Goal: Task Accomplishment & Management: Manage account settings

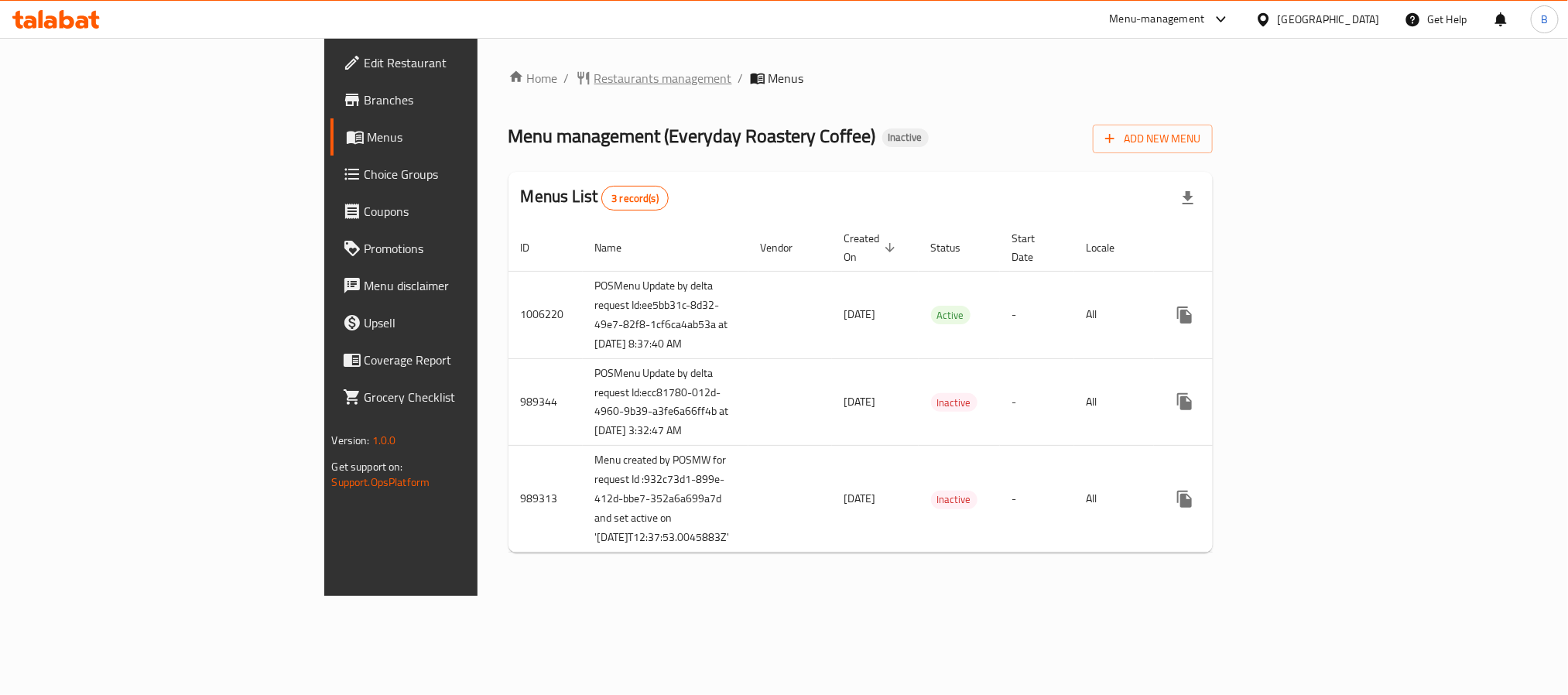
click at [594, 87] on span "Restaurants management" at bounding box center [663, 78] width 138 height 18
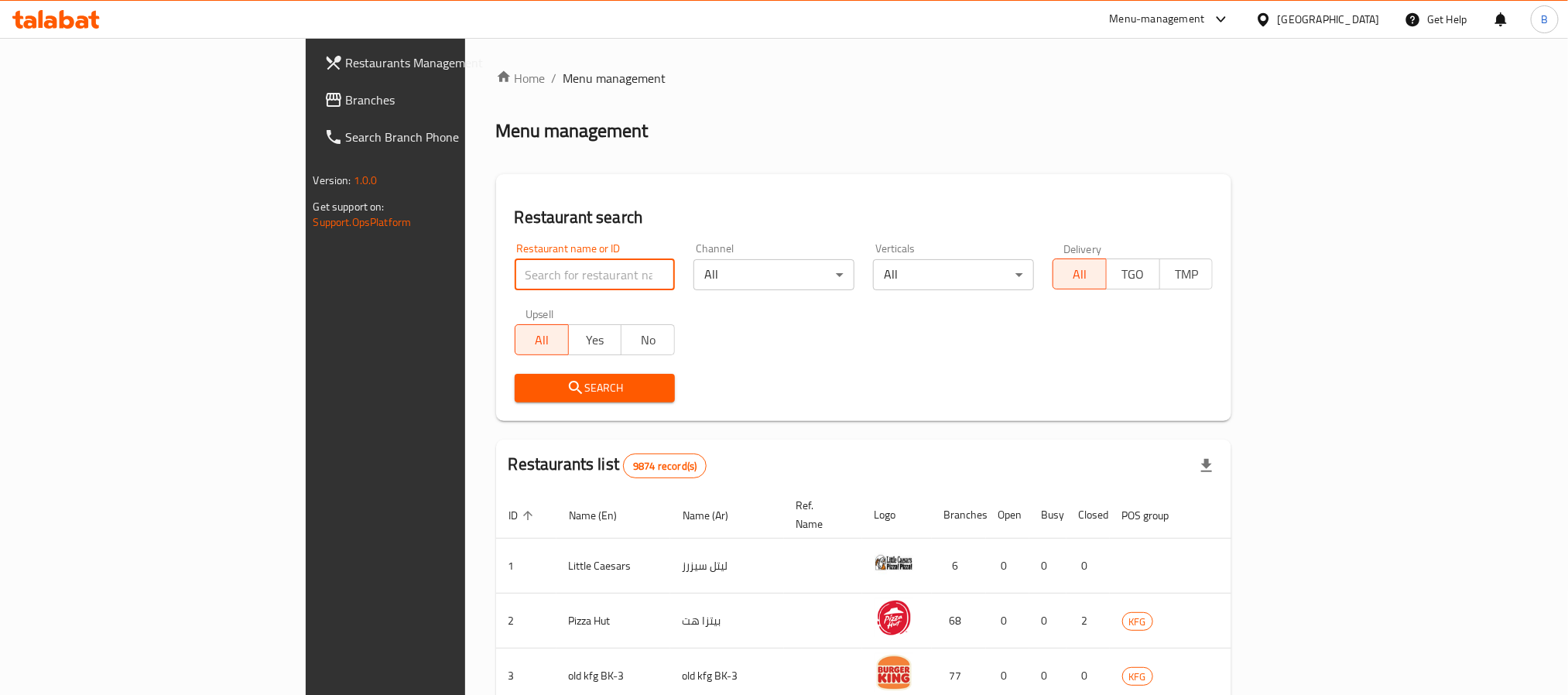
click at [516, 262] on input "search" at bounding box center [594, 275] width 161 height 31
paste input "704863"
type input "704863"
click button "Search" at bounding box center [594, 388] width 161 height 29
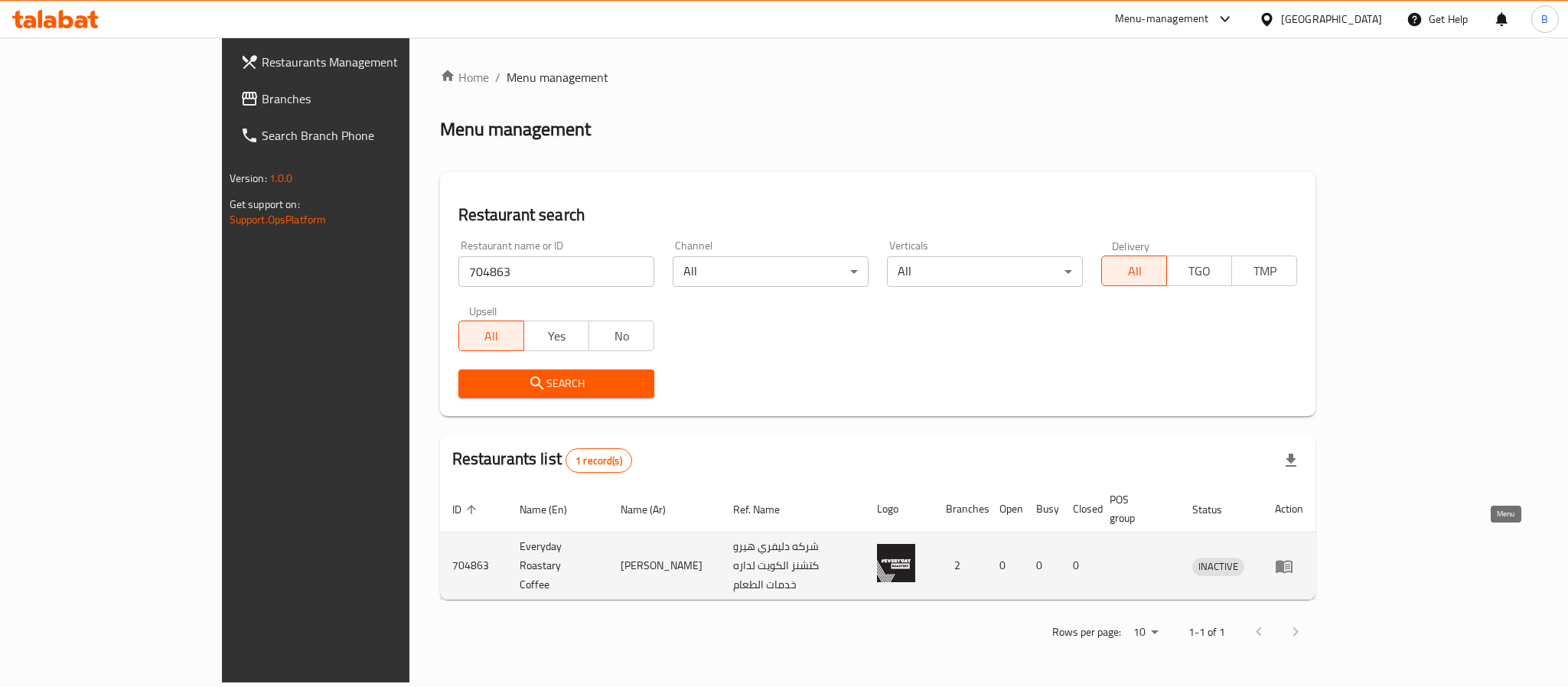
click at [1293, 557] on icon "enhanced table" at bounding box center [1284, 566] width 18 height 18
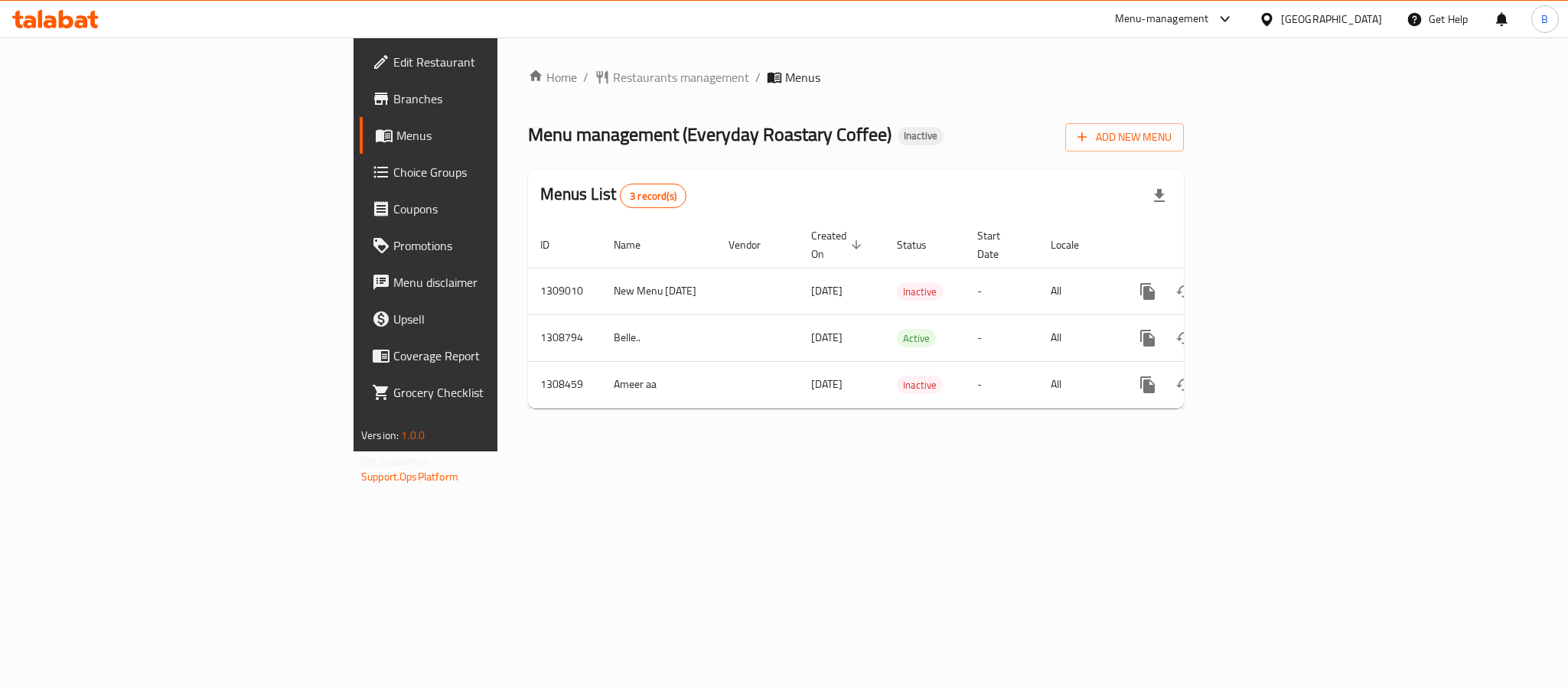
click at [393, 106] on span "Branches" at bounding box center [498, 98] width 209 height 18
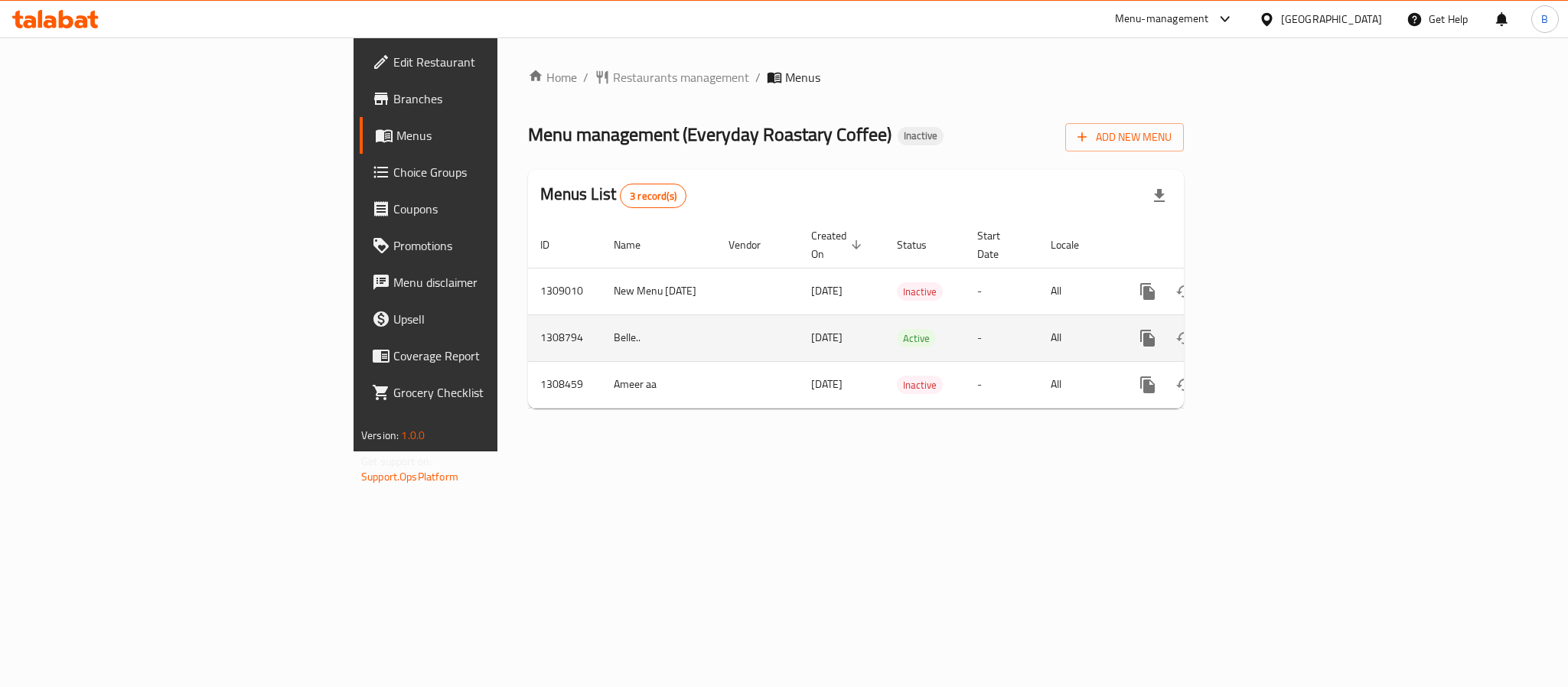
click at [528, 315] on td "1308794" at bounding box center [564, 338] width 74 height 46
copy td "1308794"
click at [1268, 330] on icon "enhanced table" at bounding box center [1259, 338] width 18 height 18
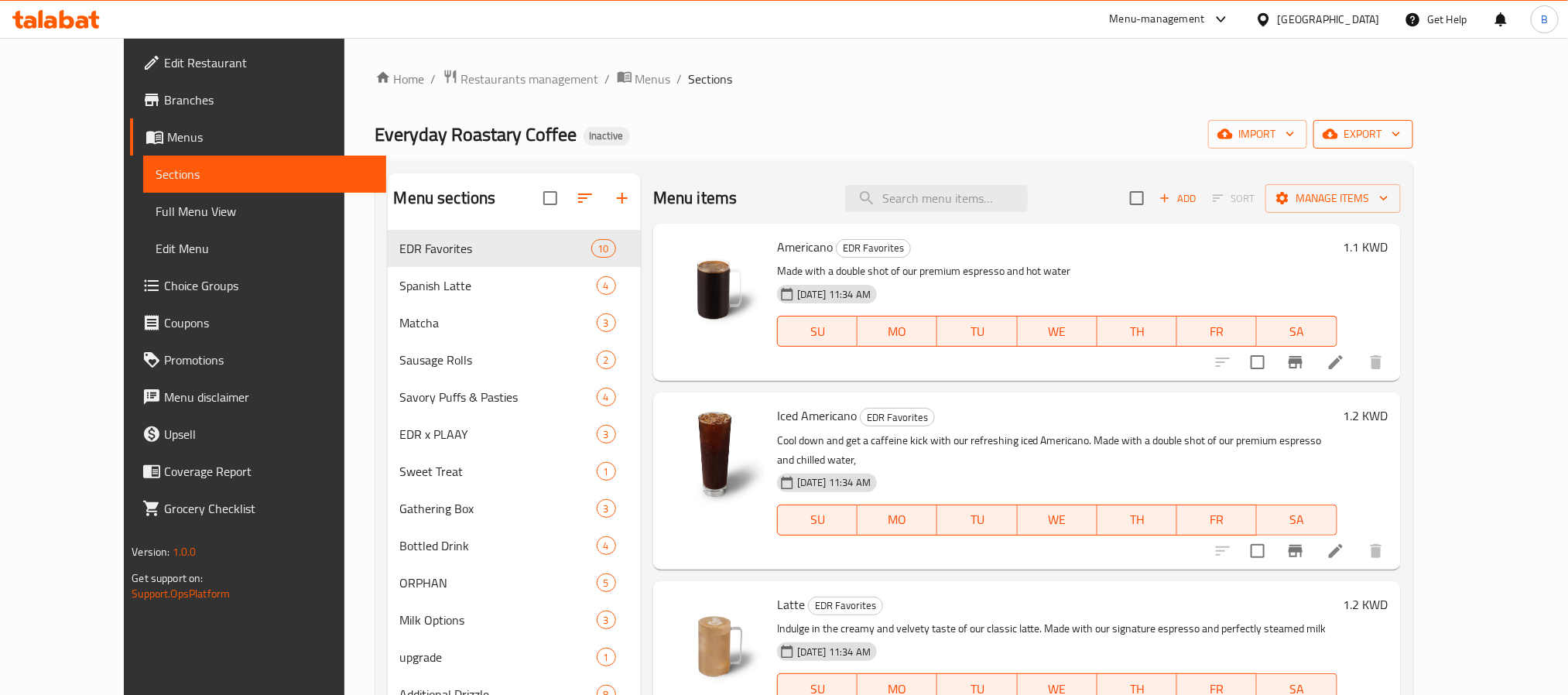
click at [1413, 146] on button "export" at bounding box center [1363, 133] width 99 height 29
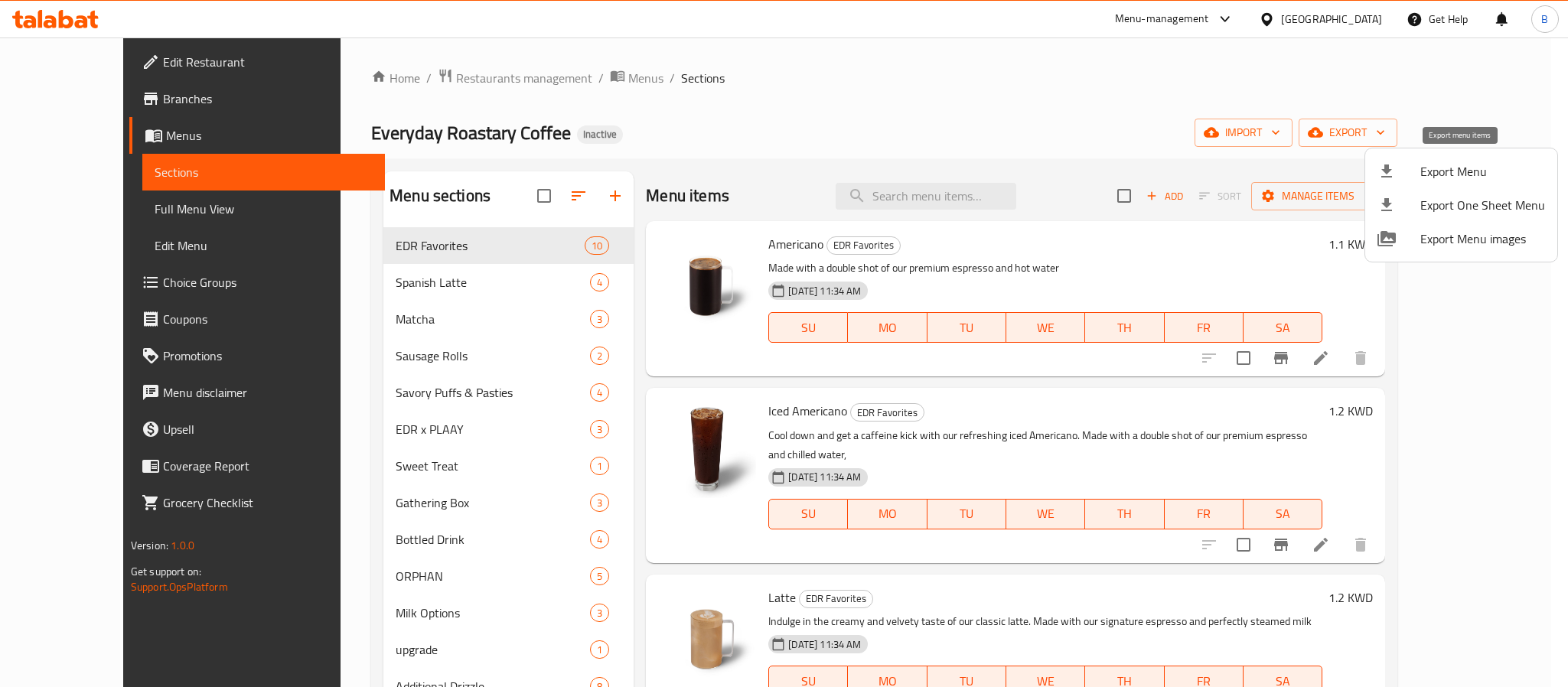
click at [1415, 175] on div at bounding box center [1399, 171] width 43 height 18
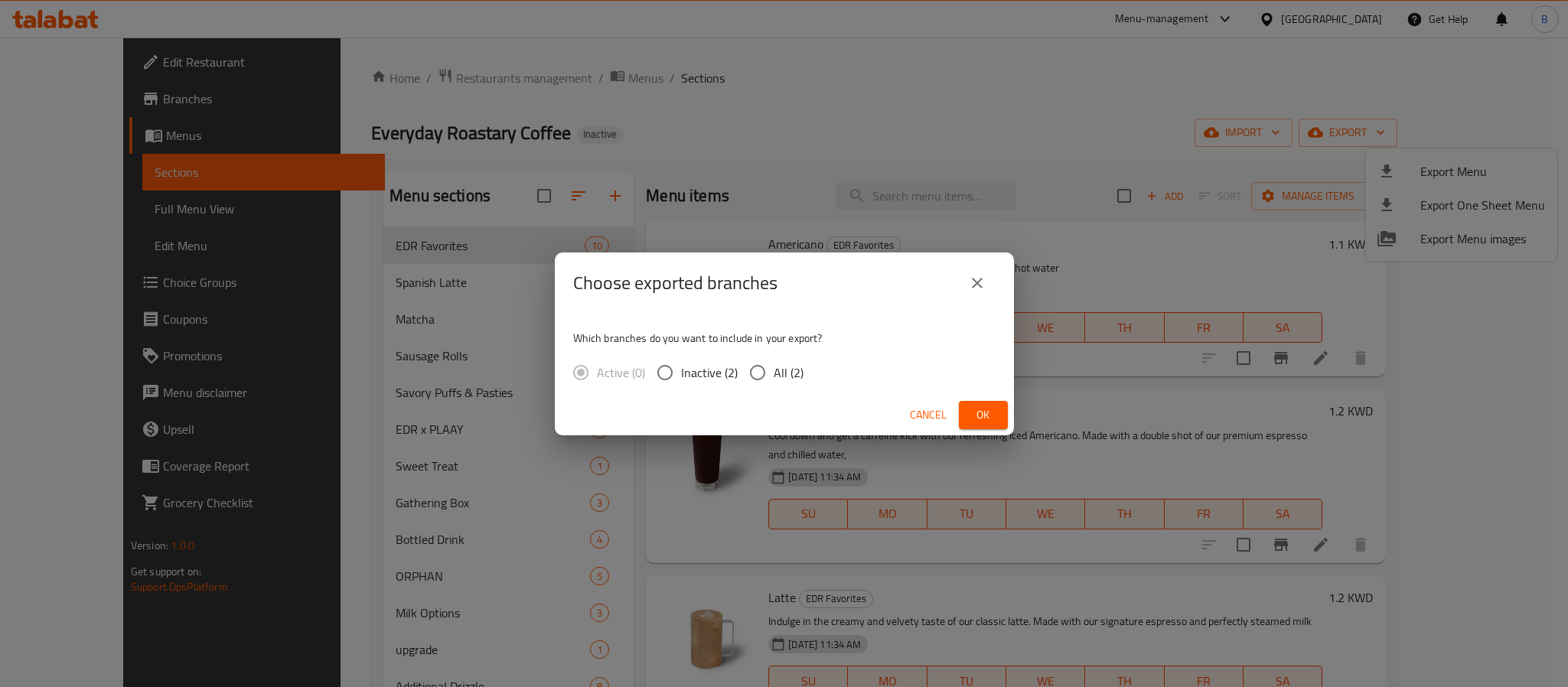
click at [769, 378] on input "All (2)" at bounding box center [757, 372] width 32 height 32
radio input "true"
click at [984, 406] on span "Ok" at bounding box center [983, 415] width 25 height 19
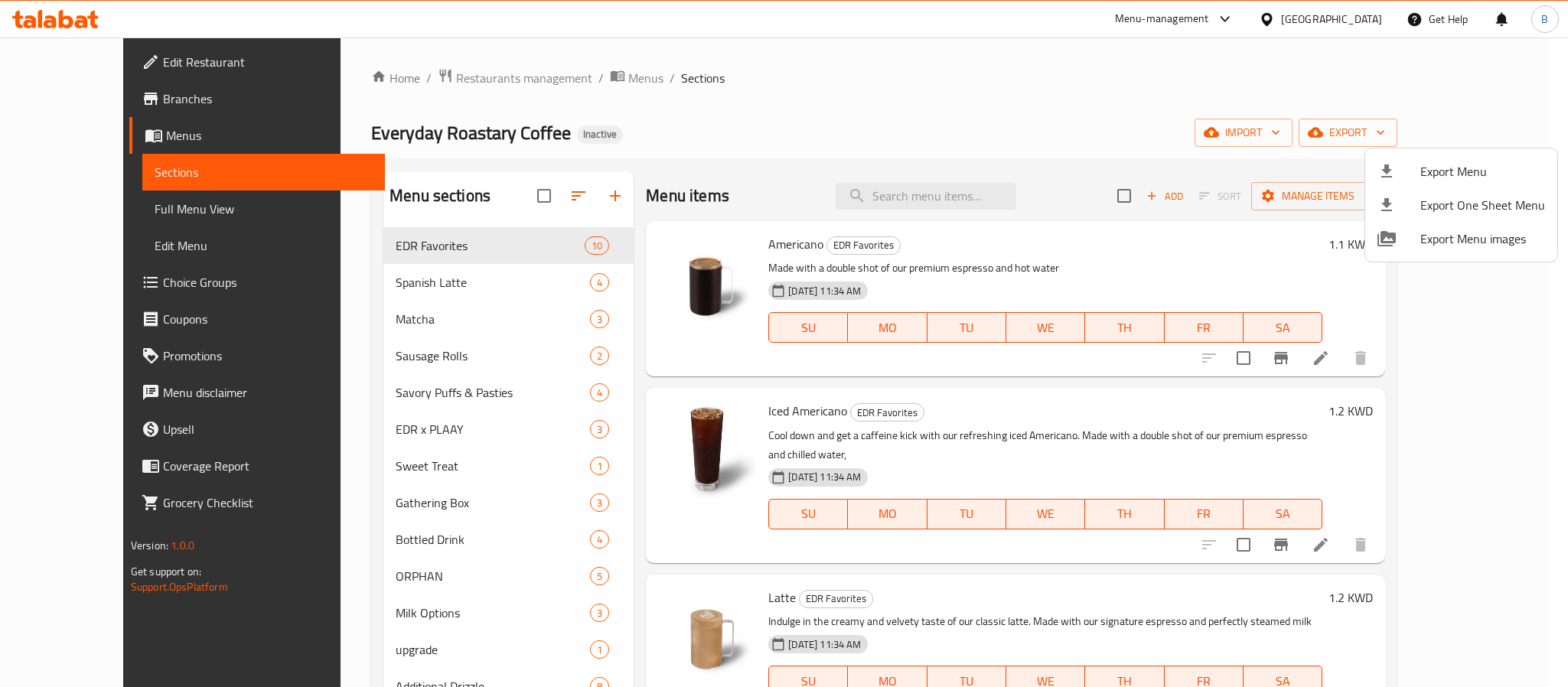
click at [94, 286] on div at bounding box center [784, 343] width 1568 height 687
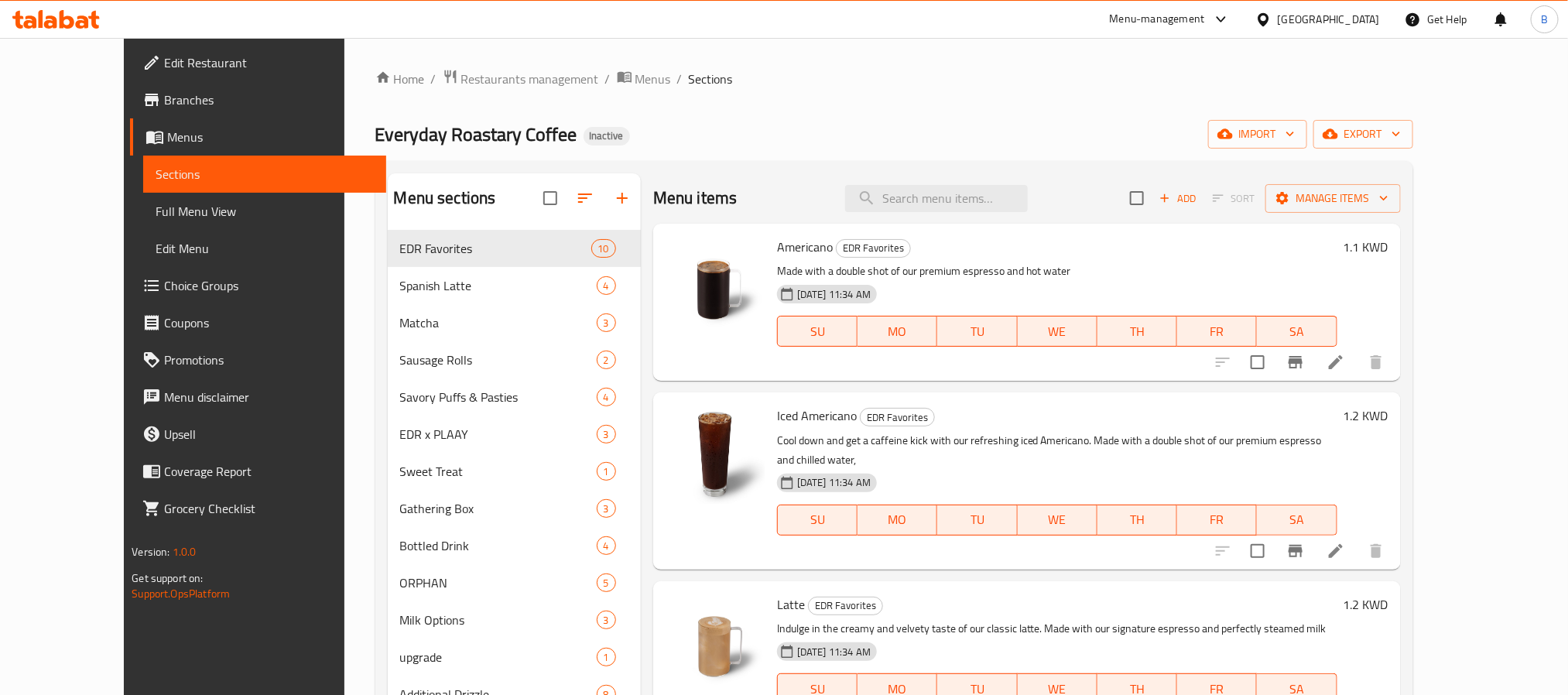
click at [164, 289] on span "Choice Groups" at bounding box center [268, 285] width 209 height 18
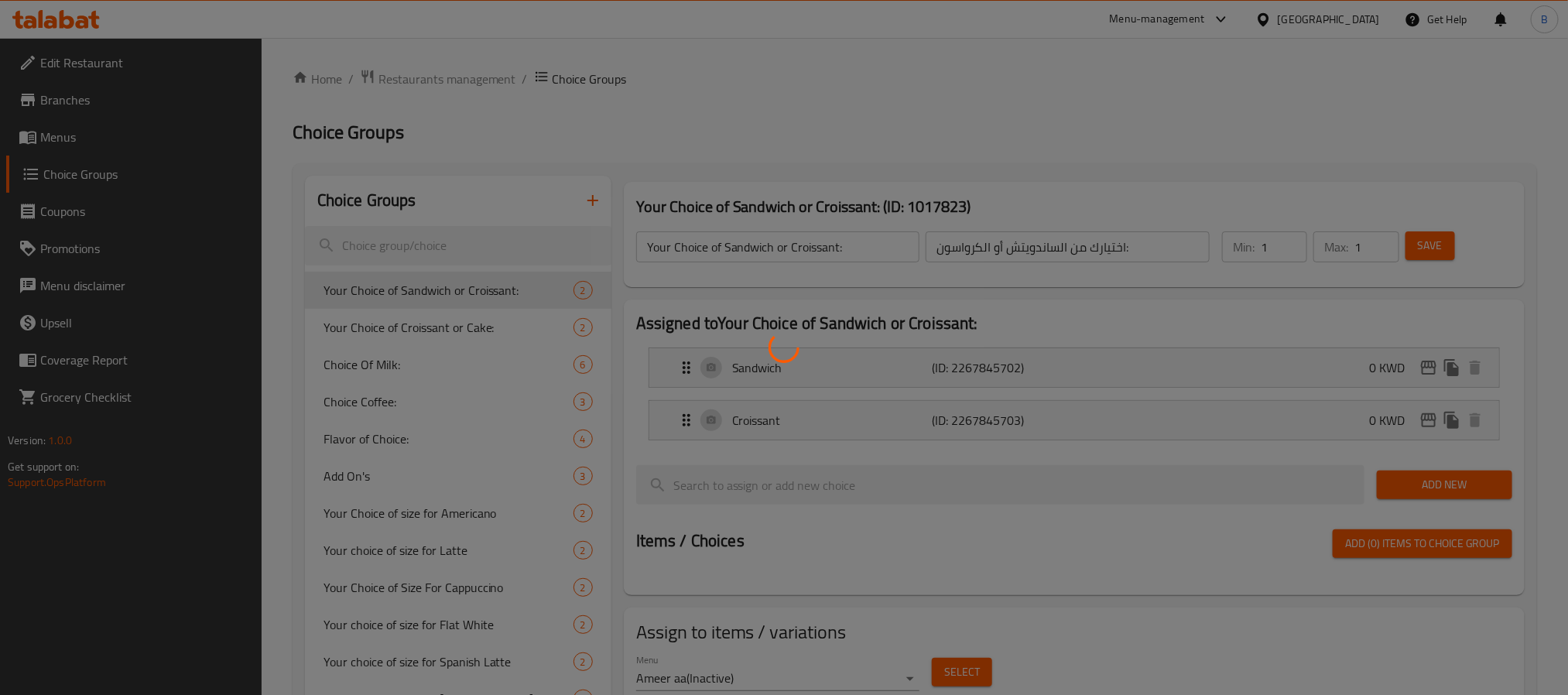
click at [587, 200] on div at bounding box center [784, 347] width 1568 height 695
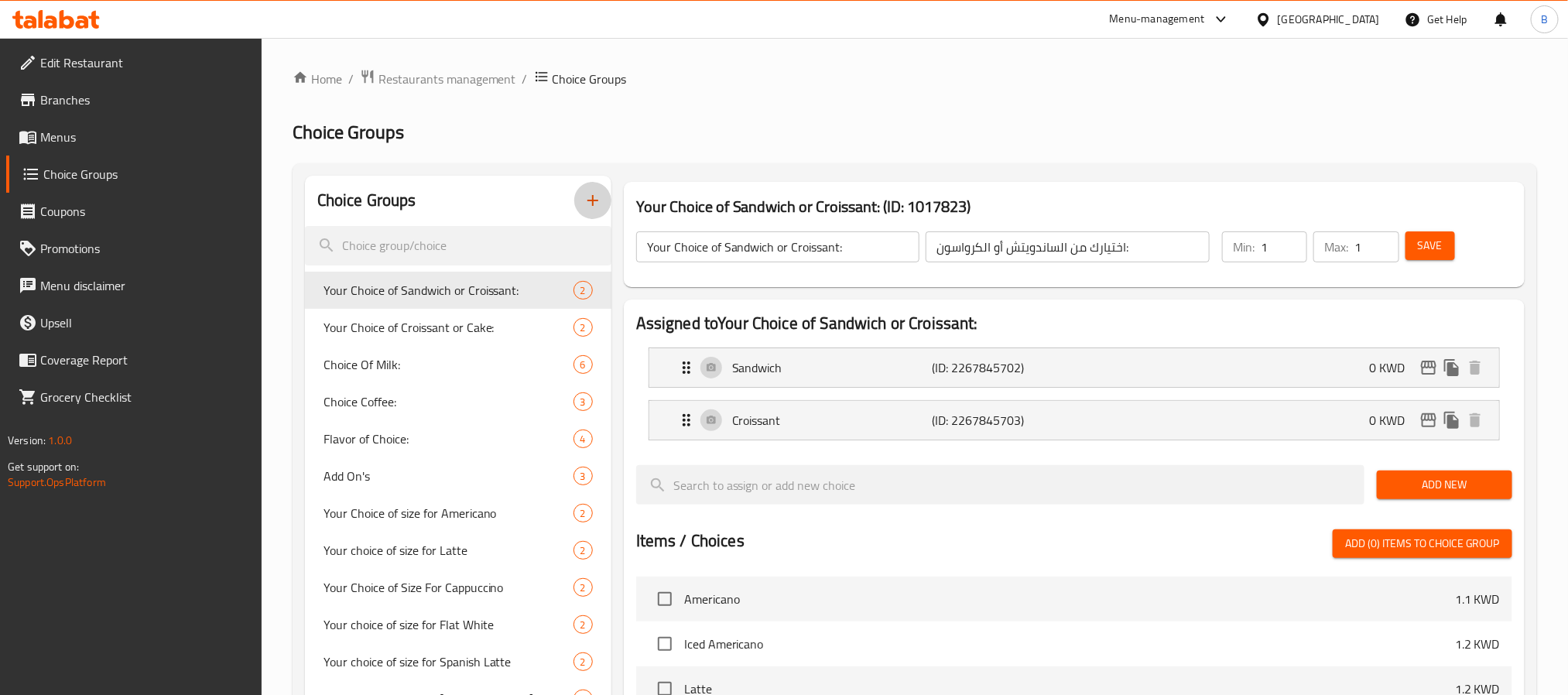
click at [591, 200] on icon "button" at bounding box center [593, 201] width 18 height 18
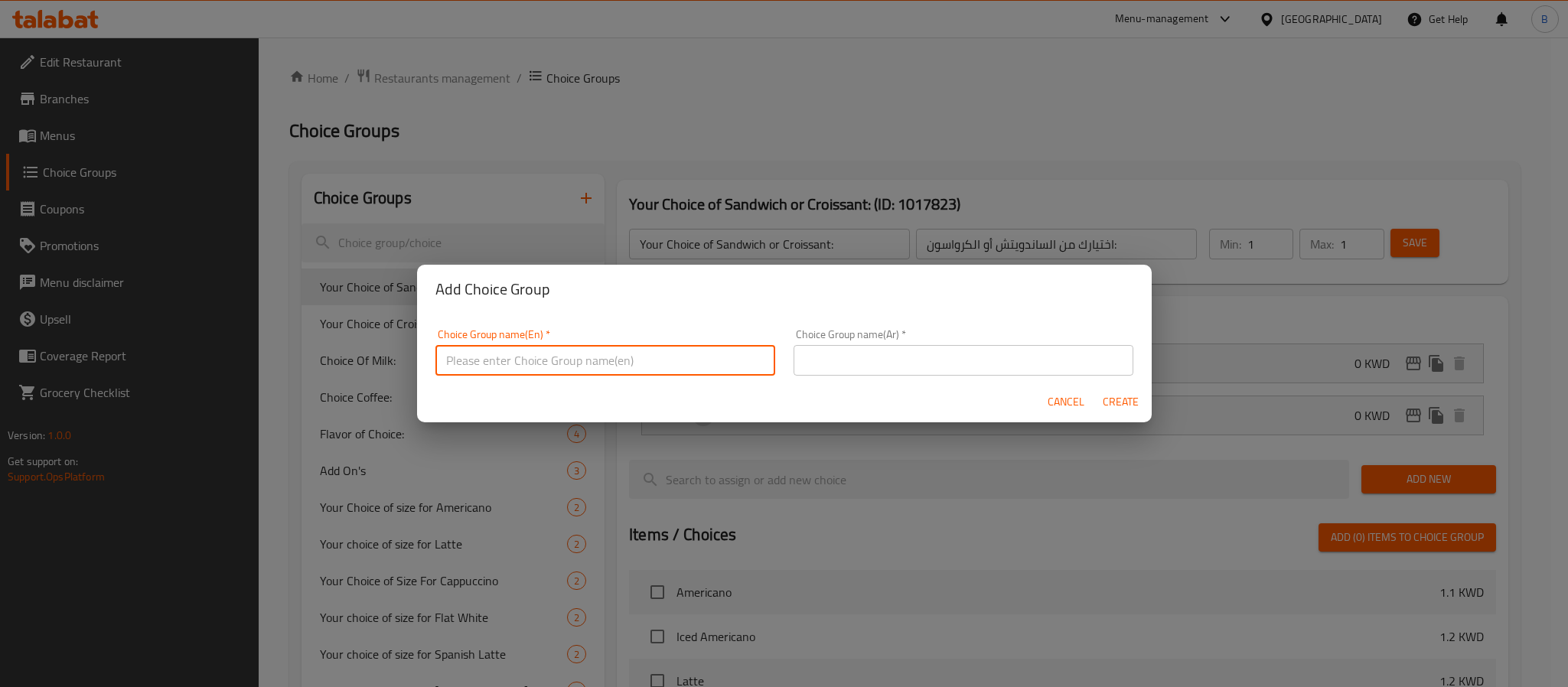
click at [550, 360] on input "text" at bounding box center [605, 360] width 339 height 31
paste input "Flavor of Choice"
click at [632, 356] on input "Flavor of Choice:" at bounding box center [605, 360] width 339 height 31
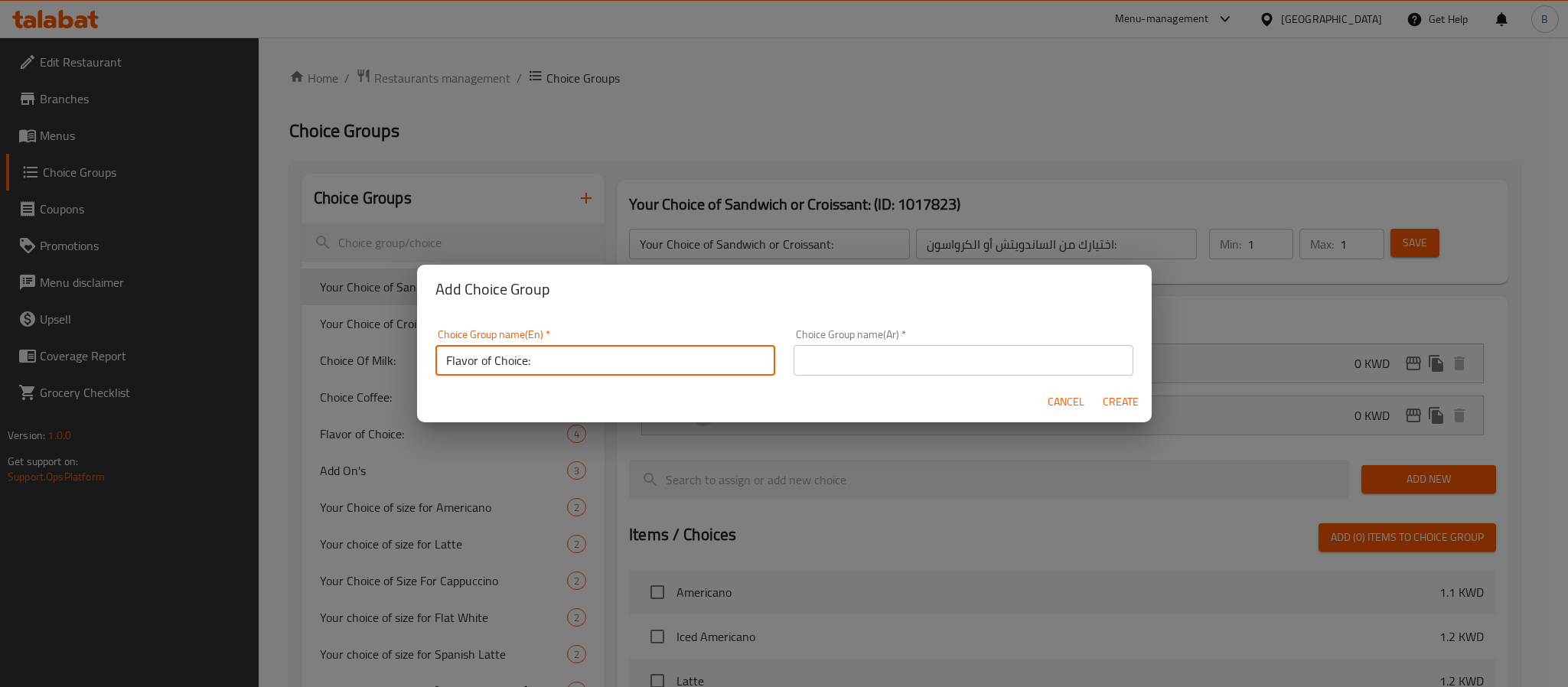
click at [476, 365] on input "Flavor of Choice:" at bounding box center [605, 360] width 339 height 31
click at [491, 361] on input "Flavor of Choice:" at bounding box center [605, 360] width 339 height 31
click at [485, 363] on input "Flavor of Choice:" at bounding box center [605, 360] width 339 height 31
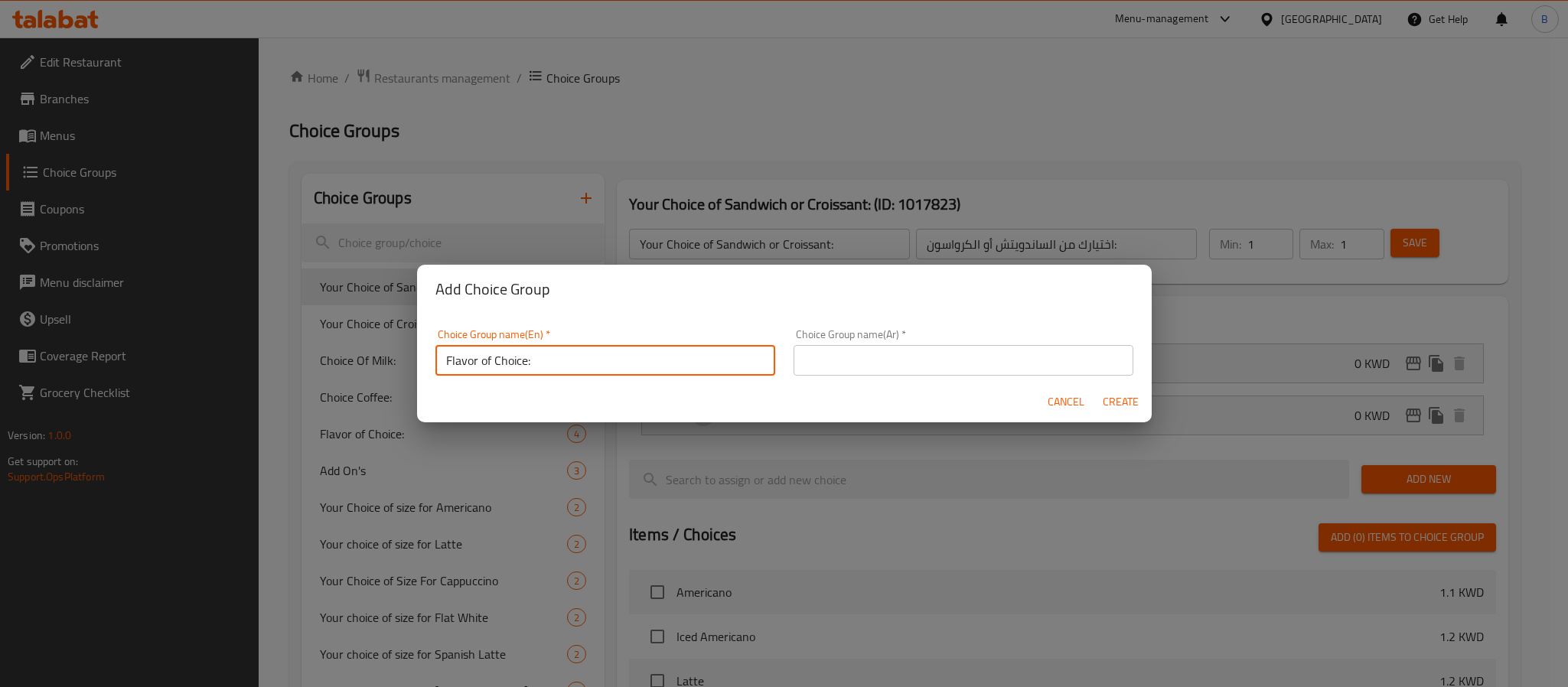
click at [485, 363] on input "Flavor of Choice:" at bounding box center [605, 360] width 339 height 31
type input "Flavor of Choice:"
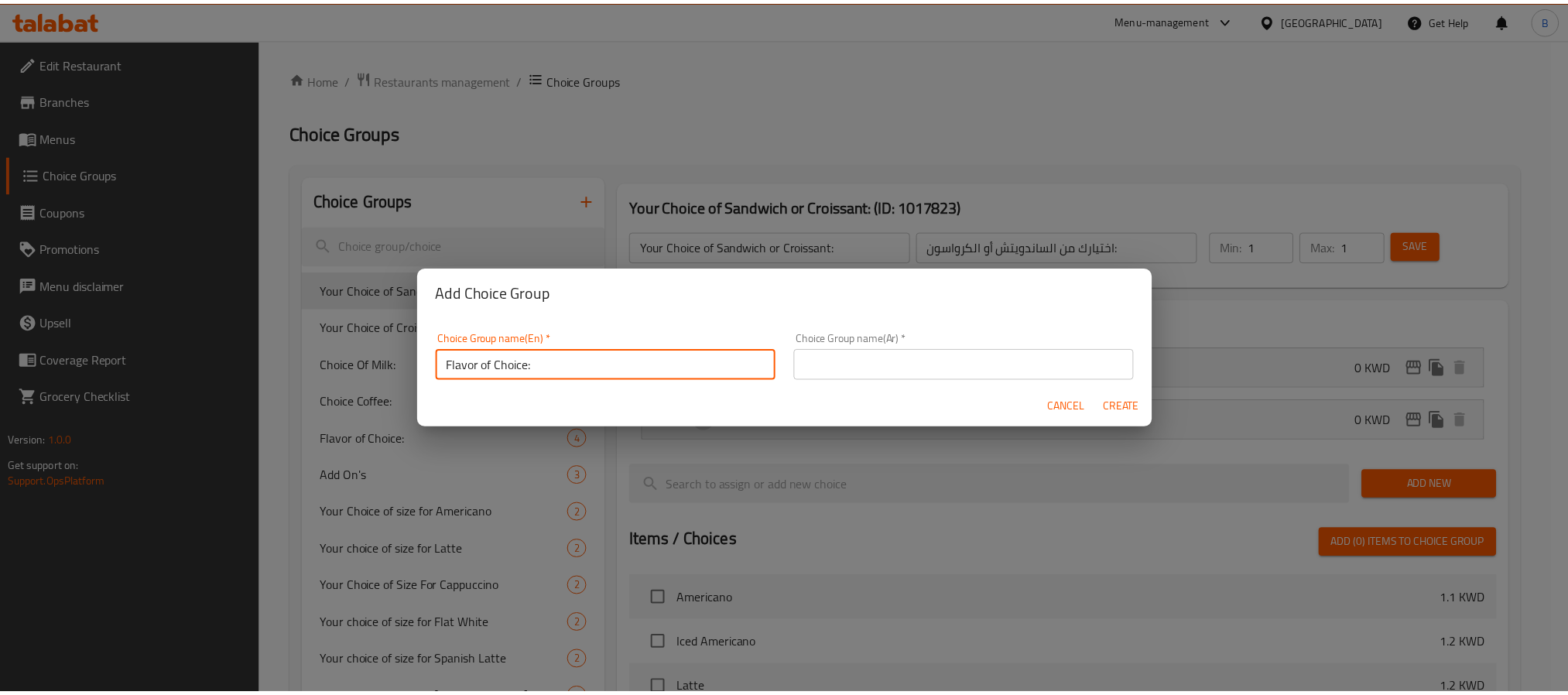
scroll to position [3, 0]
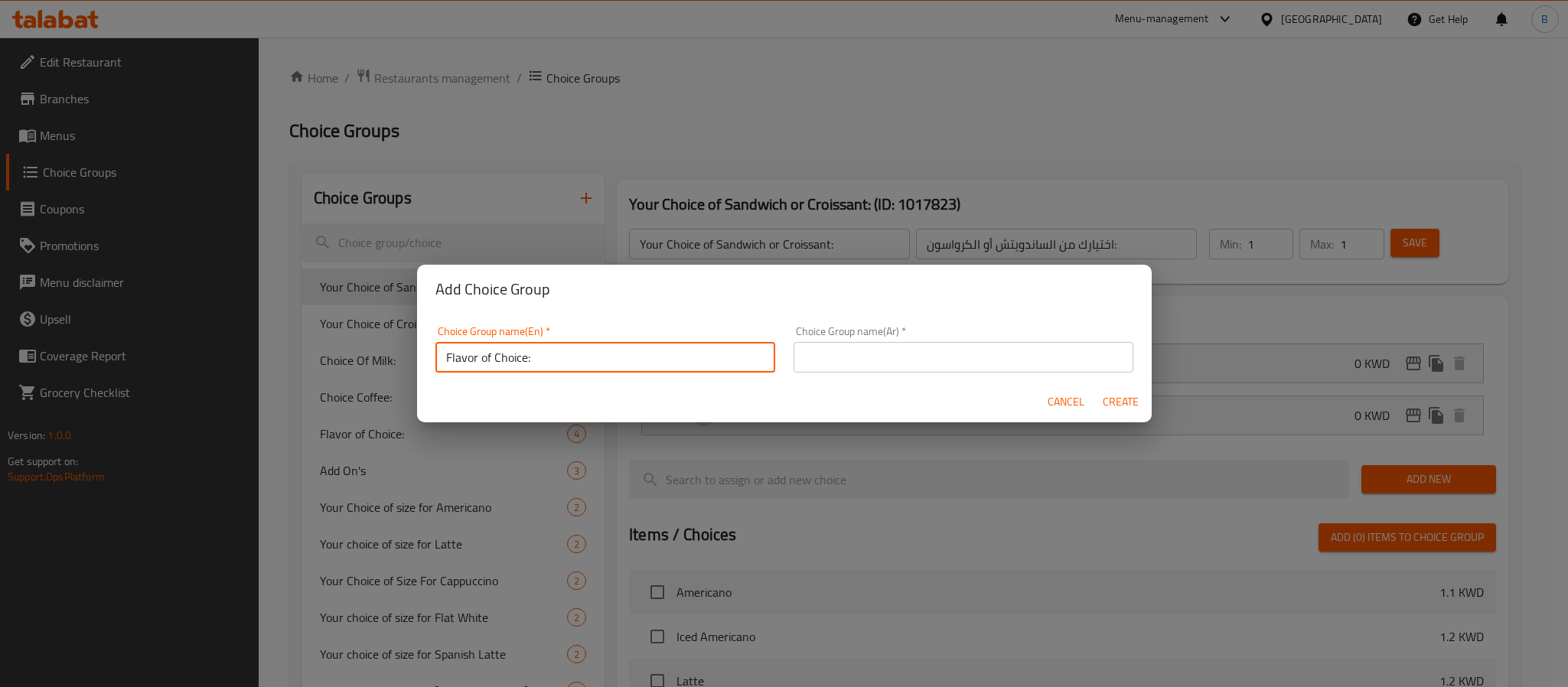
click at [487, 366] on input "Flavor of Choice:" at bounding box center [605, 358] width 339 height 31
click at [492, 366] on input "Flavor of Choice:" at bounding box center [605, 358] width 339 height 31
paste input "نكهة الاختيار"
click at [1014, 361] on input "text" at bounding box center [963, 358] width 339 height 31
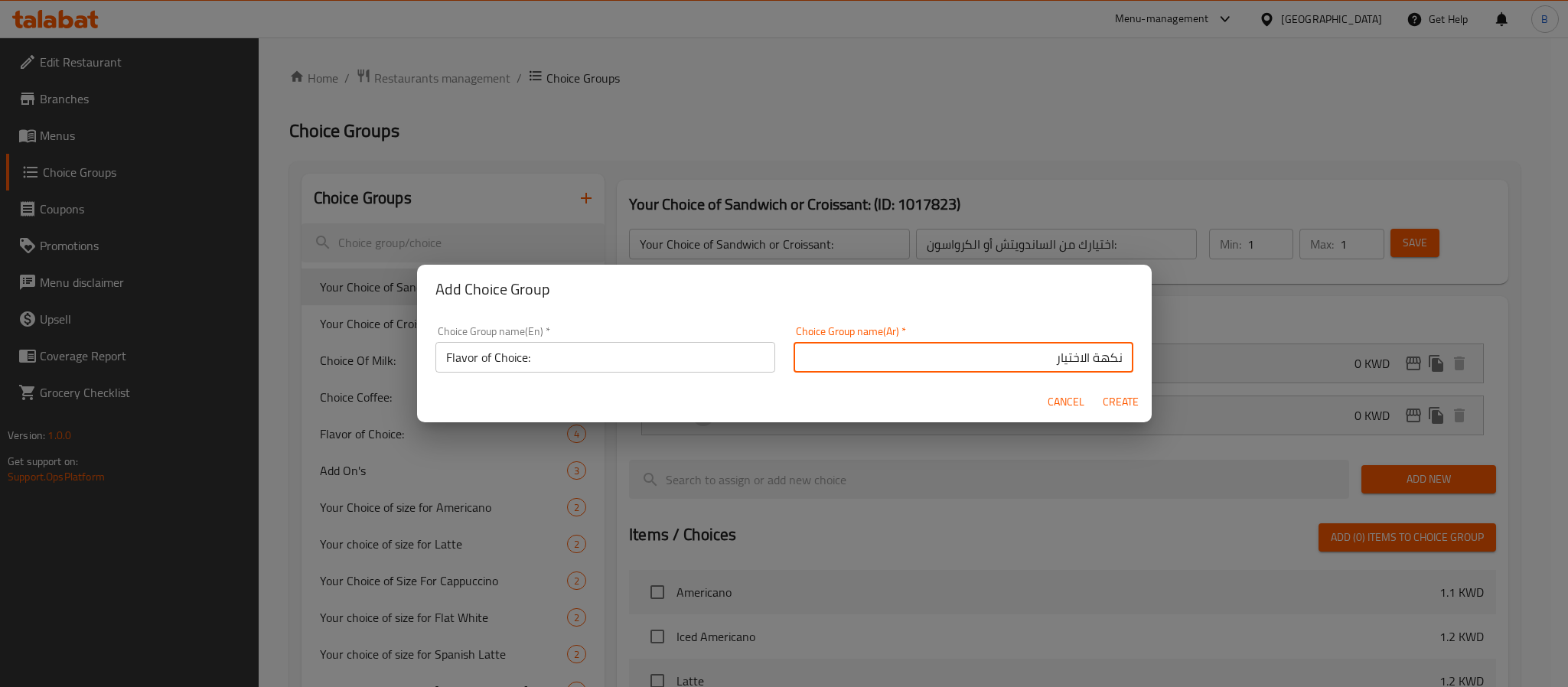
click at [1071, 354] on input "نكهة الاختيار" at bounding box center [963, 358] width 339 height 31
click at [1052, 359] on input "نكهة اختيار" at bounding box center [963, 358] width 339 height 31
click at [1107, 361] on input "نكهة" at bounding box center [963, 358] width 339 height 31
paste input "اختيار"
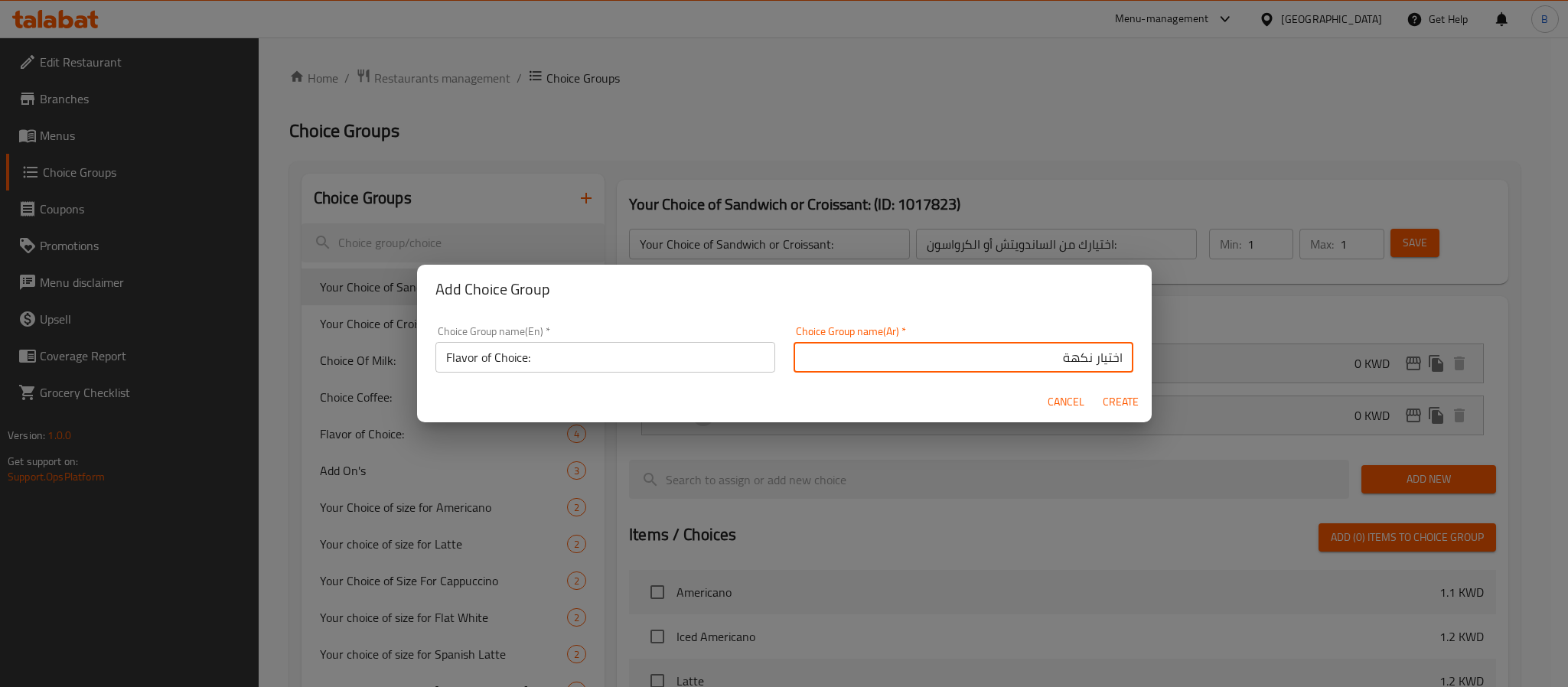
click at [1045, 363] on input "اختيار نكهة" at bounding box center [963, 358] width 339 height 31
click at [485, 359] on input "Flavor of Choice:" at bounding box center [605, 358] width 339 height 31
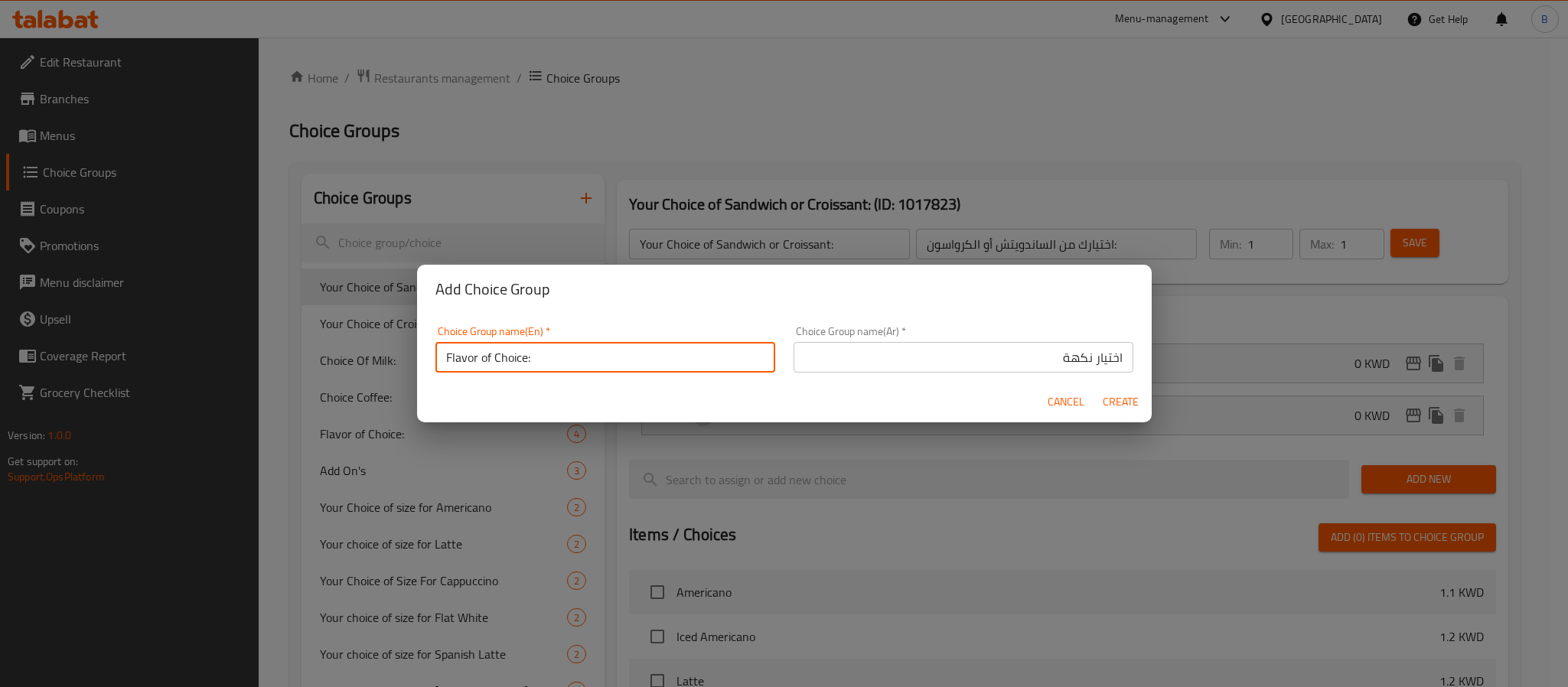
click at [485, 359] on input "Flavor of Choice:" at bounding box center [605, 358] width 339 height 31
drag, startPoint x: 556, startPoint y: 352, endPoint x: 694, endPoint y: 349, distance: 138.0
click at [558, 351] on input "Flavor of Choice:" at bounding box center [605, 358] width 339 height 31
click at [956, 338] on div "Choice Group name(Ar)   * اختيار نكهة Choice Group name(Ar) *" at bounding box center [963, 349] width 339 height 46
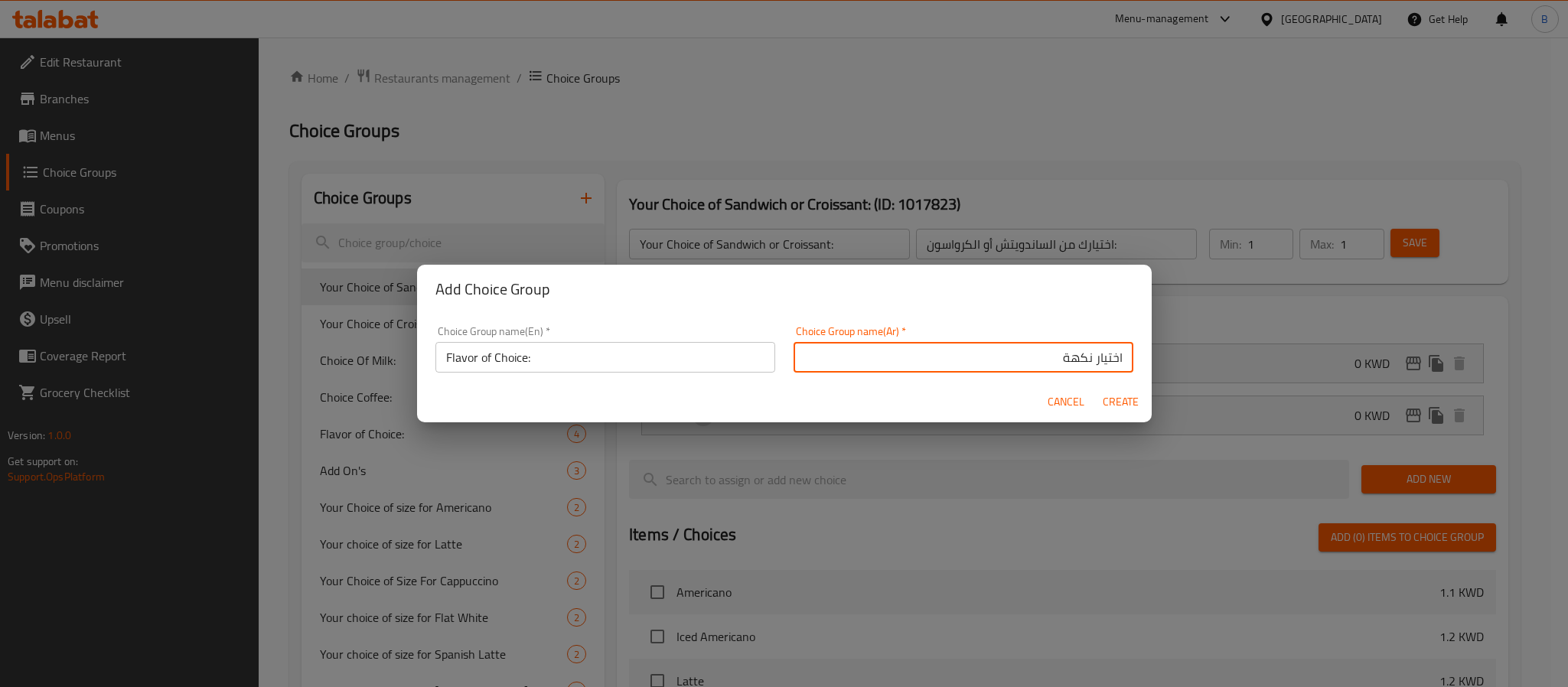
click at [983, 357] on input "اختيار نكهة" at bounding box center [963, 358] width 339 height 31
click at [1077, 359] on input "اختيار نكهة:" at bounding box center [963, 358] width 339 height 31
type input "اختيار من نكهة:"
click at [1116, 398] on span "Create" at bounding box center [1121, 401] width 36 height 19
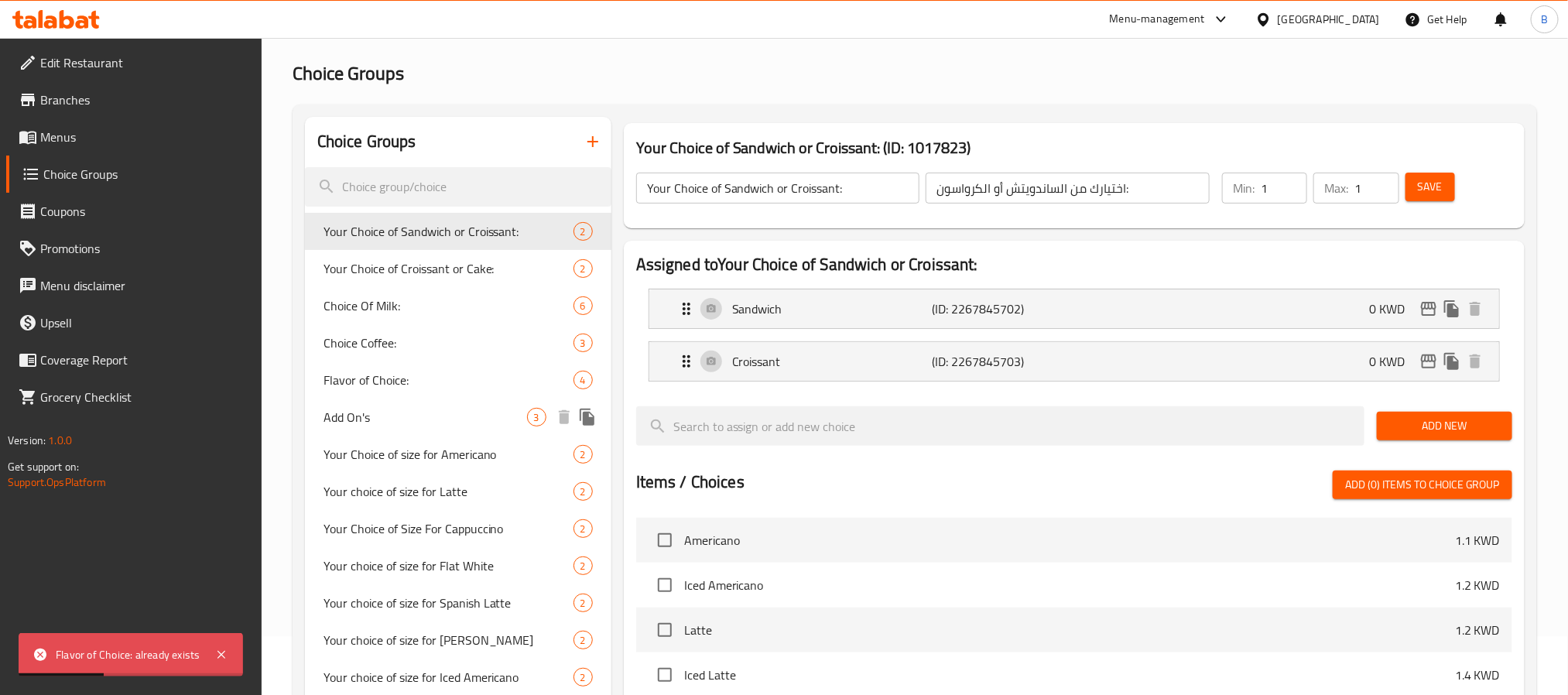
scroll to position [0, 0]
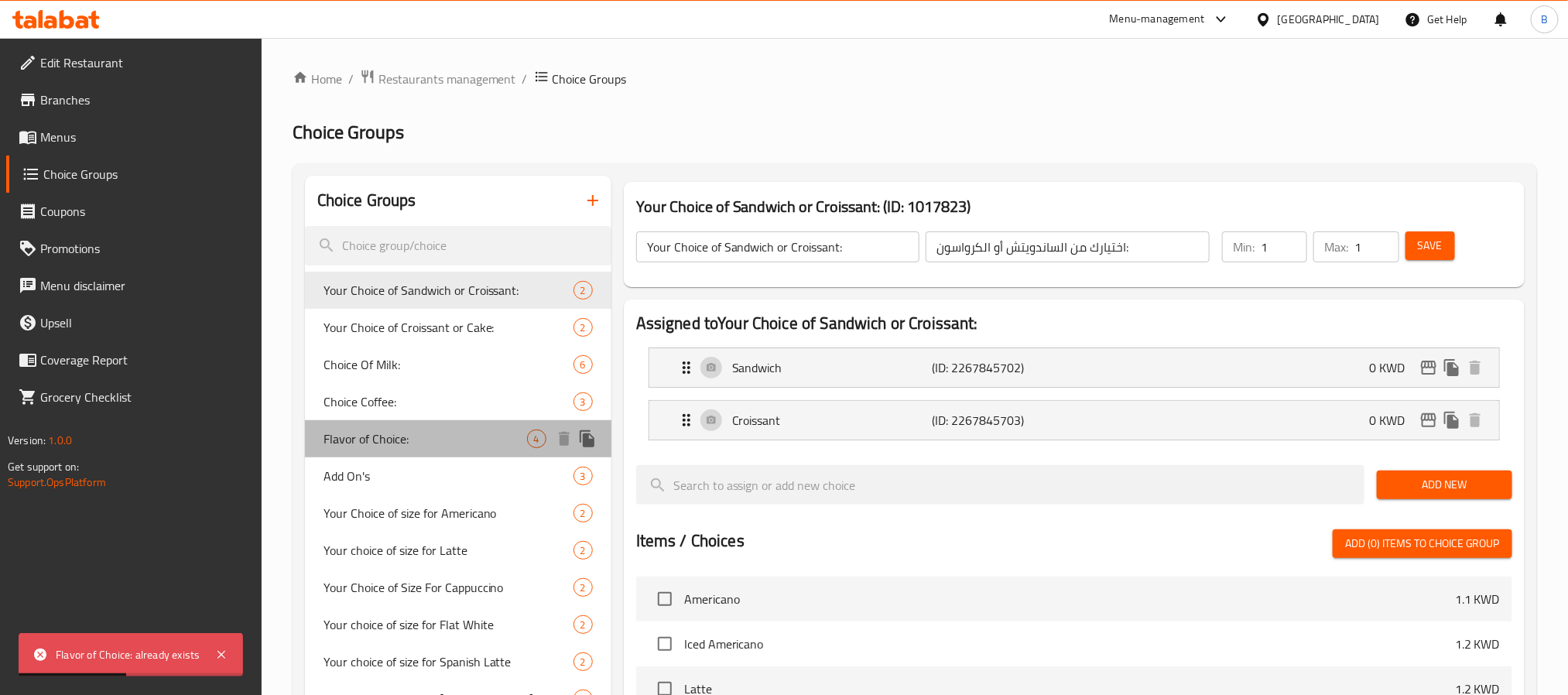
click at [405, 439] on span "Flavor of Choice:" at bounding box center [425, 439] width 203 height 18
type input "Flavor of Choice:"
type input "نكهة الاختيار:"
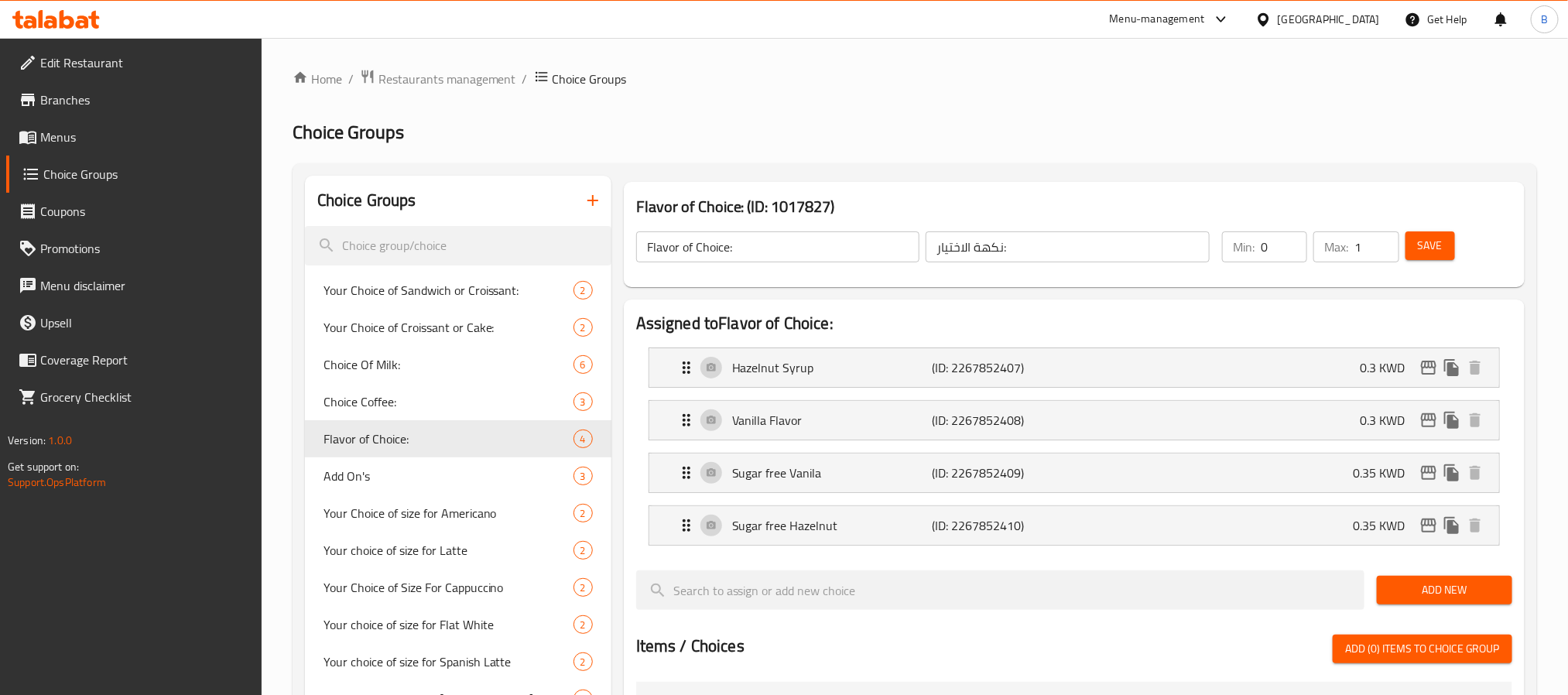
type input "0"
click at [1288, 253] on input "0" at bounding box center [1284, 247] width 46 height 31
click at [1429, 237] on span "Save" at bounding box center [1430, 246] width 25 height 19
click at [1336, 373] on div "Hazelnut Syrup (ID: 2267852407) 0.3 KWD" at bounding box center [1078, 367] width 803 height 39
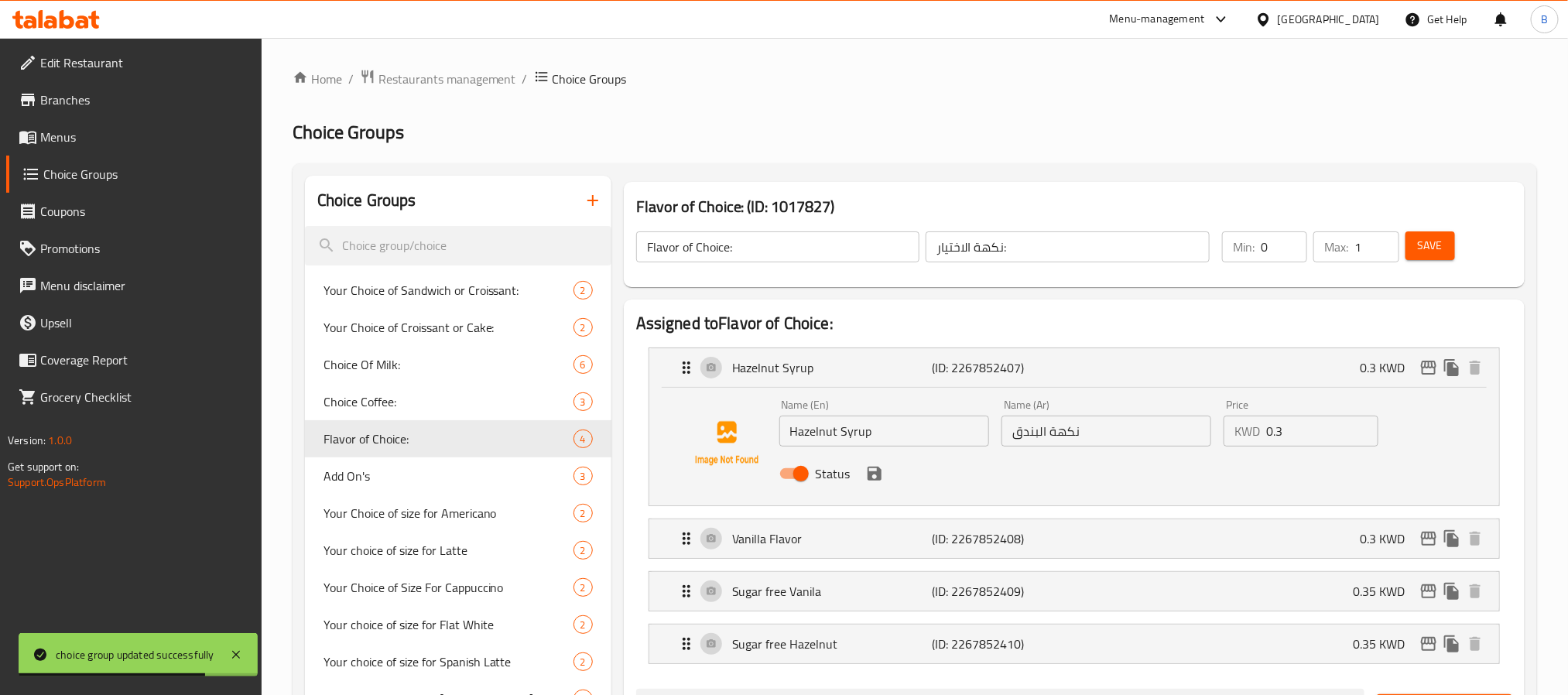
click at [1075, 388] on div "Name (En) Hazelnut Syrup Name (En) Name (Ar) نكهة البندق Name (Ar) Price KWD 0.…" at bounding box center [1075, 446] width 850 height 118
click at [1173, 526] on div "Vanilla Flavor (ID: 2267852408) 0.3 KWD" at bounding box center [1078, 539] width 803 height 39
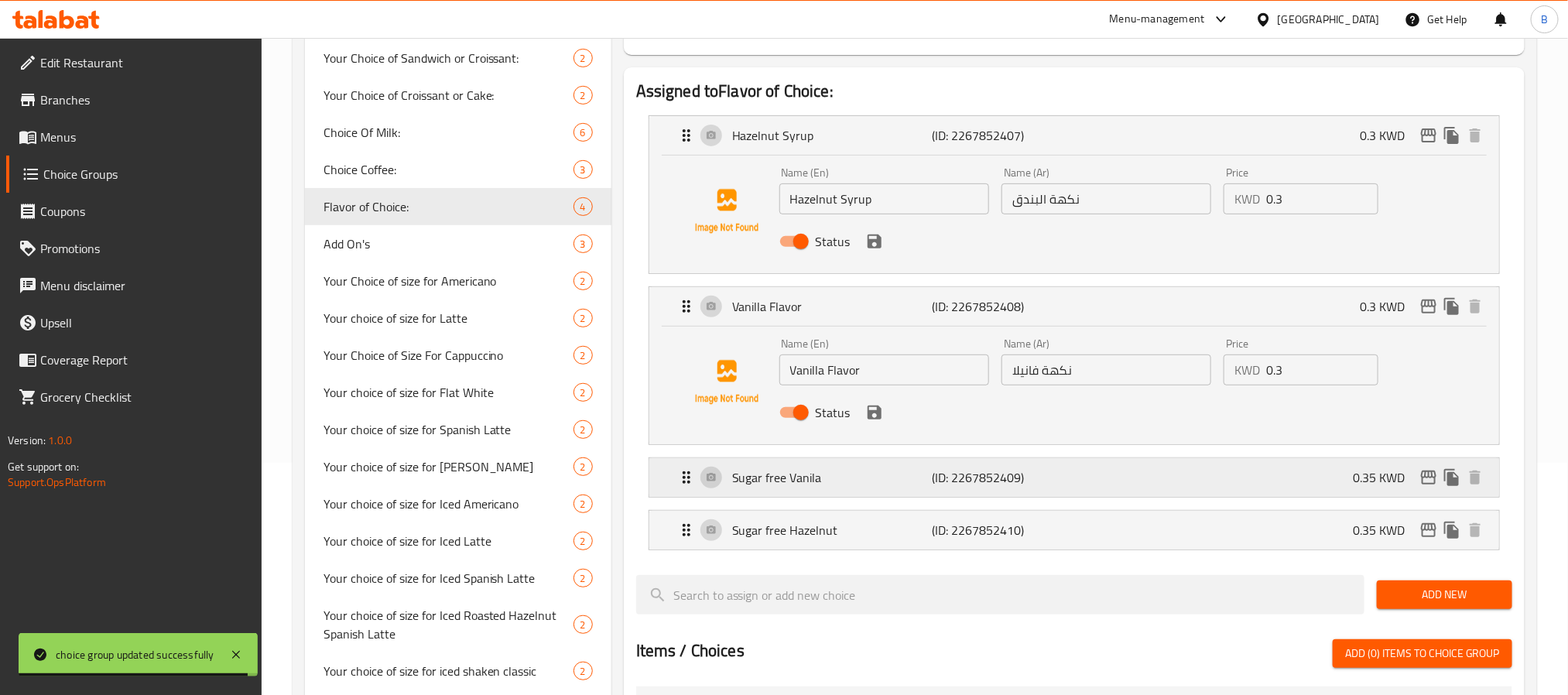
click at [1035, 481] on p "(ID: 2267852409)" at bounding box center [998, 478] width 133 height 18
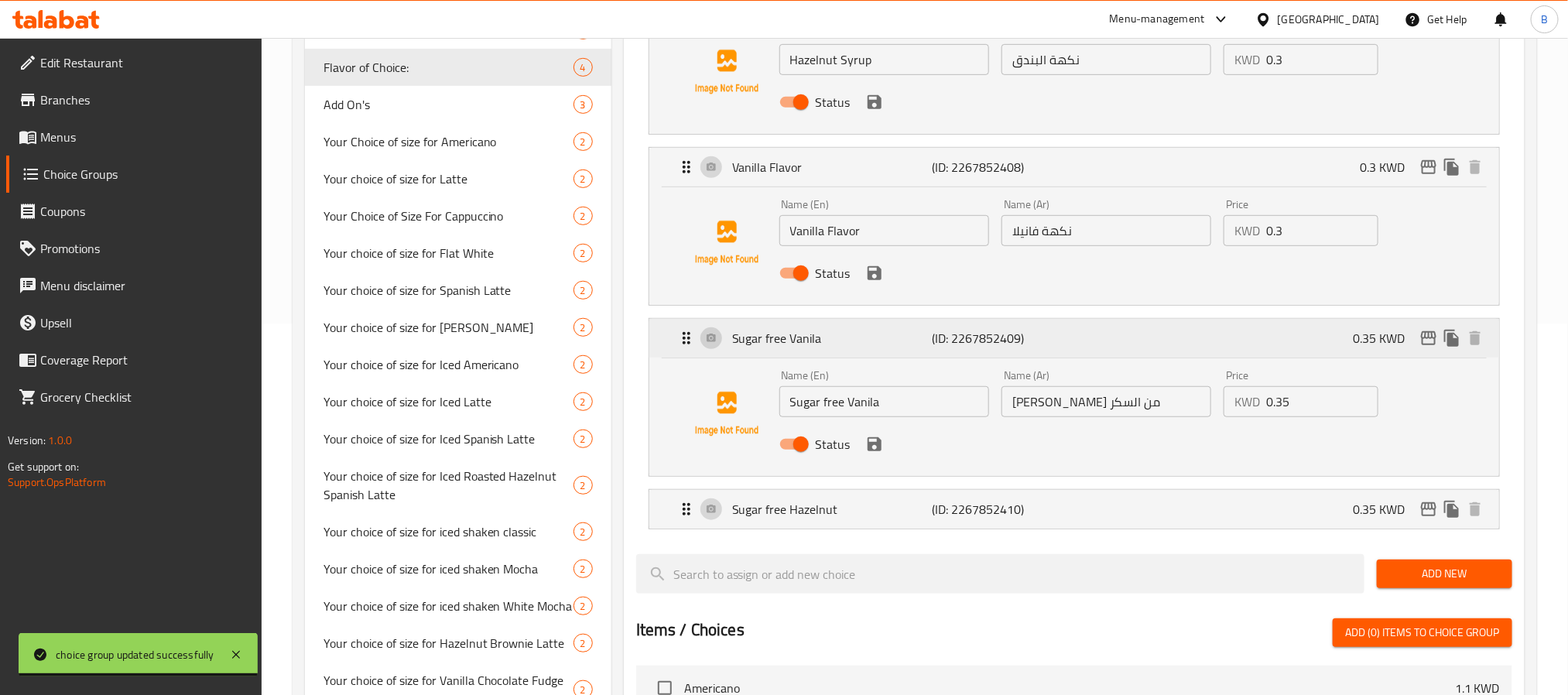
scroll to position [465, 0]
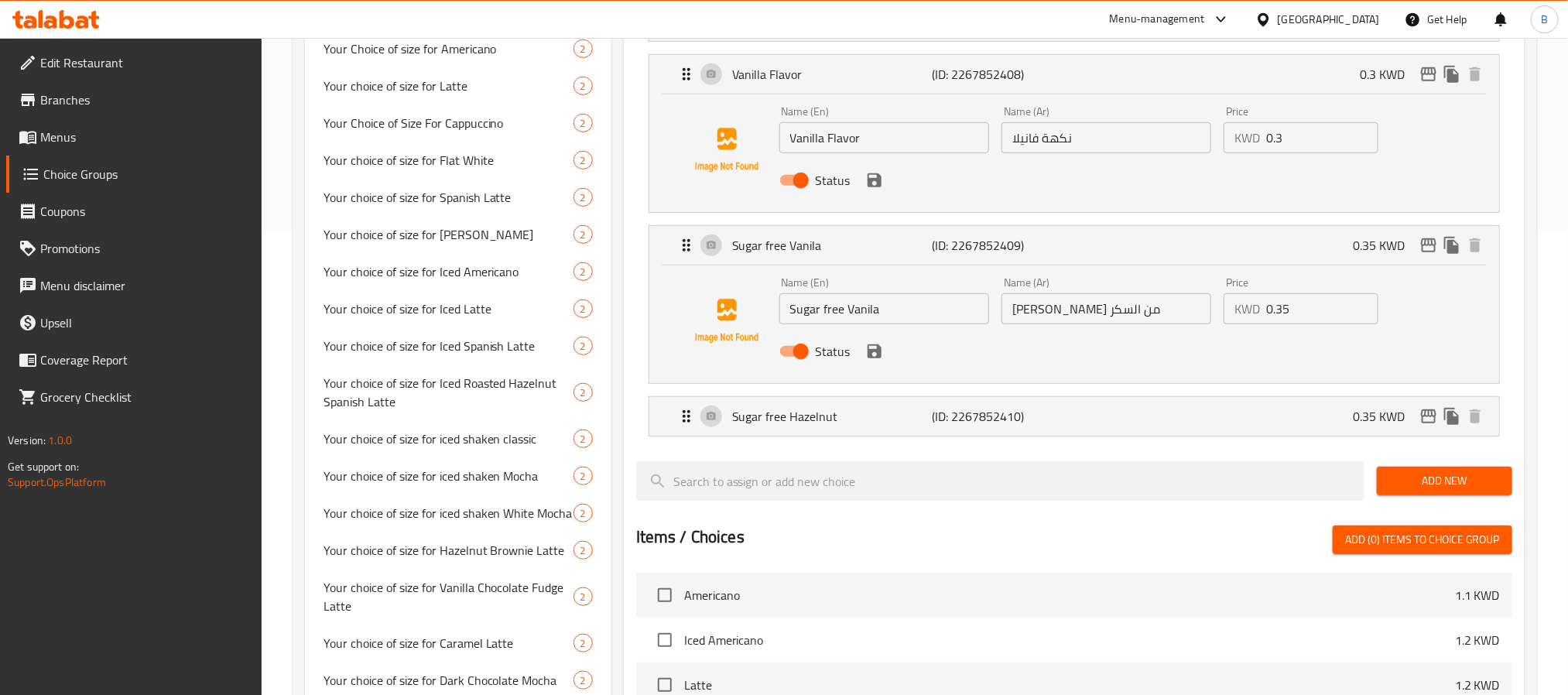
click at [1013, 442] on li "Sugar free Hazelnut (ID: 2267852410) 0.35 KWD Name (En) Sugar free Hazelnut Nam…" at bounding box center [1074, 416] width 876 height 52
click at [1025, 407] on div "Sugar free Hazelnut (ID: 2267852410) 0.35 KWD" at bounding box center [1078, 416] width 803 height 39
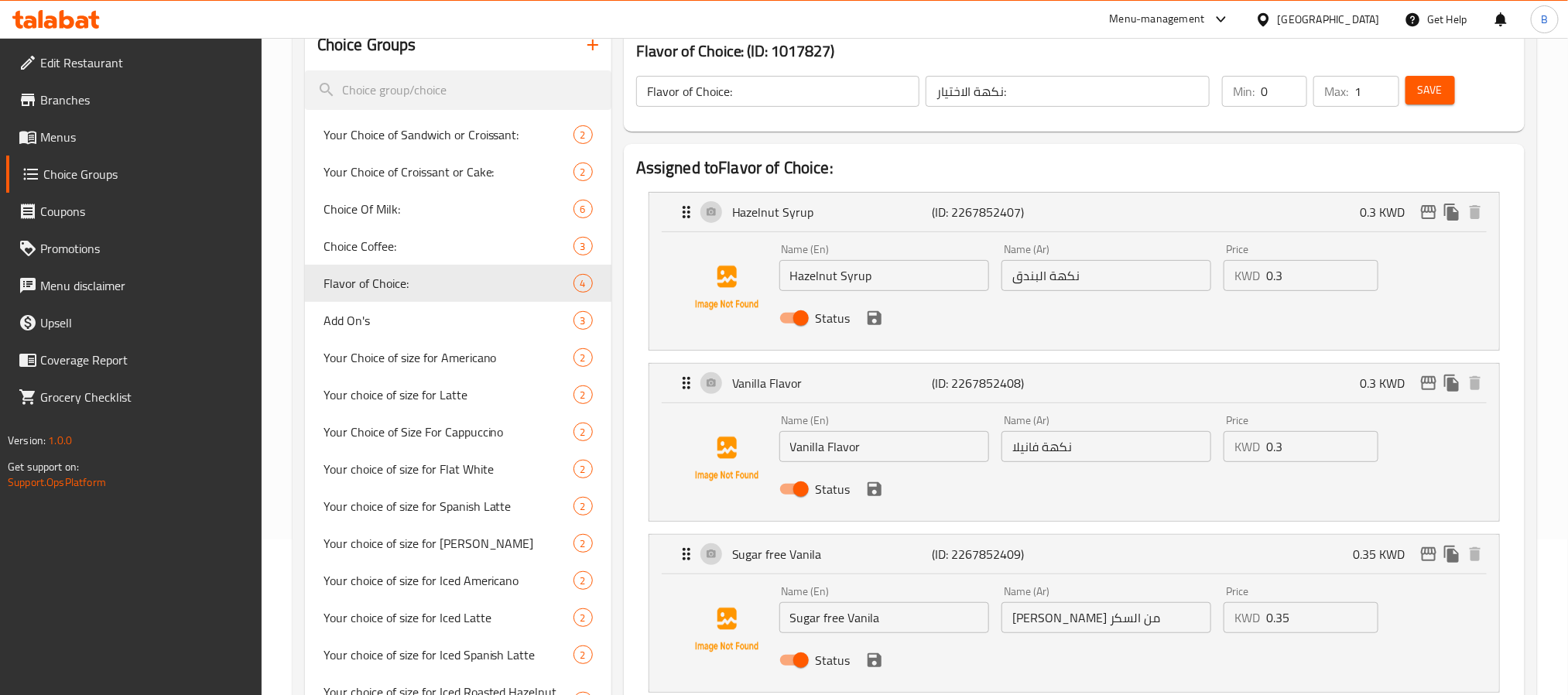
scroll to position [0, 0]
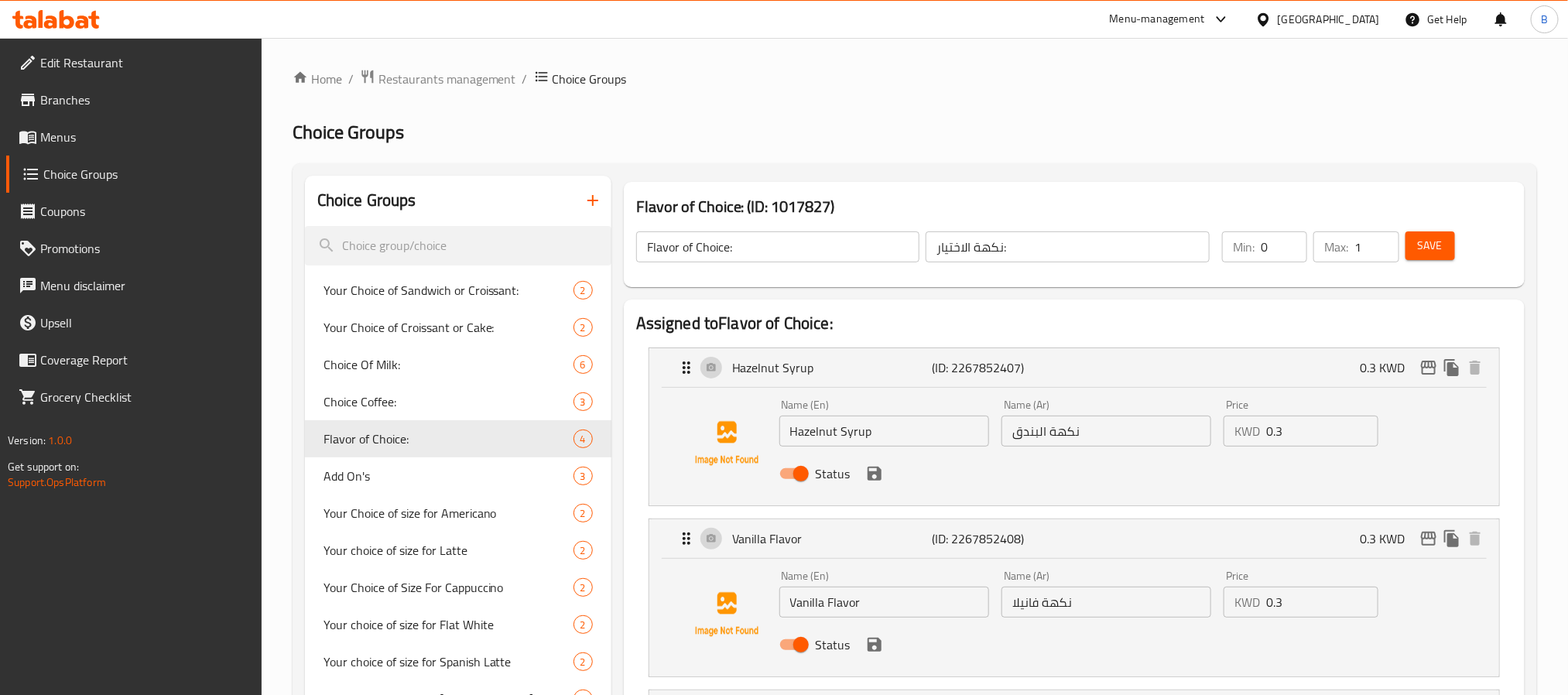
click at [1414, 246] on button "Save" at bounding box center [1430, 245] width 50 height 29
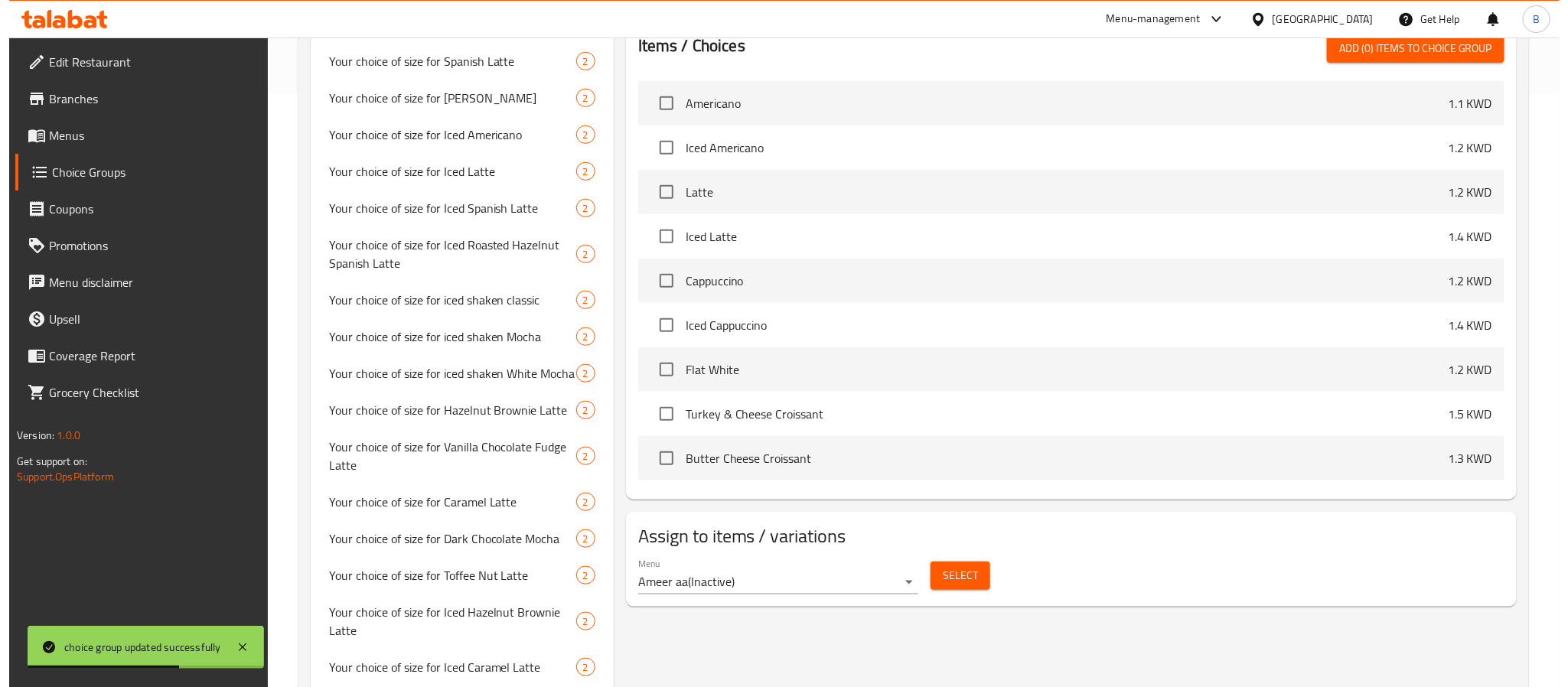
scroll to position [768, 0]
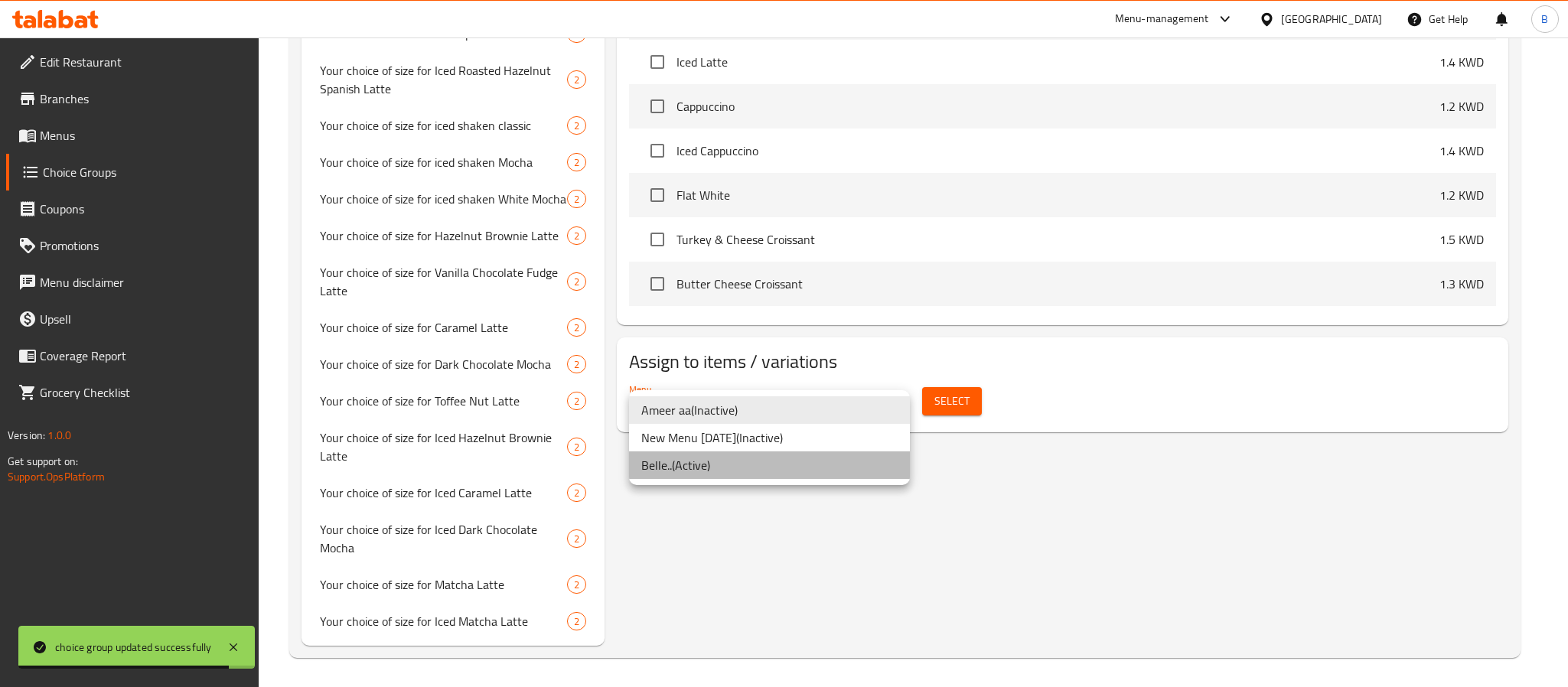
click at [768, 462] on li "Belle.. ( Active )" at bounding box center [769, 465] width 281 height 27
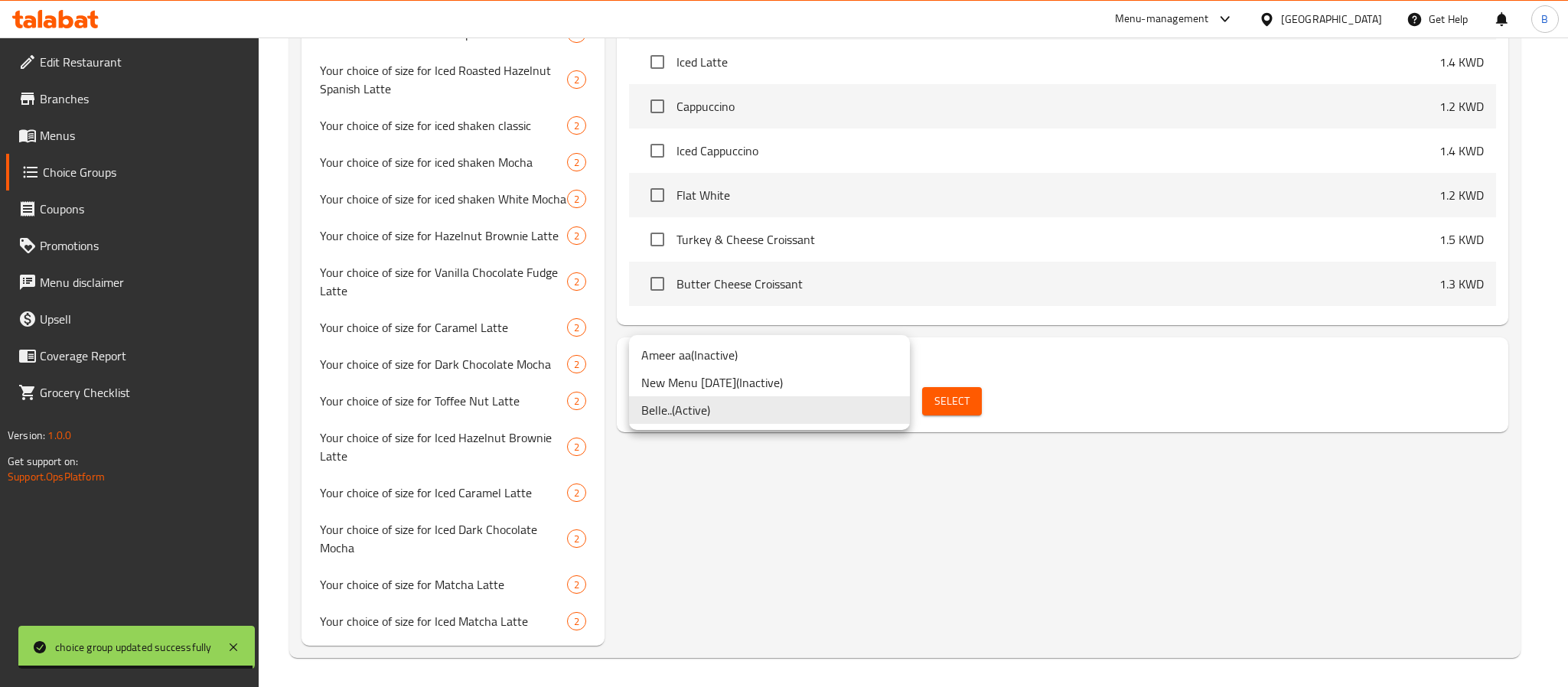
click at [799, 382] on li "New Menu 1/9/2025 ( Inactive )" at bounding box center [769, 382] width 281 height 27
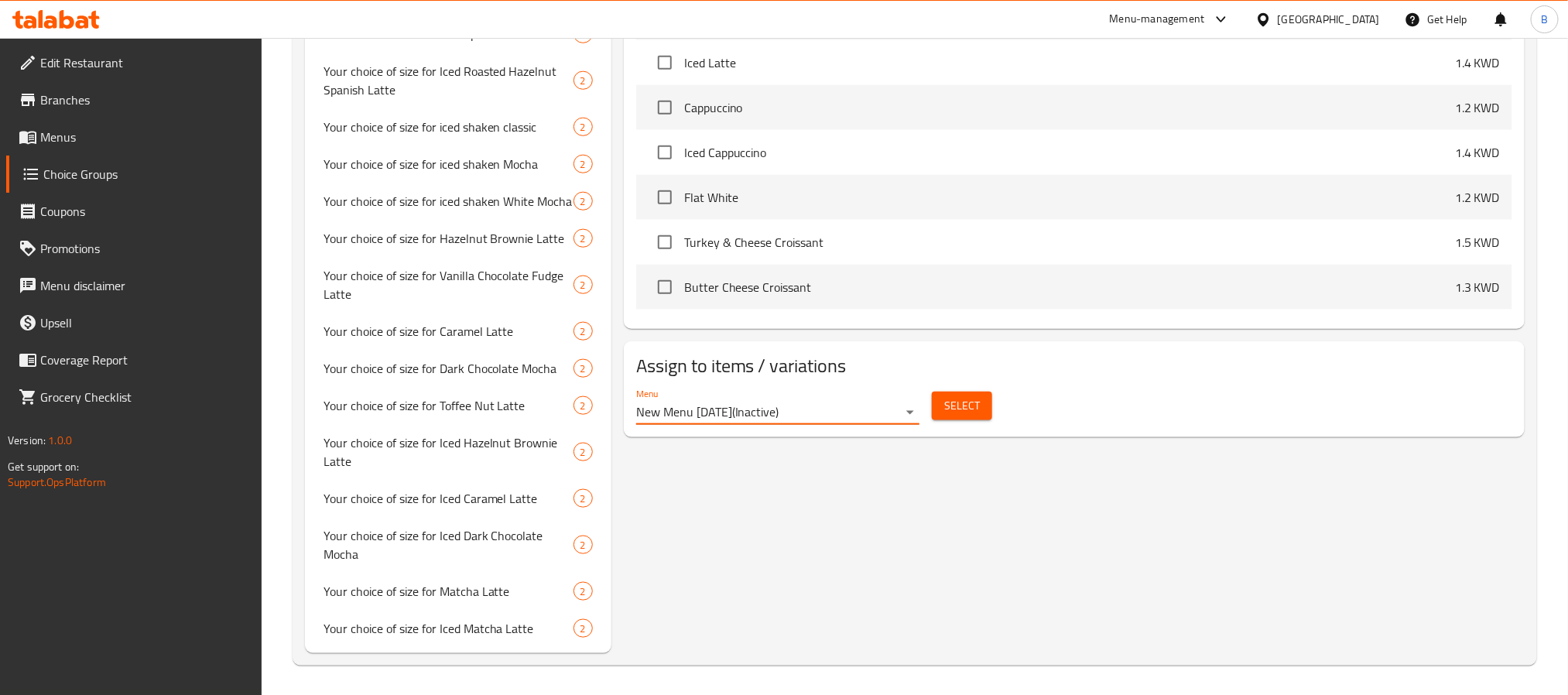
click at [959, 405] on span "Select" at bounding box center [962, 406] width 36 height 19
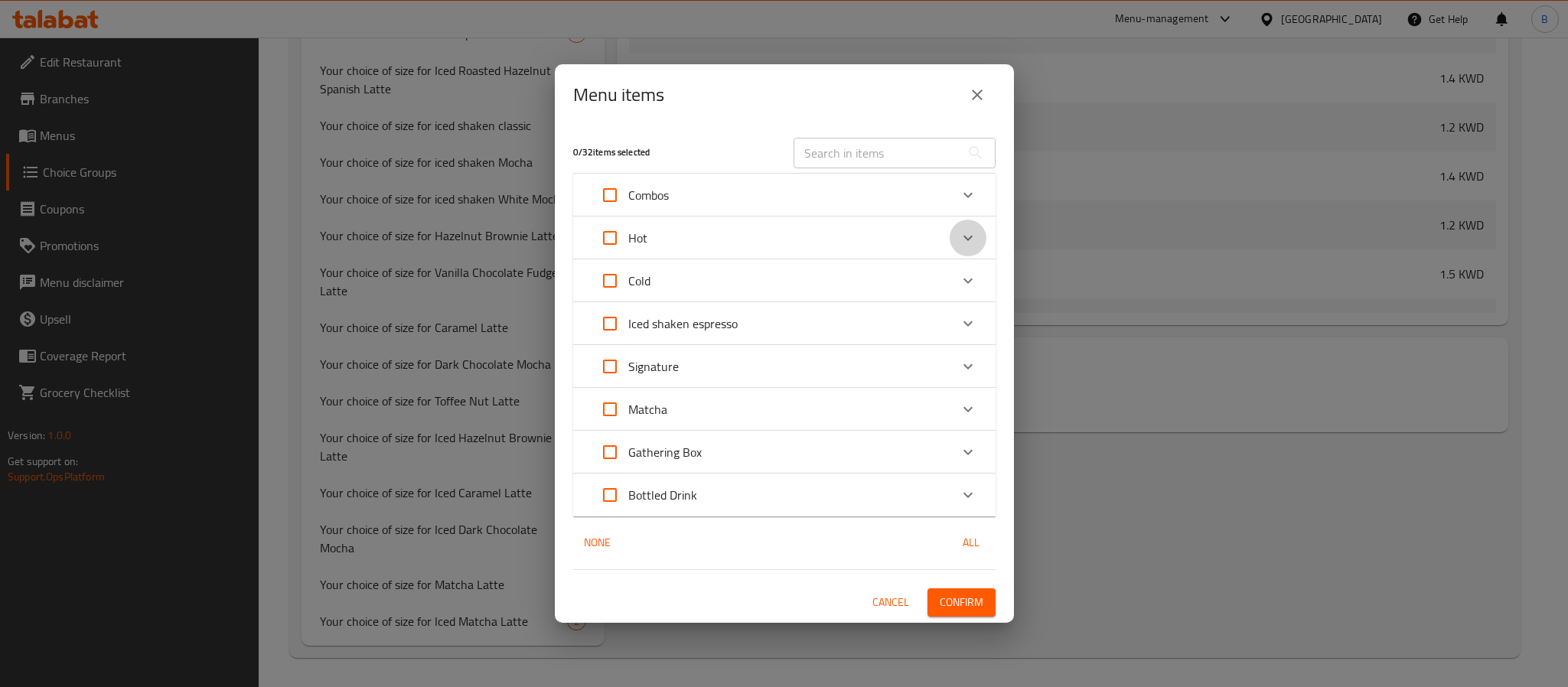
click at [969, 225] on div "Expand" at bounding box center [968, 237] width 36 height 36
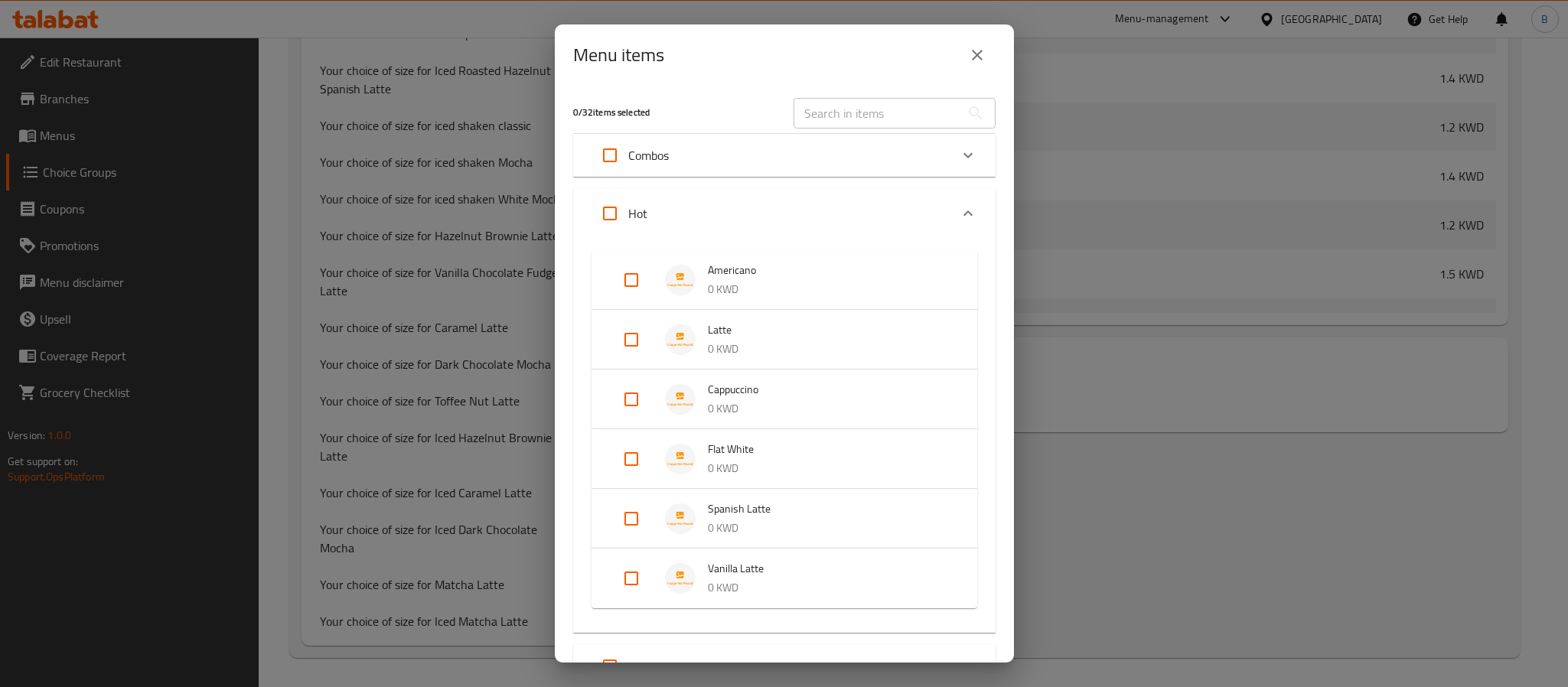
click at [970, 219] on div "Hot" at bounding box center [784, 214] width 422 height 49
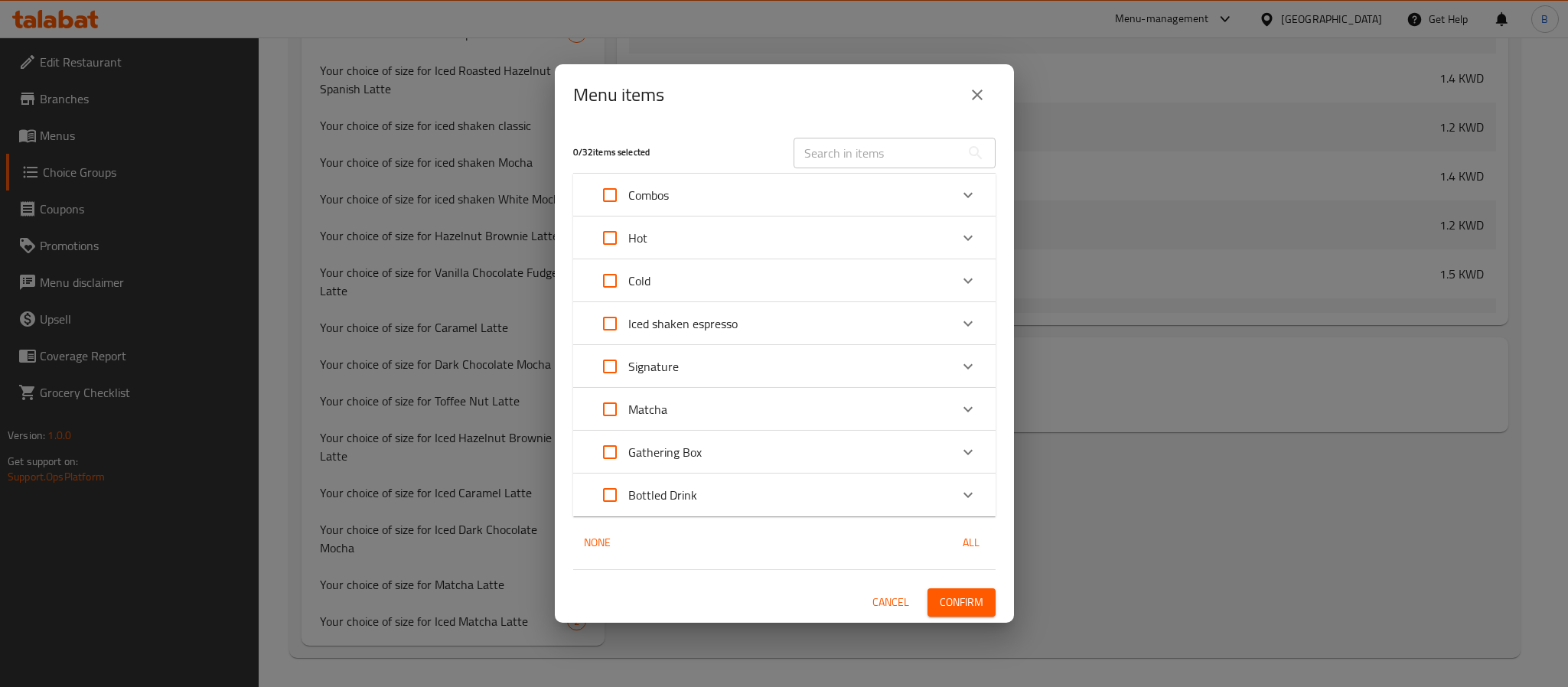
drag, startPoint x: 905, startPoint y: 102, endPoint x: 903, endPoint y: 138, distance: 36.1
click at [905, 120] on div "Menu items" at bounding box center [784, 95] width 460 height 61
click at [903, 138] on input "text" at bounding box center [876, 153] width 167 height 31
paste input "Americano"
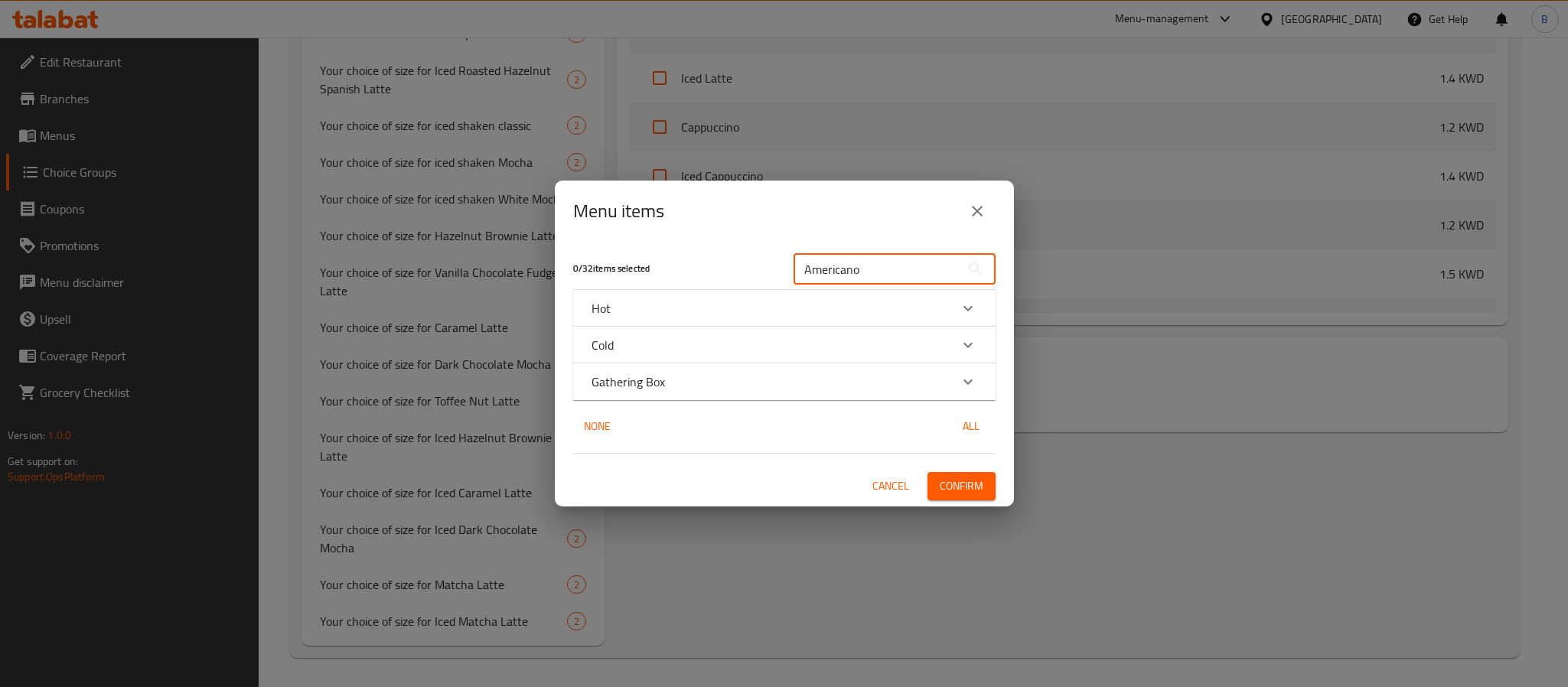
type input "Americano"
click at [969, 299] on icon "Expand" at bounding box center [968, 308] width 18 height 18
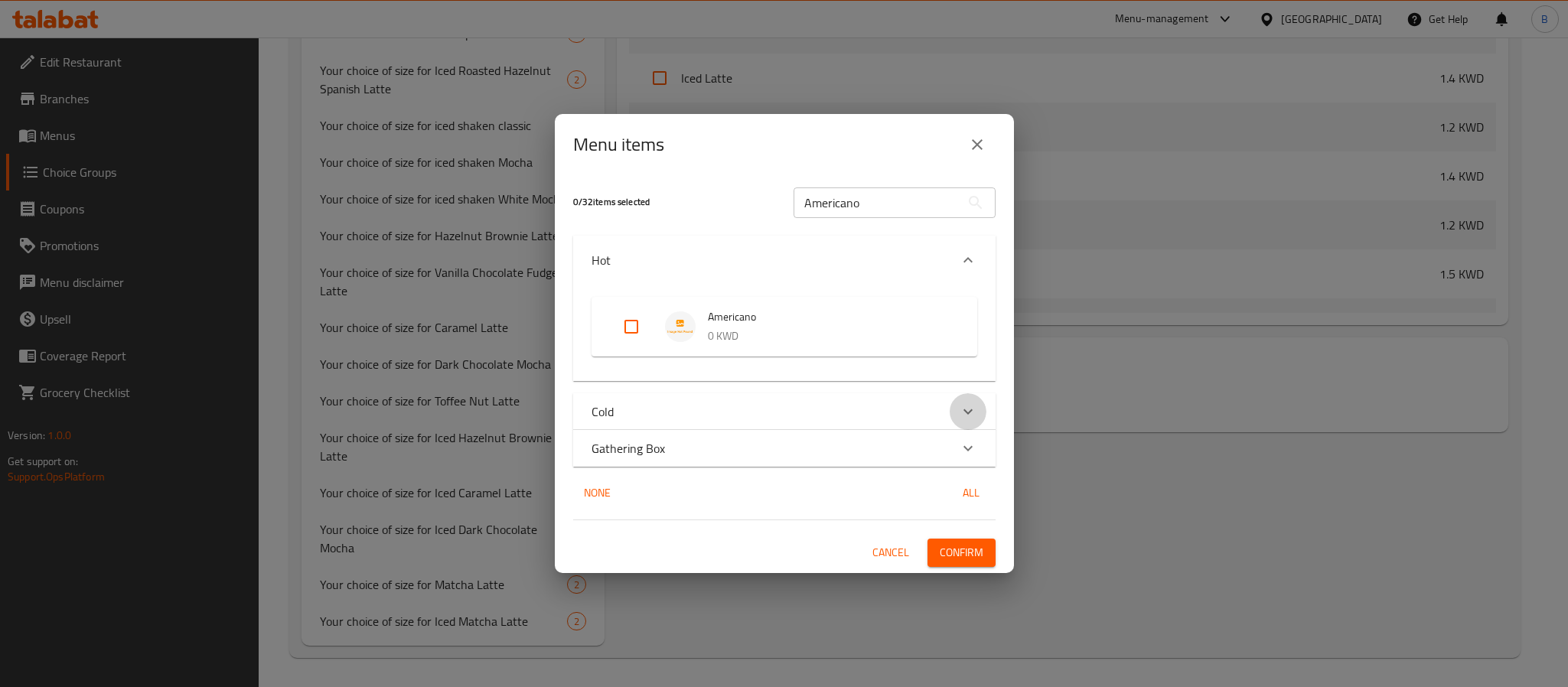
click at [966, 413] on icon "Expand" at bounding box center [968, 411] width 18 height 18
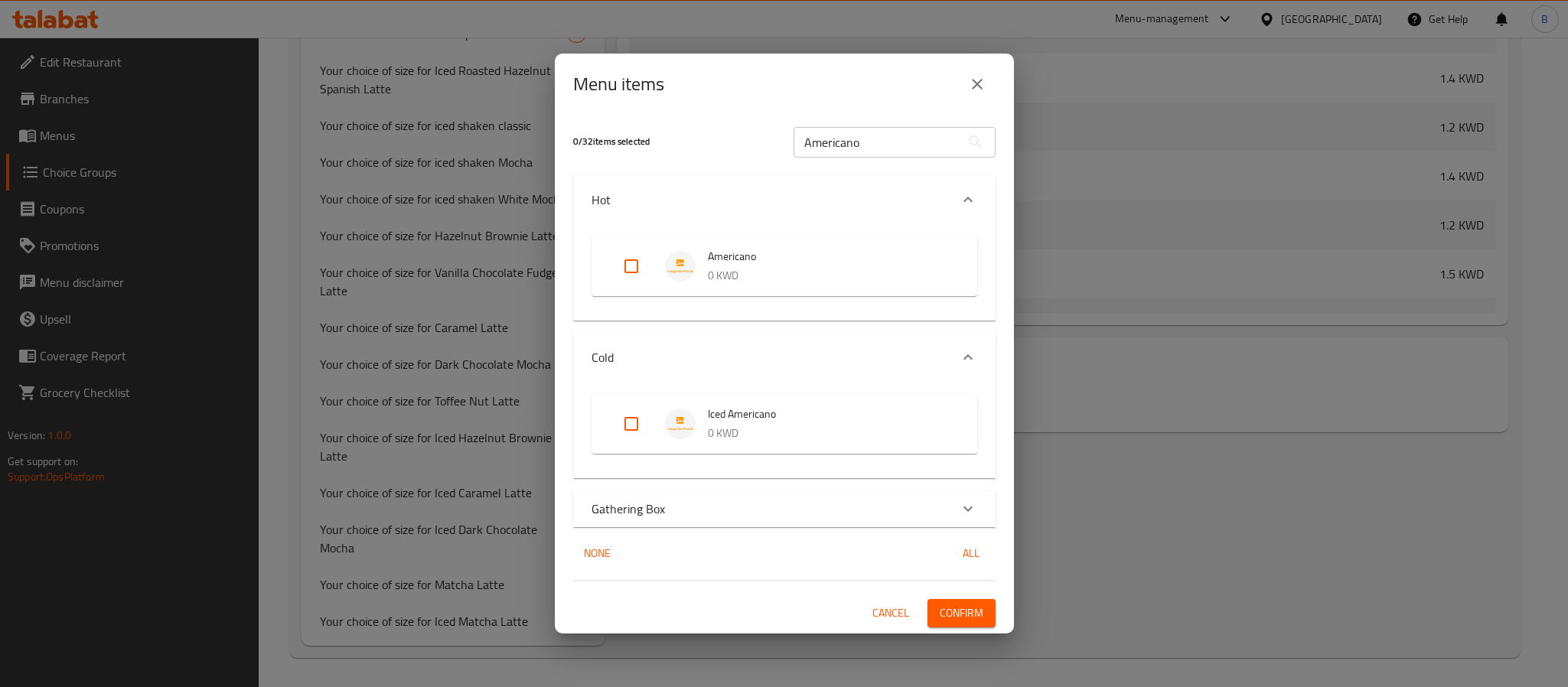
click at [951, 480] on div "0 / 32 items selected Americano ​ Hot Americano 0 KWD Cold Iced Americano 0 KWD…" at bounding box center [784, 374] width 460 height 519
click at [951, 490] on div "Gathering Box" at bounding box center [784, 509] width 422 height 36
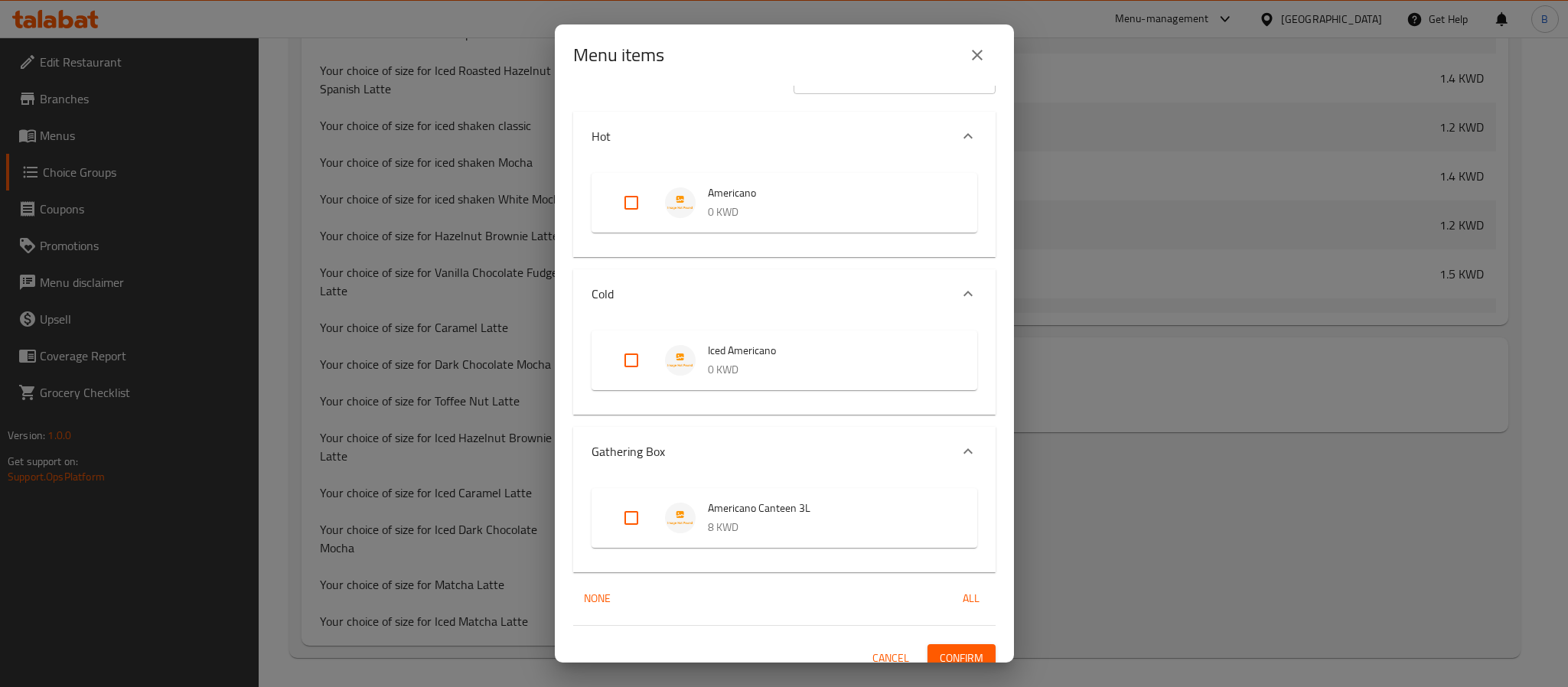
scroll to position [49, 0]
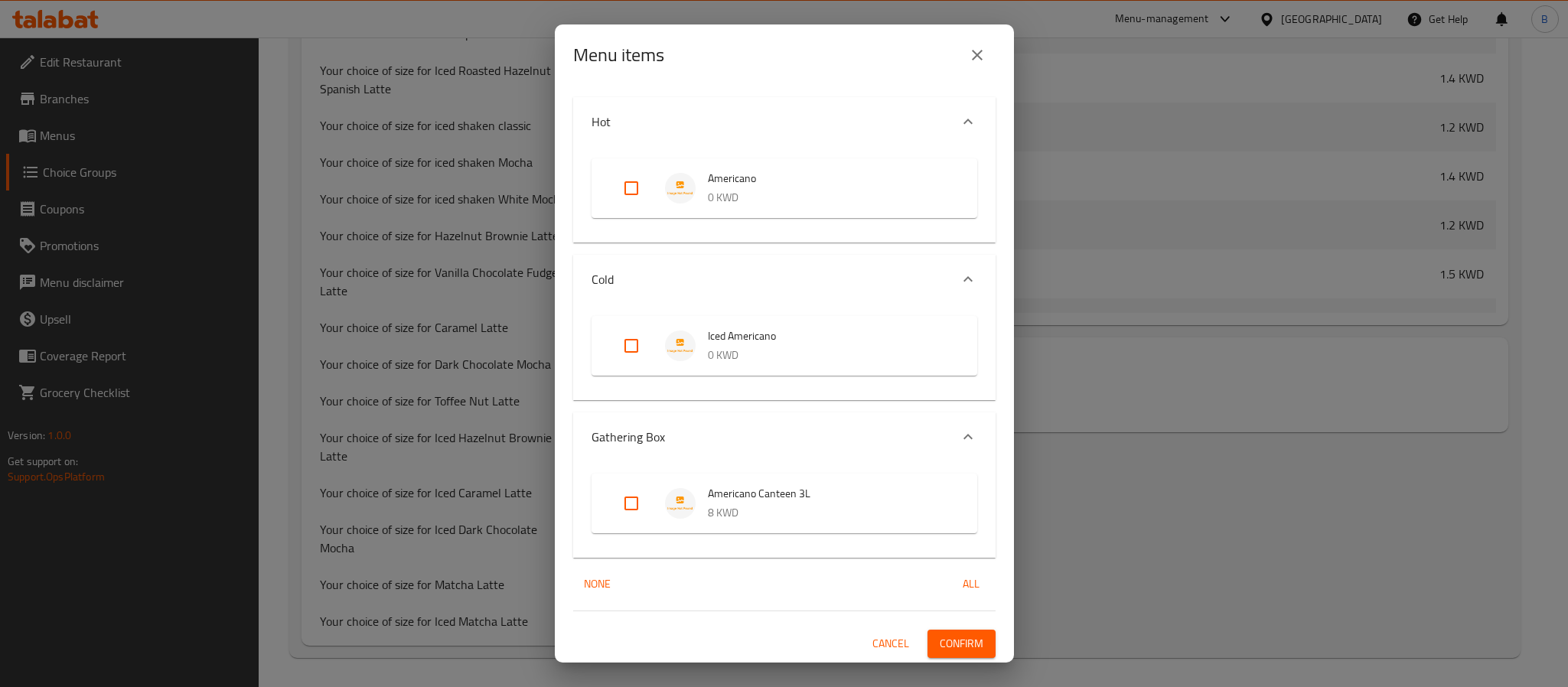
click at [622, 172] on input "Expand" at bounding box center [632, 188] width 36 height 36
checkbox input "true"
click at [616, 339] on li "Iced Americano 0 KWD" at bounding box center [784, 346] width 349 height 54
click at [627, 345] on input "Expand" at bounding box center [632, 346] width 36 height 36
checkbox input "true"
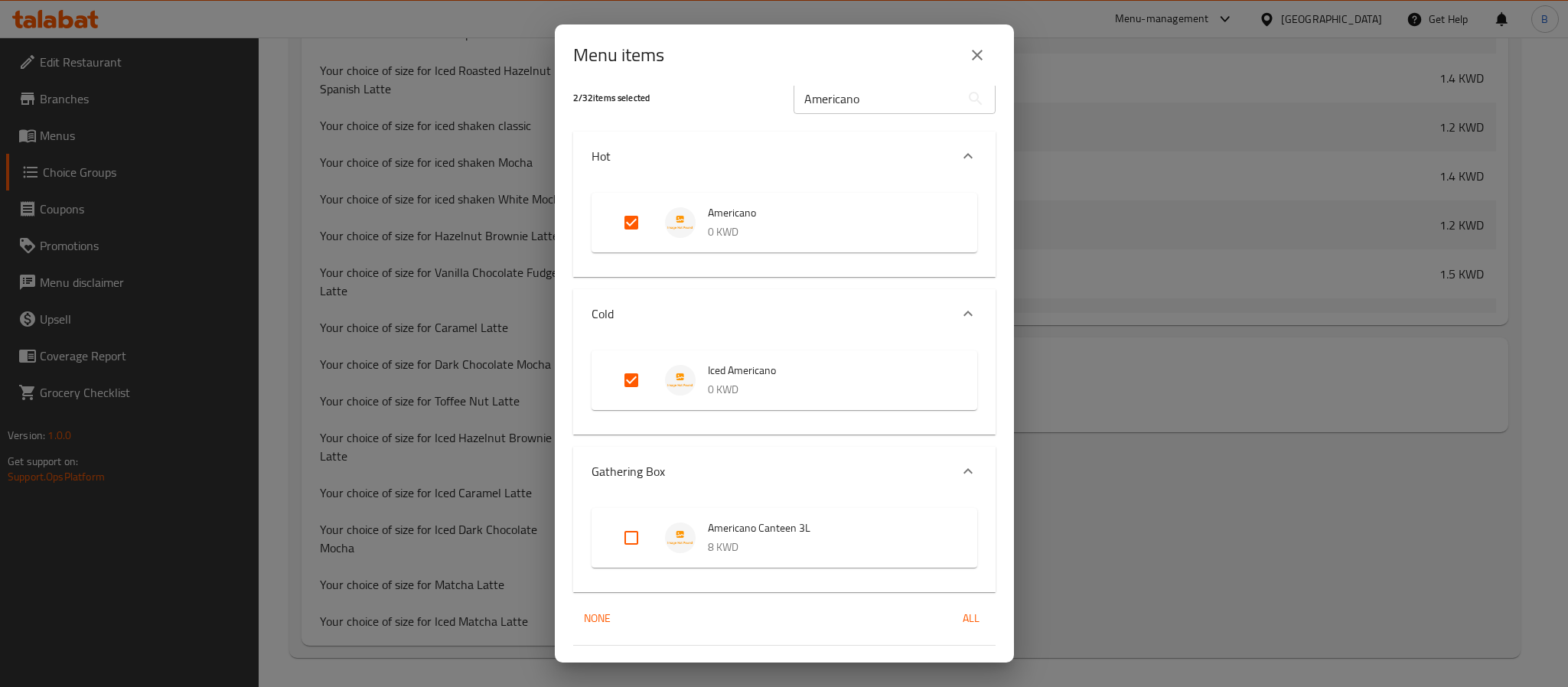
scroll to position [0, 0]
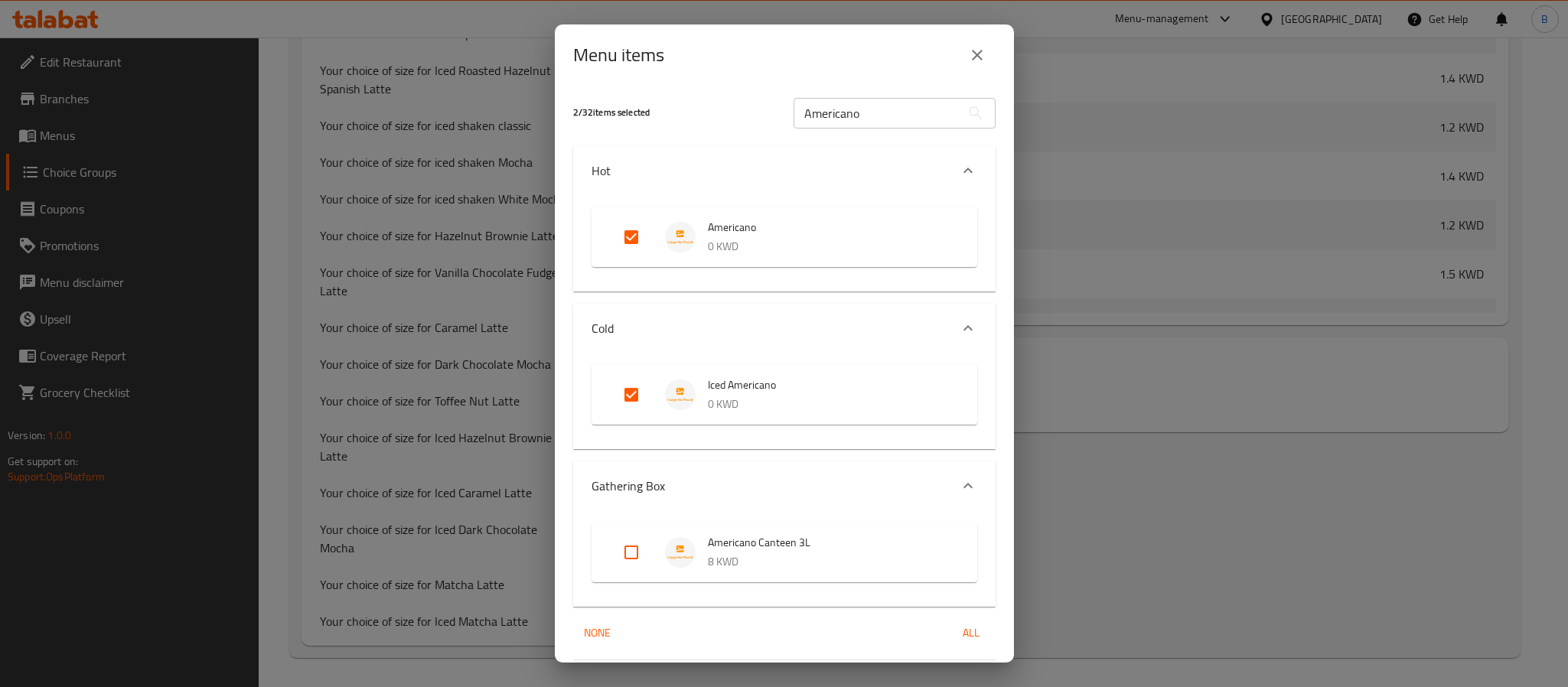
click at [905, 115] on input "Americano" at bounding box center [876, 114] width 167 height 31
paste input "Matcha Latte"
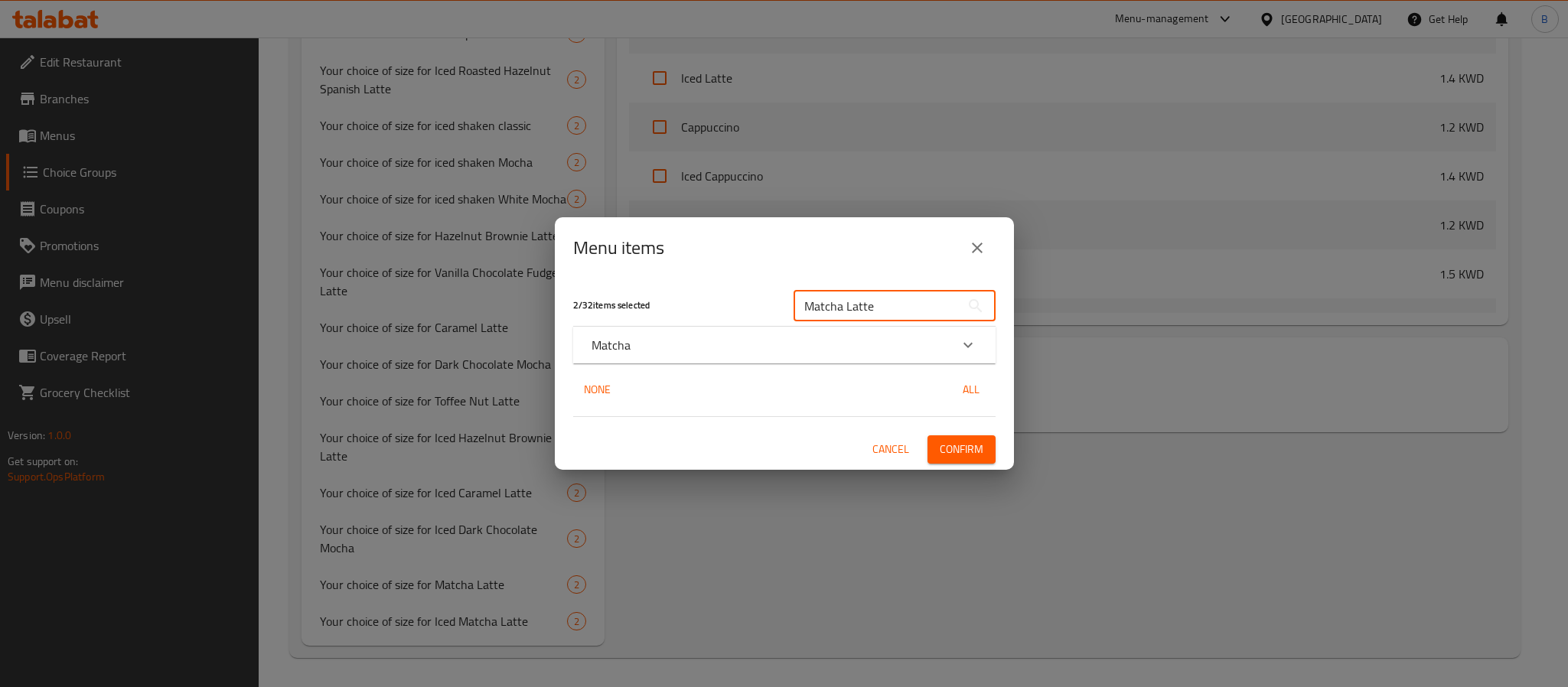
type input "Matcha Latte"
click at [965, 356] on div "Expand" at bounding box center [968, 345] width 36 height 36
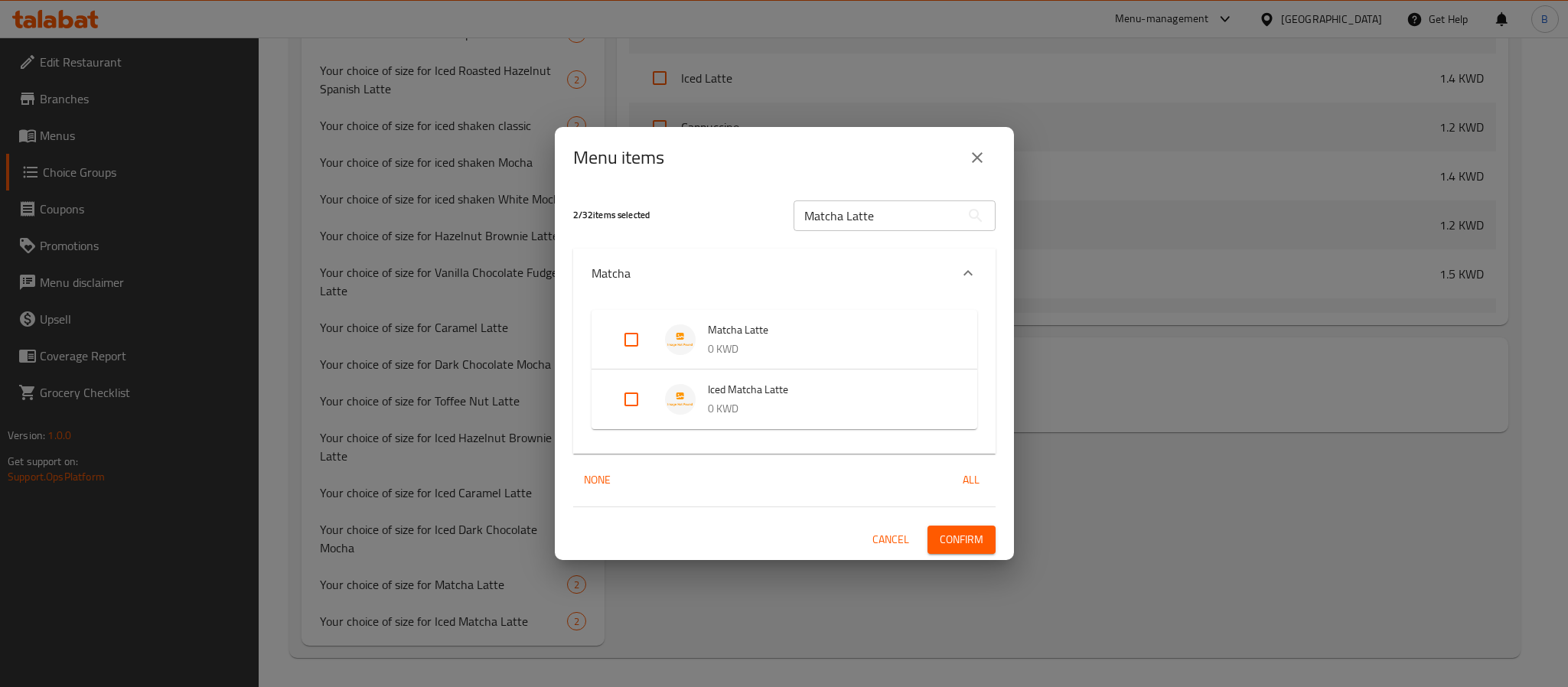
click at [641, 340] on input "Expand" at bounding box center [632, 339] width 36 height 36
checkbox input "true"
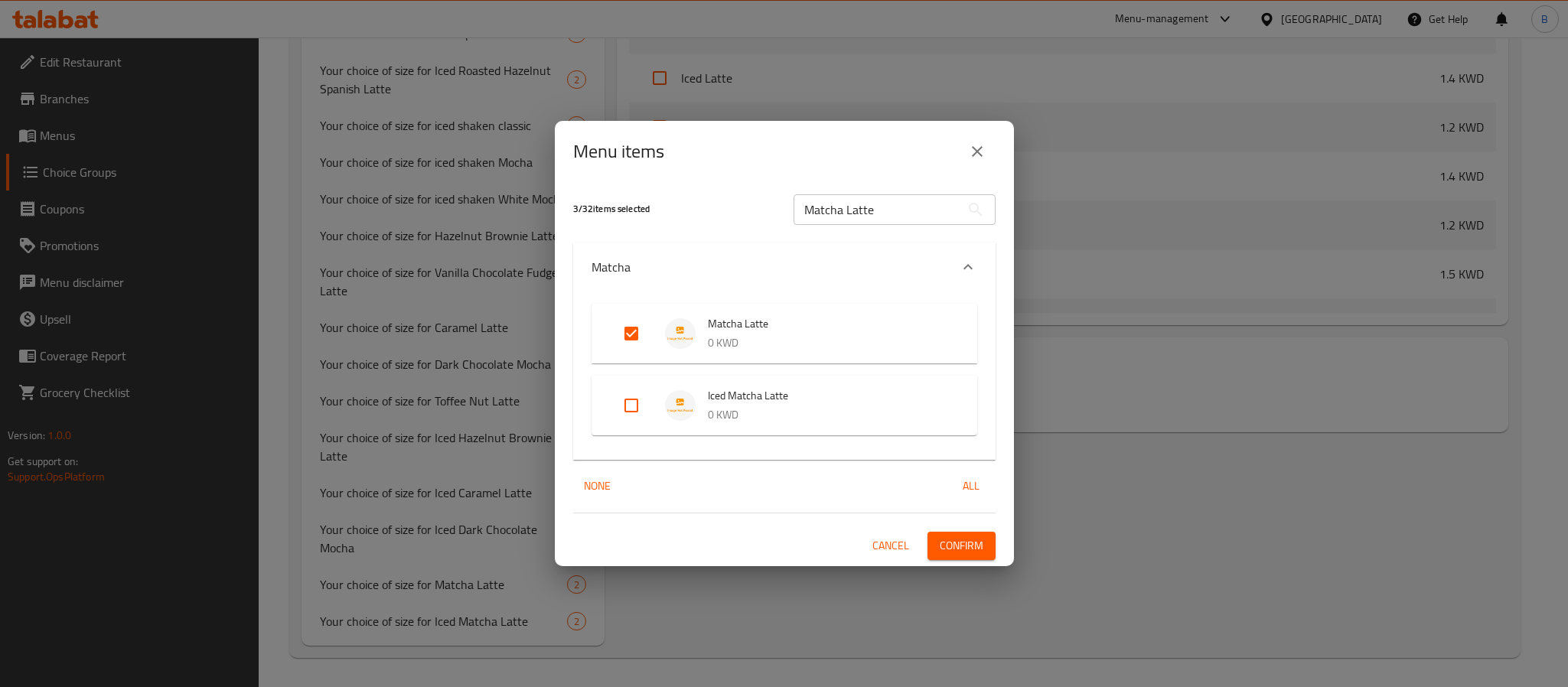
click at [636, 398] on input "Expand" at bounding box center [632, 406] width 36 height 36
checkbox input "true"
click at [960, 547] on span "Confirm" at bounding box center [962, 546] width 44 height 19
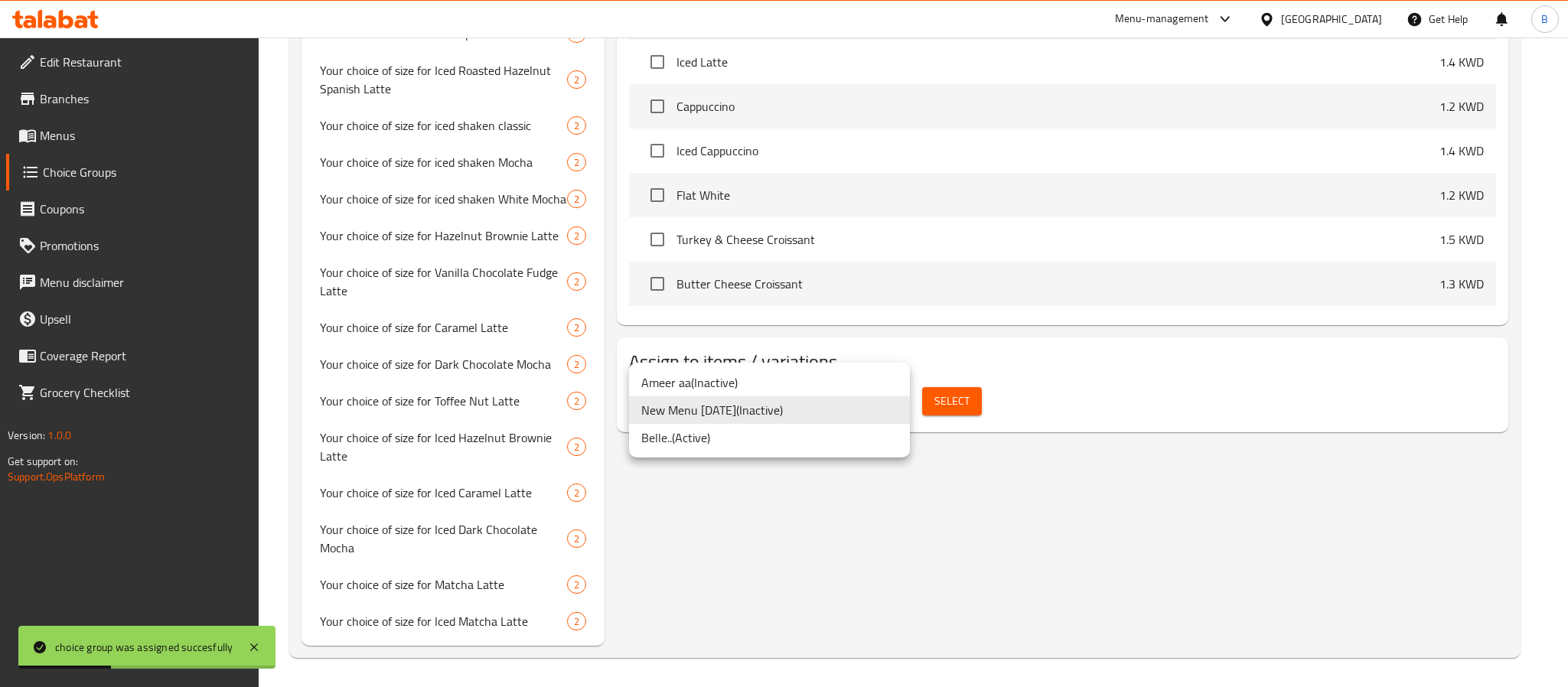
click at [853, 412] on li "New Menu 1/9/2025 ( Inactive )" at bounding box center [769, 410] width 281 height 27
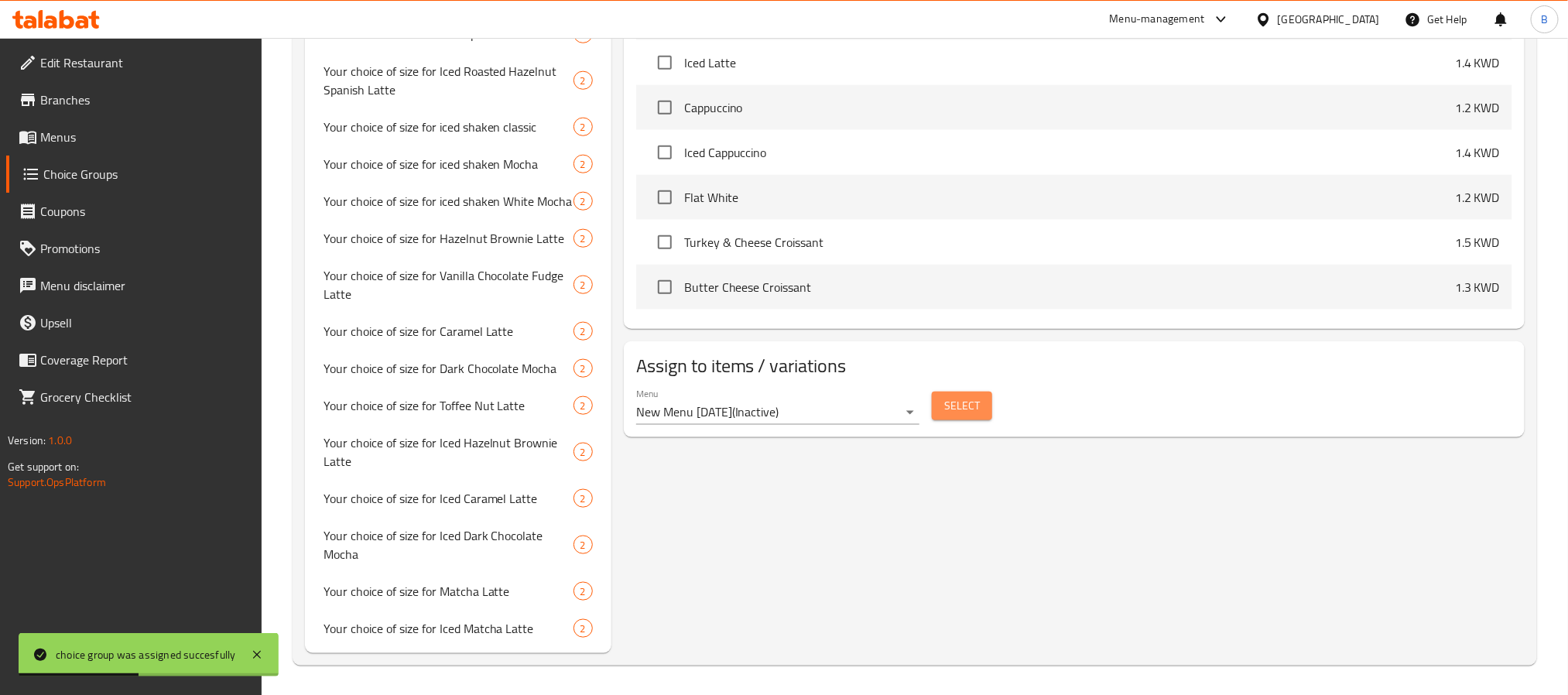
click at [963, 398] on span "Select" at bounding box center [962, 406] width 36 height 19
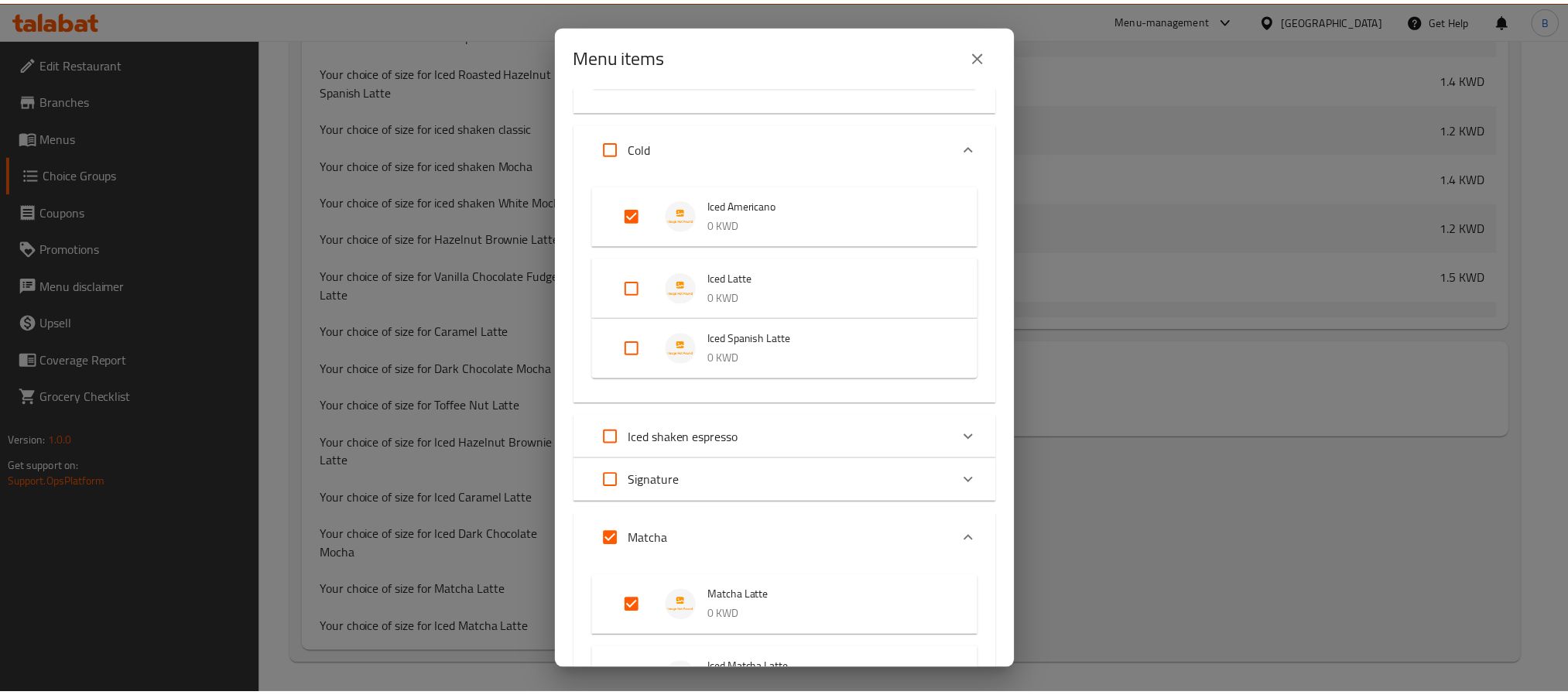
scroll to position [462, 0]
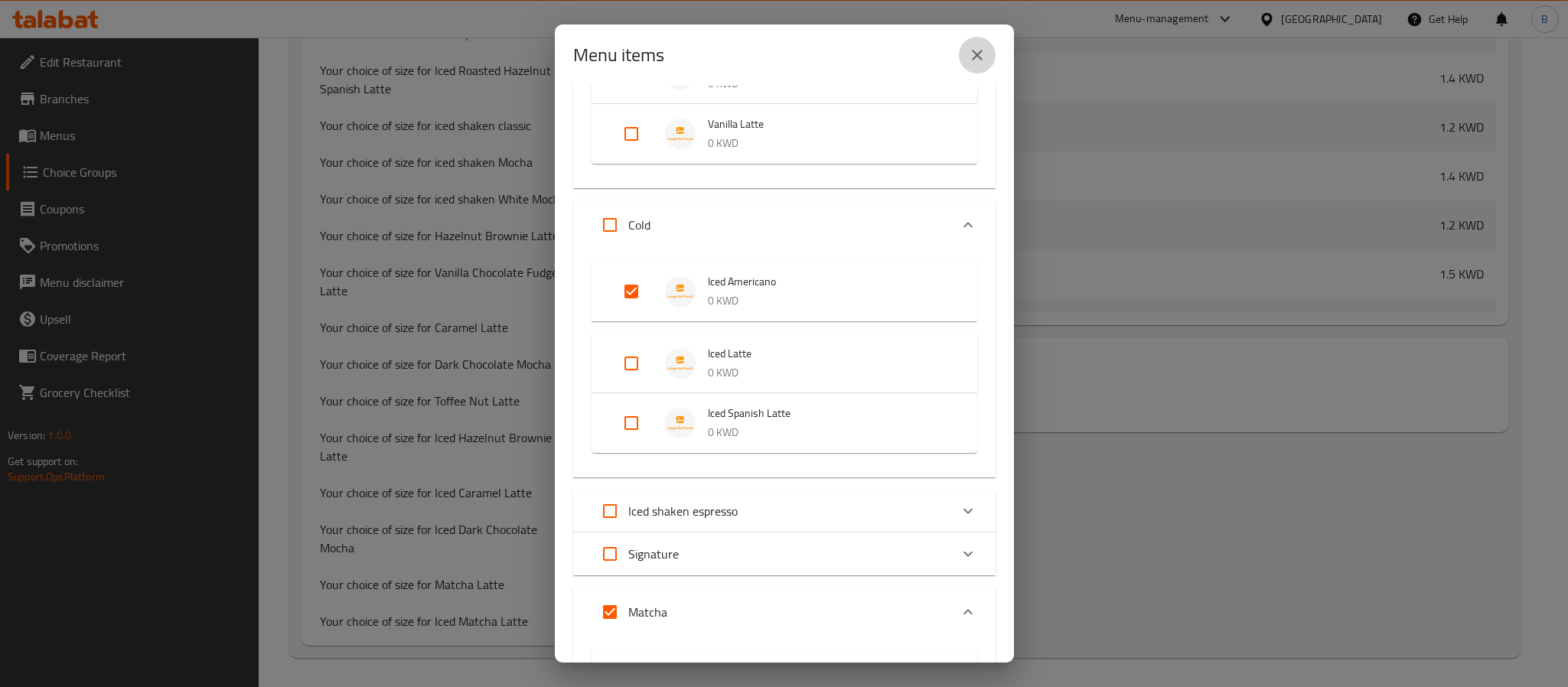
click at [978, 56] on icon "close" at bounding box center [977, 55] width 18 height 18
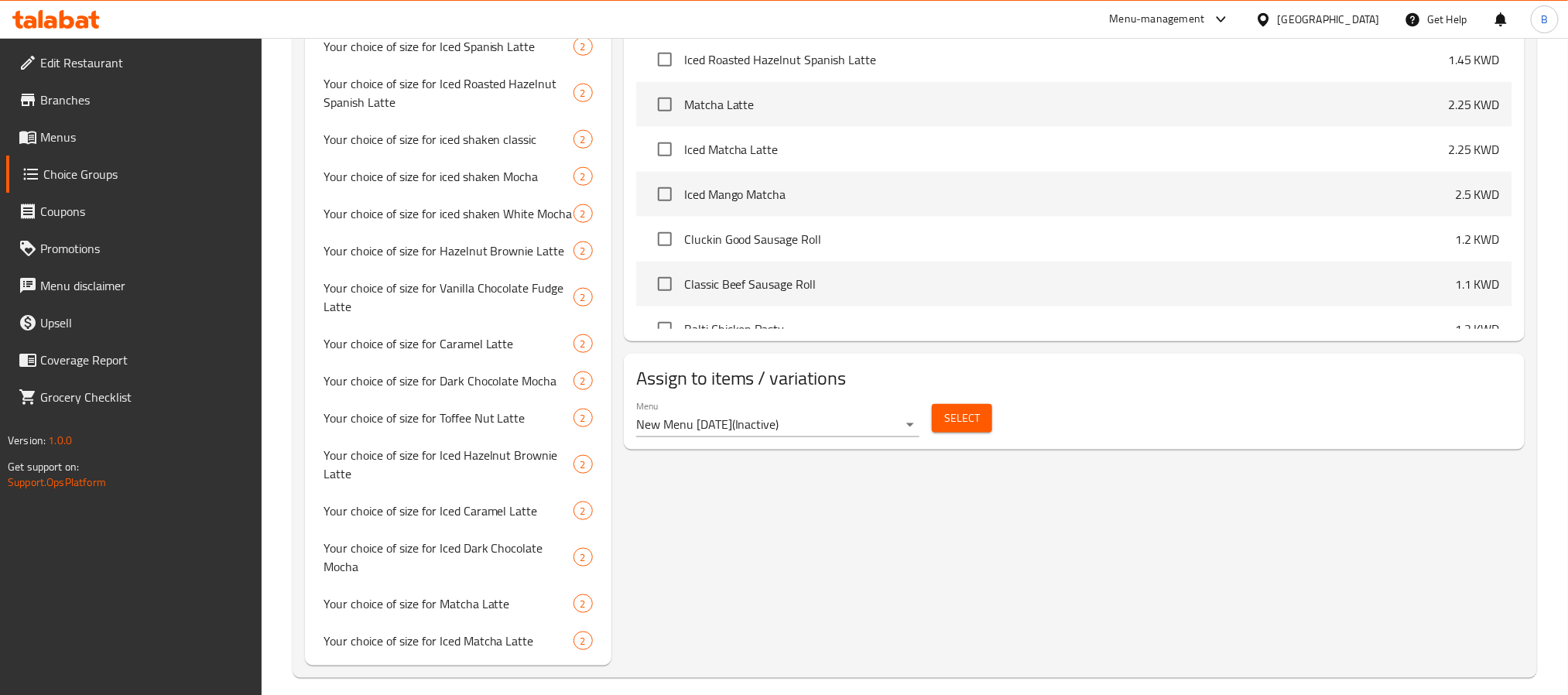
scroll to position [777, 0]
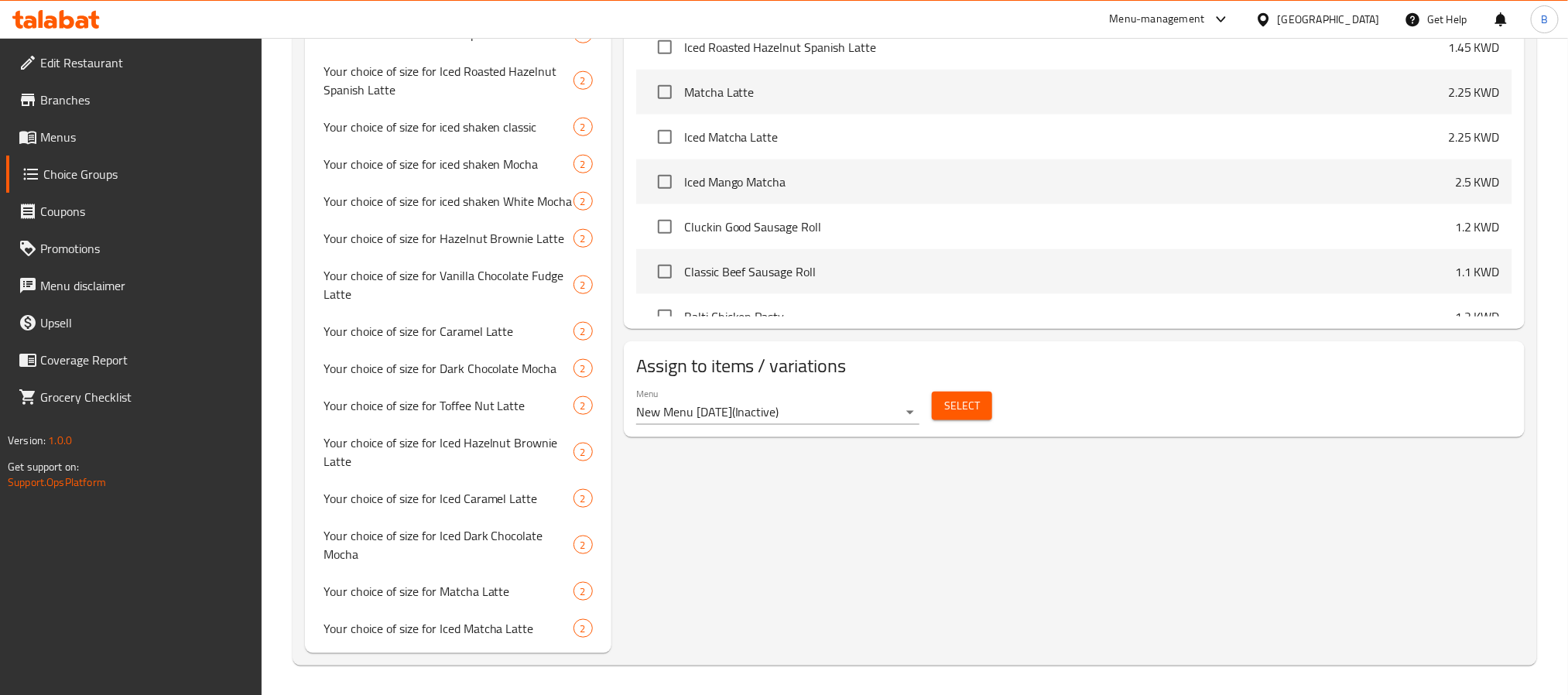
click at [947, 400] on span "Select" at bounding box center [962, 406] width 36 height 19
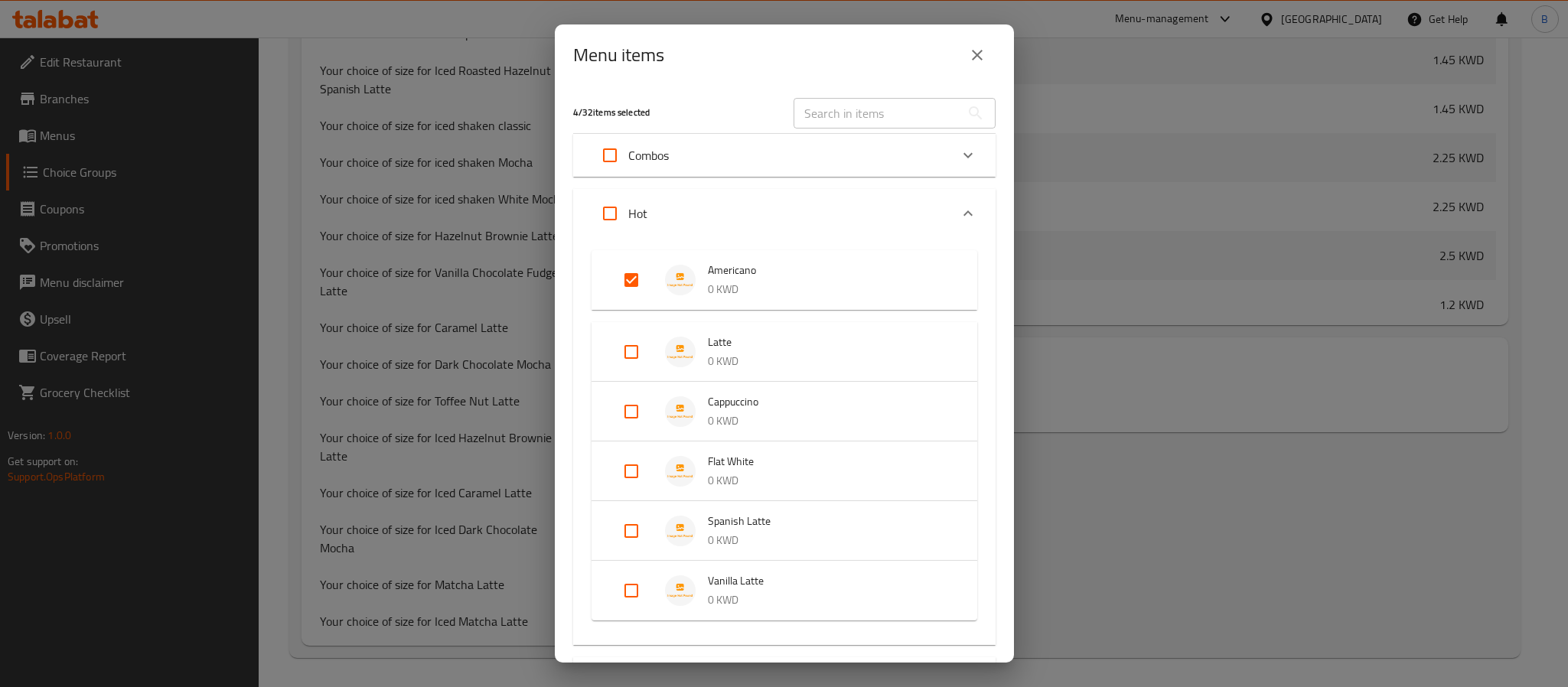
click at [976, 54] on icon "close" at bounding box center [977, 56] width 11 height 11
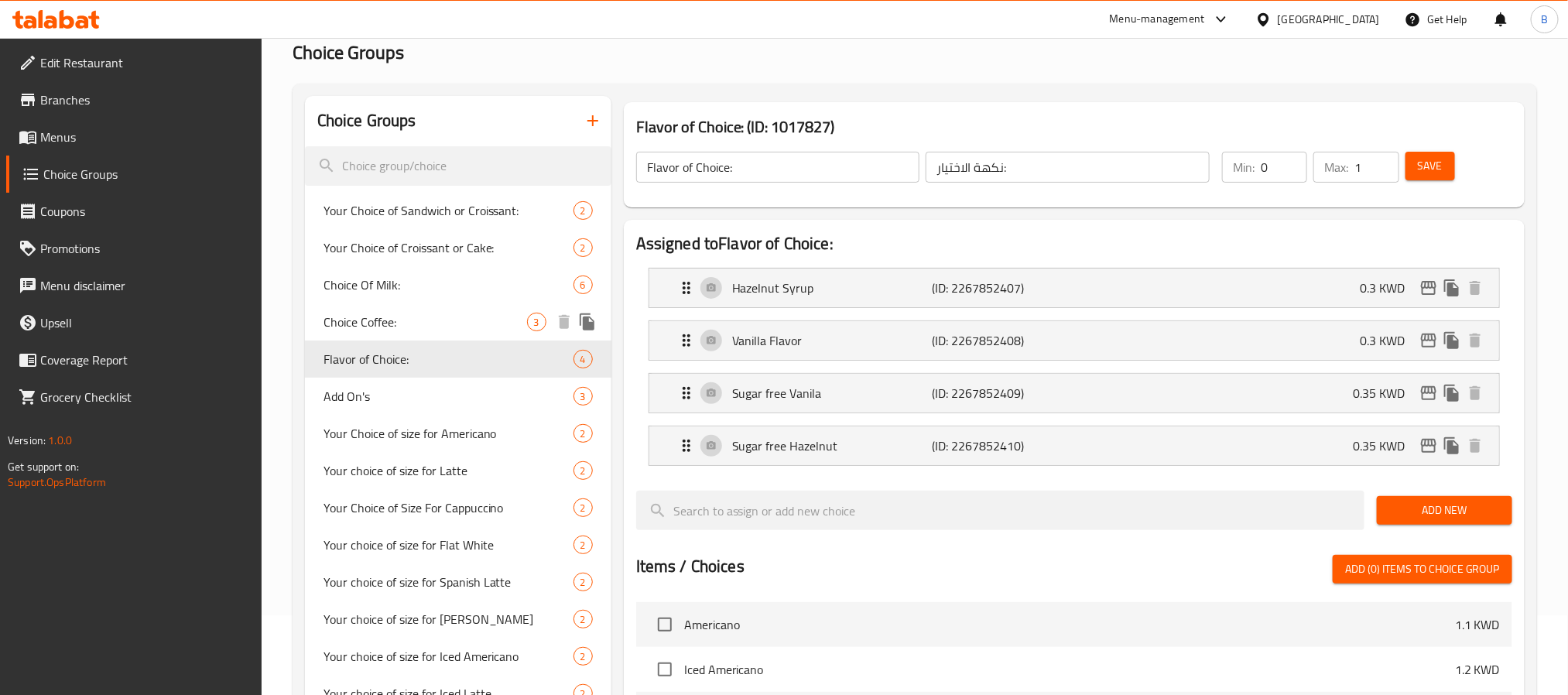
scroll to position [0, 0]
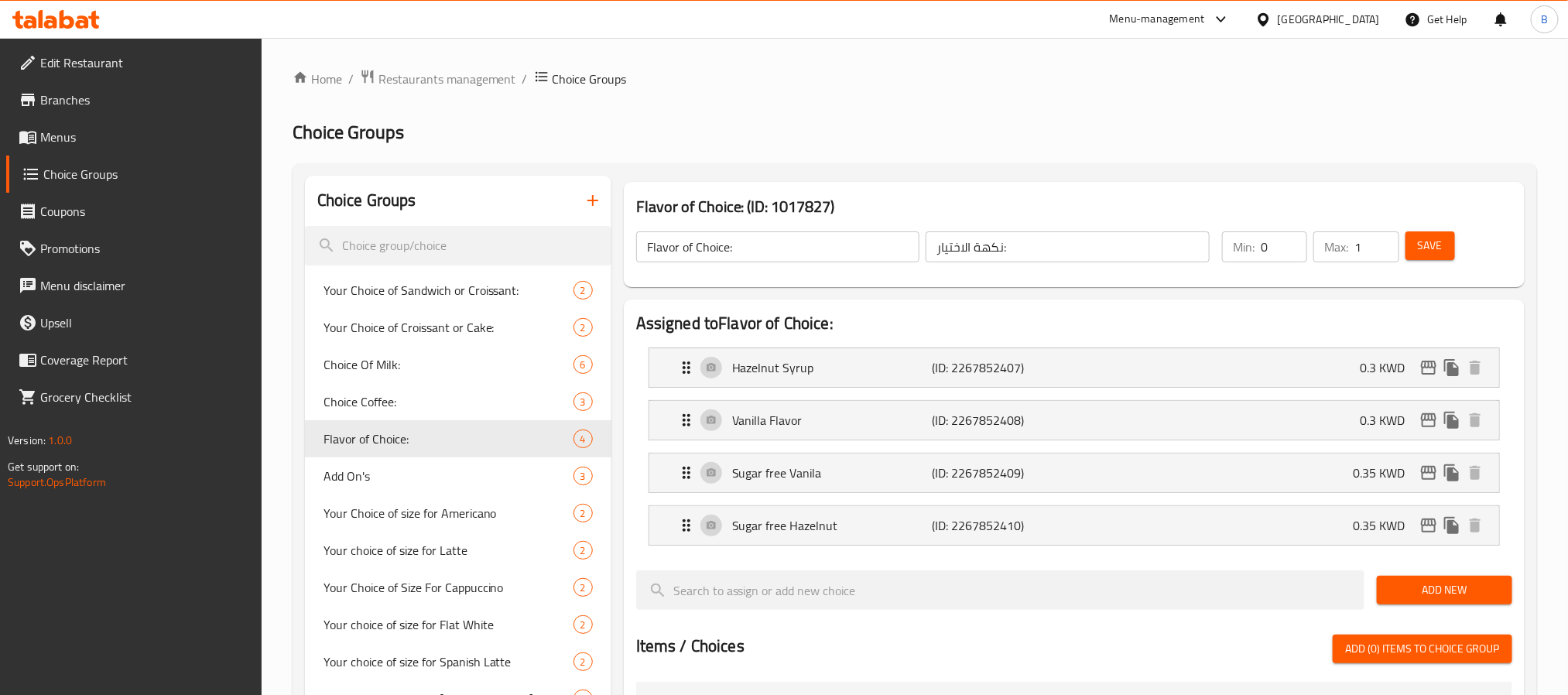
click at [72, 133] on span "Menus" at bounding box center [144, 137] width 209 height 18
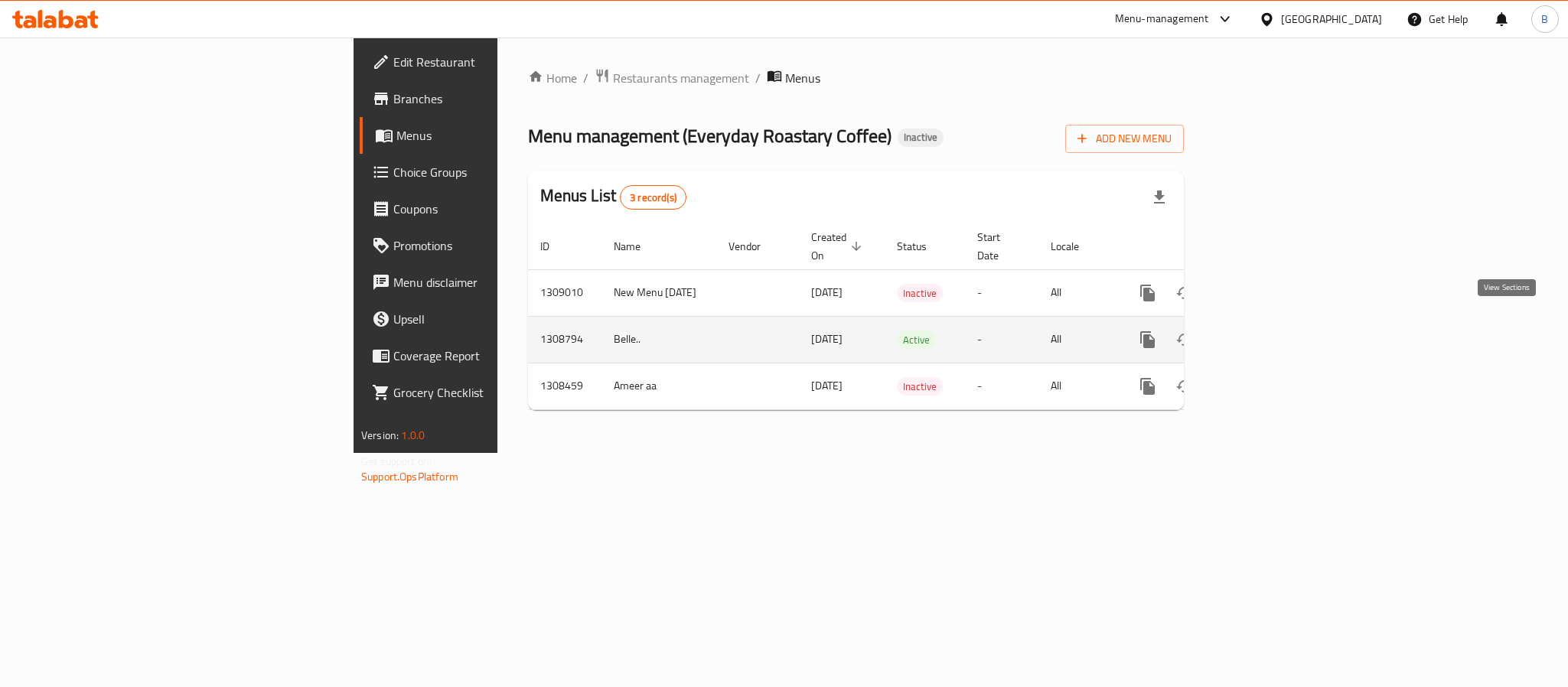
click at [1277, 324] on link "enhanced table" at bounding box center [1259, 339] width 36 height 36
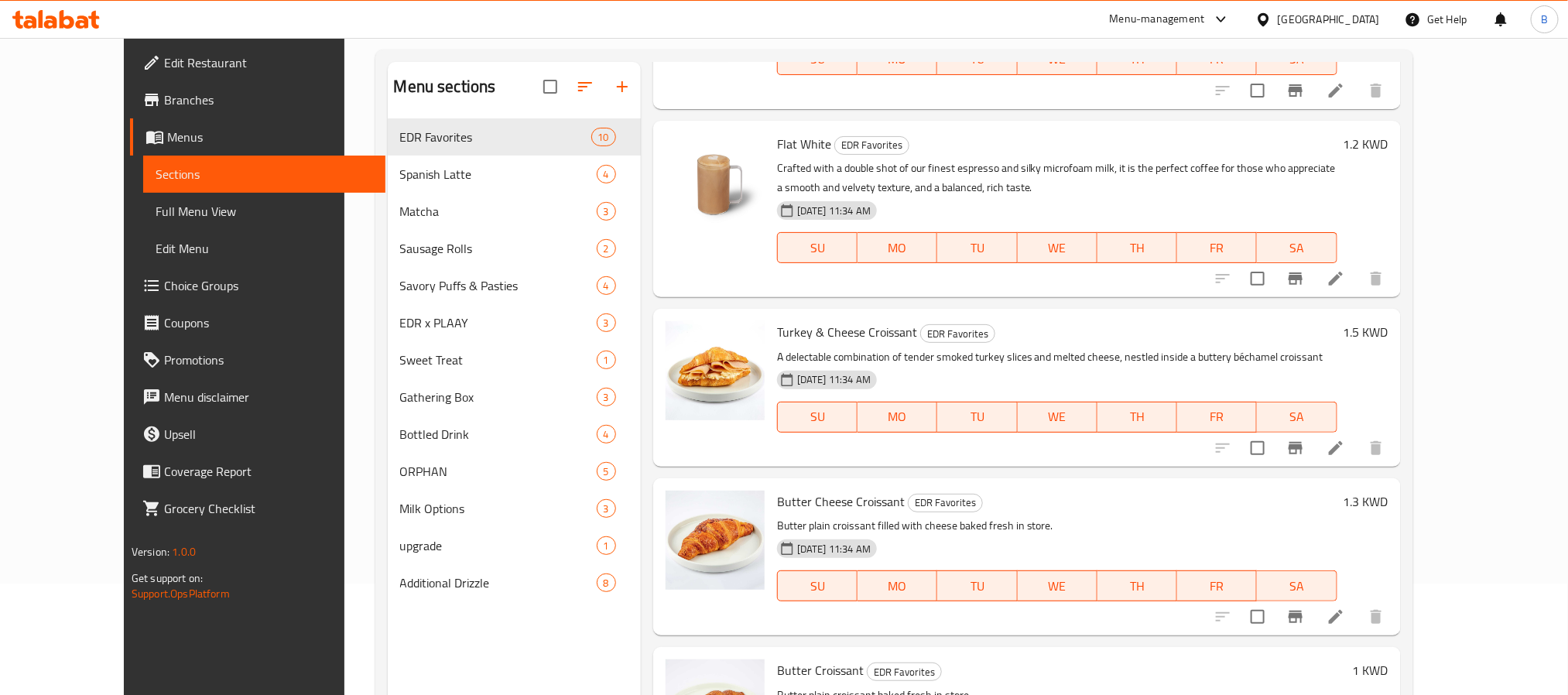
scroll to position [217, 0]
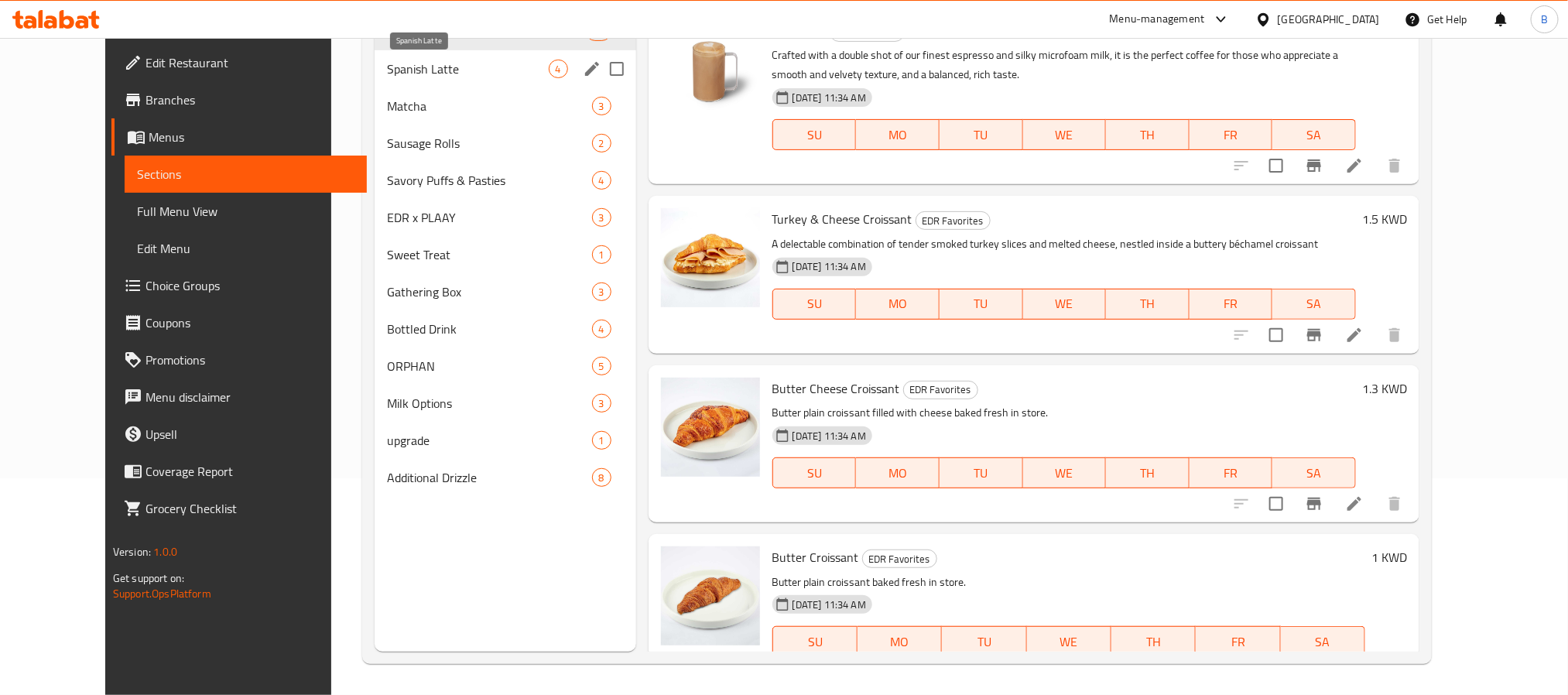
click at [477, 76] on span "Spanish Latte" at bounding box center [467, 69] width 161 height 18
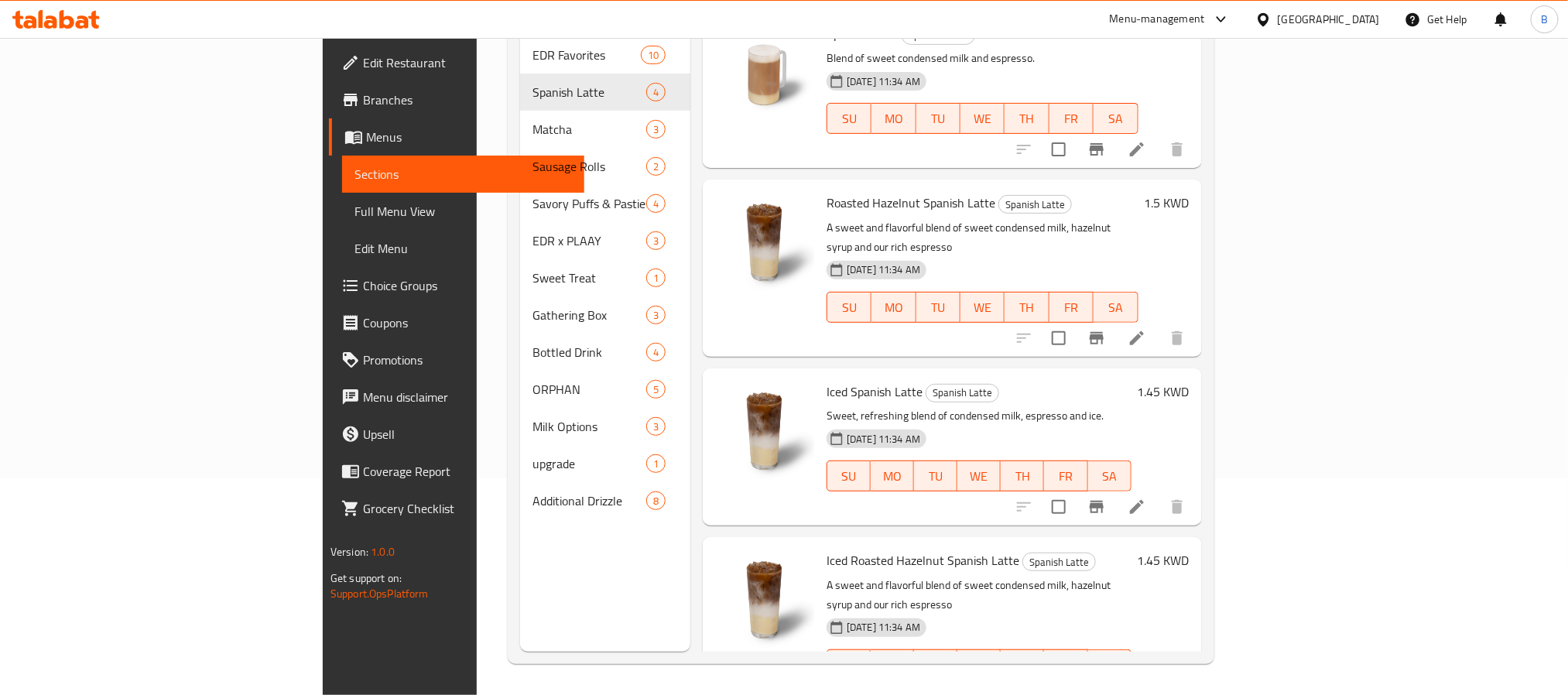
scroll to position [18, 0]
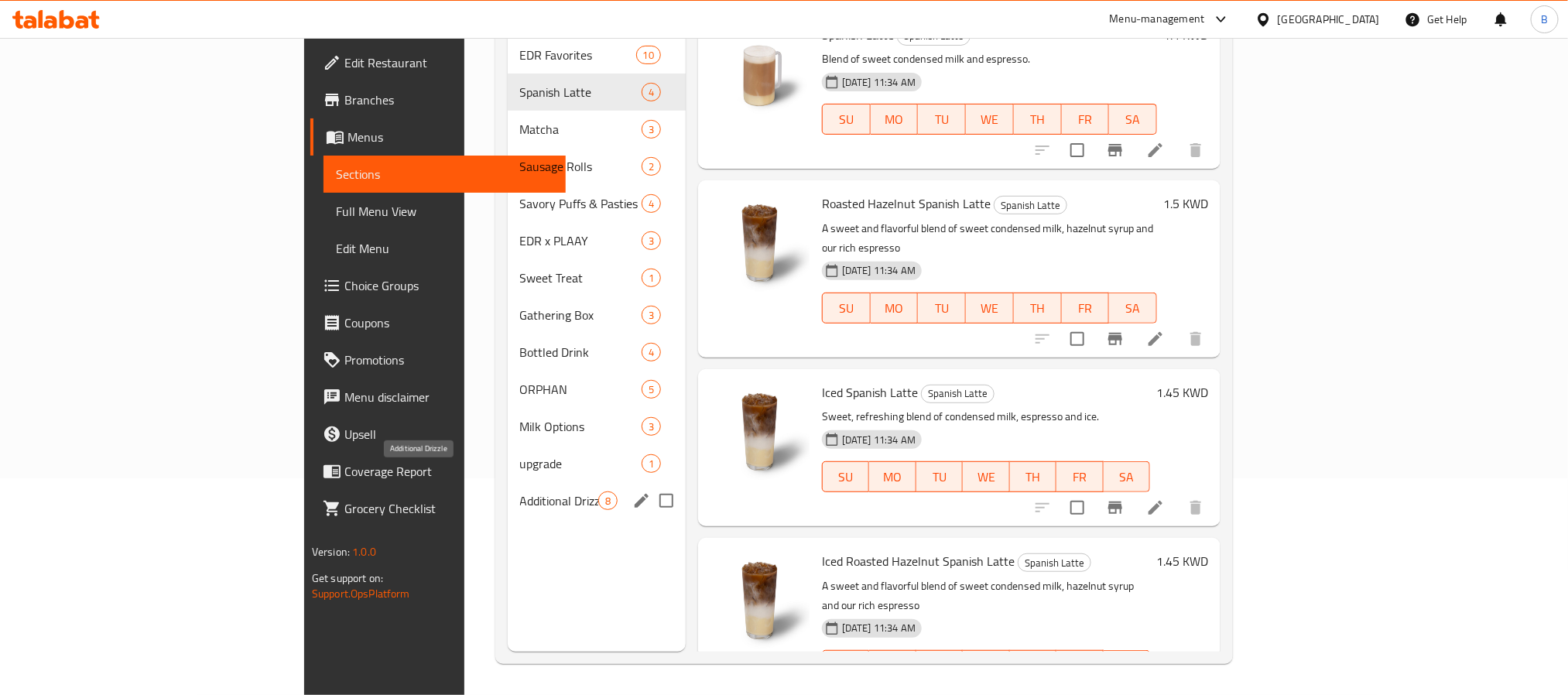
click at [520, 492] on span "Additional Drizzle" at bounding box center [559, 501] width 78 height 18
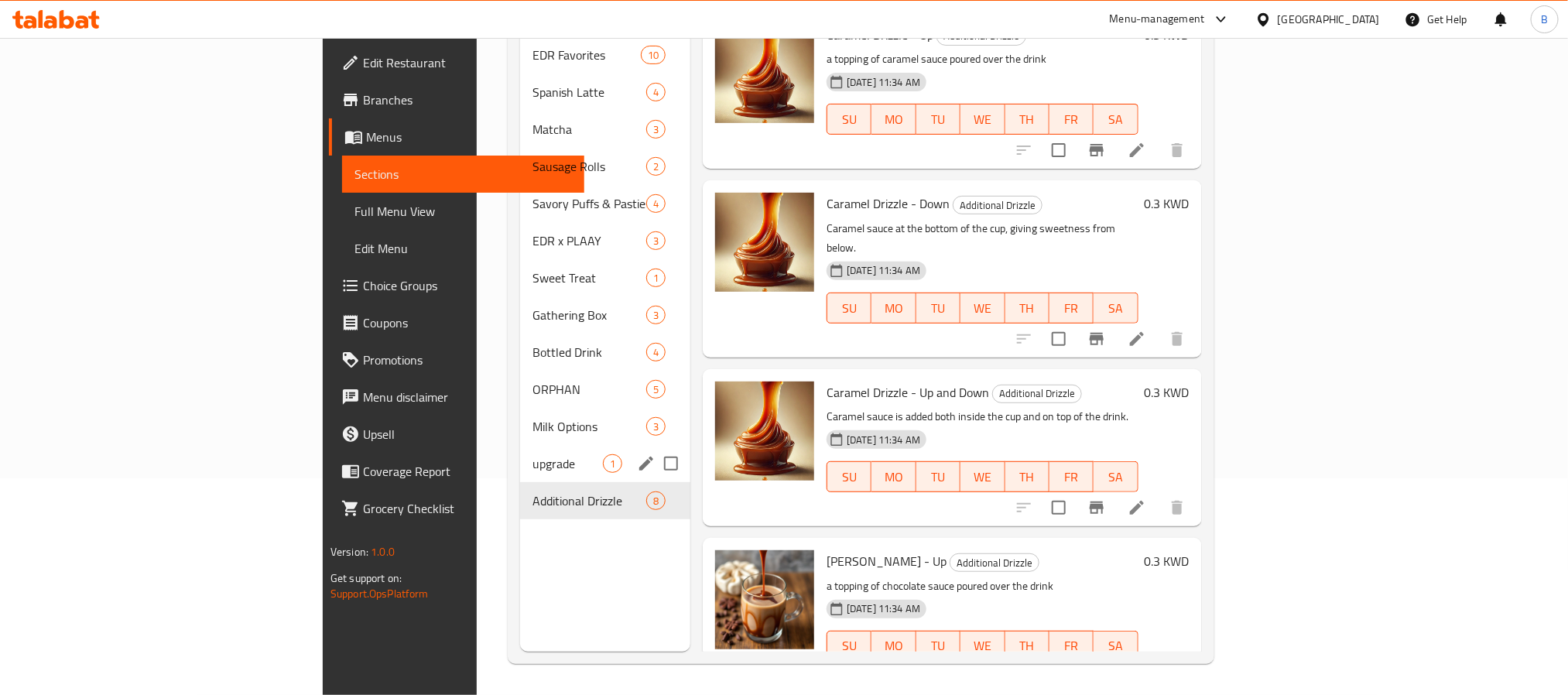
click at [520, 446] on div "upgrade 1" at bounding box center [605, 464] width 170 height 37
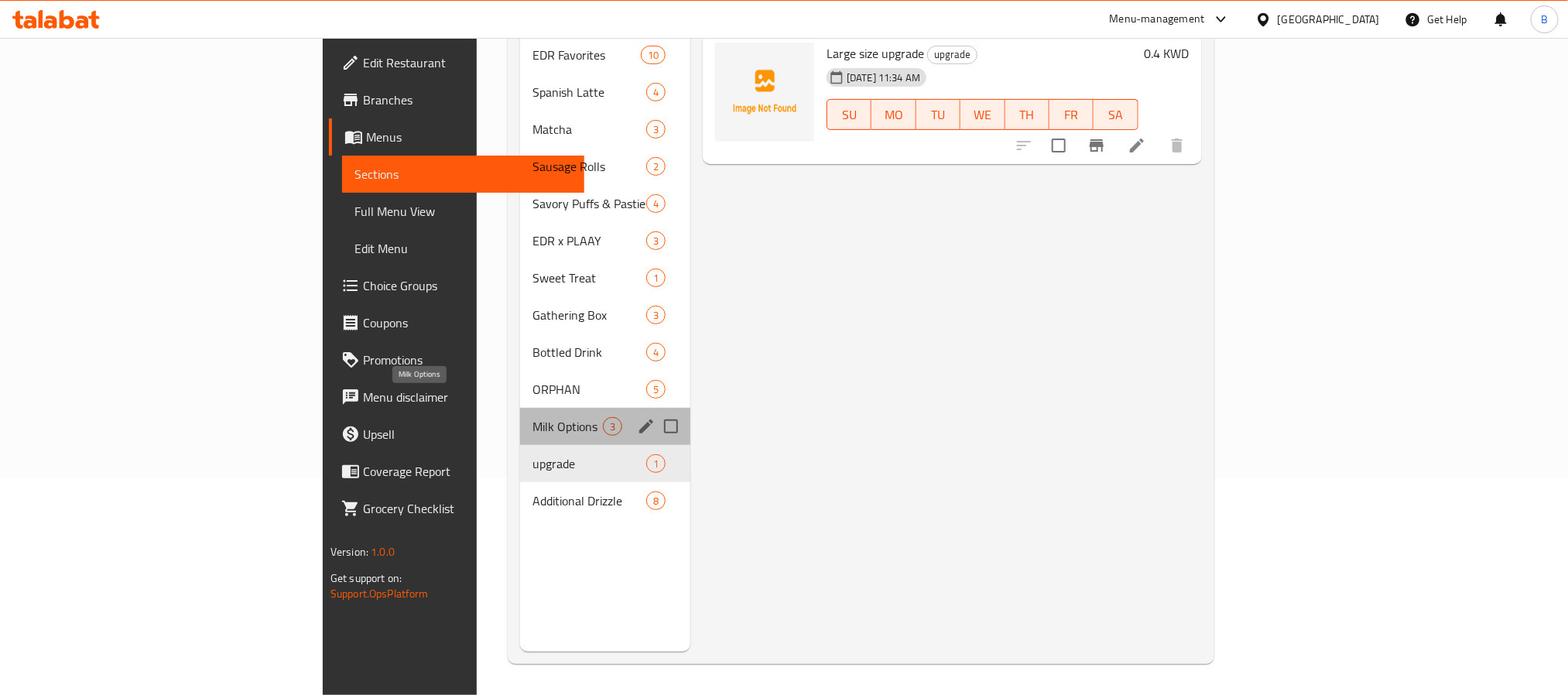
click at [533, 417] on span "Milk Options" at bounding box center [568, 426] width 71 height 18
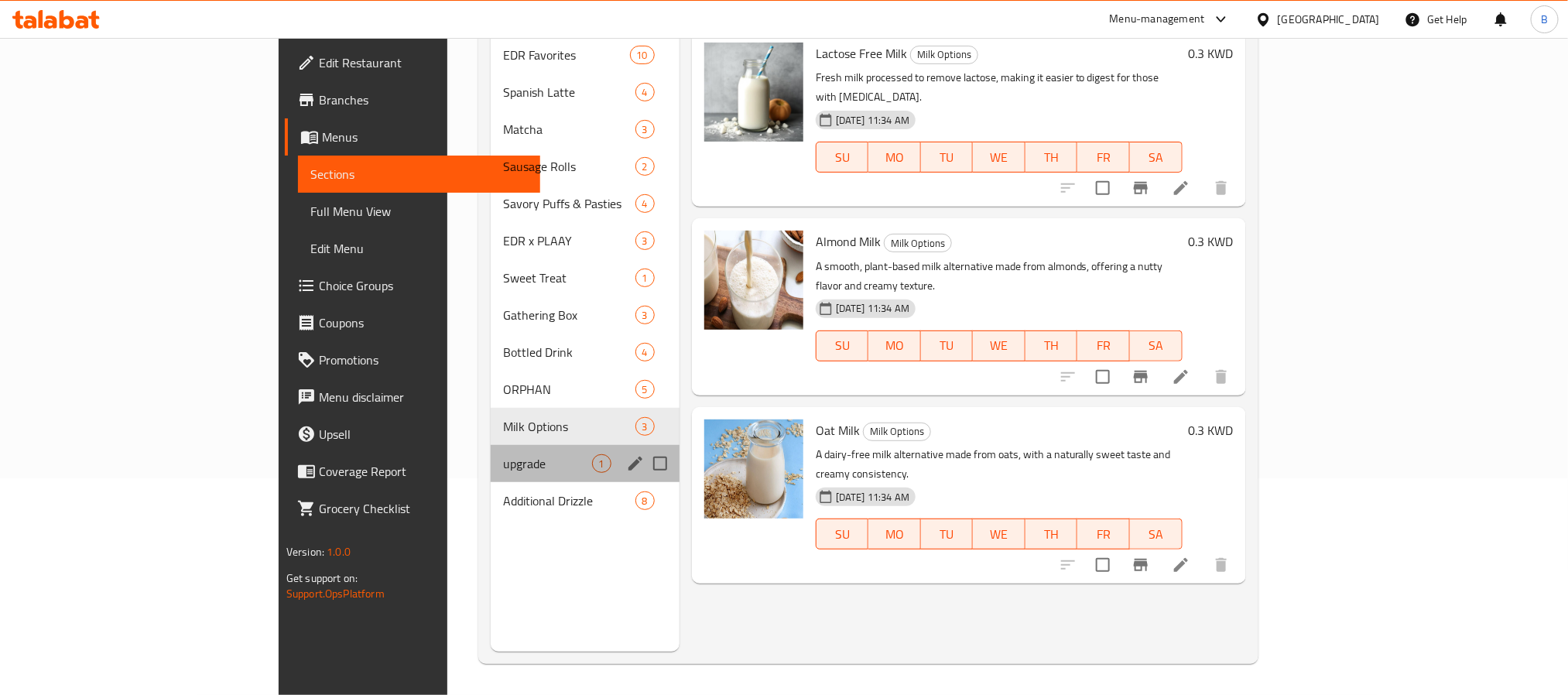
click at [490, 458] on div "upgrade 1" at bounding box center [584, 464] width 189 height 37
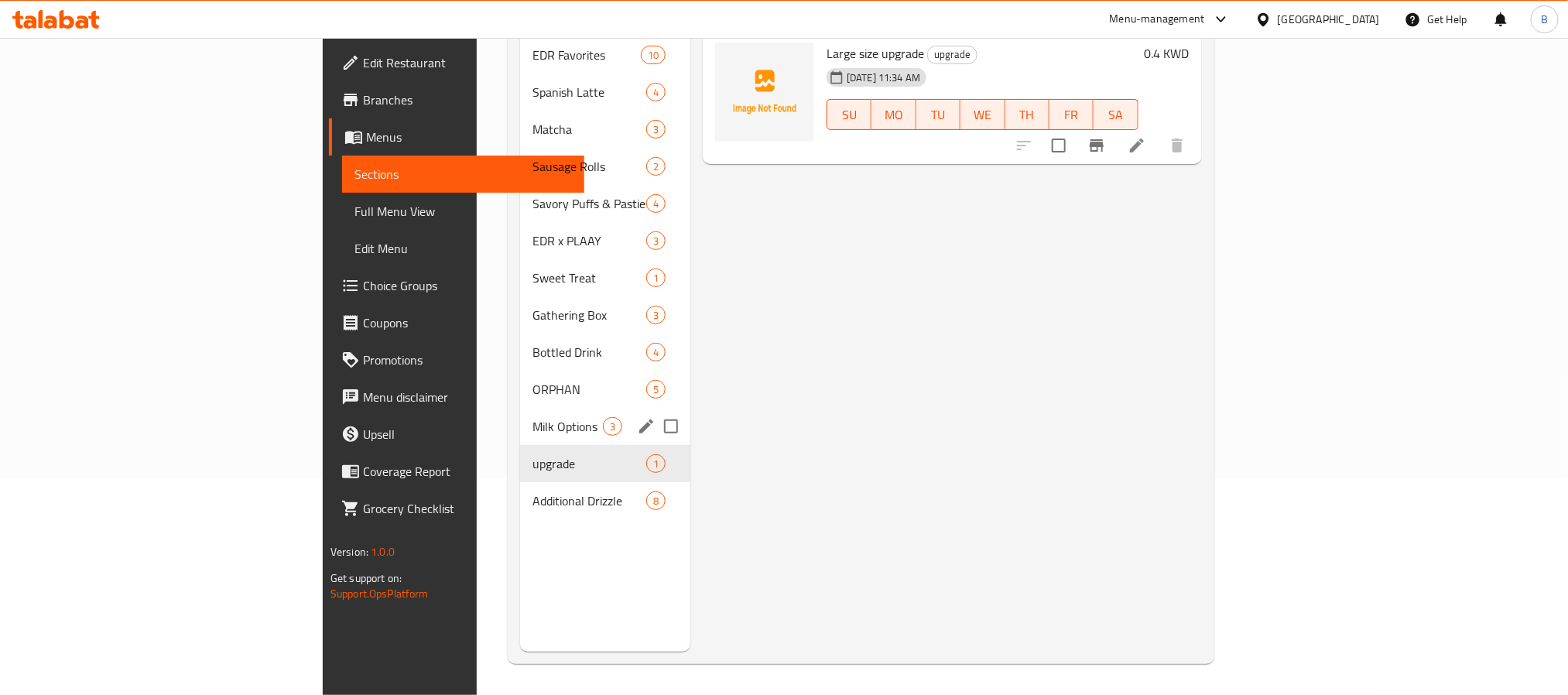
click at [520, 381] on div "ORPHAN 5" at bounding box center [605, 389] width 170 height 37
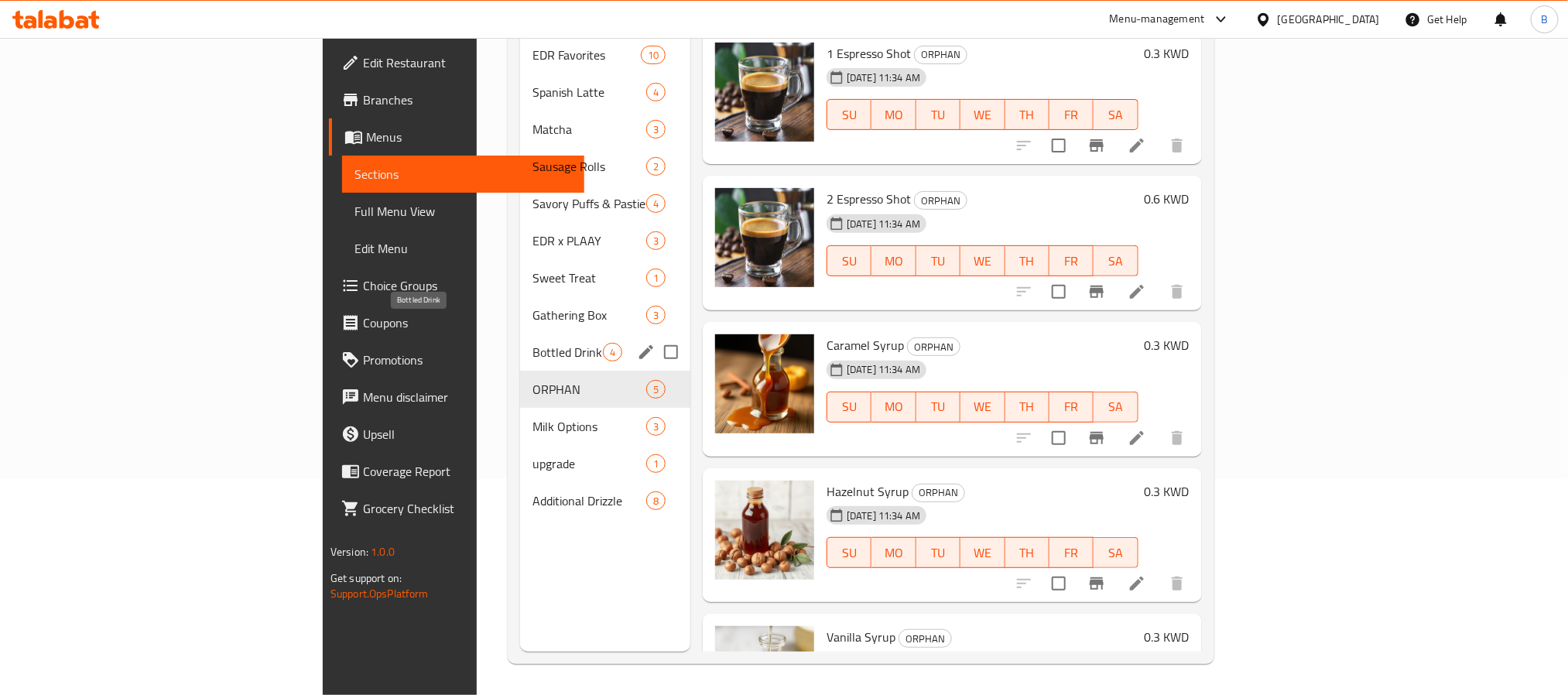
click at [533, 343] on span "Bottled Drink" at bounding box center [568, 353] width 71 height 18
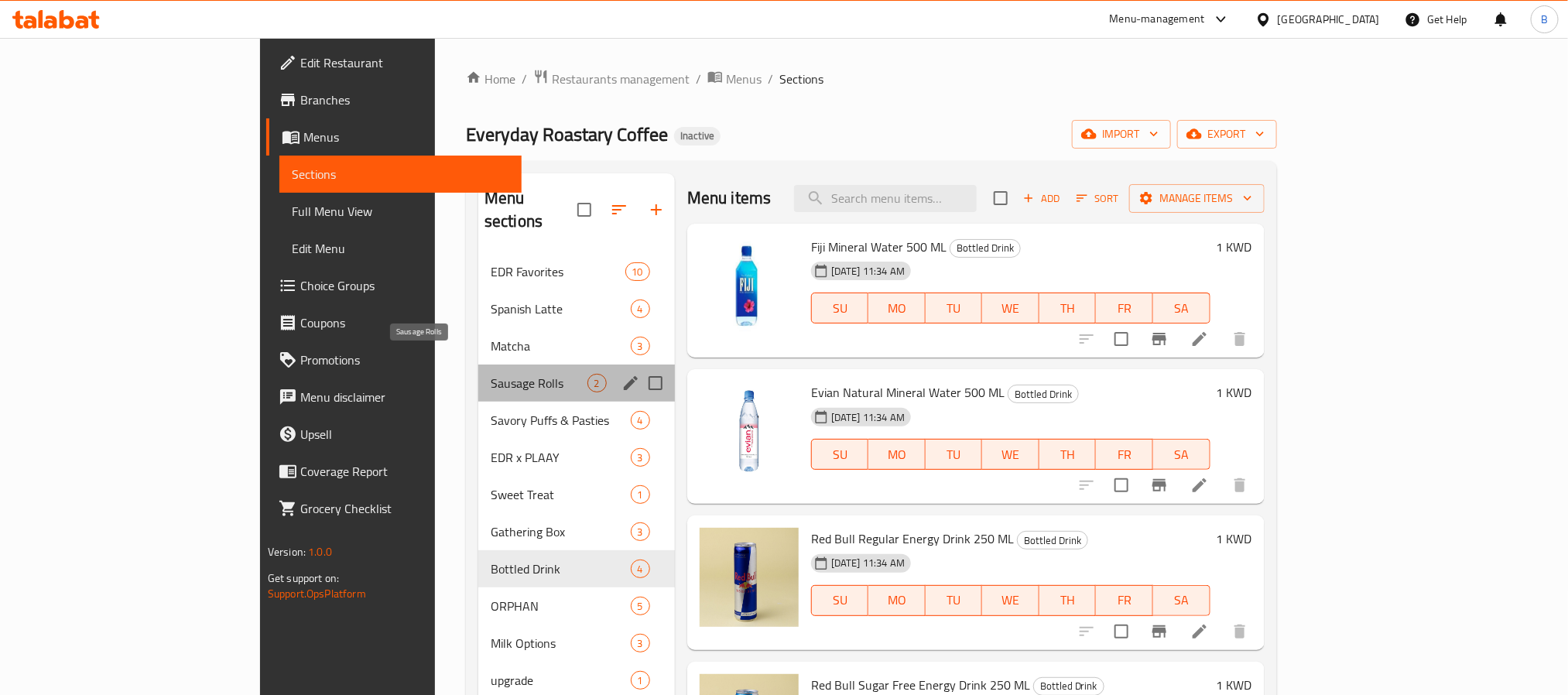
click at [490, 374] on span "Sausage Rolls" at bounding box center [538, 383] width 97 height 18
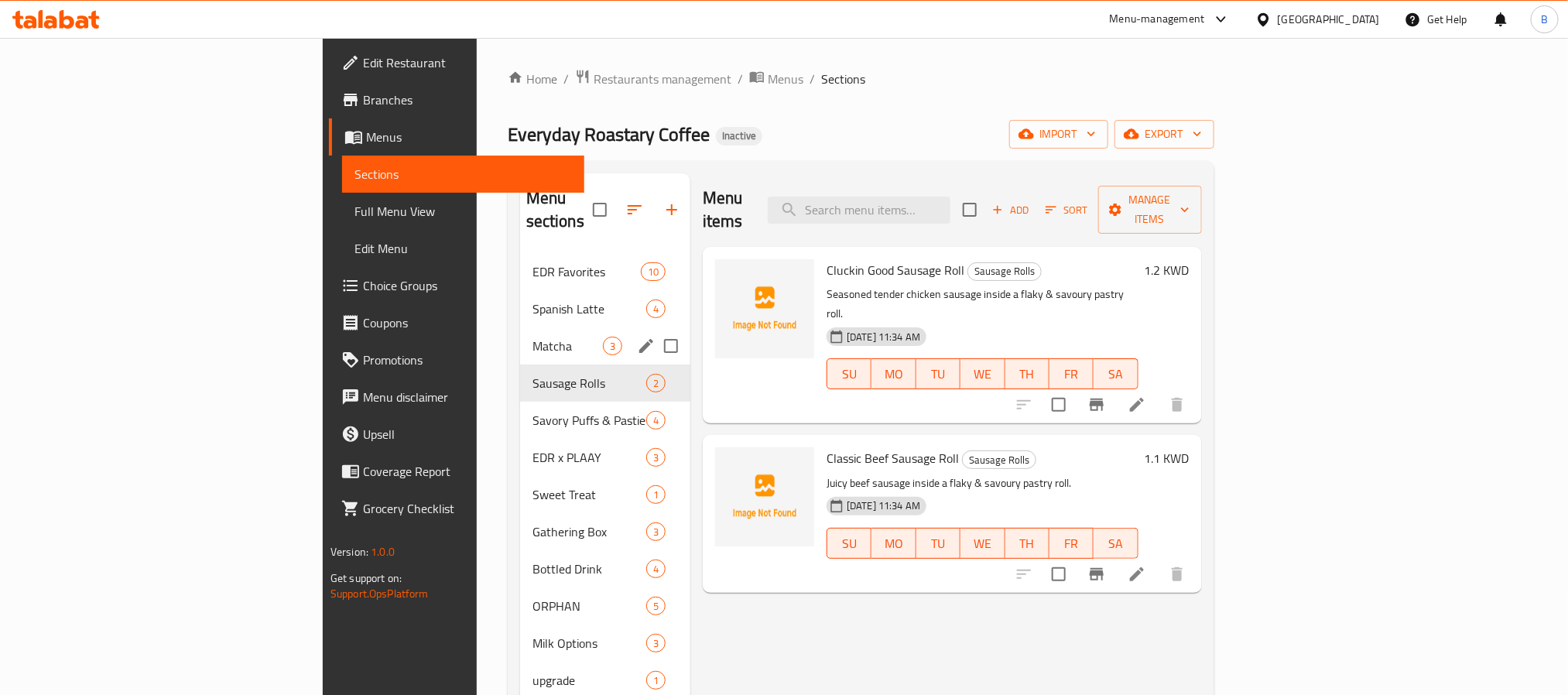
click at [520, 328] on div "Matcha 3" at bounding box center [605, 346] width 170 height 37
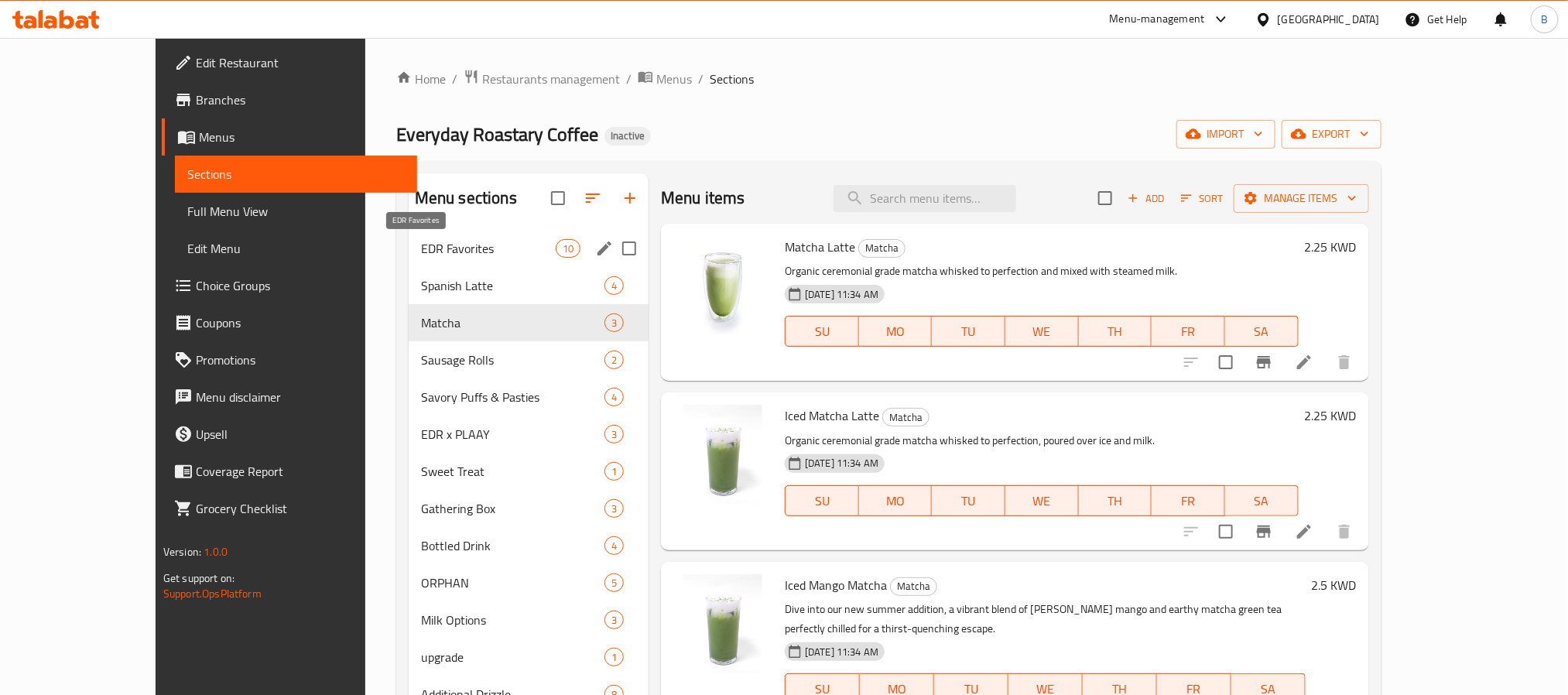
click at [444, 240] on span "EDR Favorites" at bounding box center [489, 249] width 134 height 18
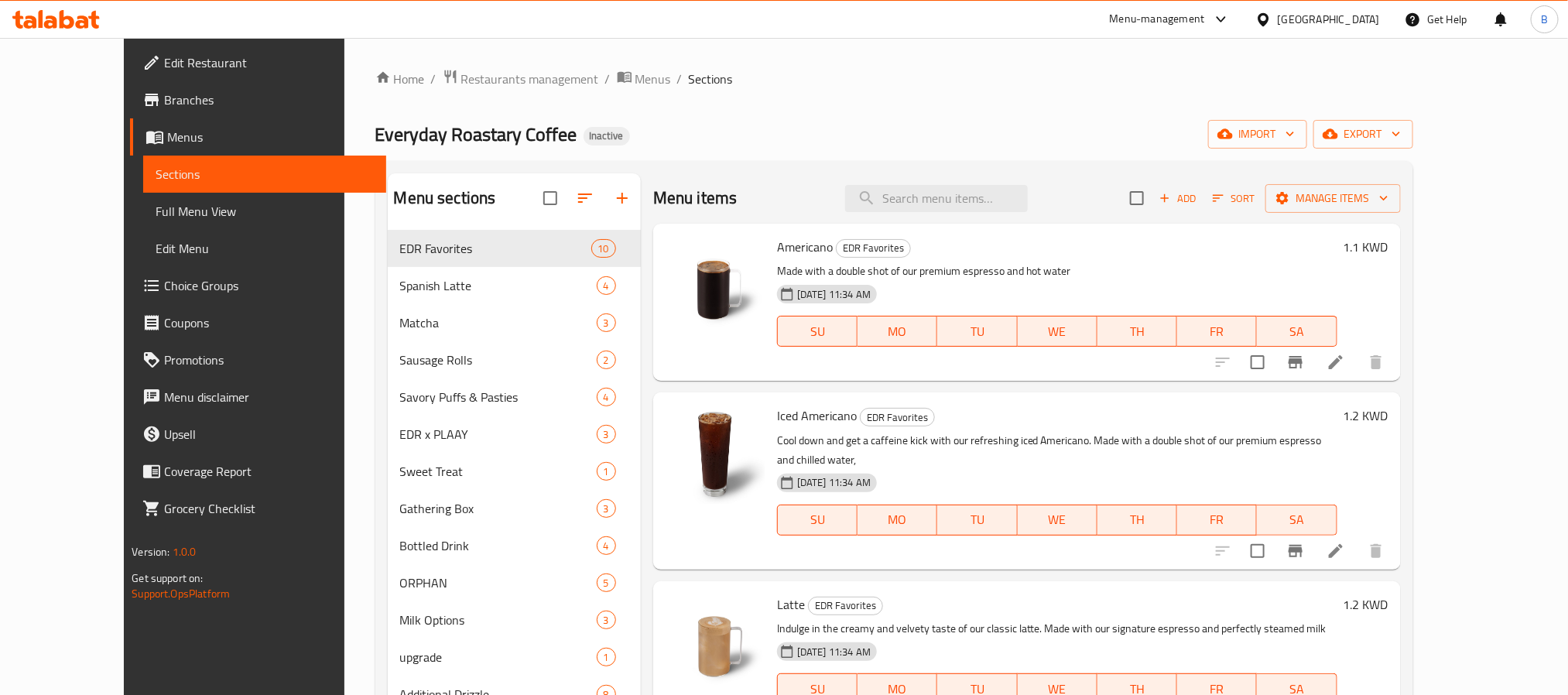
click at [130, 77] on link "Edit Restaurant" at bounding box center [258, 63] width 256 height 37
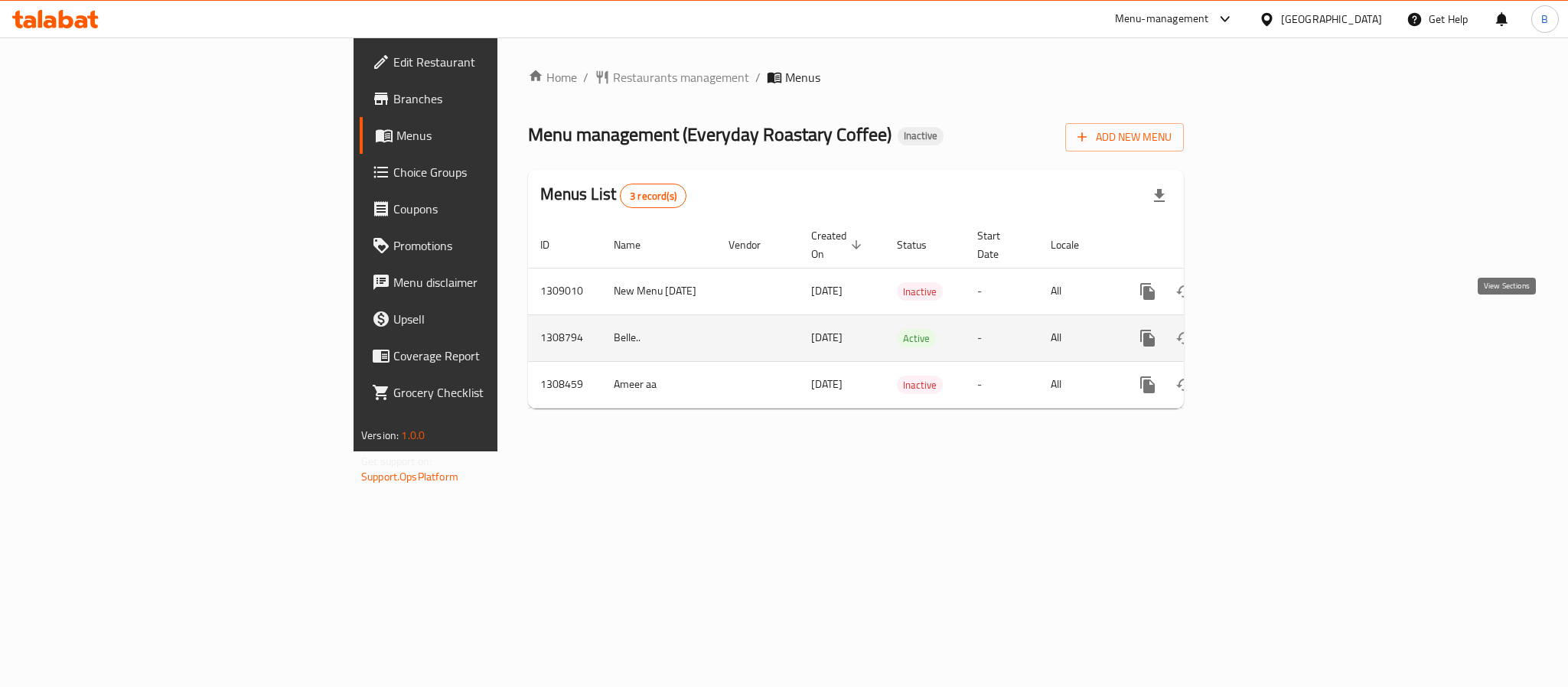
click at [1268, 329] on icon "enhanced table" at bounding box center [1259, 338] width 18 height 18
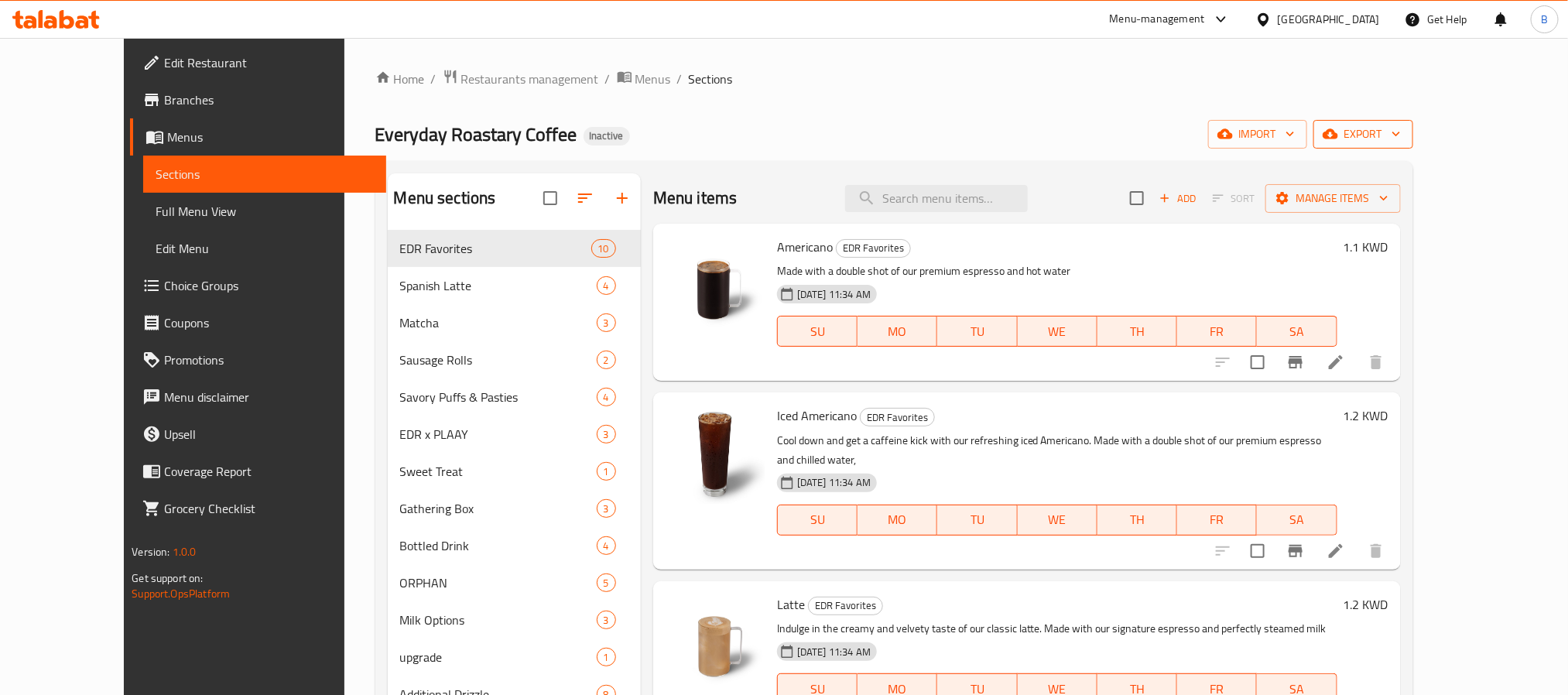
click at [1401, 130] on span "export" at bounding box center [1364, 133] width 75 height 19
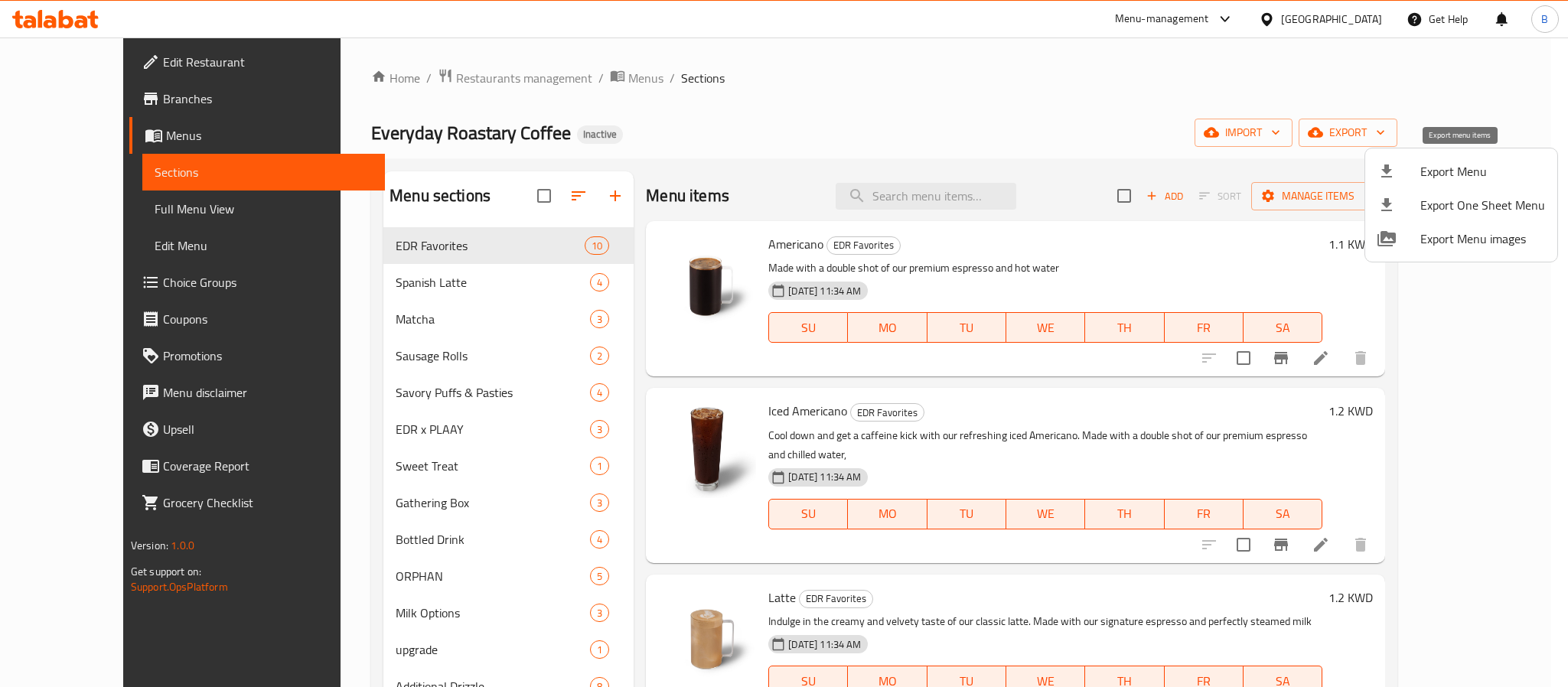
click at [1491, 175] on span "Export Menu" at bounding box center [1482, 171] width 125 height 18
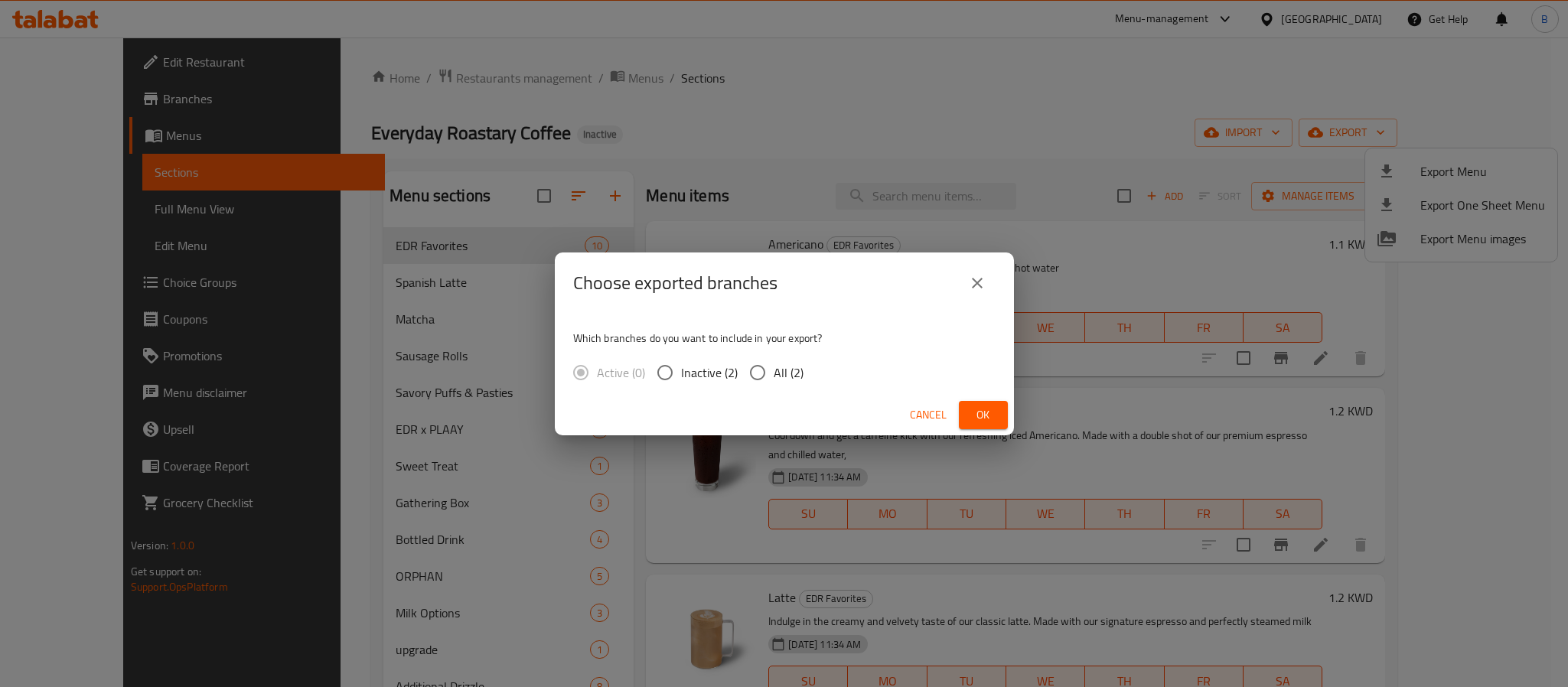
click at [774, 382] on span "All (2)" at bounding box center [788, 373] width 30 height 18
click at [774, 382] on input "All (2)" at bounding box center [757, 372] width 32 height 32
radio input "true"
click at [976, 409] on span "Ok" at bounding box center [983, 415] width 25 height 19
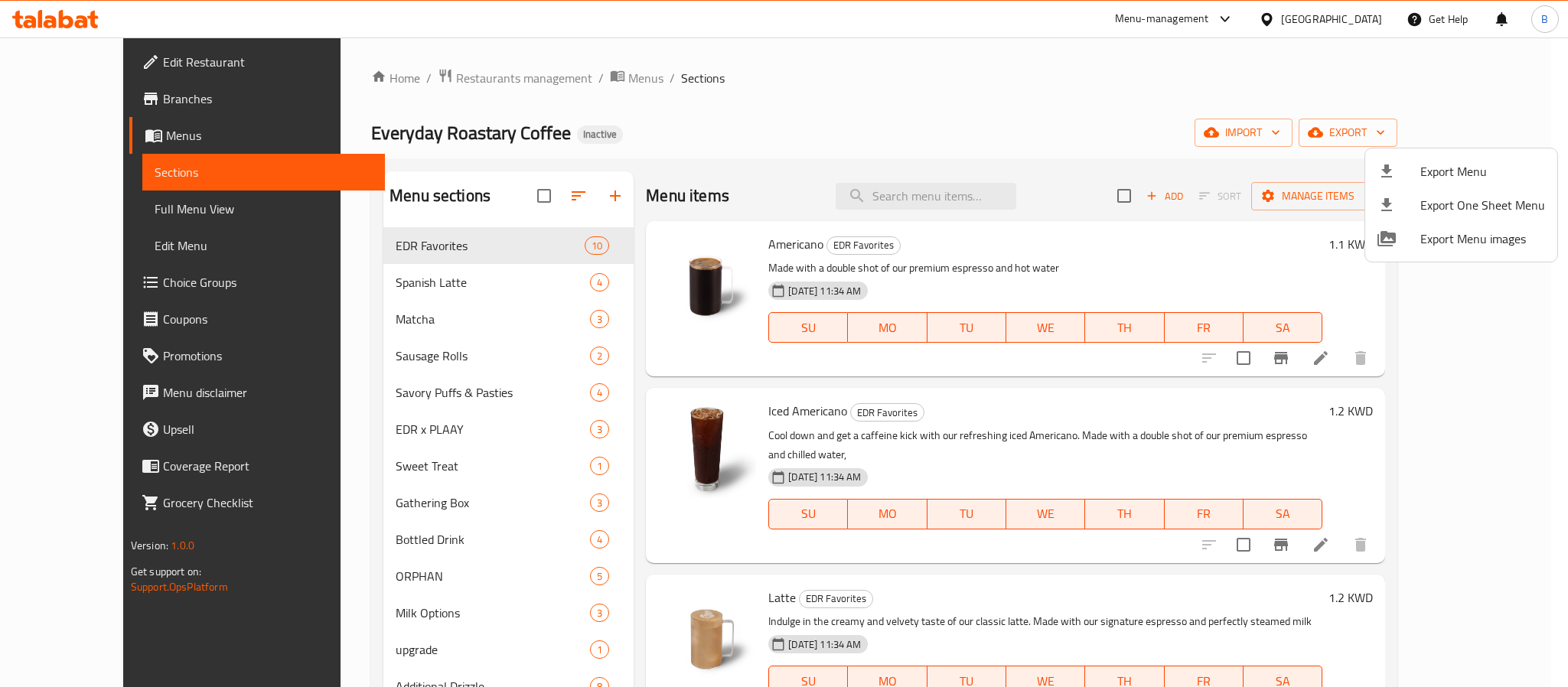
click at [570, 75] on div at bounding box center [784, 343] width 1568 height 687
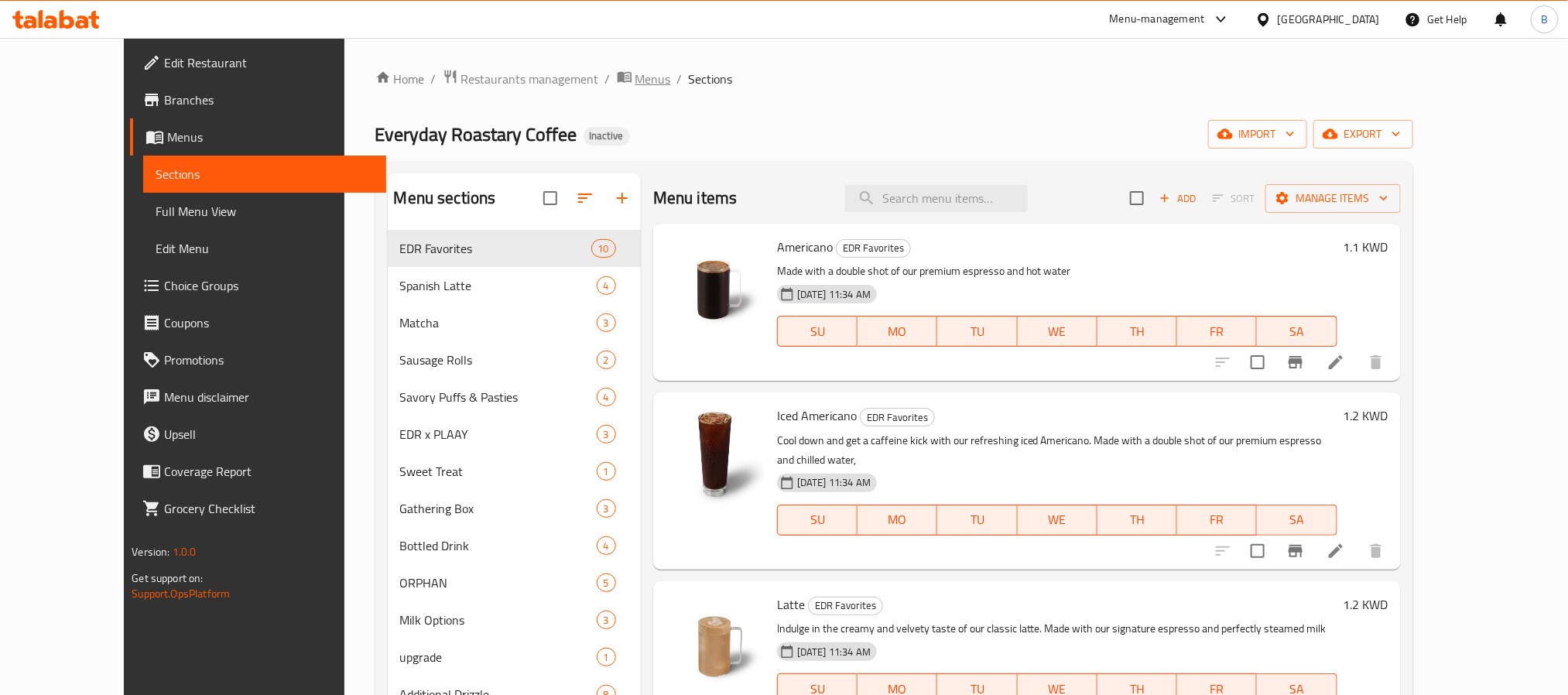
click at [636, 82] on span "Menus" at bounding box center [653, 79] width 36 height 18
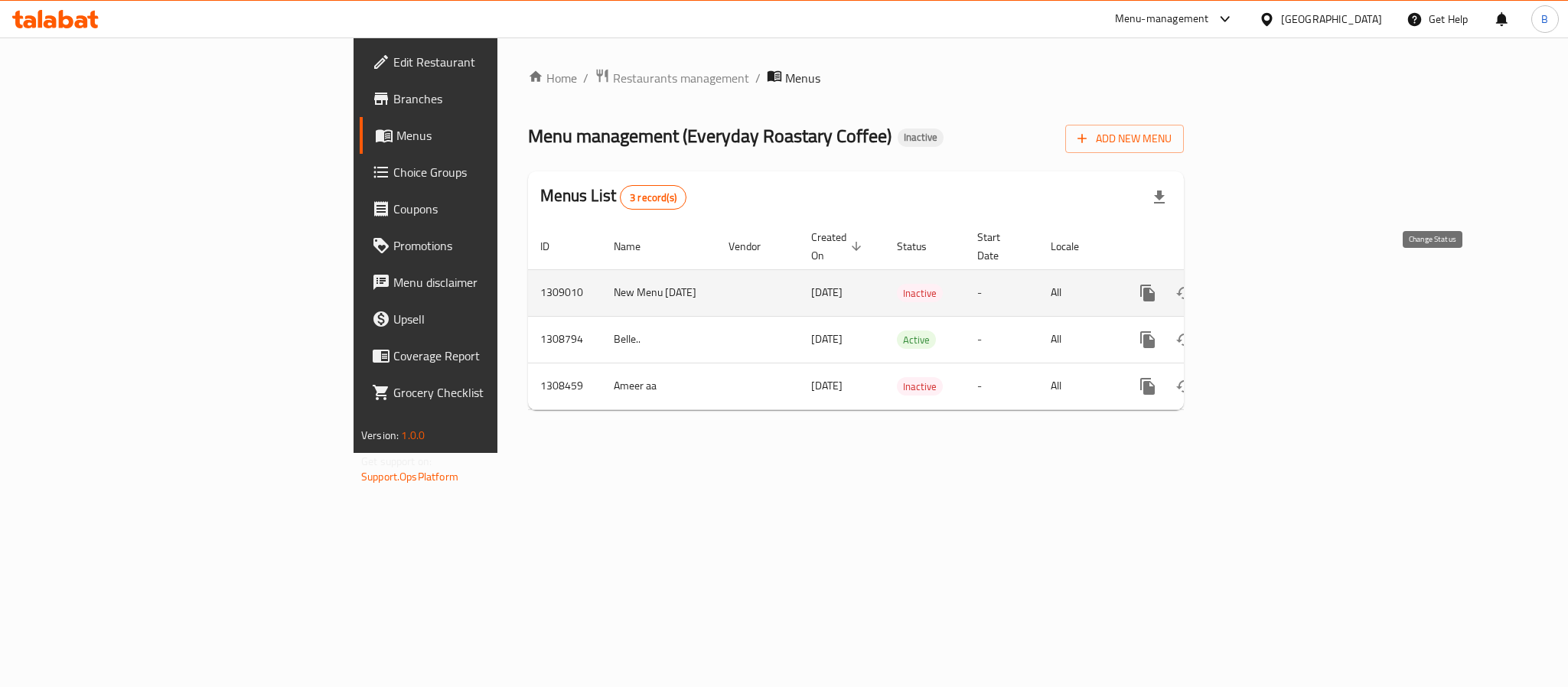
click at [1194, 284] on icon "enhanced table" at bounding box center [1185, 293] width 18 height 18
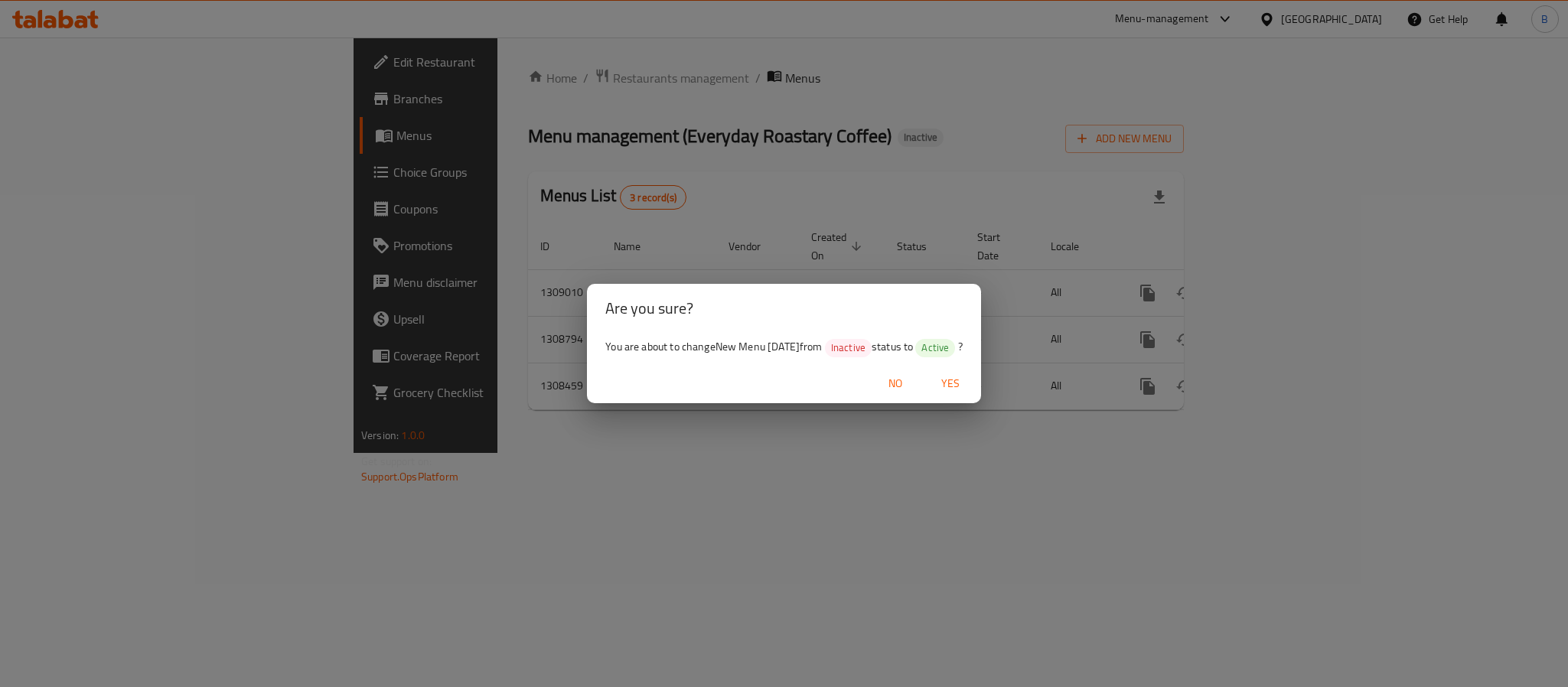
click at [910, 384] on span "No" at bounding box center [895, 383] width 36 height 19
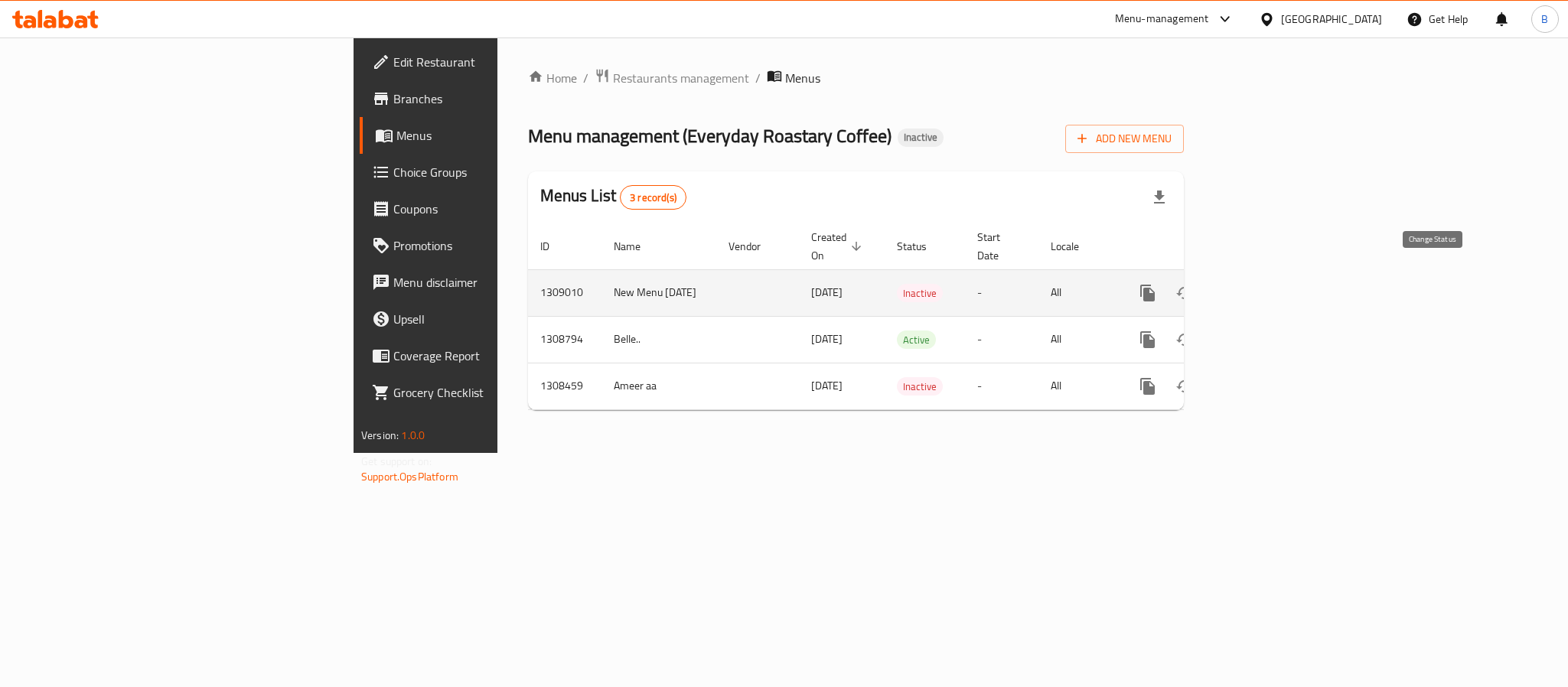
click at [1194, 284] on icon "enhanced table" at bounding box center [1185, 293] width 18 height 18
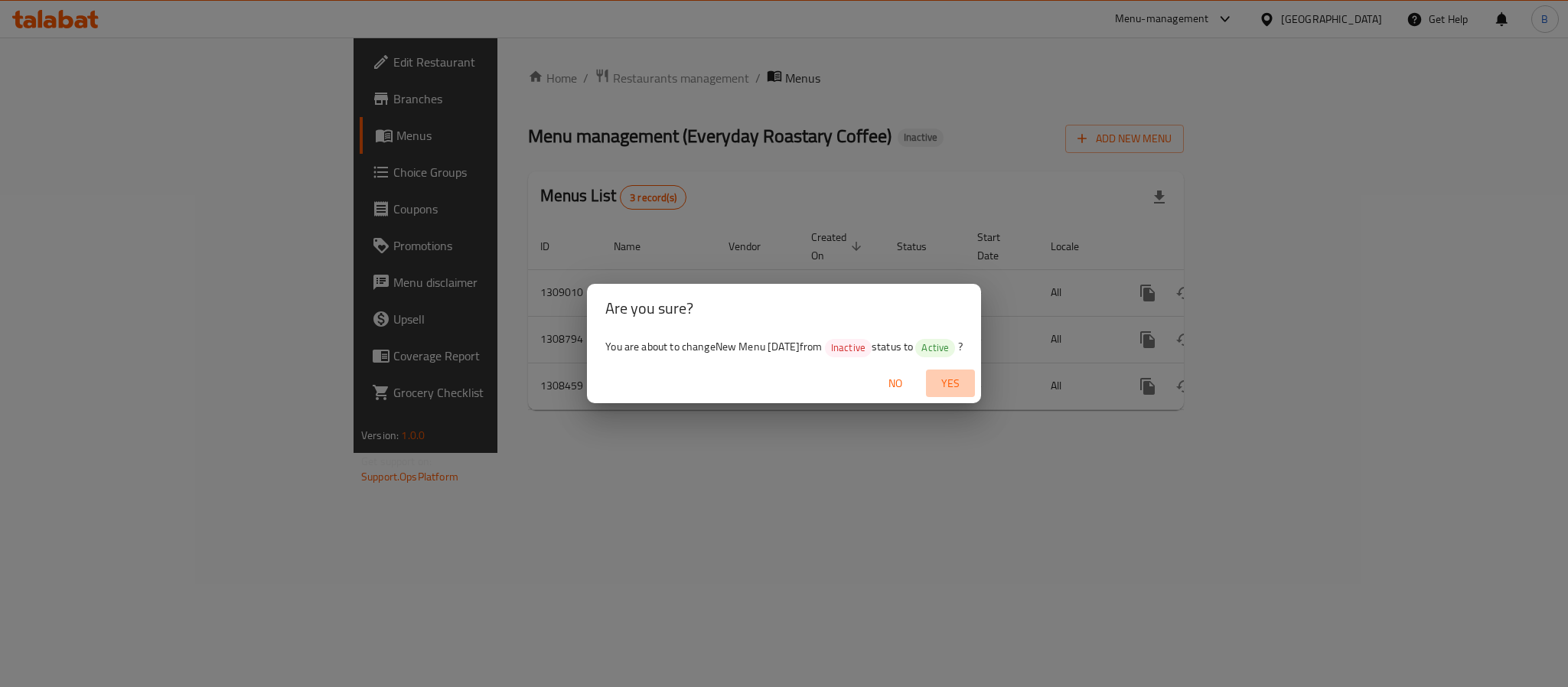
click at [965, 389] on span "Yes" at bounding box center [950, 383] width 36 height 19
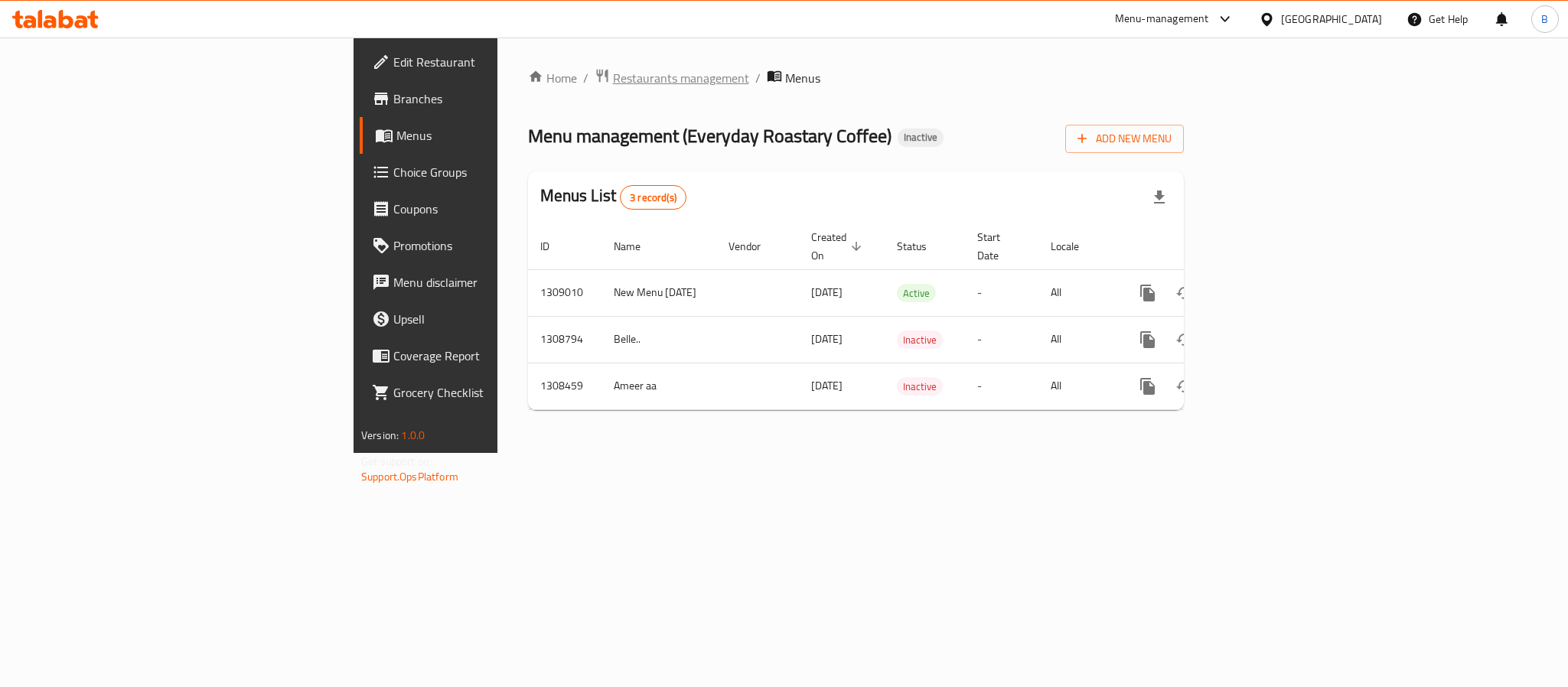
click at [613, 70] on span "Restaurants management" at bounding box center [682, 78] width 137 height 18
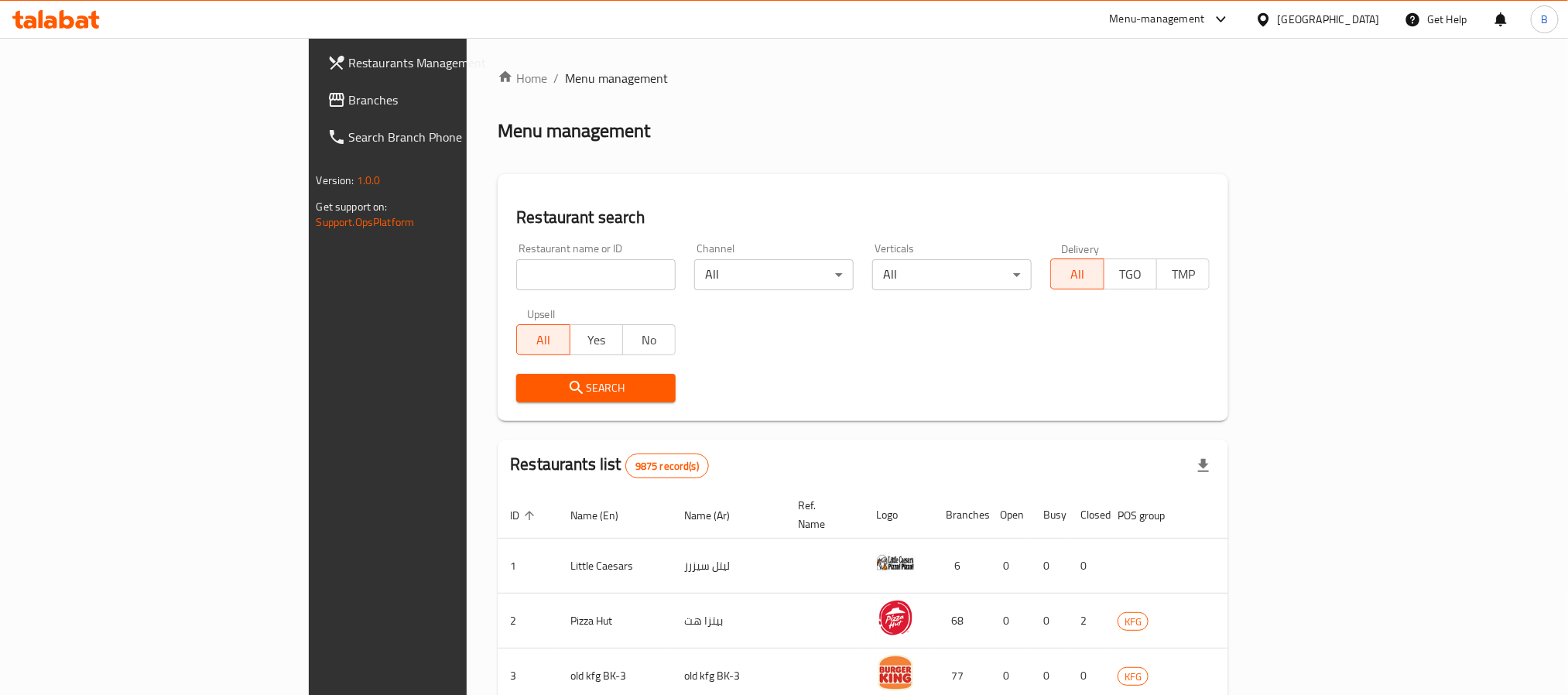
click at [1356, 24] on div "Kuwait" at bounding box center [1329, 19] width 102 height 17
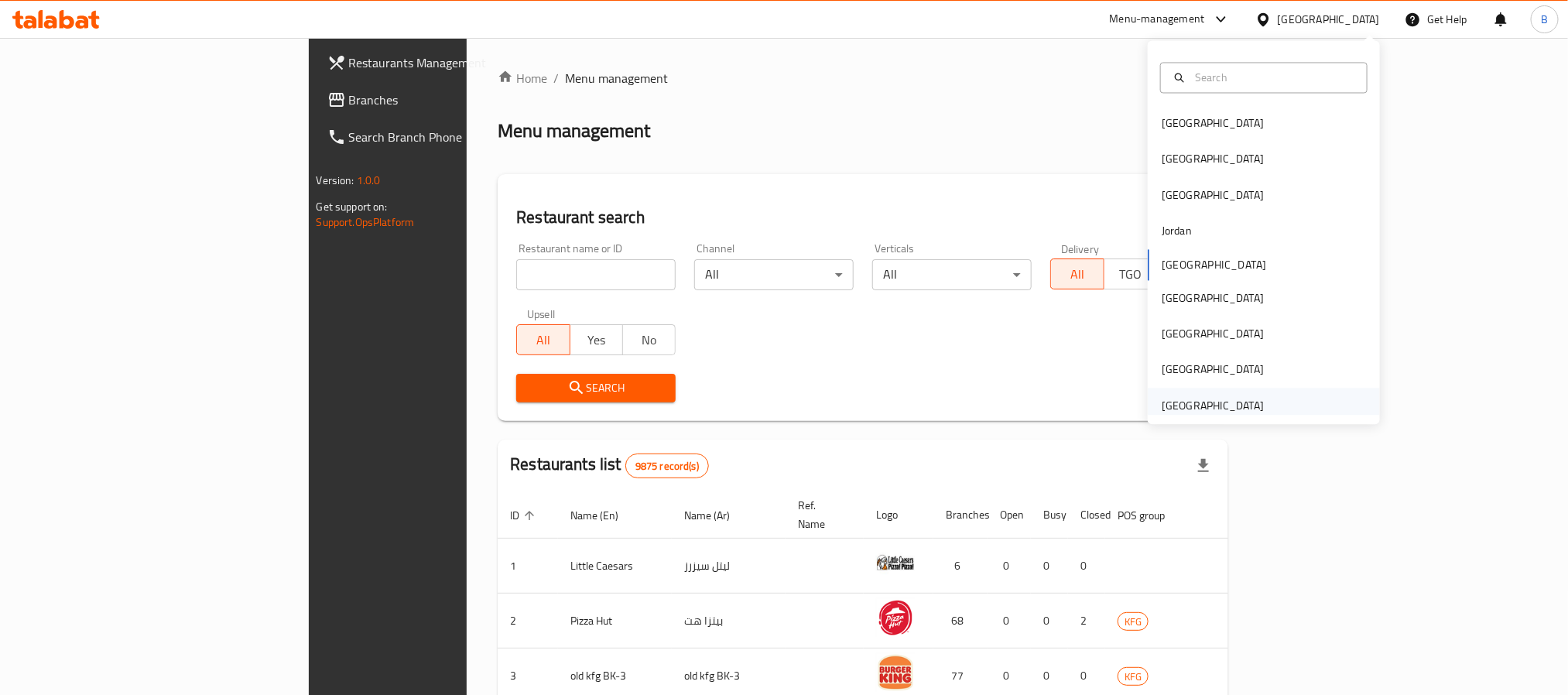
click at [1216, 414] on div "United Arab Emirates" at bounding box center [1212, 405] width 102 height 17
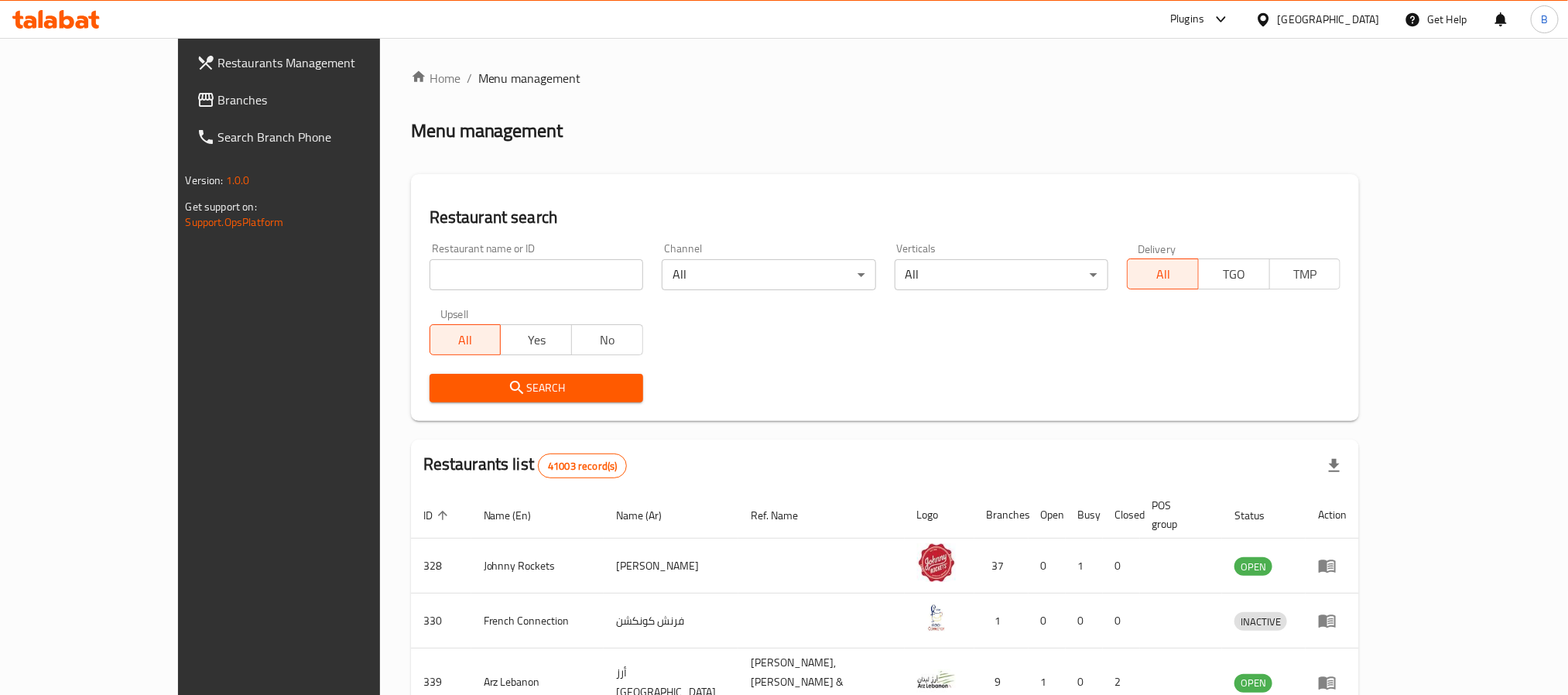
click at [218, 99] on span "Branches" at bounding box center [322, 99] width 209 height 18
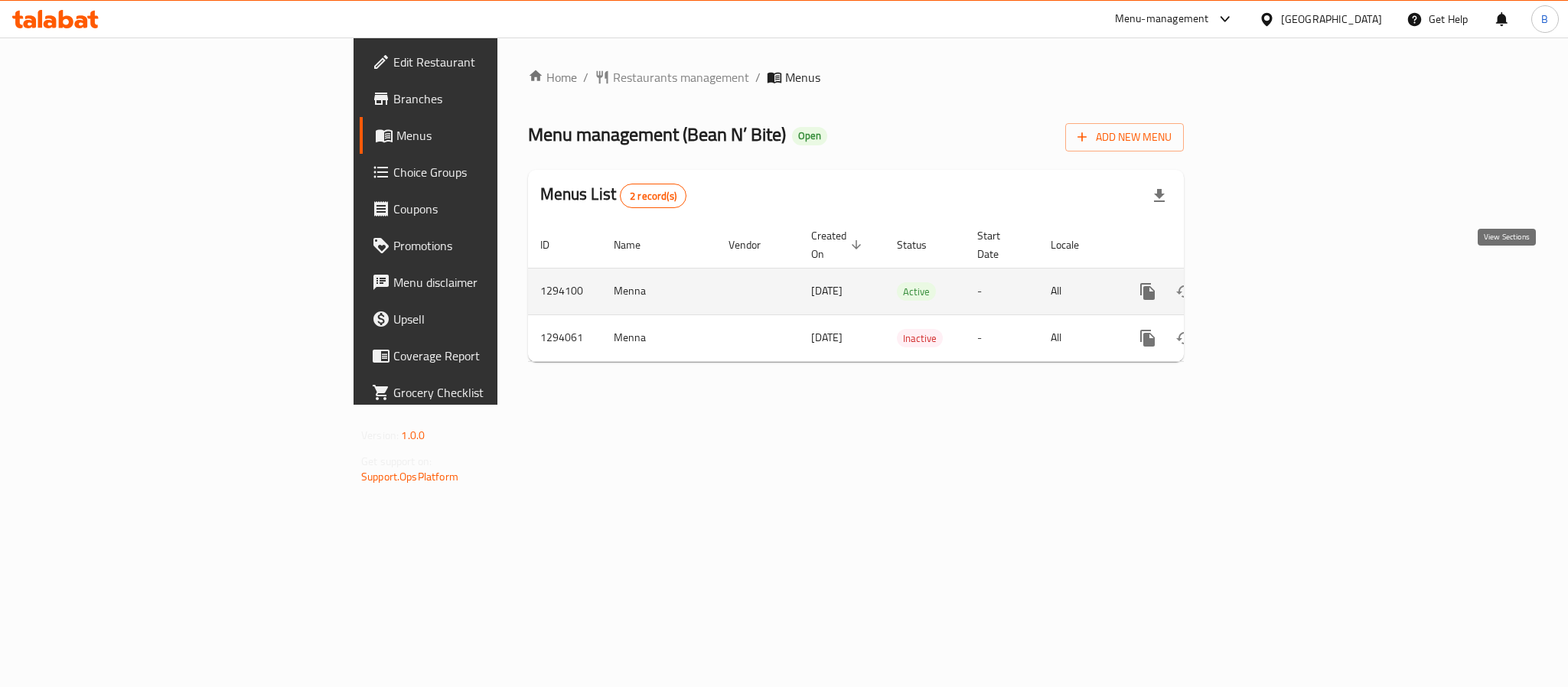
click at [1268, 282] on icon "enhanced table" at bounding box center [1259, 291] width 18 height 18
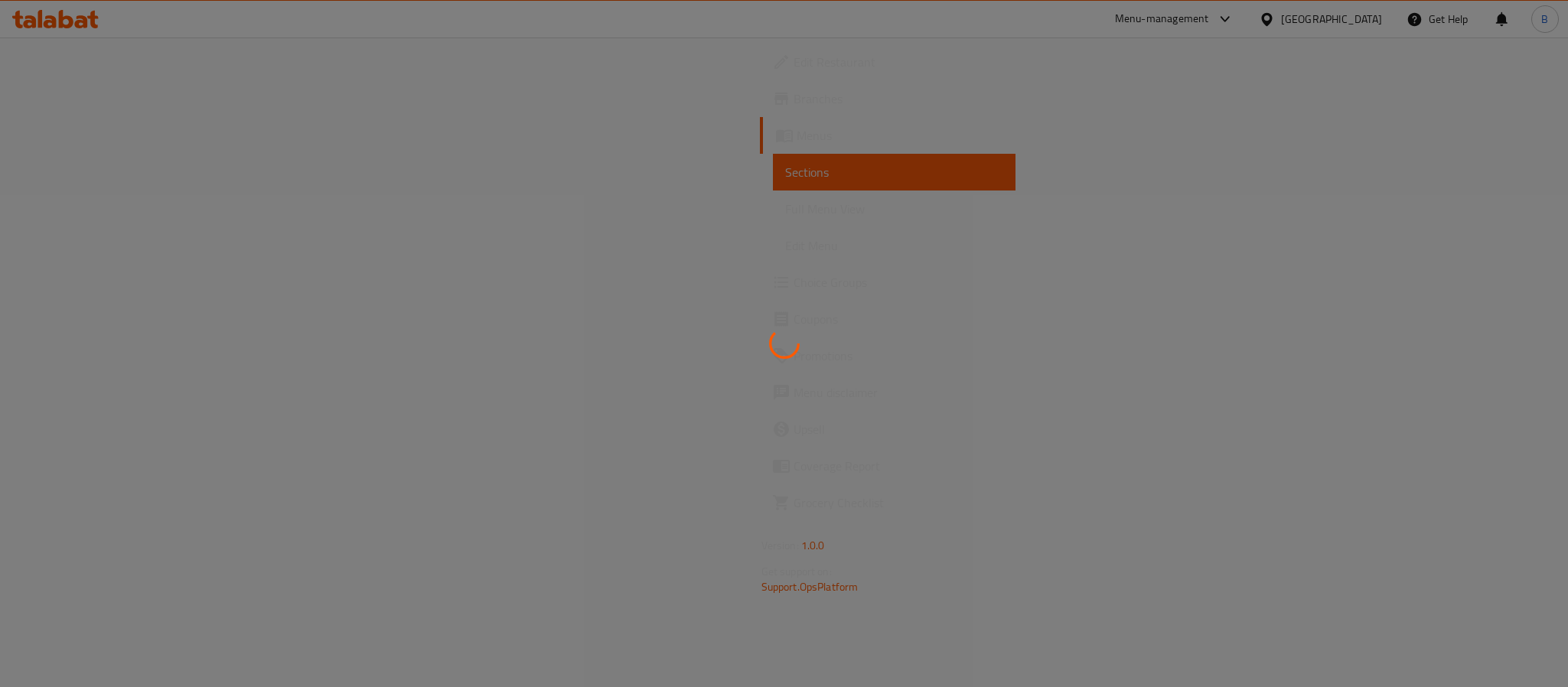
drag, startPoint x: 1011, startPoint y: 184, endPoint x: 993, endPoint y: 194, distance: 20.6
click at [997, 193] on div at bounding box center [784, 343] width 1568 height 687
click at [953, 223] on div at bounding box center [784, 343] width 1568 height 687
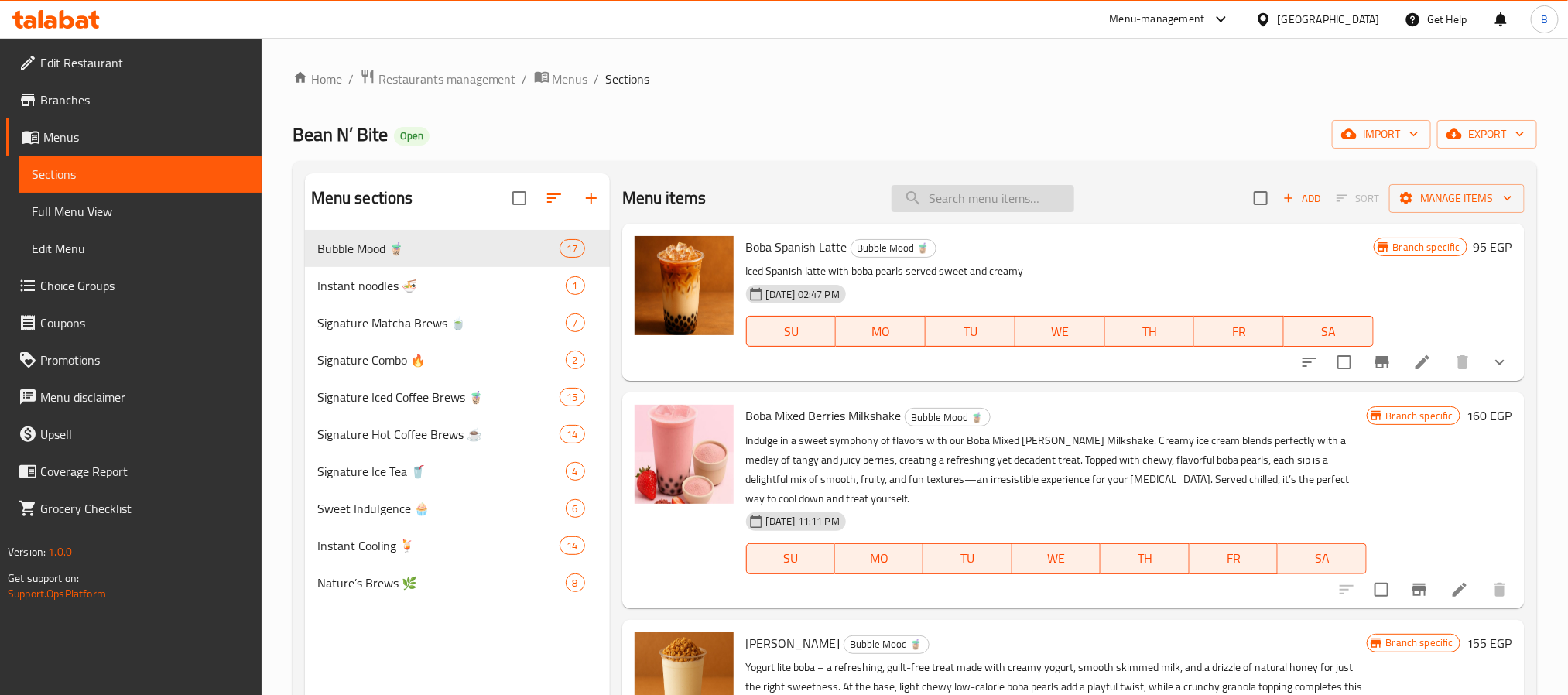
paste input "Ice Latte"
click at [991, 197] on input "search" at bounding box center [983, 198] width 182 height 27
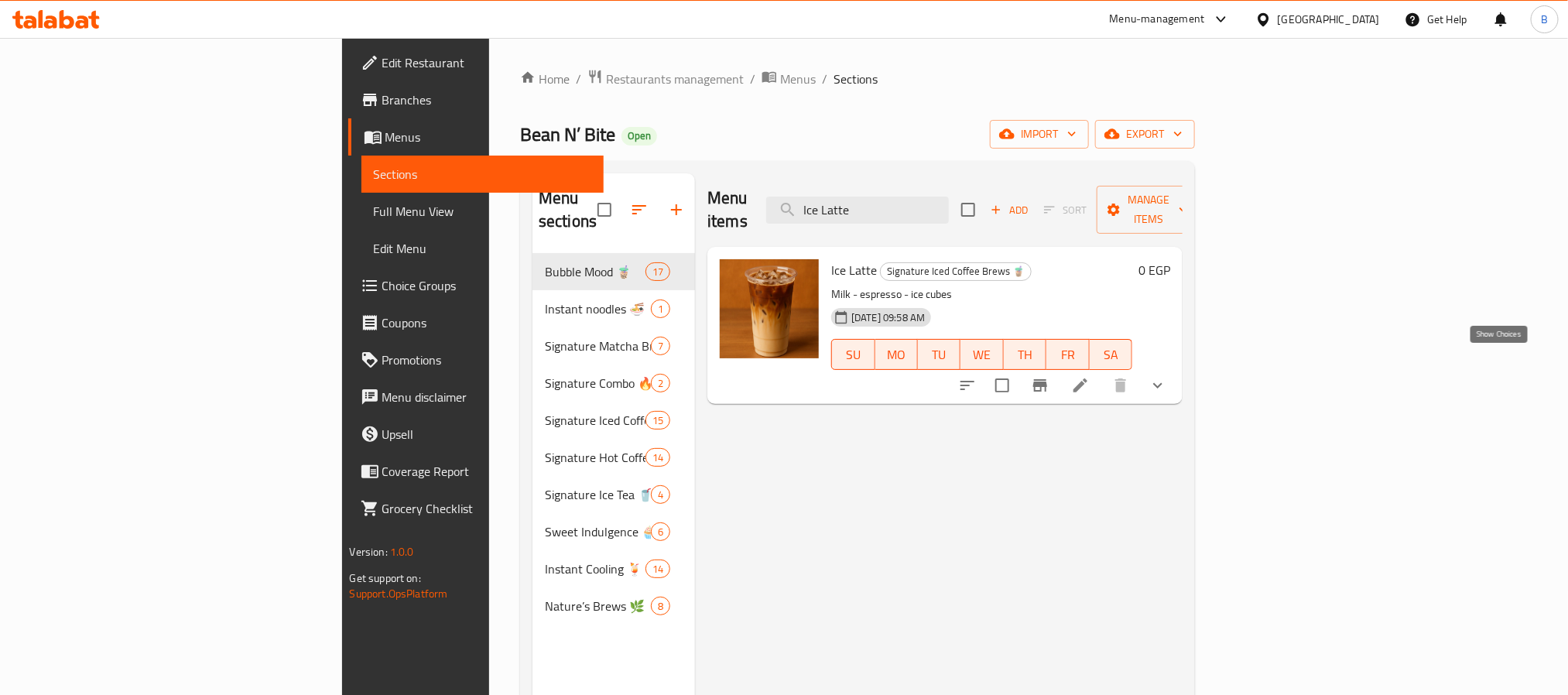
type input "Ice Latte"
click at [1167, 376] on icon "show more" at bounding box center [1158, 386] width 18 height 18
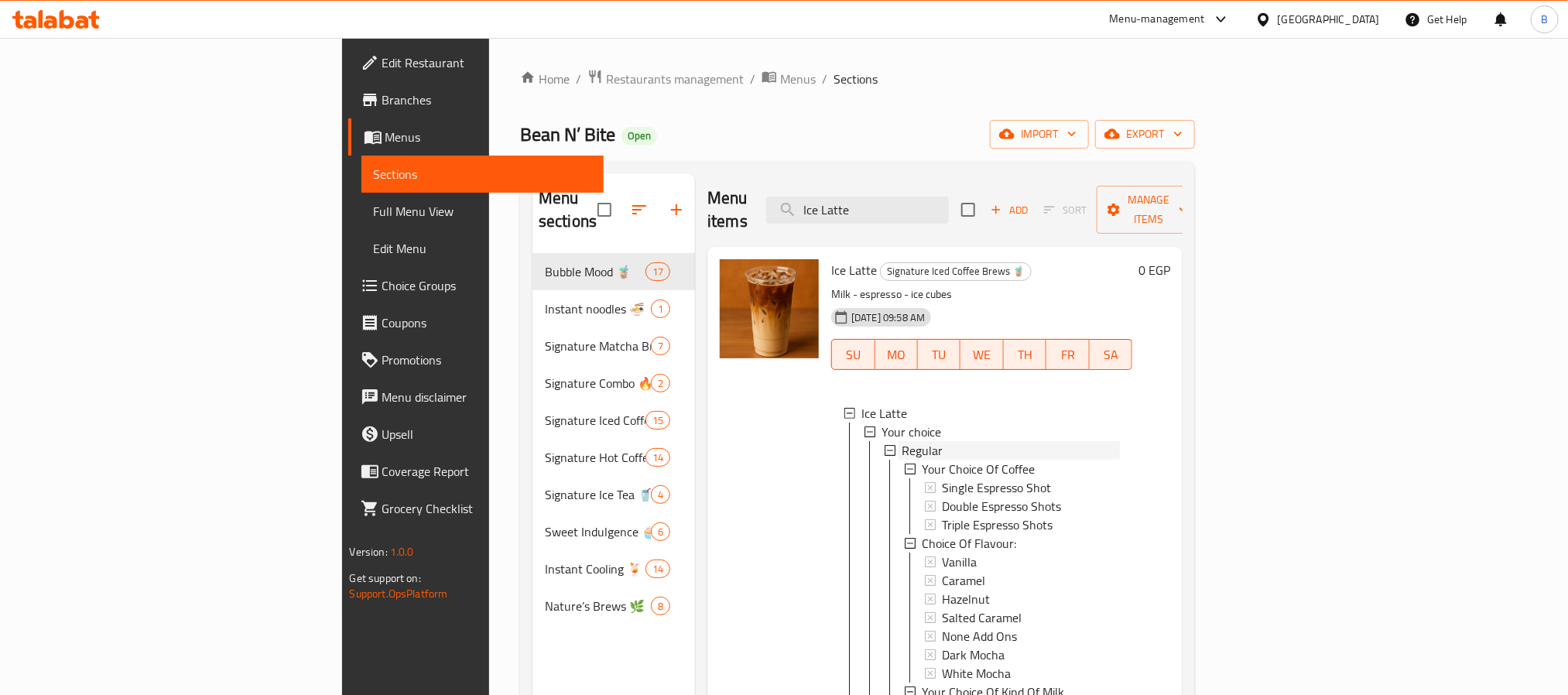
click at [902, 441] on div "Regular" at bounding box center [1010, 450] width 218 height 18
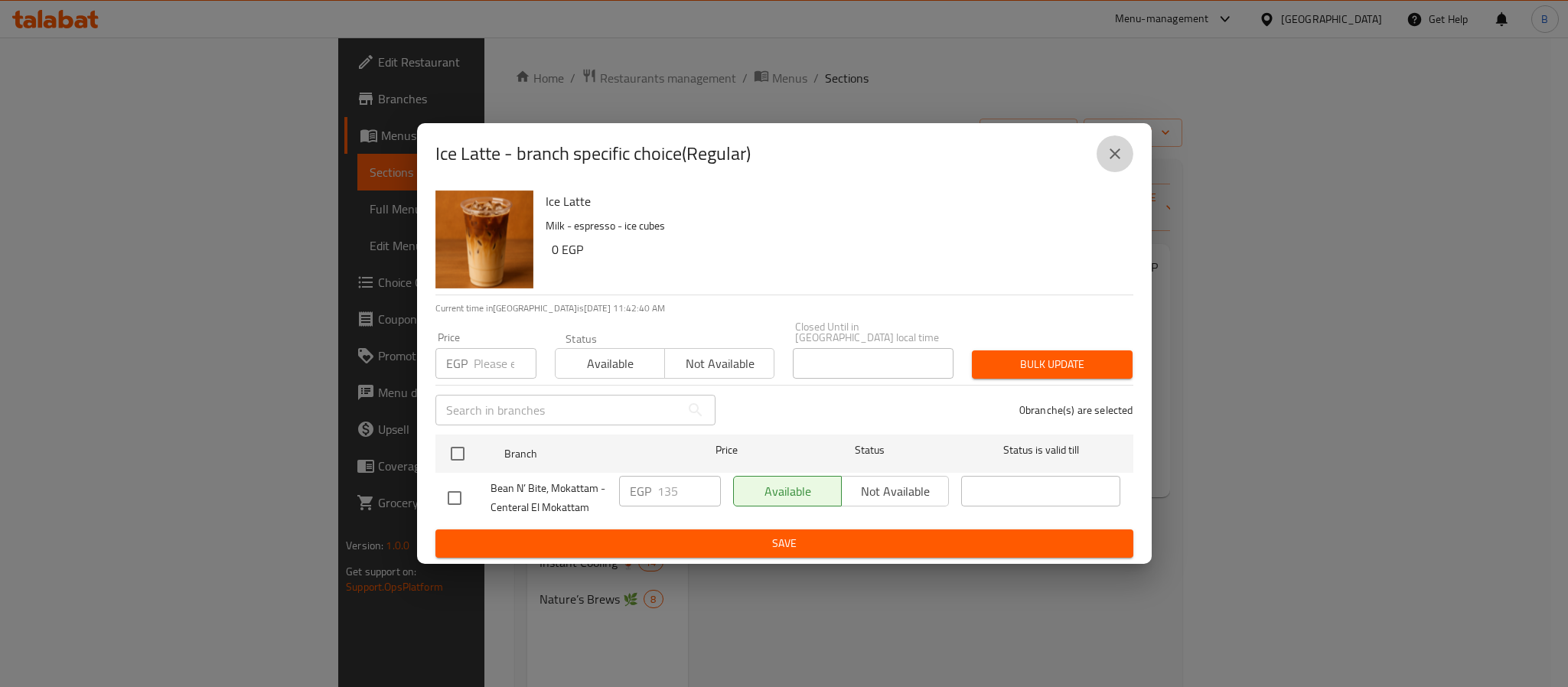
click at [1116, 159] on icon "close" at bounding box center [1115, 154] width 18 height 18
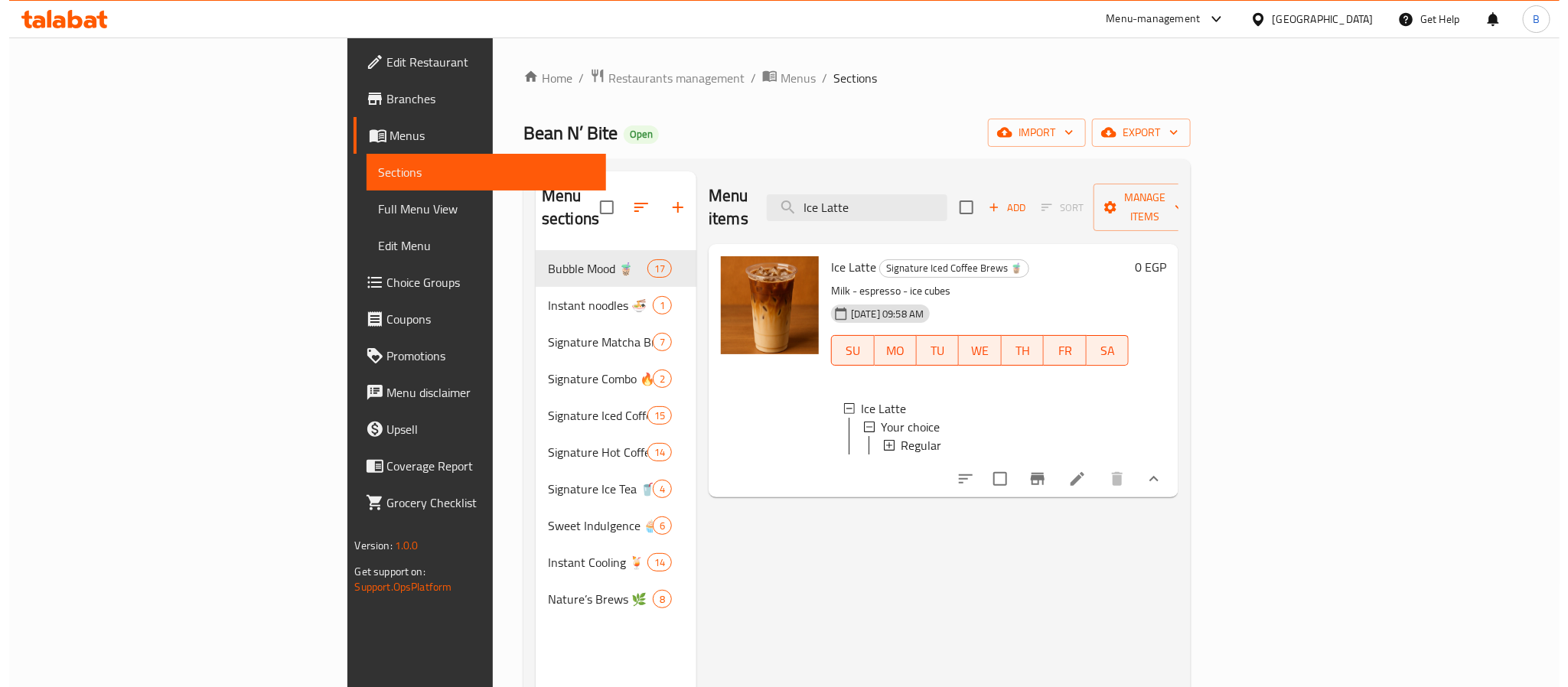
scroll to position [3, 0]
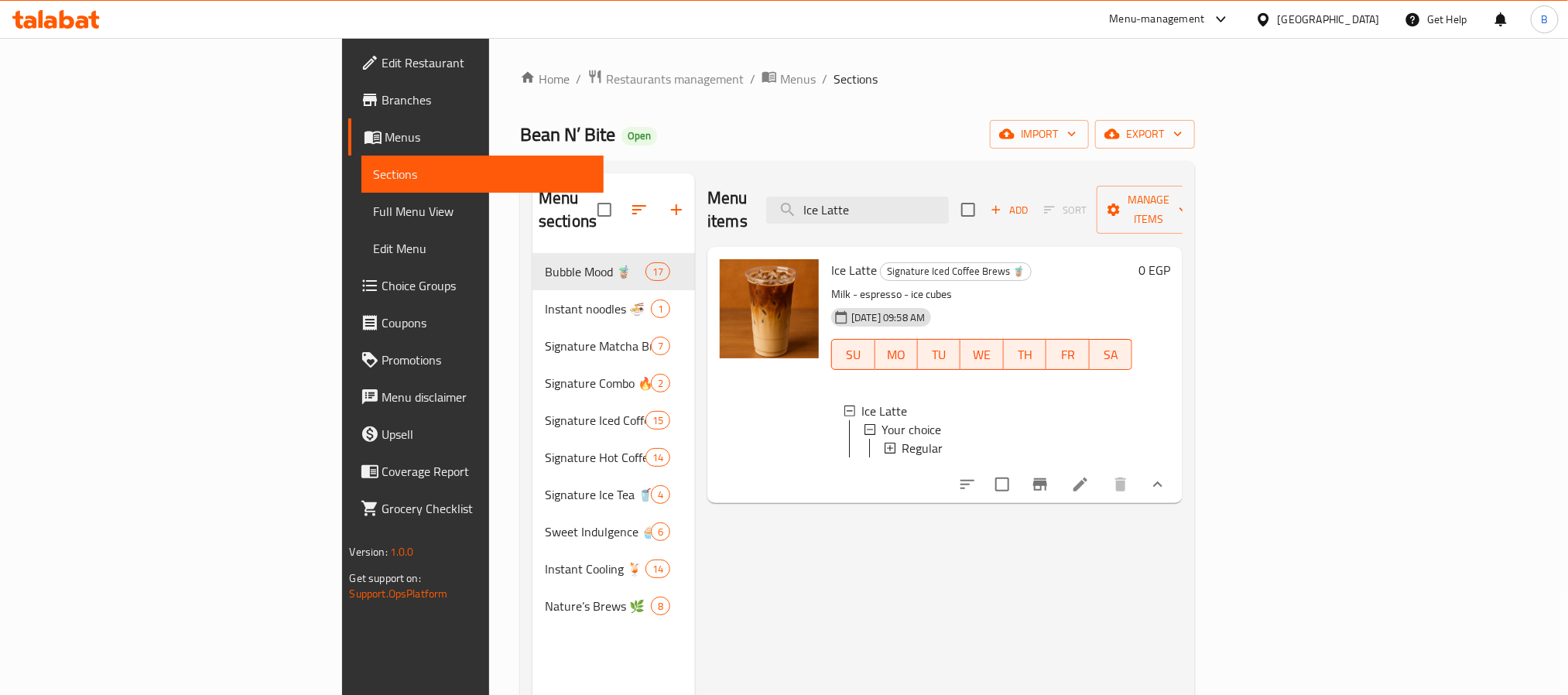
click at [884, 443] on icon at bounding box center [890, 448] width 11 height 11
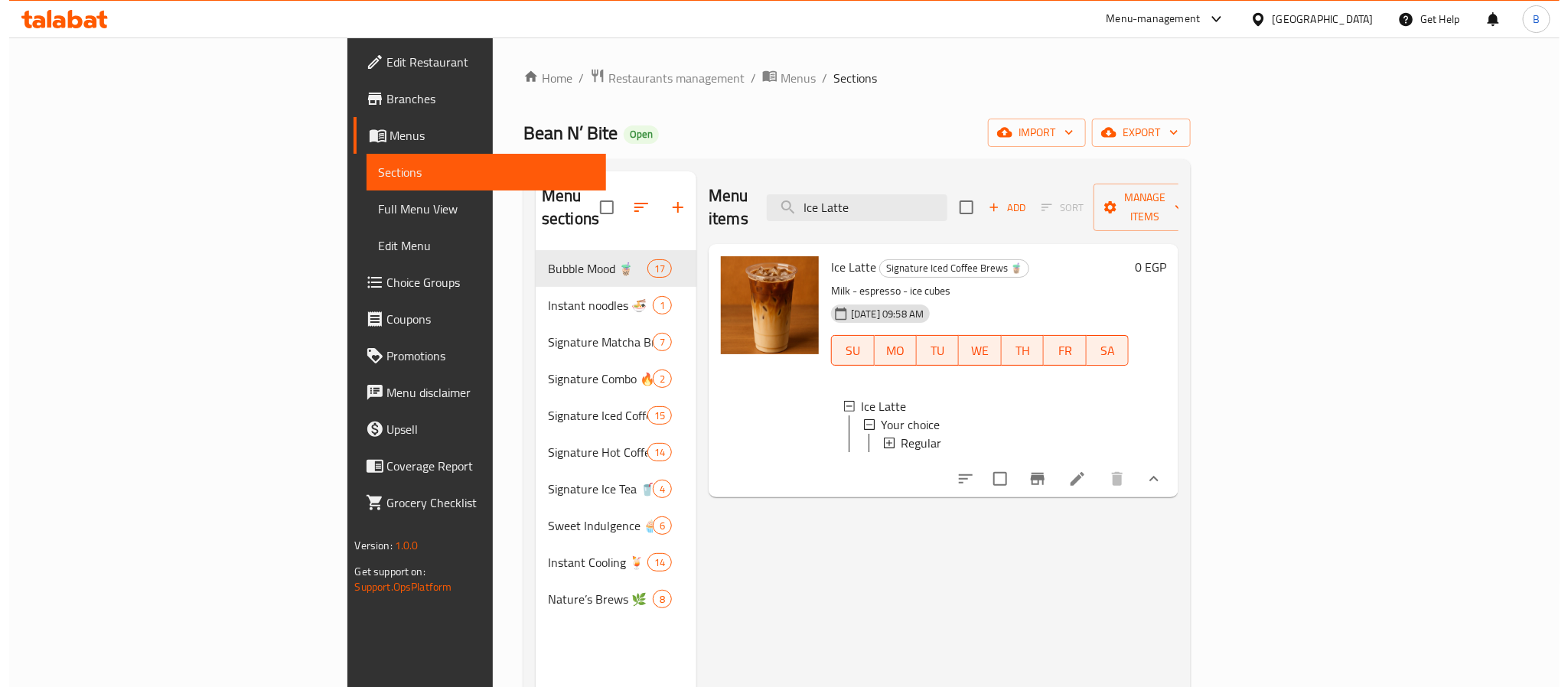
scroll to position [0, 0]
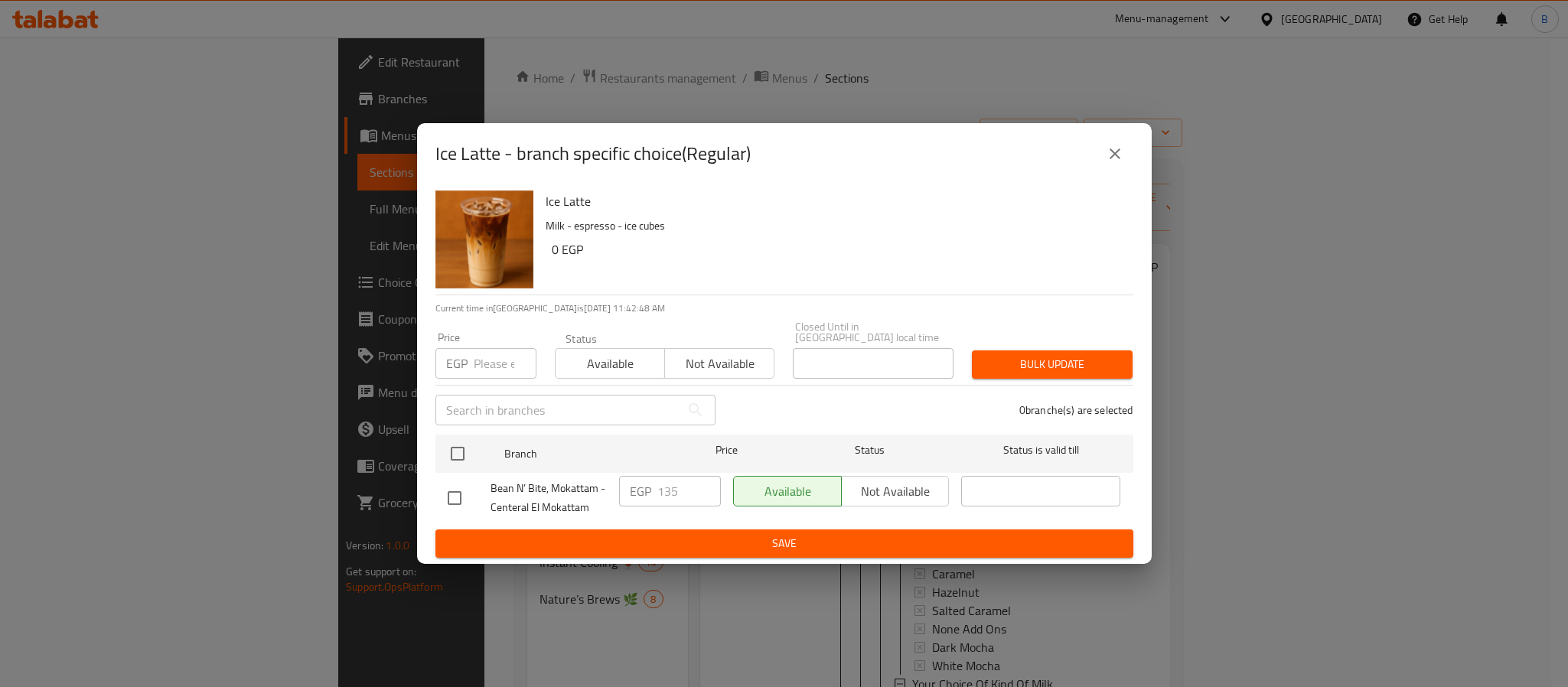
click at [1124, 147] on button "close" at bounding box center [1115, 154] width 36 height 36
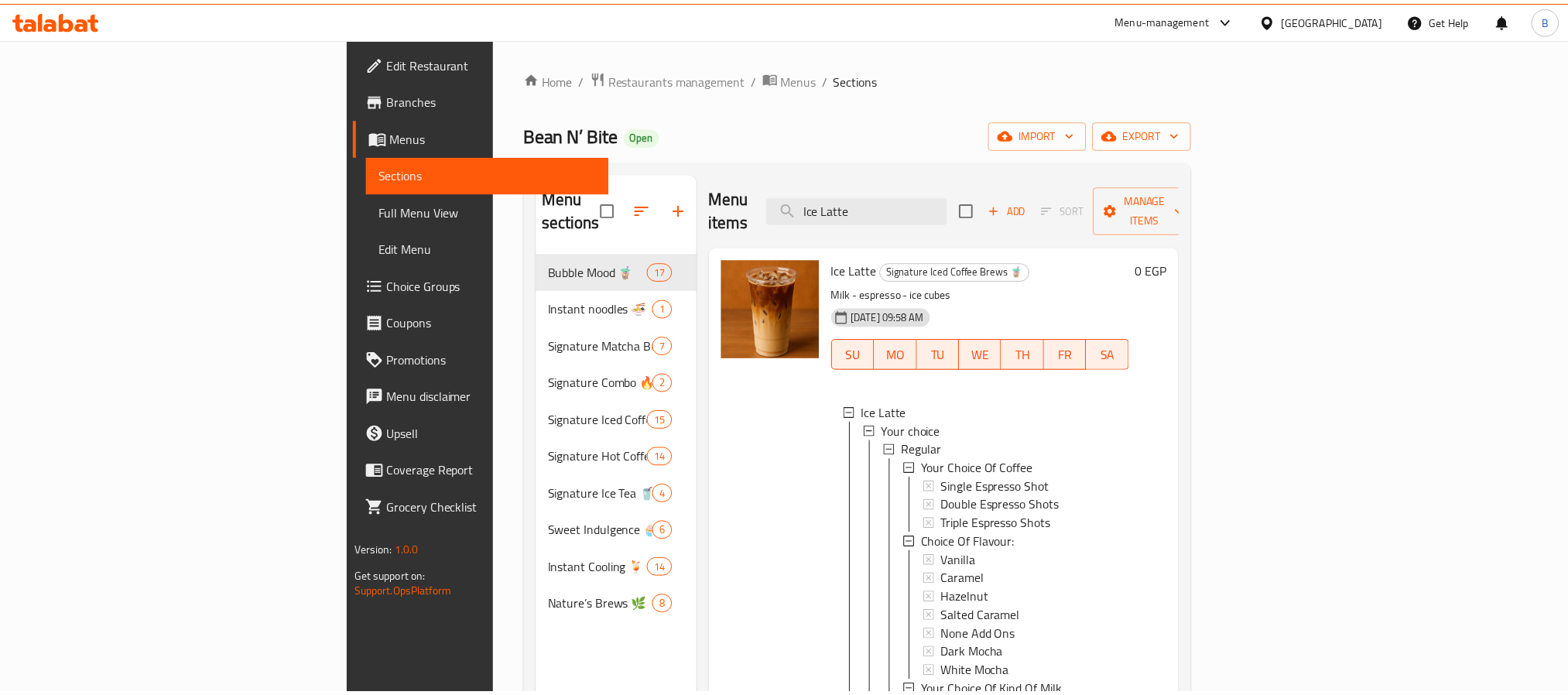
scroll to position [40, 0]
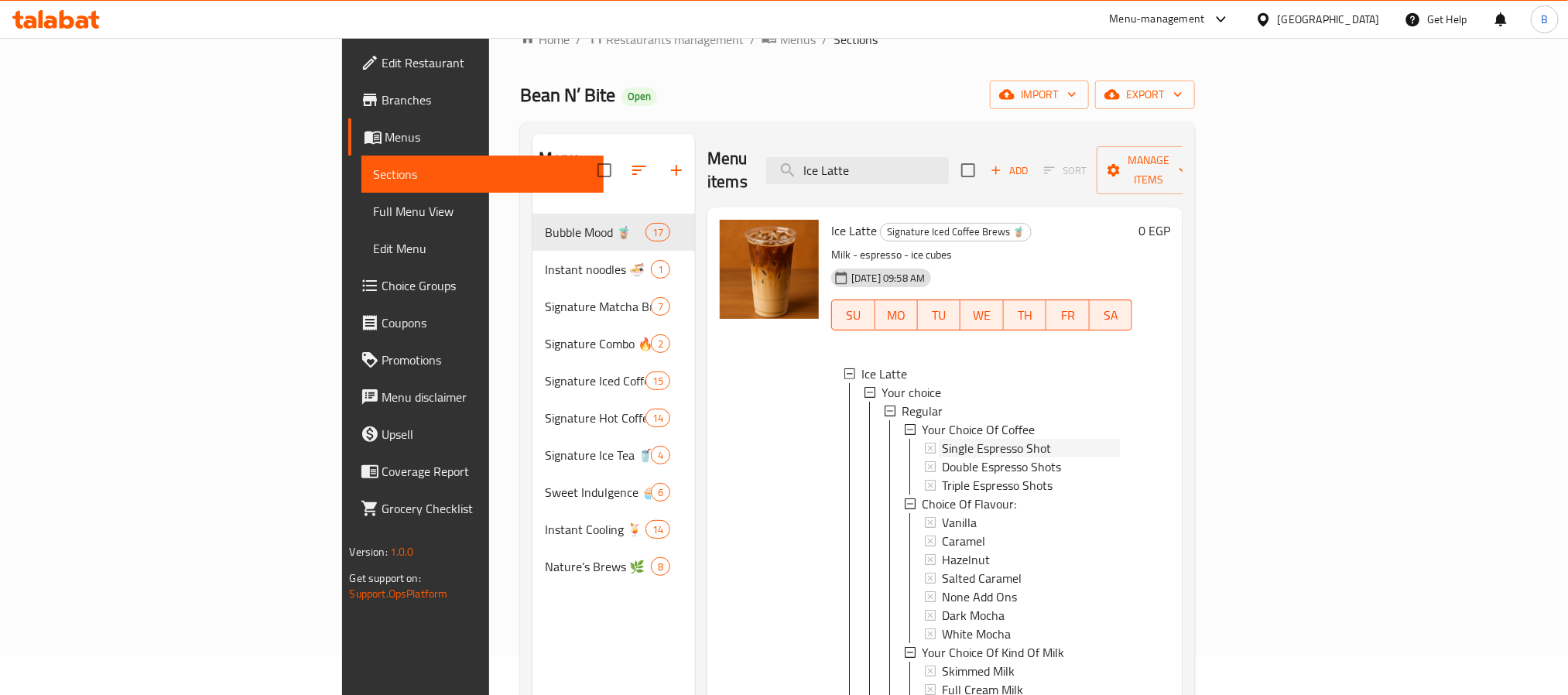
click at [942, 439] on span "Single Espresso Shot" at bounding box center [997, 448] width 110 height 18
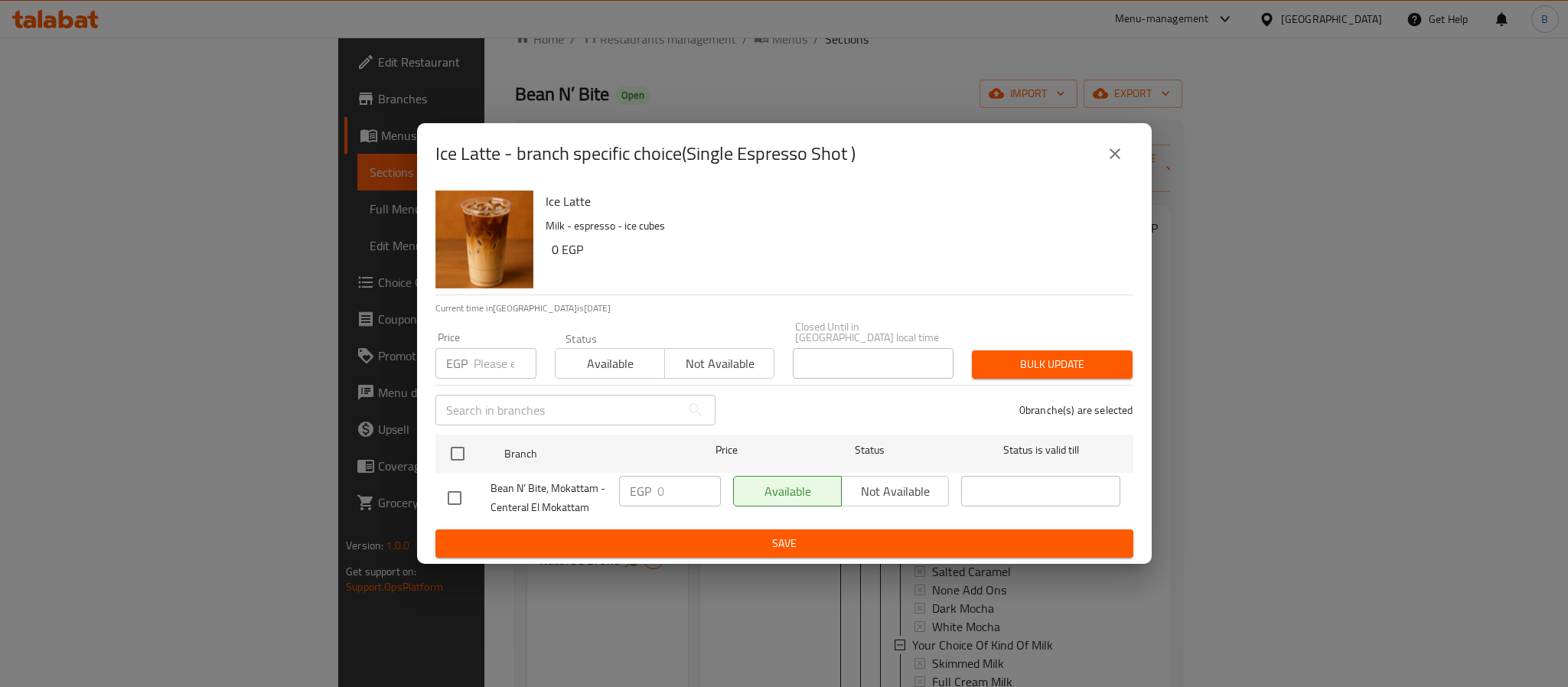
click at [1107, 181] on div "Ice Latte - branch specific choice(Single Espresso Shot )" at bounding box center [784, 153] width 734 height 61
click at [1117, 159] on icon "close" at bounding box center [1115, 154] width 18 height 18
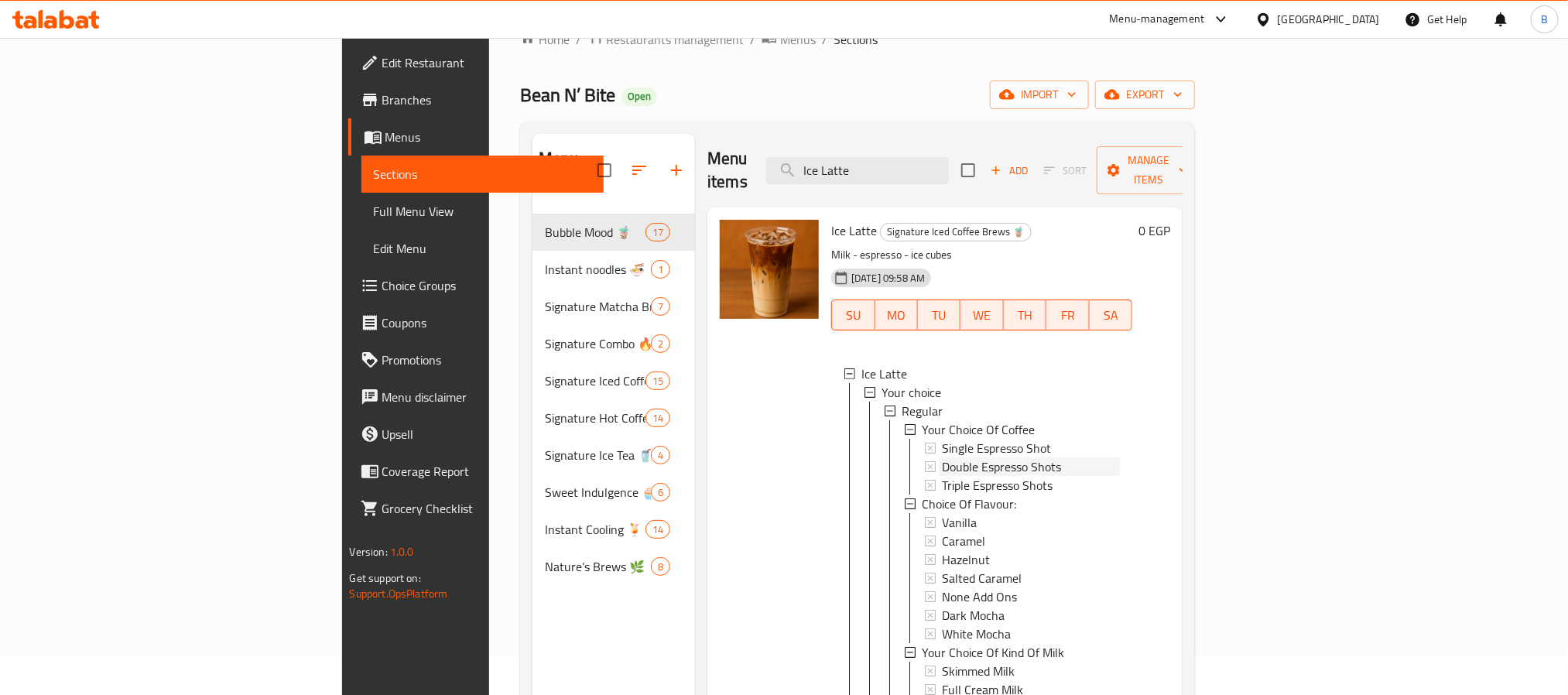
click at [982, 458] on div "Double Espresso Shots" at bounding box center [1031, 467] width 178 height 18
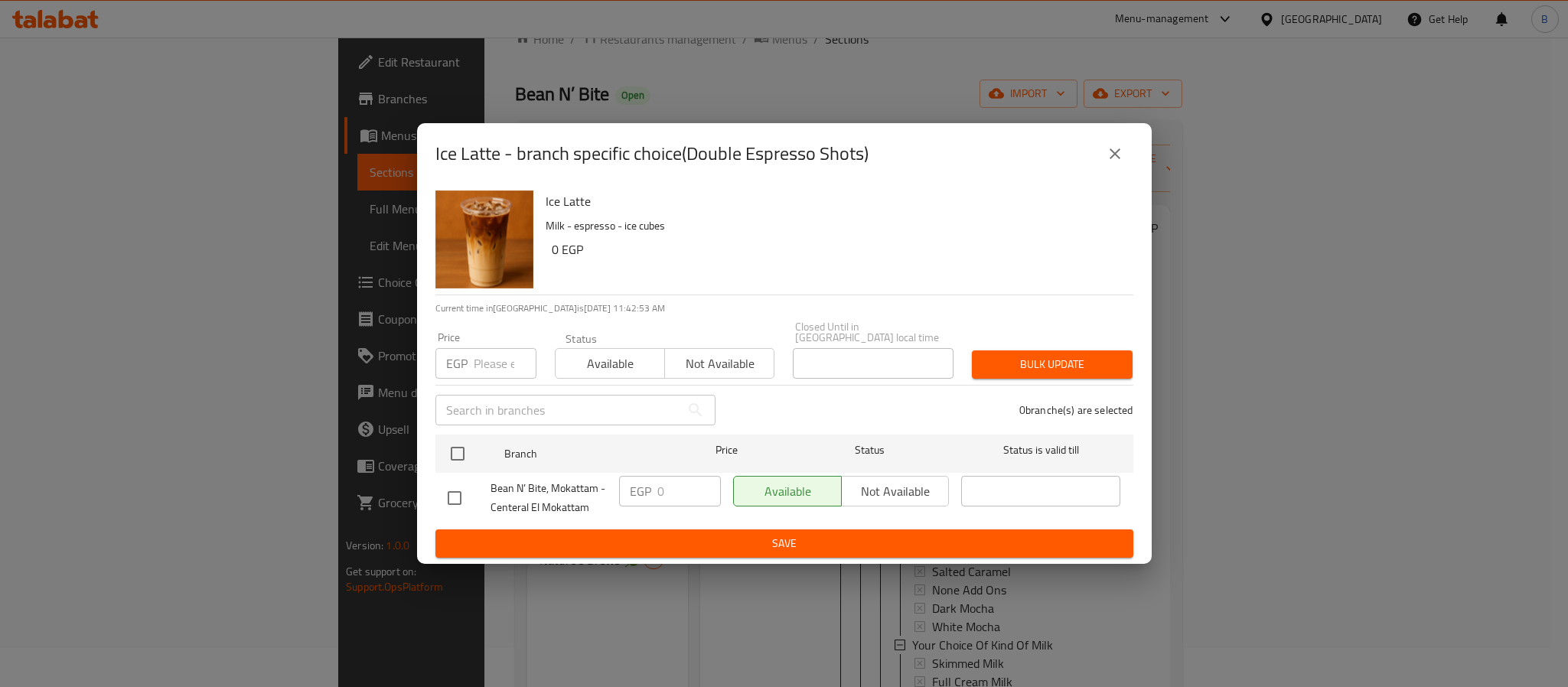
click at [1121, 146] on button "close" at bounding box center [1115, 154] width 36 height 36
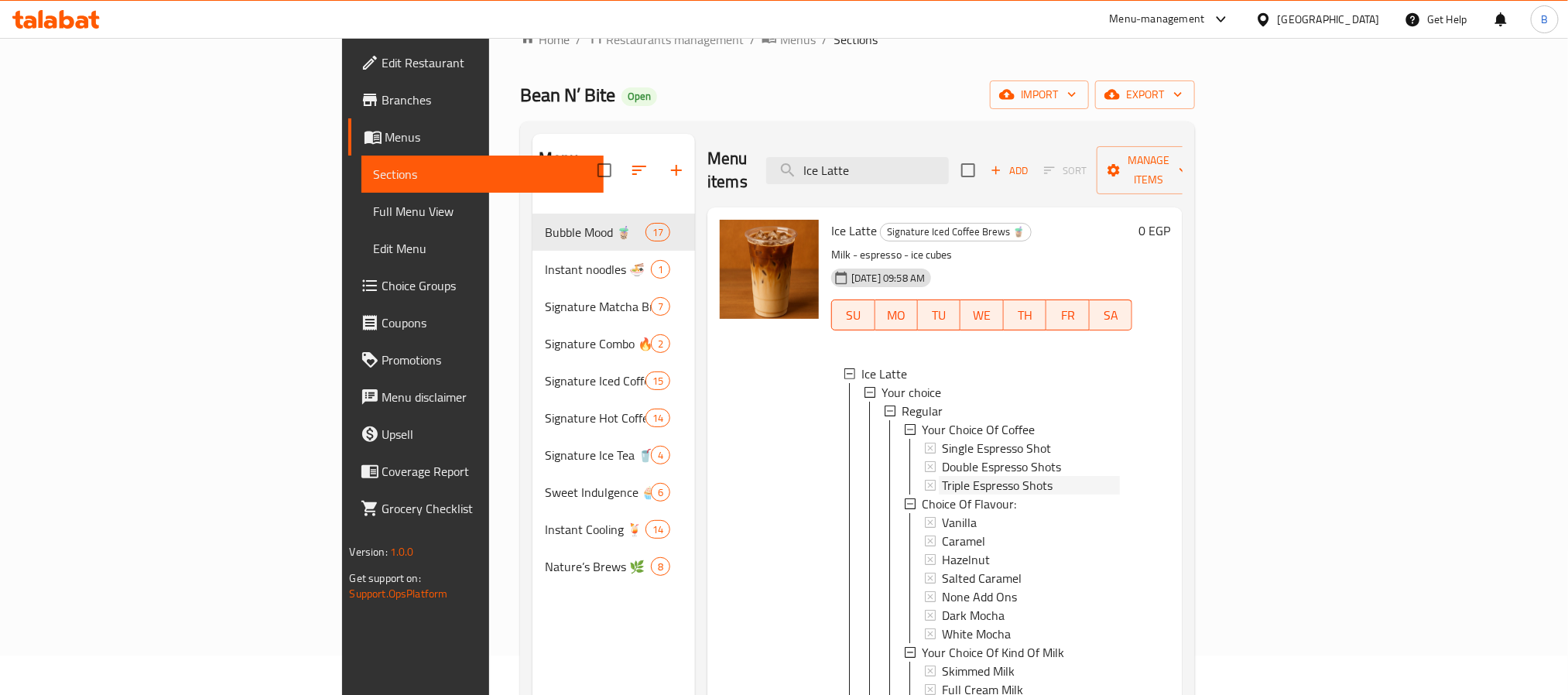
click at [987, 476] on div "Triple Espresso Shots" at bounding box center [1031, 485] width 178 height 18
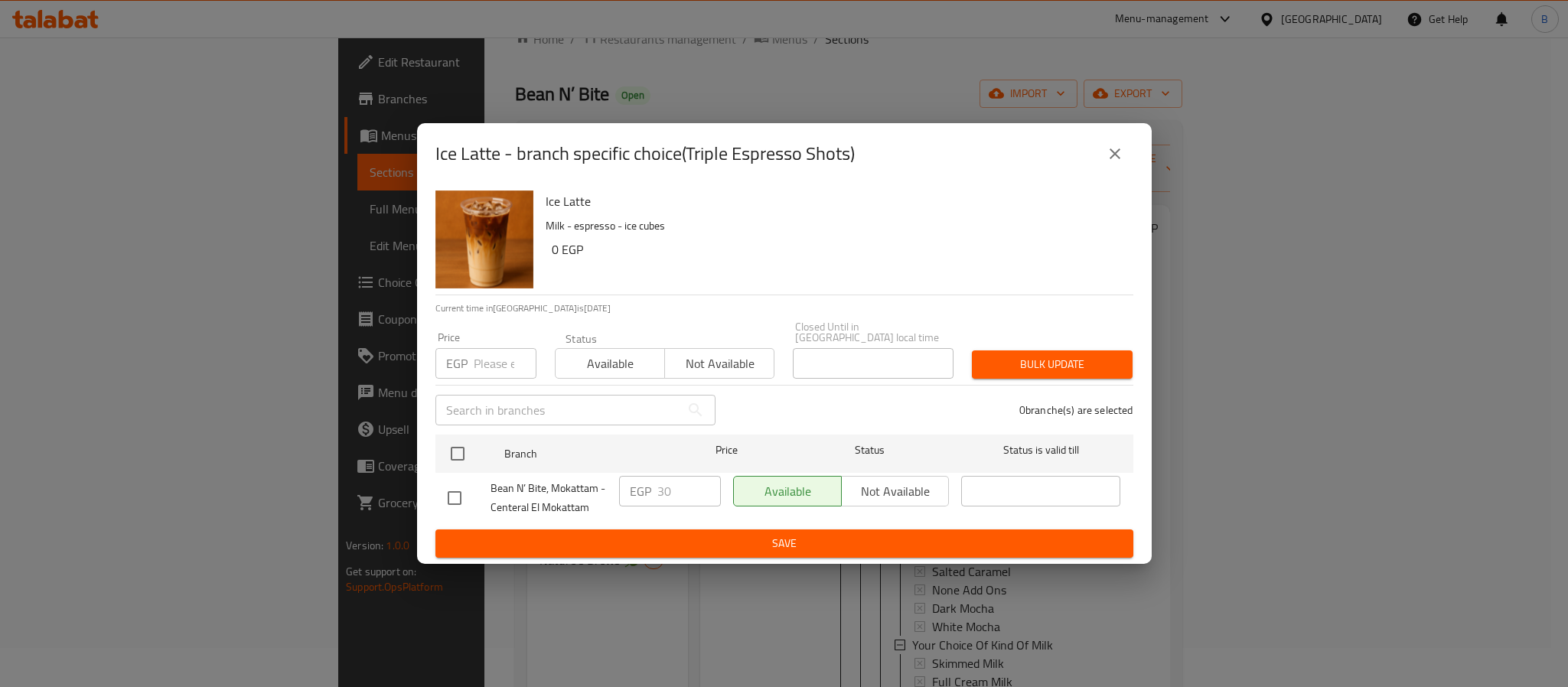
click at [1114, 163] on icon "close" at bounding box center [1115, 154] width 18 height 18
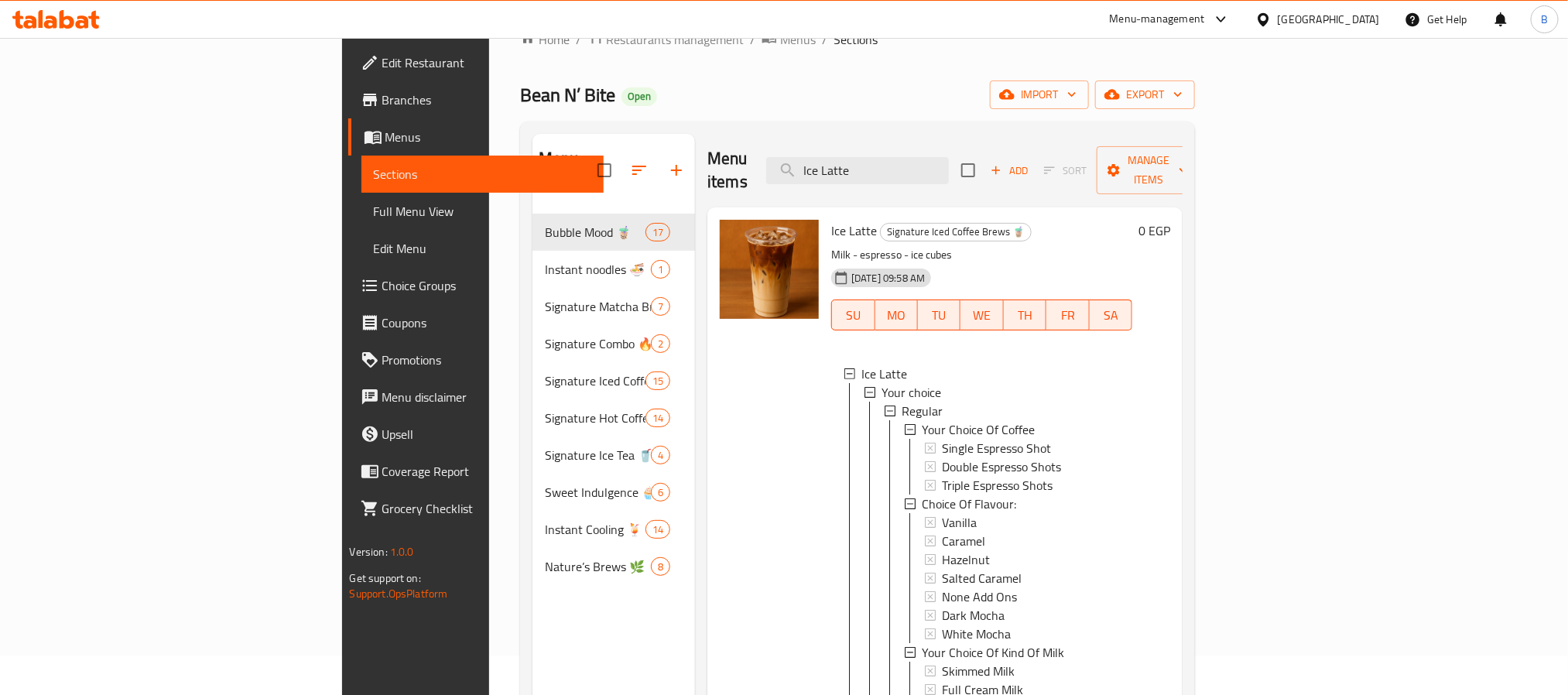
scroll to position [3, 0]
click at [942, 511] on span "Vanilla" at bounding box center [960, 520] width 35 height 18
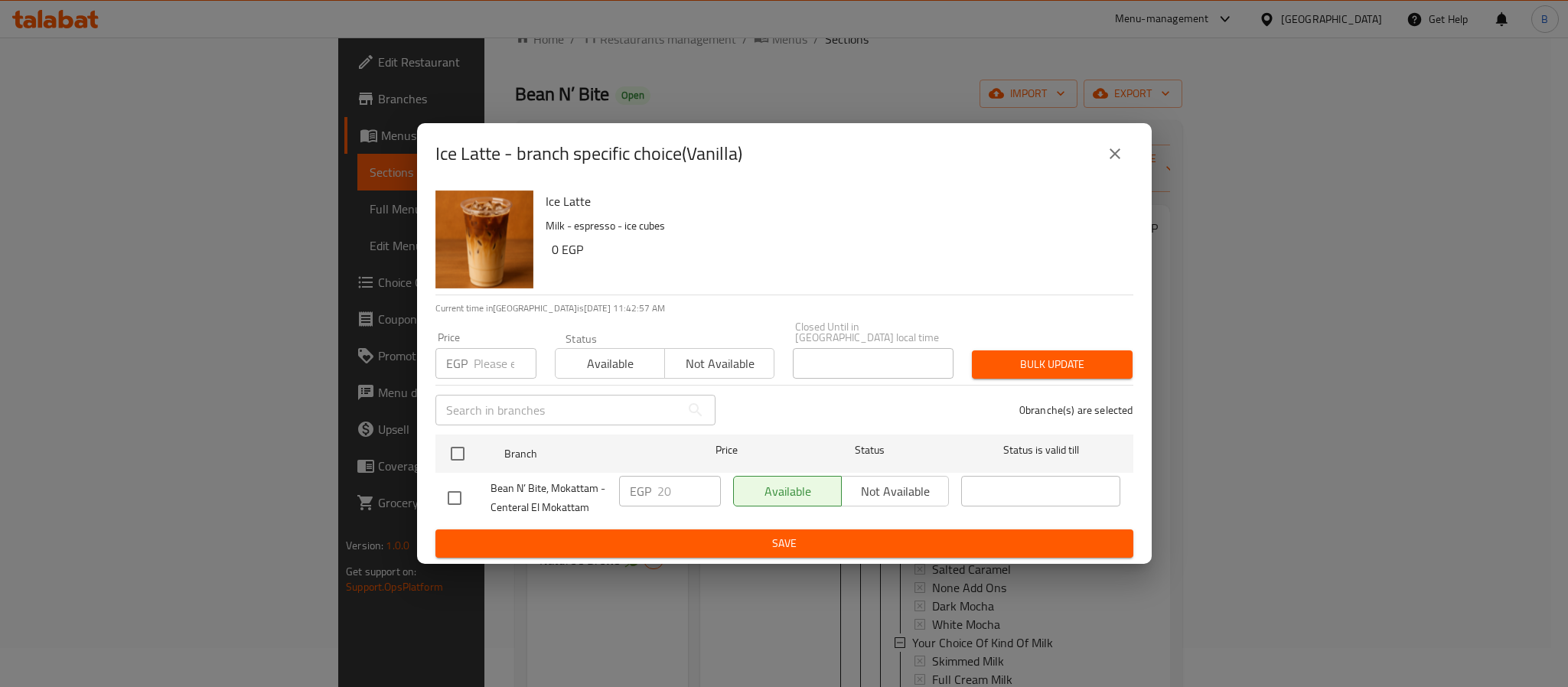
click at [1129, 154] on button "close" at bounding box center [1115, 154] width 36 height 36
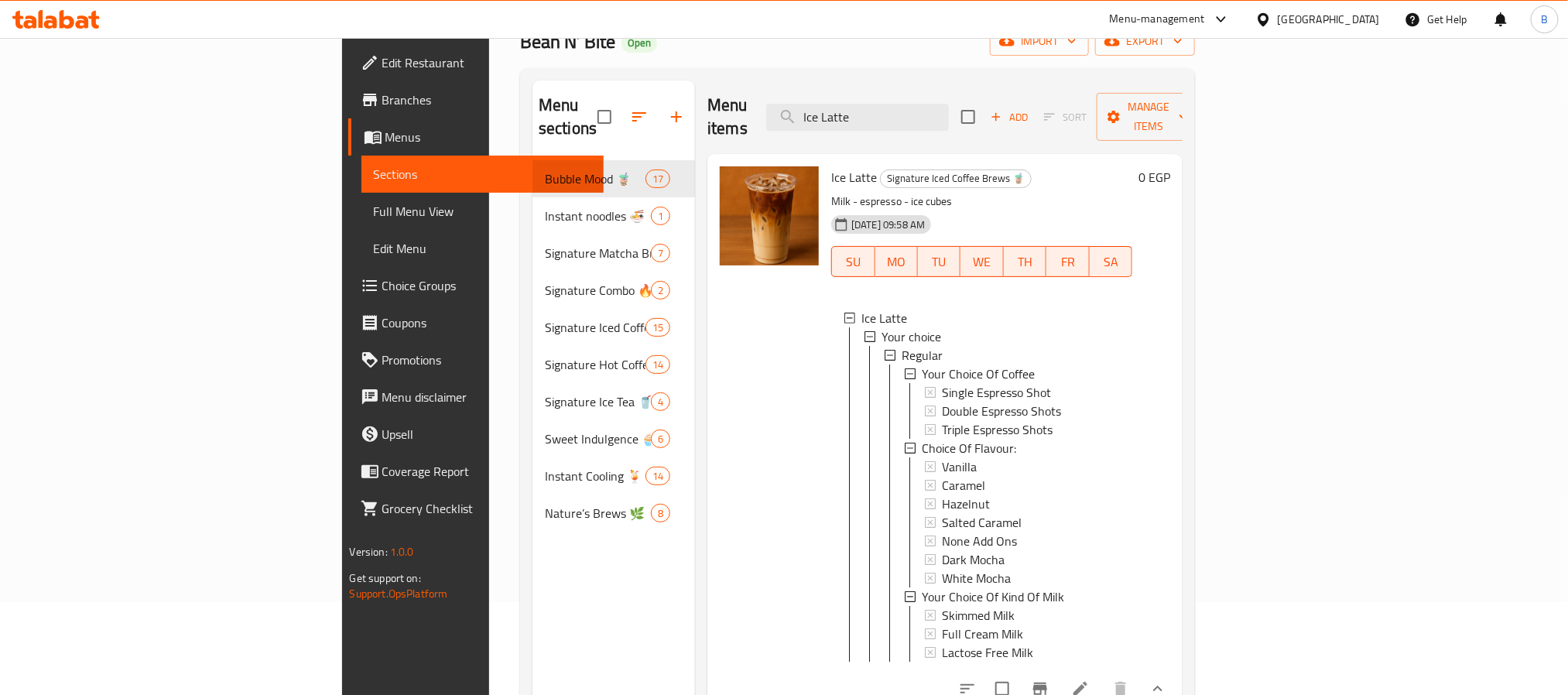
scroll to position [0, 0]
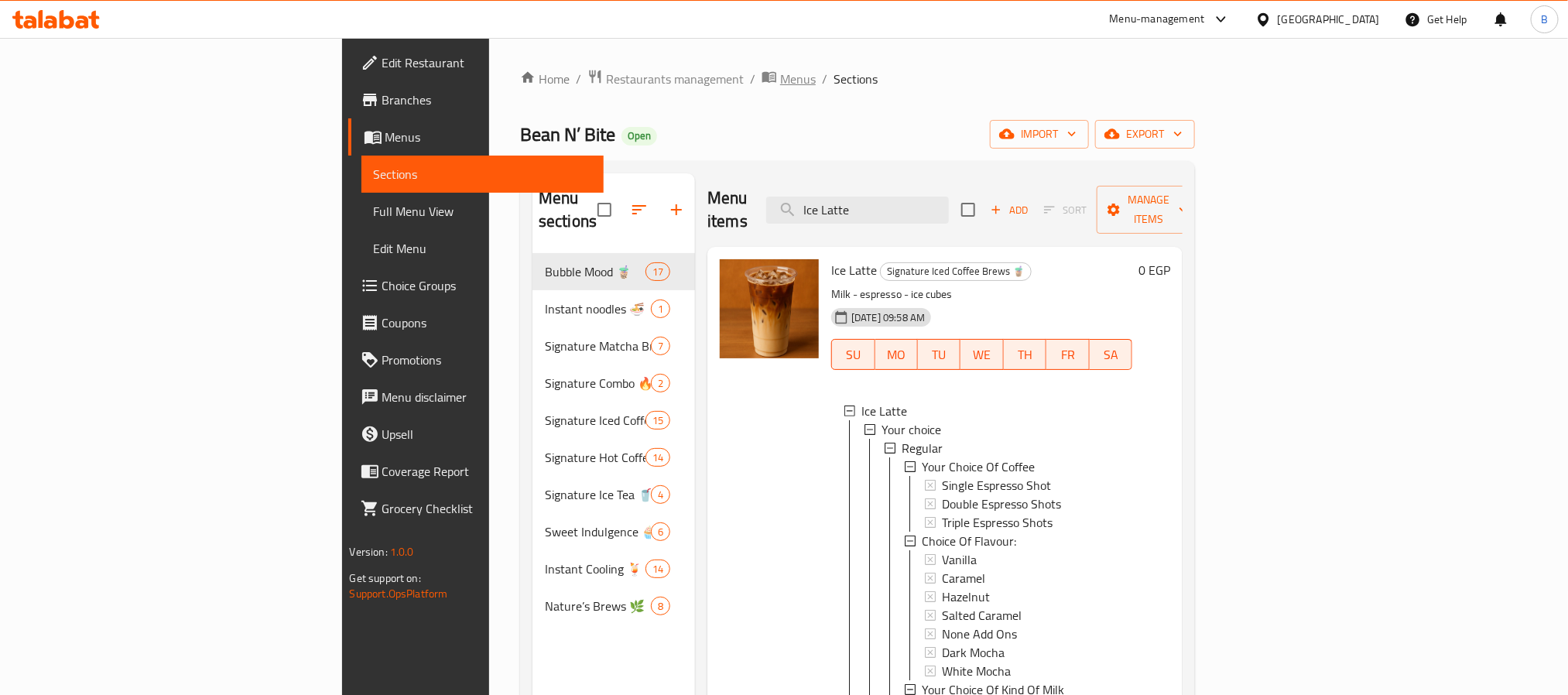
click at [780, 75] on span "Menus" at bounding box center [798, 79] width 36 height 18
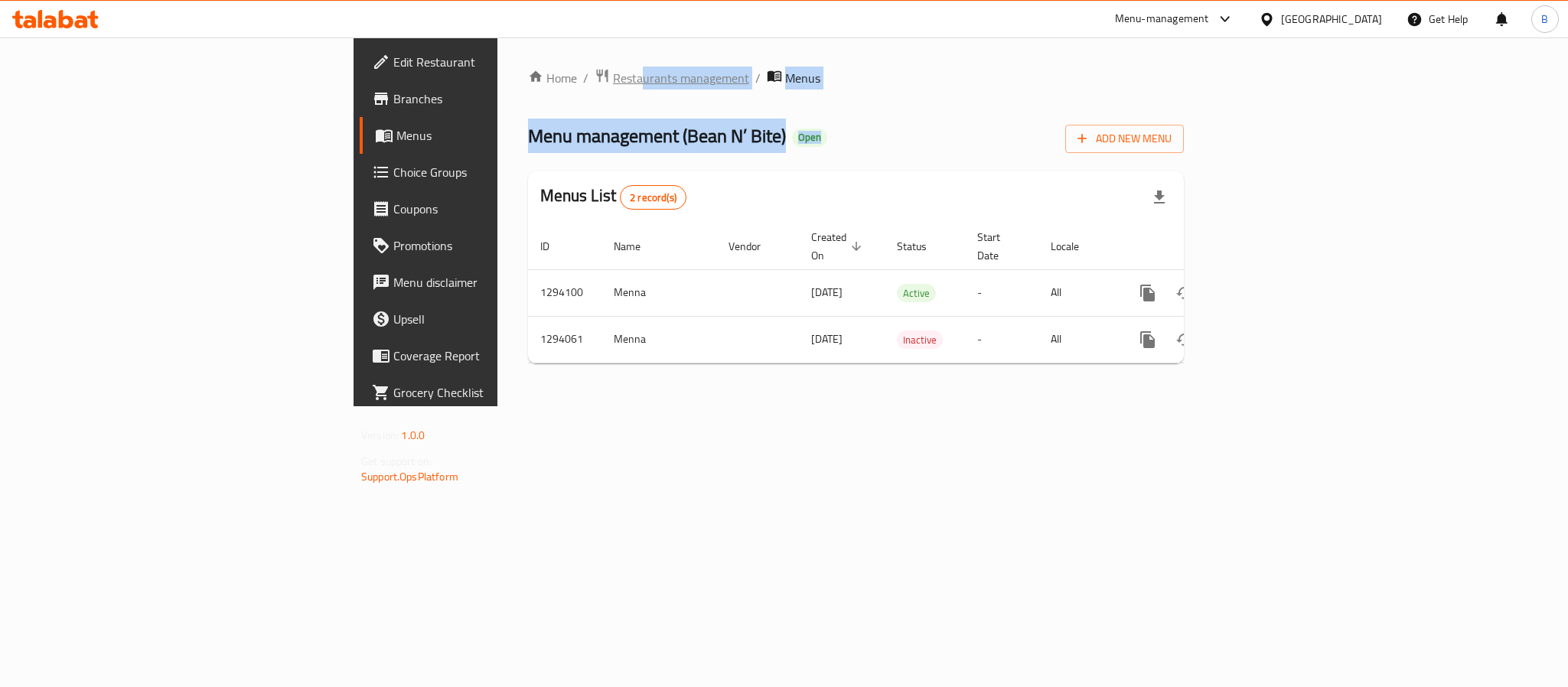
click at [528, 78] on div "Home / Restaurants management / Menus Menu management ( Bean N’ Bite ) Open Add…" at bounding box center [855, 222] width 656 height 308
click at [613, 79] on span "Restaurants management" at bounding box center [682, 78] width 137 height 18
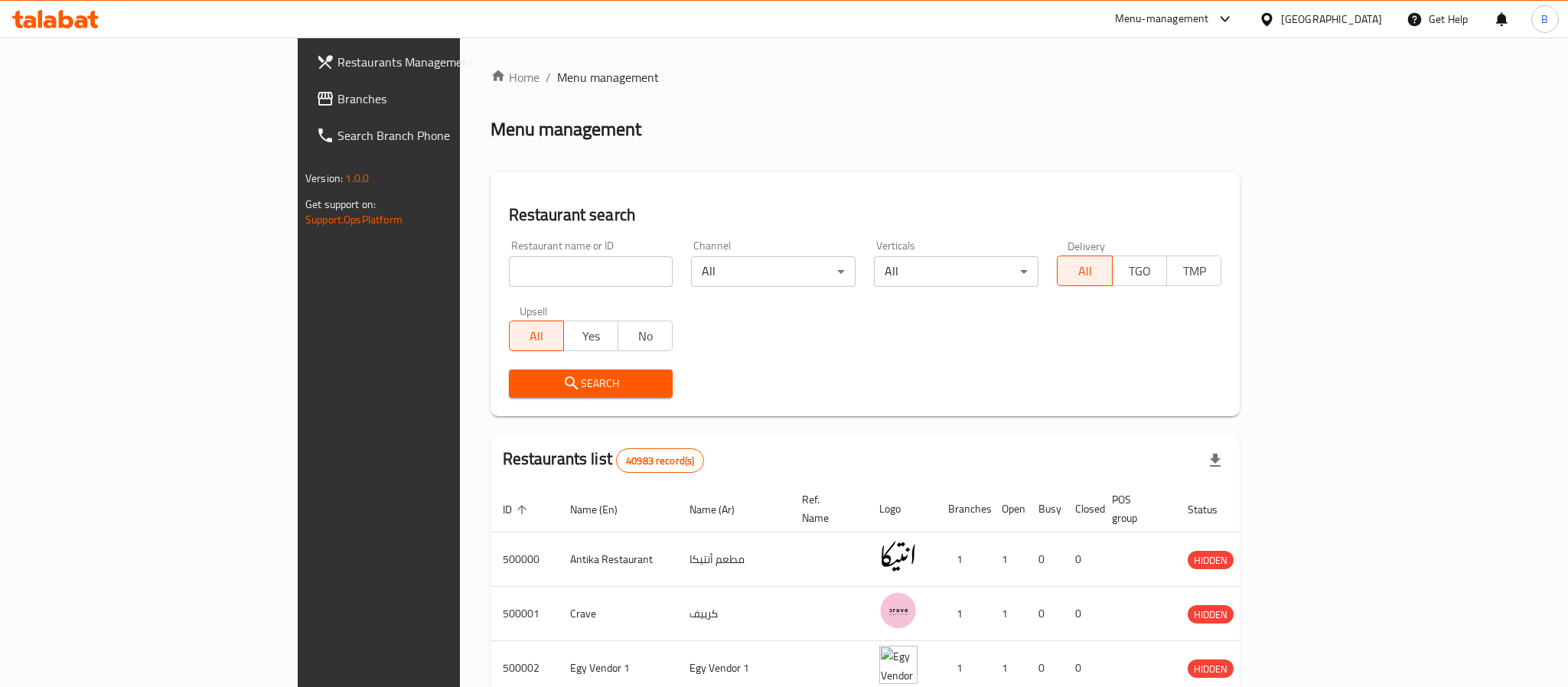
click at [167, 104] on div at bounding box center [784, 343] width 1568 height 687
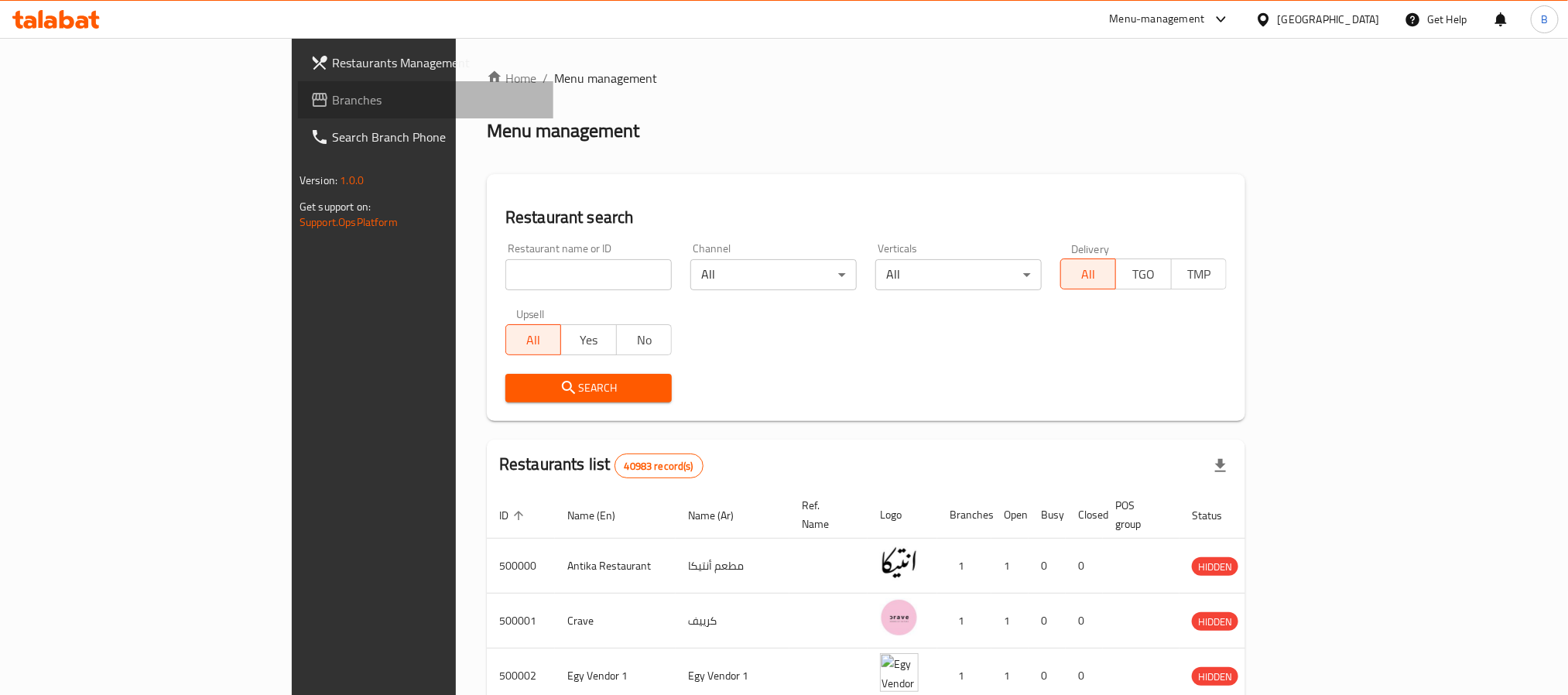
click at [298, 99] on link "Branches" at bounding box center [426, 99] width 256 height 37
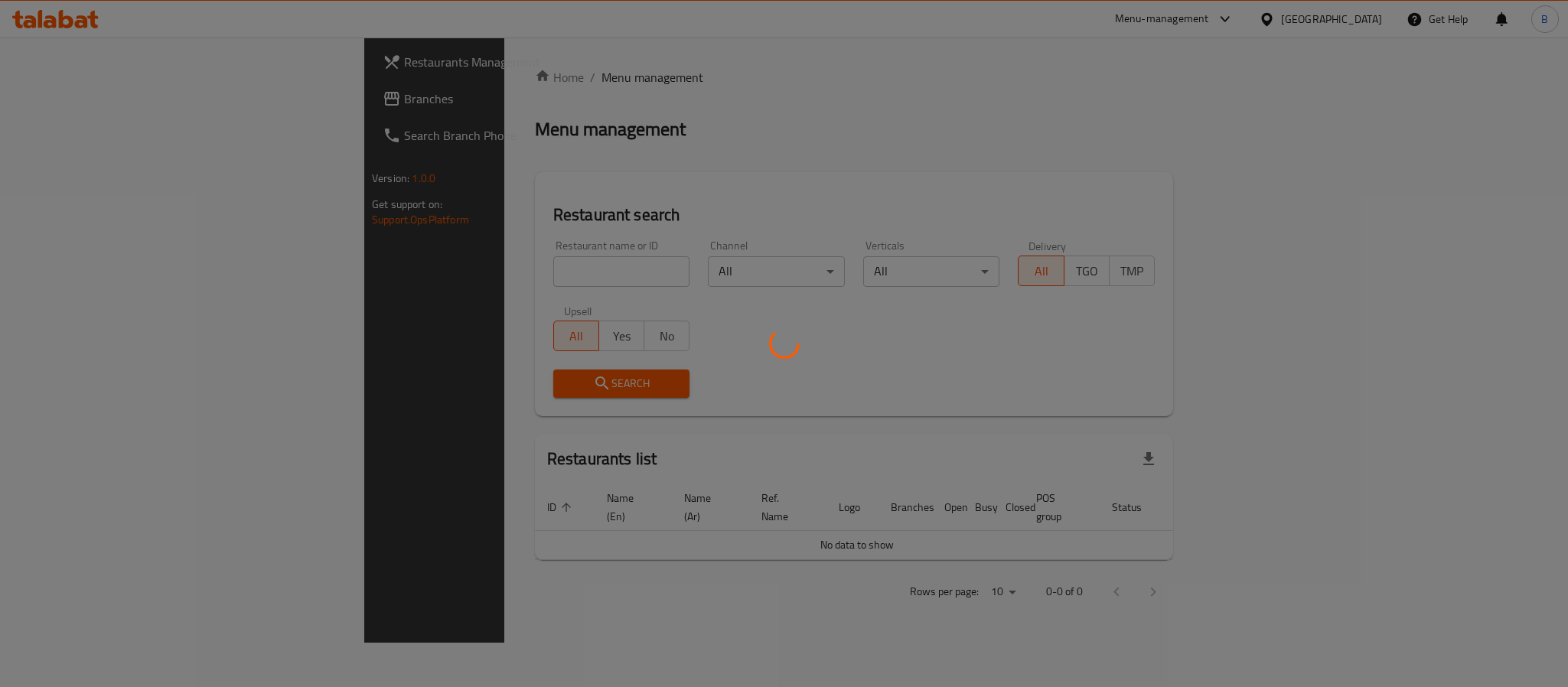
click at [411, 224] on div at bounding box center [784, 343] width 1568 height 687
drag, startPoint x: 0, startPoint y: 0, endPoint x: 418, endPoint y: 237, distance: 480.5
click at [414, 226] on div at bounding box center [784, 343] width 1568 height 687
drag, startPoint x: 418, startPoint y: 237, endPoint x: 421, endPoint y: 251, distance: 14.3
click at [418, 239] on div at bounding box center [784, 343] width 1568 height 687
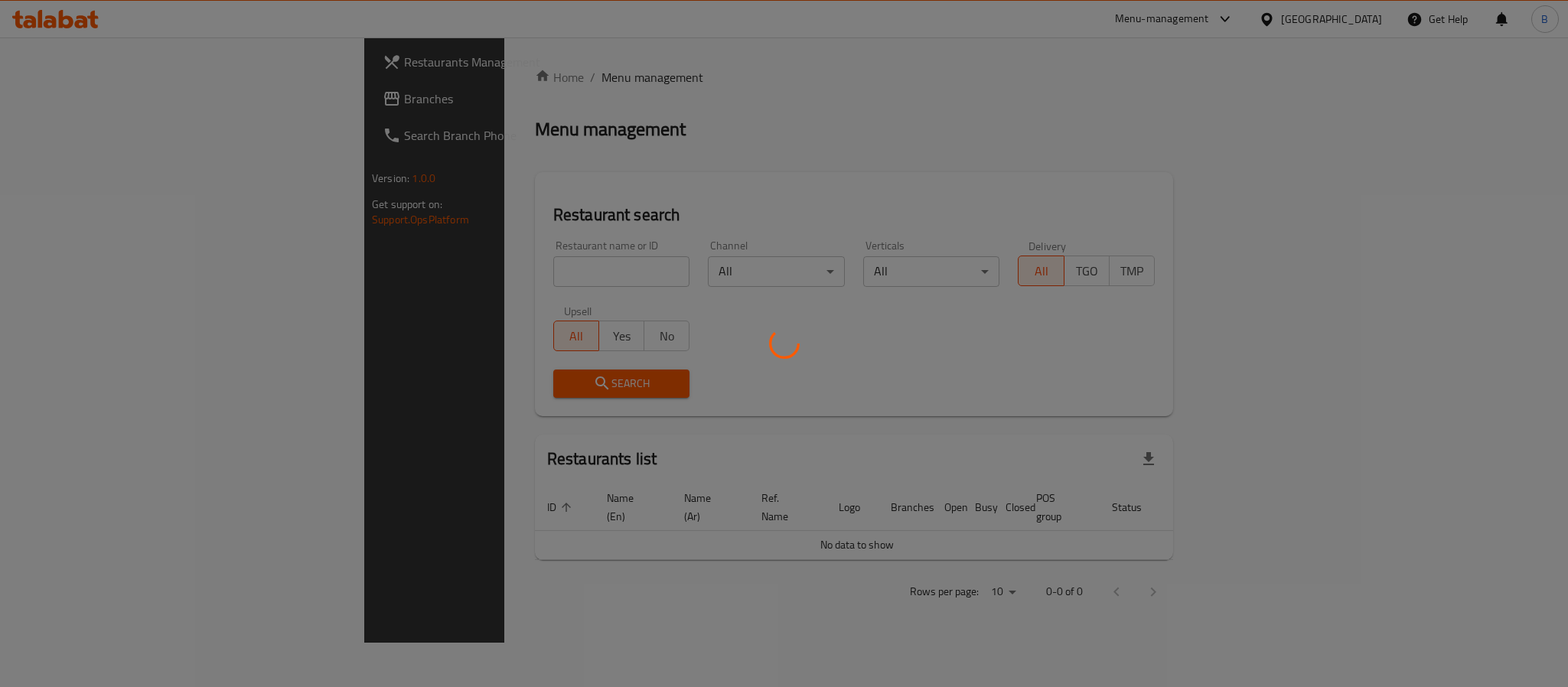
click at [431, 274] on div at bounding box center [784, 343] width 1568 height 687
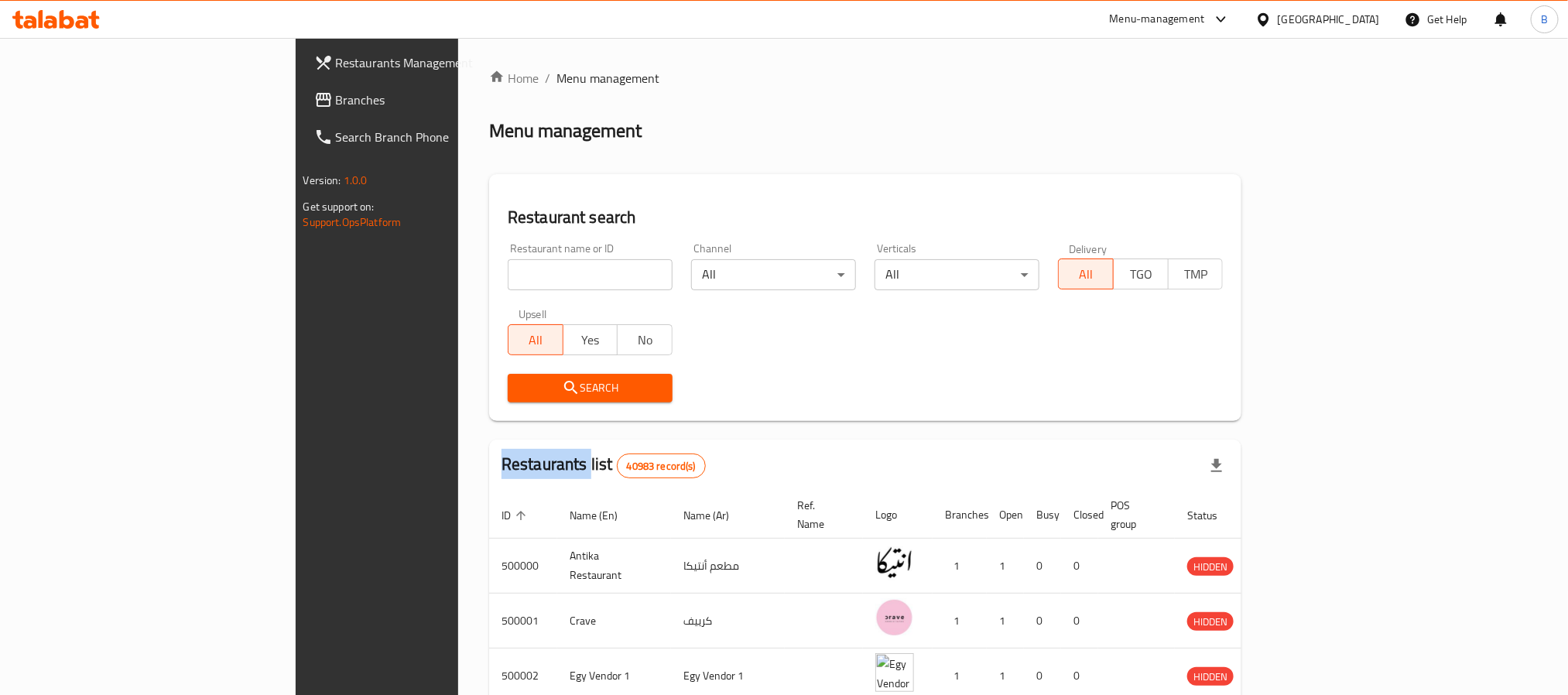
click at [436, 277] on div at bounding box center [784, 347] width 1568 height 695
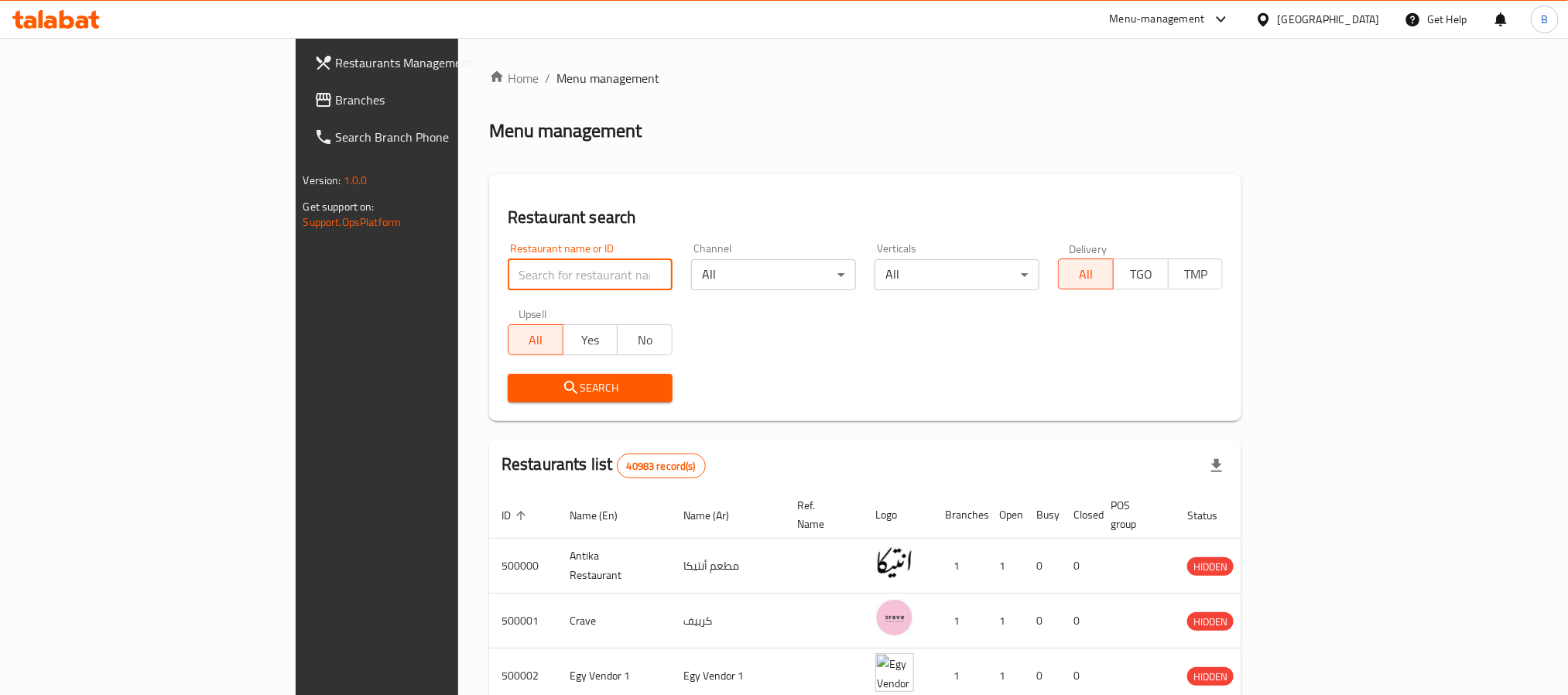
click at [508, 277] on input "search" at bounding box center [590, 275] width 165 height 31
paste input "503766"
type input "503766"
click button "Search" at bounding box center [590, 388] width 165 height 29
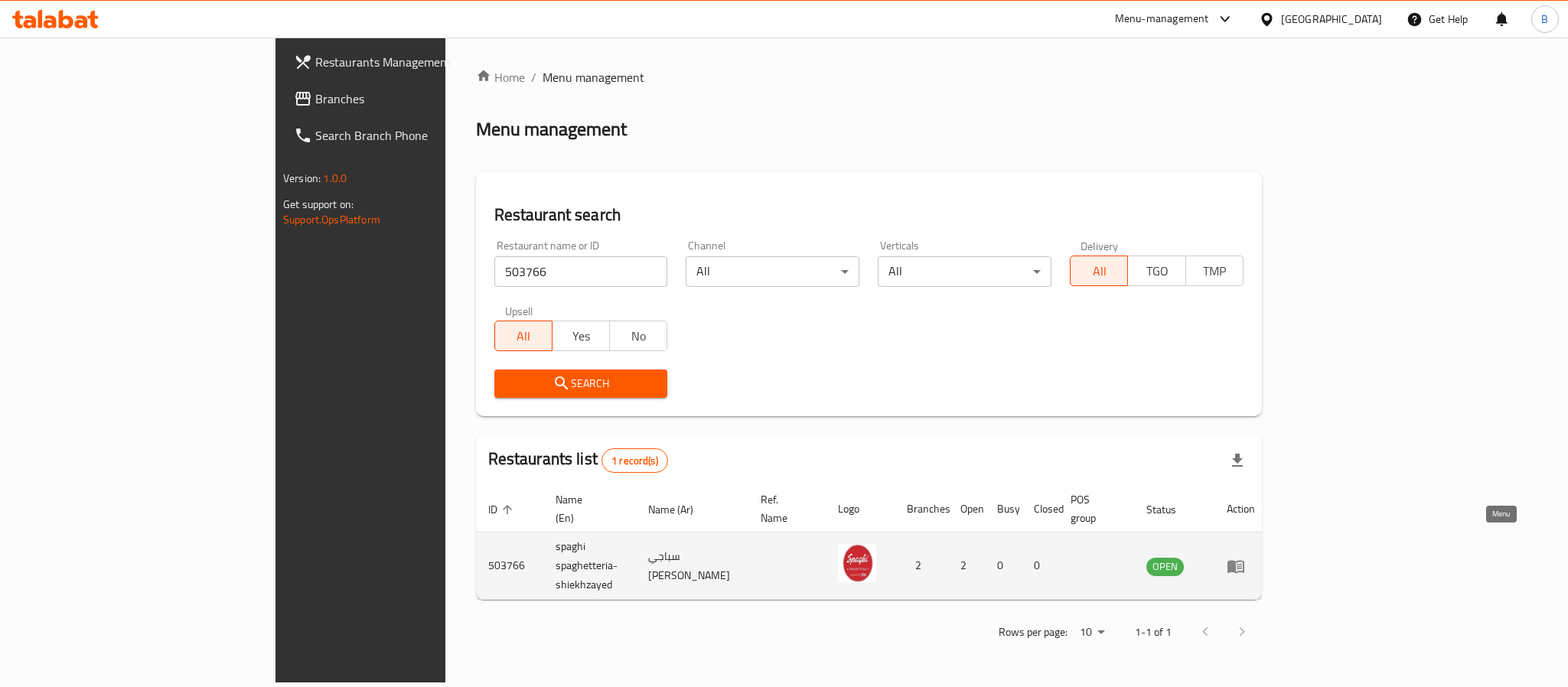
click at [1245, 557] on icon "enhanced table" at bounding box center [1236, 566] width 18 height 18
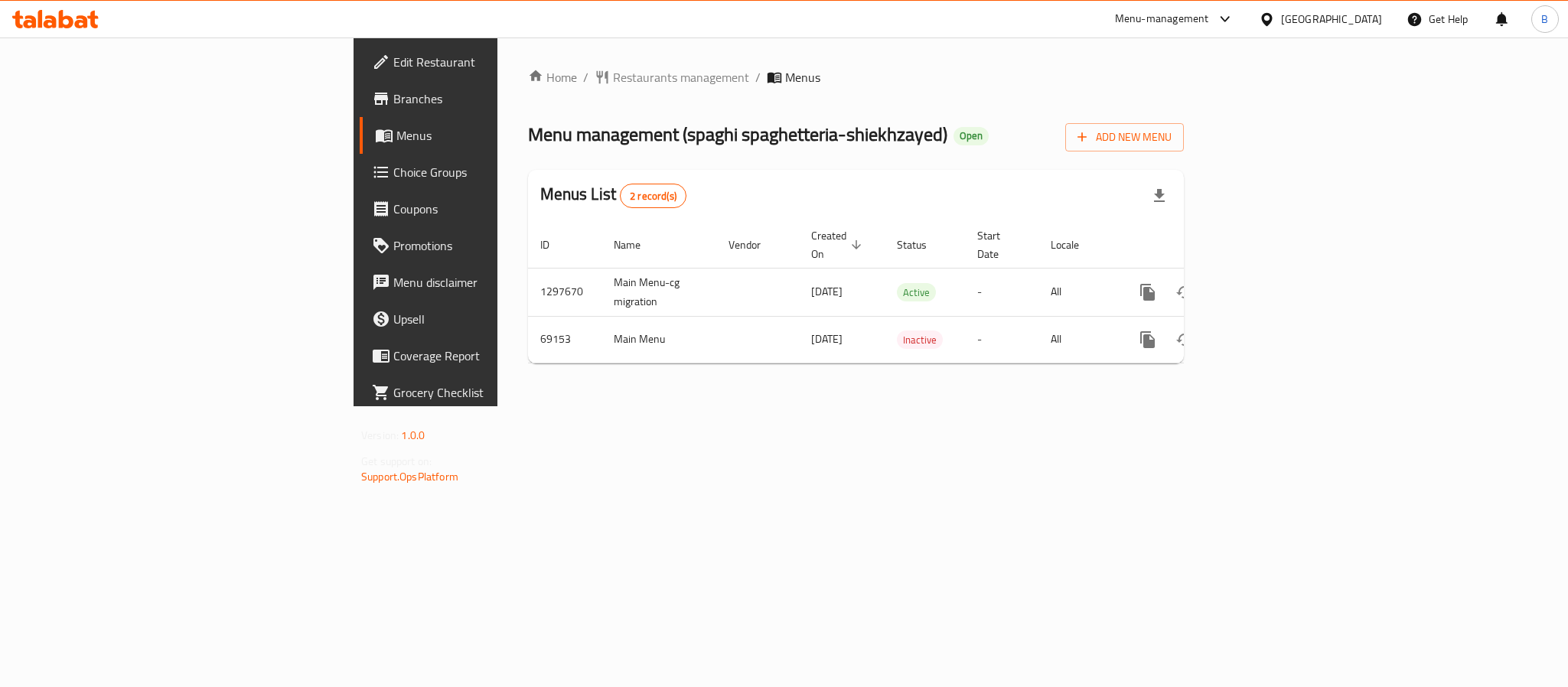
click at [359, 113] on link "Branches" at bounding box center [487, 98] width 256 height 36
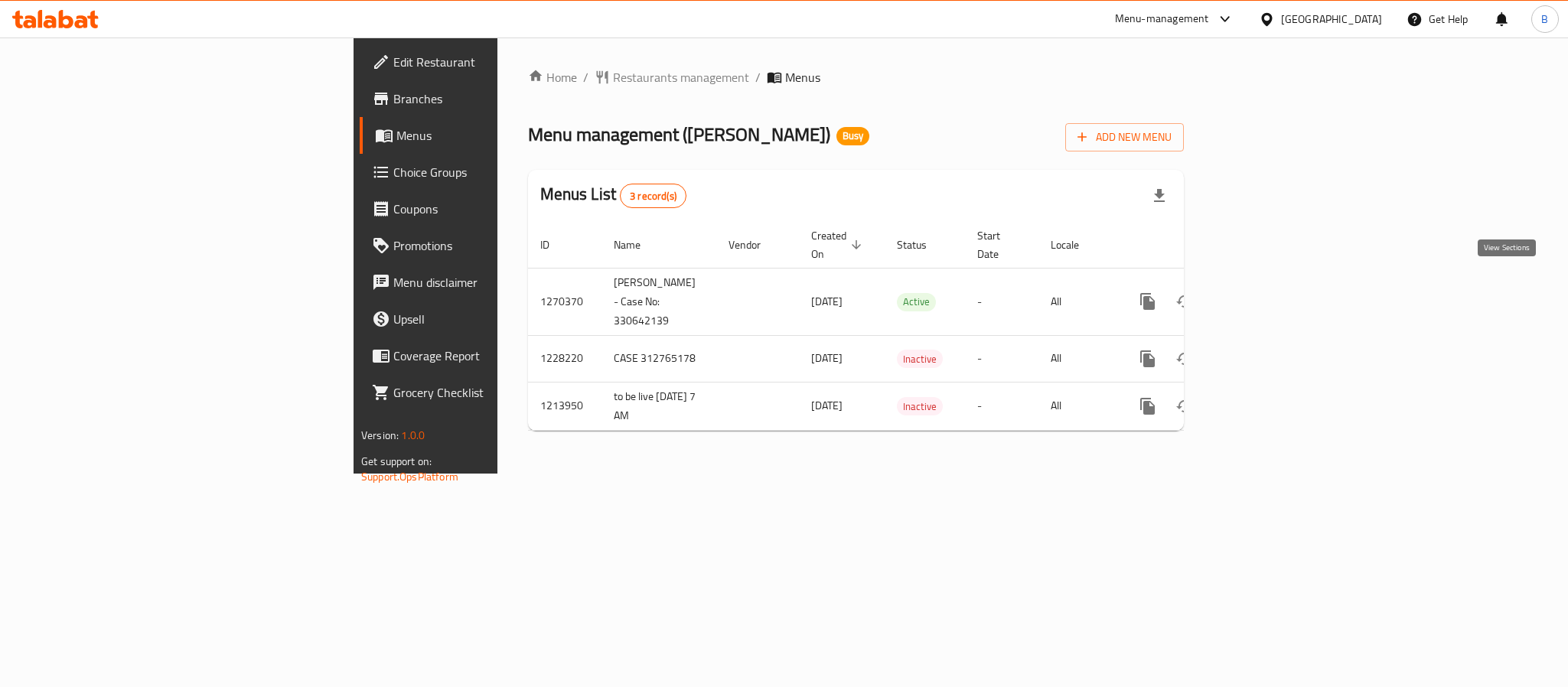
click at [1268, 292] on icon "enhanced table" at bounding box center [1259, 301] width 18 height 18
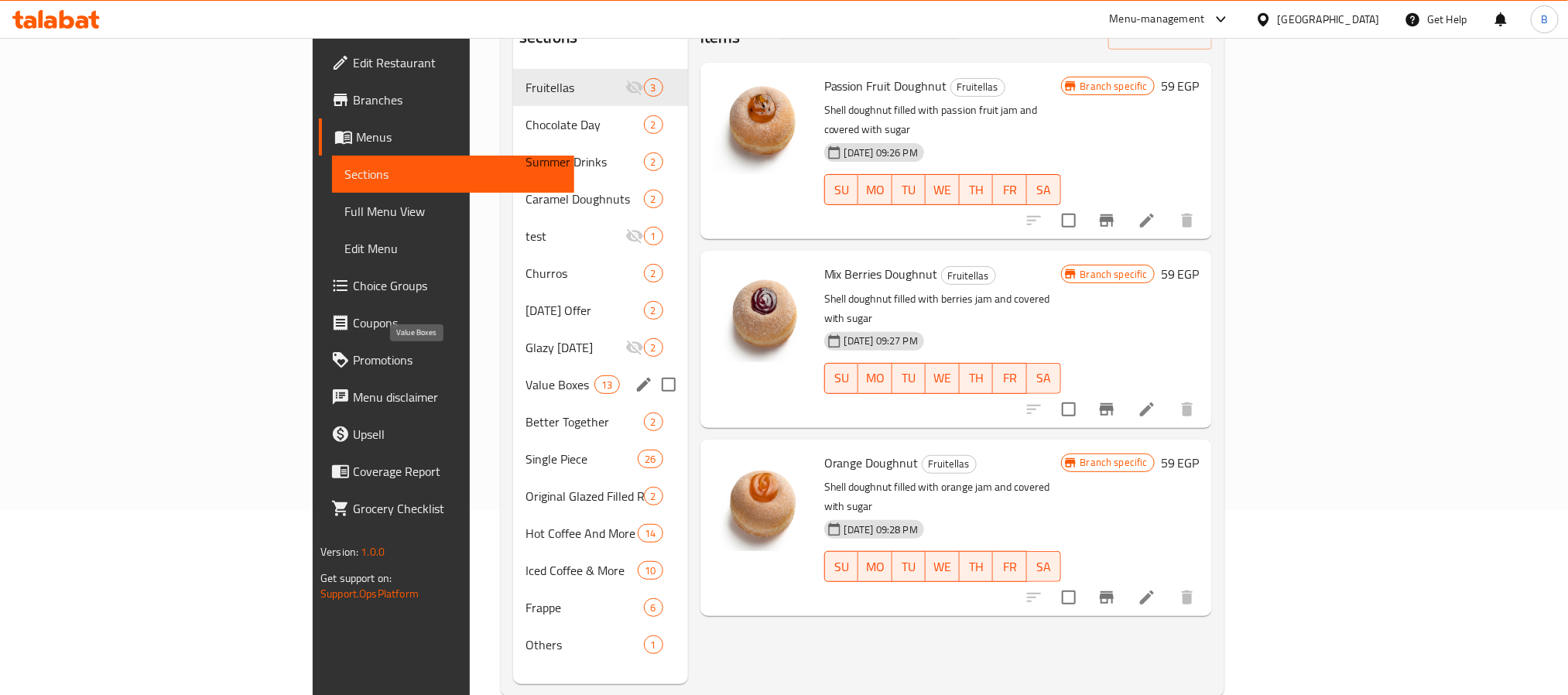
scroll to position [217, 0]
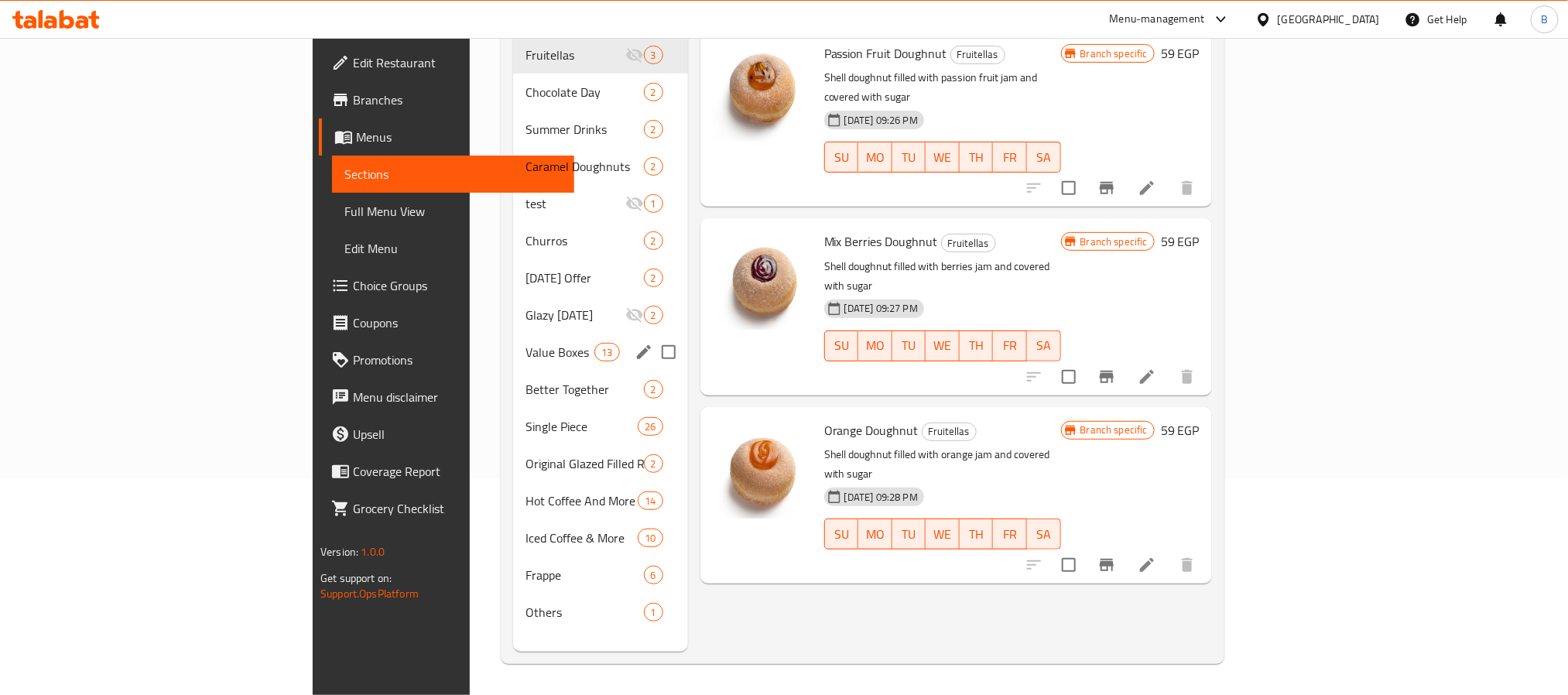
click at [513, 334] on div "Value Boxes 13" at bounding box center [601, 353] width 175 height 37
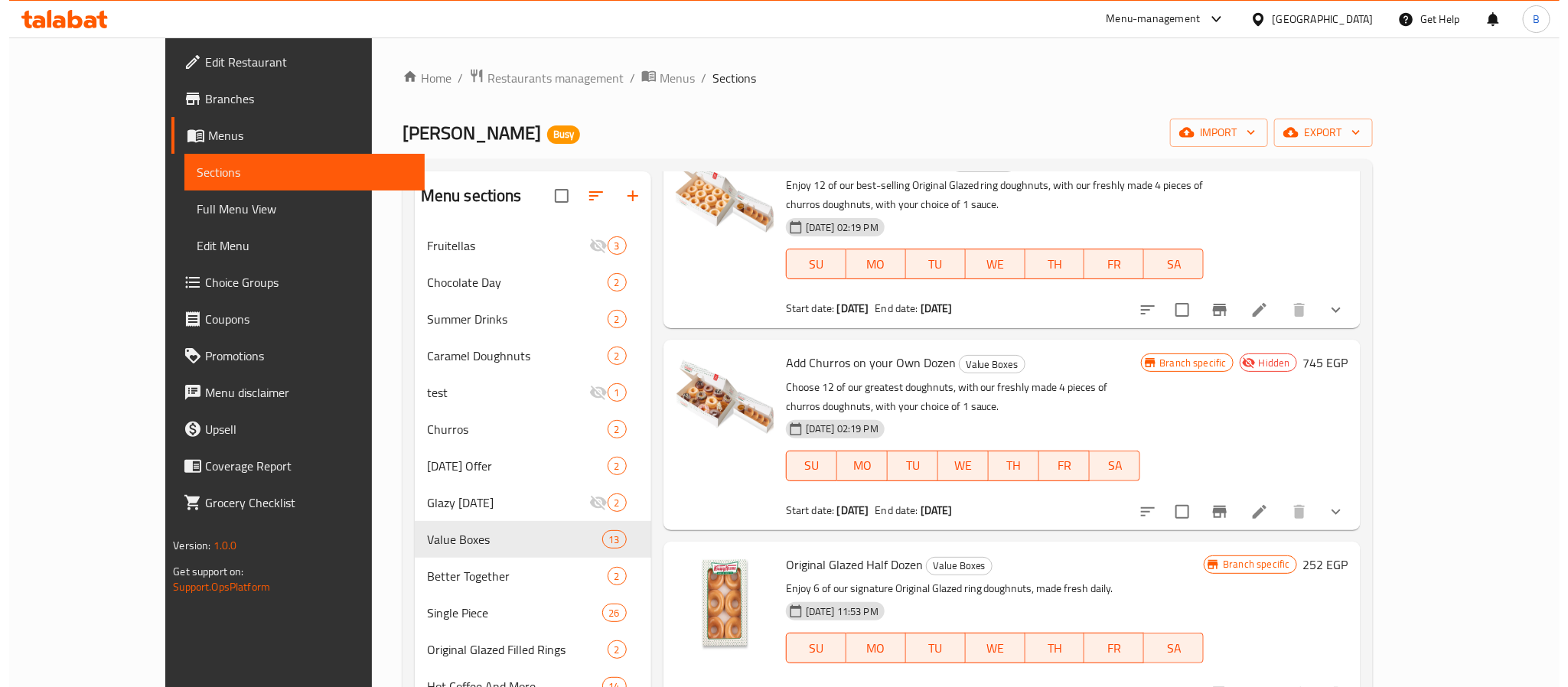
scroll to position [689, 0]
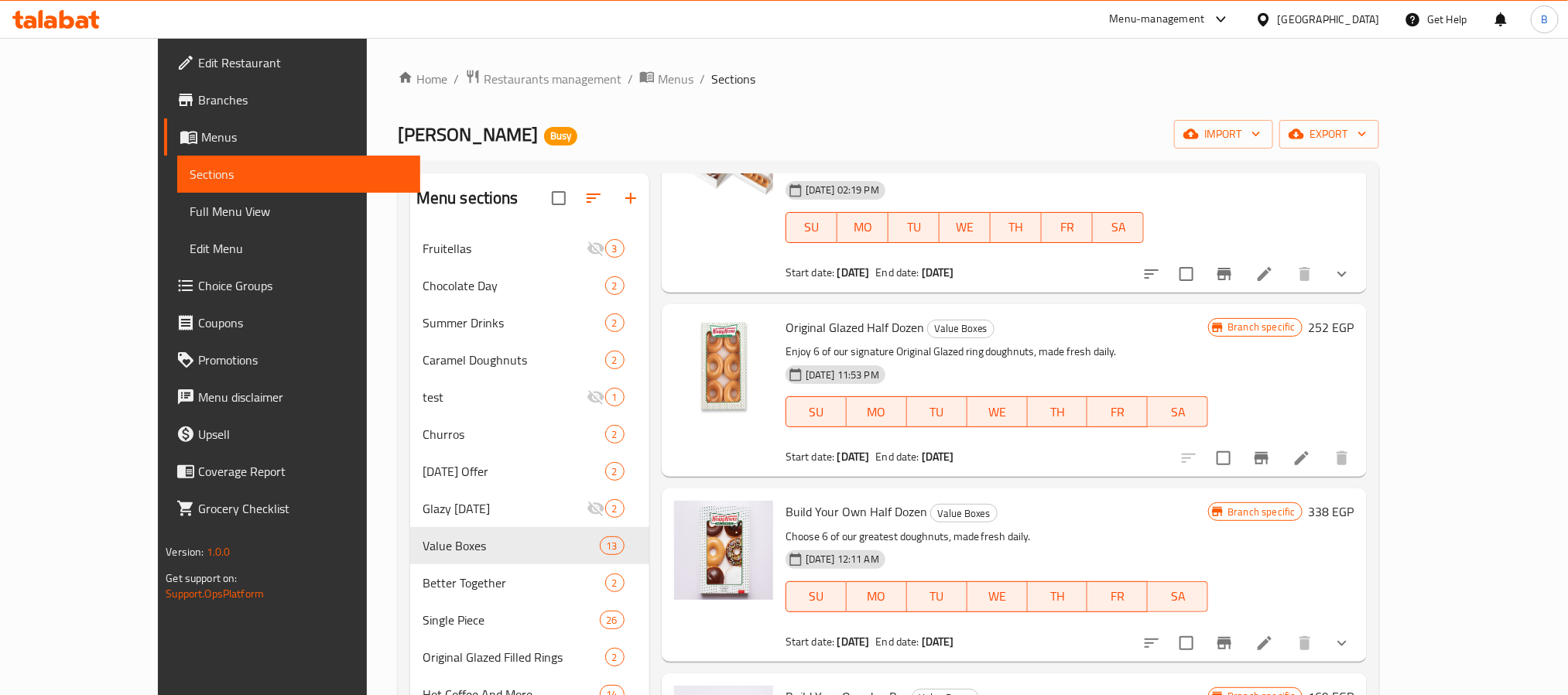
click at [1361, 258] on button "show more" at bounding box center [1342, 274] width 37 height 37
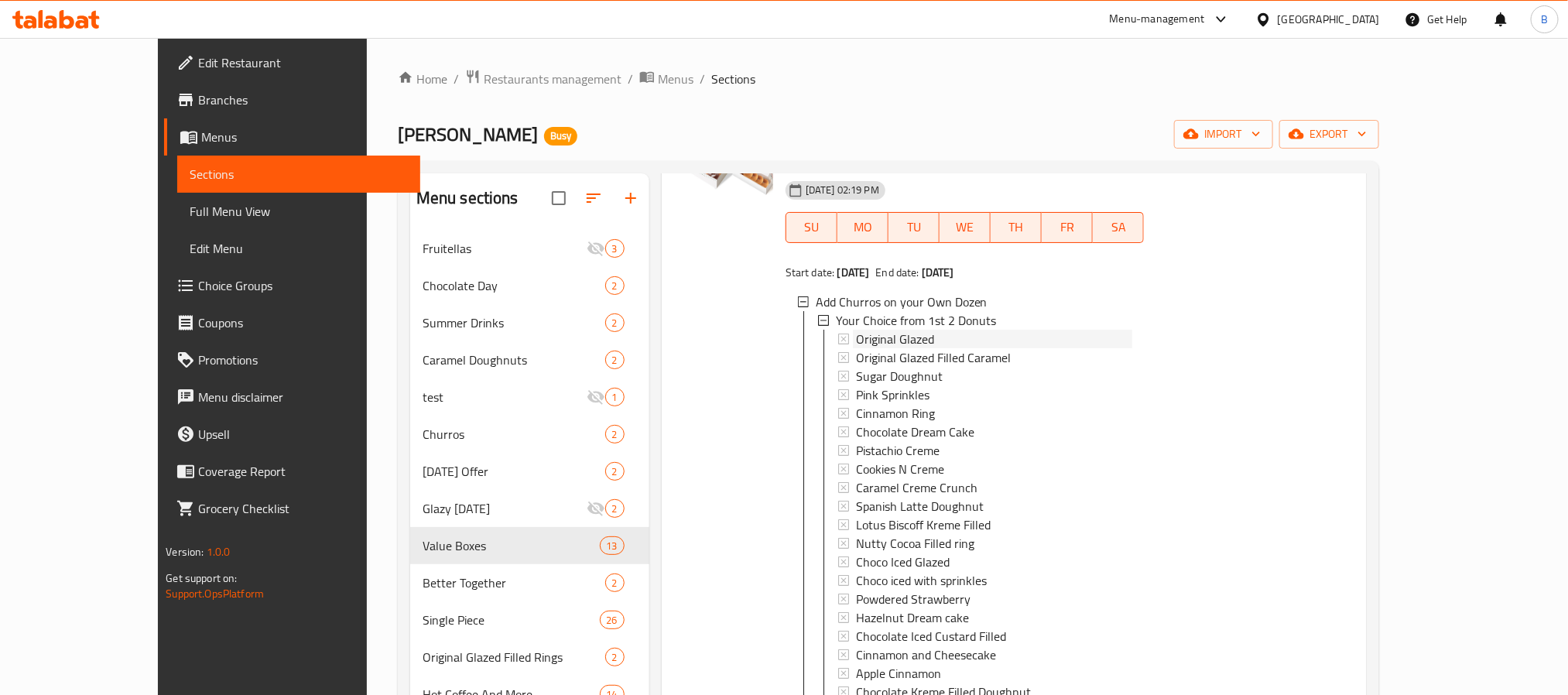
click at [919, 343] on div "Original Glazed" at bounding box center [994, 339] width 276 height 18
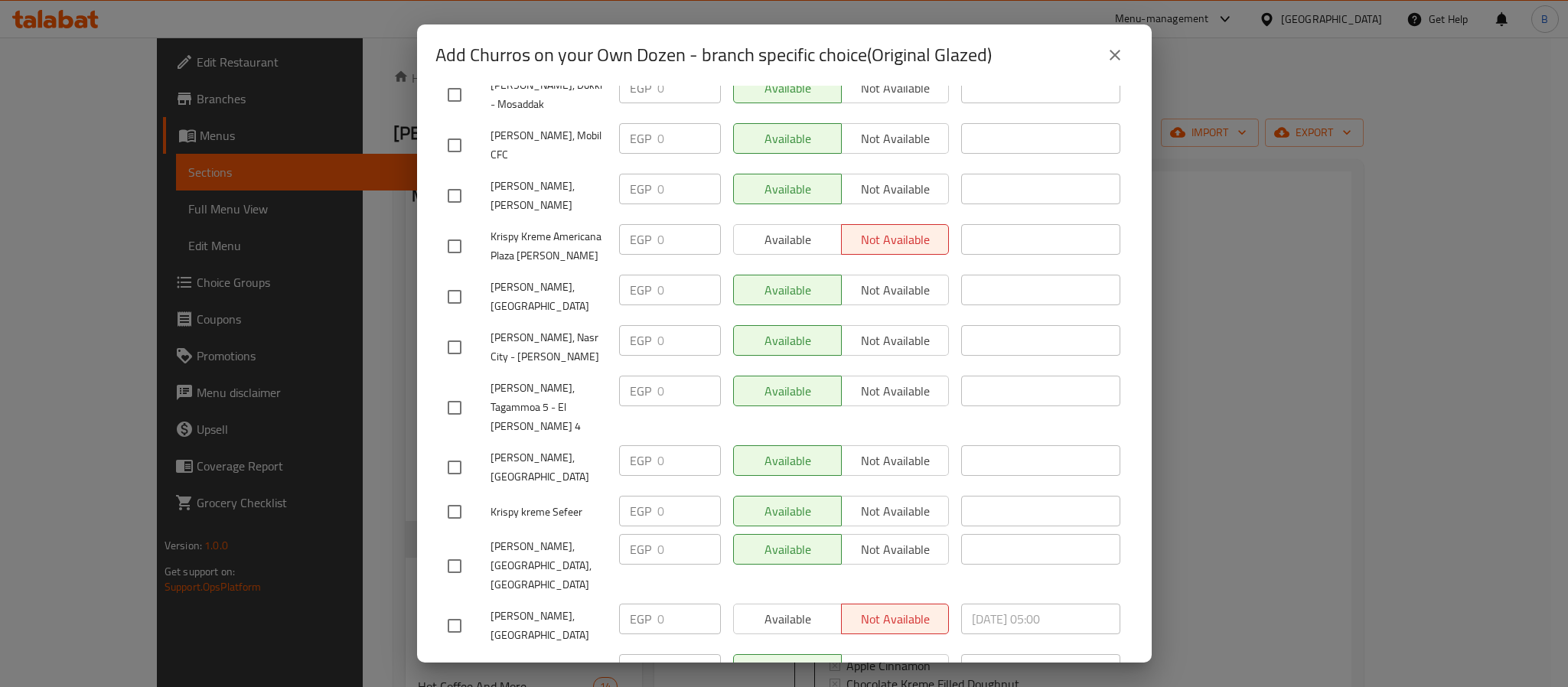
scroll to position [1551, 0]
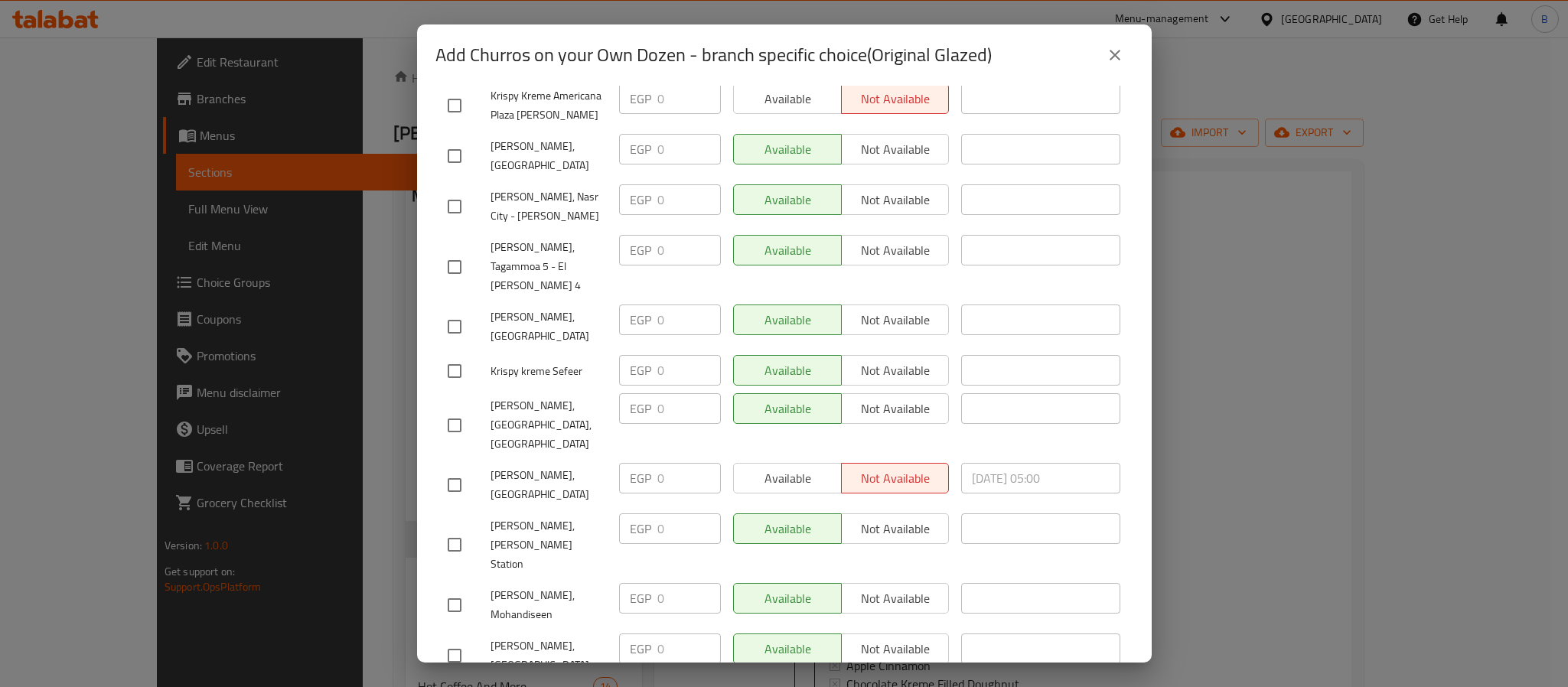
click at [1105, 51] on button "close" at bounding box center [1115, 55] width 36 height 36
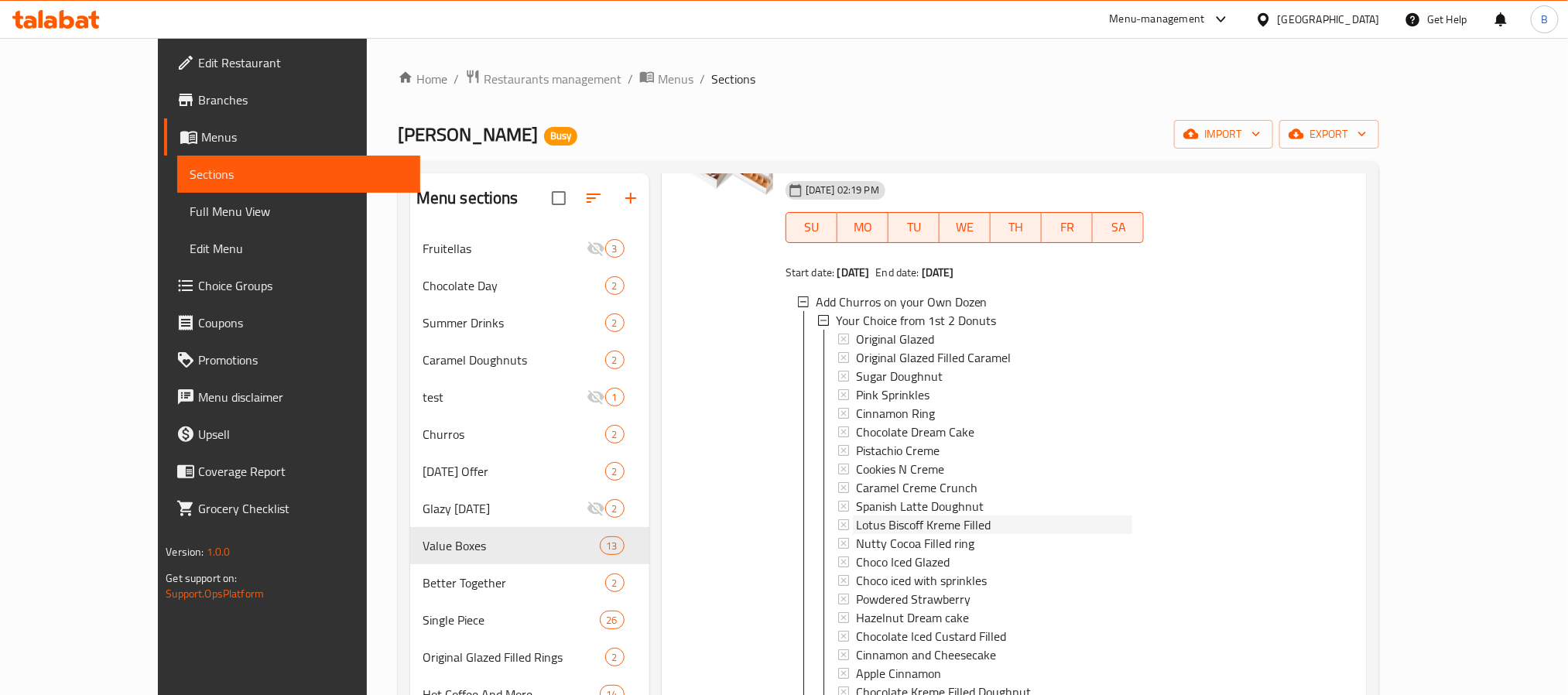
click at [883, 530] on span "Lotus Biscoff Kreme Filled" at bounding box center [923, 525] width 134 height 18
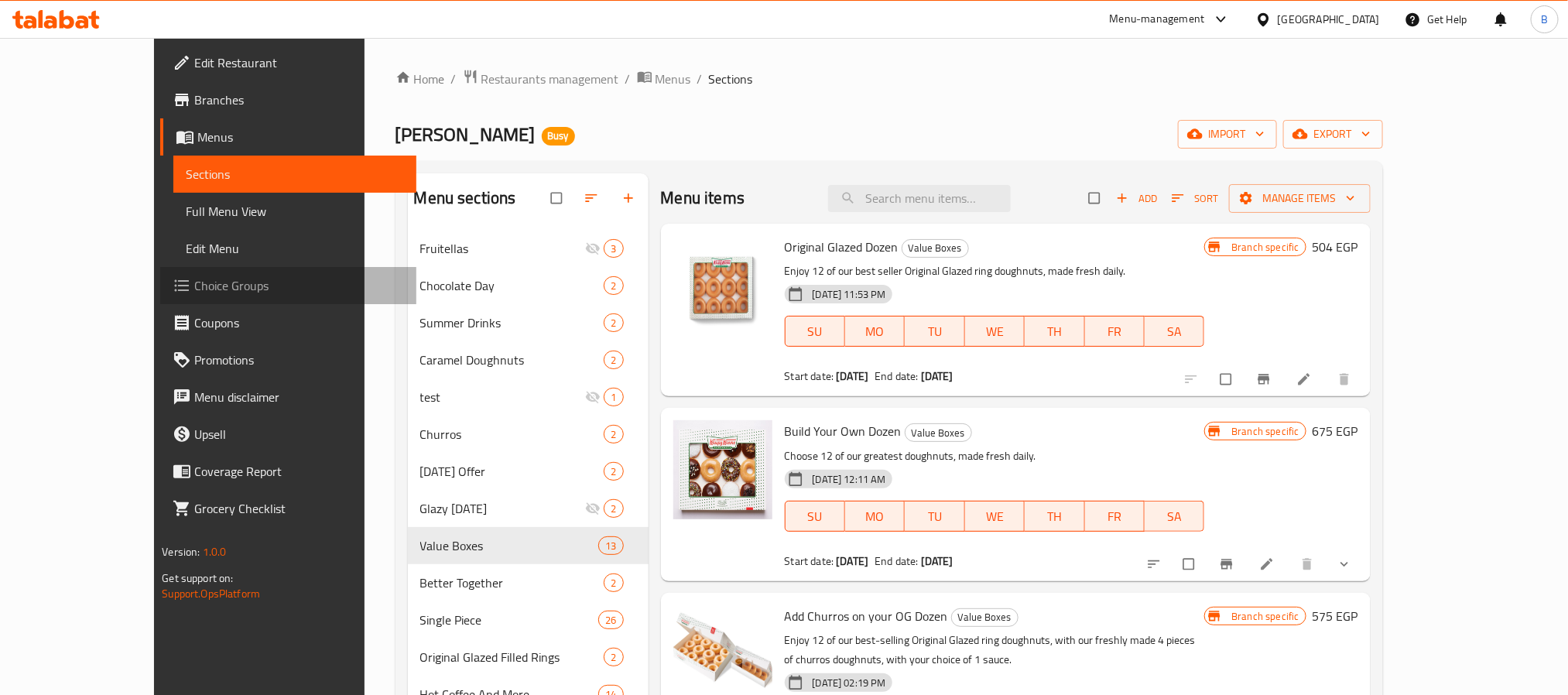
click at [194, 279] on span "Choice Groups" at bounding box center [298, 285] width 209 height 18
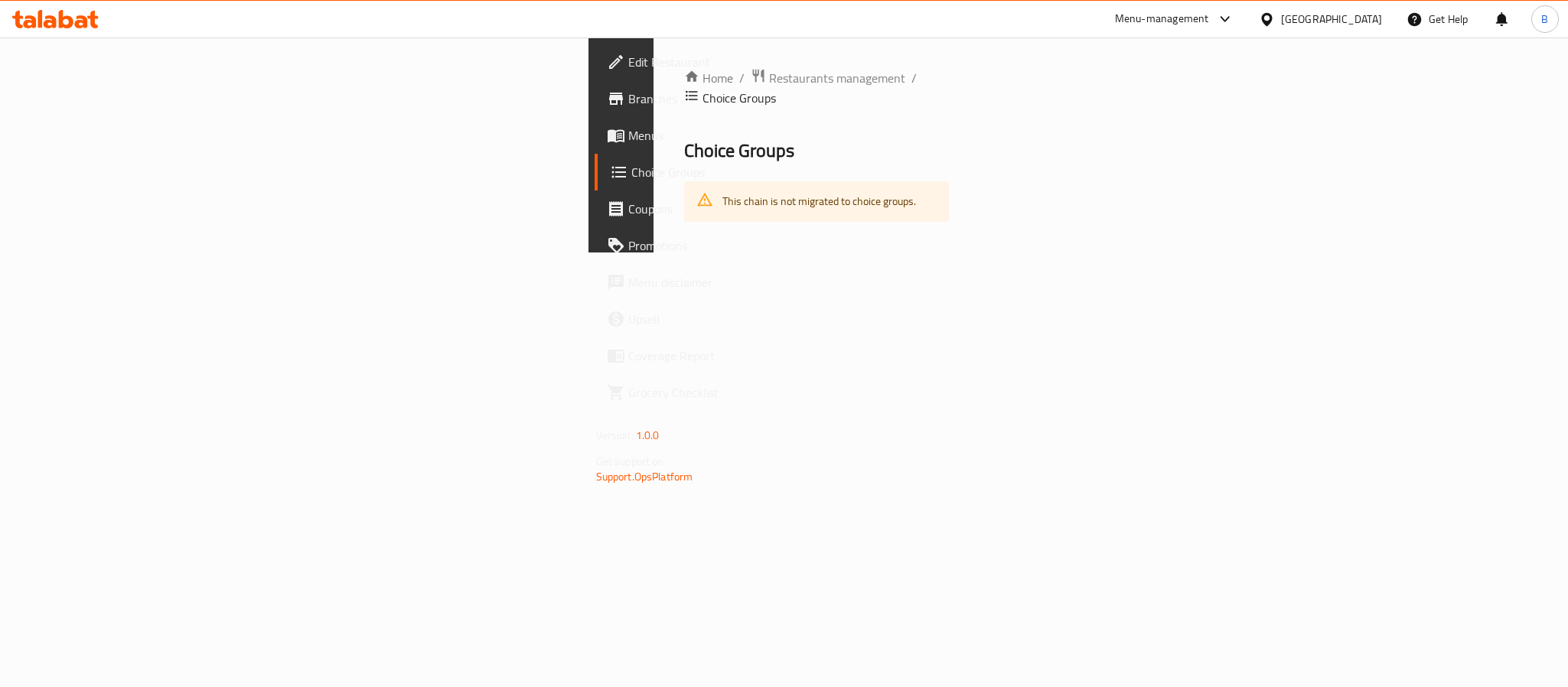
click at [629, 136] on span "Menus" at bounding box center [733, 136] width 209 height 18
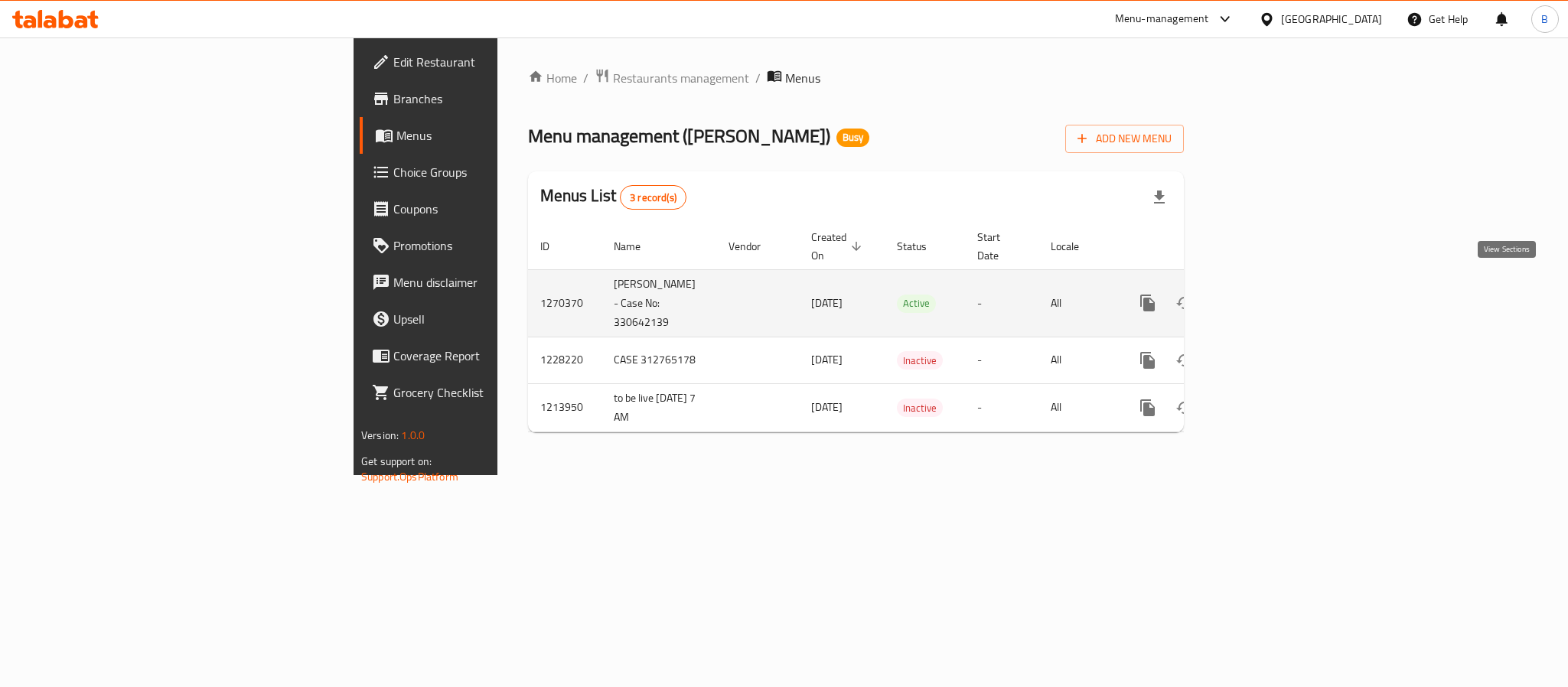
click at [1268, 294] on icon "enhanced table" at bounding box center [1259, 303] width 18 height 18
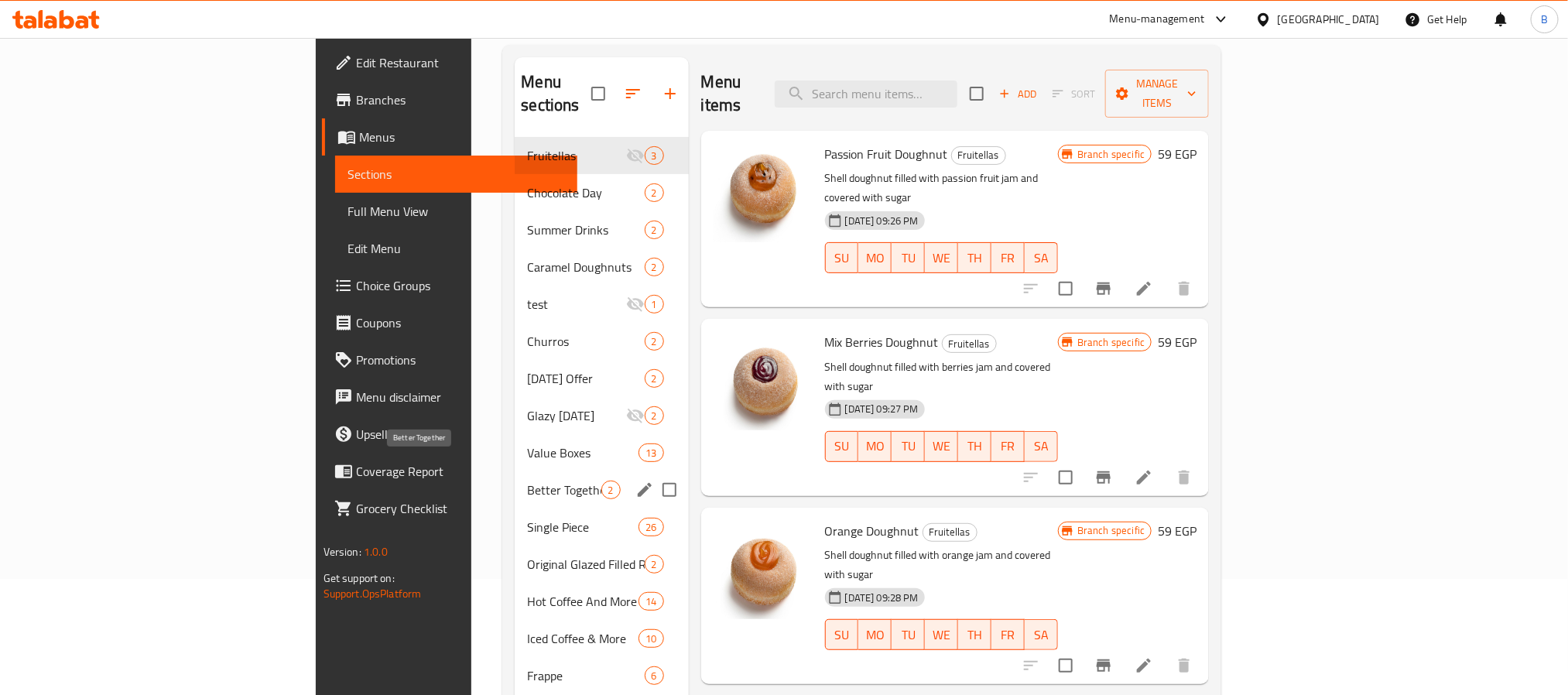
scroll to position [217, 0]
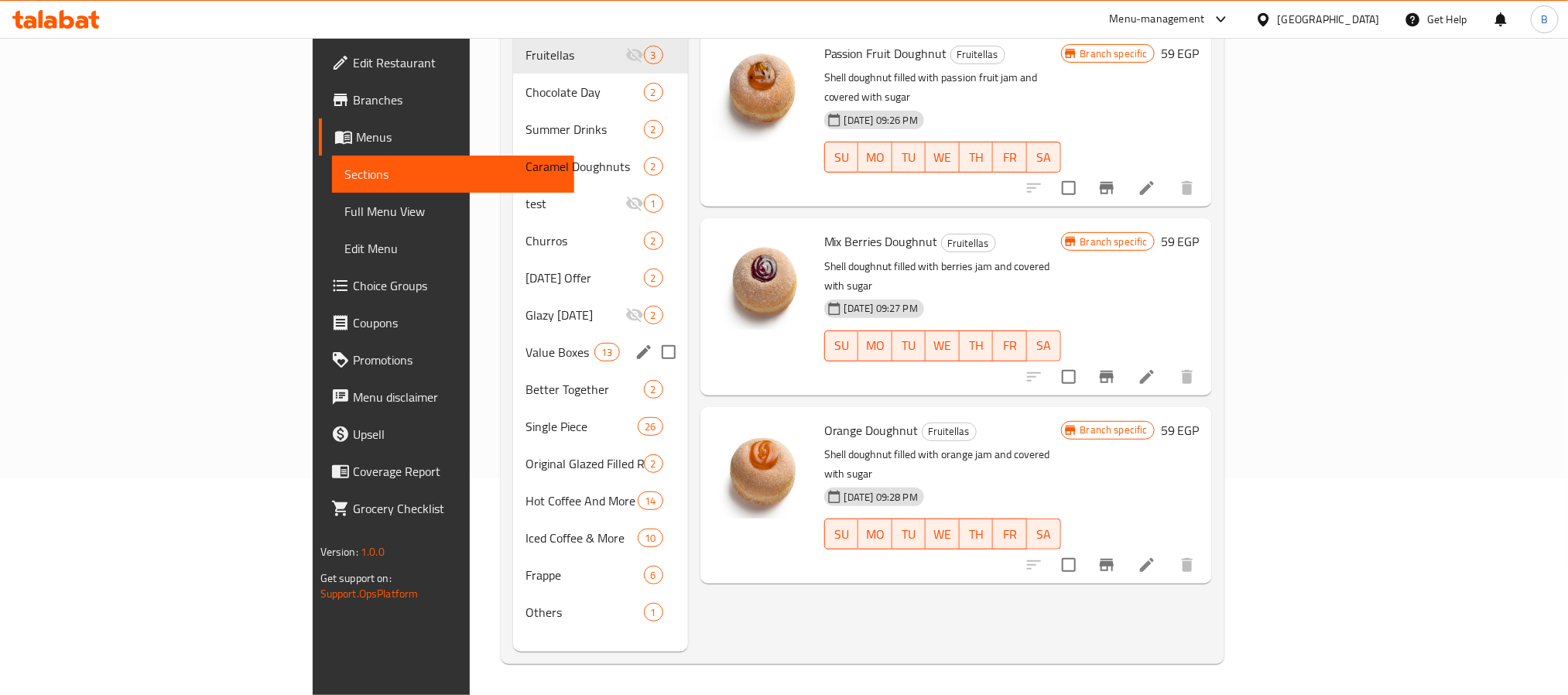
click at [525, 343] on span "Value Boxes" at bounding box center [559, 353] width 69 height 18
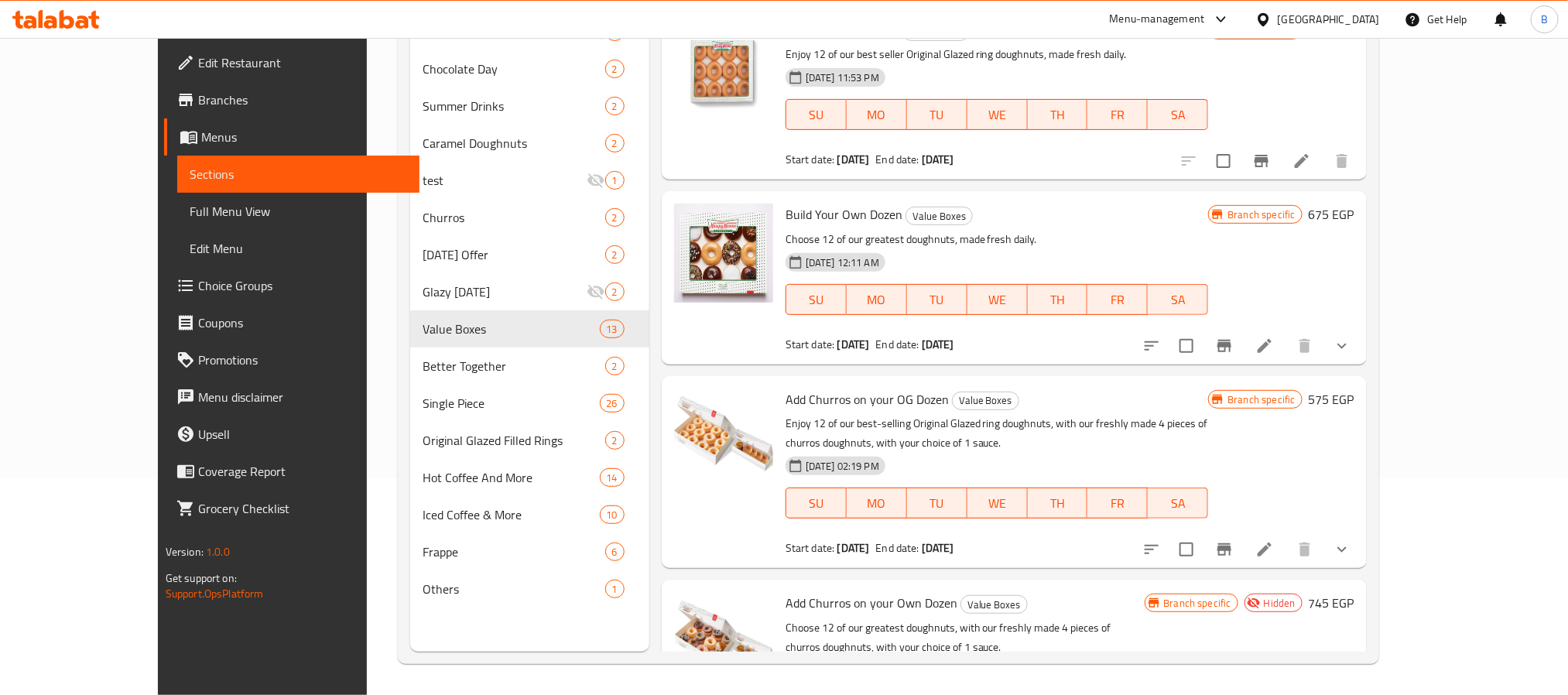
click at [1352, 343] on icon "show more" at bounding box center [1342, 346] width 18 height 18
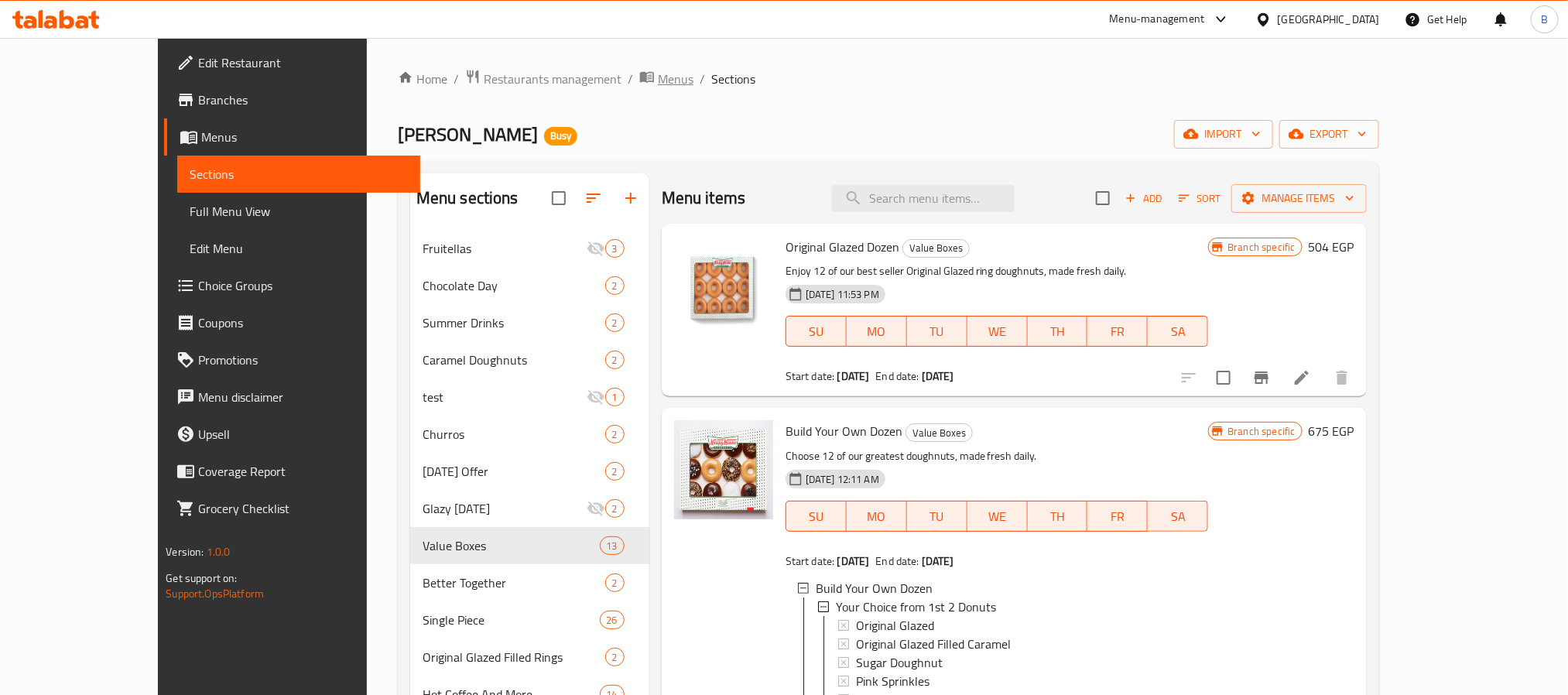
click at [658, 82] on span "Menus" at bounding box center [675, 79] width 36 height 18
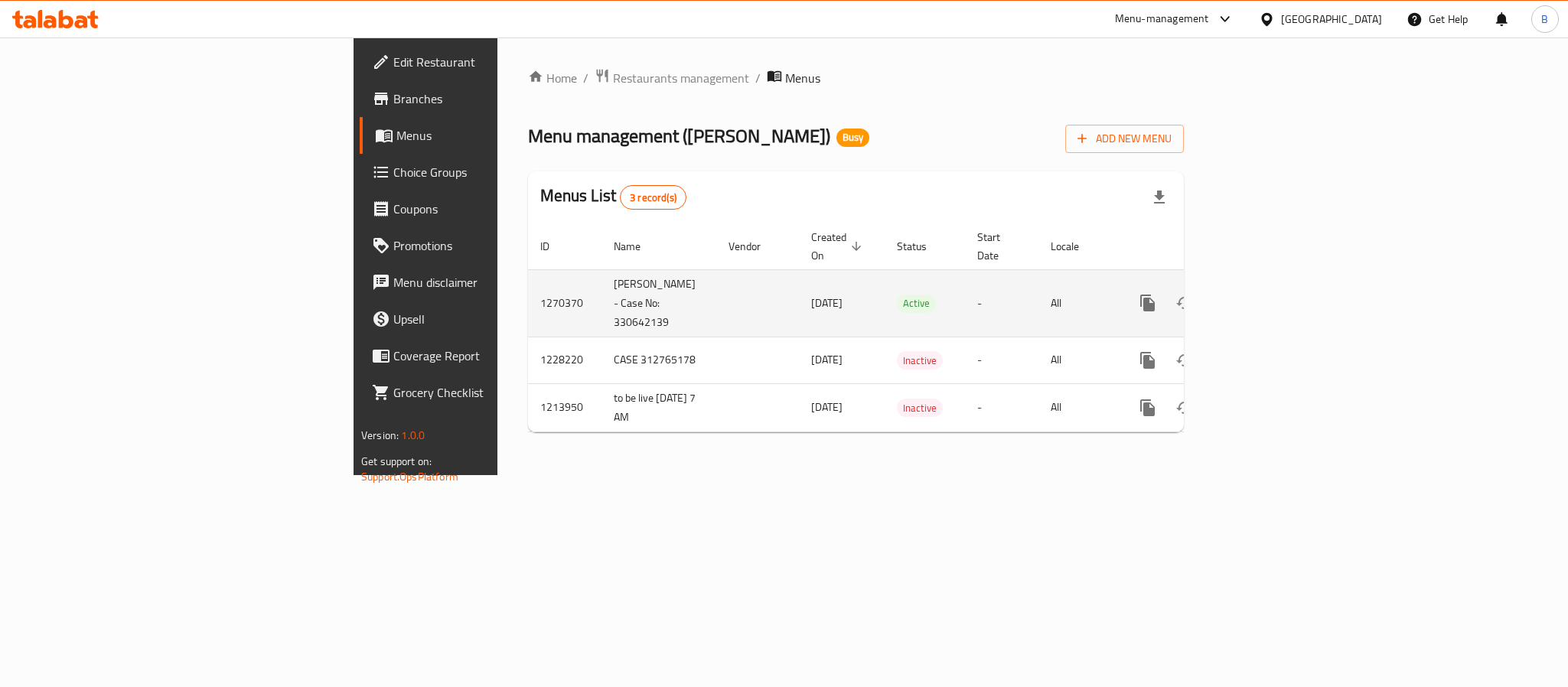
click at [528, 290] on td "1270370" at bounding box center [564, 303] width 74 height 67
copy td "1270370"
click at [1268, 294] on icon "enhanced table" at bounding box center [1259, 303] width 18 height 18
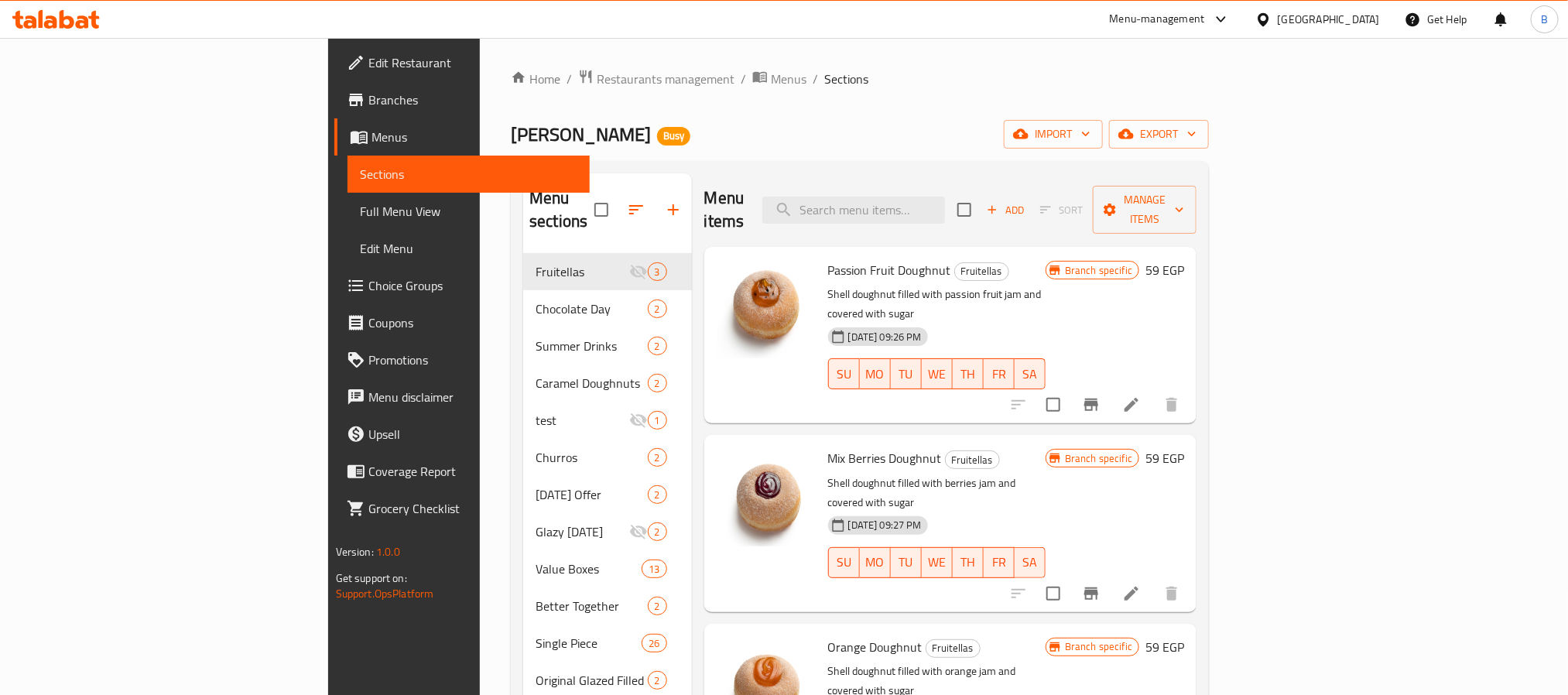
click at [1209, 108] on div "Home / Restaurants management / Menus / Sections Krispy Kreme Busy import expor…" at bounding box center [859, 475] width 698 height 812
click at [1209, 112] on div "Home / Restaurants management / Menus / Sections Krispy Kreme Busy import expor…" at bounding box center [859, 475] width 698 height 812
click at [1200, 138] on icon "button" at bounding box center [1192, 133] width 16 height 16
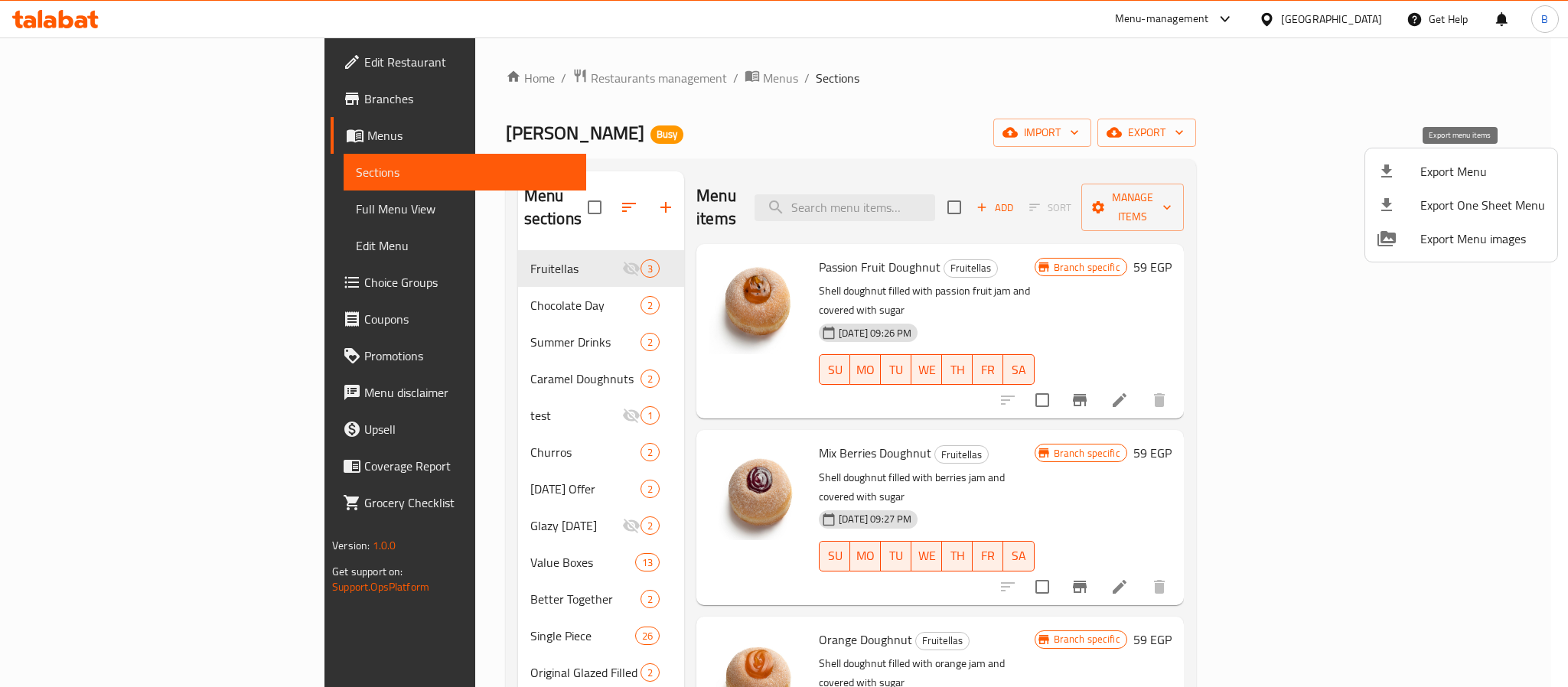
click at [1432, 184] on li "Export Menu" at bounding box center [1461, 171] width 192 height 34
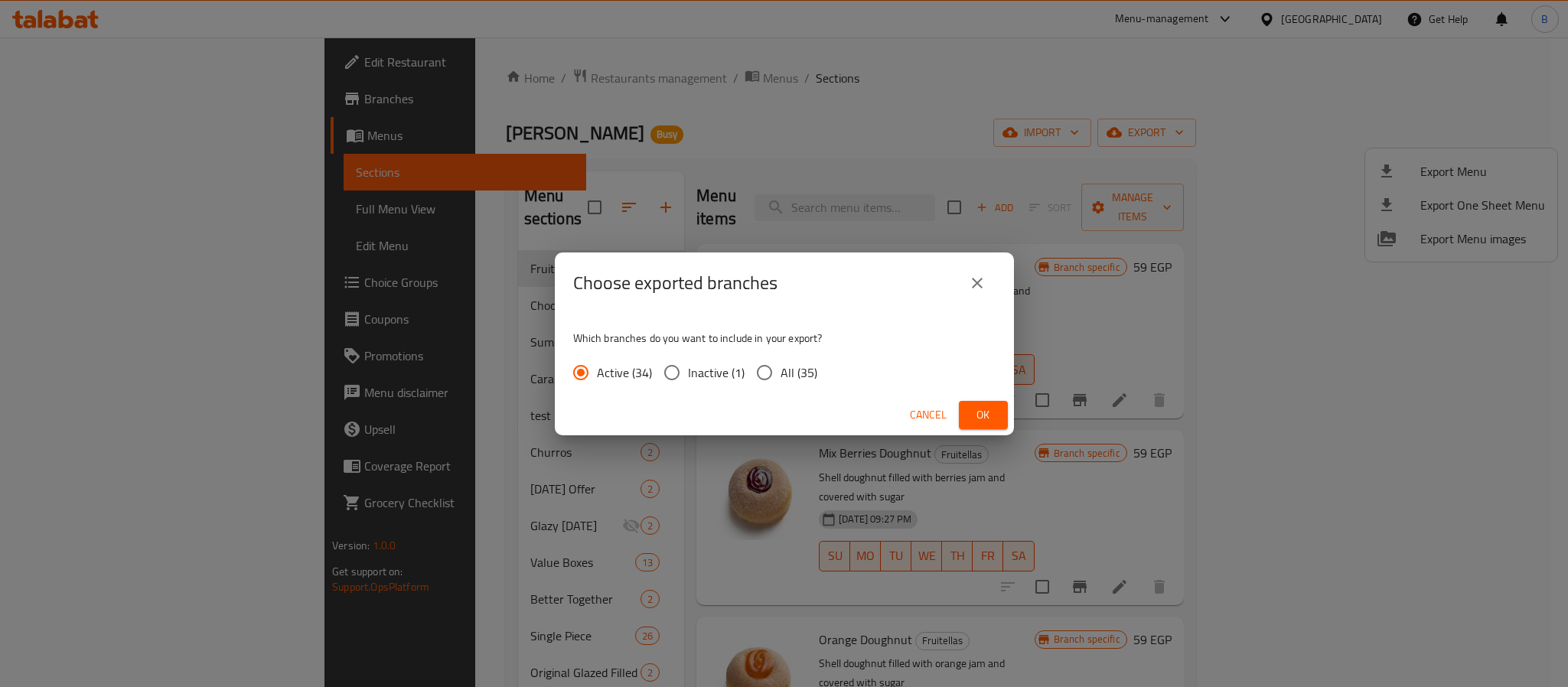
click at [779, 387] on label "All (35)" at bounding box center [784, 372] width 69 height 32
click at [779, 387] on input "All (35)" at bounding box center [764, 372] width 32 height 32
radio input "true"
click at [984, 409] on span "Ok" at bounding box center [983, 415] width 25 height 19
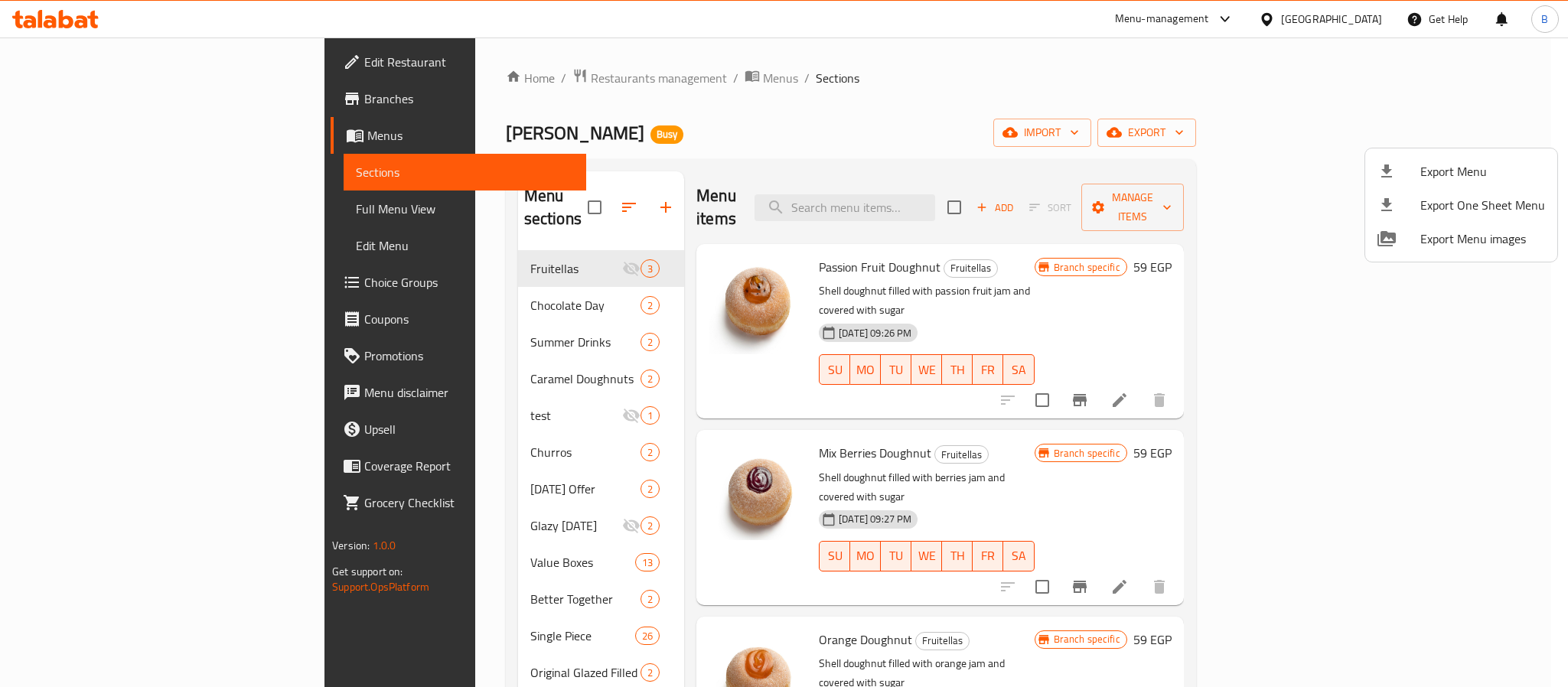
click at [983, 214] on div at bounding box center [784, 343] width 1568 height 687
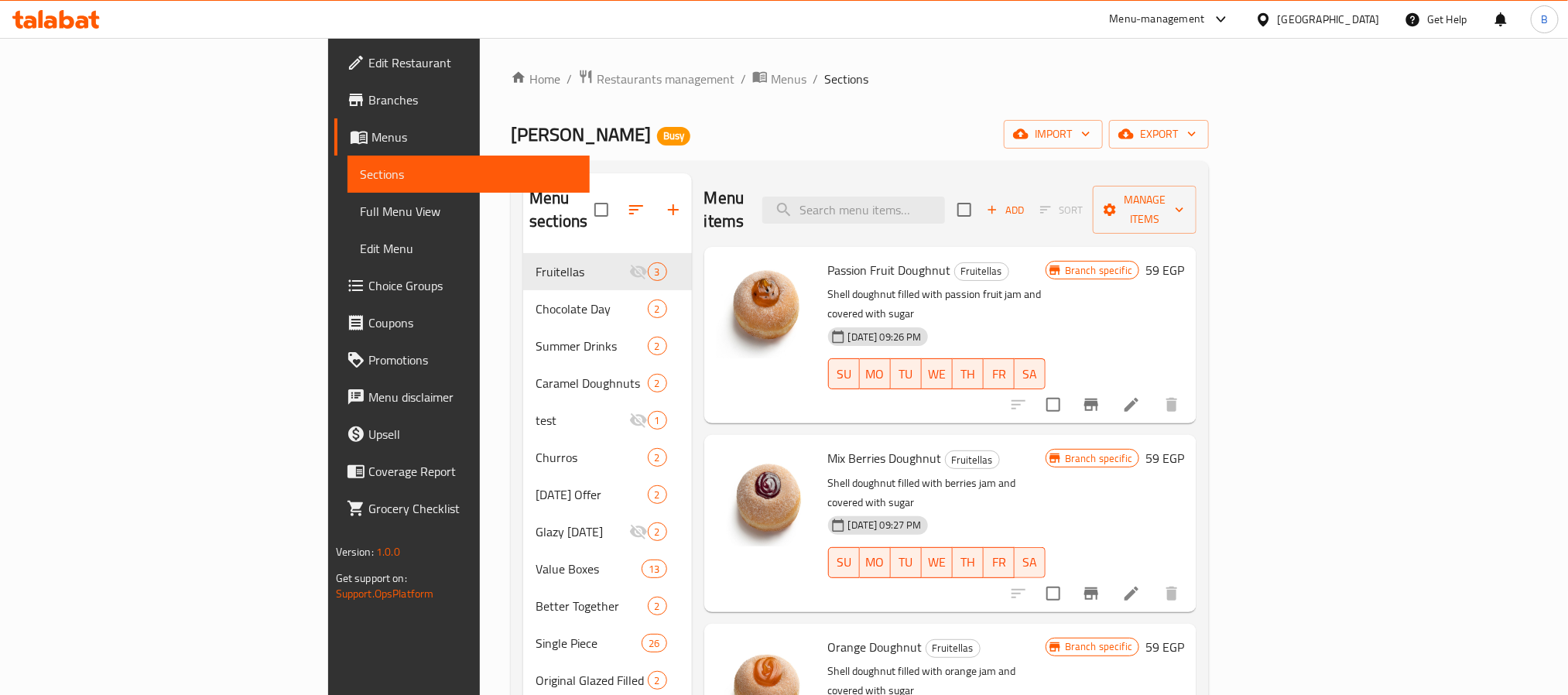
click at [976, 221] on div "Menu items Add Sort Manage items" at bounding box center [951, 210] width 493 height 74
click at [945, 210] on input "search" at bounding box center [853, 210] width 182 height 27
paste input "Iced Toffee Nut Latte"
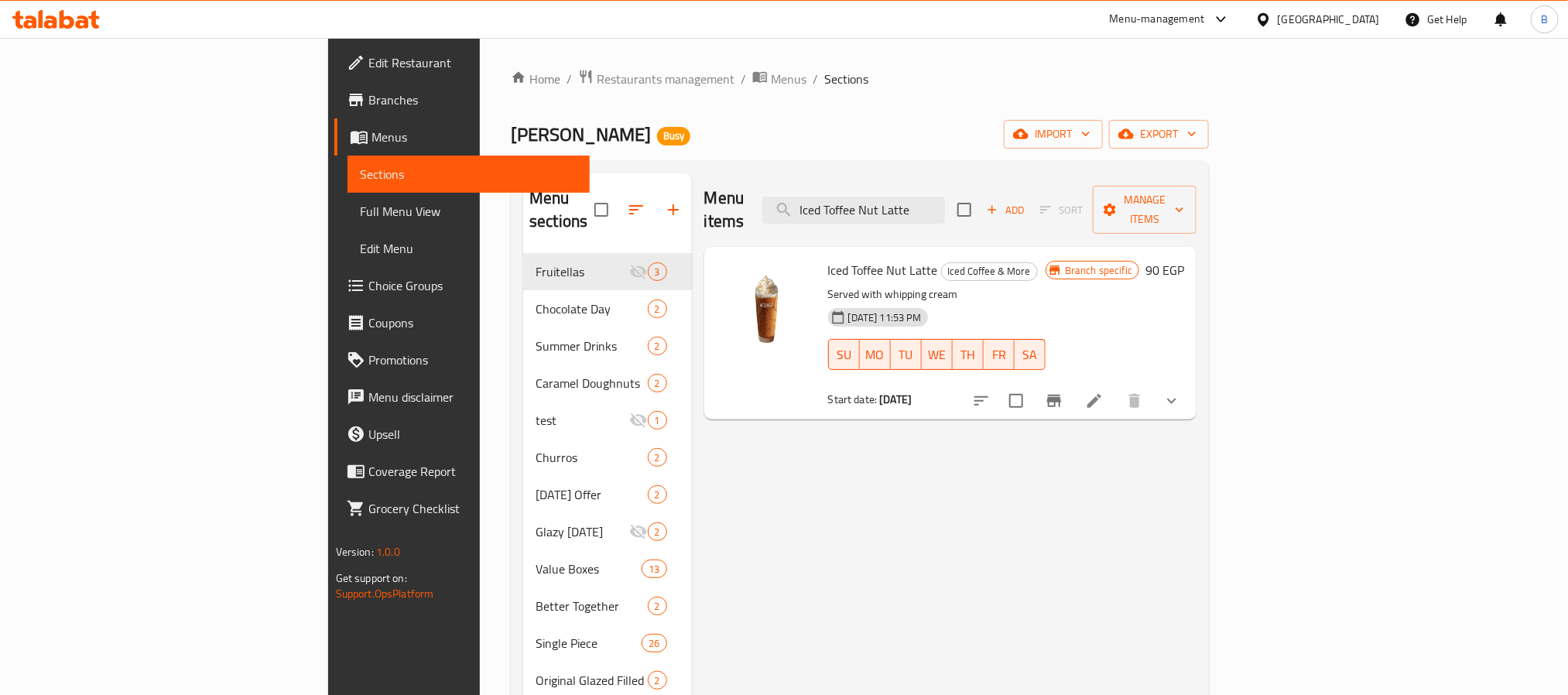
type input "Iced Toffee Nut Latte"
click at [564, 95] on div "Home / Restaurants management / Menus / Sections Krispy Kreme Busy import expor…" at bounding box center [859, 475] width 698 height 812
click at [771, 79] on span "Menus" at bounding box center [789, 79] width 36 height 18
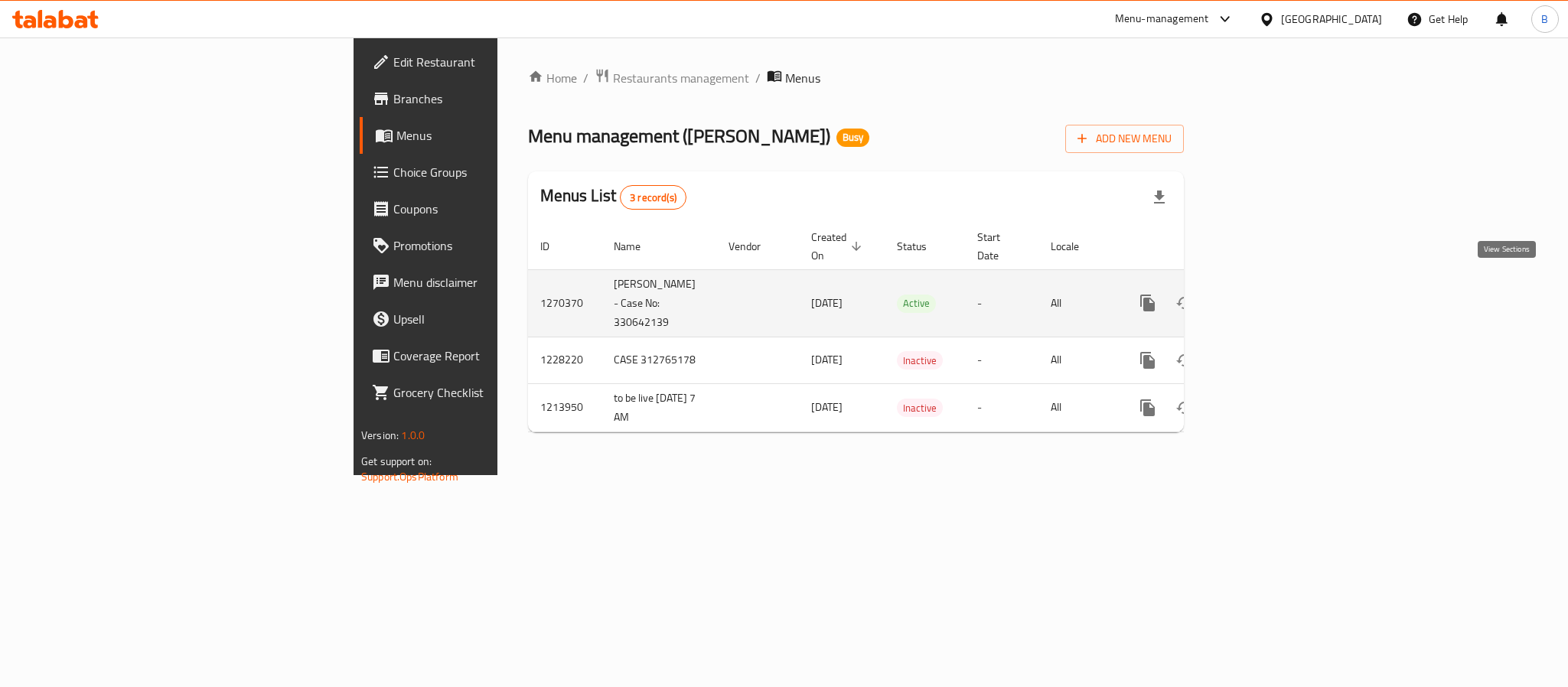
click at [1277, 285] on link "enhanced table" at bounding box center [1259, 303] width 36 height 36
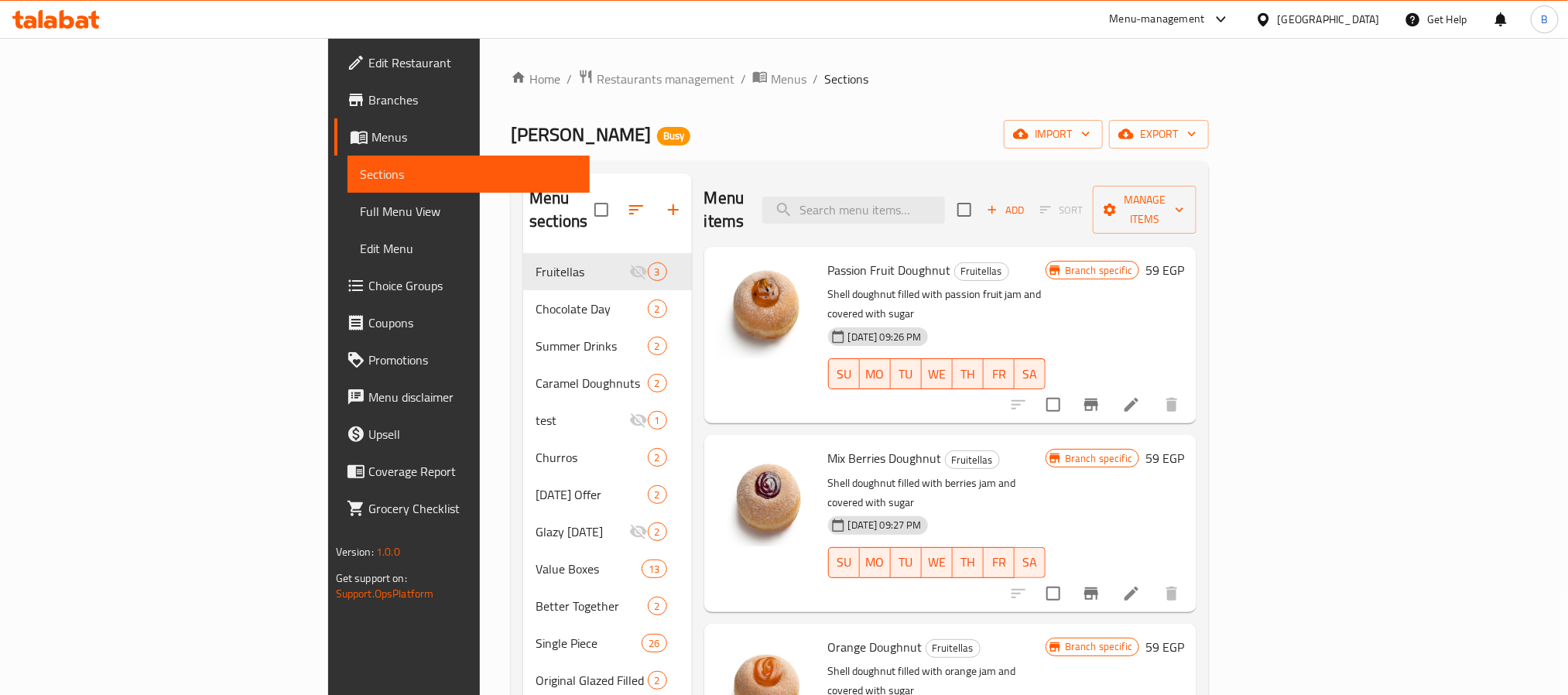
drag, startPoint x: 989, startPoint y: 201, endPoint x: 1101, endPoint y: 232, distance: 116.2
click at [945, 201] on input "search" at bounding box center [853, 210] width 182 height 27
paste input "Build your own Half Dozen"
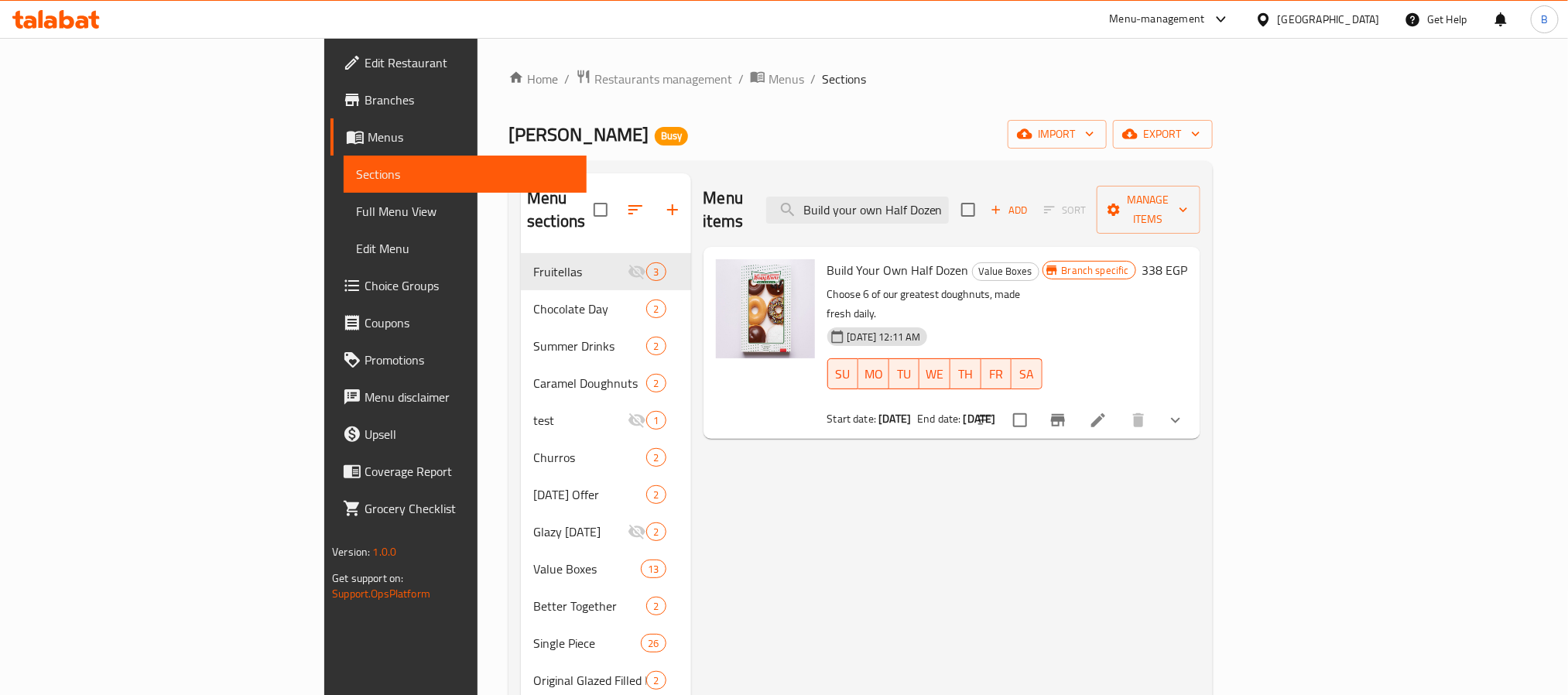
type input "Build your own Half Dozen"
click at [1185, 411] on icon "show more" at bounding box center [1176, 421] width 18 height 18
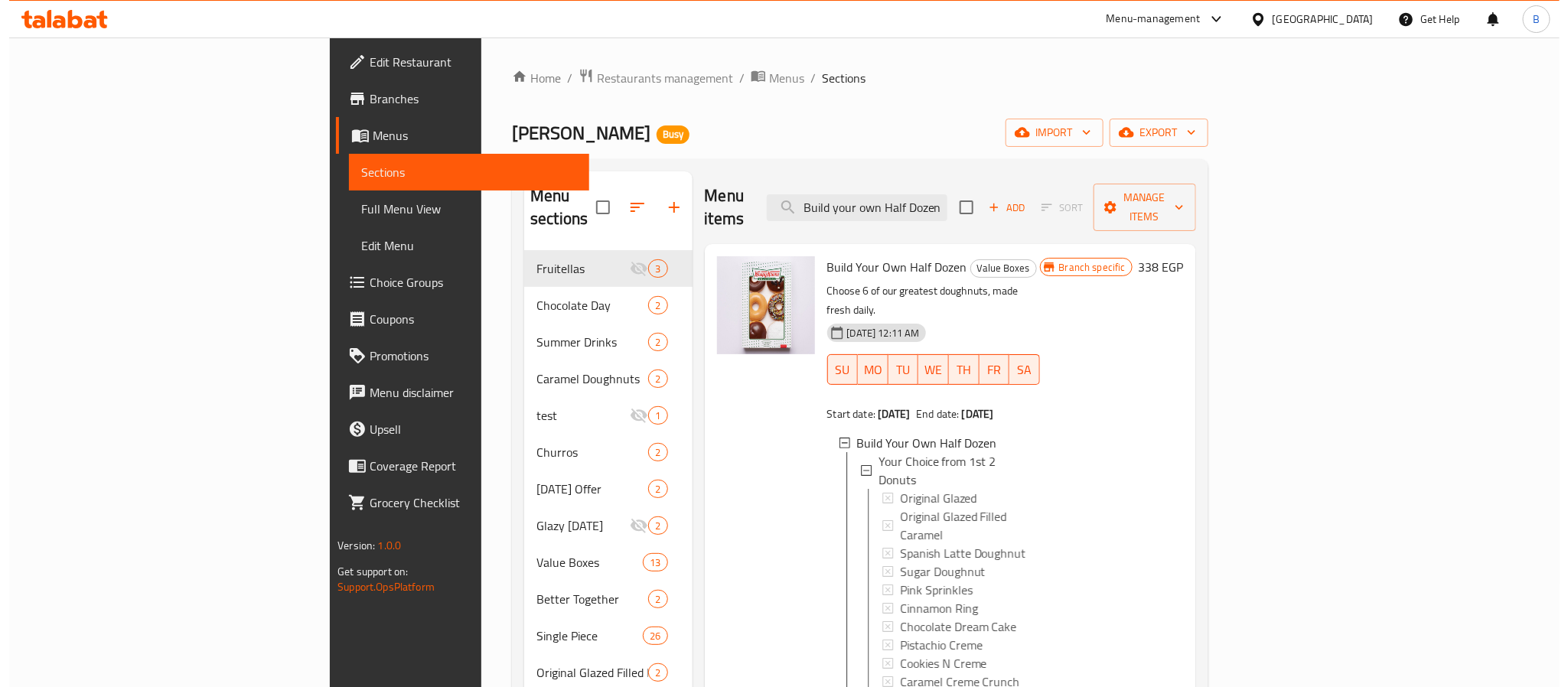
scroll to position [115, 0]
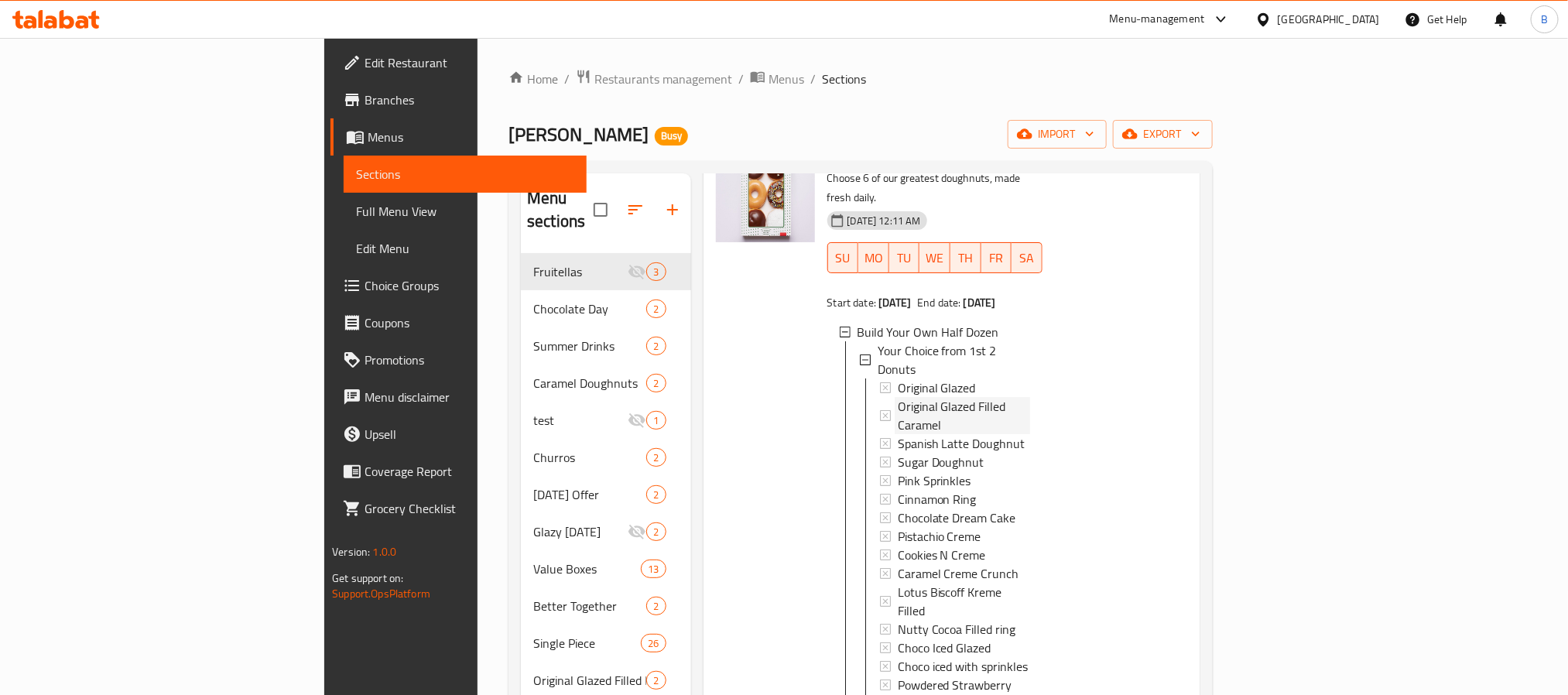
click at [923, 397] on span "Original Glazed Filled Caramel" at bounding box center [964, 415] width 133 height 37
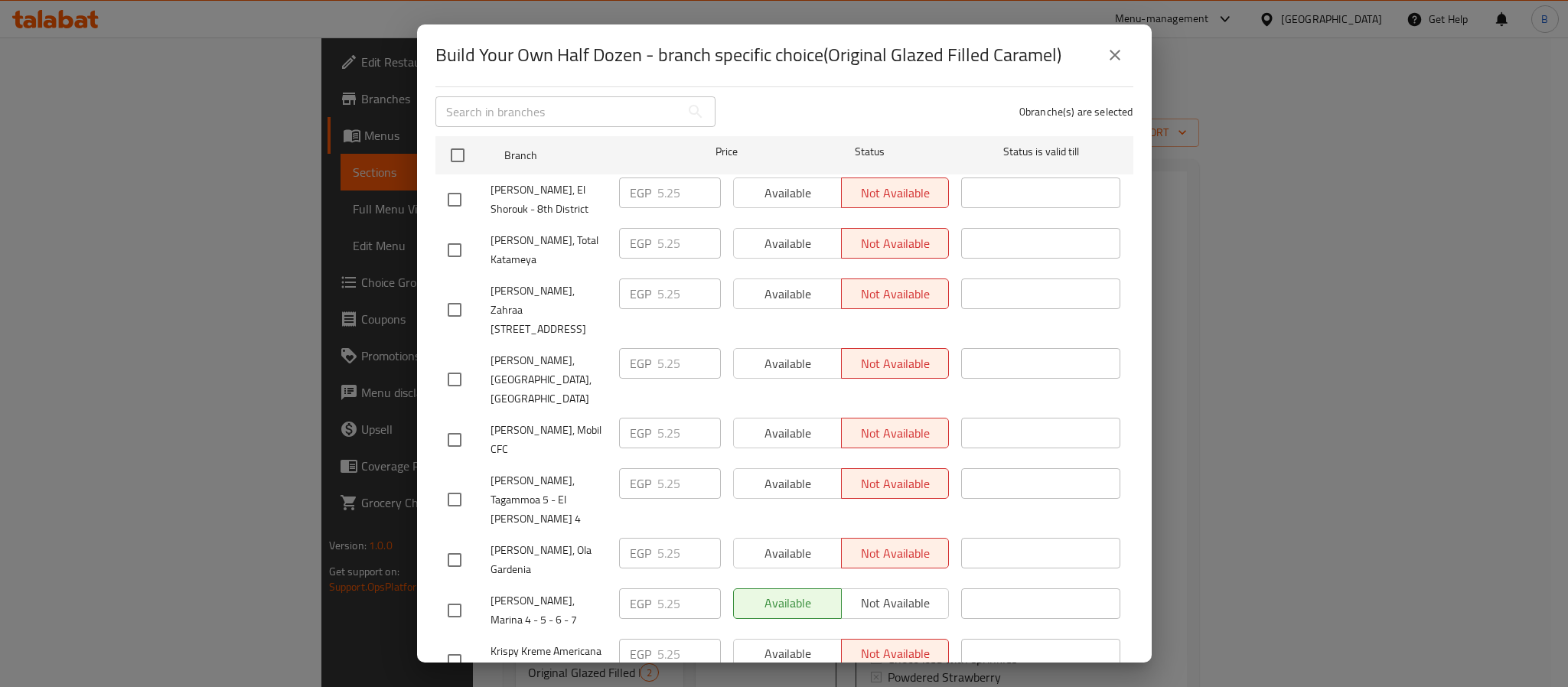
scroll to position [0, 0]
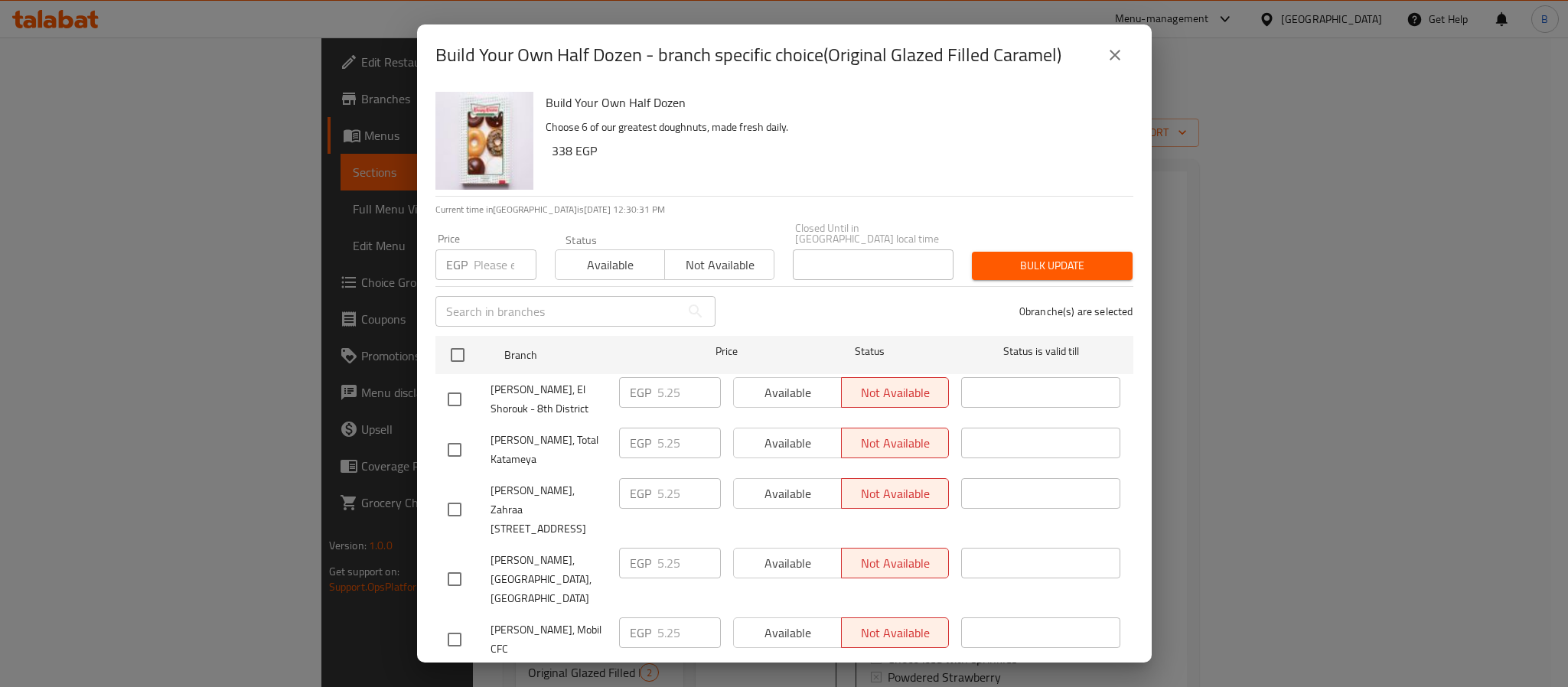
click at [845, 58] on h2 "Build Your Own Half Dozen - branch specific choice(Original Glazed Filled Caram…" at bounding box center [749, 55] width 626 height 25
drag, startPoint x: 845, startPoint y: 58, endPoint x: 1024, endPoint y: 56, distance: 179.0
click at [1024, 56] on h2 "Build Your Own Half Dozen - branch specific choice(Original Glazed Filled Caram…" at bounding box center [749, 55] width 626 height 25
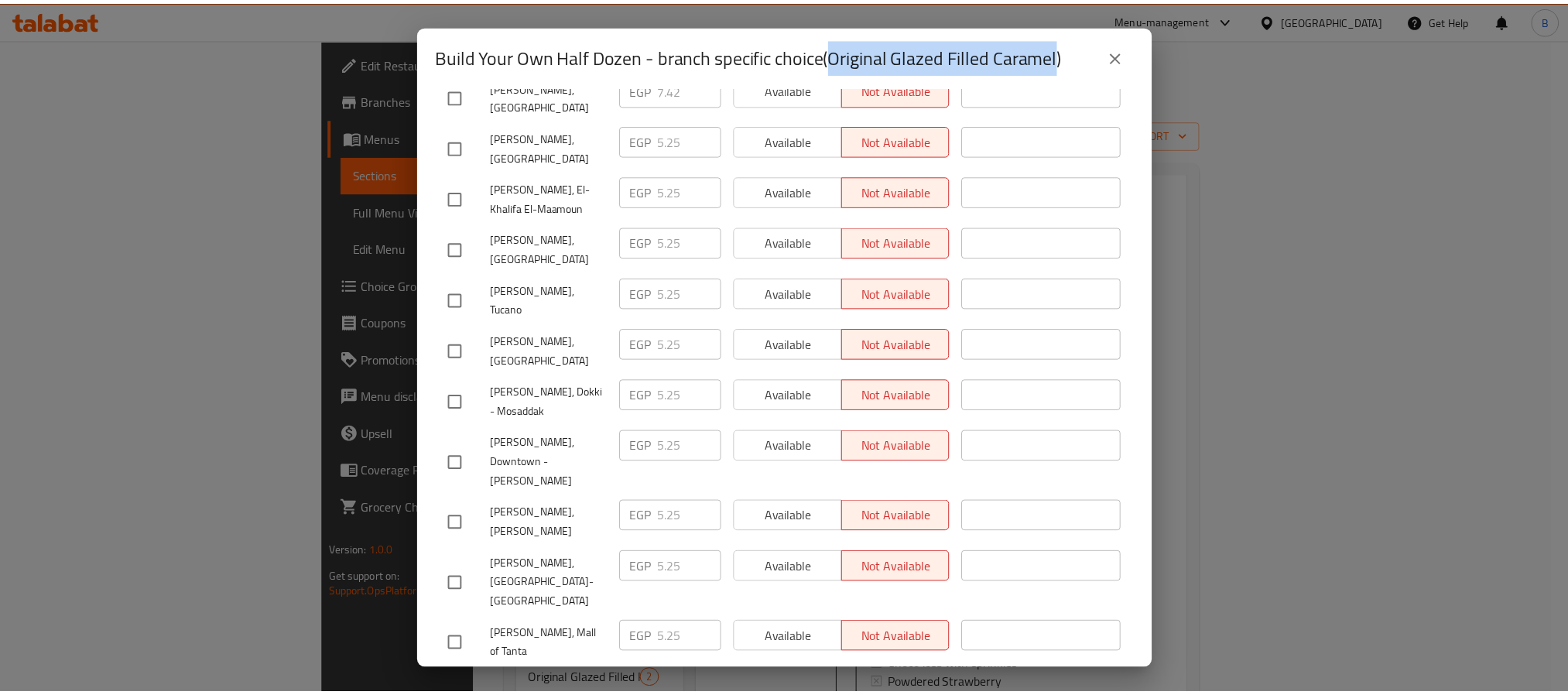
scroll to position [1278, 0]
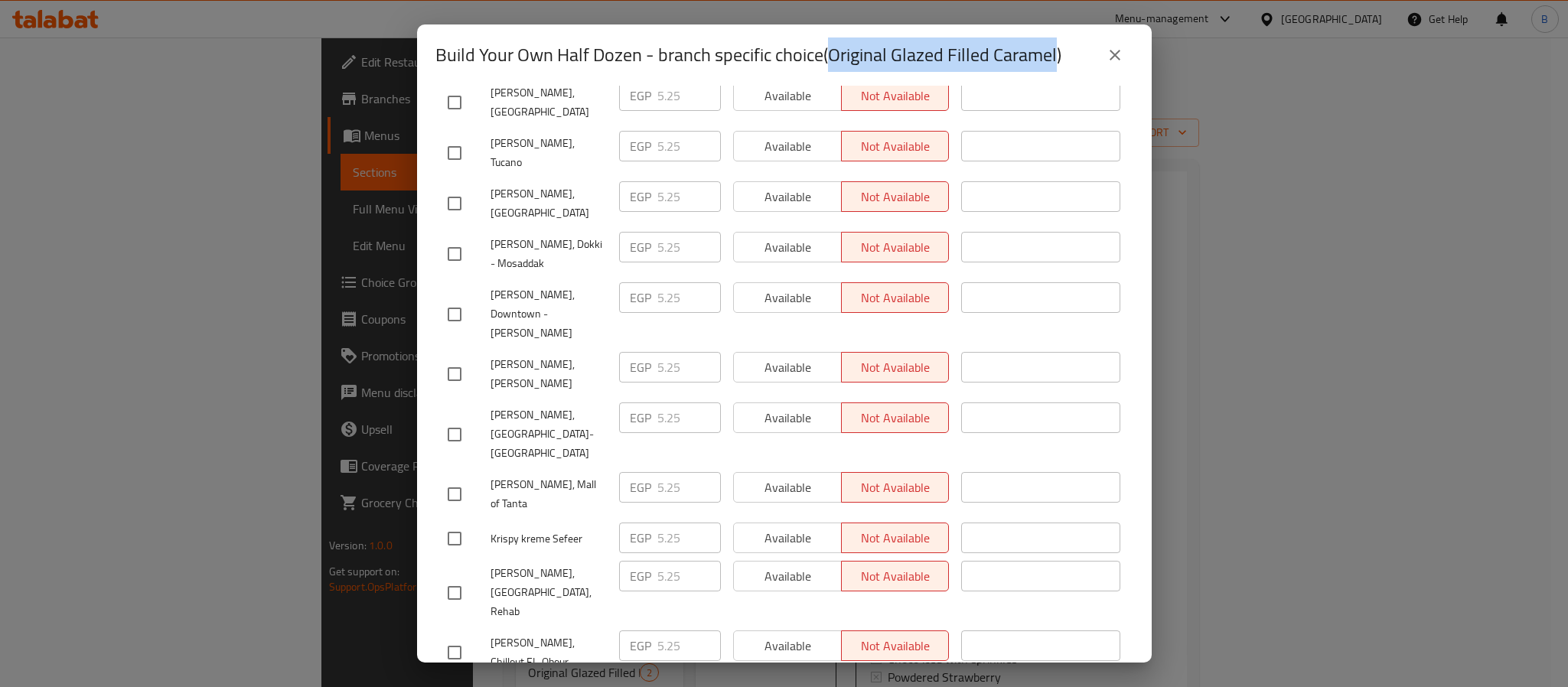
click at [1120, 49] on icon "close" at bounding box center [1115, 55] width 18 height 18
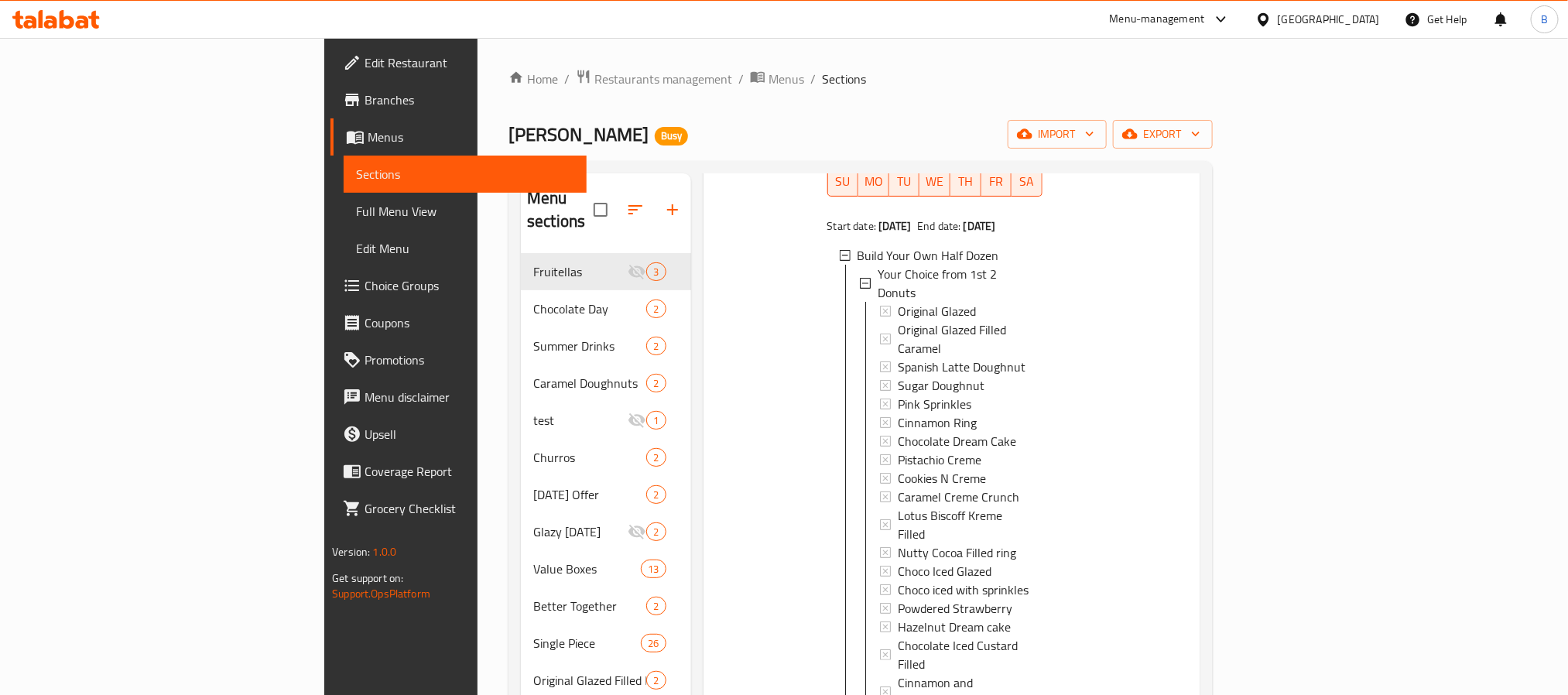
scroll to position [232, 0]
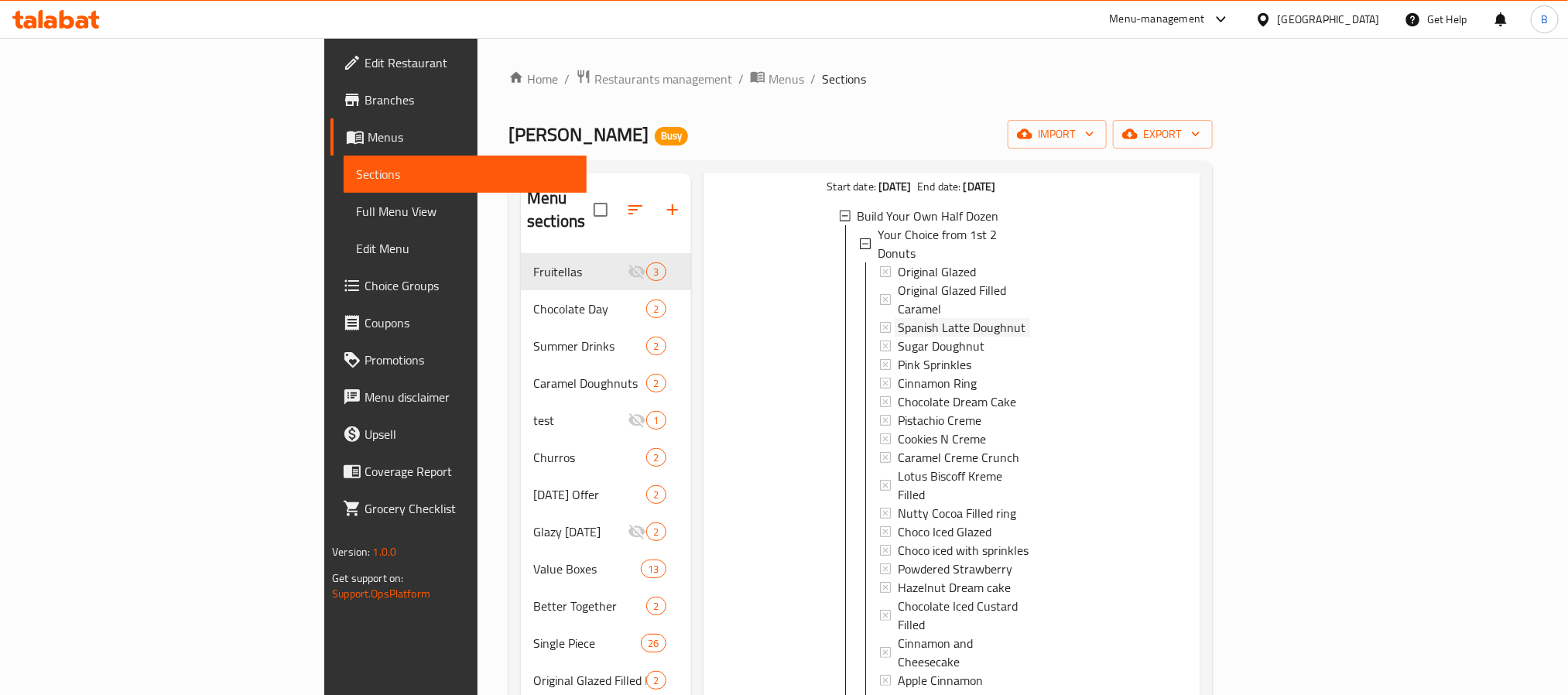
click at [916, 319] on span "Spanish Latte Doughnut" at bounding box center [962, 328] width 128 height 18
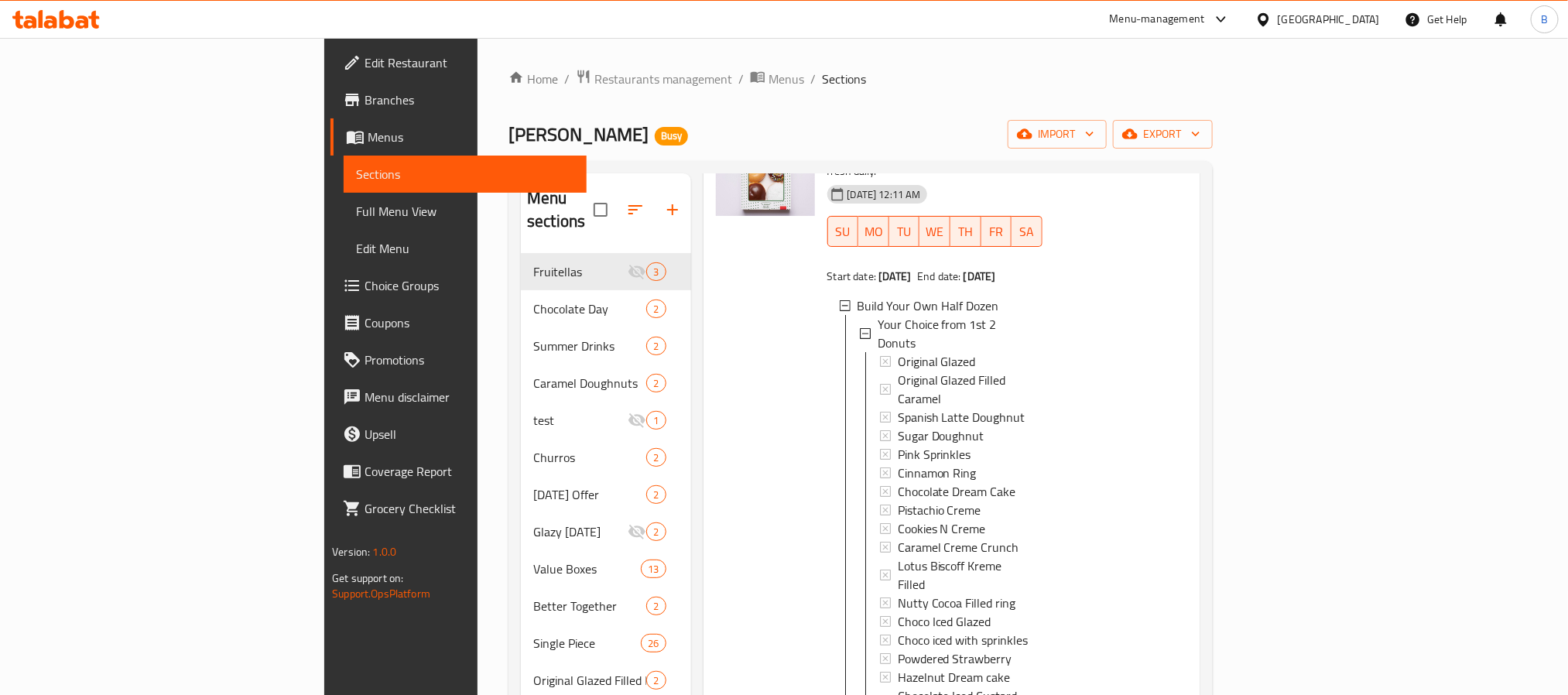
scroll to position [0, 0]
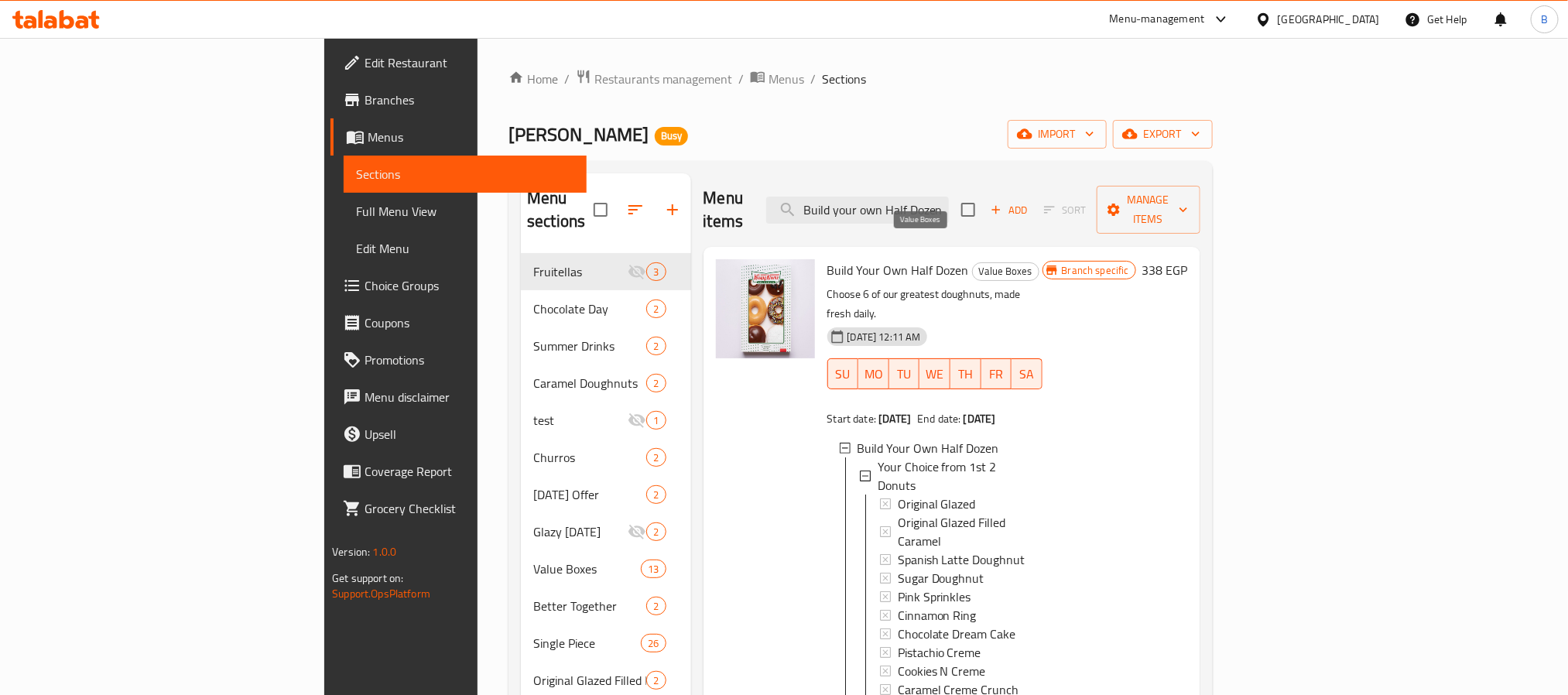
click at [973, 262] on span "Value Boxes" at bounding box center [1005, 271] width 65 height 17
click at [927, 550] on span "Spanish Latte Doughnut" at bounding box center [962, 560] width 128 height 18
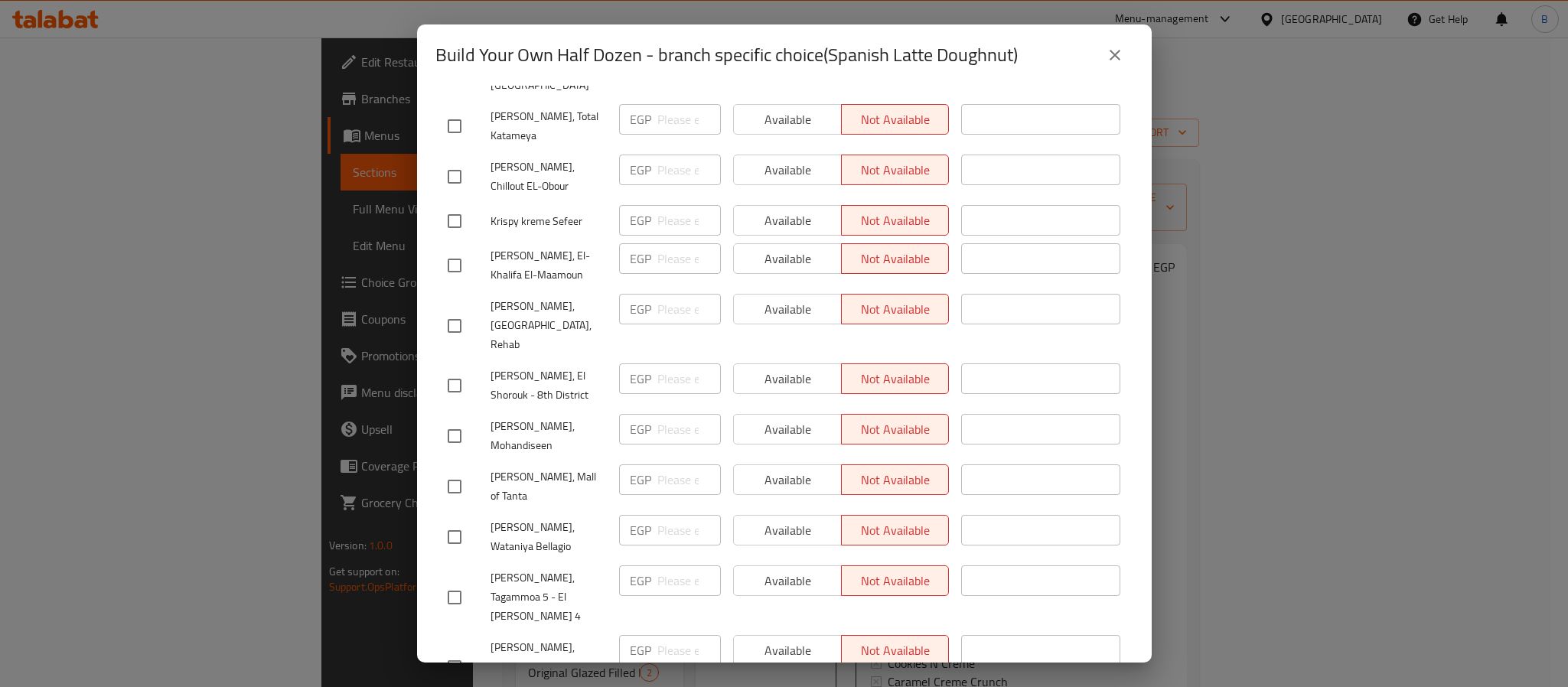
scroll to position [1378, 0]
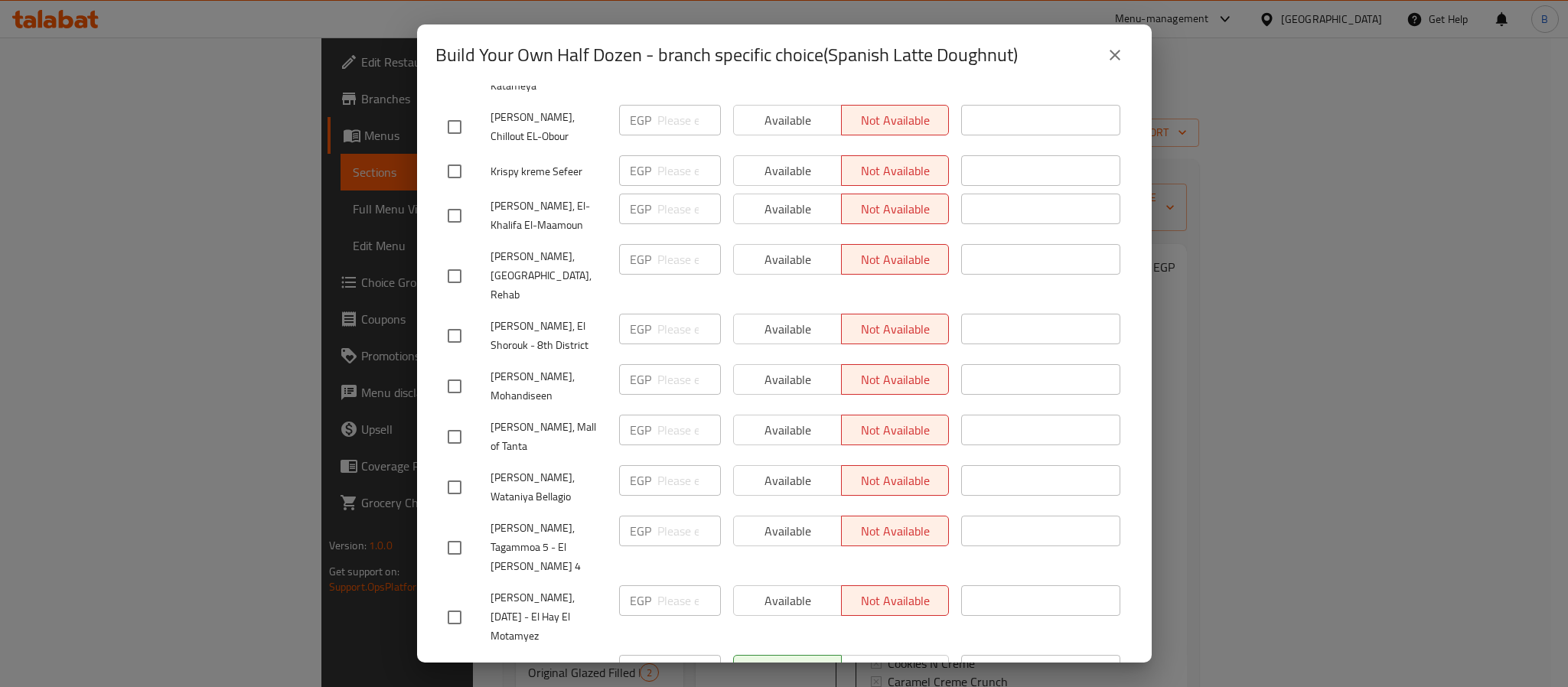
click at [1111, 45] on icon "close" at bounding box center [1115, 55] width 18 height 18
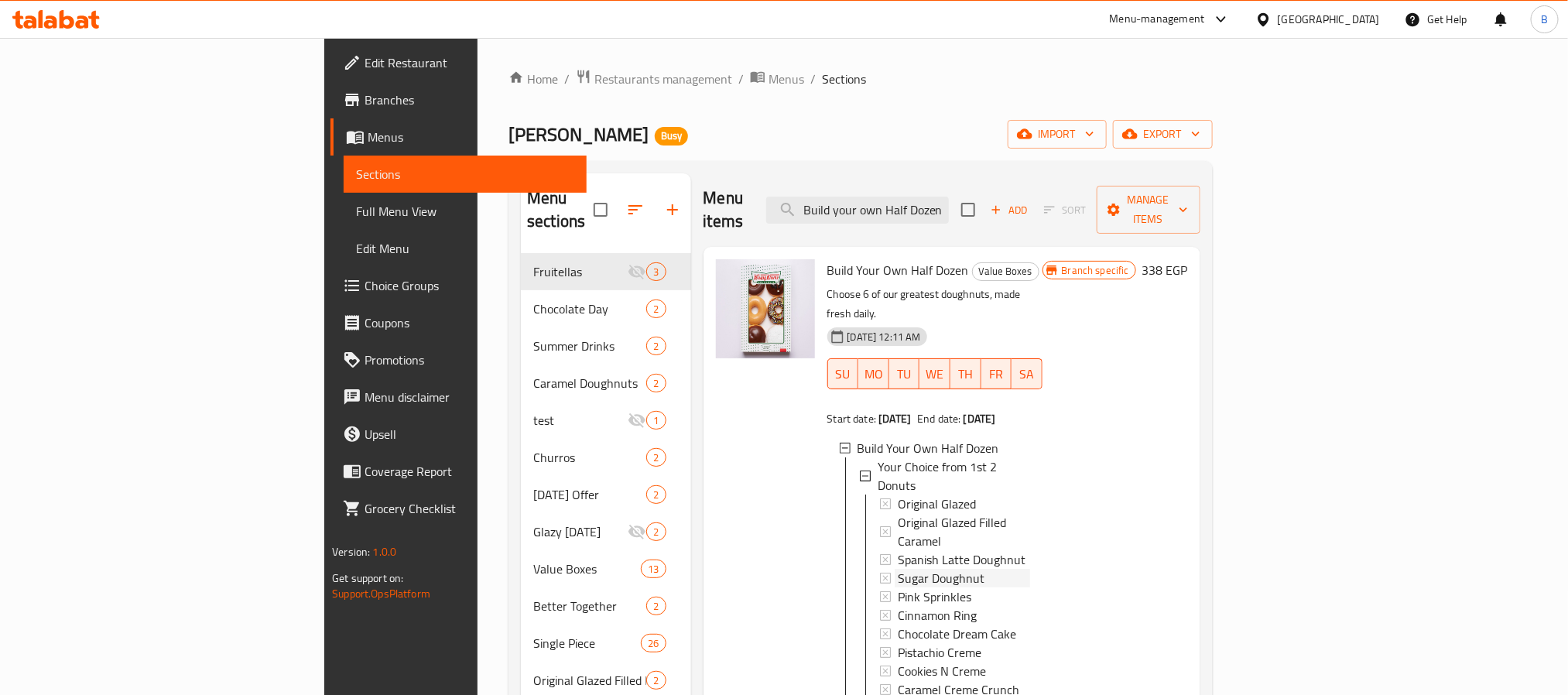
click at [910, 569] on div "Sugar Doughnut" at bounding box center [964, 578] width 133 height 18
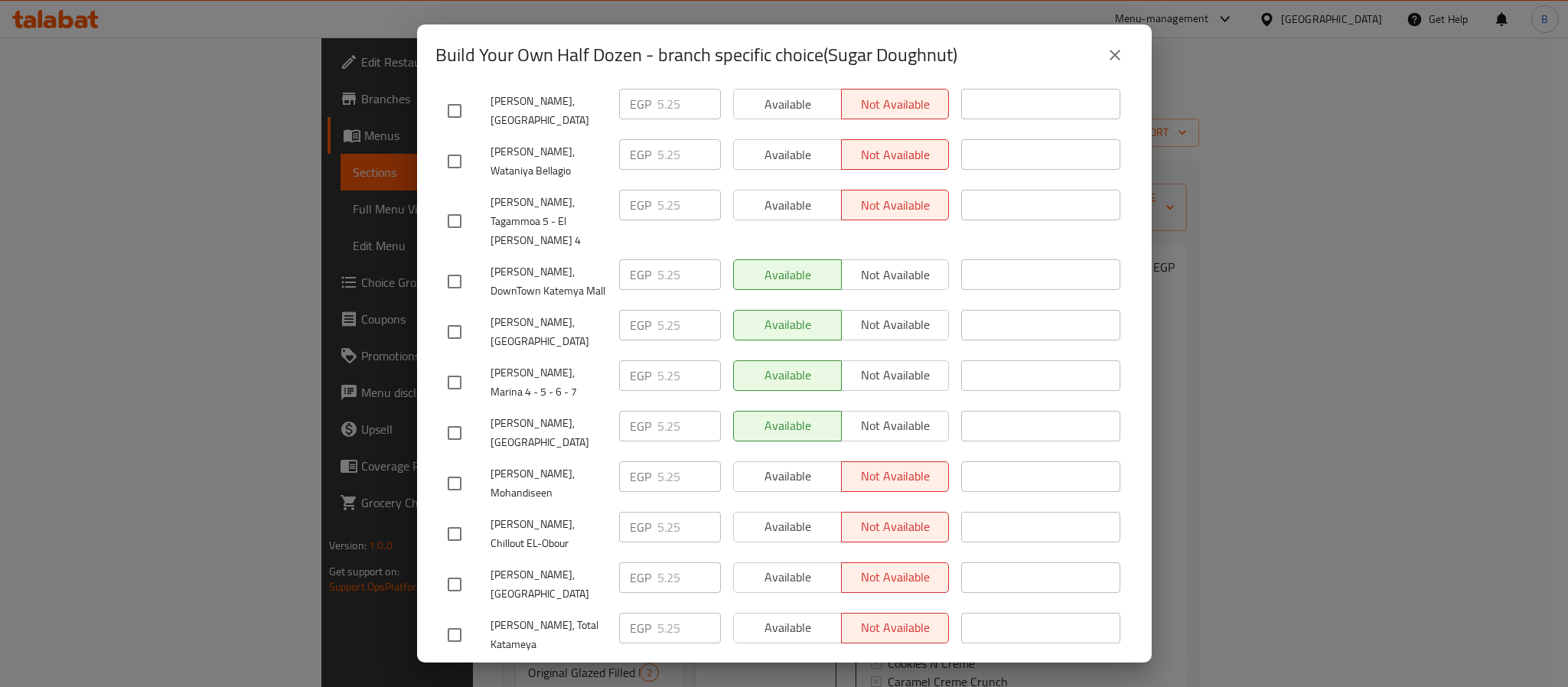
scroll to position [0, 0]
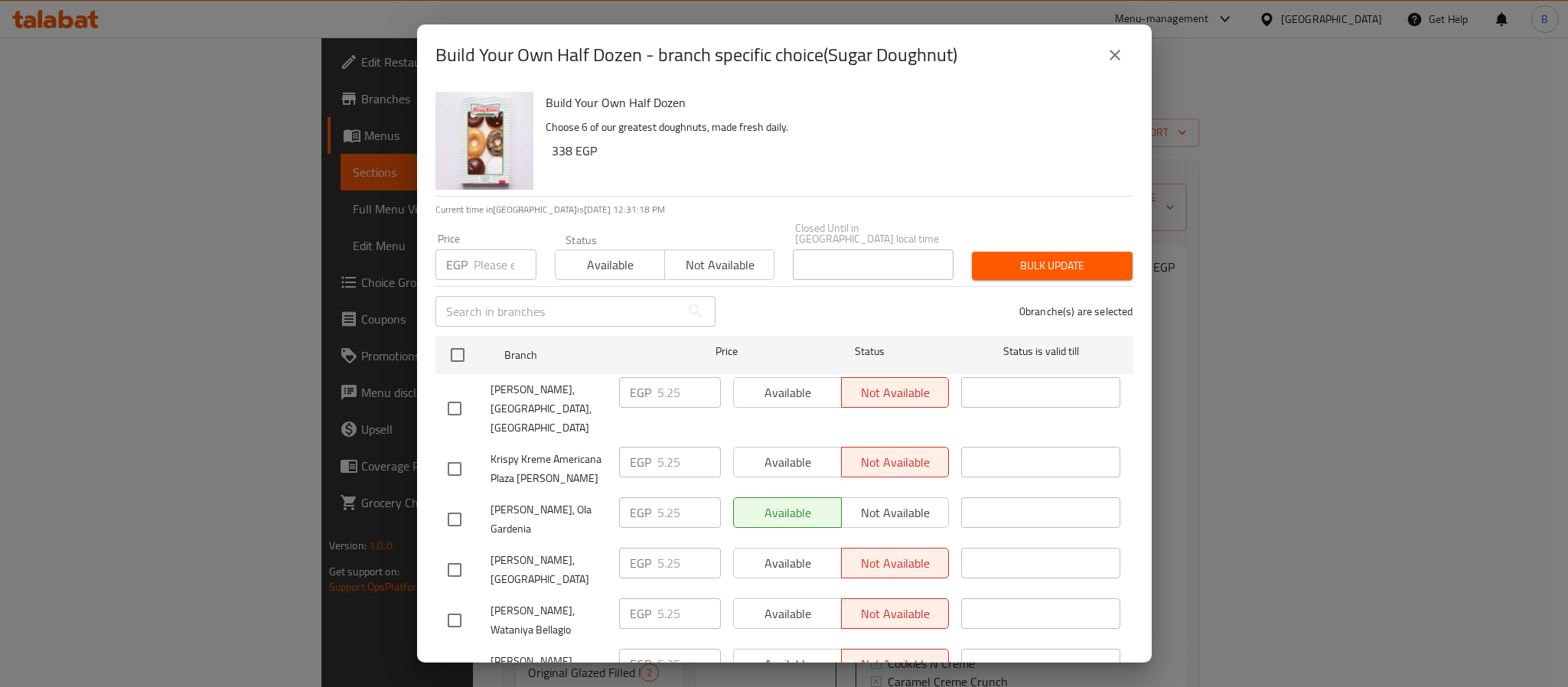
click at [436, 48] on h2 "Build Your Own Half Dozen - branch specific choice(Sugar Doughnut)" at bounding box center [697, 55] width 522 height 25
drag, startPoint x: 440, startPoint y: 46, endPoint x: 627, endPoint y: 58, distance: 187.4
click at [627, 58] on h2 "Build Your Own Half Dozen - branch specific choice(Sugar Doughnut)" at bounding box center [697, 55] width 522 height 25
click at [630, 58] on h2 "Build Your Own Half Dozen - branch specific choice(Sugar Doughnut)" at bounding box center [697, 55] width 522 height 25
drag, startPoint x: 630, startPoint y: 58, endPoint x: 450, endPoint y: 45, distance: 180.5
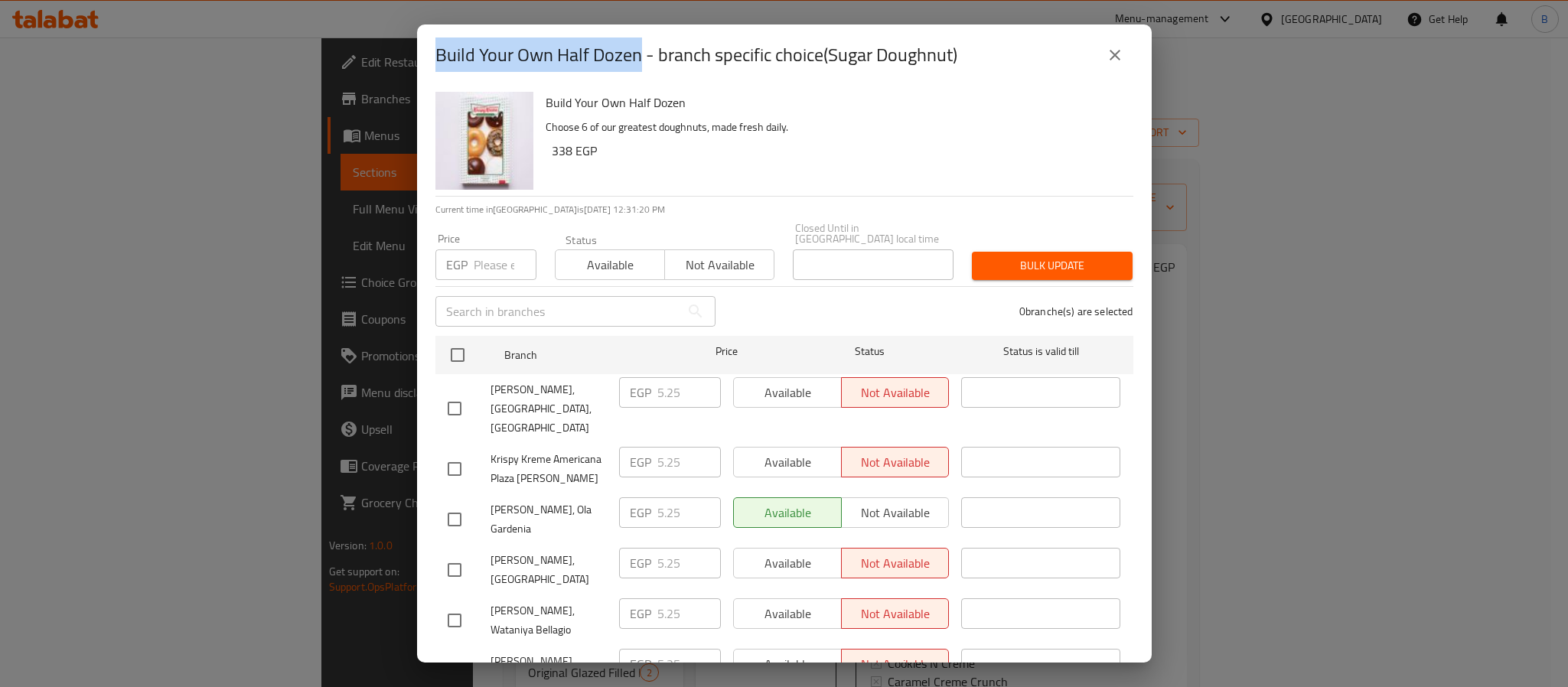
click at [450, 45] on h2 "Build Your Own Half Dozen - branch specific choice(Sugar Doughnut)" at bounding box center [697, 55] width 522 height 25
copy h2 "Build Your Own Half Dozen"
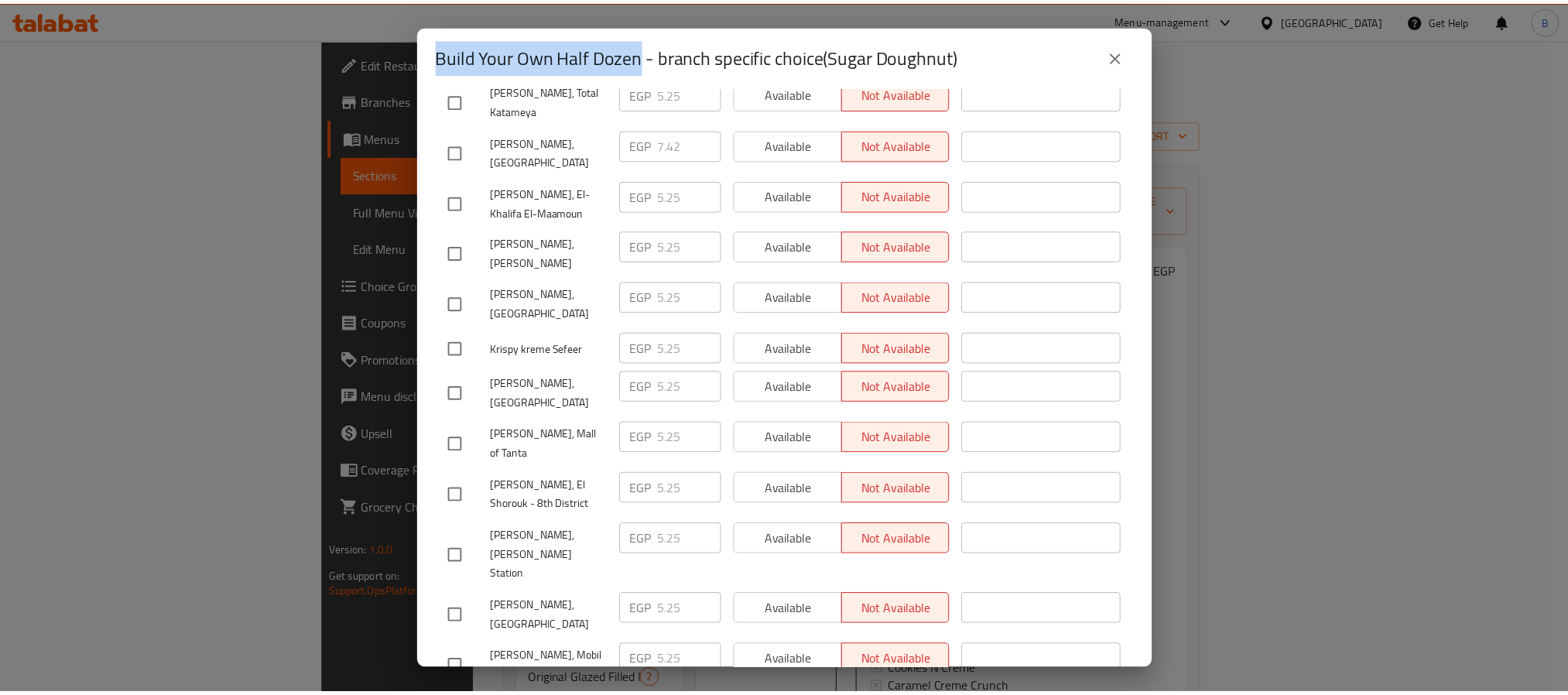
scroll to position [1162, 0]
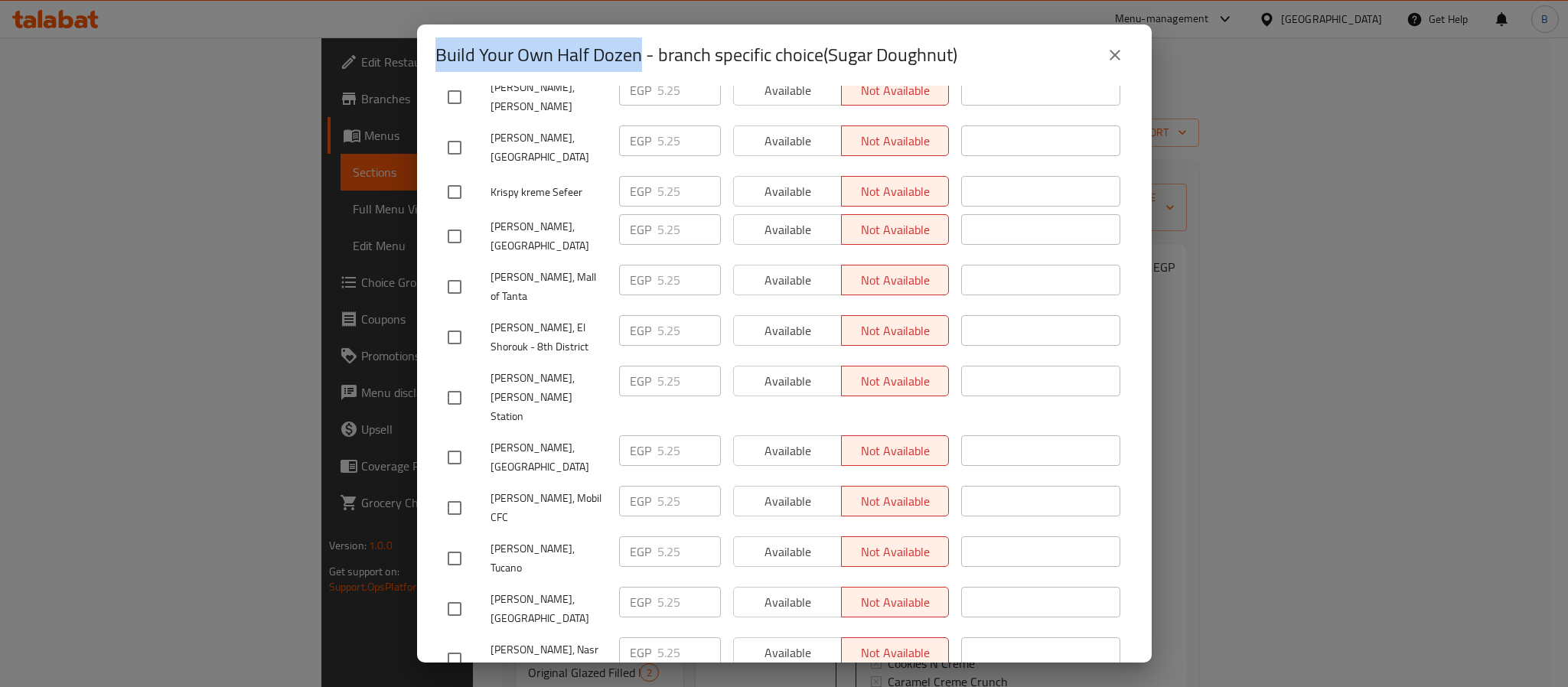
click at [1108, 42] on button "close" at bounding box center [1115, 55] width 36 height 36
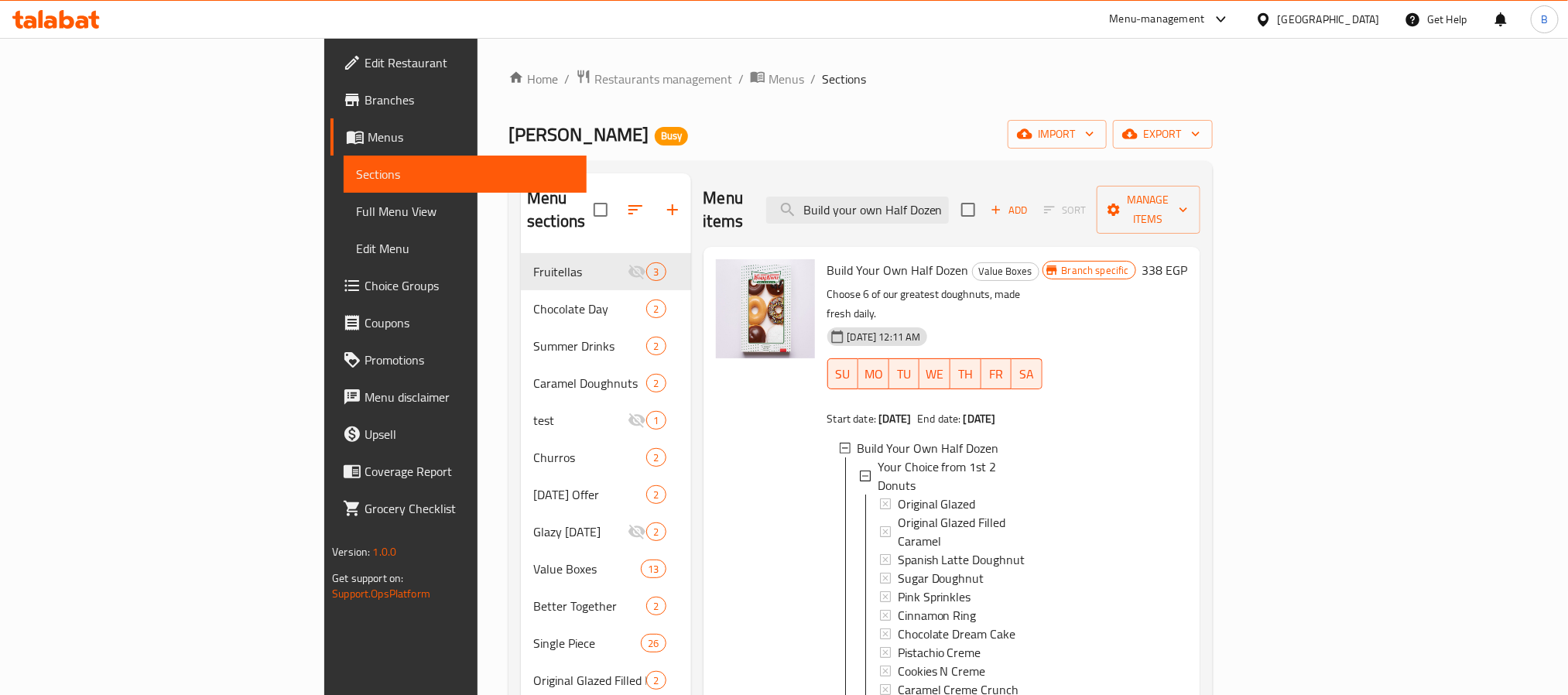
click at [827, 259] on span "Build Your Own Half Dozen" at bounding box center [898, 270] width 142 height 23
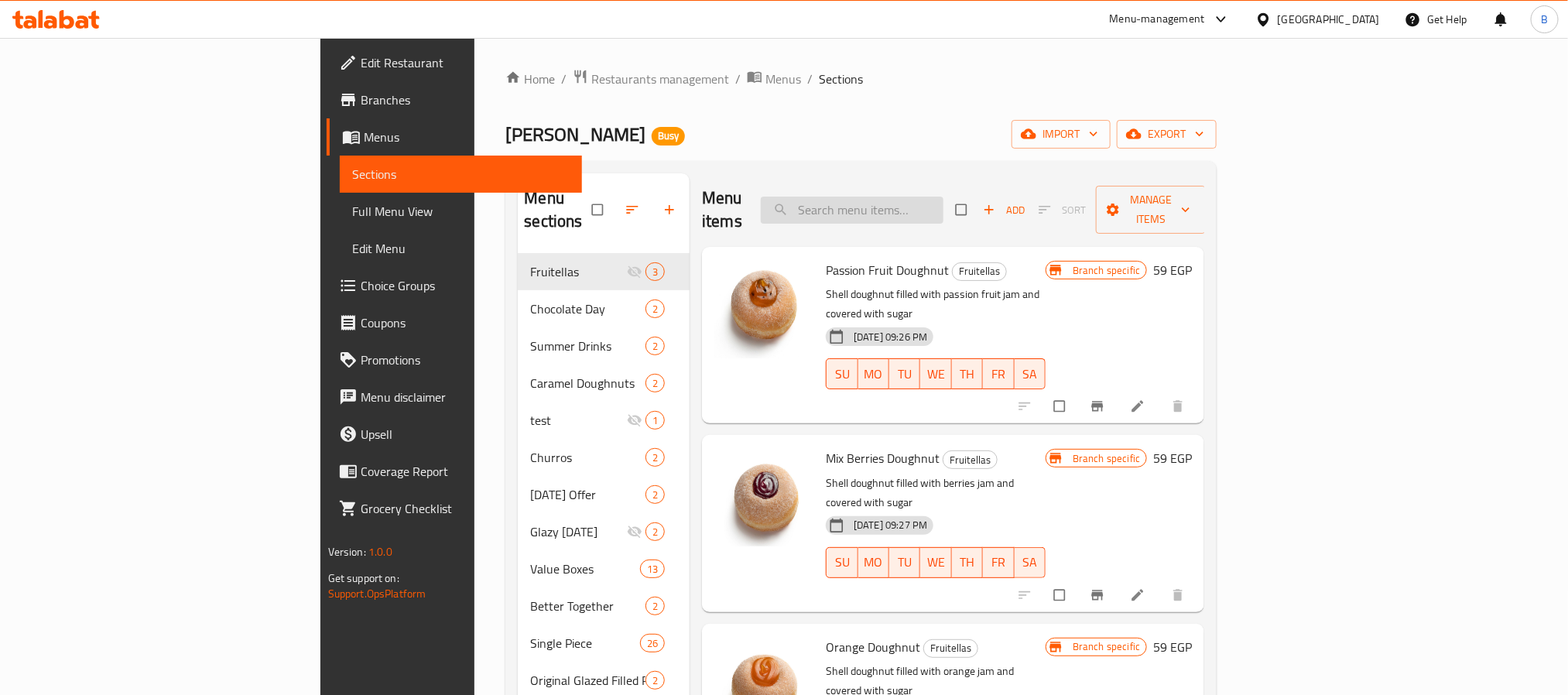
click at [933, 197] on input "search" at bounding box center [852, 210] width 182 height 27
paste input "Iced Toffee Nut Latte"
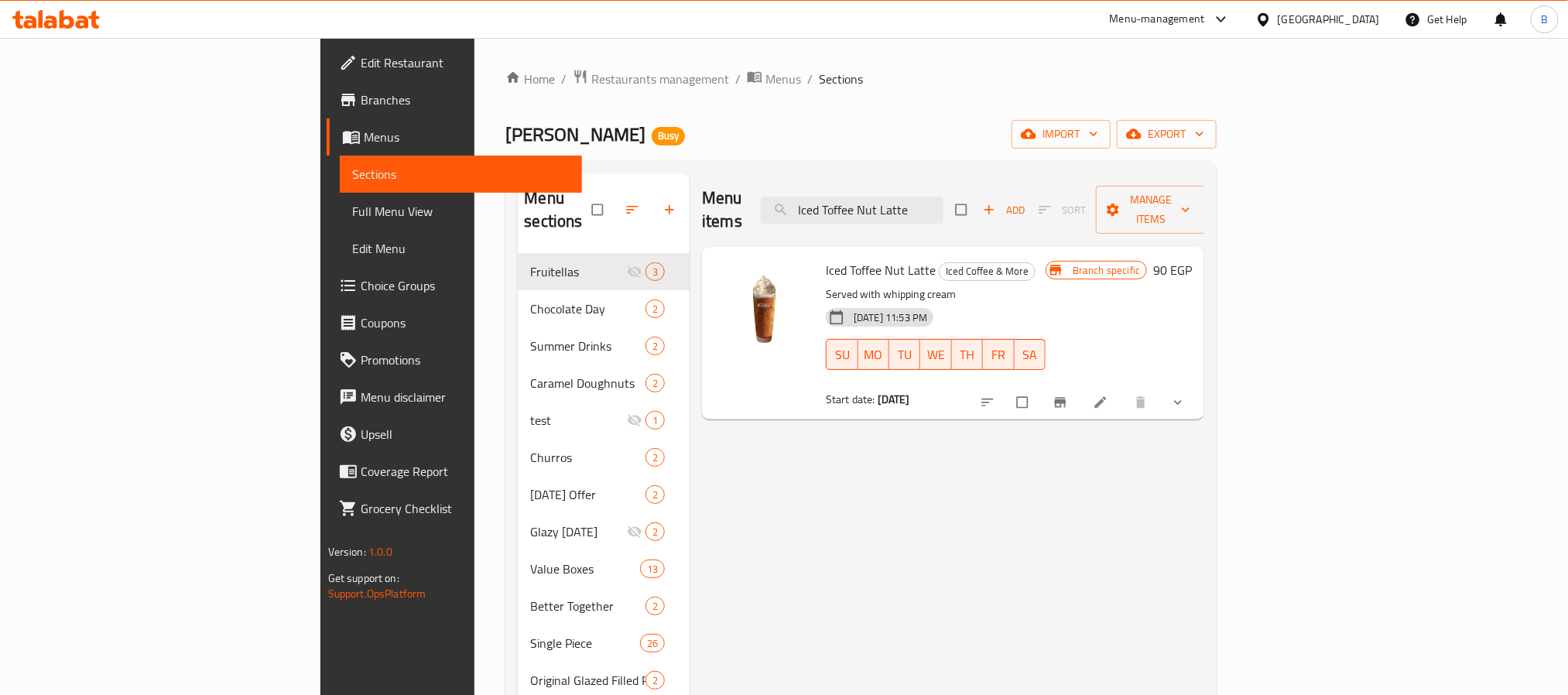
type input "Iced Toffee Nut Latte"
click at [1198, 386] on button "show more" at bounding box center [1180, 402] width 37 height 34
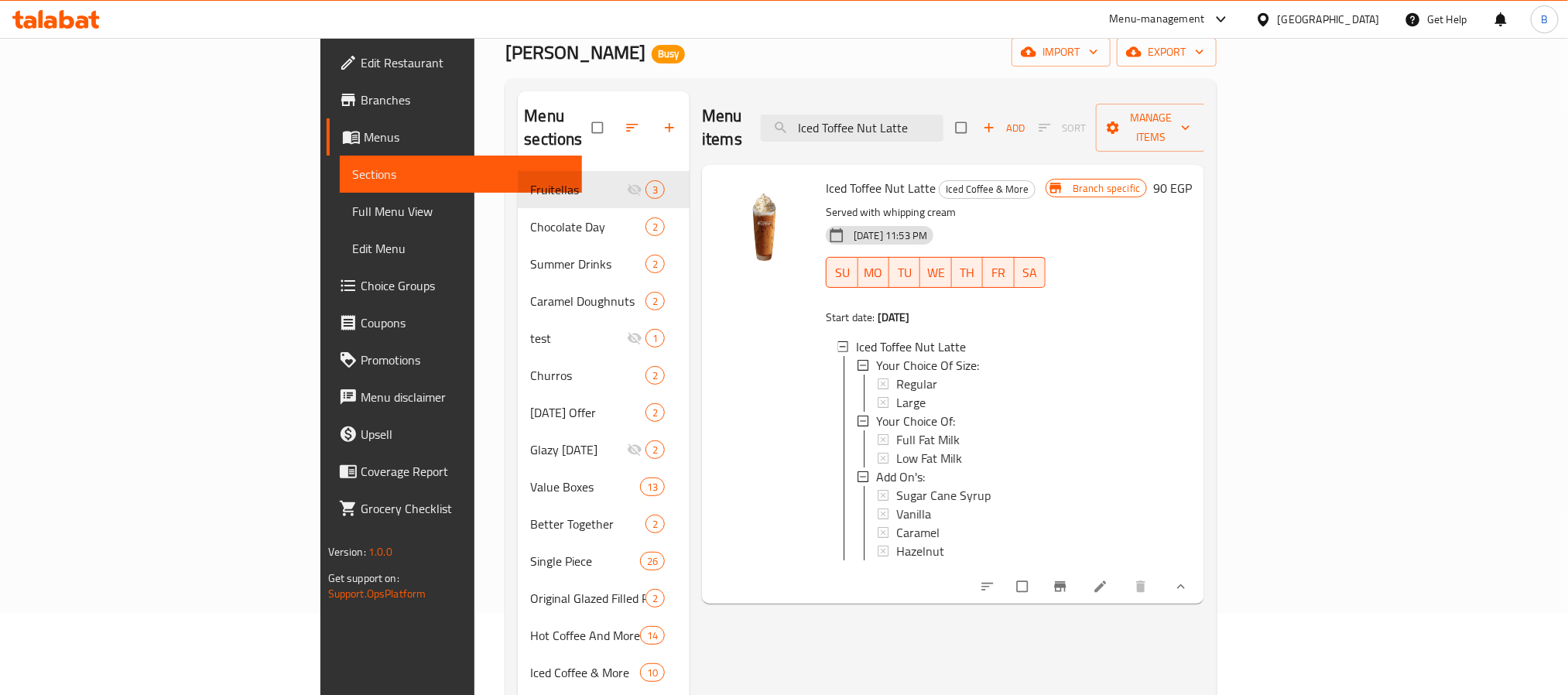
scroll to position [217, 0]
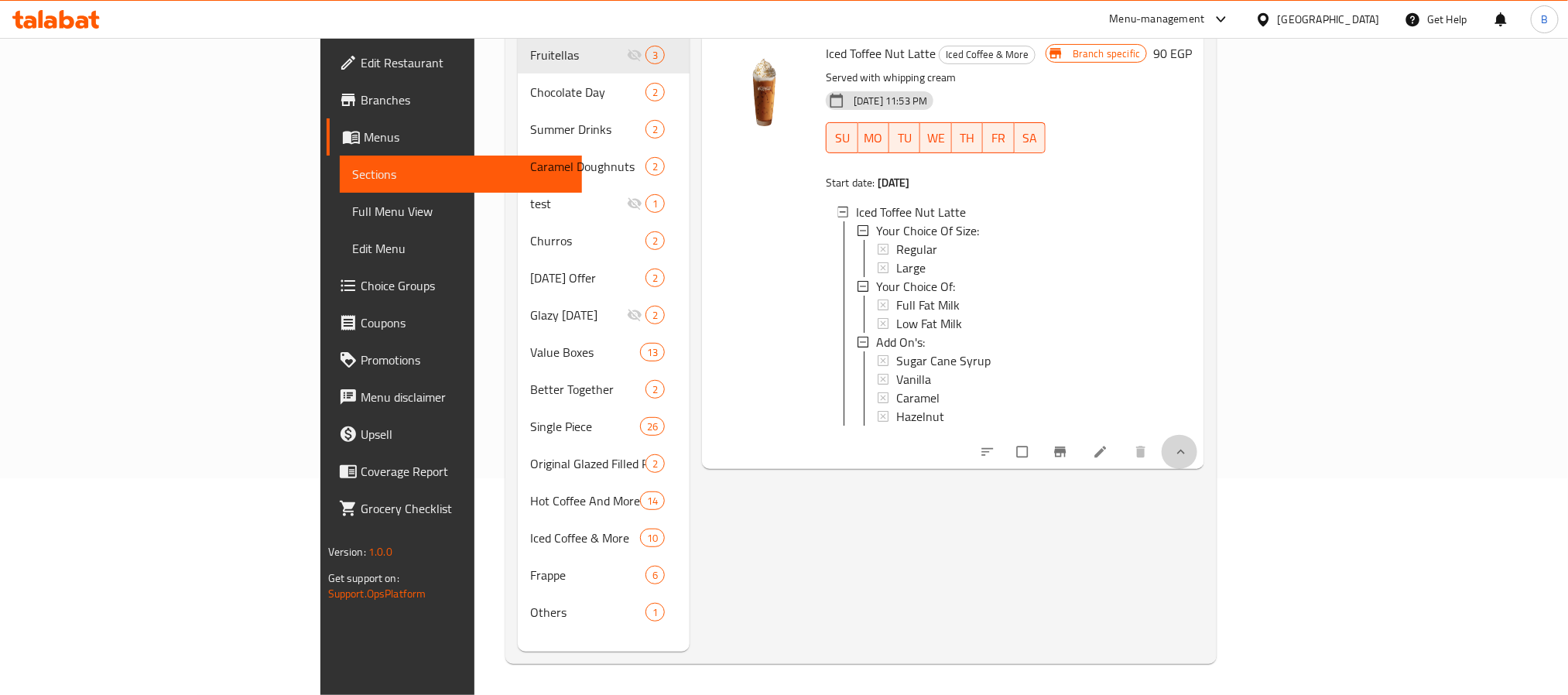
click at [1198, 440] on button "show more" at bounding box center [1180, 452] width 37 height 34
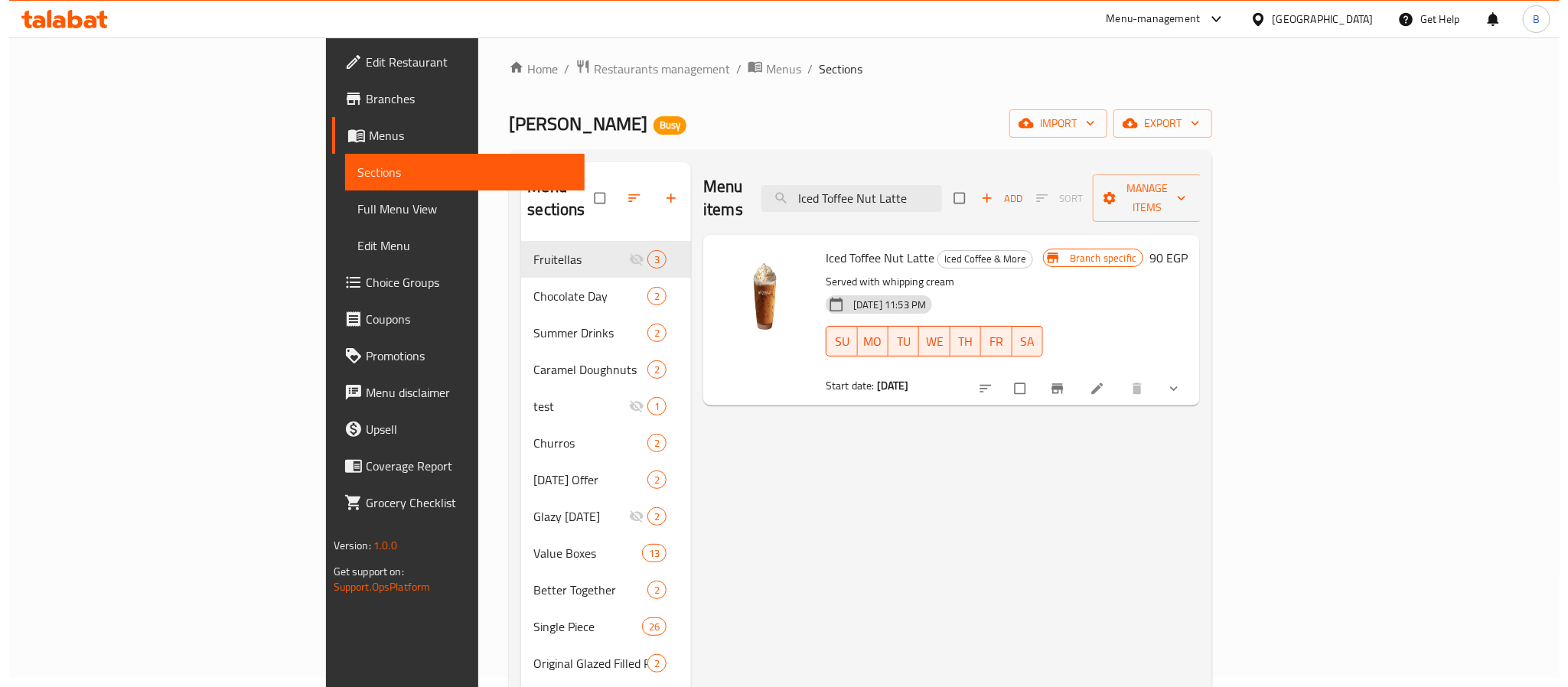
scroll to position [0, 0]
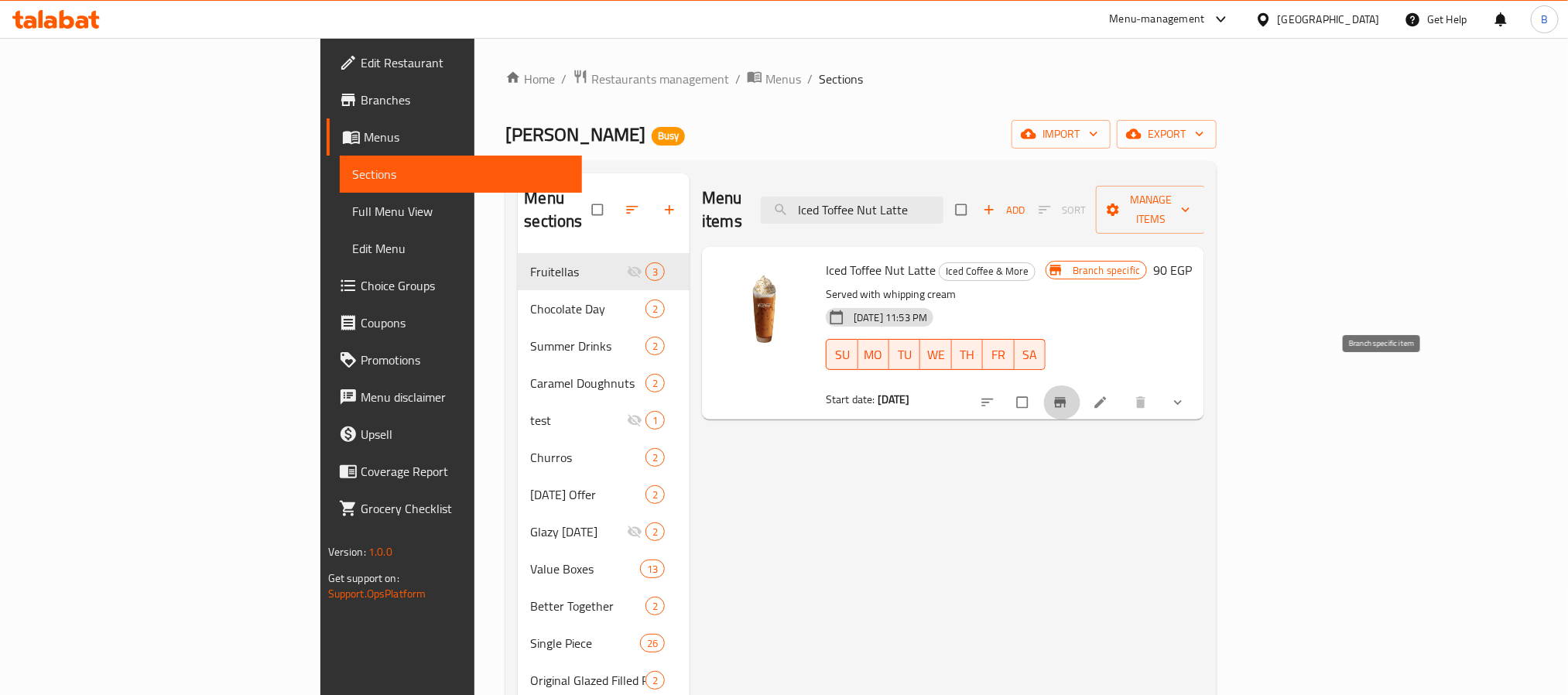
click at [1080, 386] on button "Branch-specific-item" at bounding box center [1062, 402] width 37 height 34
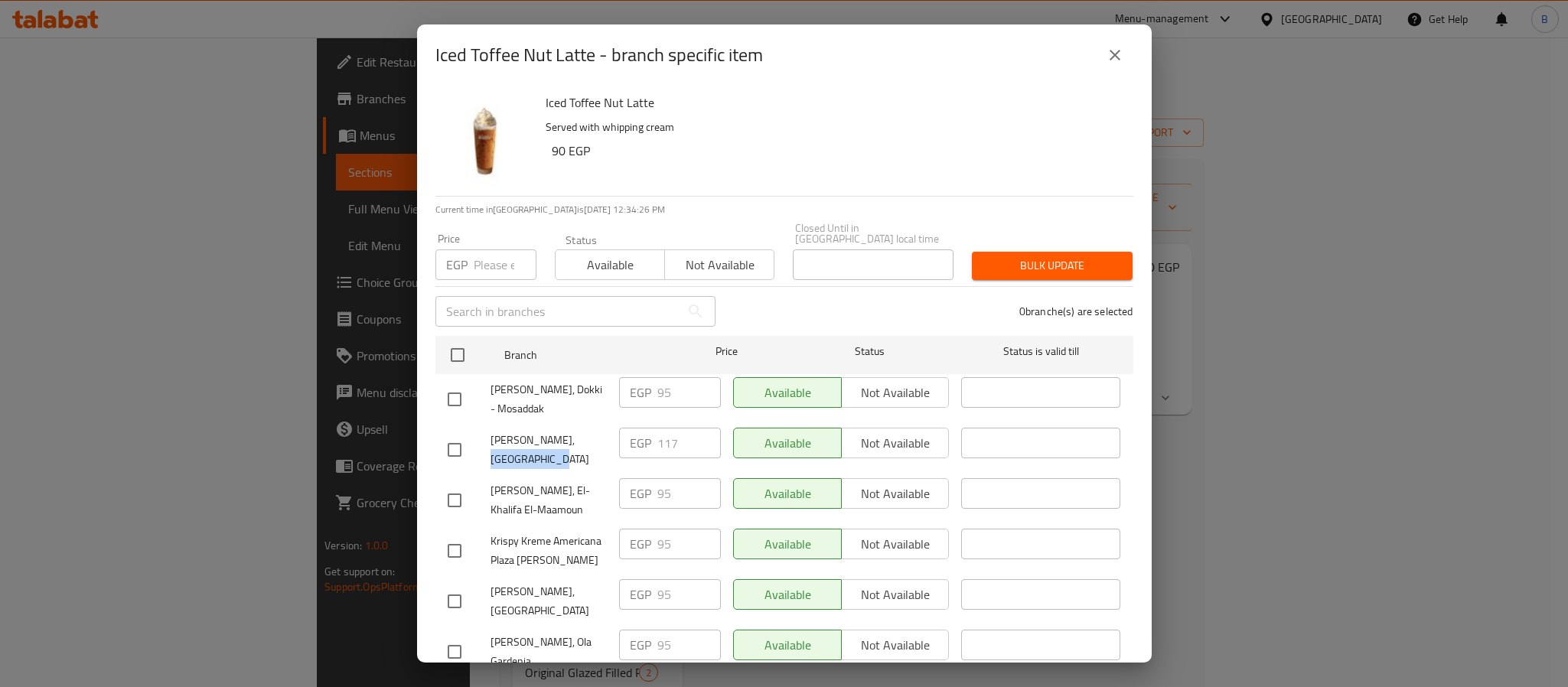
drag, startPoint x: 571, startPoint y: 446, endPoint x: 583, endPoint y: 455, distance: 15.0
click at [583, 455] on span "[PERSON_NAME], [GEOGRAPHIC_DATA]" at bounding box center [549, 450] width 116 height 38
copy span "Marasi Village"
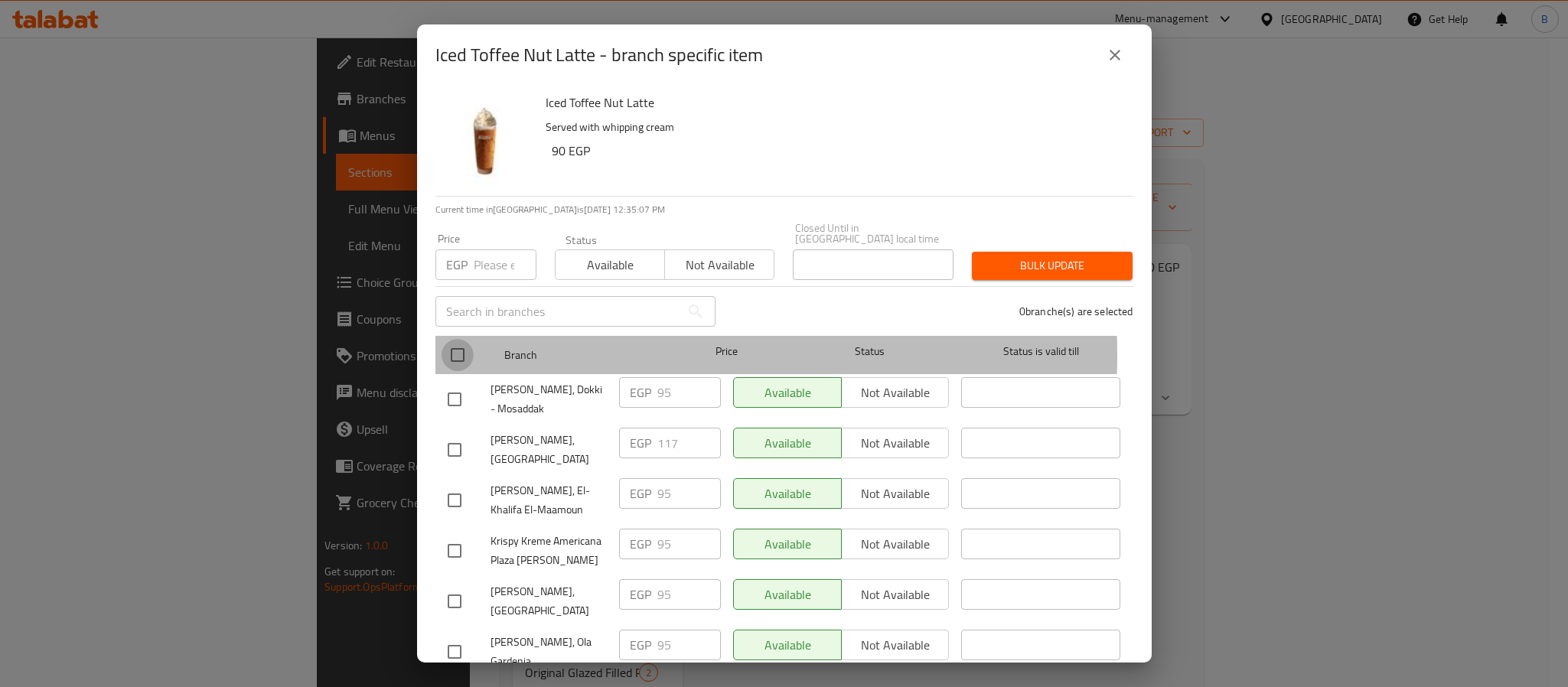
click at [464, 344] on input "checkbox" at bounding box center [457, 355] width 32 height 32
checkbox input "true"
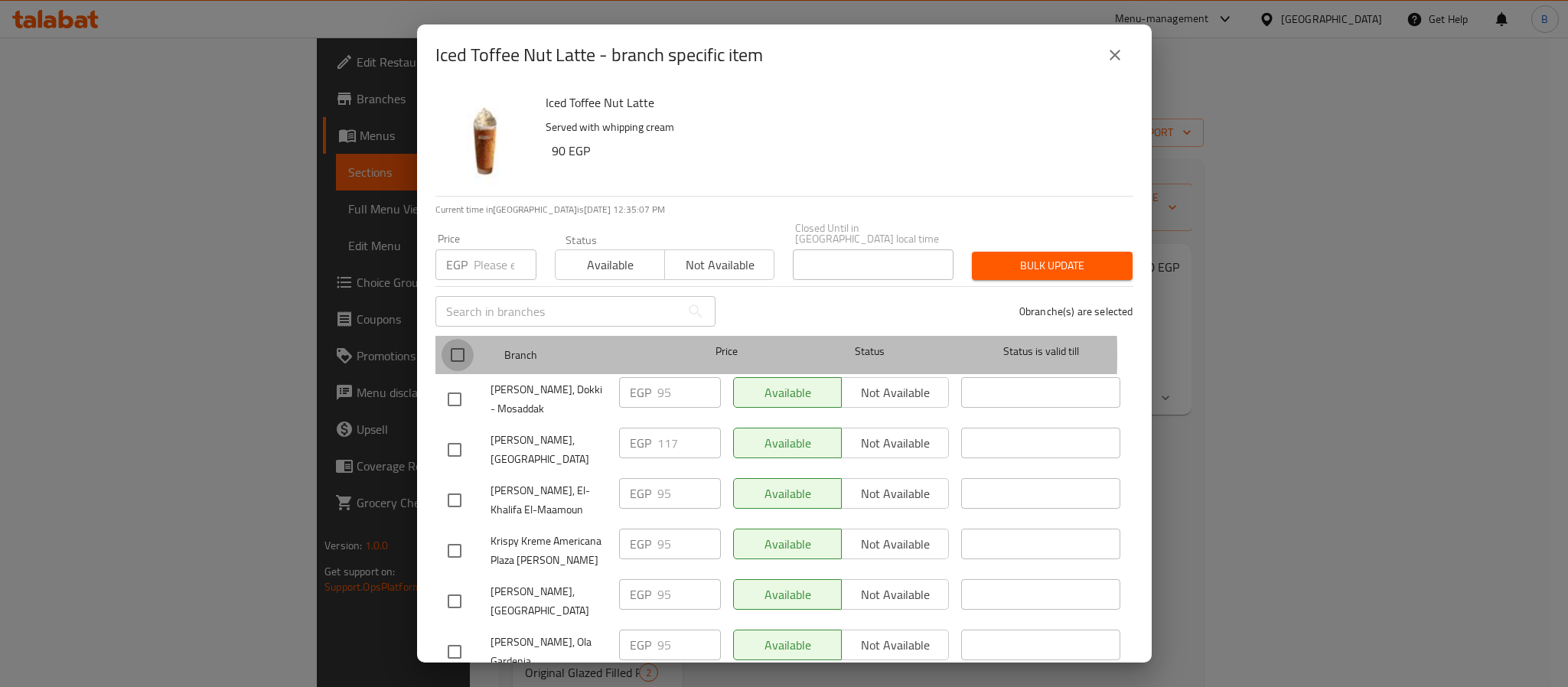
checkbox input "true"
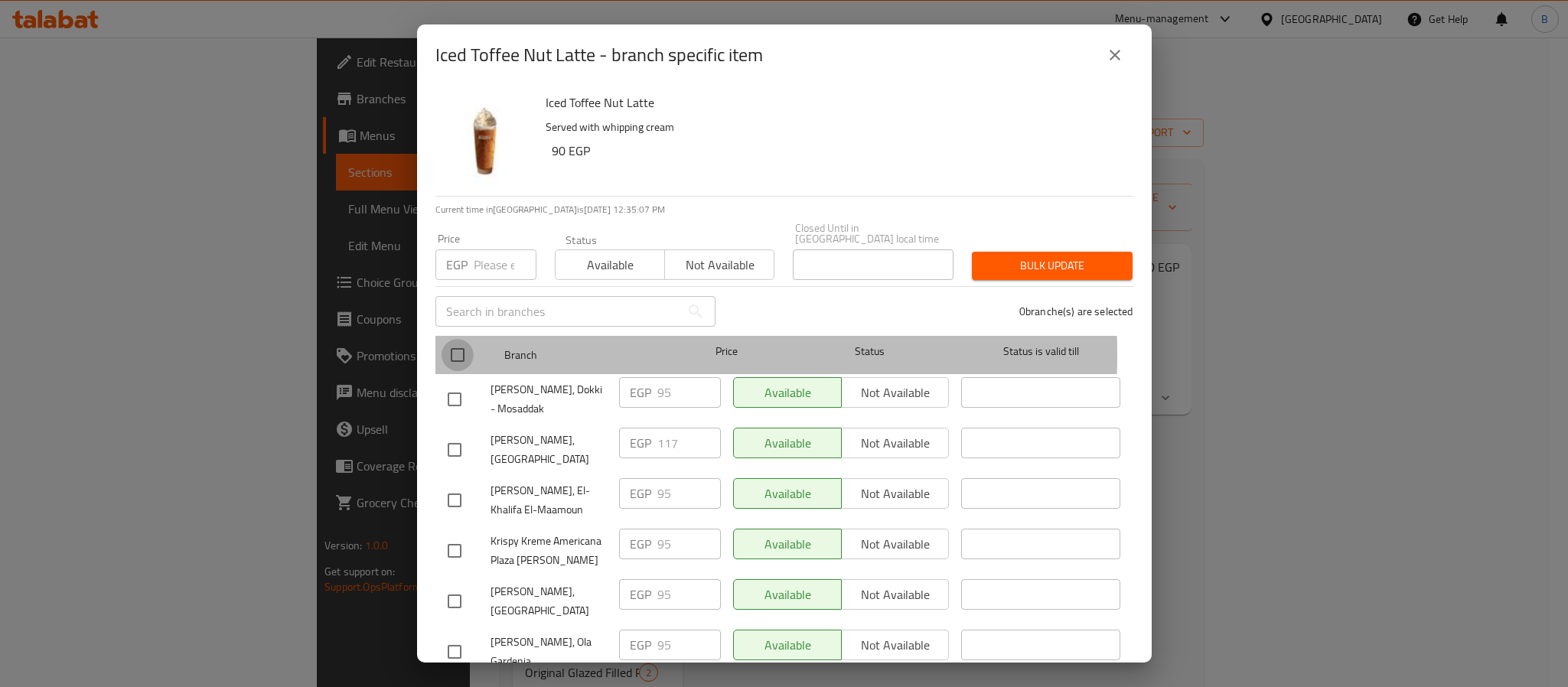
checkbox input "true"
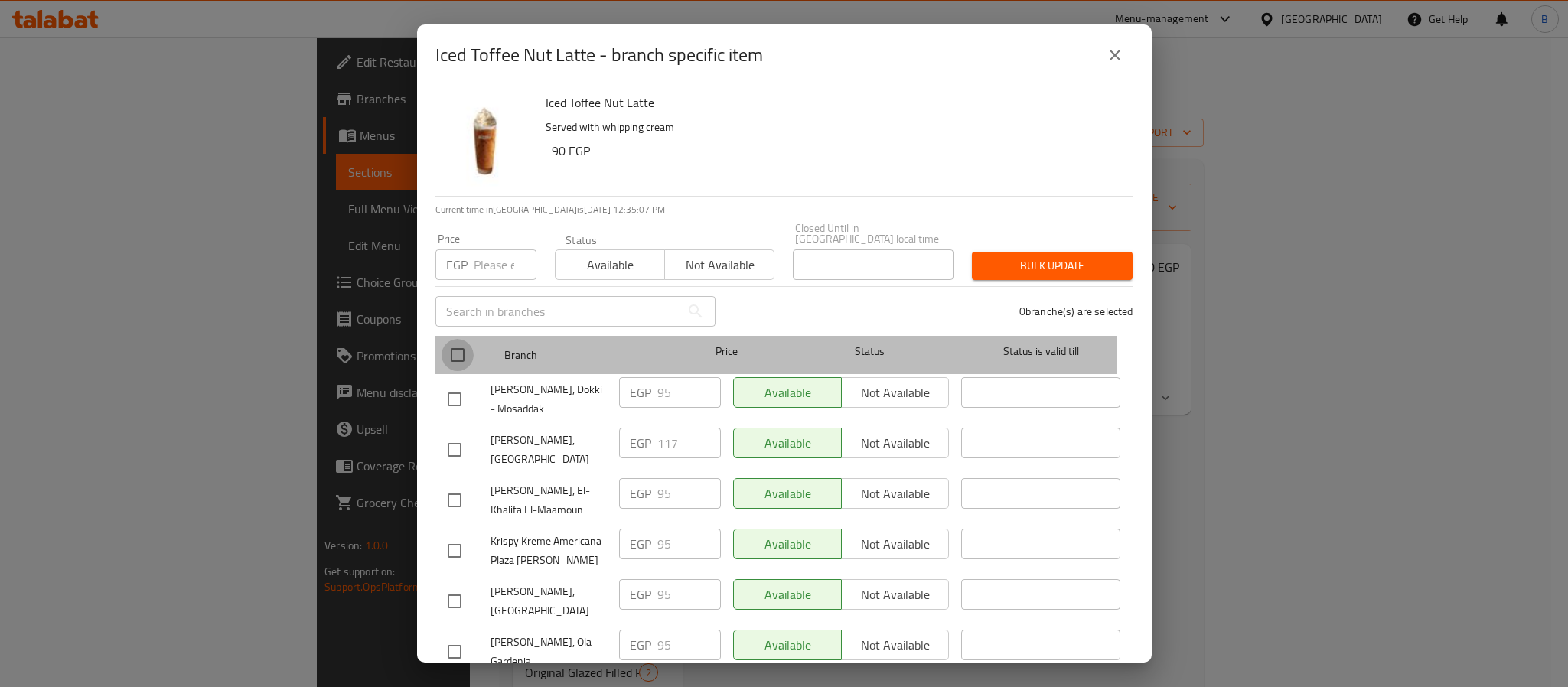
checkbox input "true"
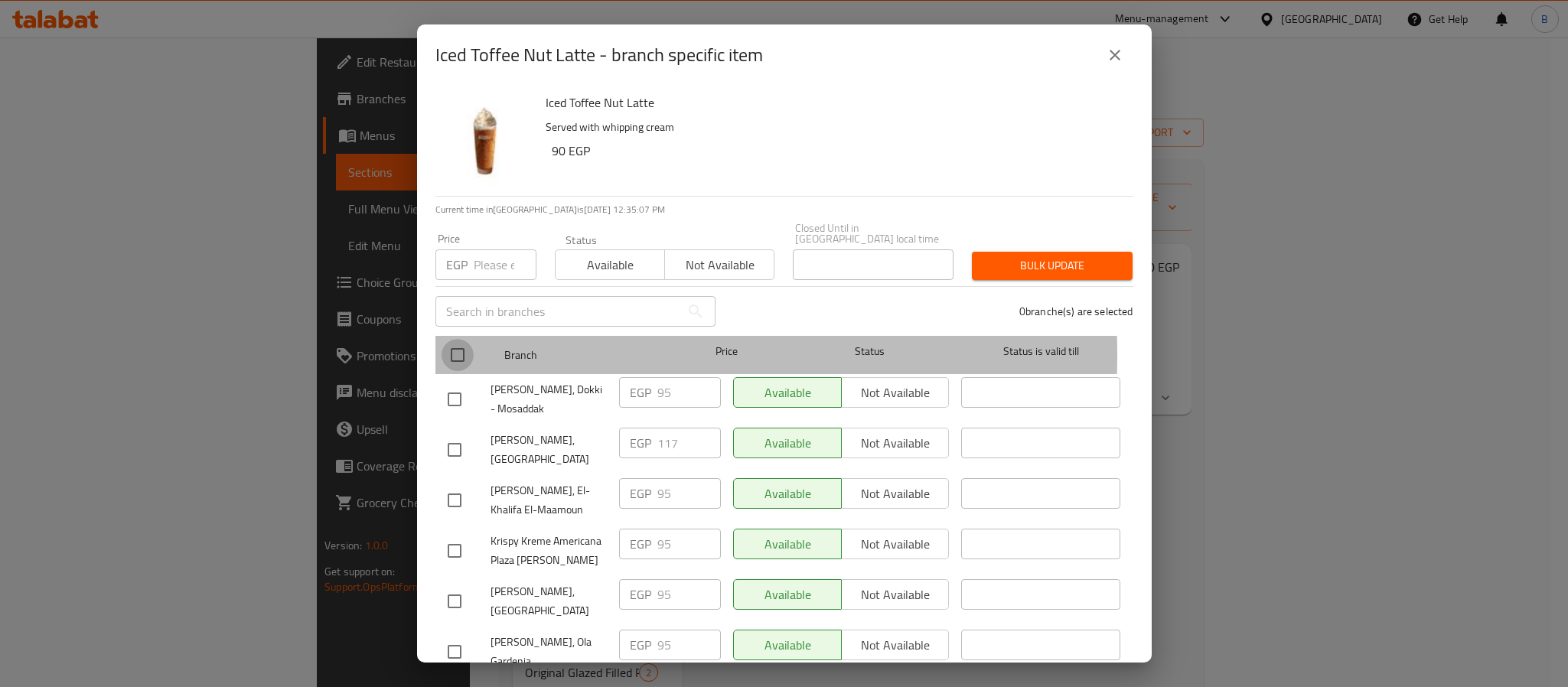
checkbox input "true"
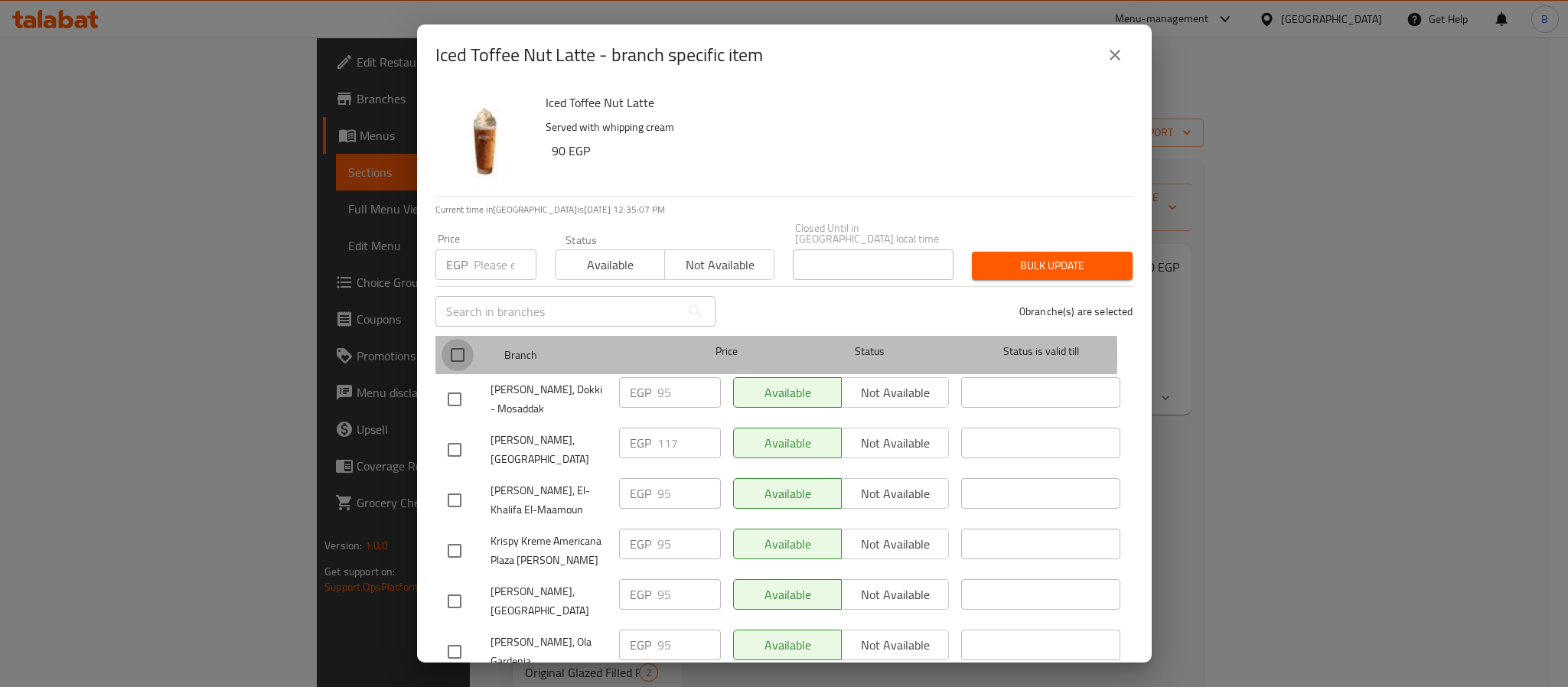
checkbox input "true"
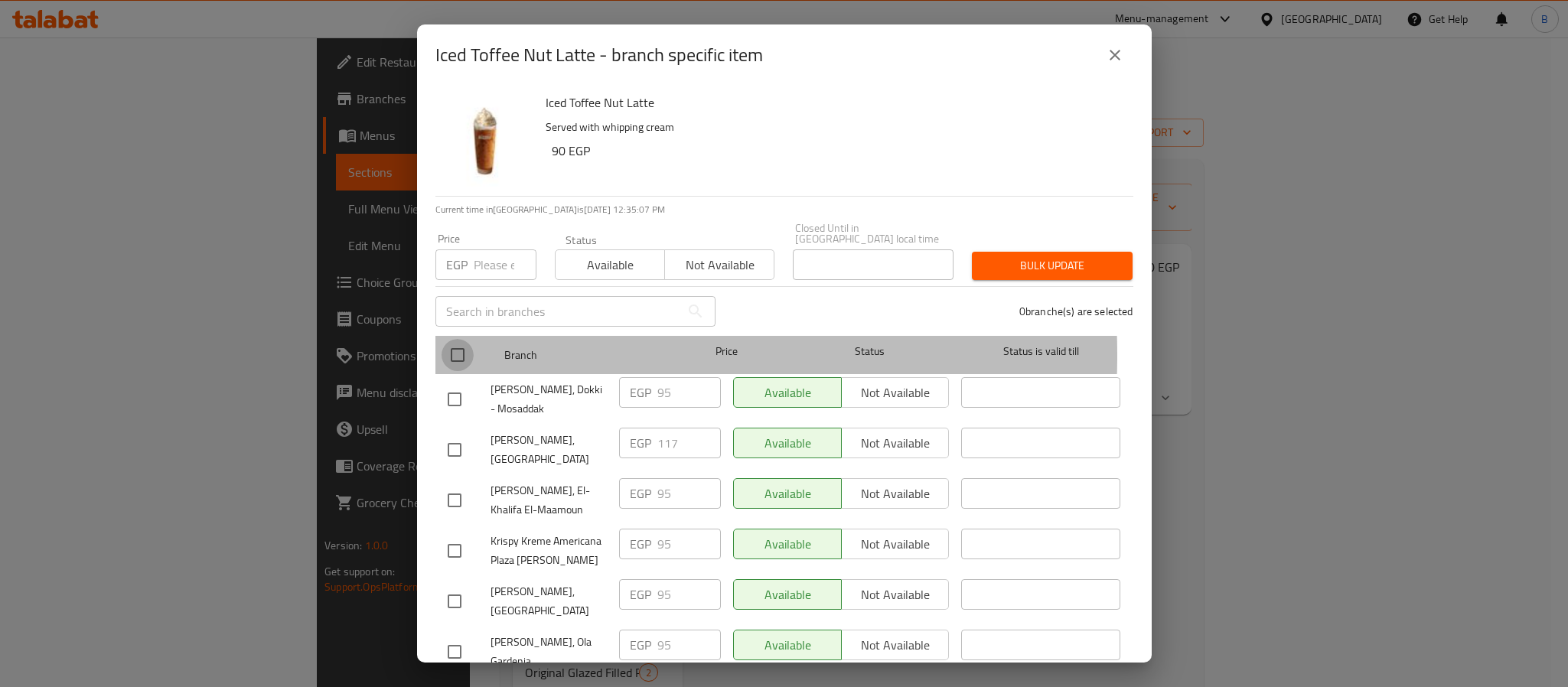
checkbox input "true"
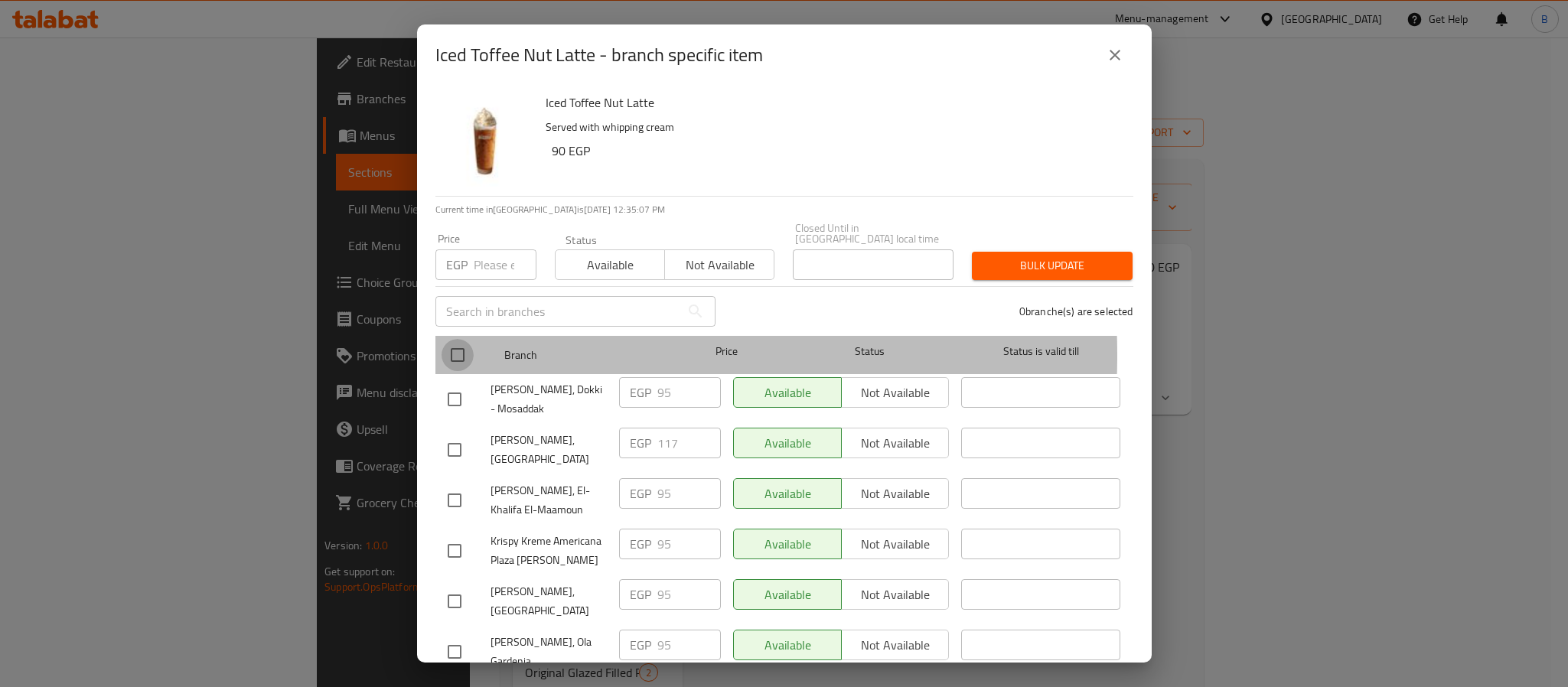
checkbox input "true"
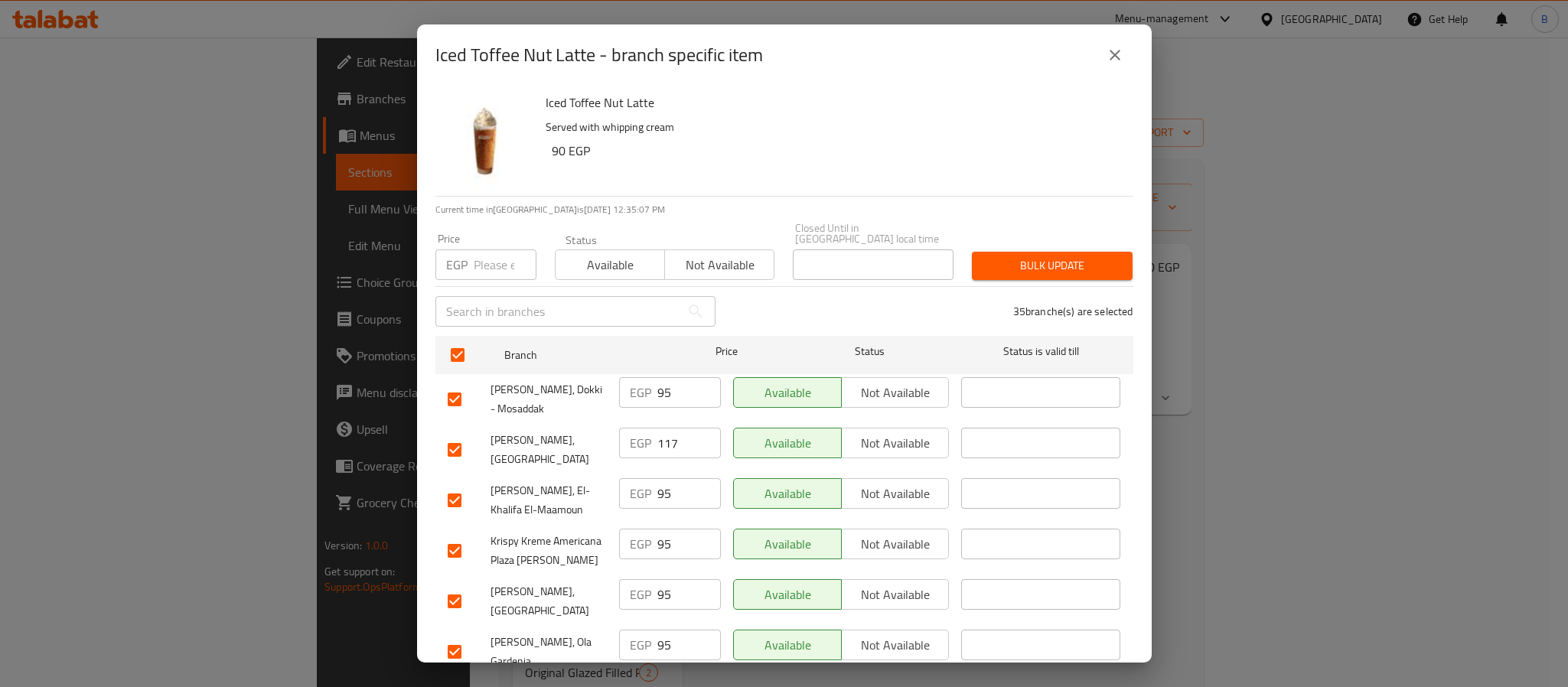
click at [458, 434] on input "checkbox" at bounding box center [454, 450] width 32 height 32
checkbox input "false"
click at [505, 249] on input "number" at bounding box center [505, 265] width 63 height 31
type input "90"
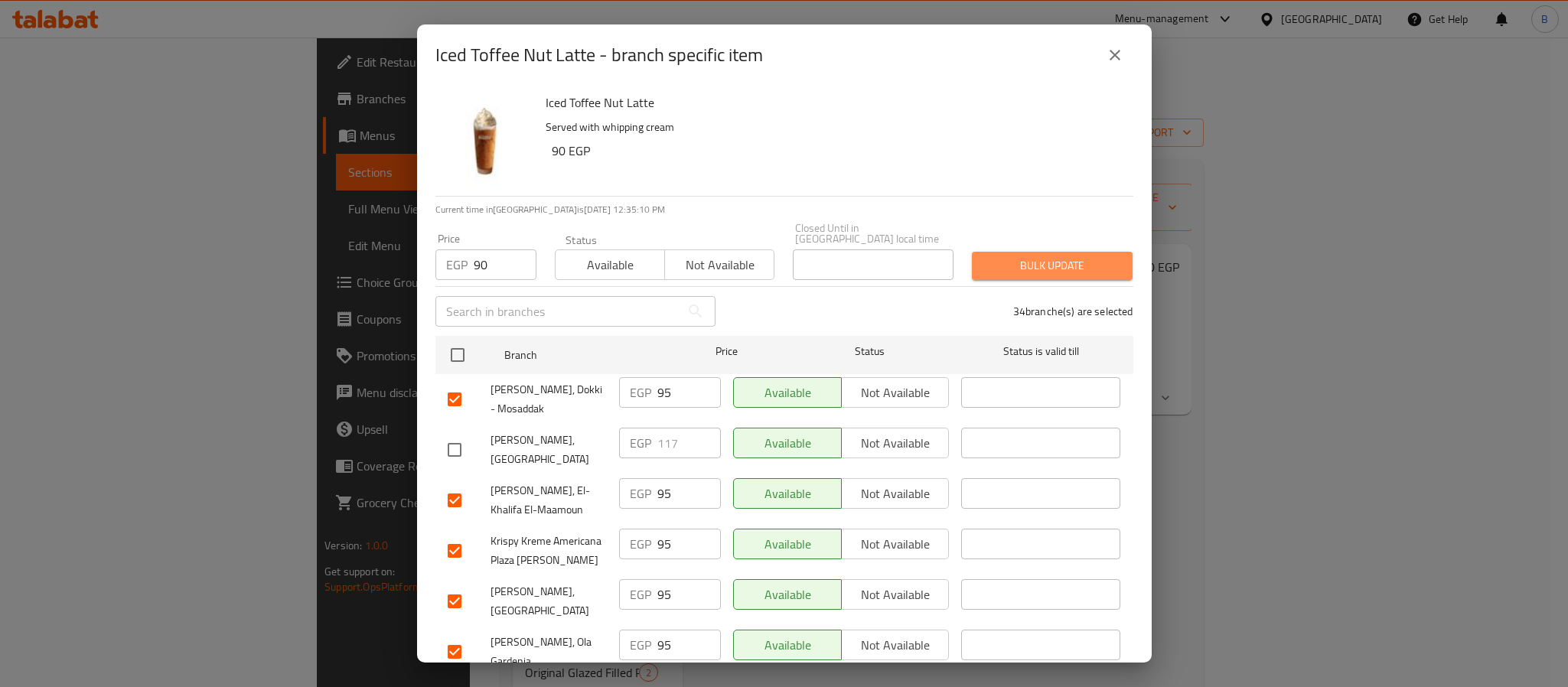
click at [1043, 258] on span "Bulk update" at bounding box center [1053, 266] width 137 height 19
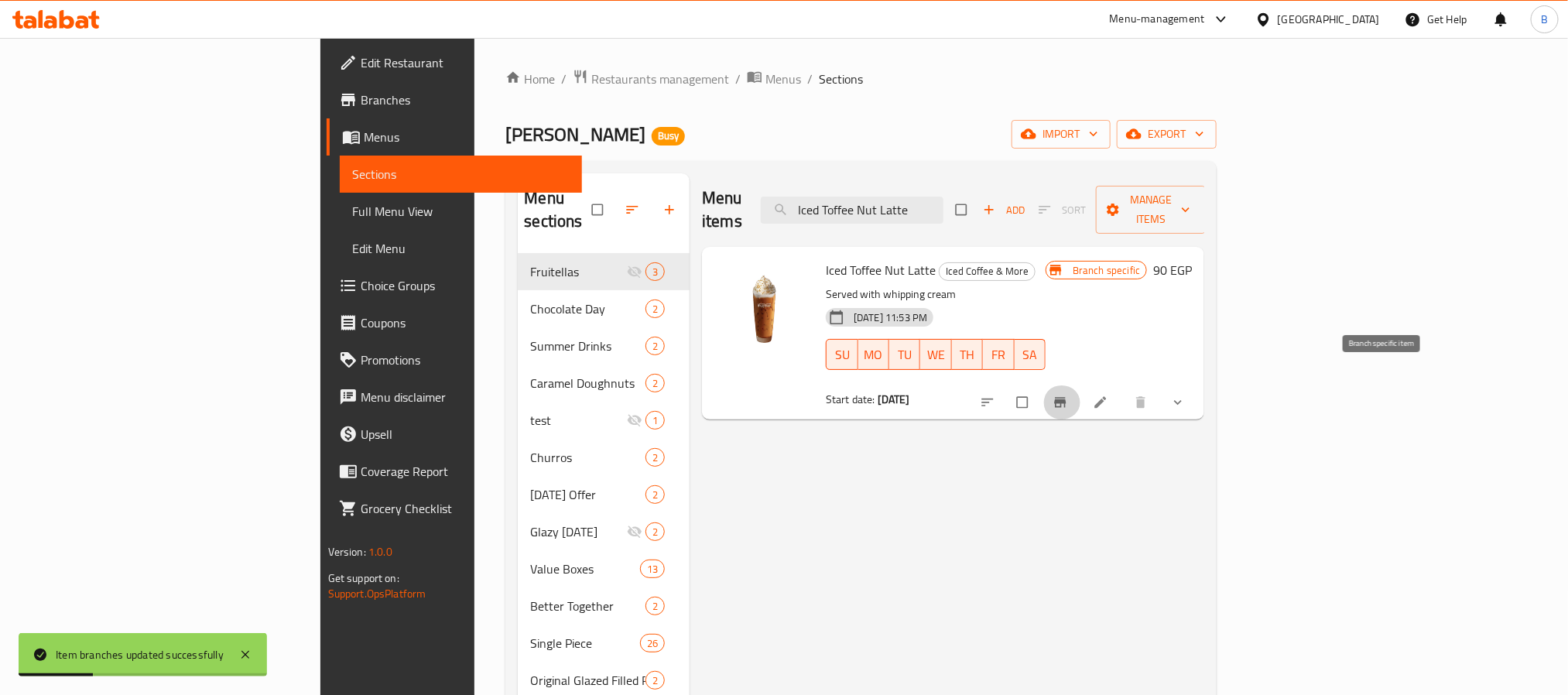
click at [1066, 398] on icon "Branch-specific-item" at bounding box center [1060, 402] width 12 height 10
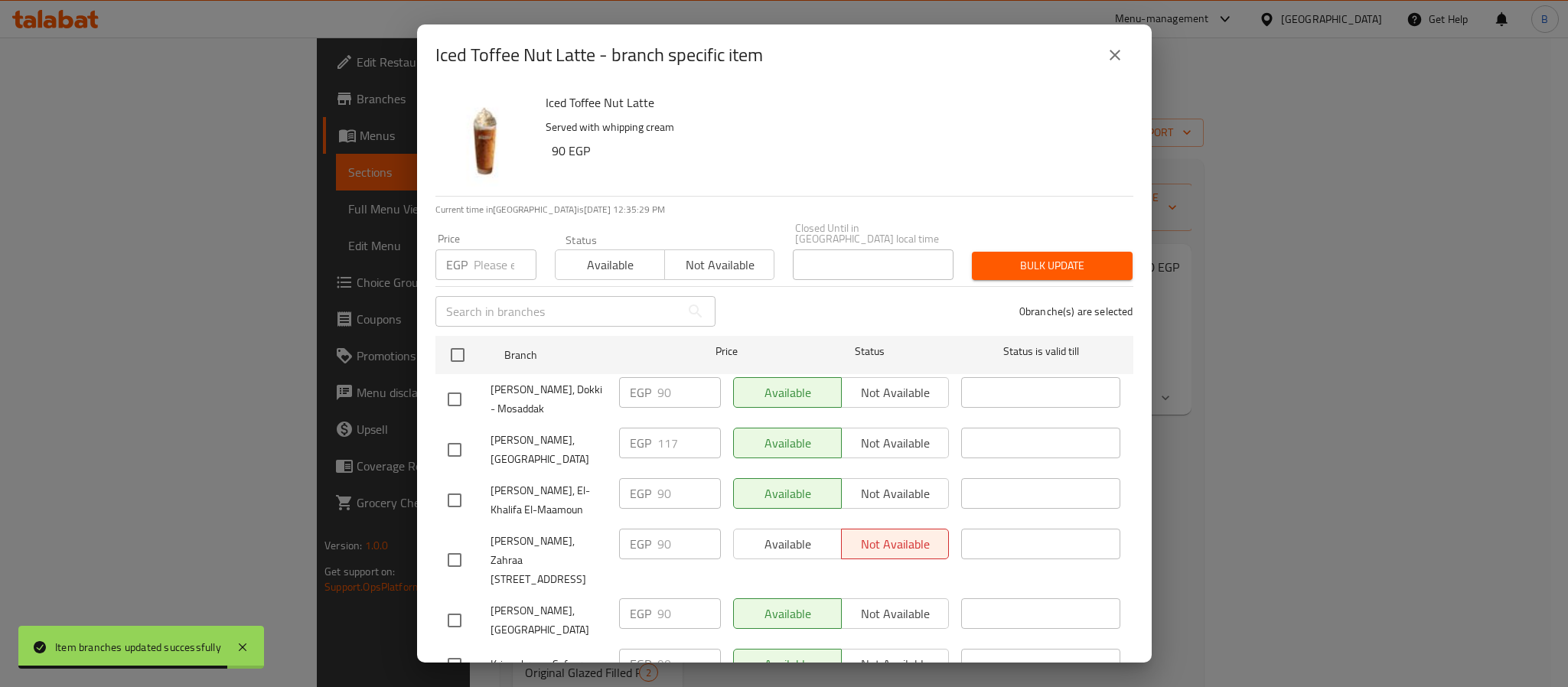
click at [1110, 56] on icon "close" at bounding box center [1115, 55] width 18 height 18
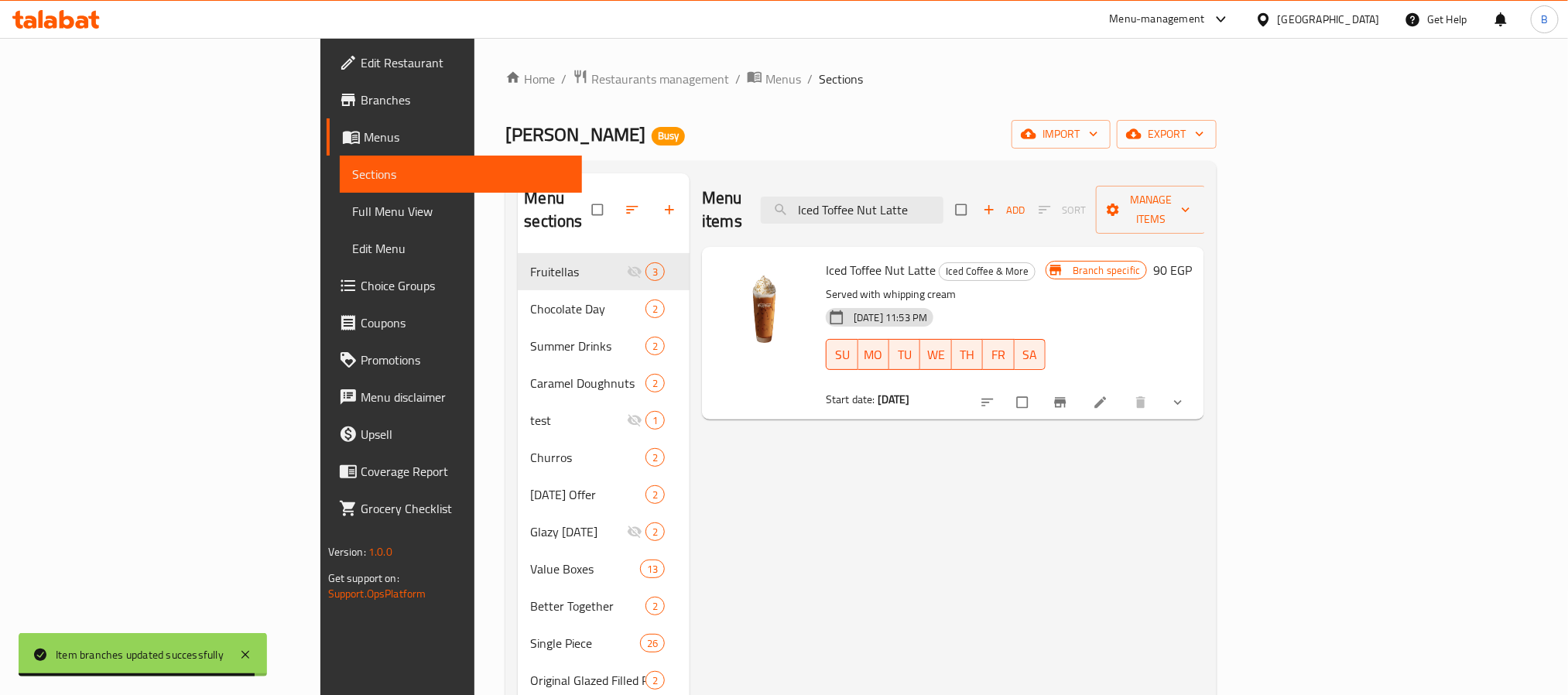
click at [1198, 388] on div at bounding box center [1084, 402] width 227 height 34
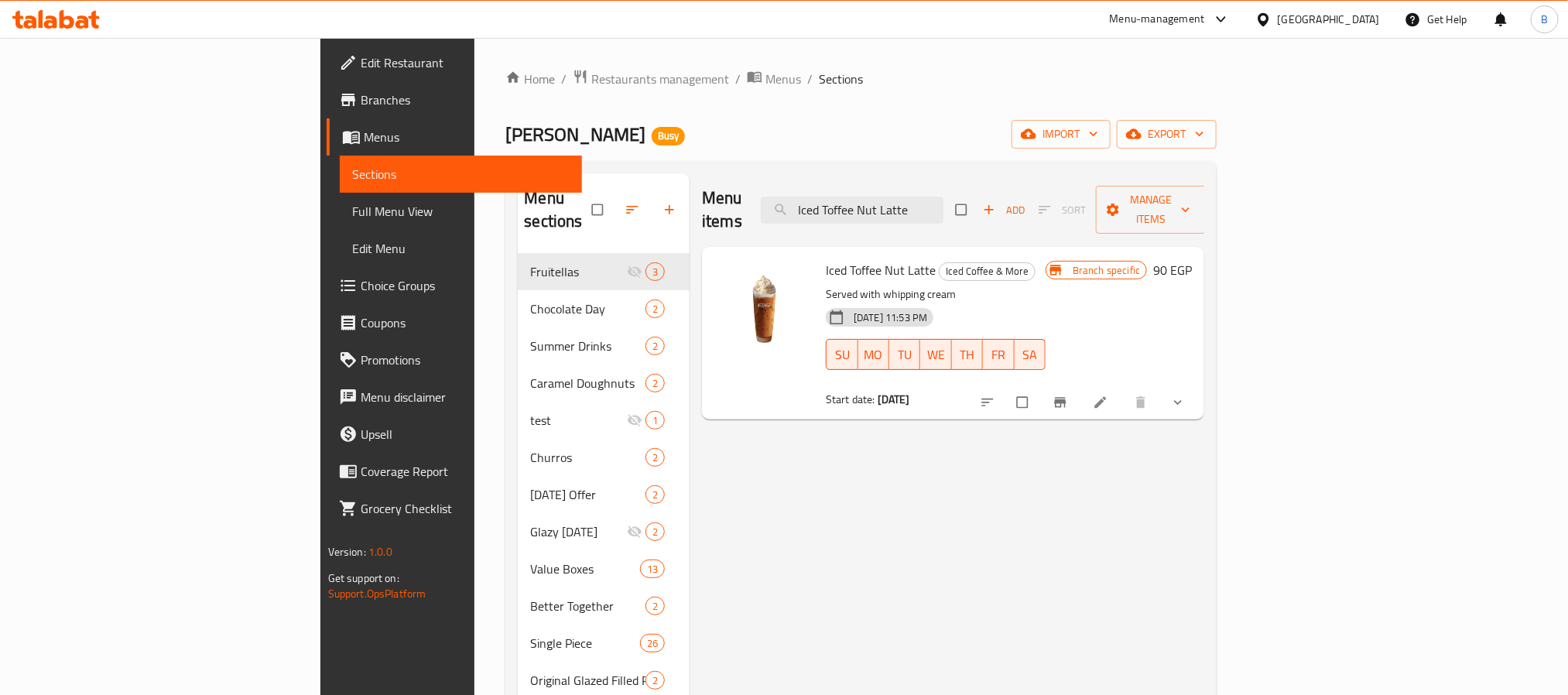
click at [1198, 388] on div at bounding box center [1084, 402] width 227 height 34
click at [1186, 395] on icon "show more" at bounding box center [1178, 402] width 16 height 16
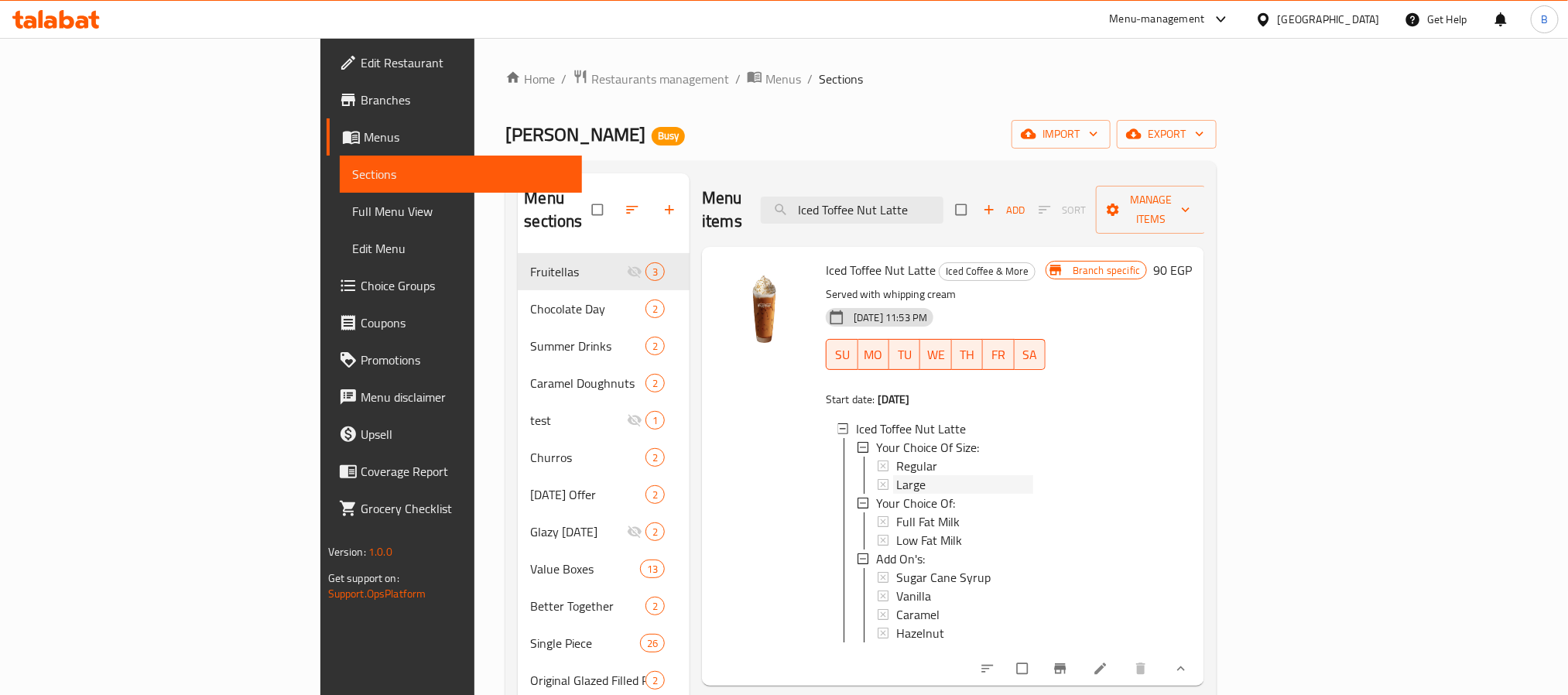
click at [896, 475] on div "Large" at bounding box center [964, 484] width 137 height 18
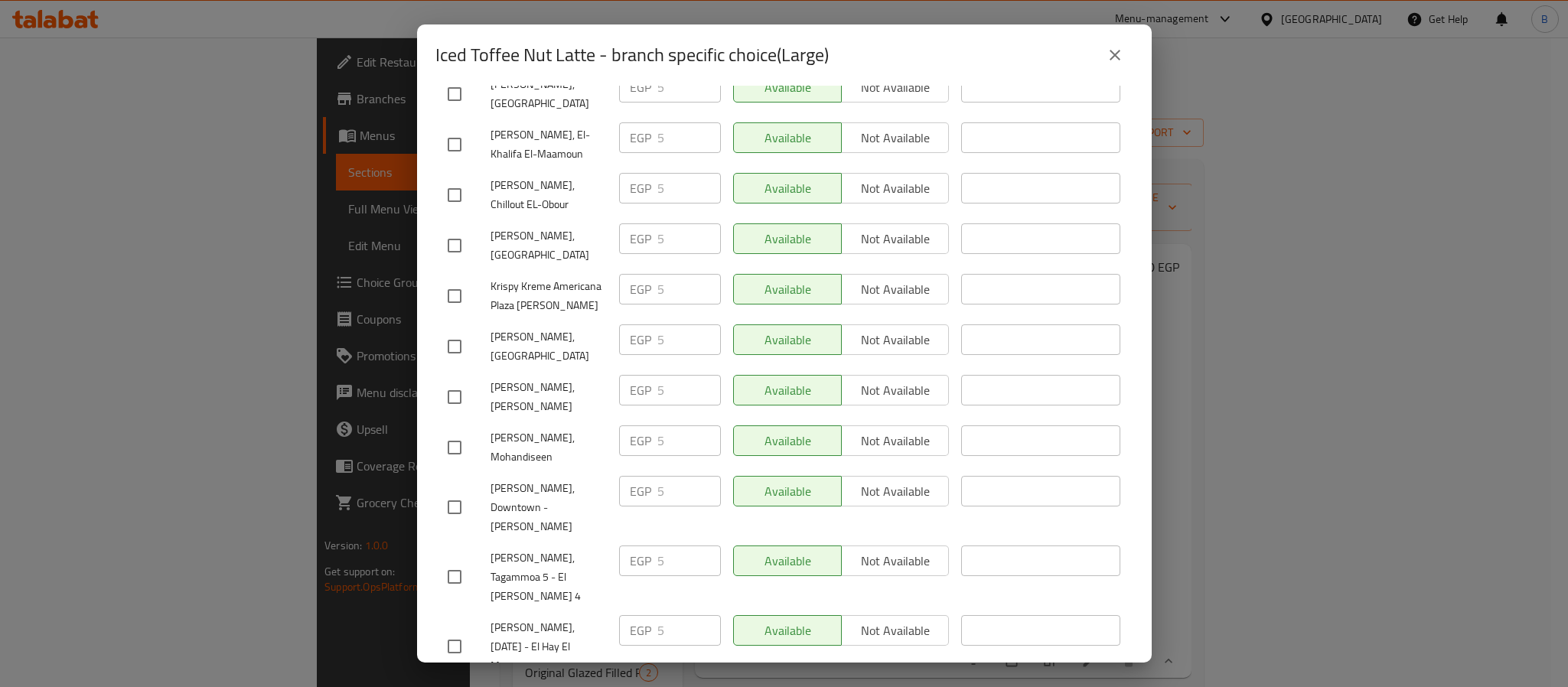
scroll to position [1551, 0]
click at [1107, 49] on div "Iced Toffee Nut Latte - branch specific choice(Large)" at bounding box center [784, 55] width 698 height 36
click at [1107, 49] on icon "close" at bounding box center [1115, 55] width 18 height 18
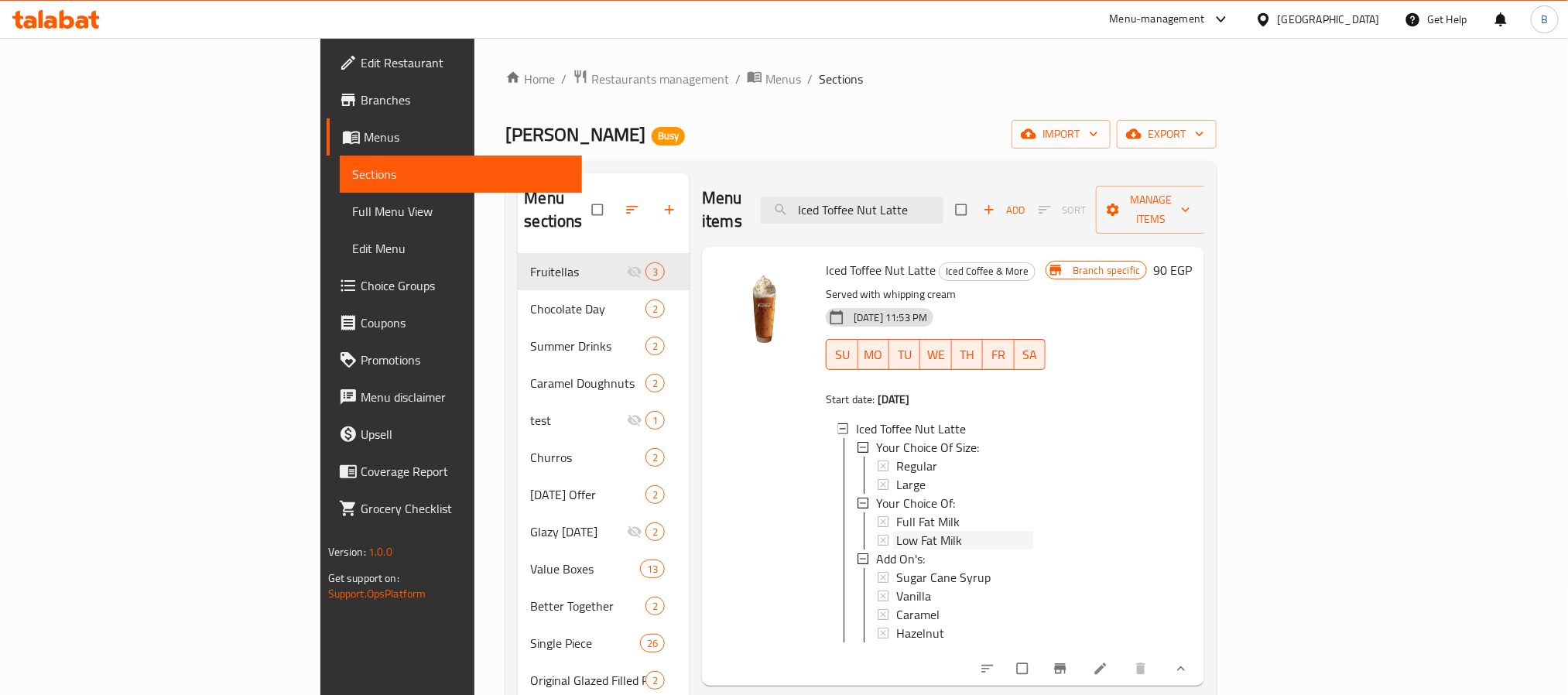
click at [897, 531] on div "Low Fat Milk" at bounding box center [964, 540] width 137 height 18
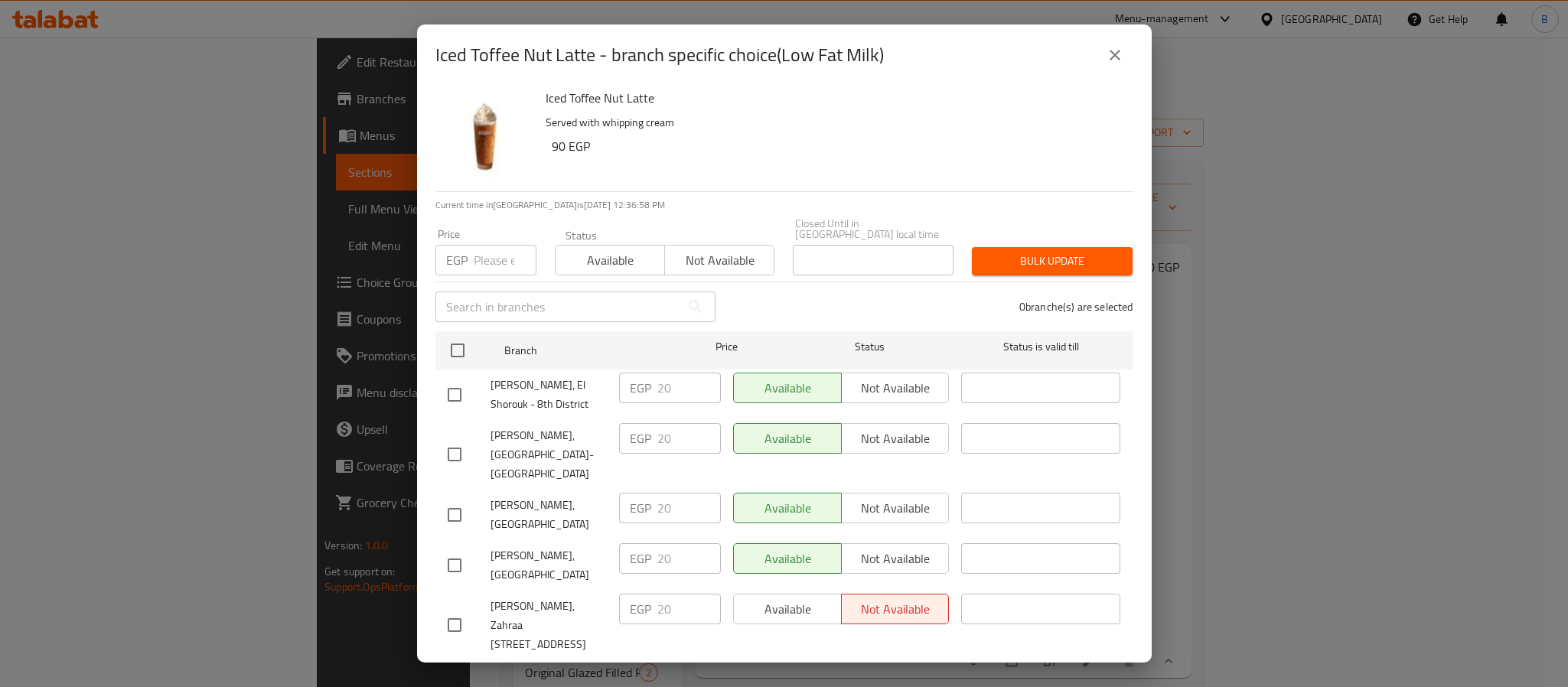
scroll to position [0, 0]
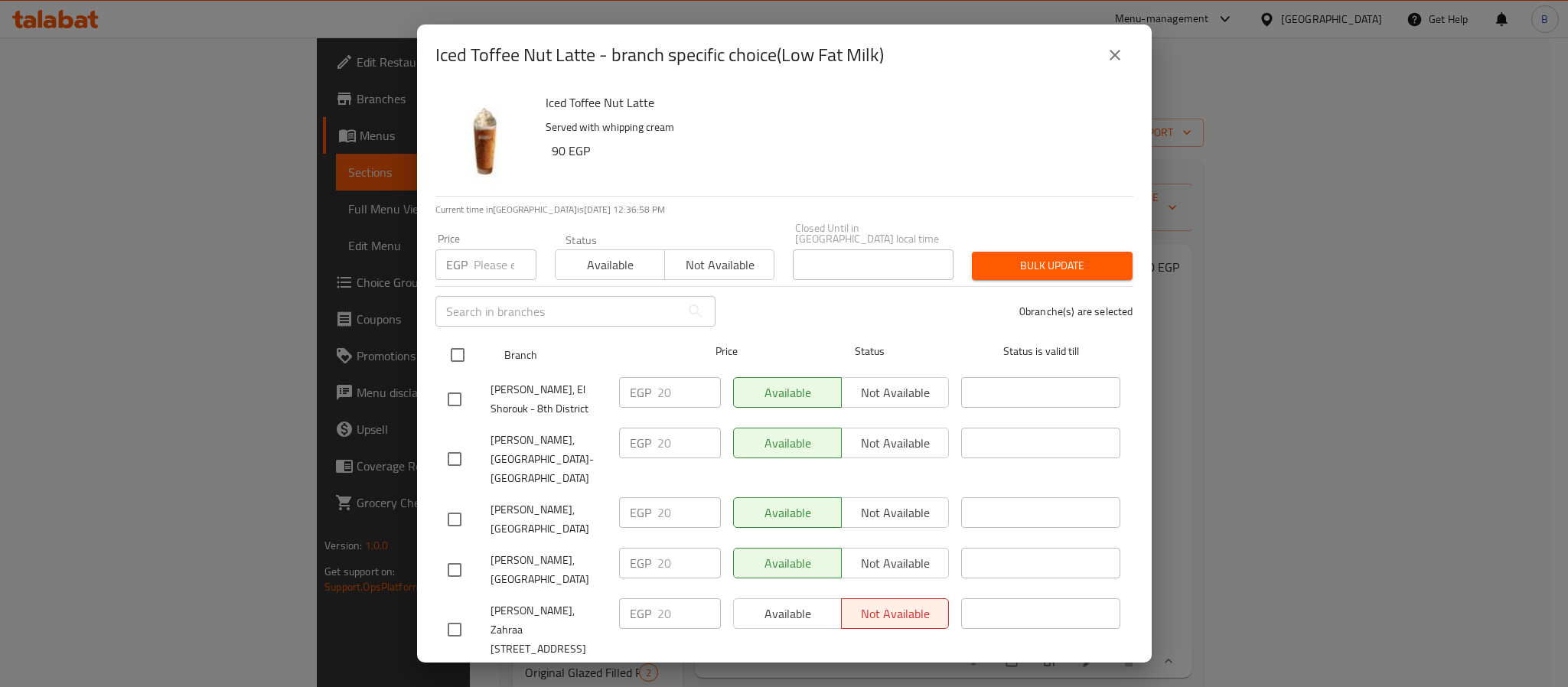
click at [464, 343] on input "checkbox" at bounding box center [457, 355] width 32 height 32
checkbox input "true"
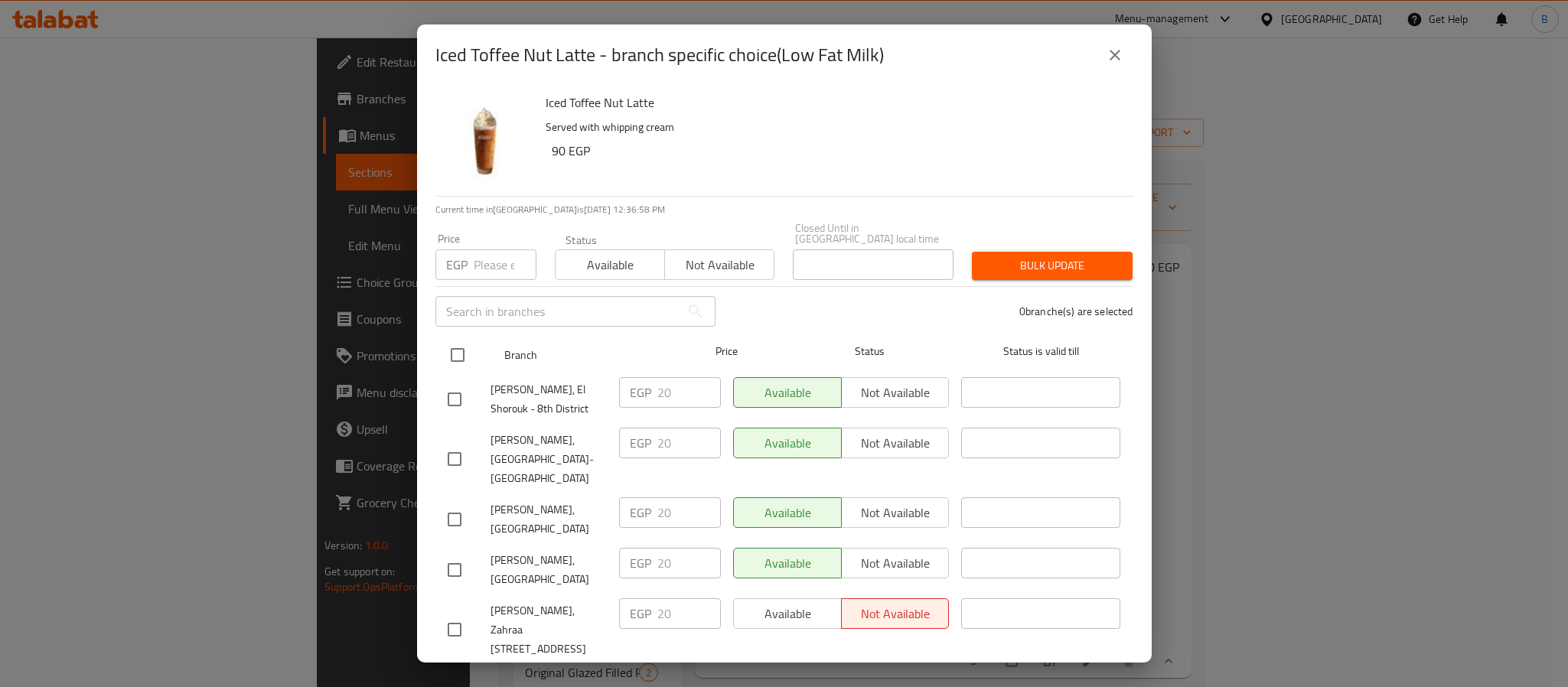
checkbox input "true"
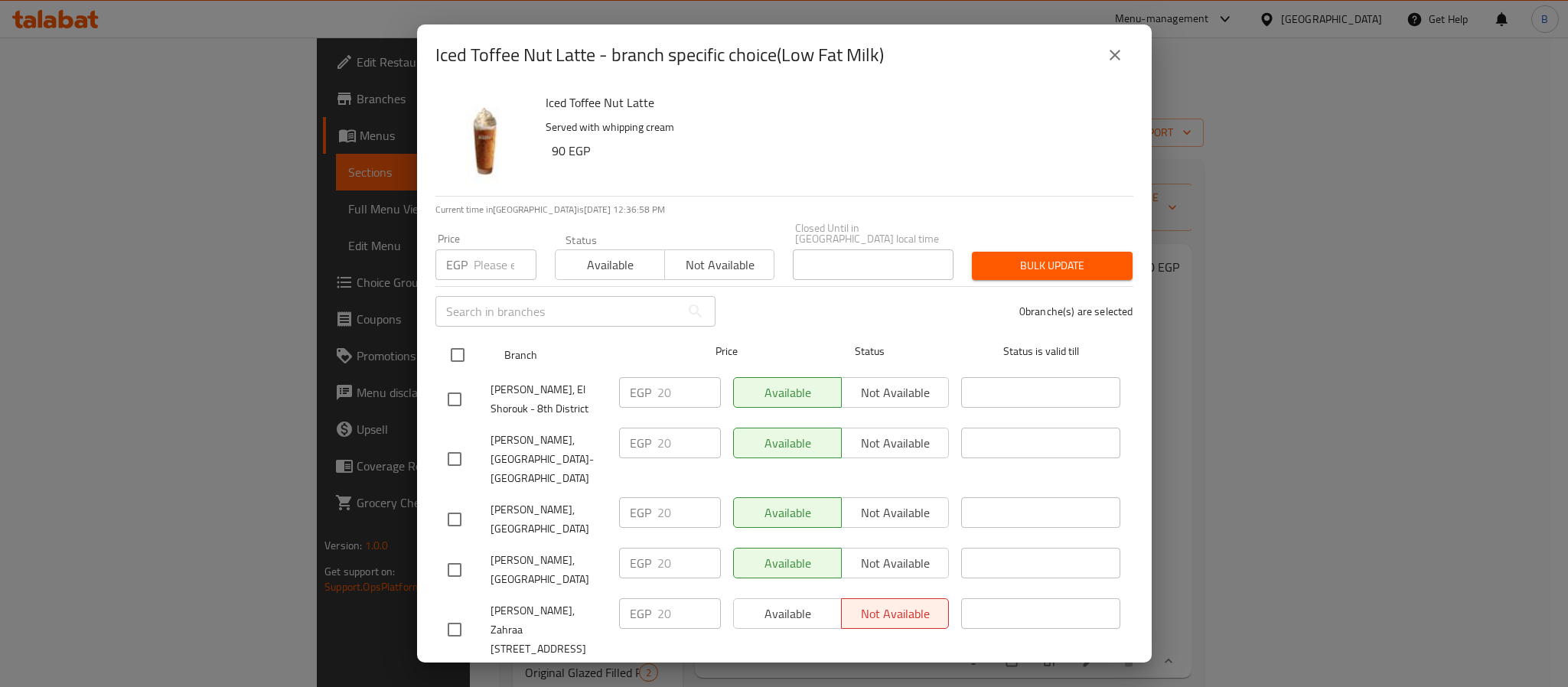
checkbox input "true"
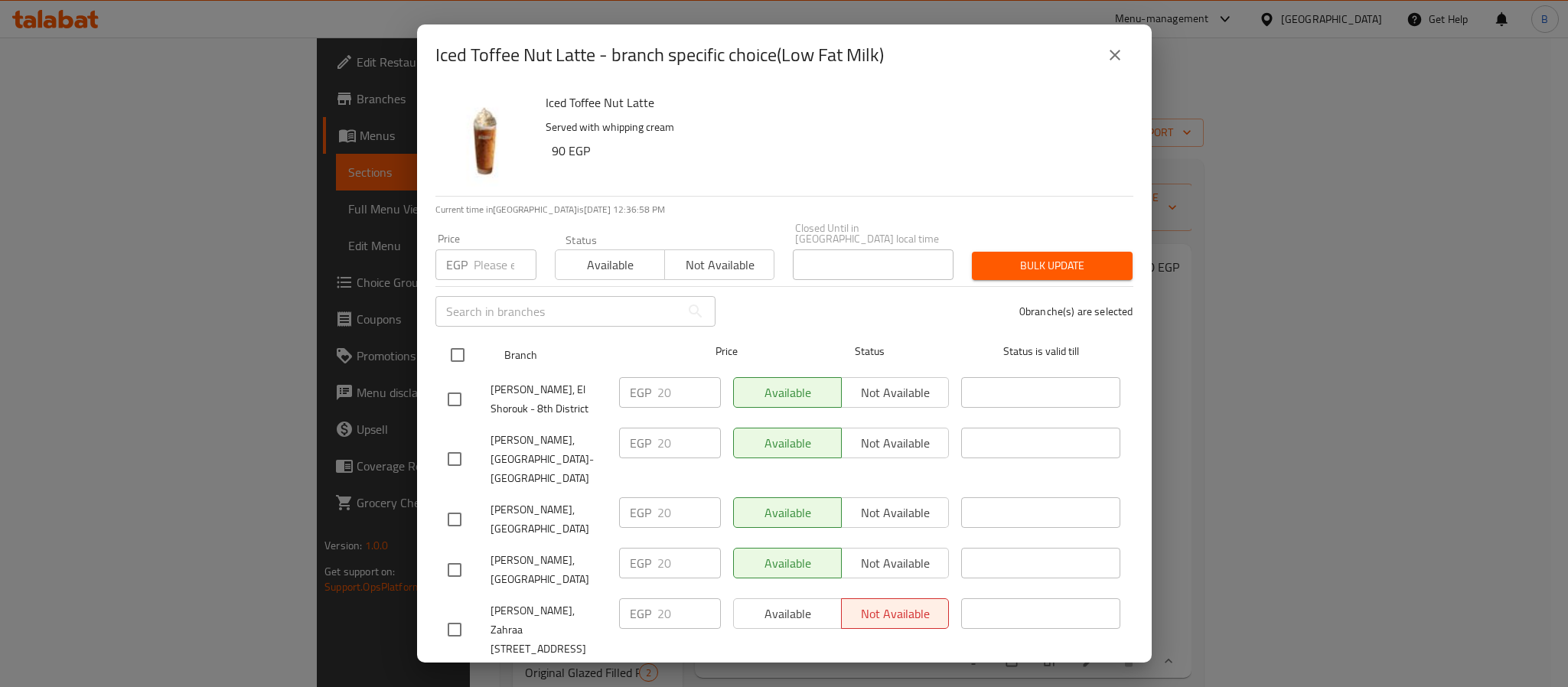
checkbox input "true"
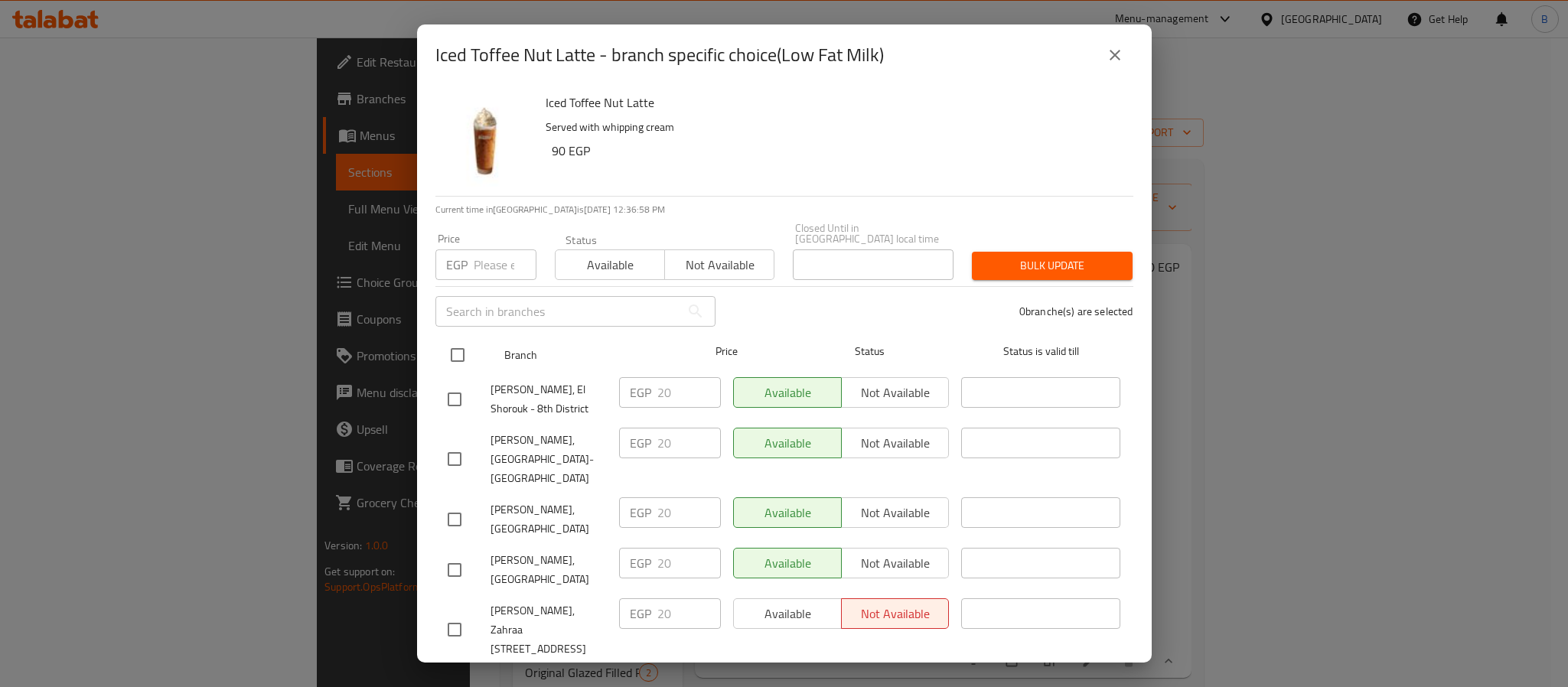
checkbox input "true"
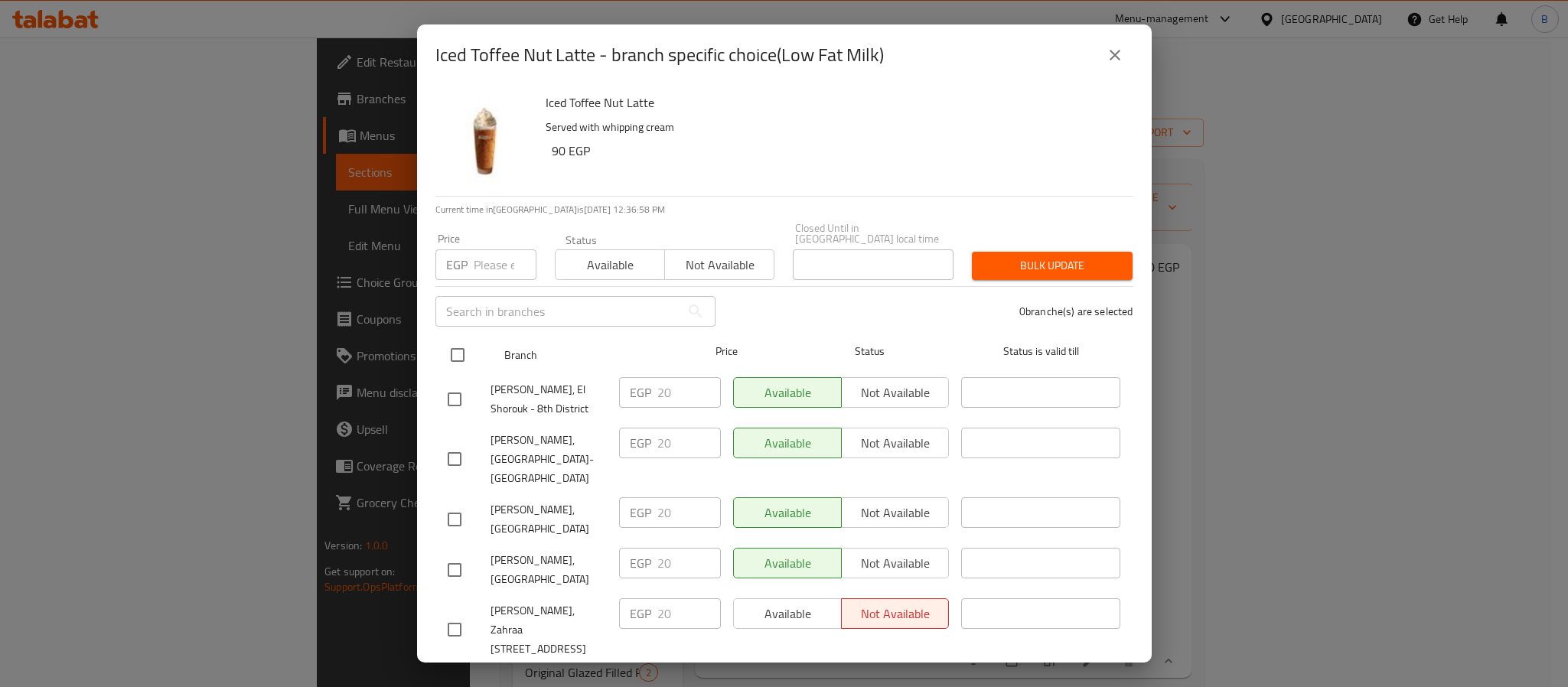
checkbox input "true"
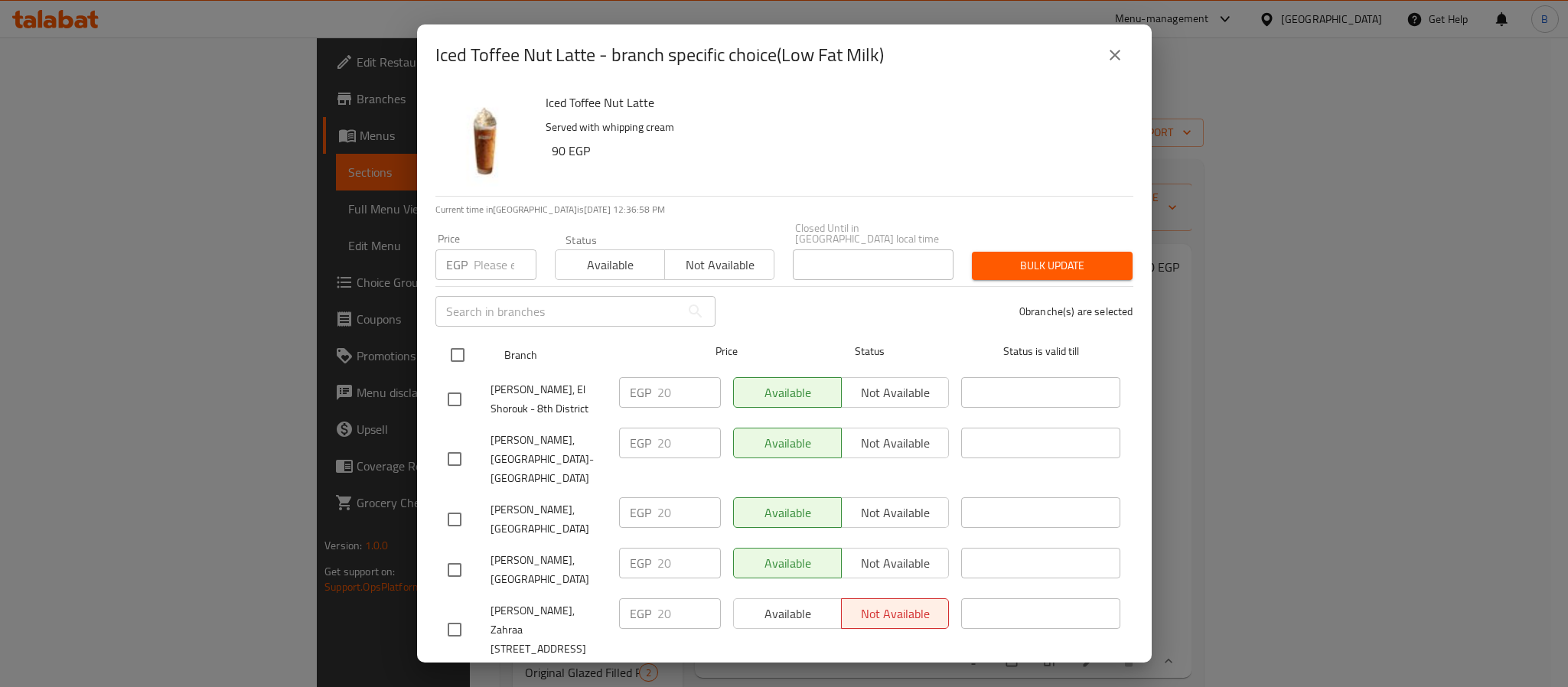
checkbox input "true"
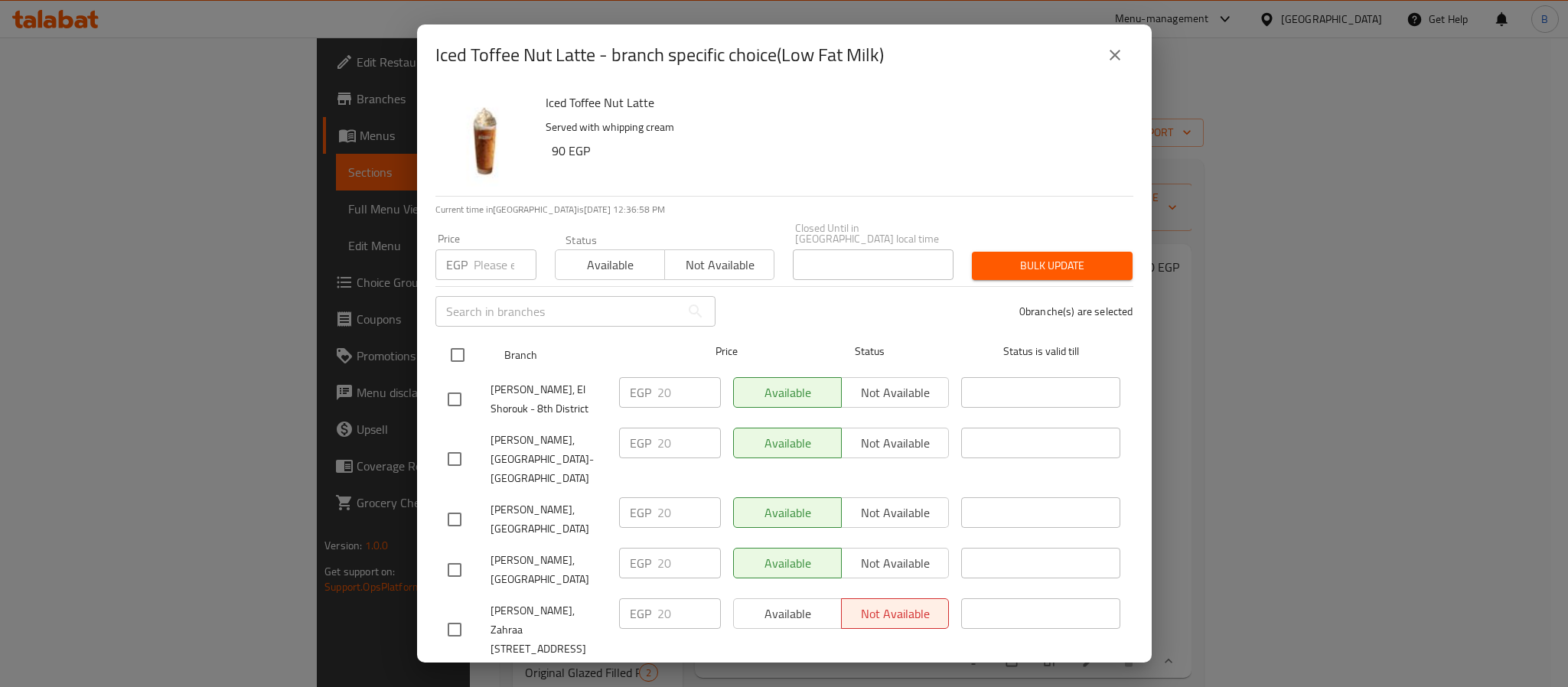
checkbox input "true"
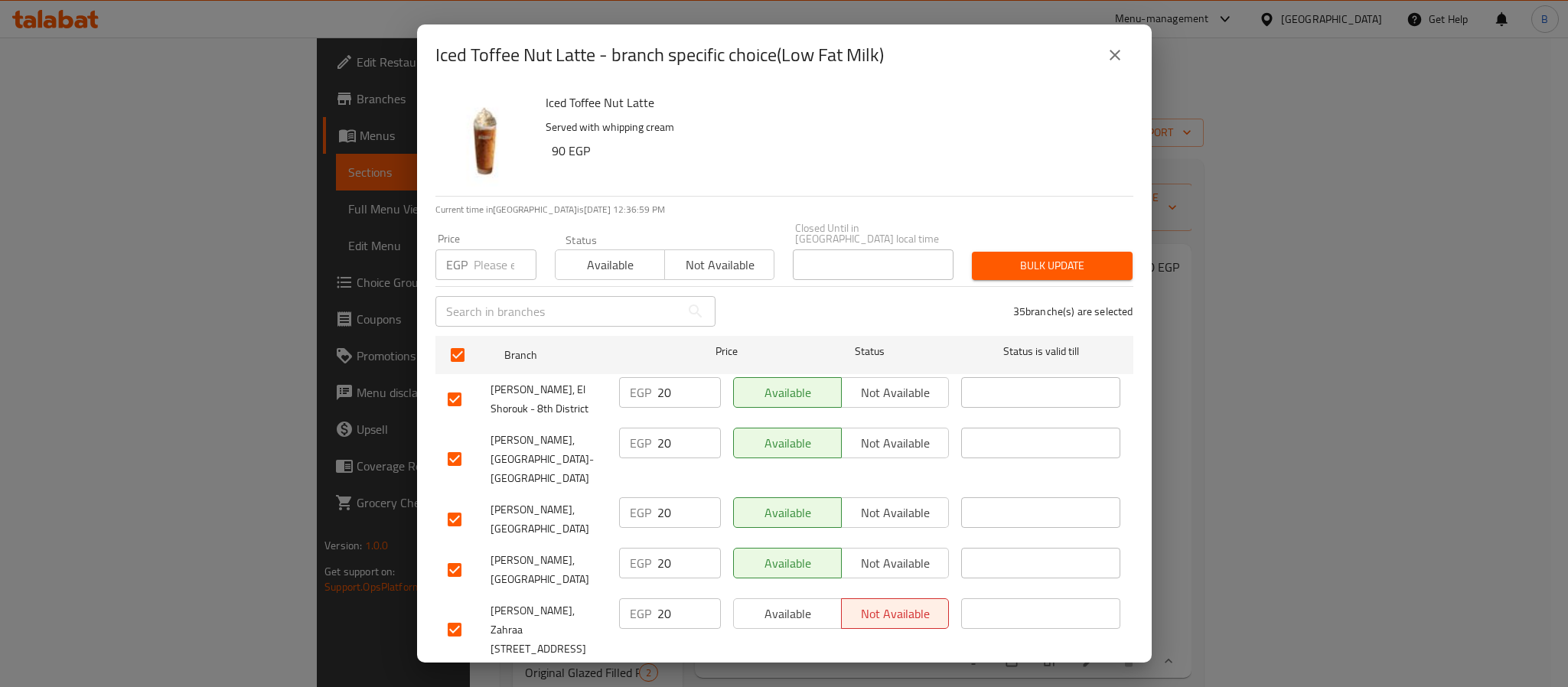
scroll to position [1552, 0]
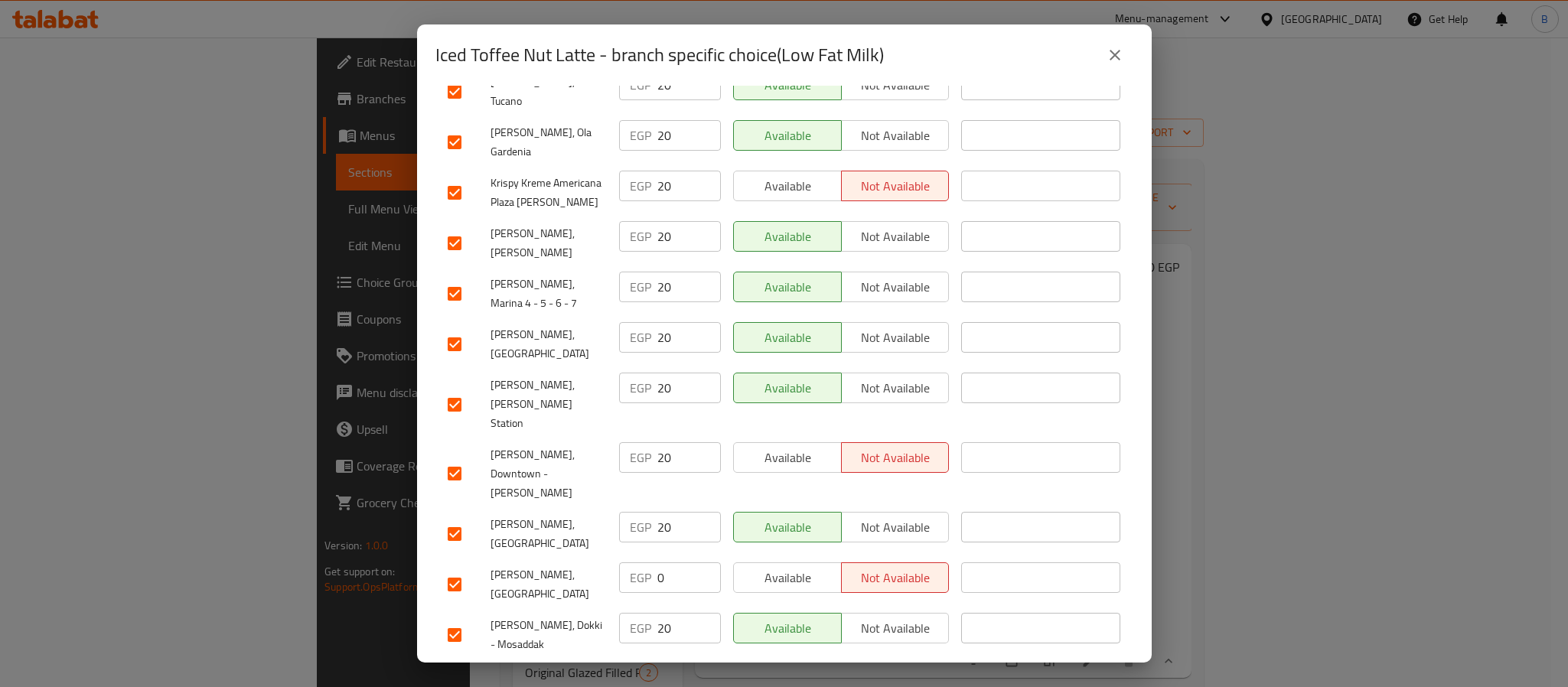
click at [460, 569] on input "checkbox" at bounding box center [454, 584] width 32 height 32
checkbox input "false"
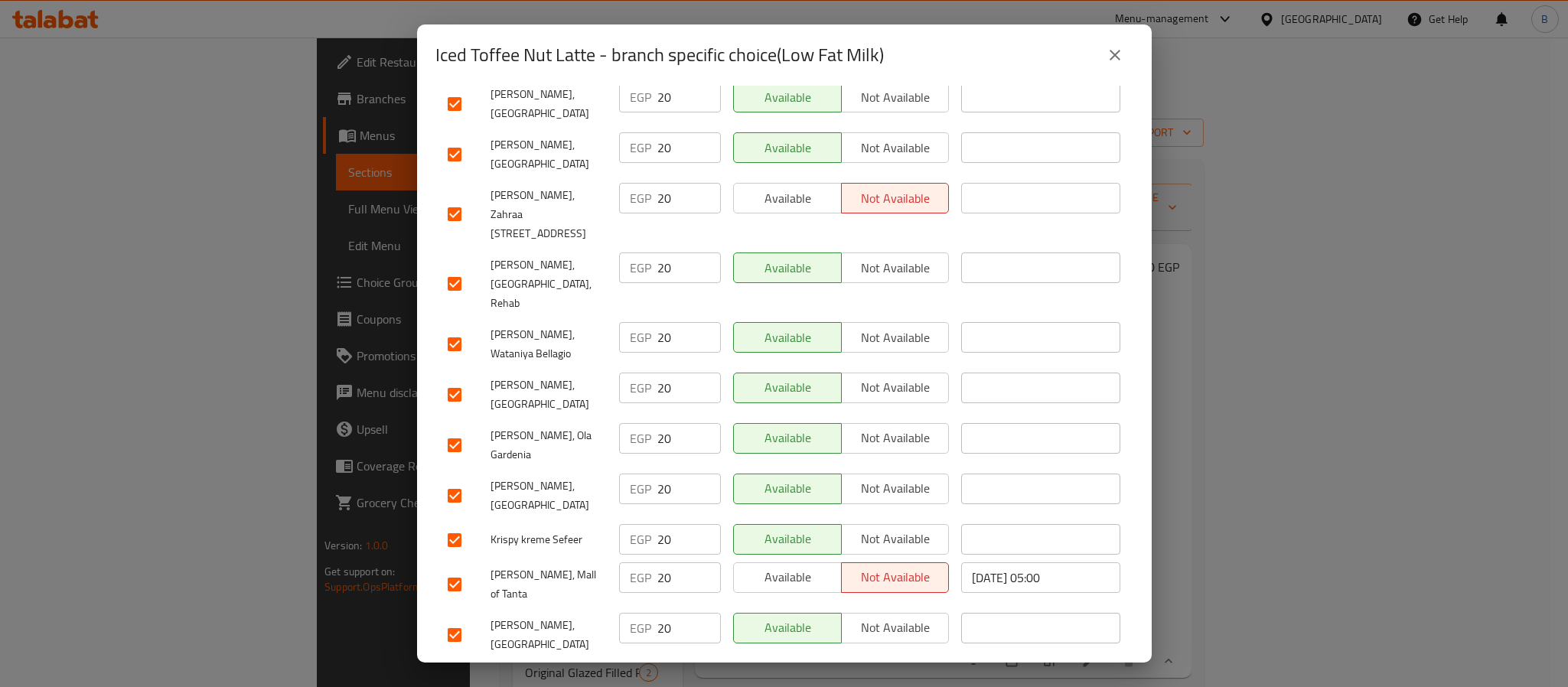
scroll to position [0, 0]
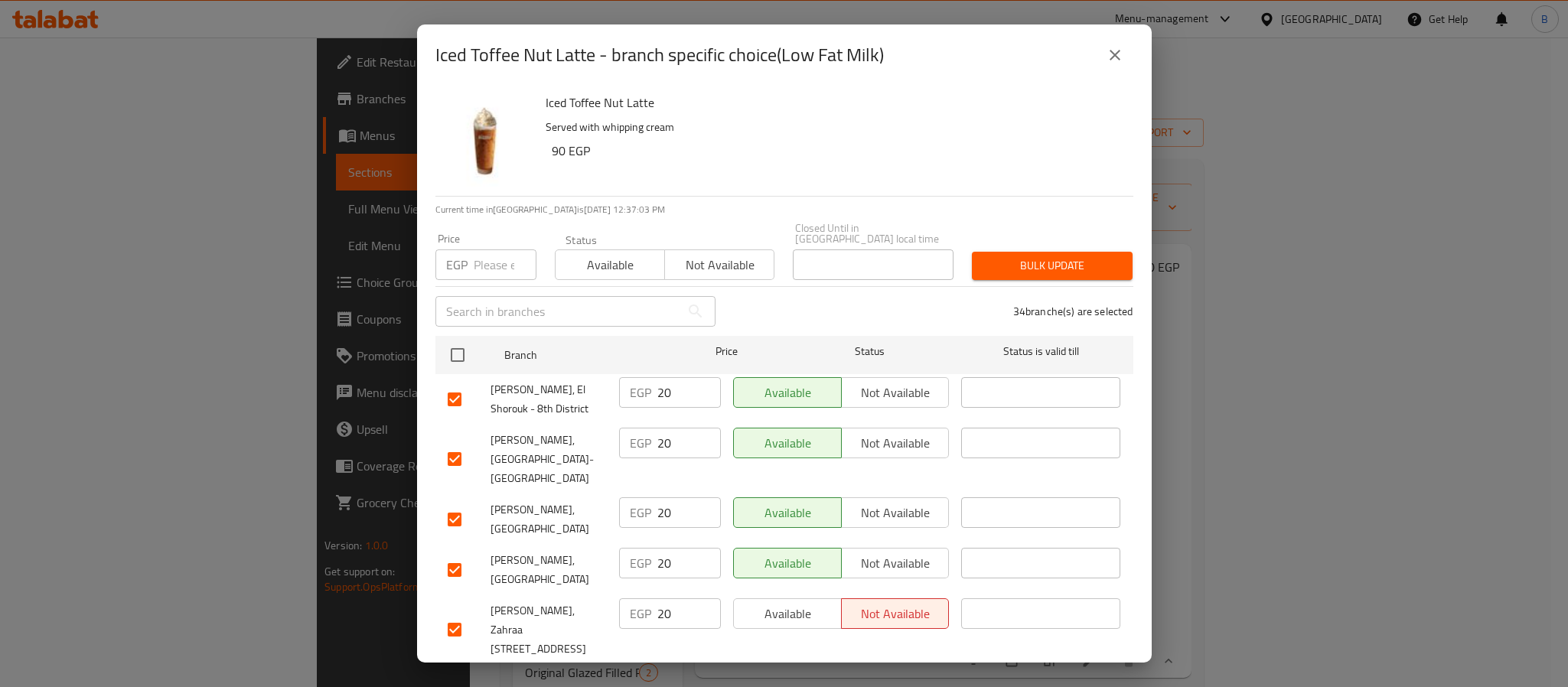
click at [491, 253] on input "number" at bounding box center [505, 265] width 63 height 31
type input "15"
click at [1111, 53] on icon "close" at bounding box center [1115, 55] width 18 height 18
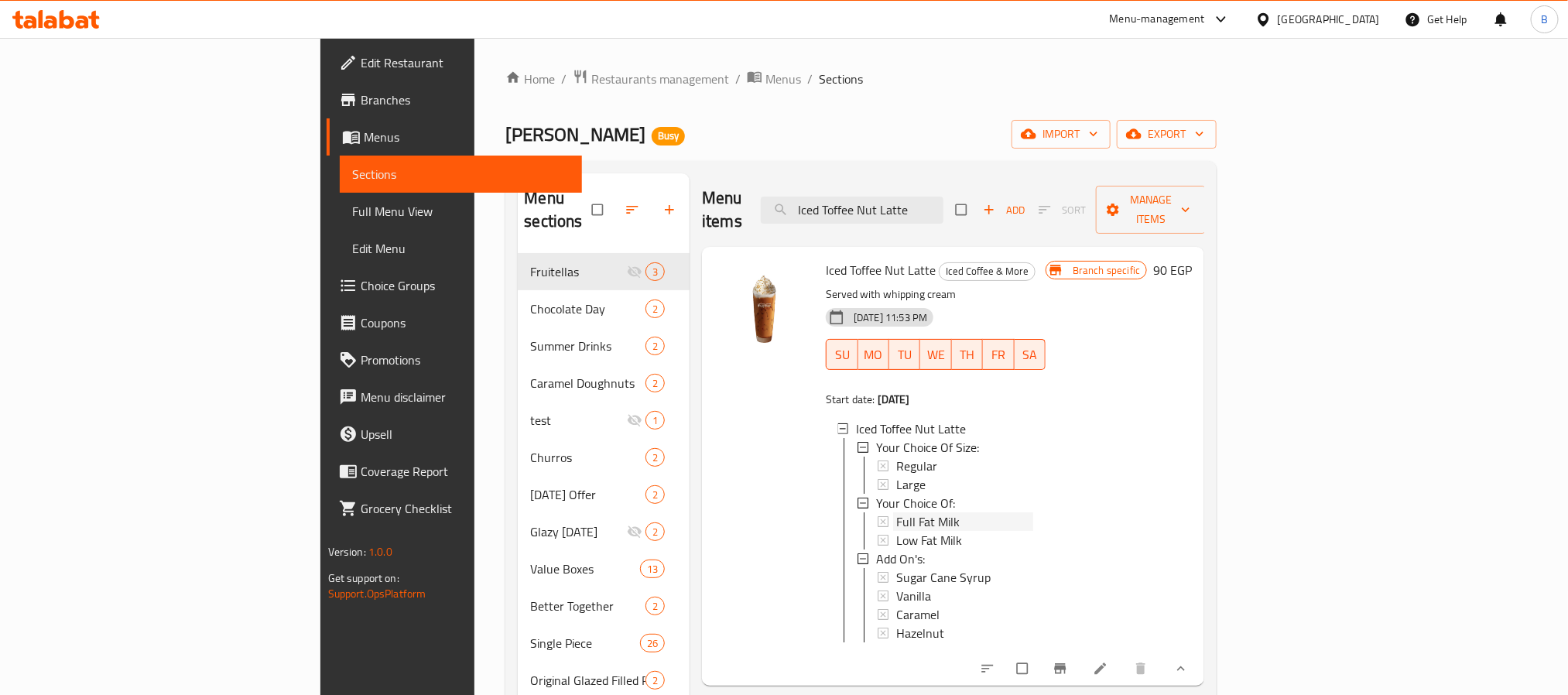
click at [896, 513] on span "Full Fat Milk" at bounding box center [928, 522] width 63 height 18
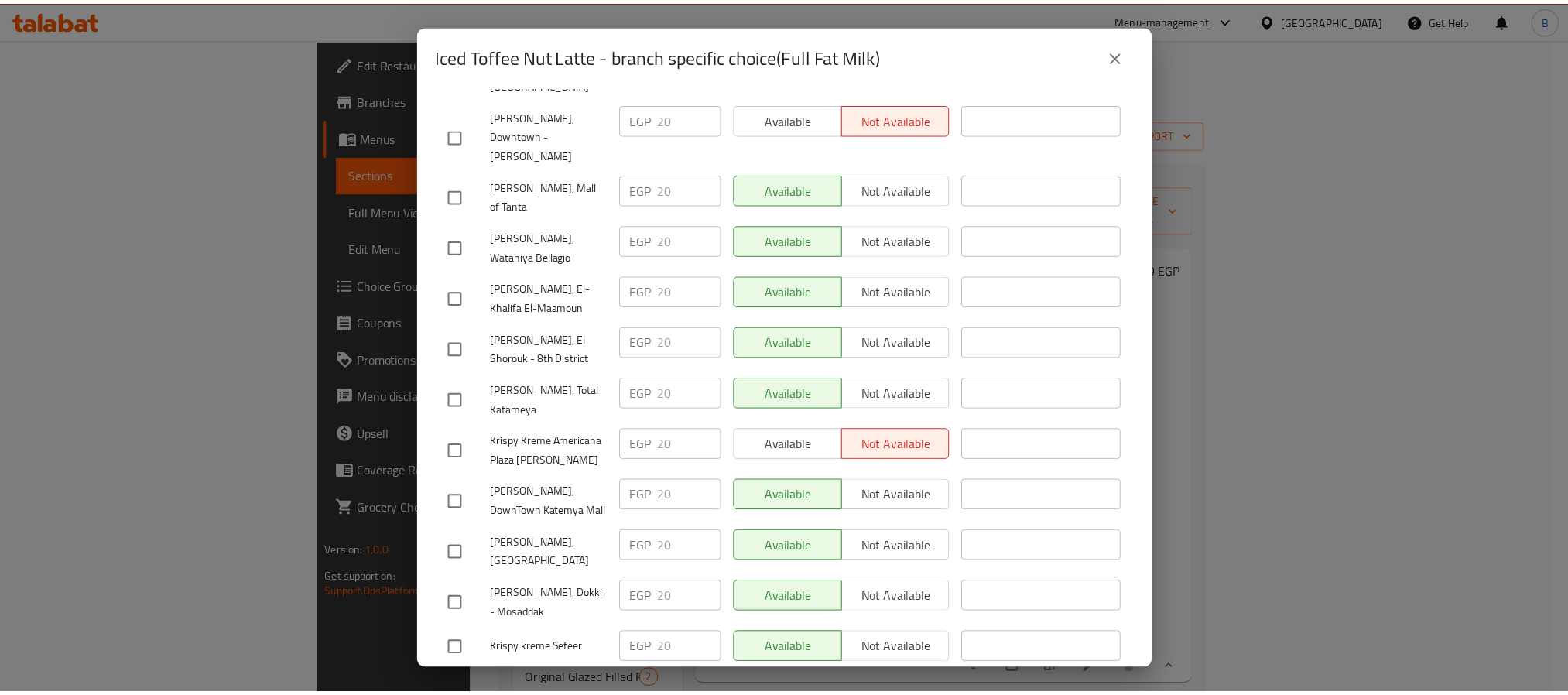
scroll to position [756, 0]
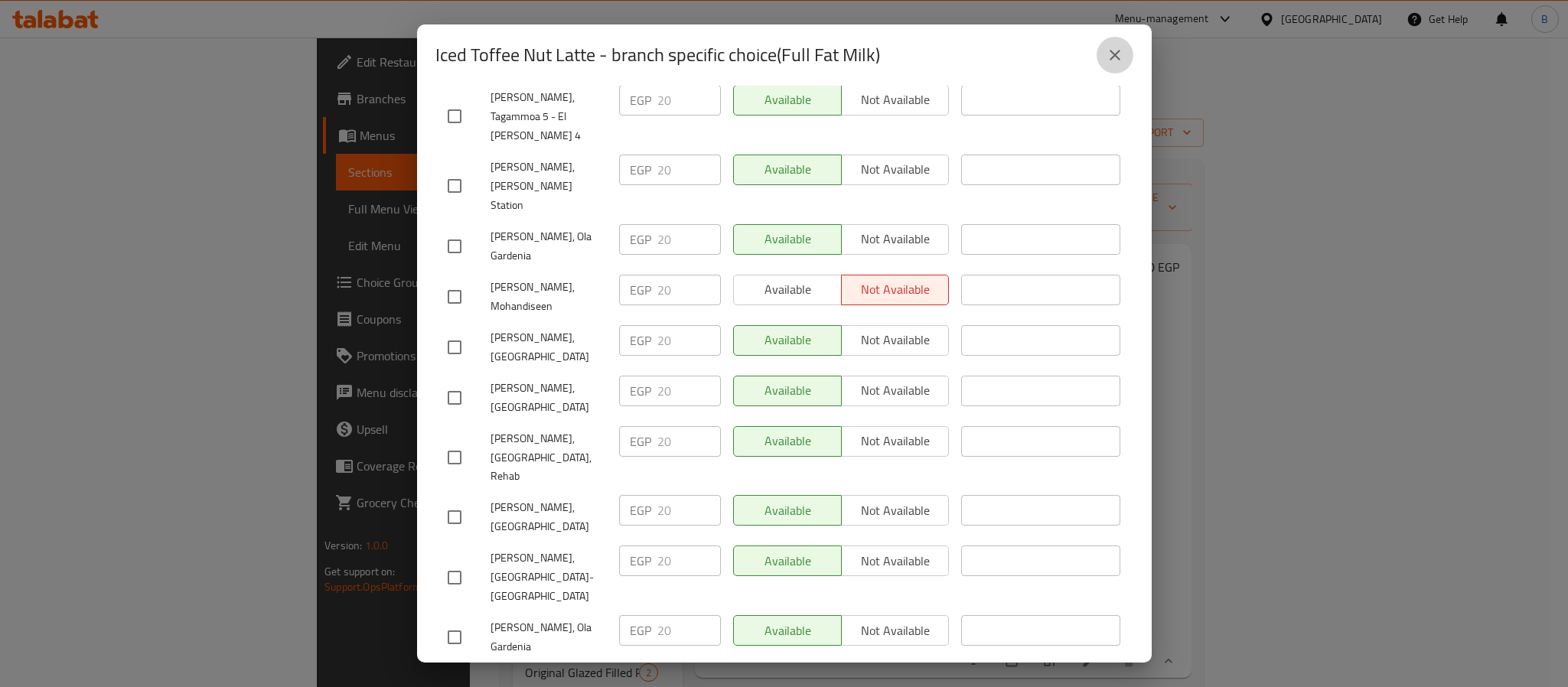
click at [1103, 46] on button "close" at bounding box center [1115, 55] width 36 height 36
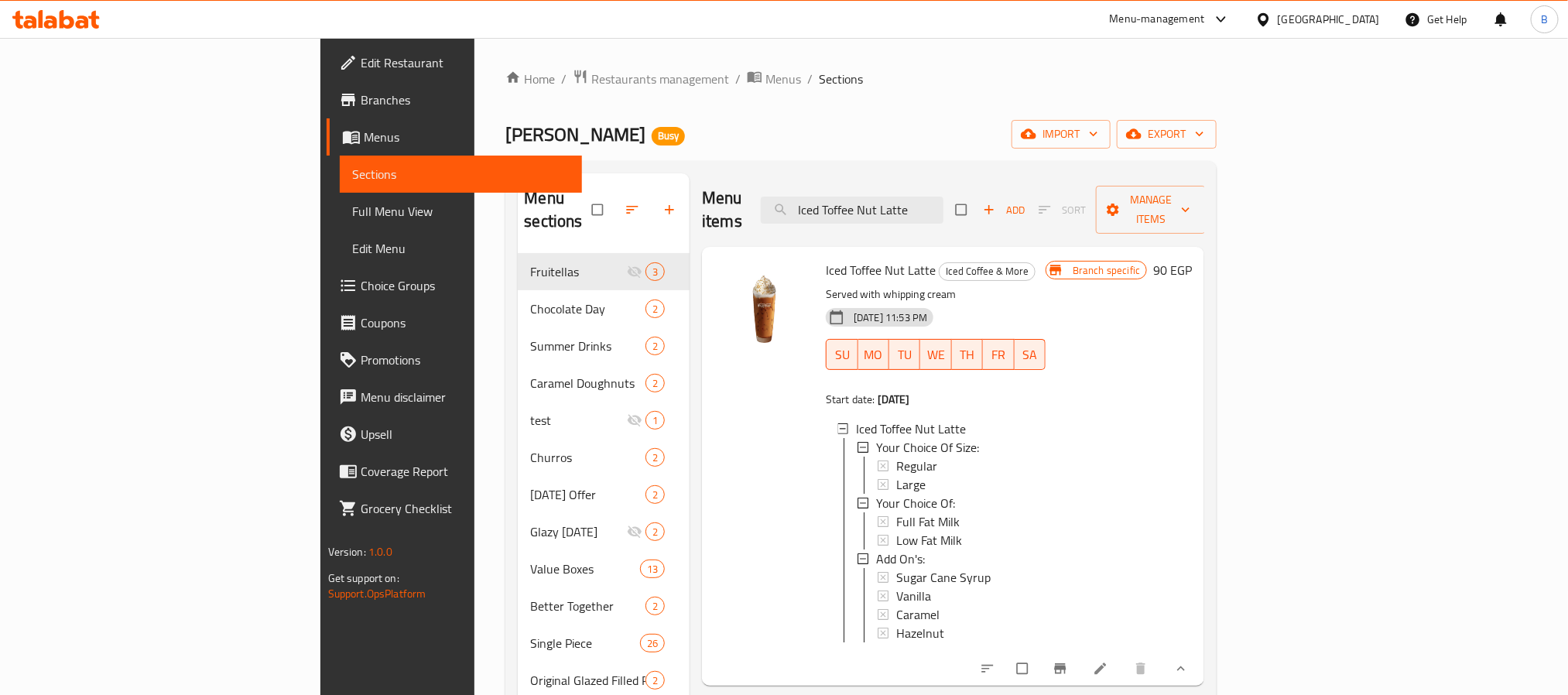
click at [1108, 665] on icon at bounding box center [1101, 668] width 16 height 16
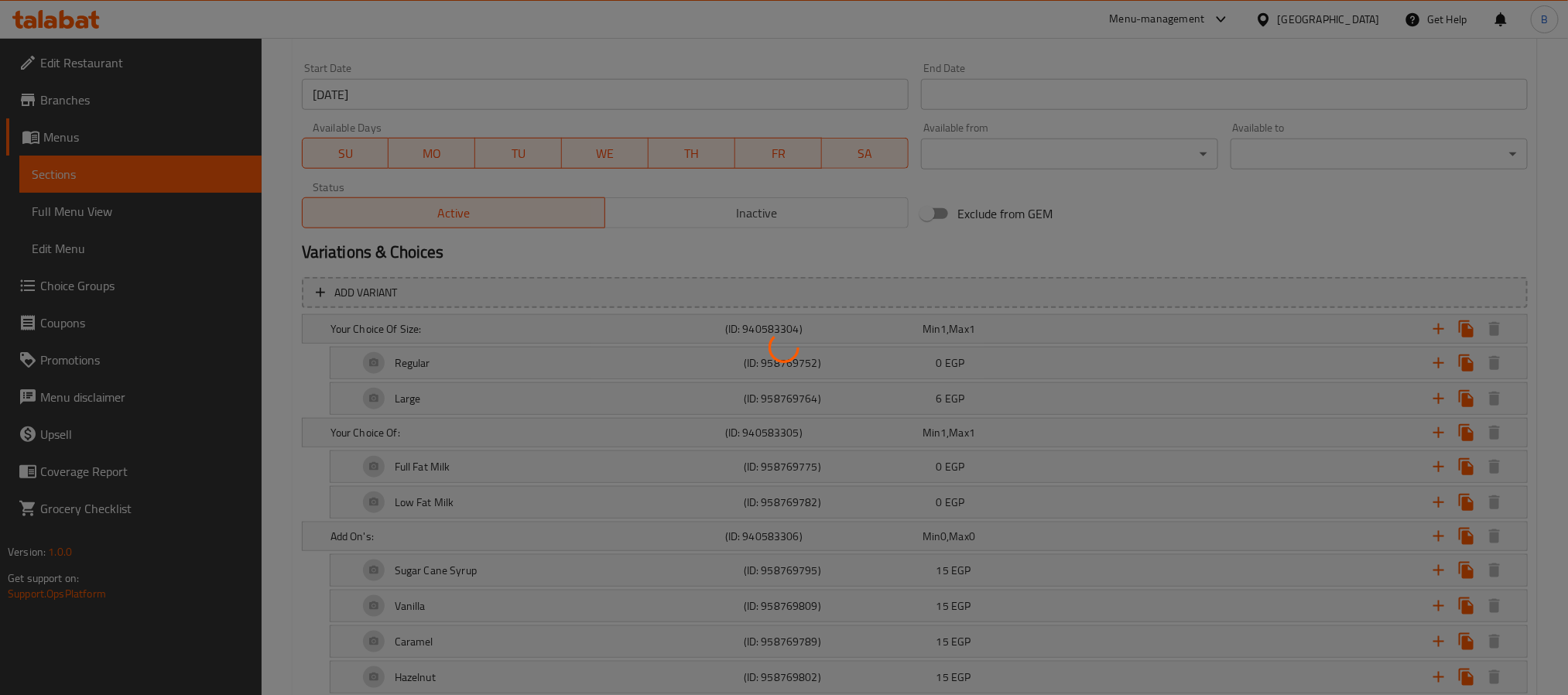
scroll to position [697, 0]
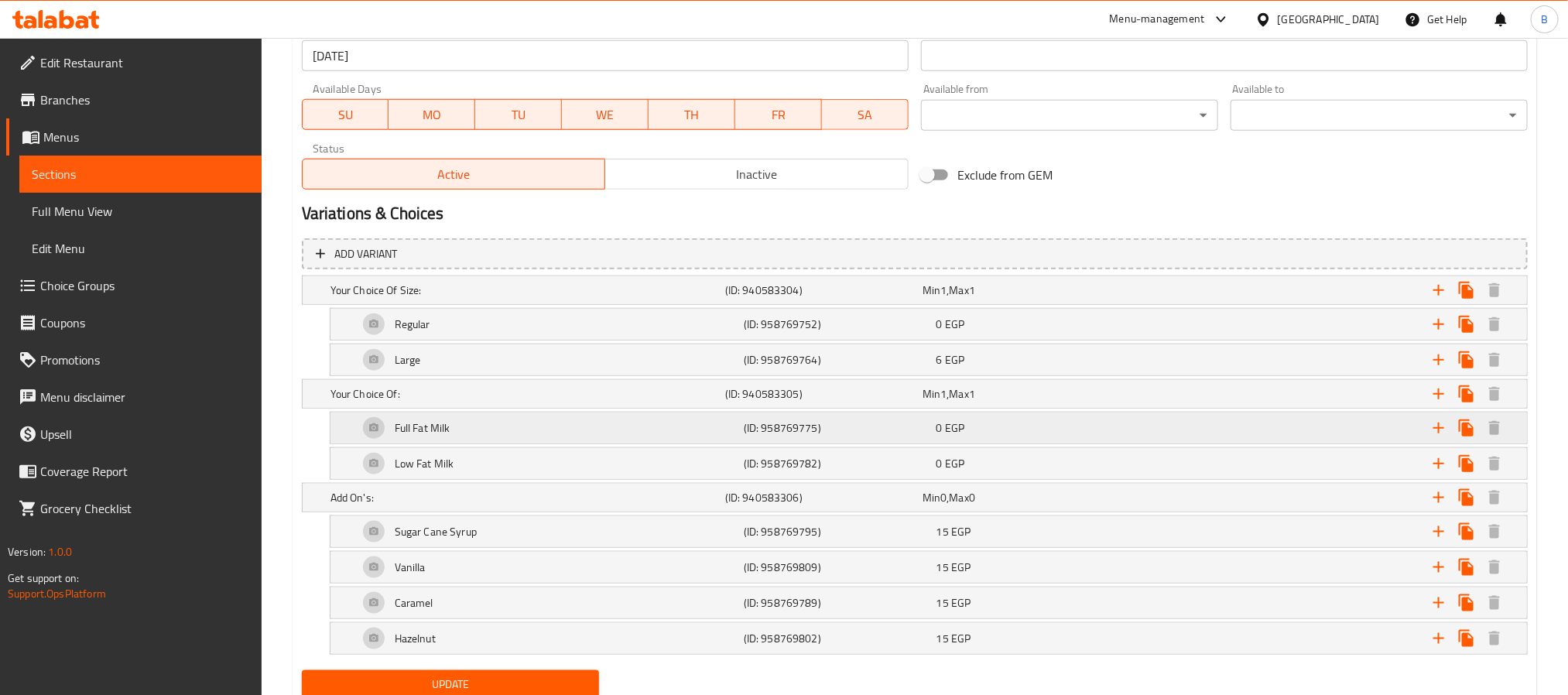
click at [494, 301] on div "Full Fat Milk" at bounding box center [525, 291] width 395 height 22
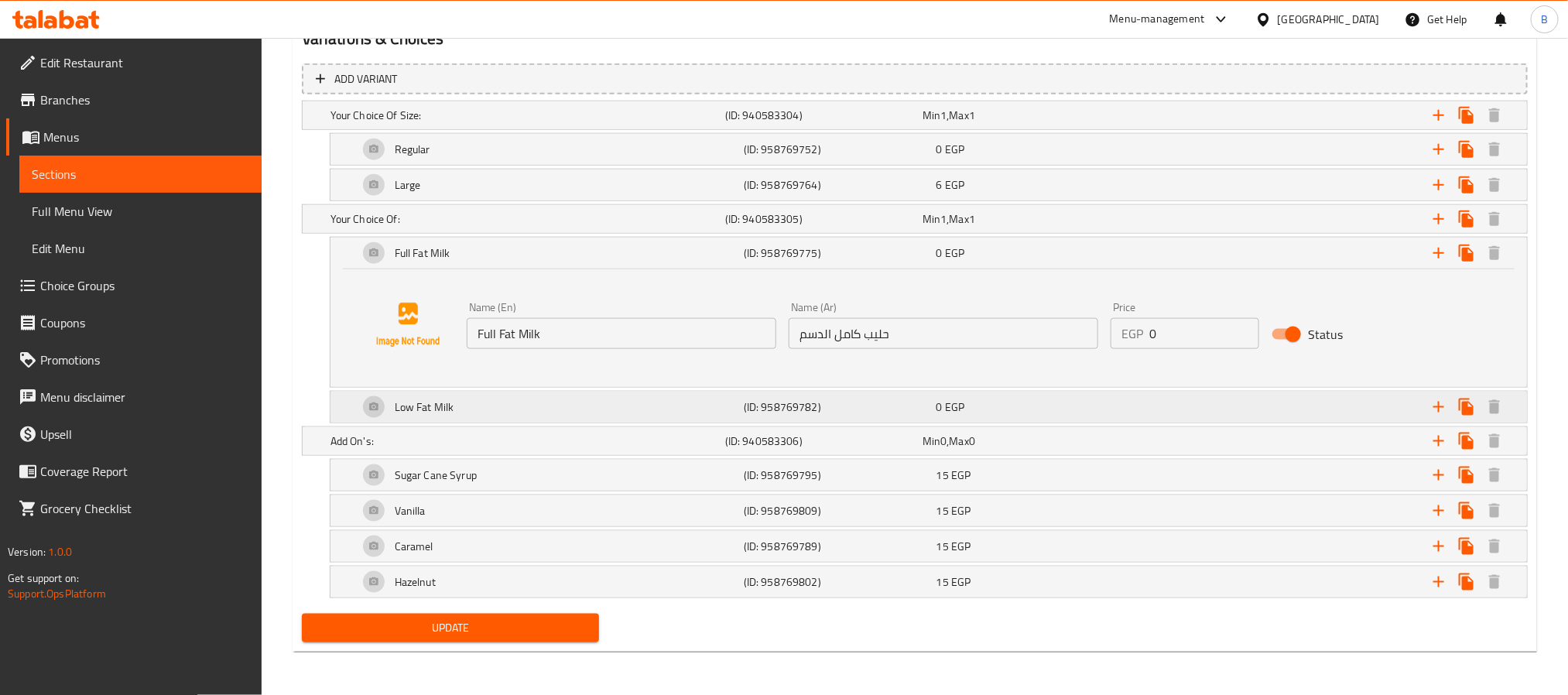
click at [595, 126] on div "Low Fat Milk" at bounding box center [525, 116] width 395 height 22
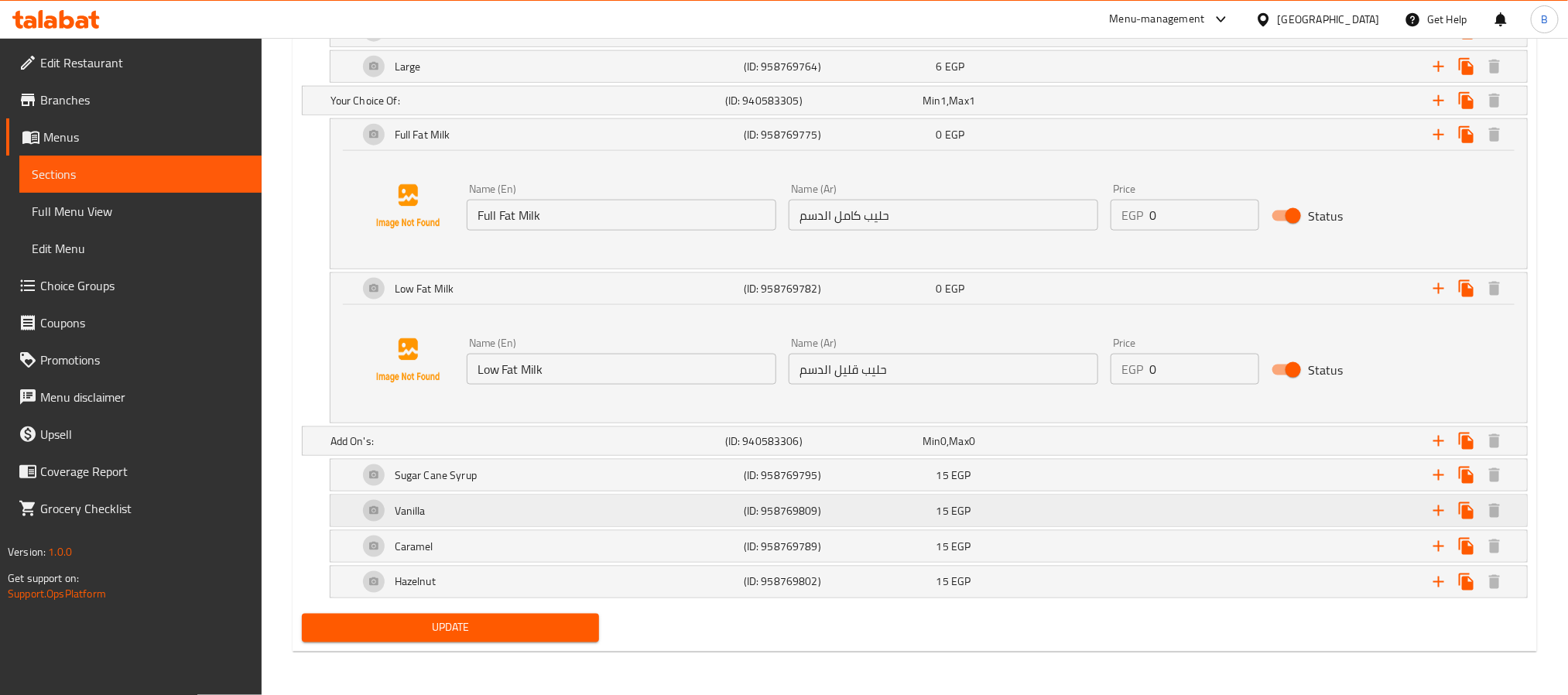
scroll to position [997, 0]
click at [431, 39] on h5 "Sugar Cane Syrup" at bounding box center [412, 30] width 36 height 16
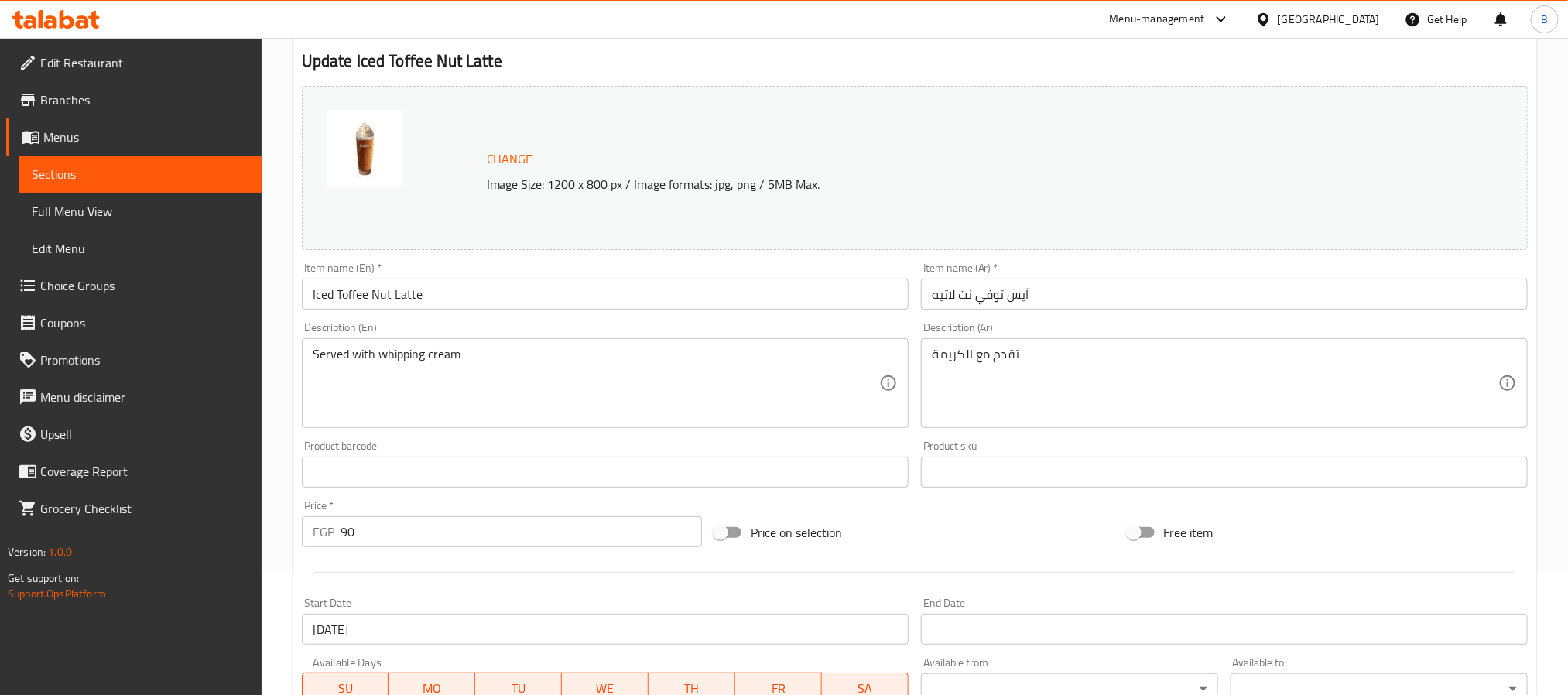
scroll to position [0, 0]
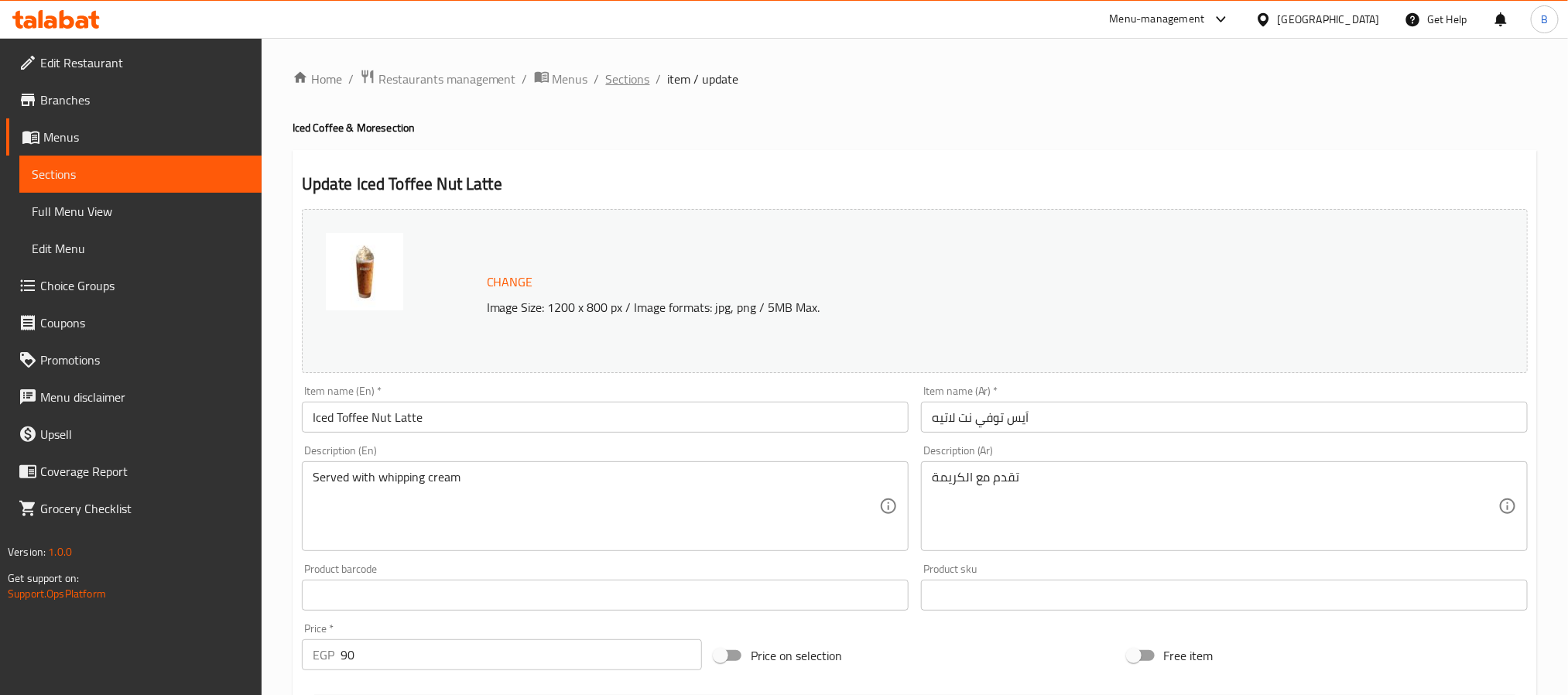
click at [634, 82] on span "Sections" at bounding box center [628, 79] width 44 height 18
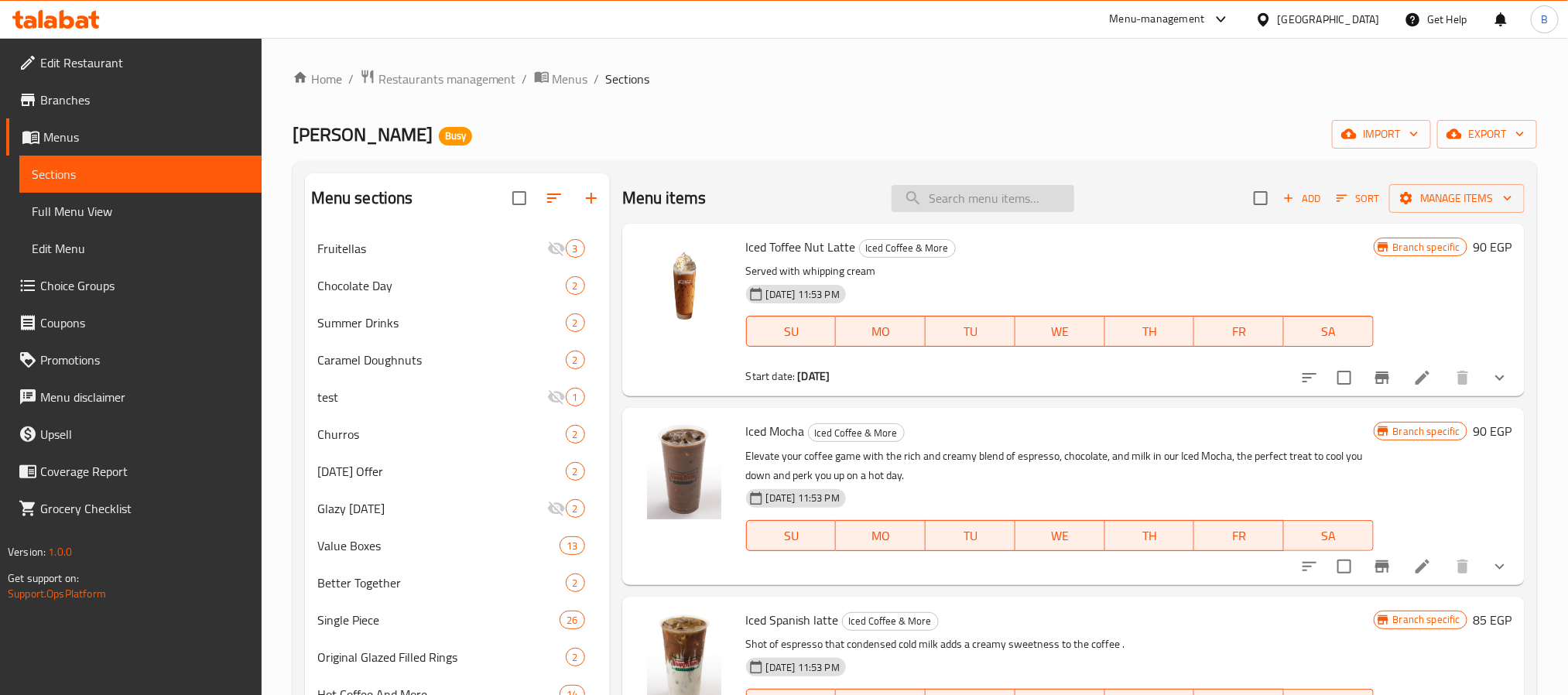
click at [1013, 205] on input "search" at bounding box center [983, 198] width 182 height 27
paste input "Marasi Village"
type input "Marasi Village"
click at [1355, 395] on div at bounding box center [1404, 377] width 227 height 37
click at [1376, 384] on icon "Branch-specific-item" at bounding box center [1382, 377] width 14 height 12
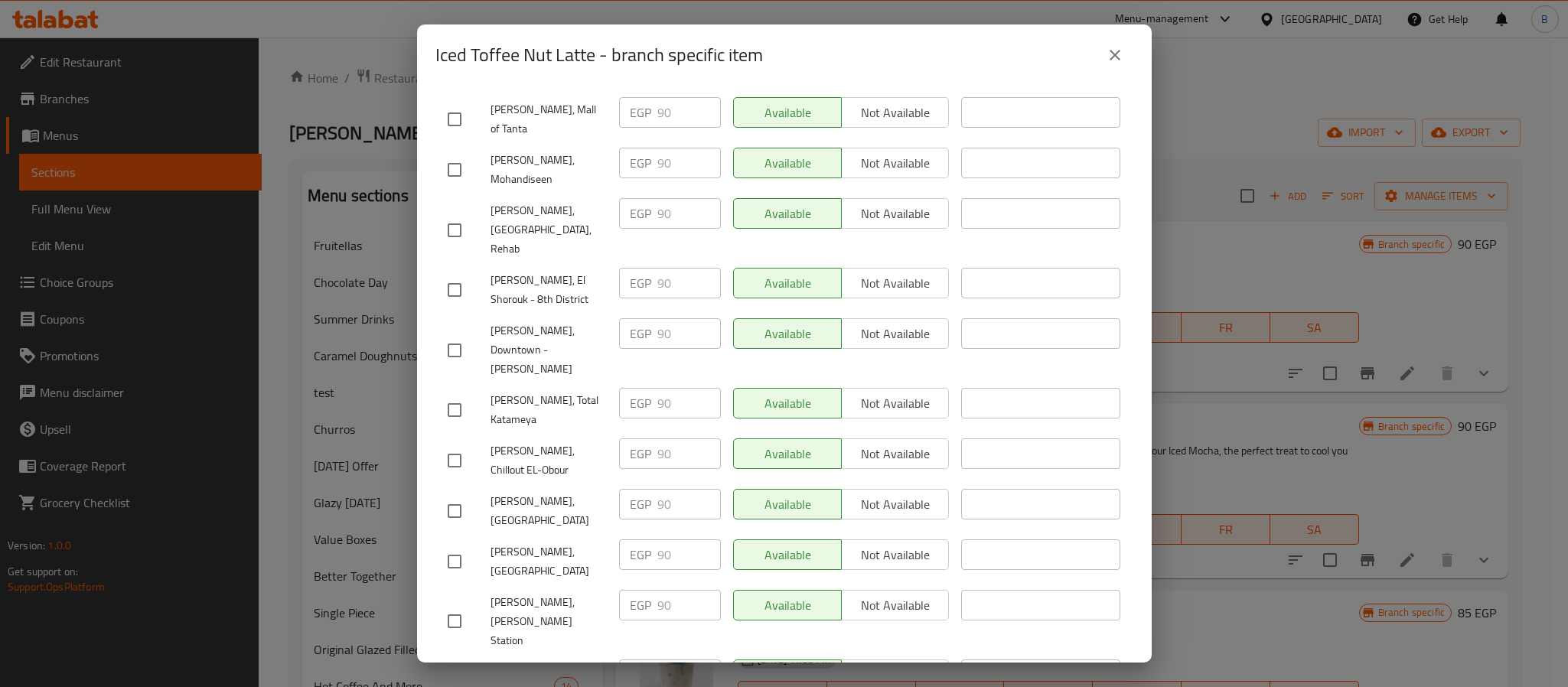
scroll to position [1551, 0]
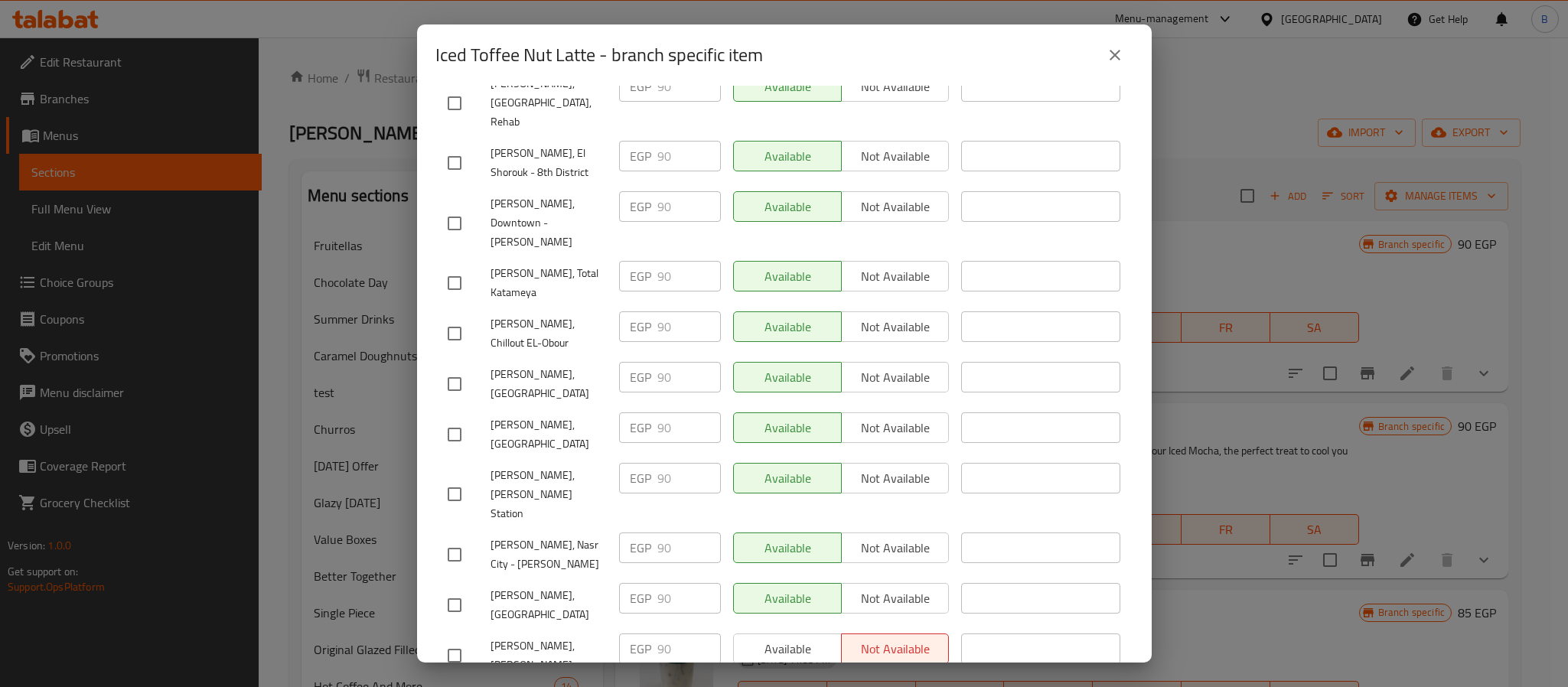
click at [1111, 49] on icon "close" at bounding box center [1115, 55] width 18 height 18
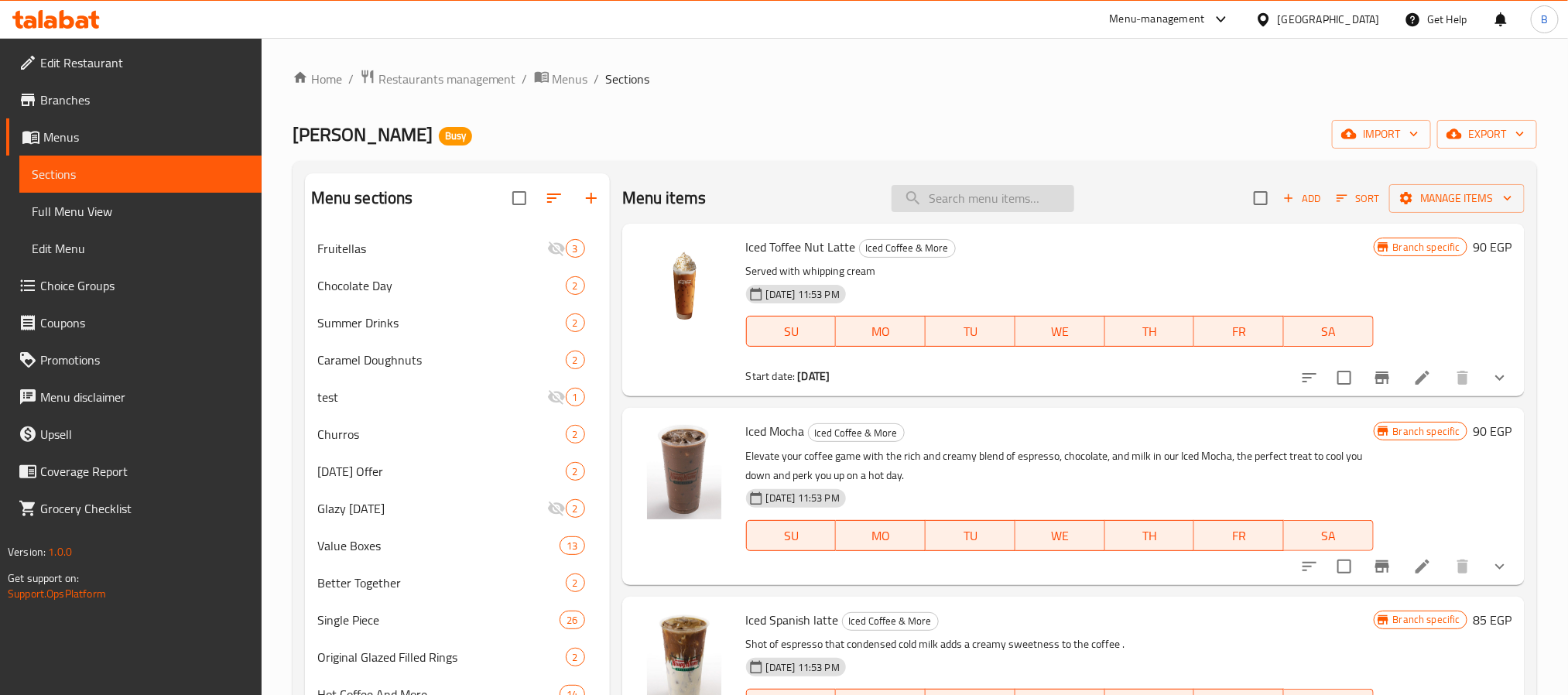
click at [999, 192] on input "search" at bounding box center [983, 198] width 182 height 27
paste input "Iced Spanish latte"
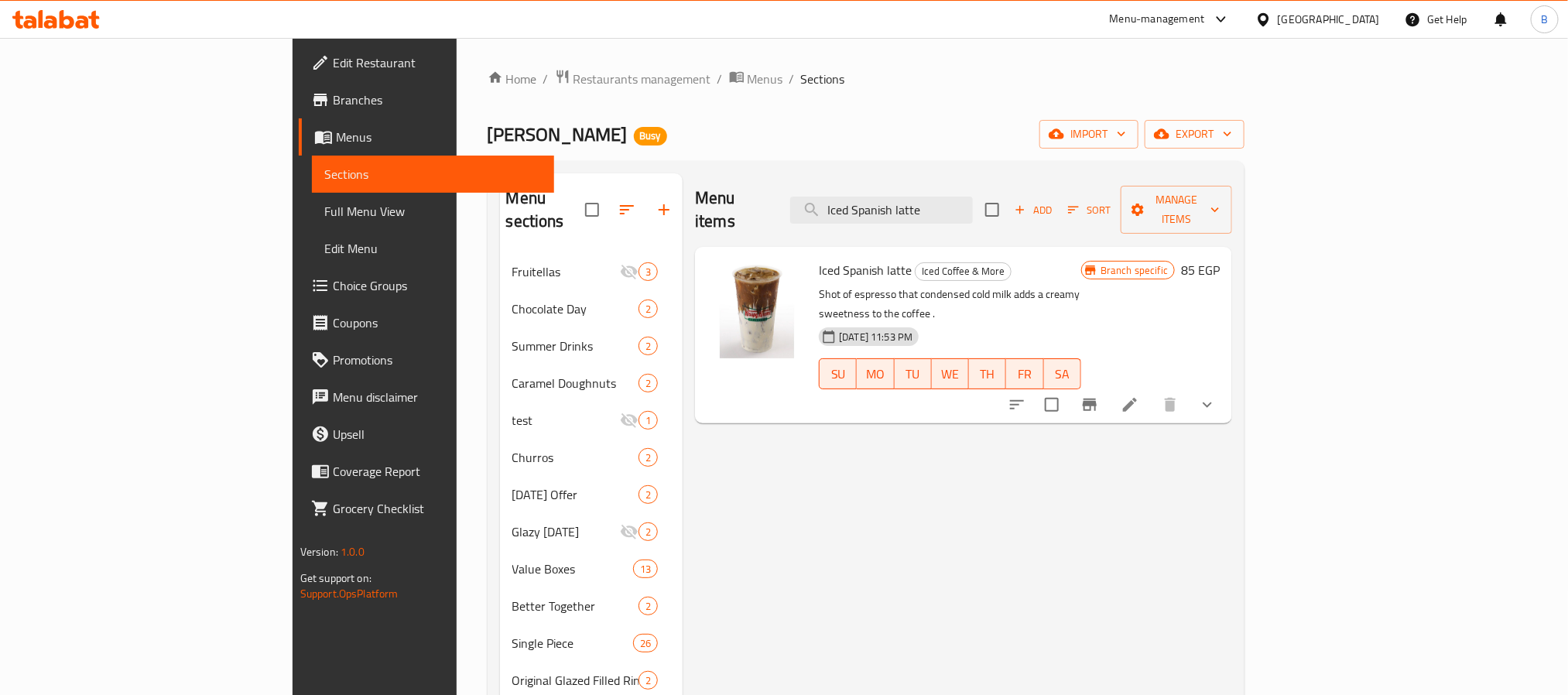
type input "Iced Spanish latte"
click at [819, 259] on span "Iced Spanish latte" at bounding box center [865, 270] width 93 height 23
click at [1108, 387] on button "Branch-specific-item" at bounding box center [1090, 405] width 37 height 37
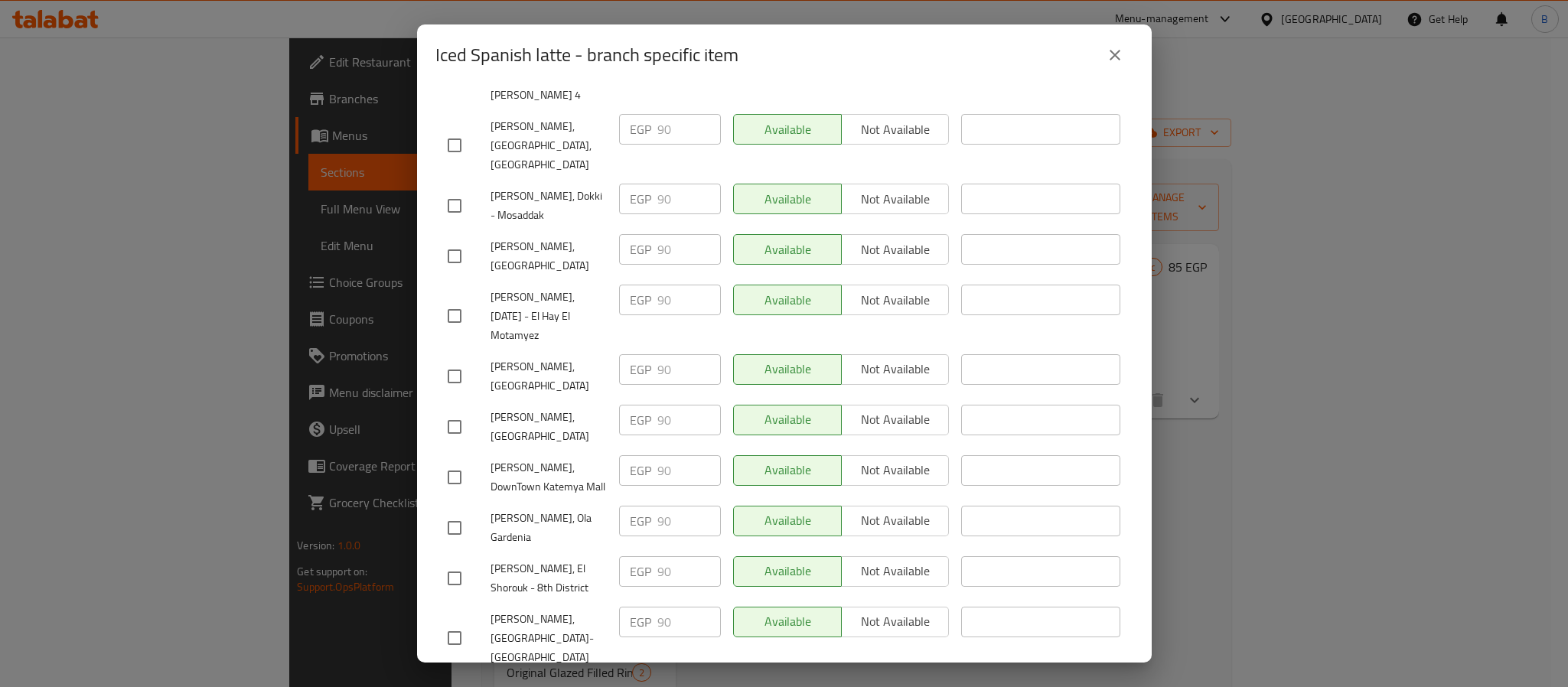
scroll to position [0, 0]
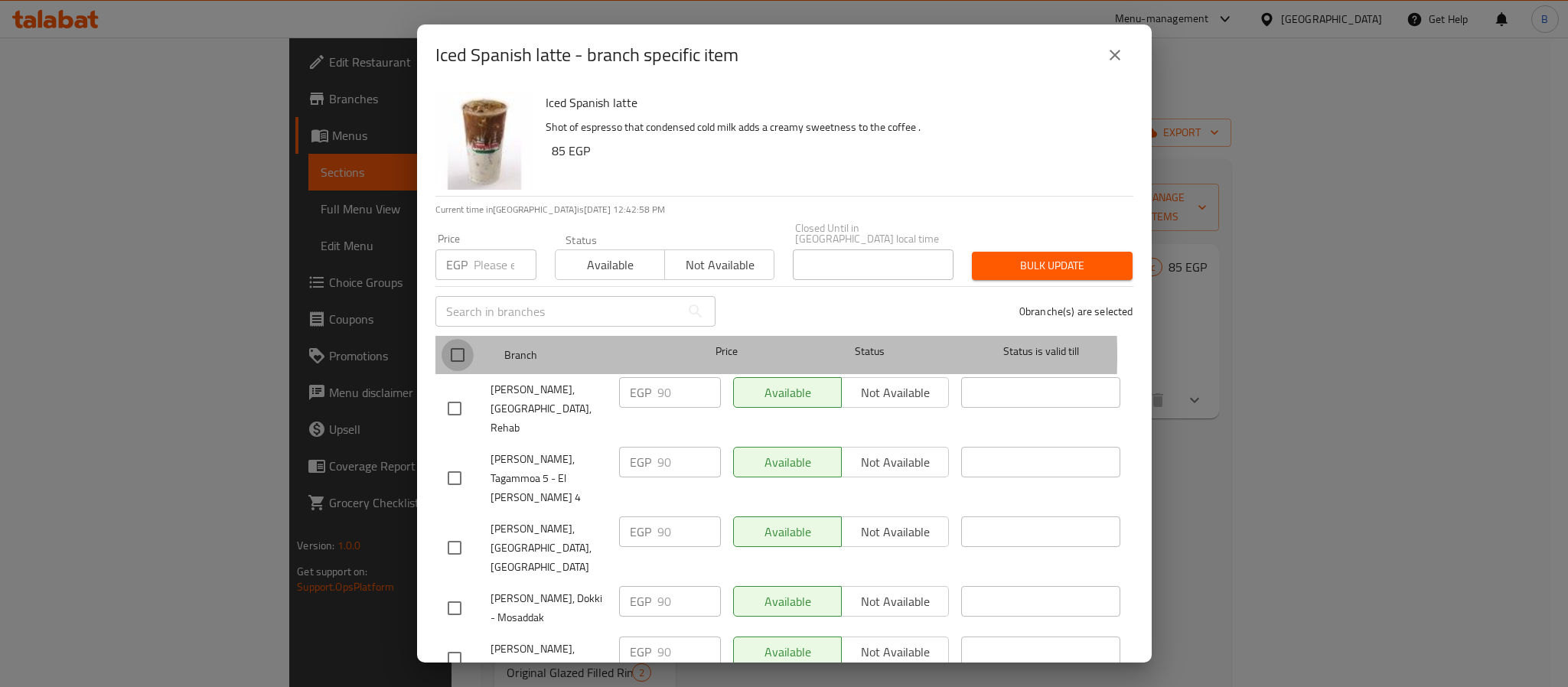
click at [473, 344] on input "checkbox" at bounding box center [457, 355] width 32 height 32
checkbox input "true"
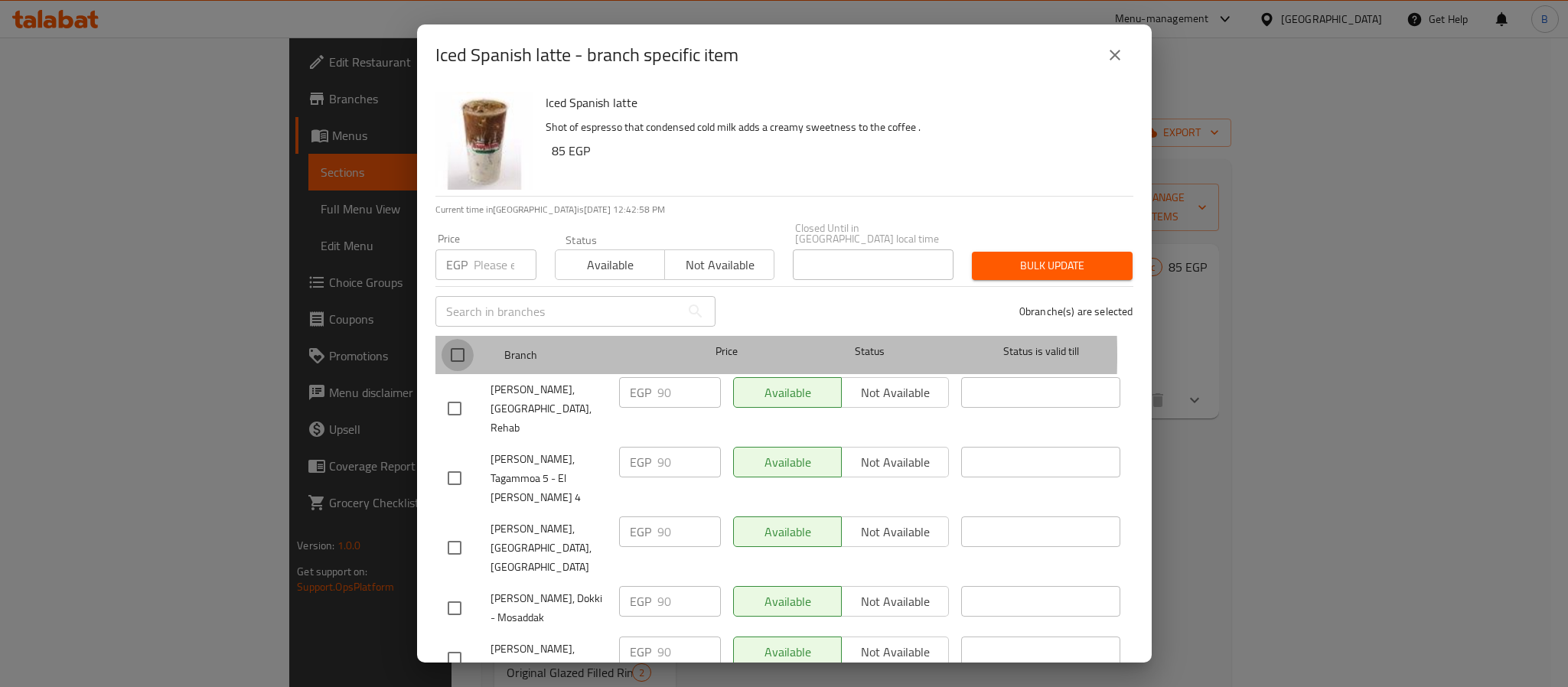
checkbox input "true"
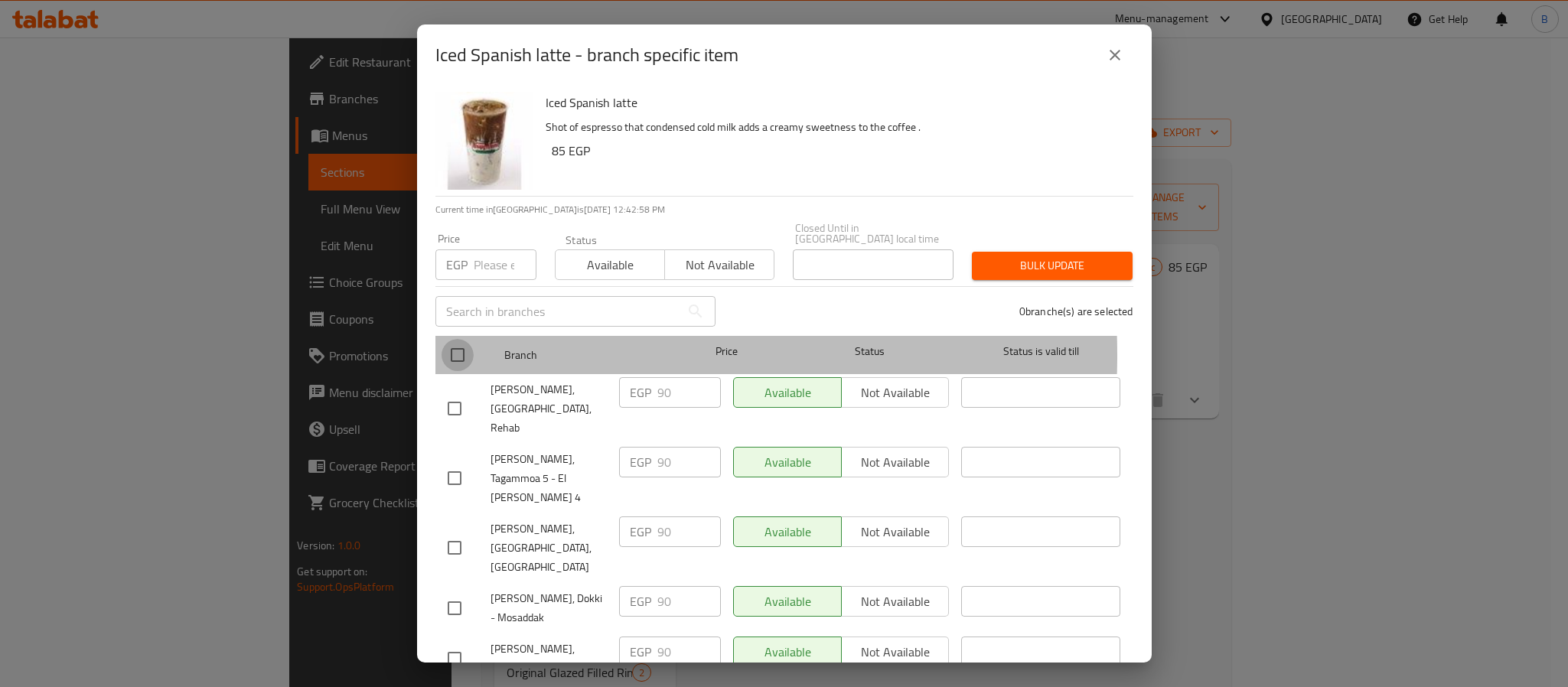
checkbox input "true"
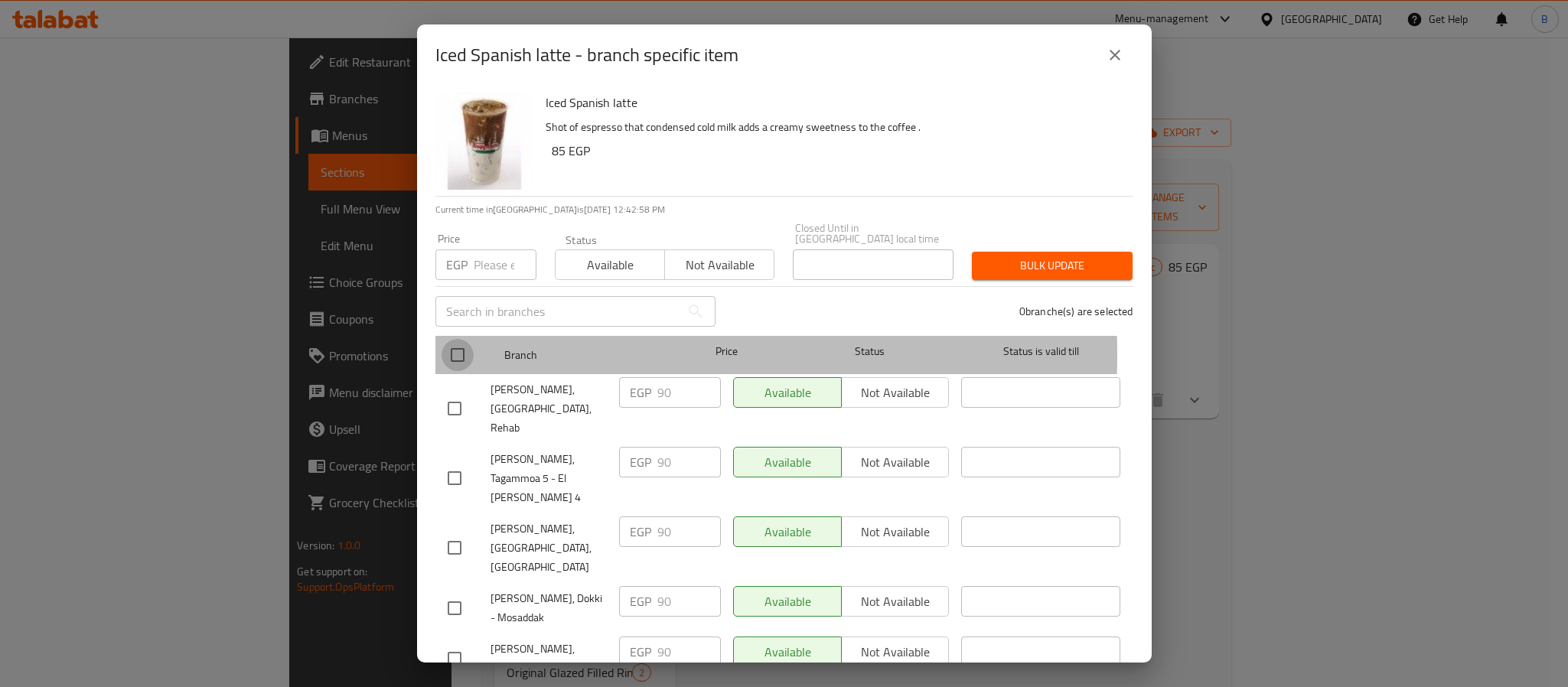
checkbox input "true"
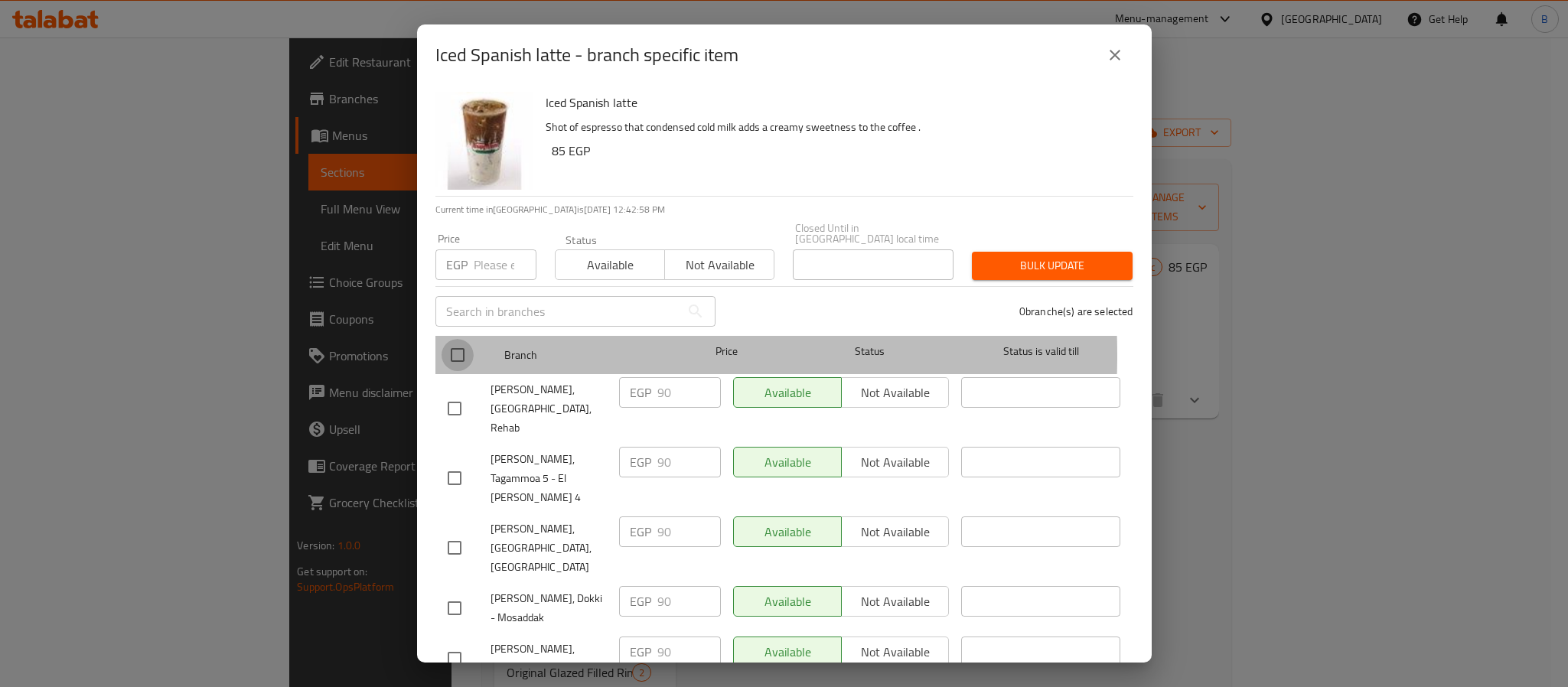
checkbox input "true"
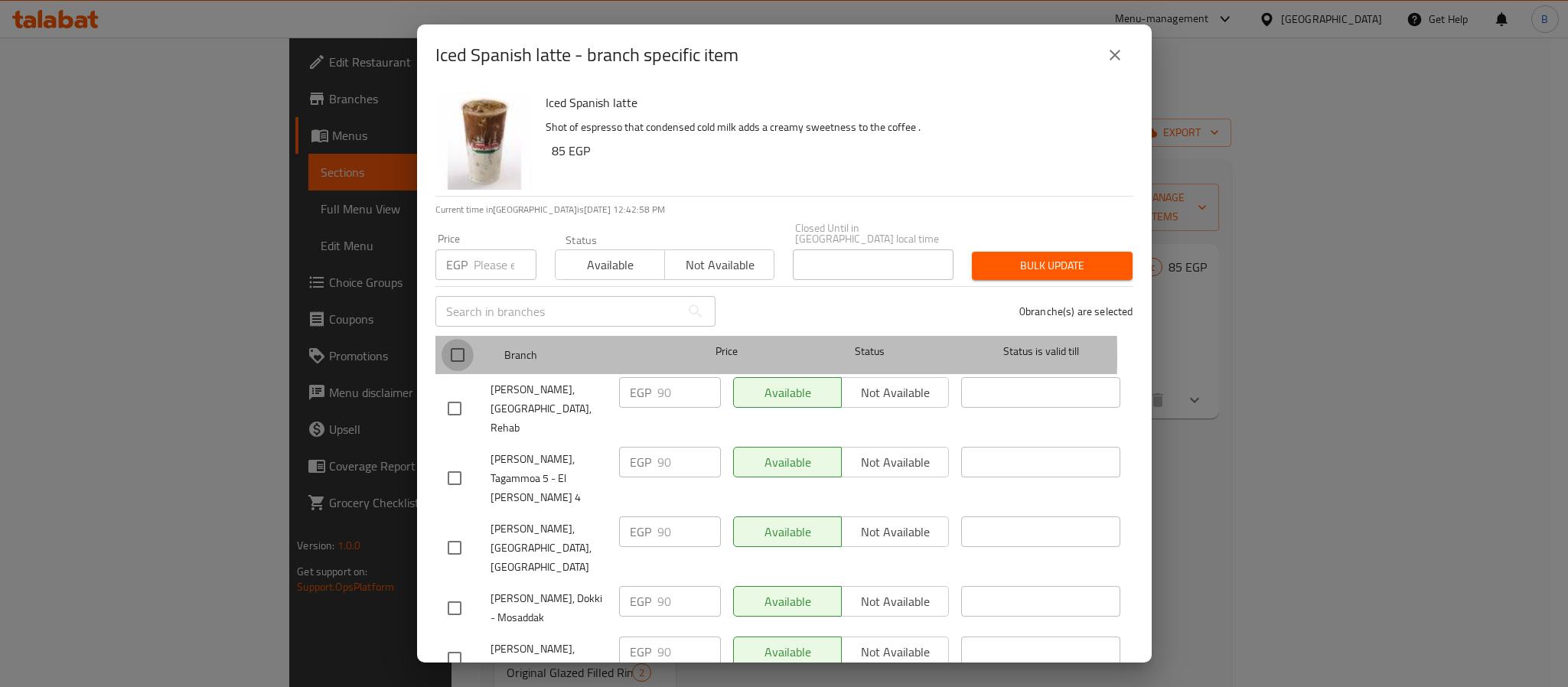
checkbox input "true"
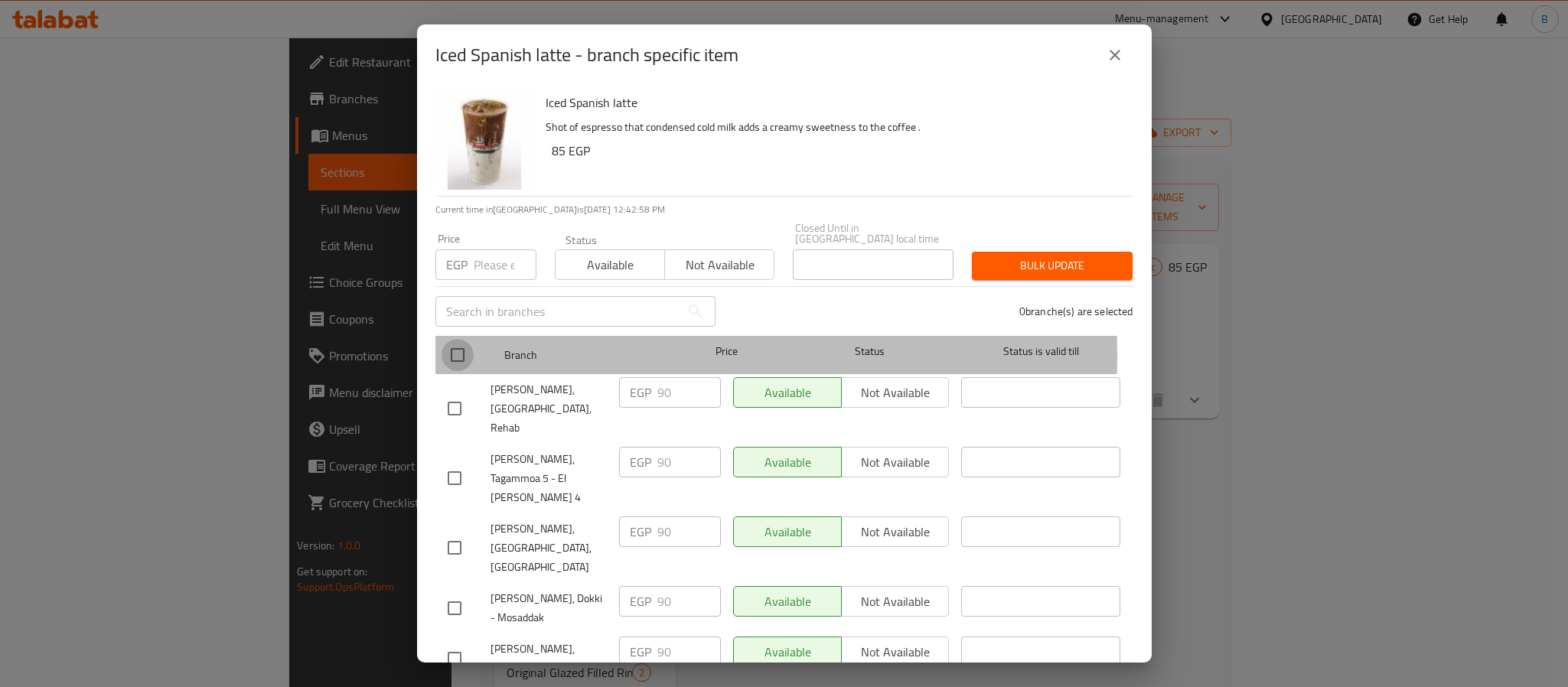
checkbox input "true"
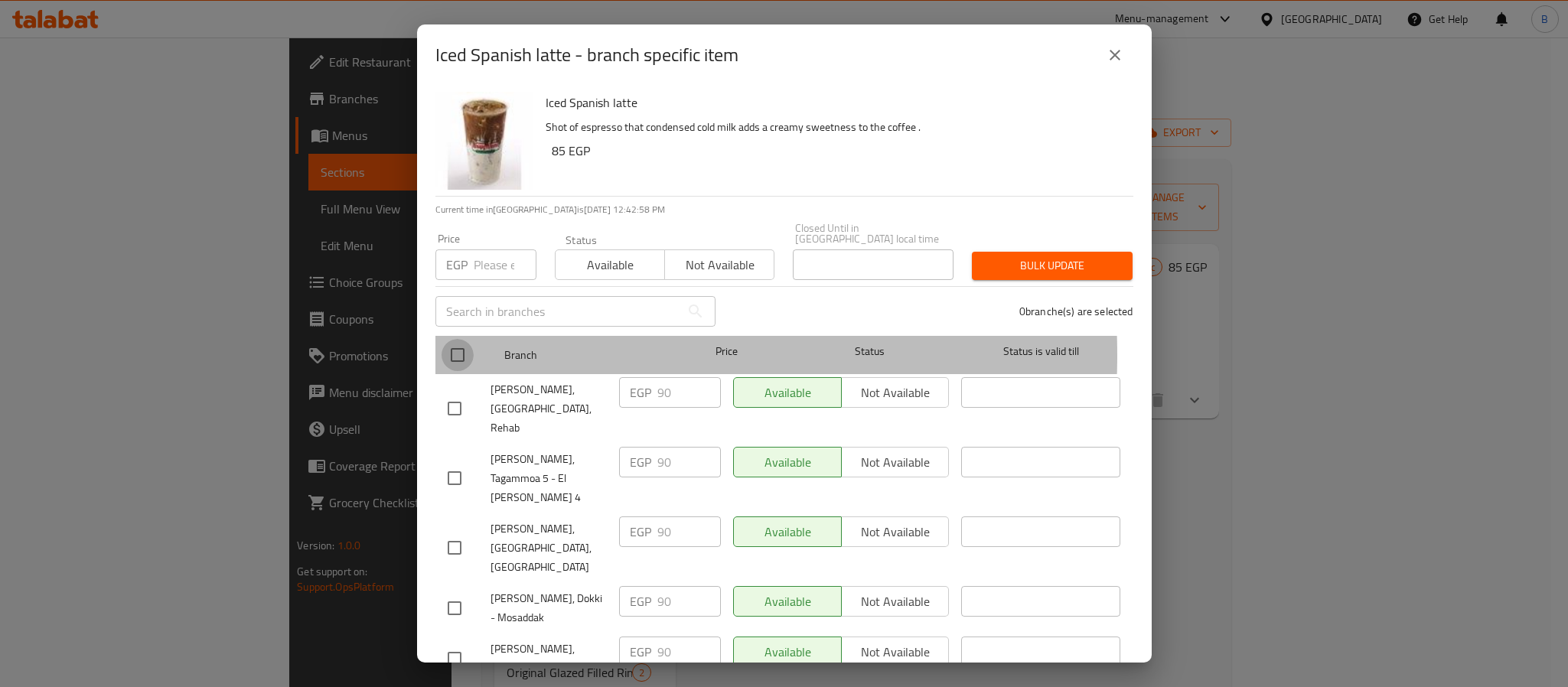
checkbox input "true"
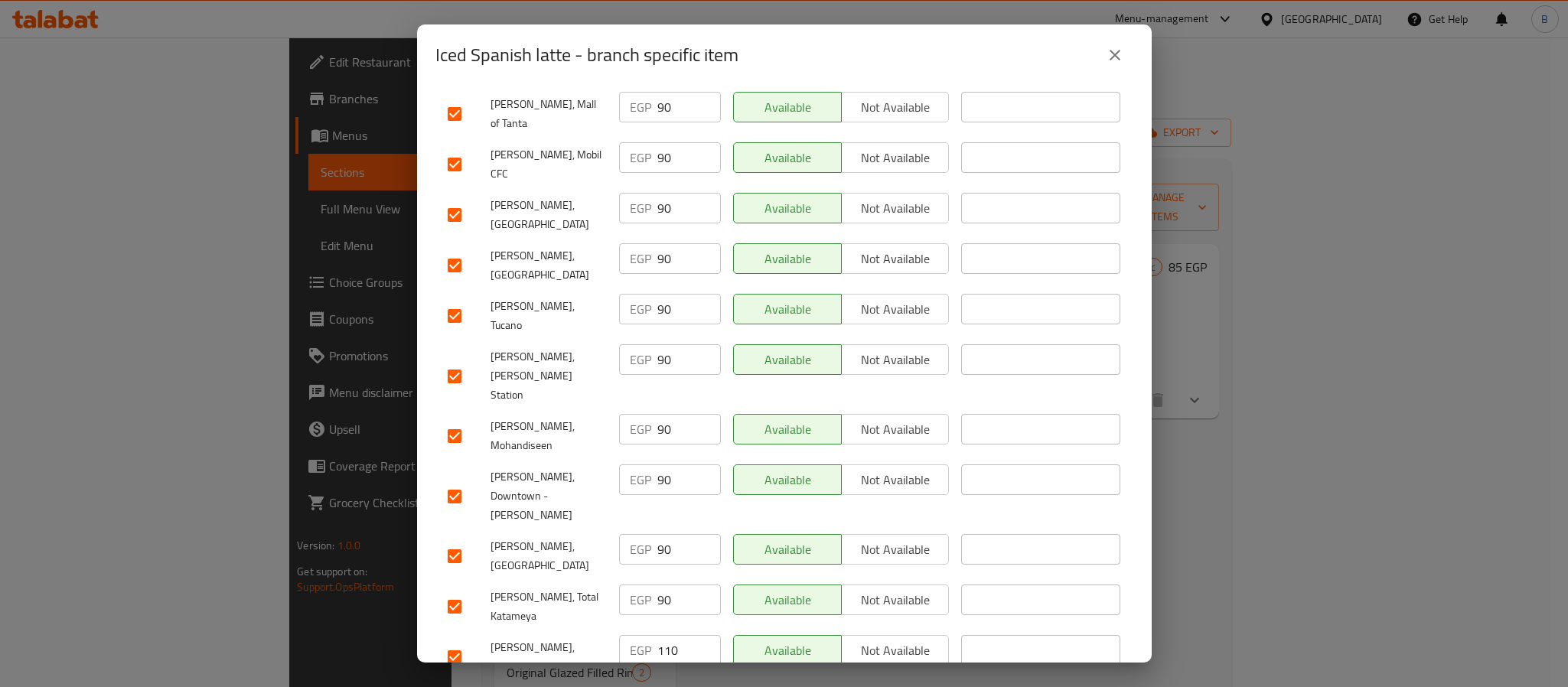
scroll to position [1551, 0]
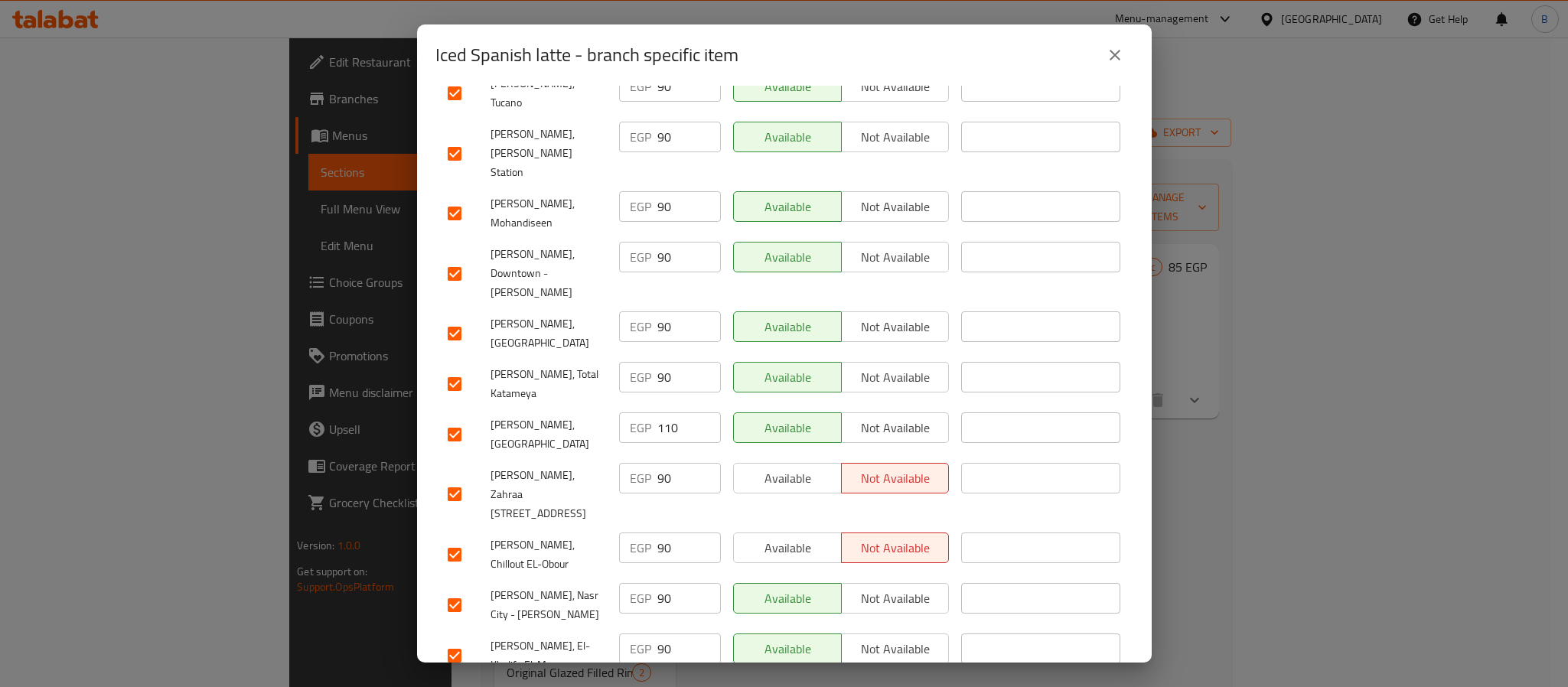
click at [453, 419] on input "checkbox" at bounding box center [454, 434] width 32 height 32
checkbox input "false"
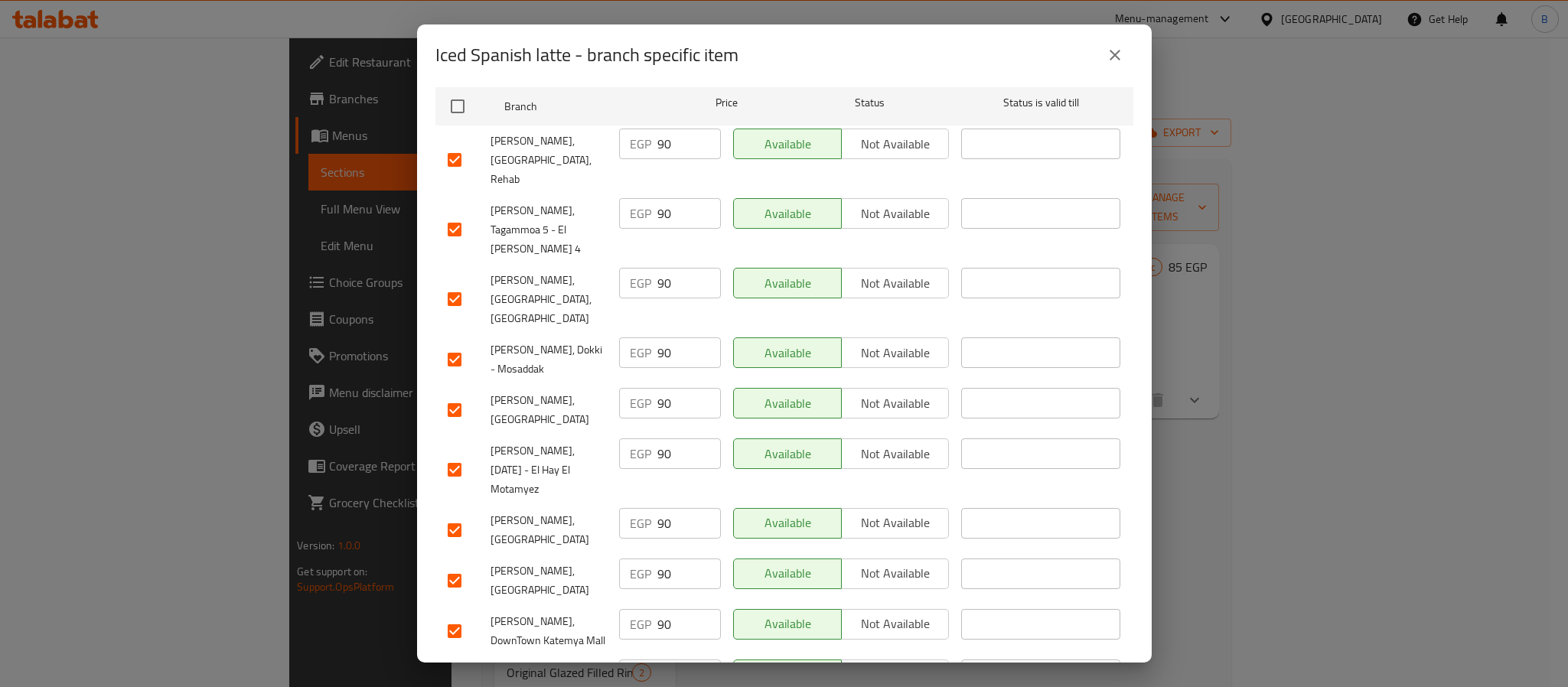
scroll to position [0, 0]
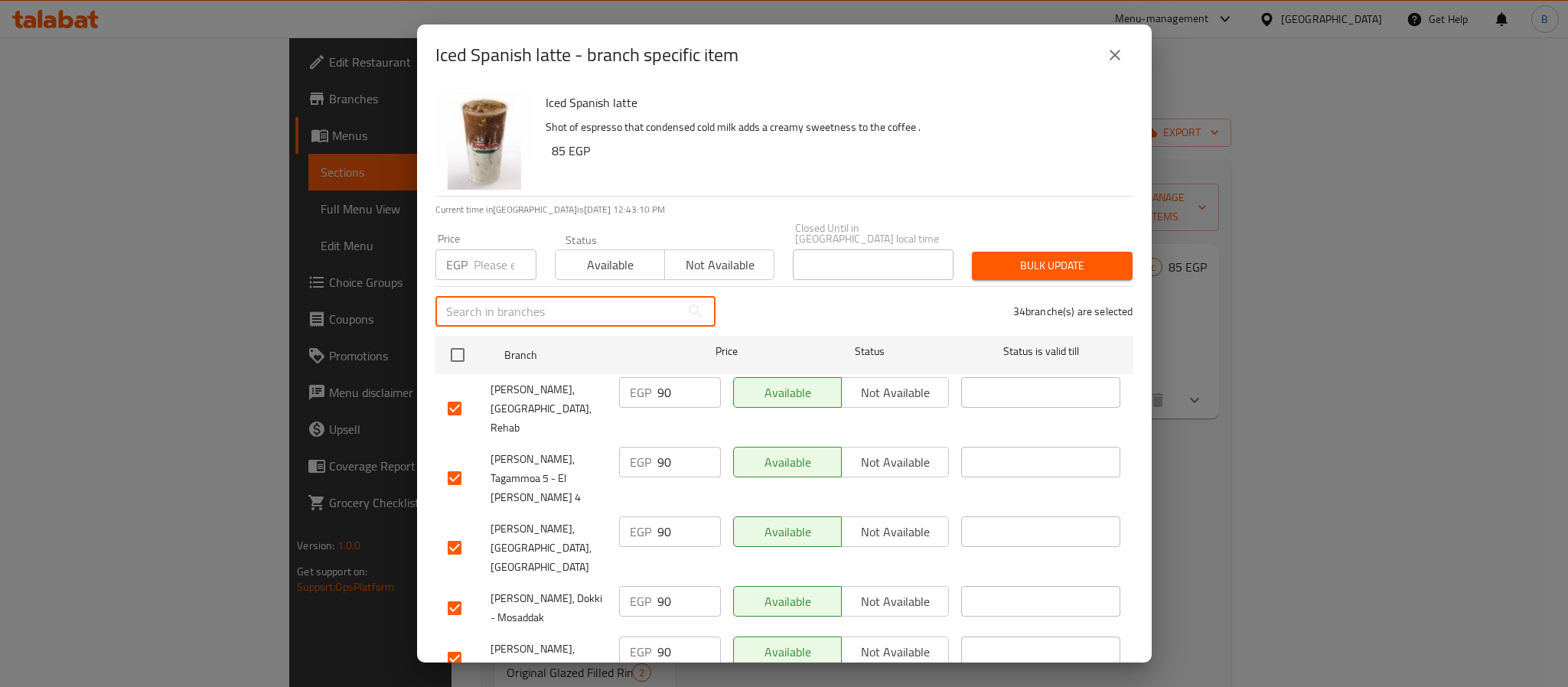
click at [479, 308] on input "text" at bounding box center [558, 311] width 245 height 31
click at [488, 256] on input "number" at bounding box center [505, 265] width 63 height 31
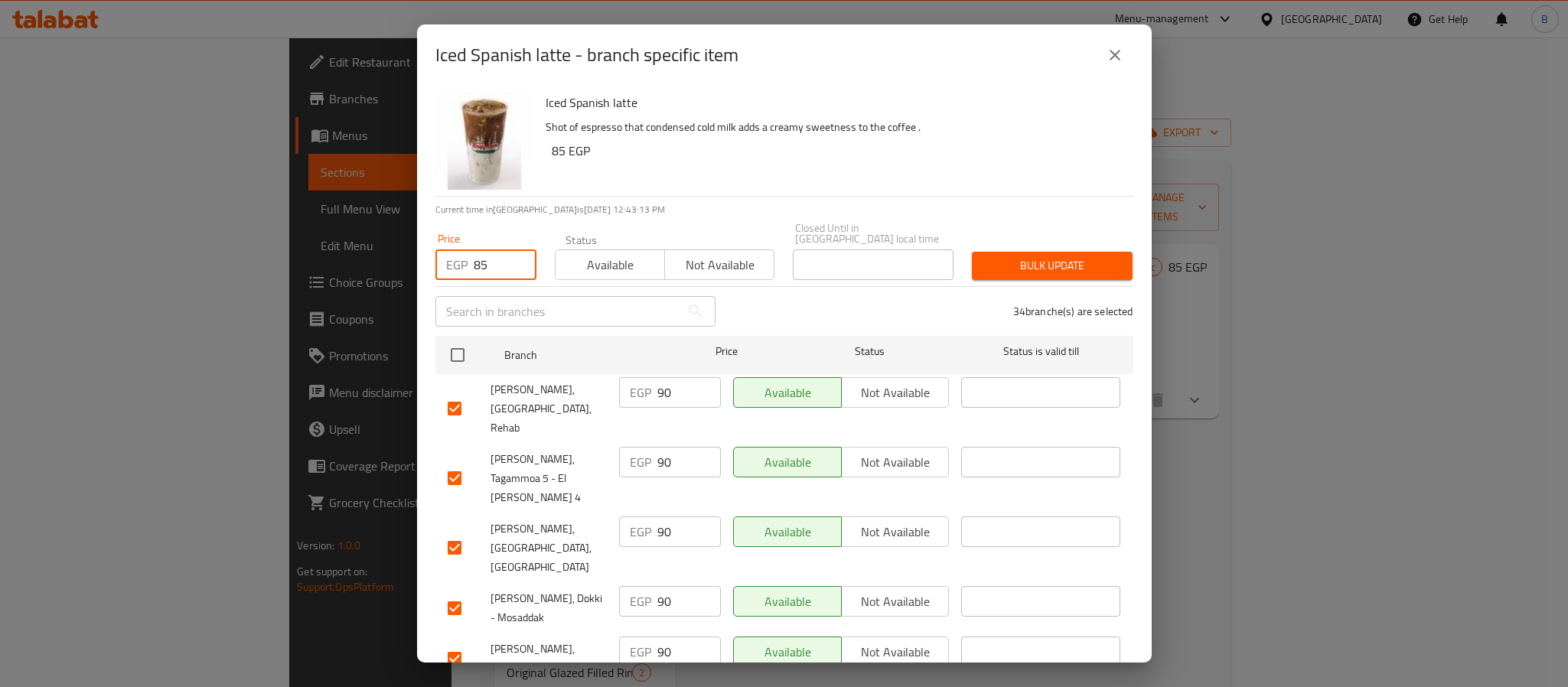
type input "85"
click at [1040, 252] on button "Bulk update" at bounding box center [1052, 266] width 161 height 28
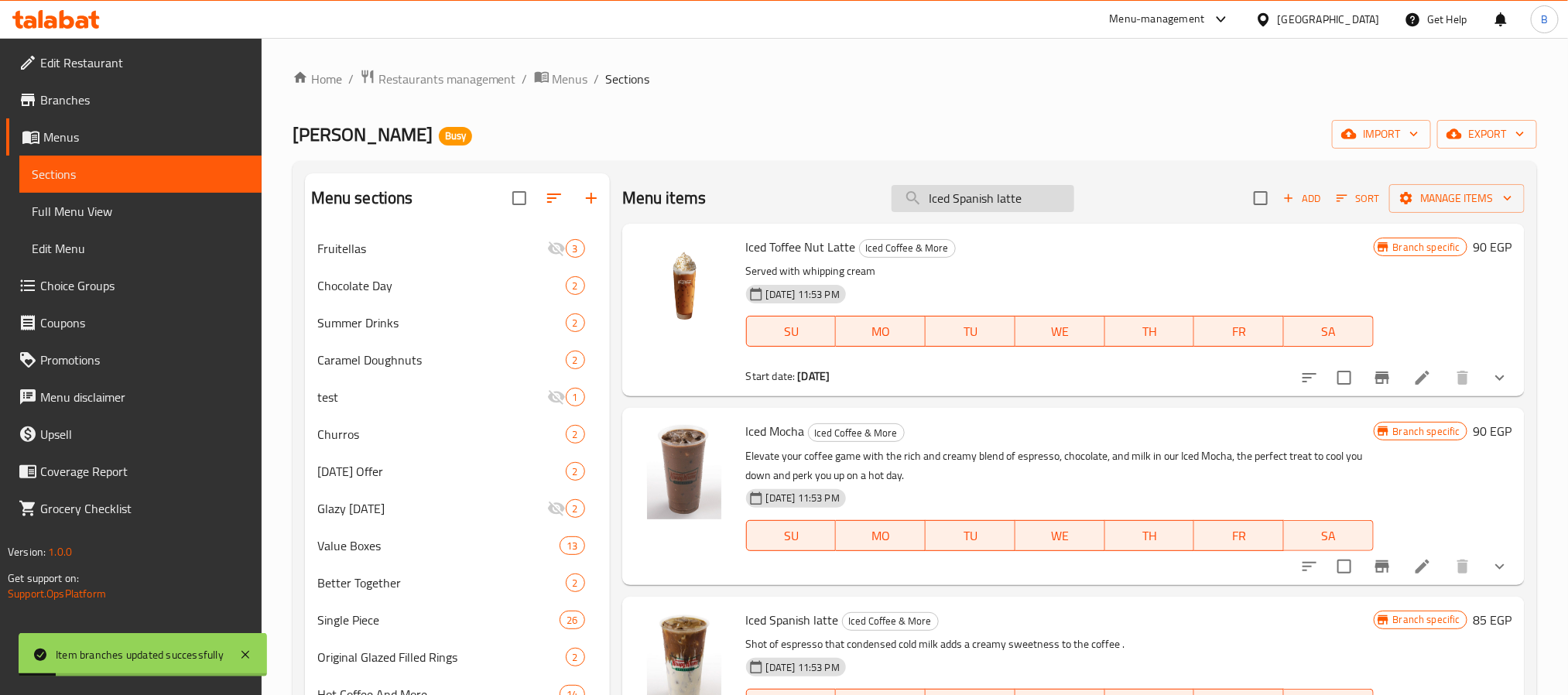
click at [1050, 191] on input "Iced Spanish latte" at bounding box center [983, 198] width 182 height 27
click at [1043, 196] on input "Iced Spanish latte" at bounding box center [983, 198] width 182 height 27
paste input "Iced Spanish latte"
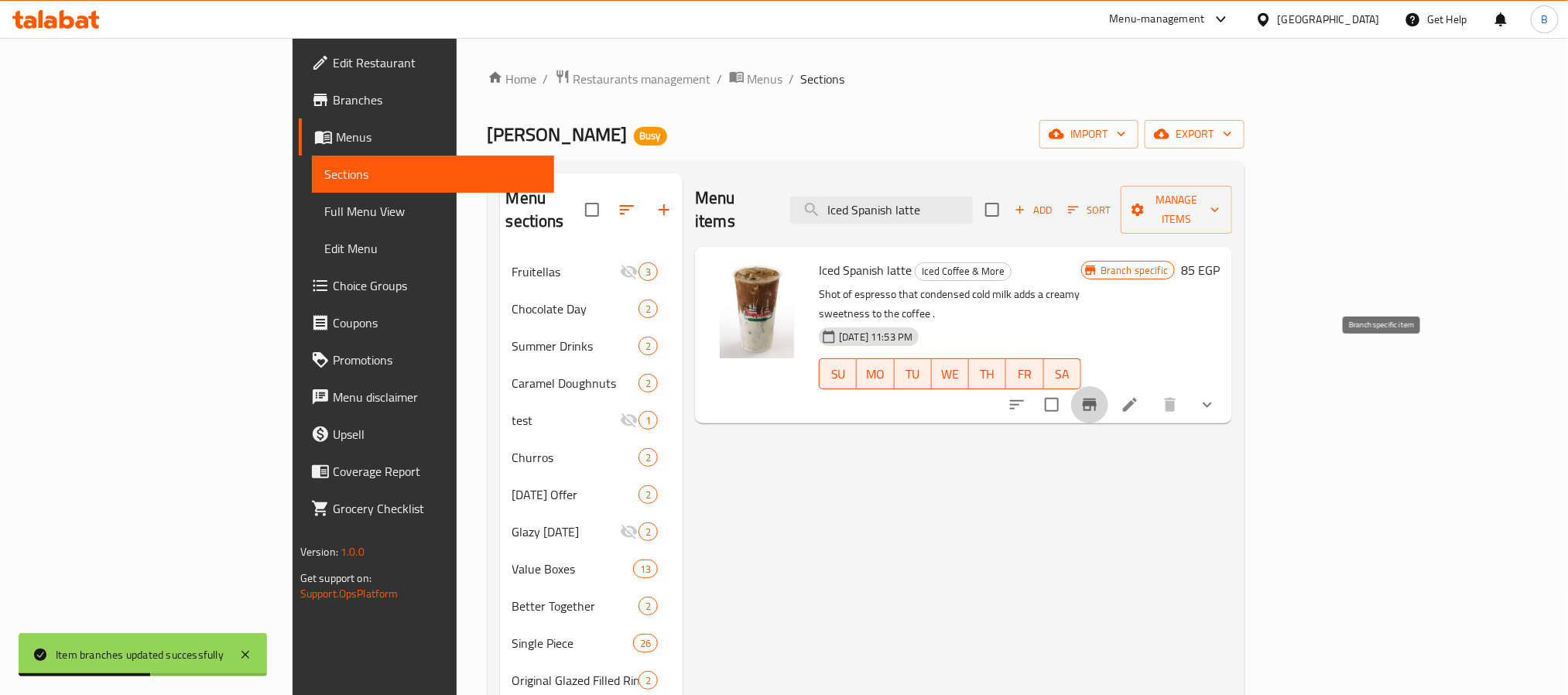
click at [1108, 387] on button "Branch-specific-item" at bounding box center [1090, 405] width 37 height 37
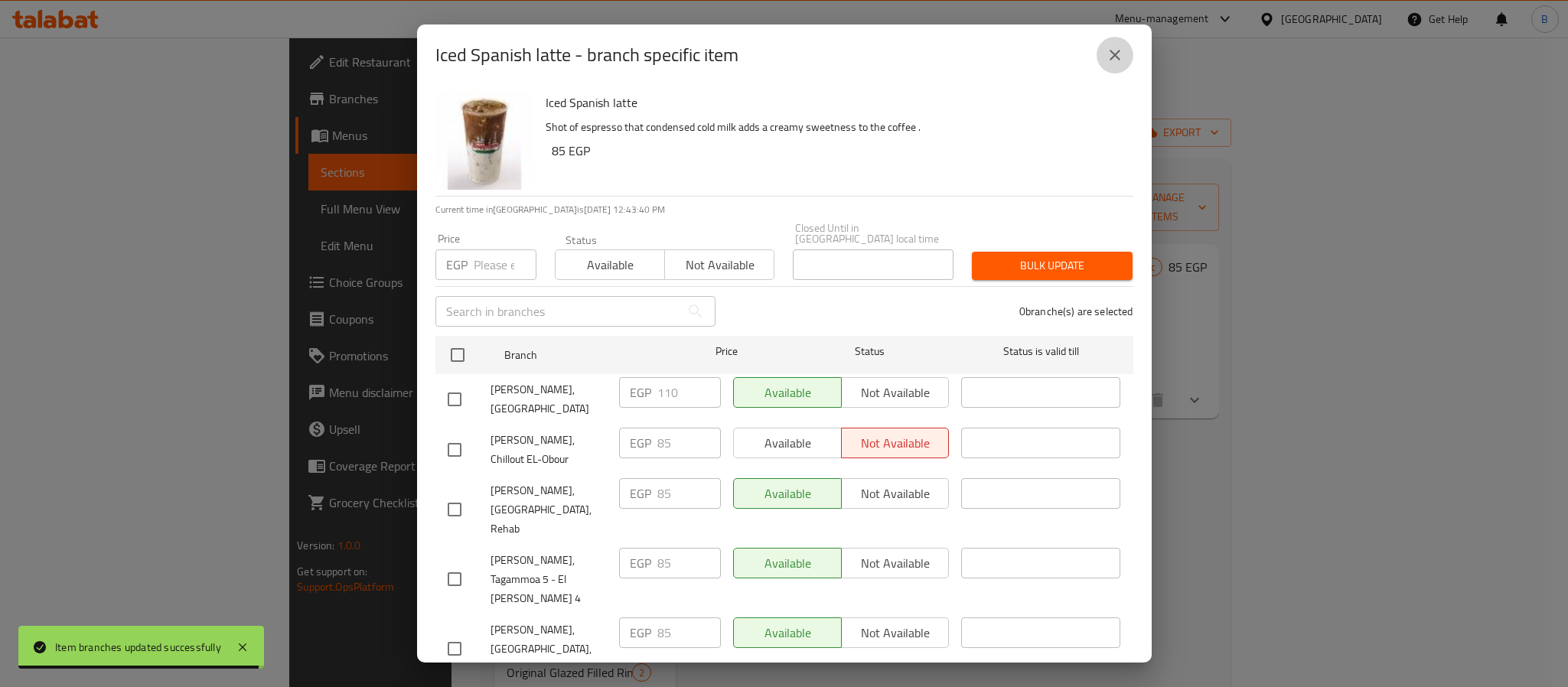
click at [1102, 49] on button "close" at bounding box center [1115, 55] width 36 height 36
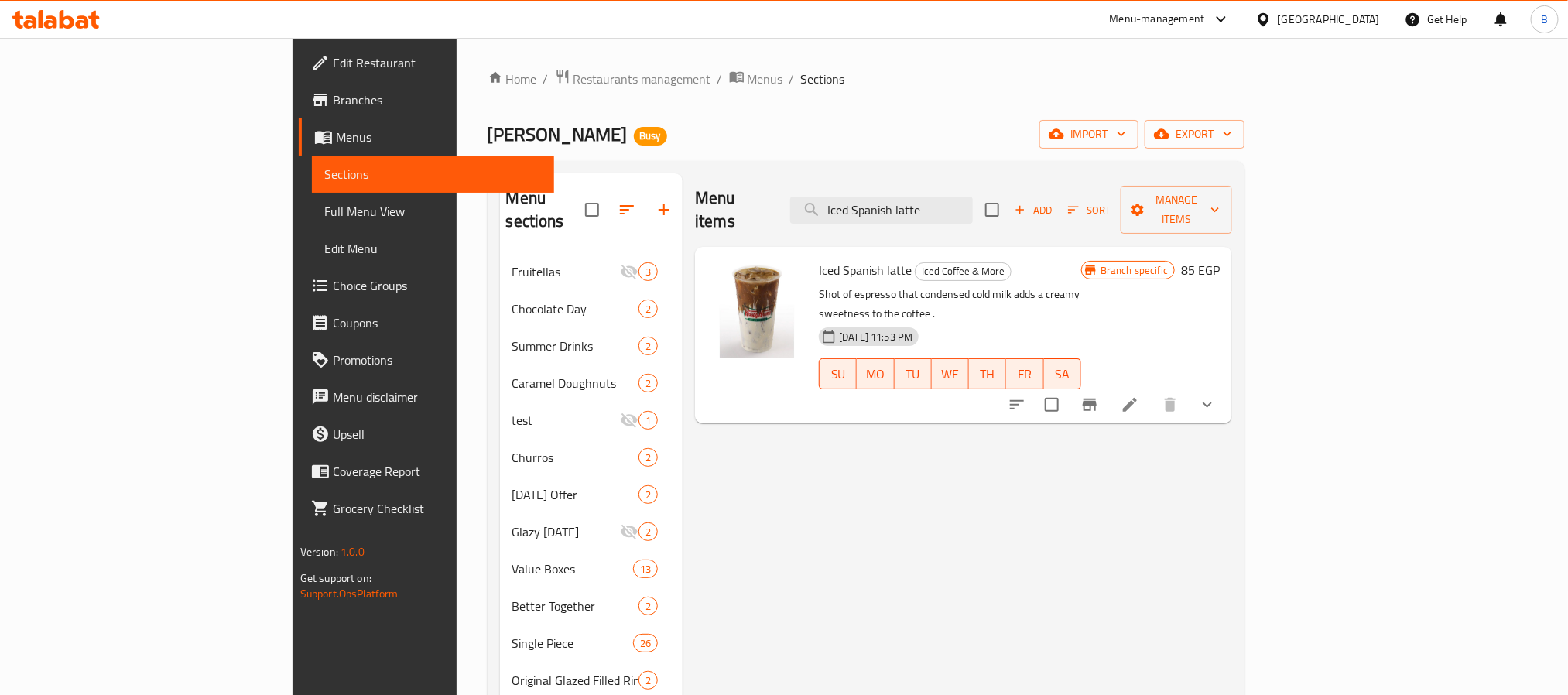
click at [1226, 387] on button "show more" at bounding box center [1207, 405] width 37 height 37
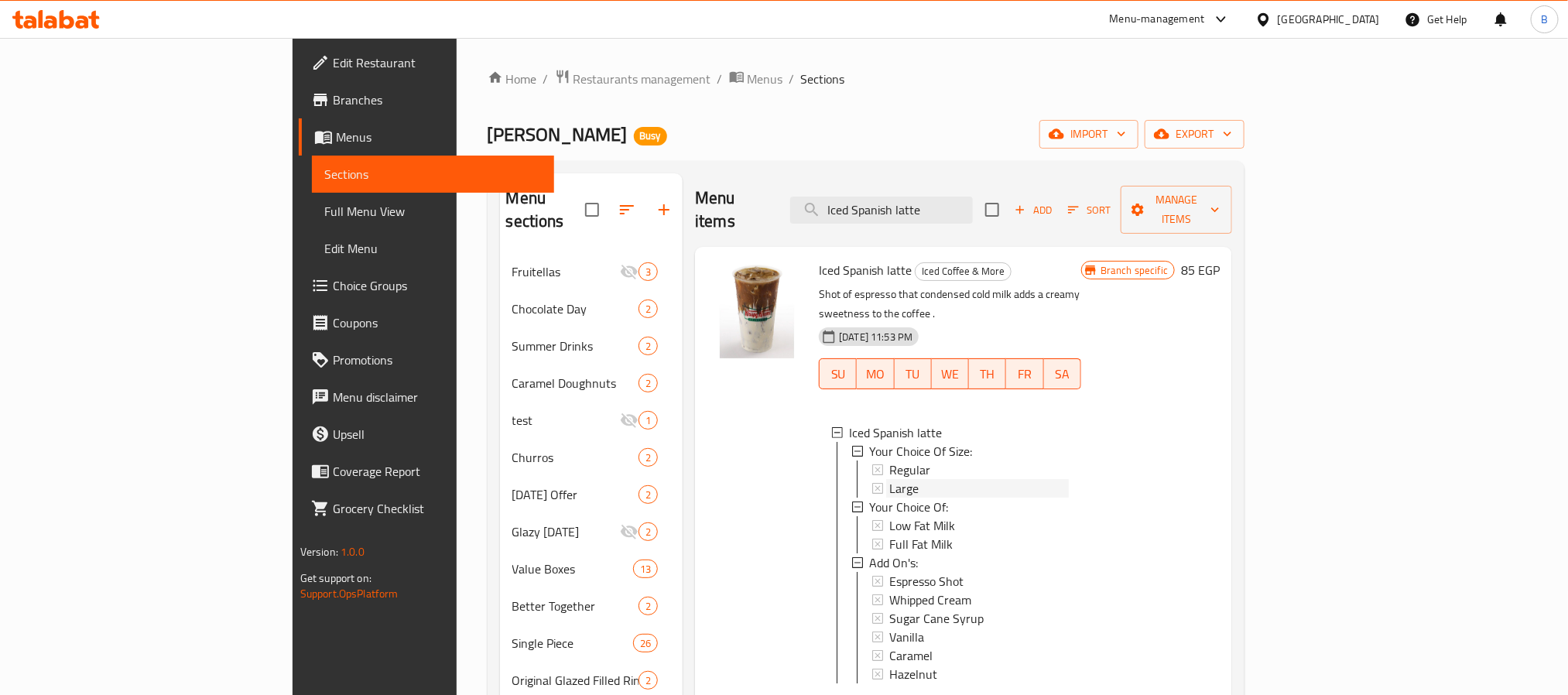
click at [889, 480] on div "Large" at bounding box center [978, 489] width 179 height 18
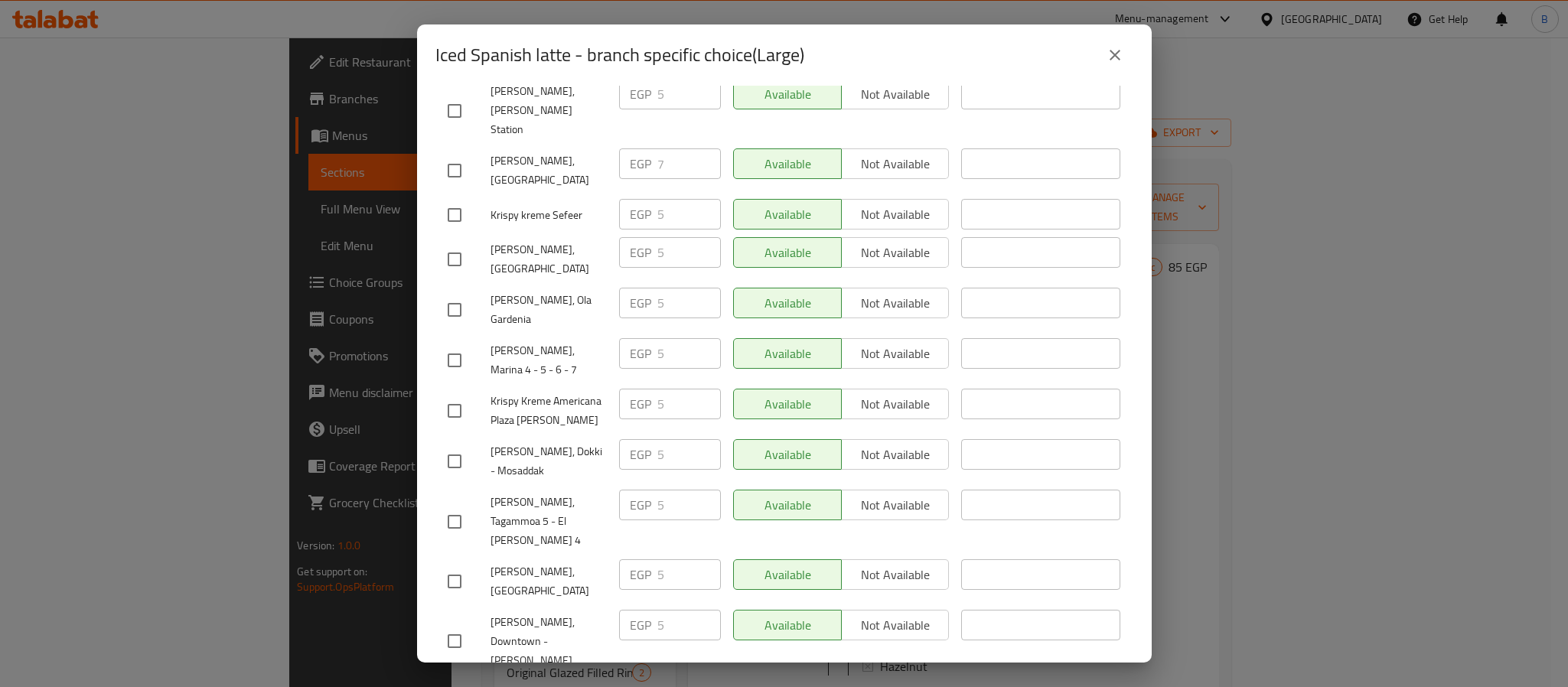
scroll to position [1551, 0]
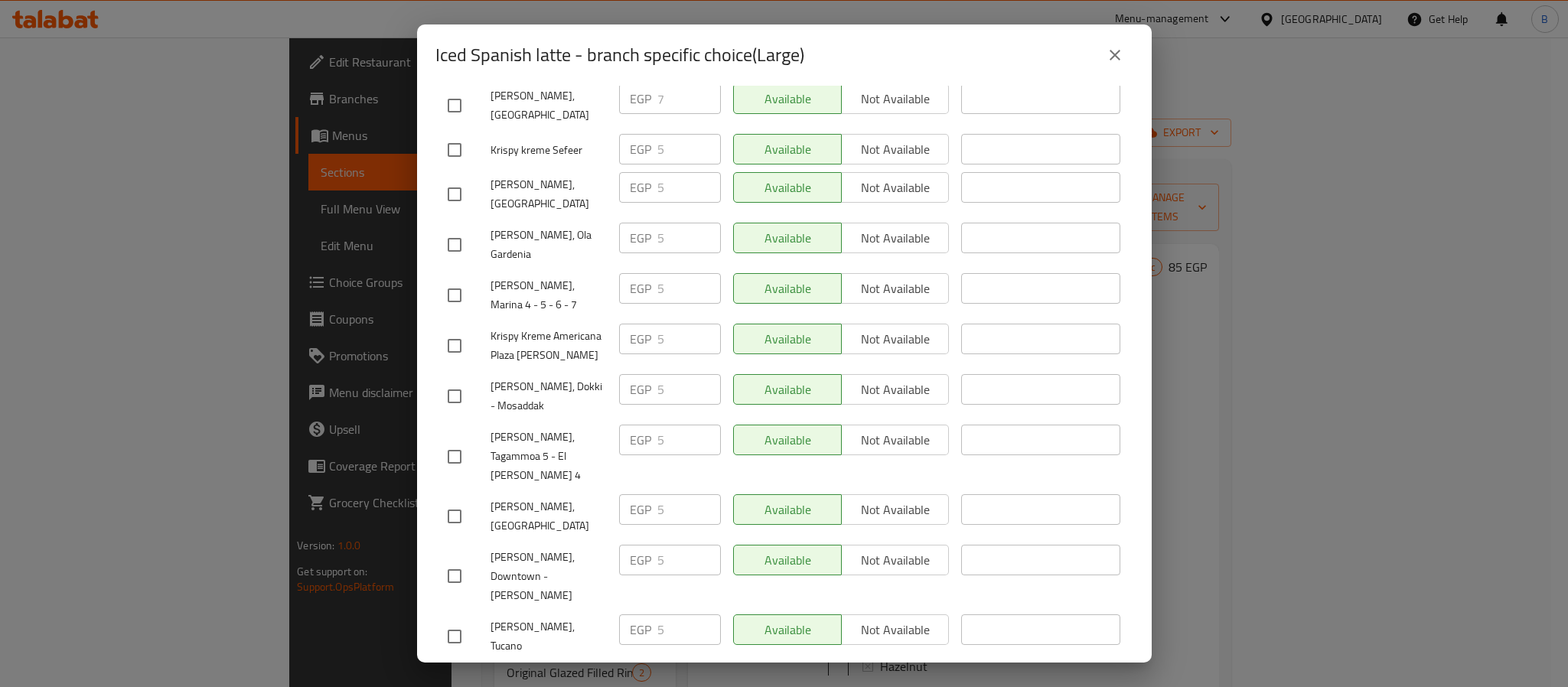
click at [1109, 67] on button "close" at bounding box center [1115, 55] width 36 height 36
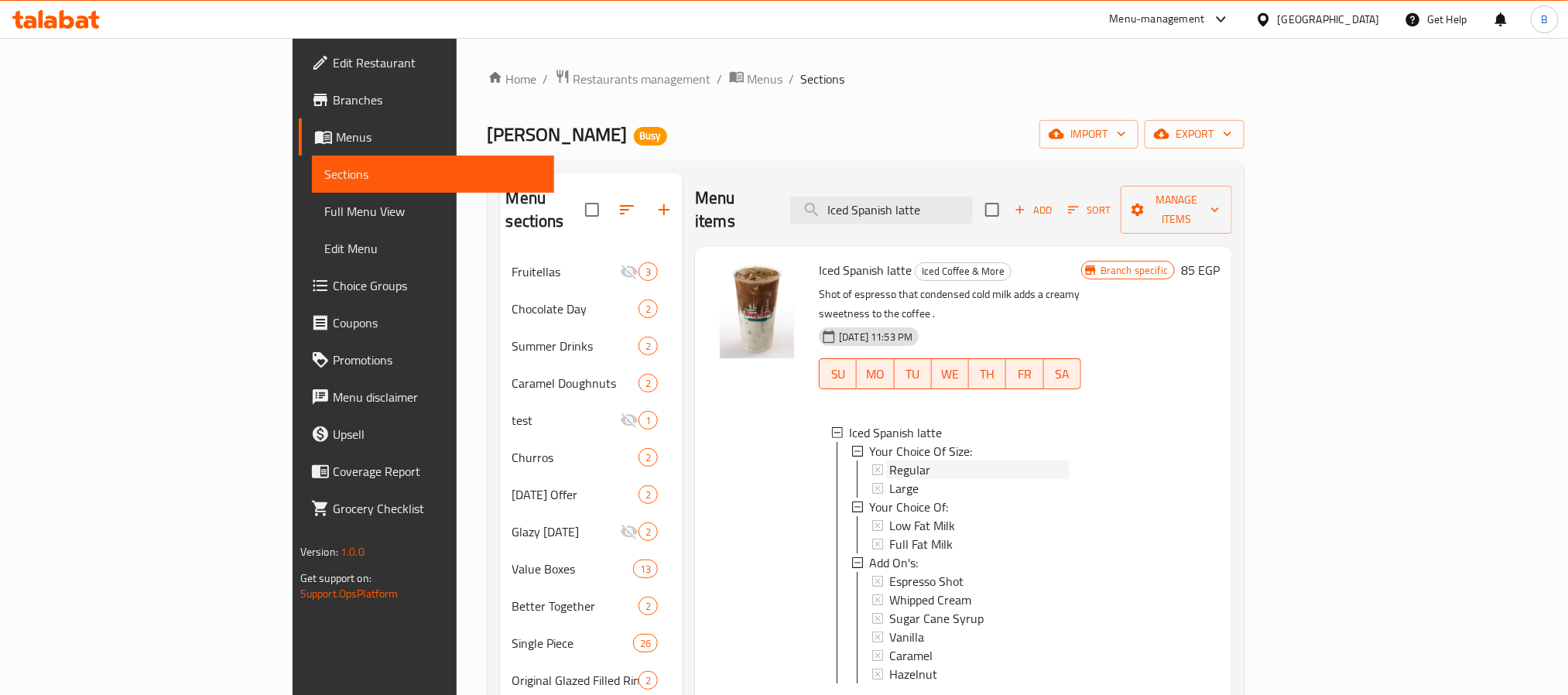
click at [889, 460] on div "Regular" at bounding box center [978, 469] width 179 height 18
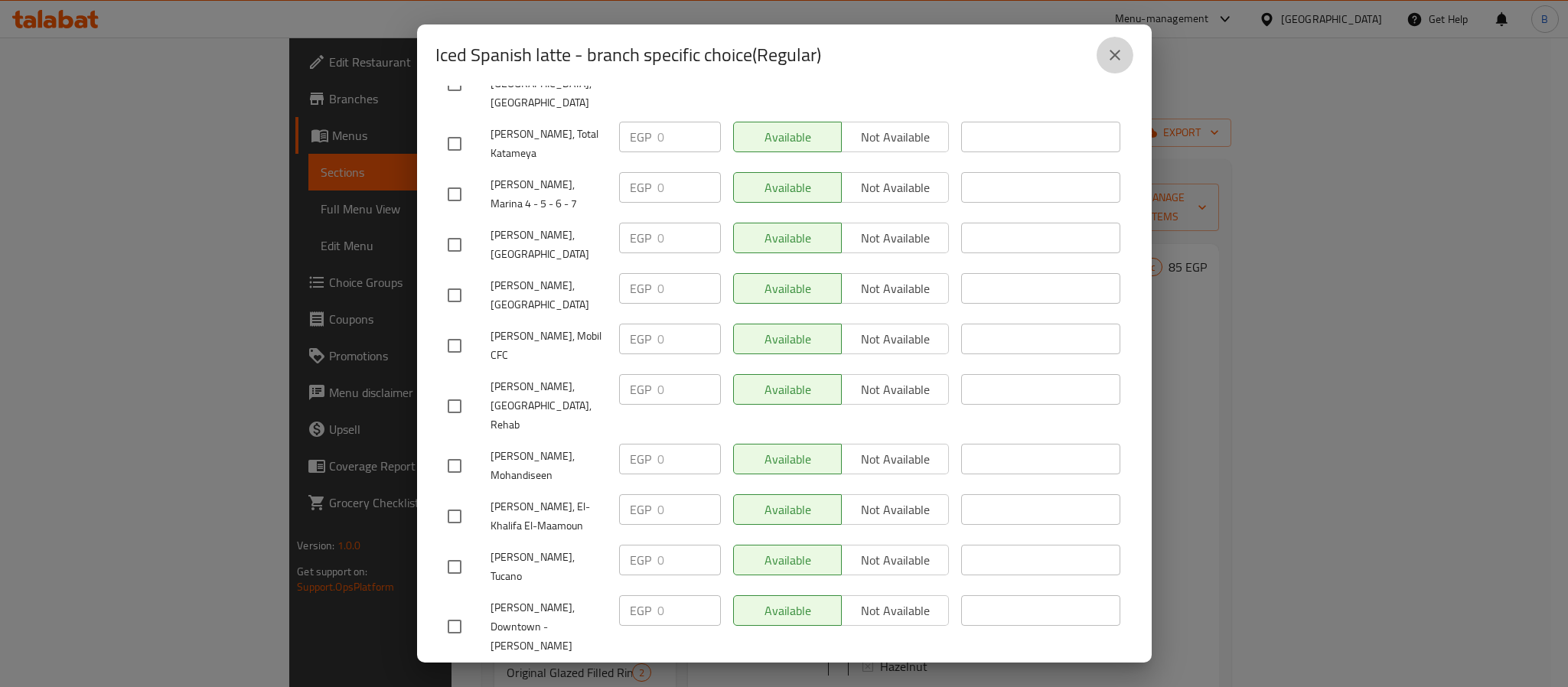
click at [1109, 57] on icon "close" at bounding box center [1115, 55] width 18 height 18
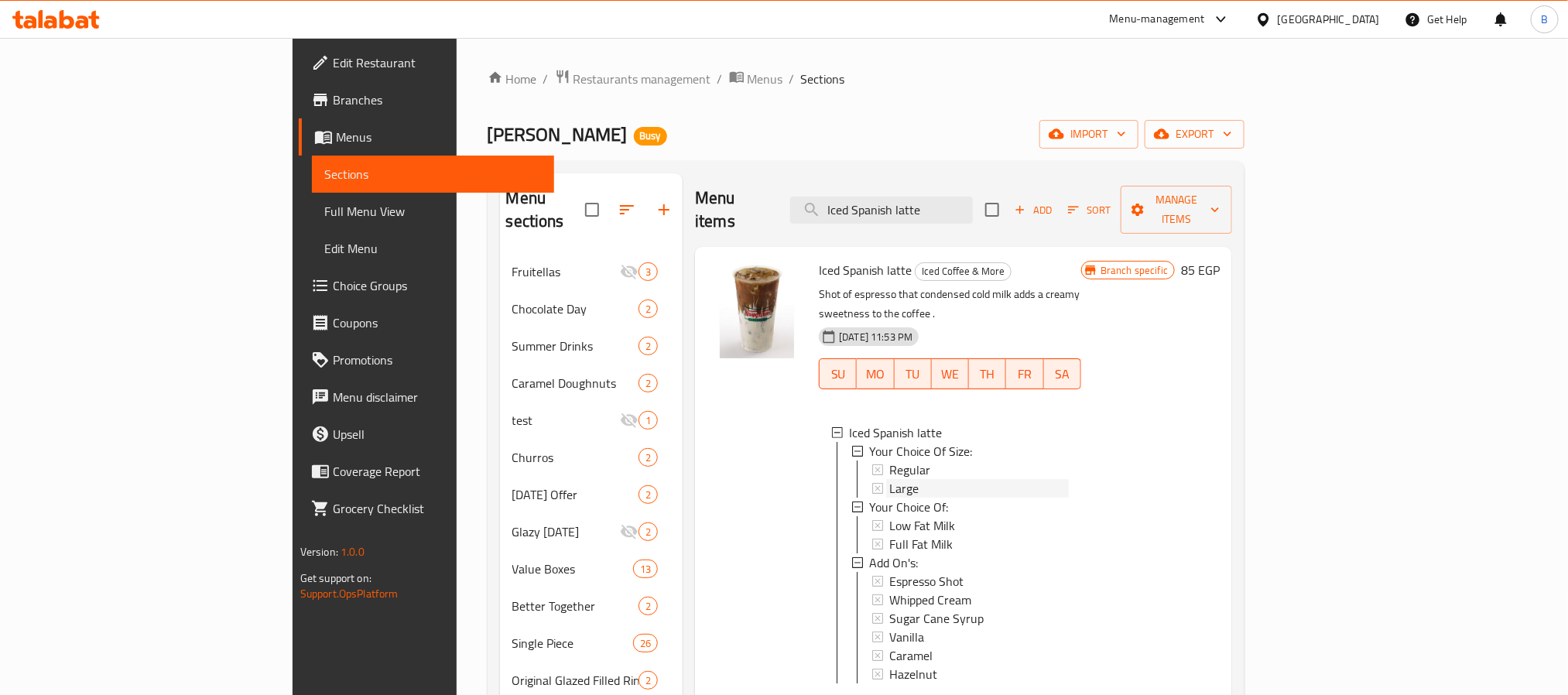
click at [889, 480] on span "Large" at bounding box center [904, 489] width 29 height 18
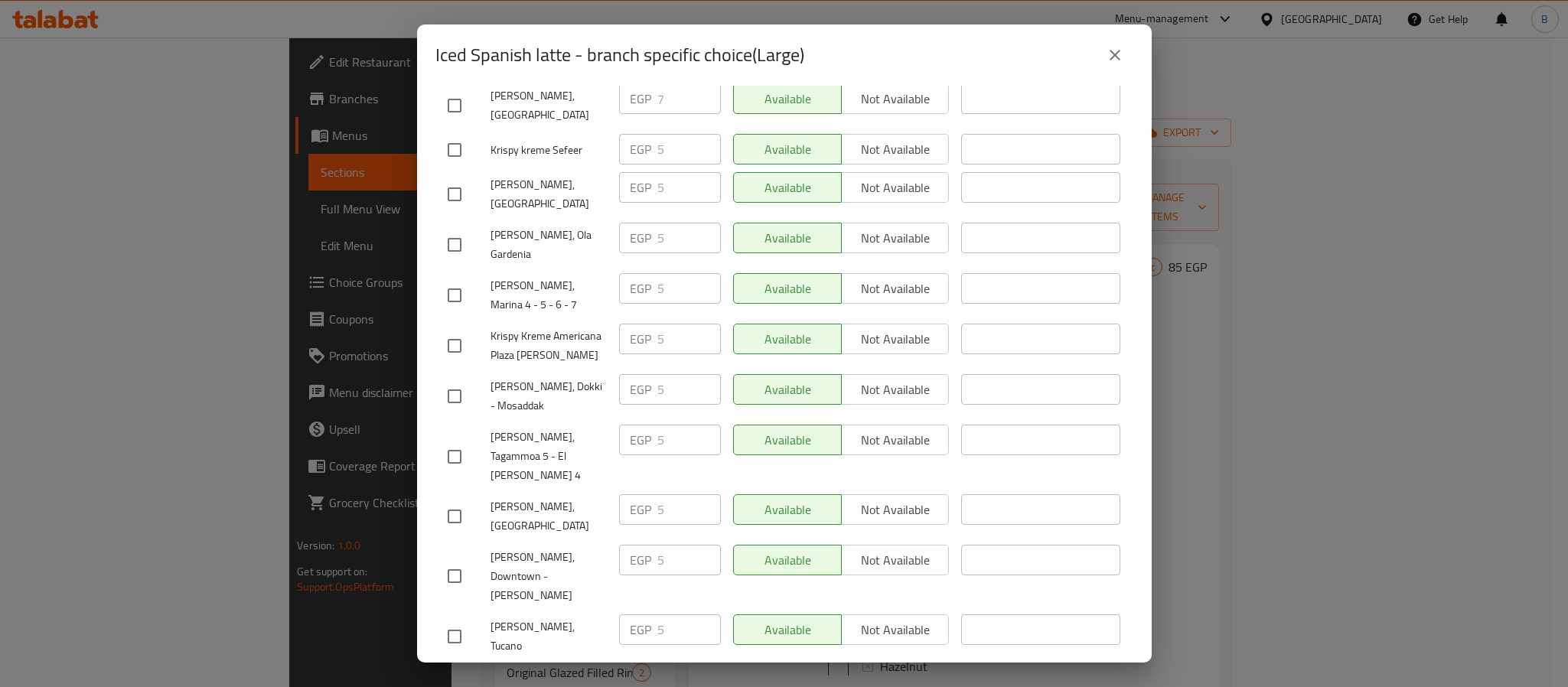
click at [1106, 51] on icon "close" at bounding box center [1115, 55] width 18 height 18
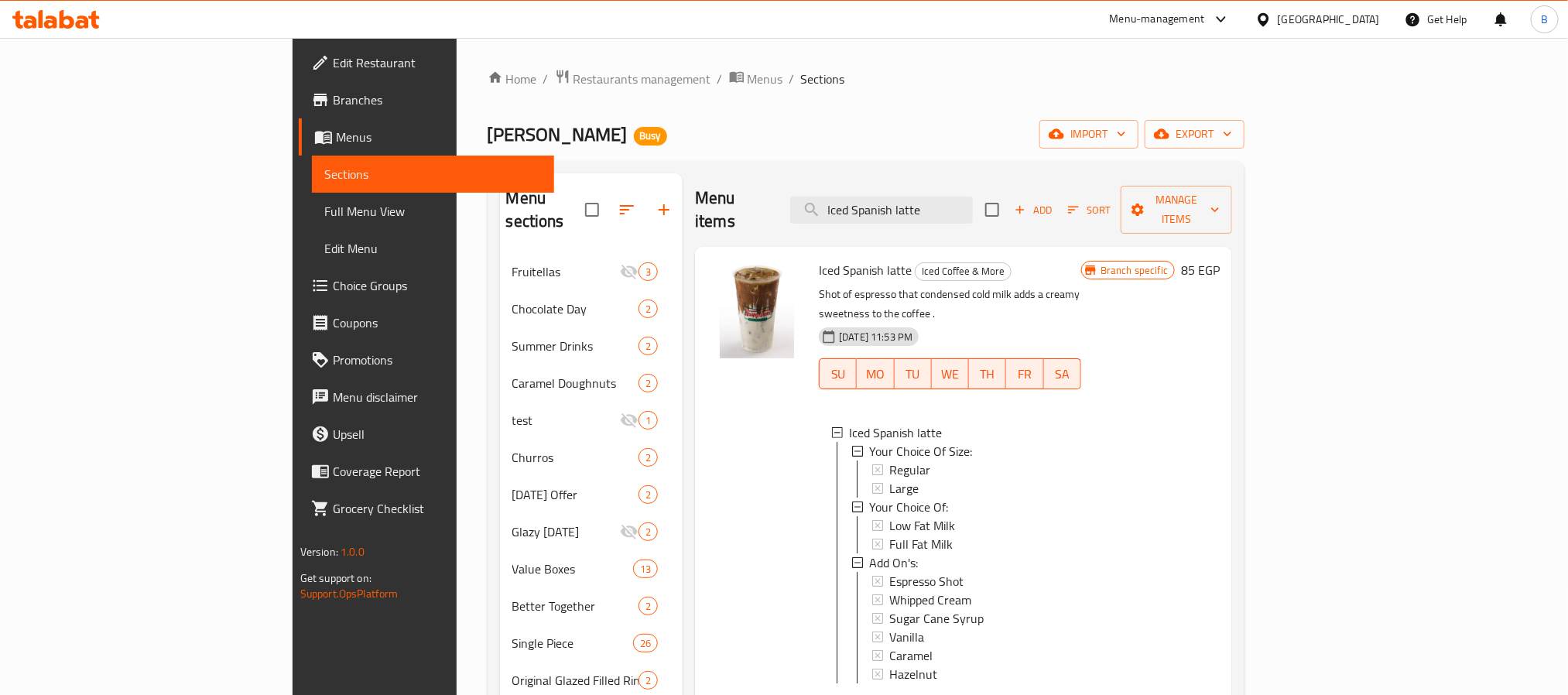
click at [974, 216] on div "Menu items Iced Spanish latte Add Sort Manage items" at bounding box center [963, 210] width 537 height 74
click at [973, 203] on input "Iced Spanish latte" at bounding box center [882, 210] width 182 height 27
paste input "Caramel Macchiato"
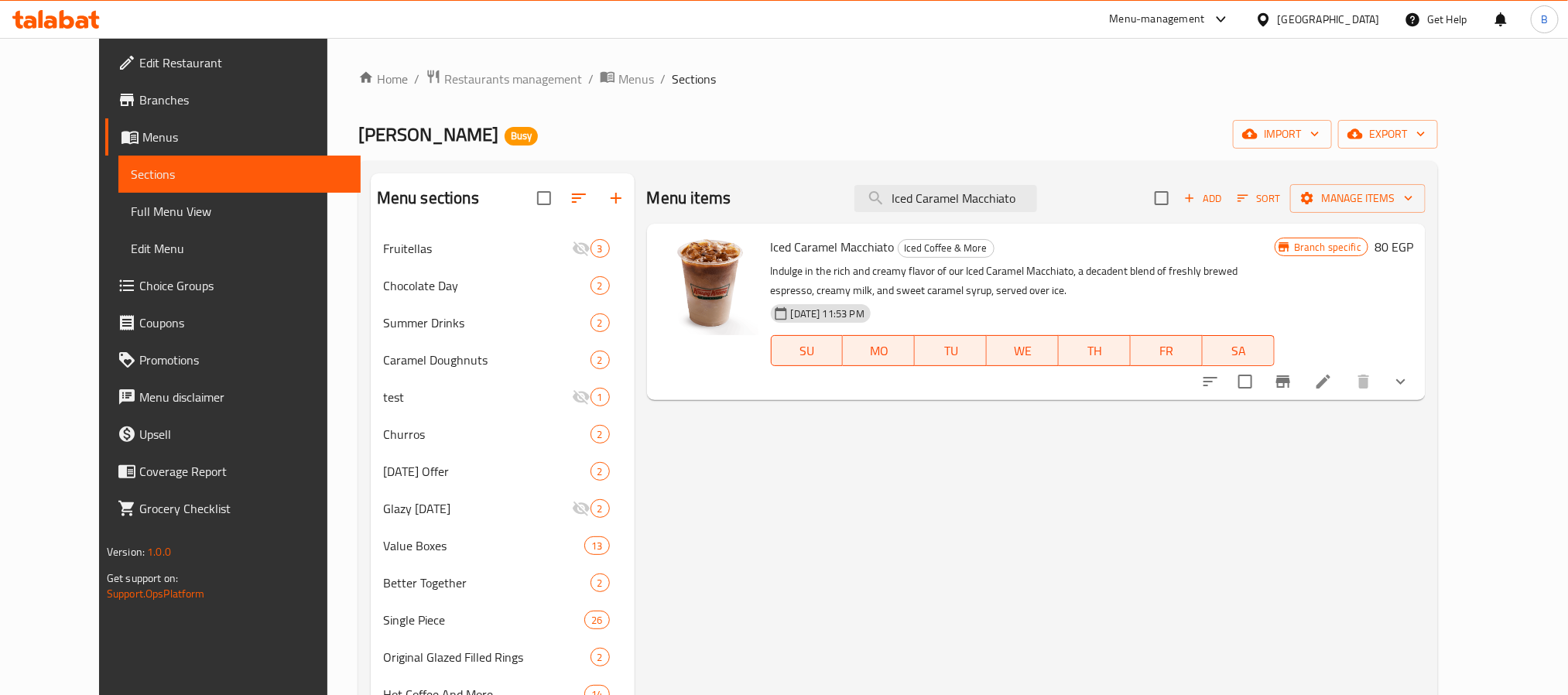
drag, startPoint x: 1375, startPoint y: 377, endPoint x: 1389, endPoint y: 411, distance: 36.8
click at [1389, 411] on div "Menu items Iced Caramel Macchiato Add Sort Manage items Iced Caramel Macchiato …" at bounding box center [1031, 520] width 791 height 695
drag, startPoint x: 1493, startPoint y: 379, endPoint x: 1440, endPoint y: 404, distance: 58.6
click at [1410, 379] on icon "show more" at bounding box center [1401, 382] width 18 height 18
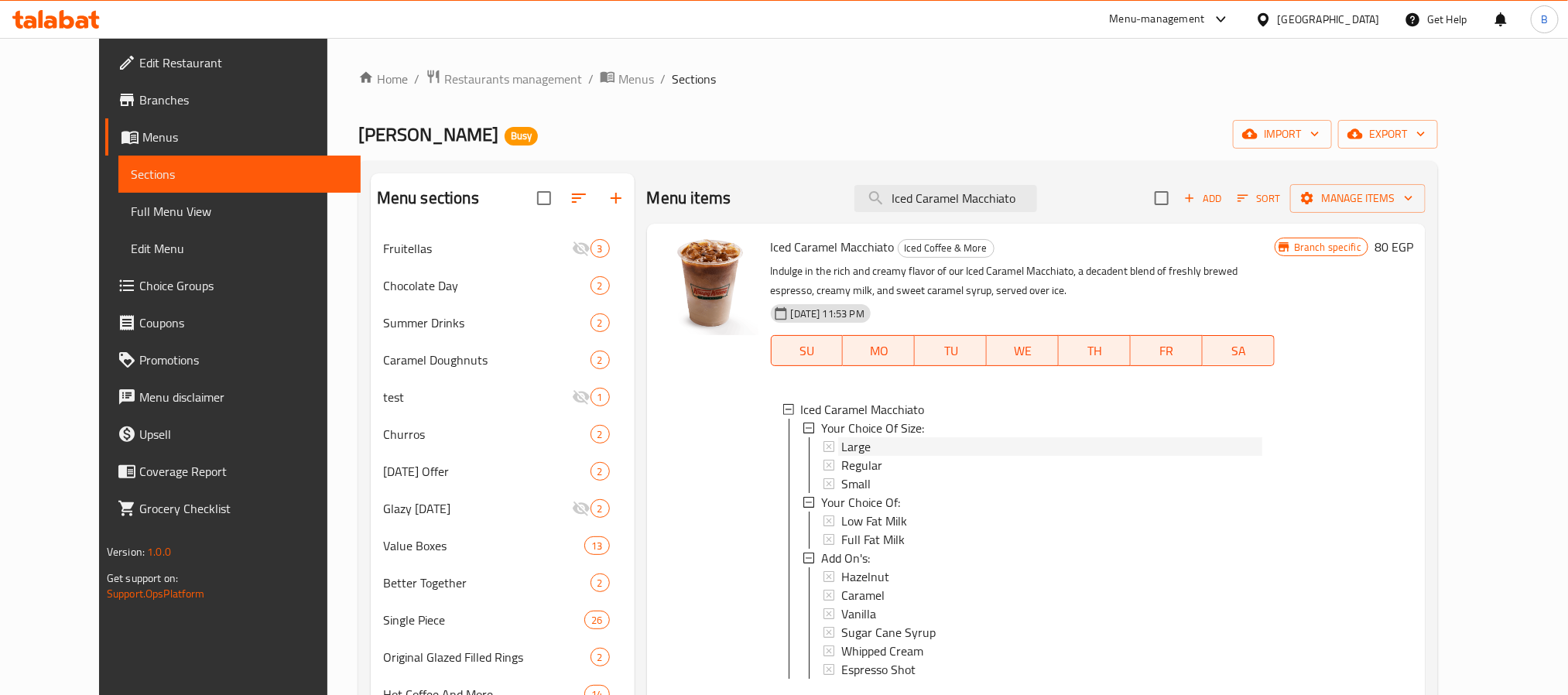
click at [843, 446] on span "Large" at bounding box center [856, 446] width 29 height 18
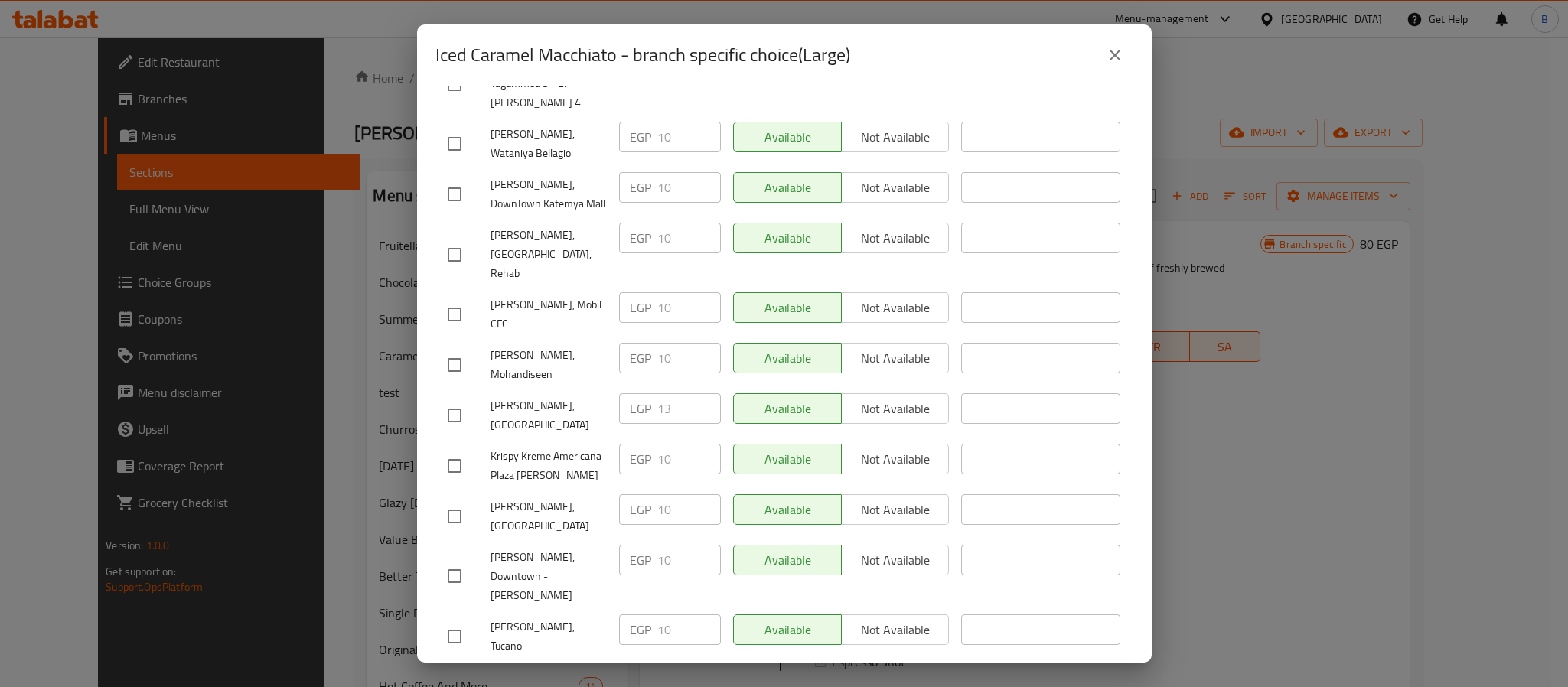
click at [1114, 60] on icon "close" at bounding box center [1115, 55] width 18 height 18
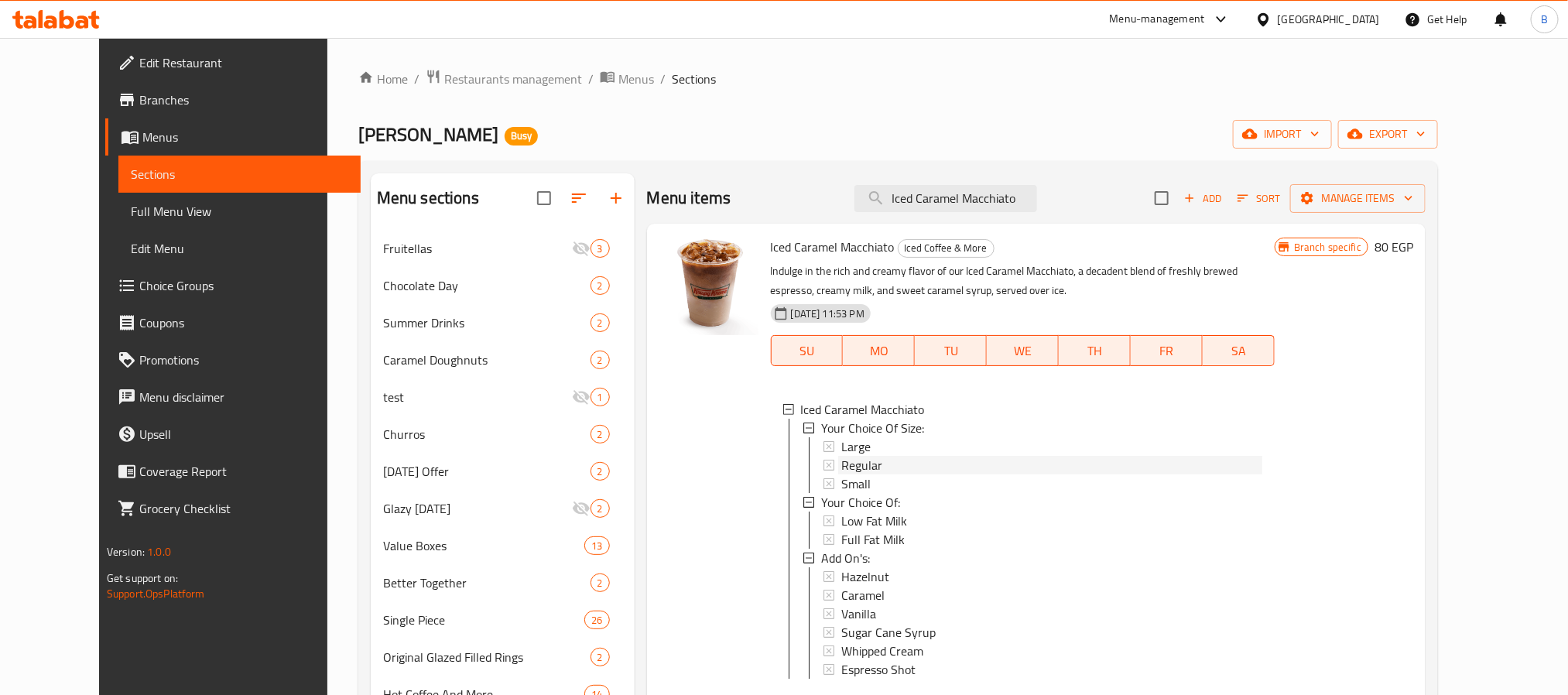
click at [853, 465] on span "Regular" at bounding box center [861, 465] width 41 height 18
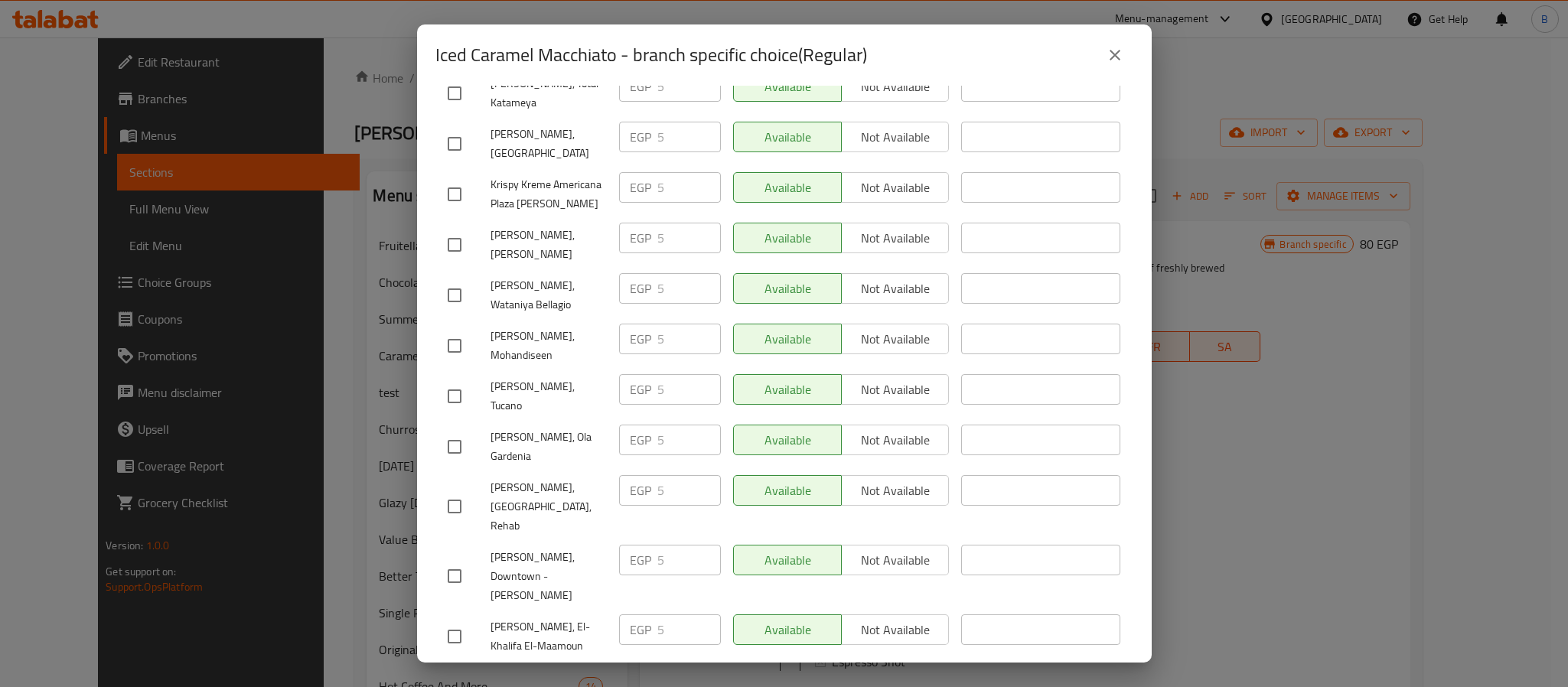
click at [1108, 53] on icon "close" at bounding box center [1115, 55] width 18 height 18
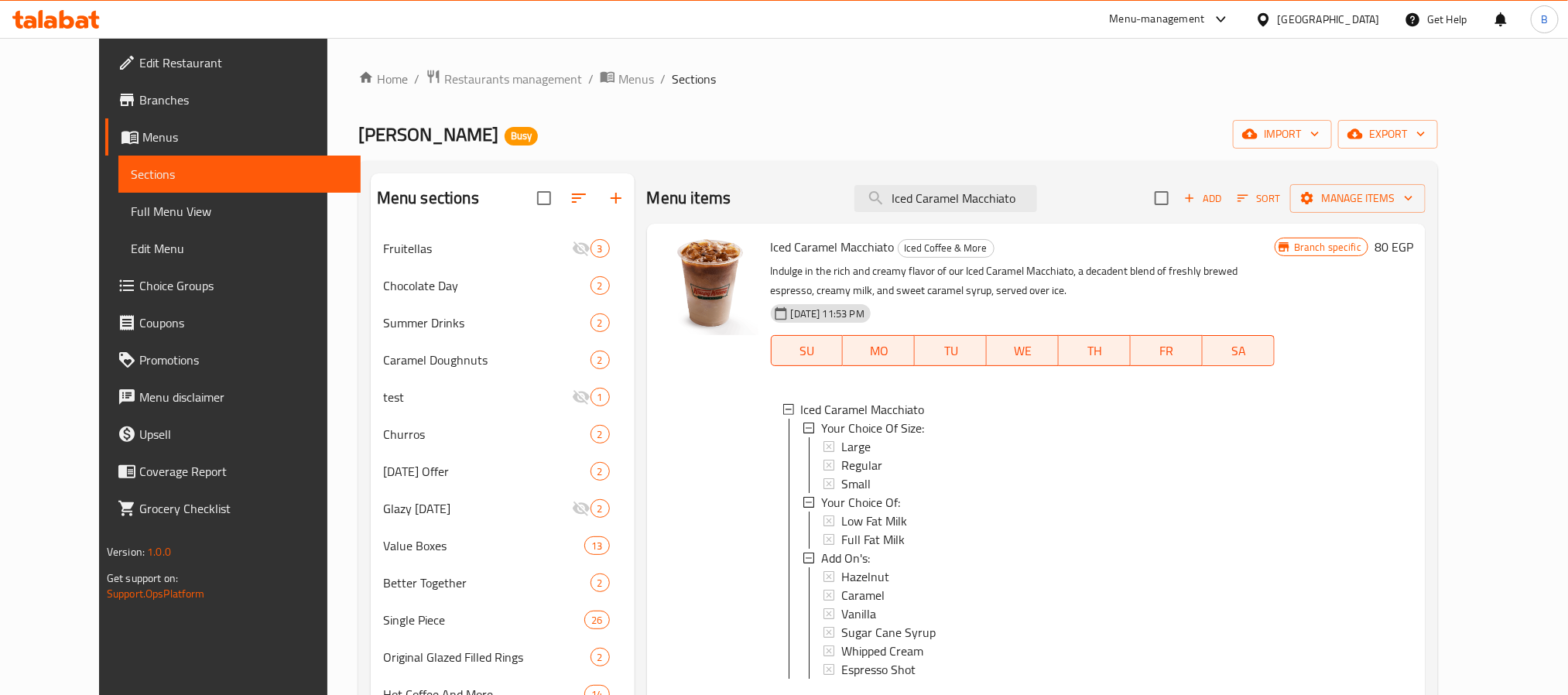
click at [967, 218] on div "Menu items Iced Caramel Macchiato Add Sort Manage items" at bounding box center [1036, 198] width 778 height 51
click at [974, 207] on input "Iced Caramel Macchiato" at bounding box center [946, 198] width 182 height 27
paste input "Latte"
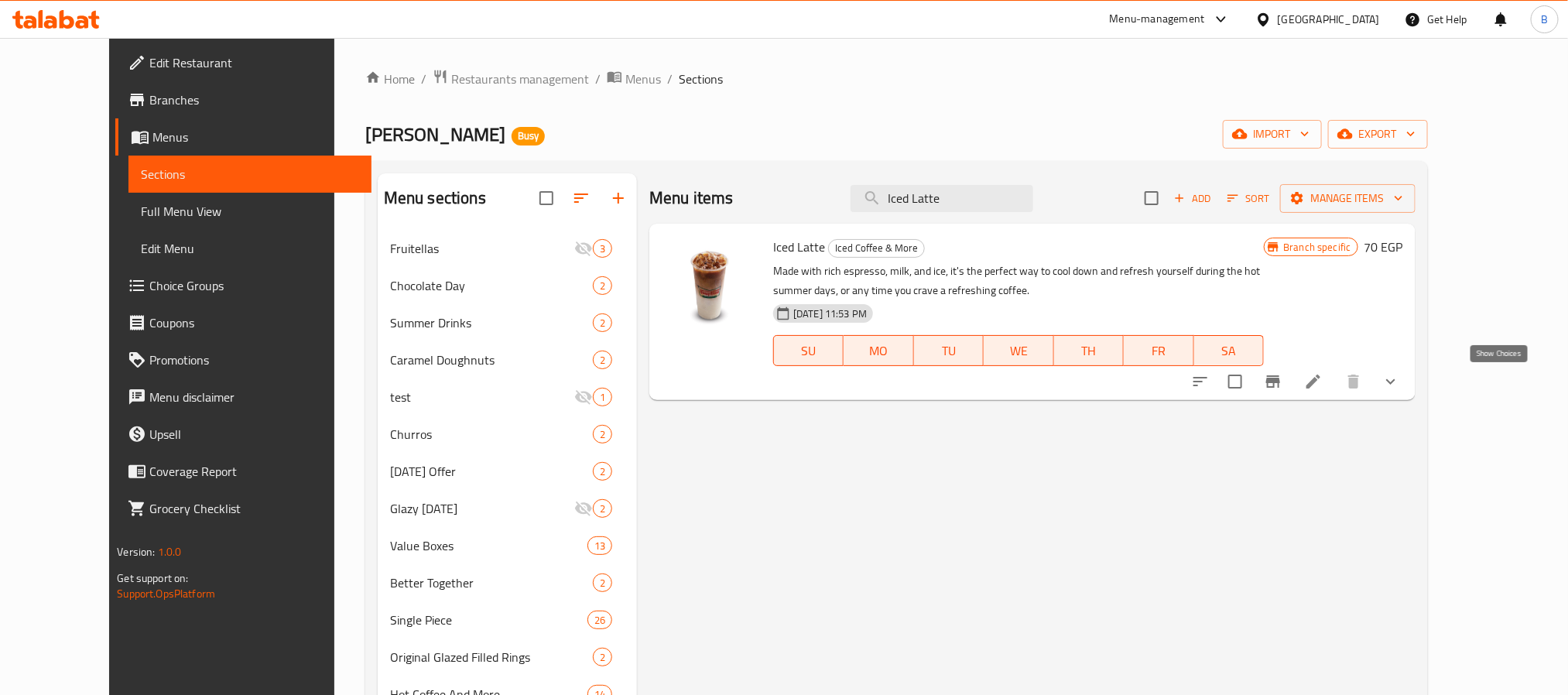
drag, startPoint x: 1505, startPoint y: 384, endPoint x: 1435, endPoint y: 397, distance: 71.2
click at [1401, 387] on icon "show more" at bounding box center [1390, 382] width 18 height 18
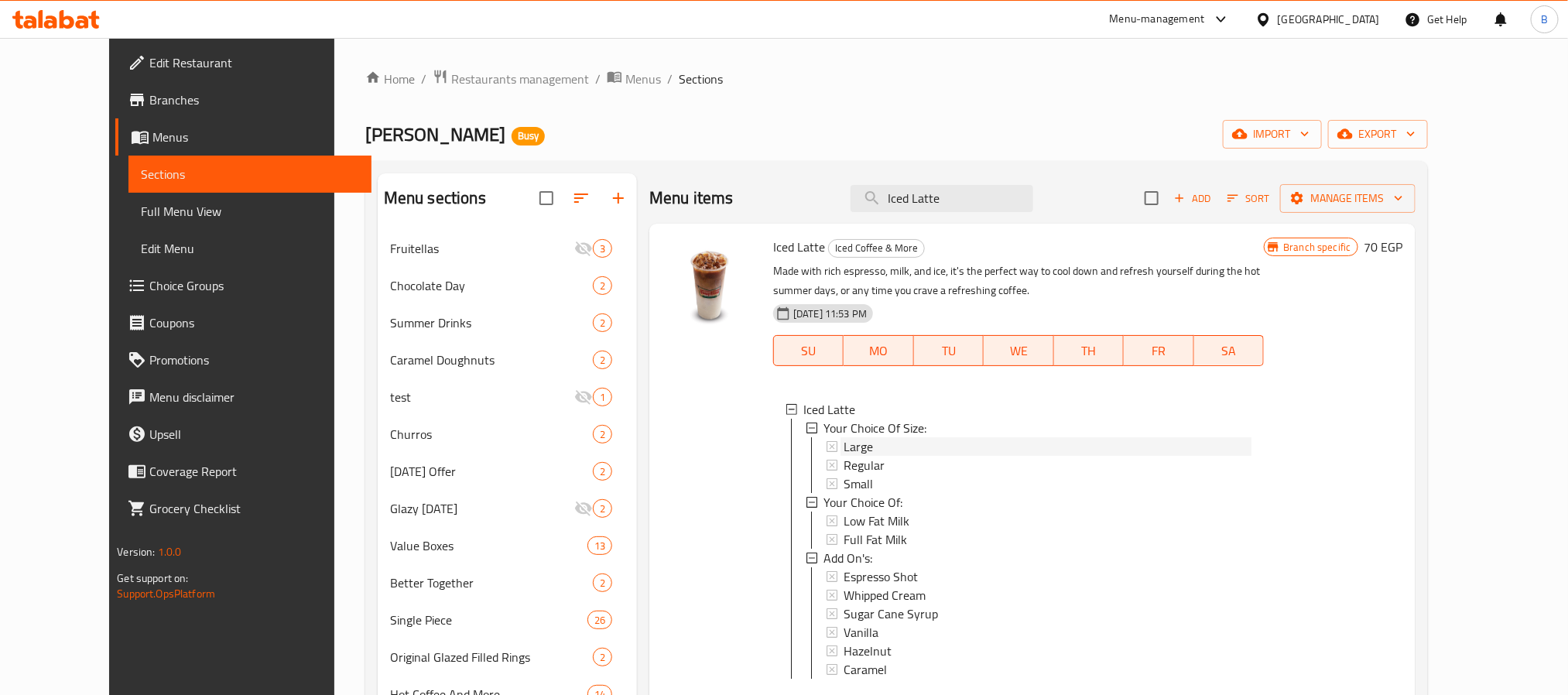
click at [845, 453] on span "Large" at bounding box center [859, 446] width 29 height 18
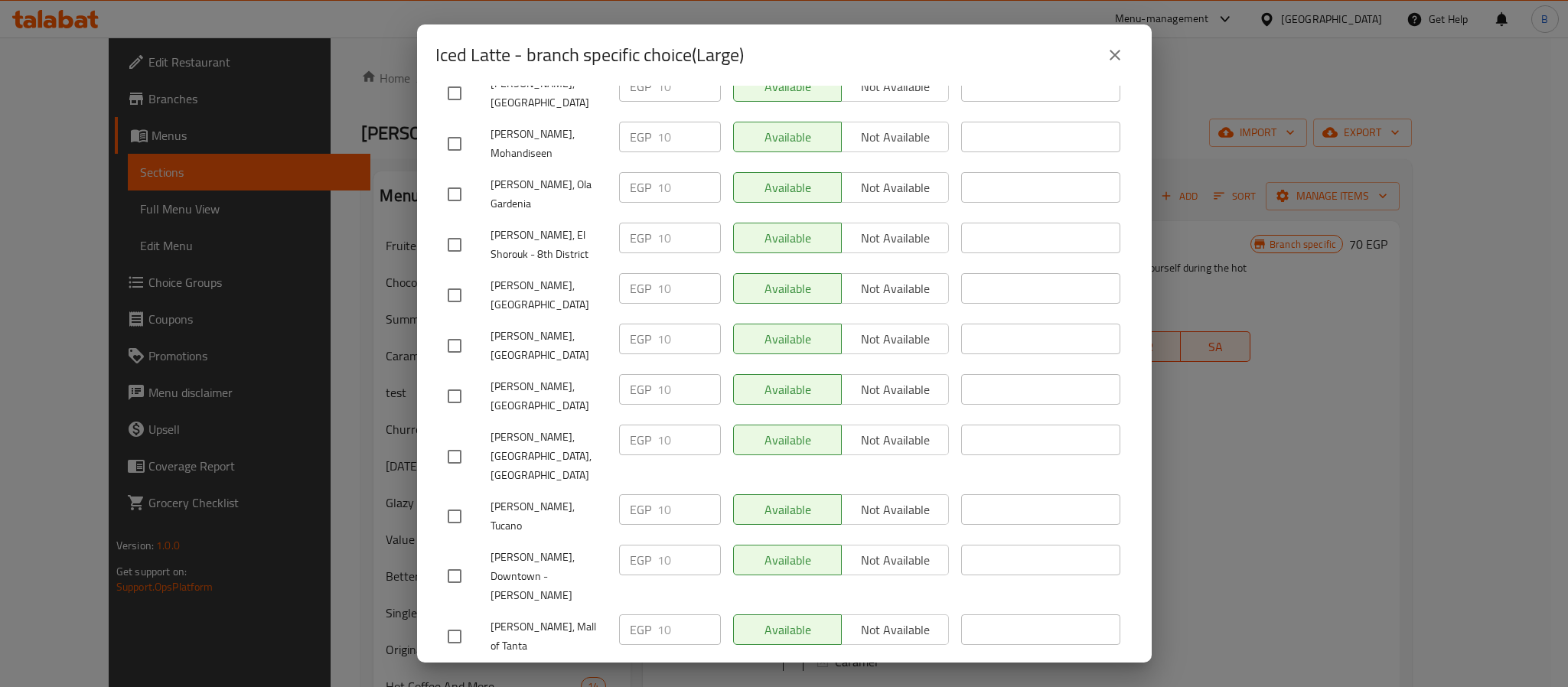
click at [1105, 56] on button "close" at bounding box center [1115, 55] width 36 height 36
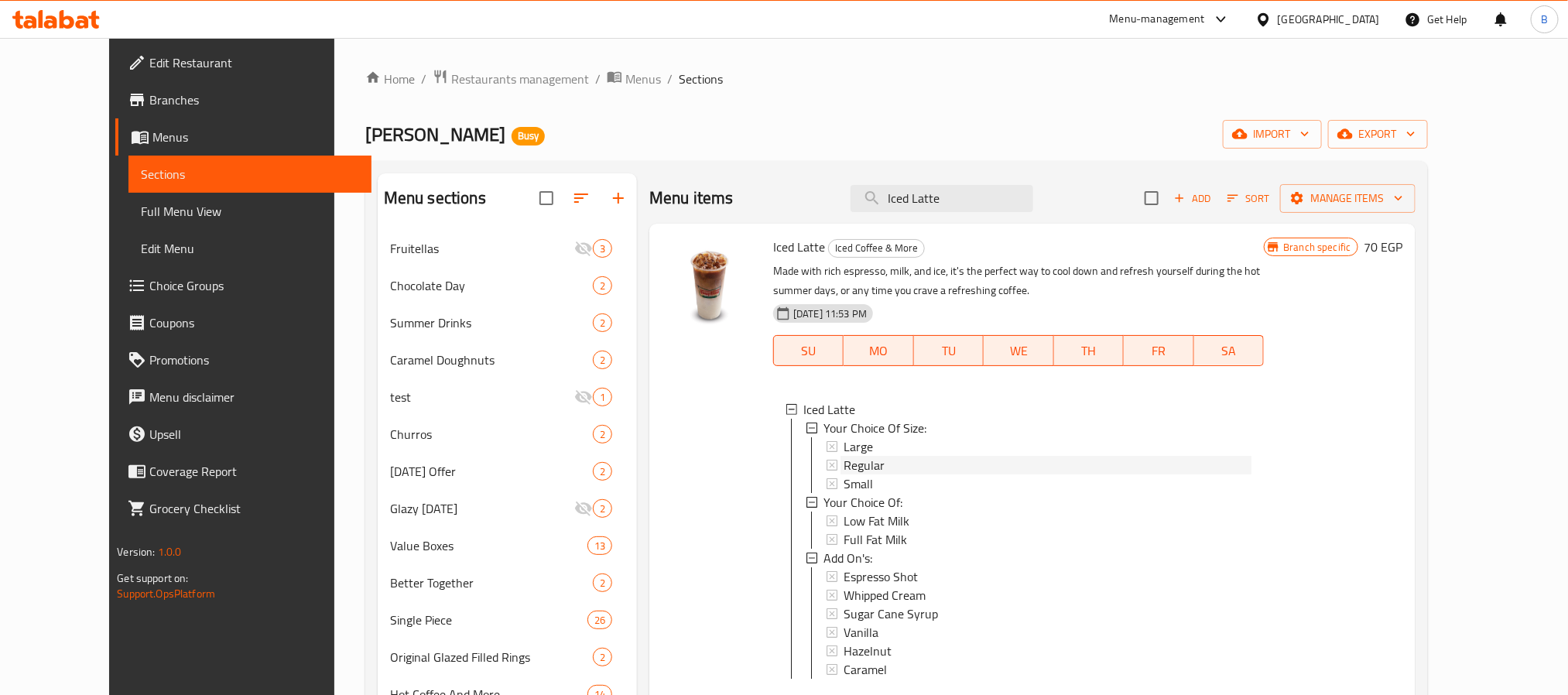
click at [858, 465] on div "Regular" at bounding box center [1047, 465] width 408 height 18
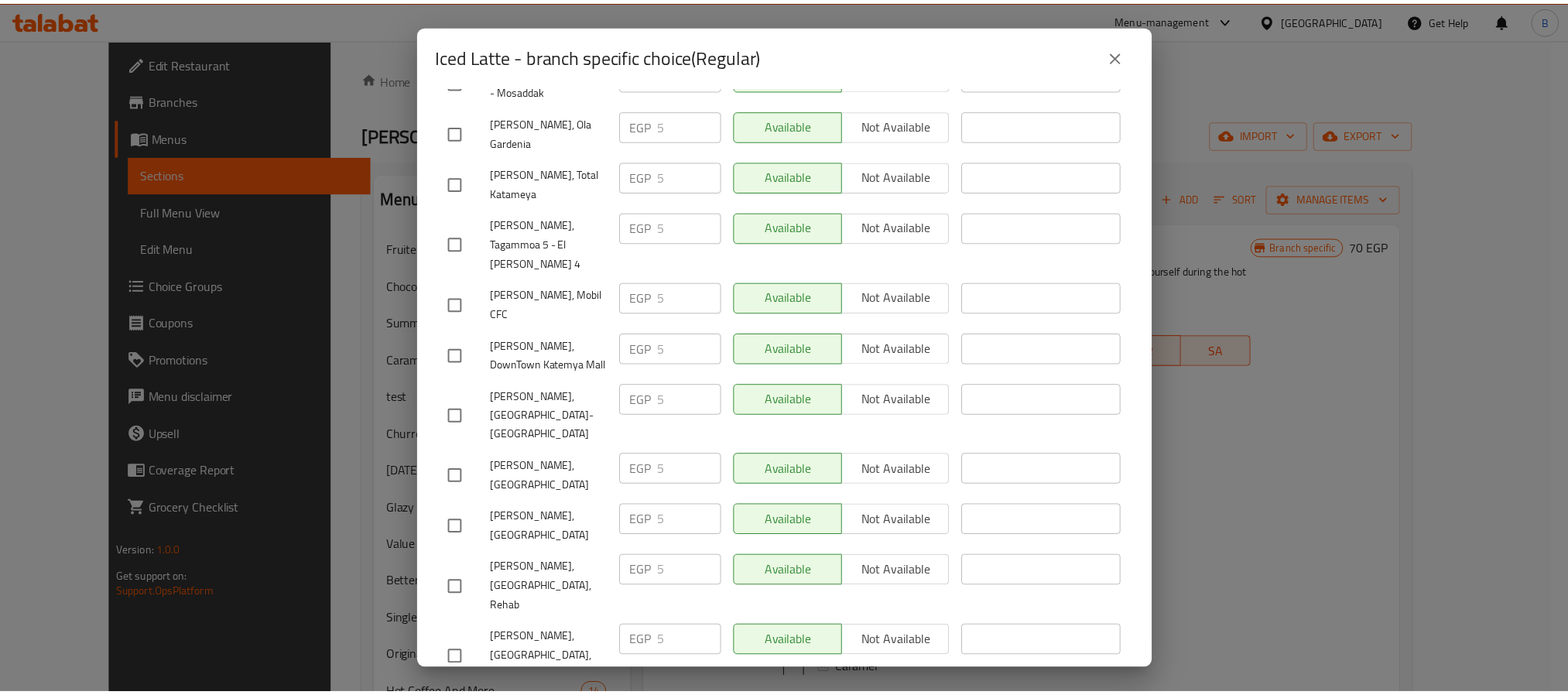
scroll to position [549, 0]
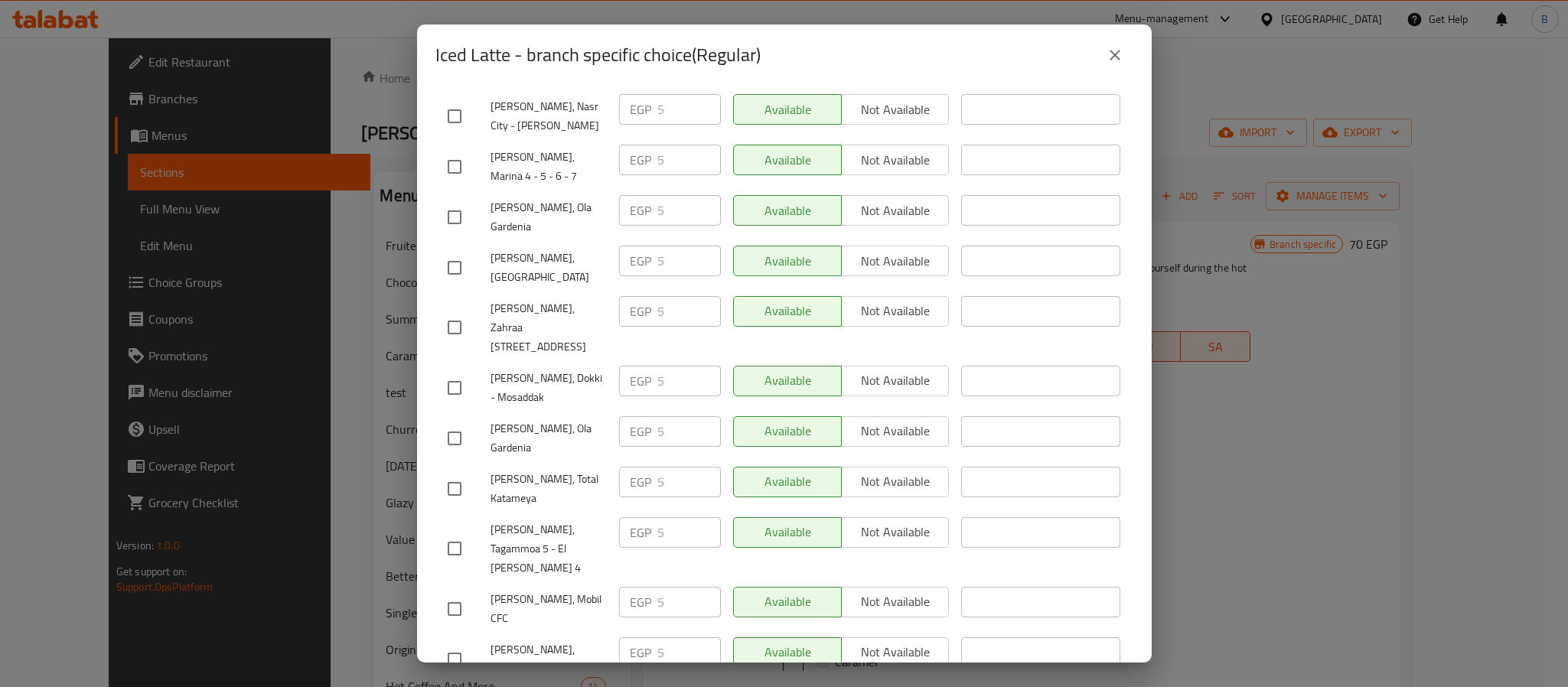
click at [1094, 42] on div "Iced Latte - branch specific choice(Regular)" at bounding box center [784, 55] width 698 height 36
click at [1107, 45] on icon "close" at bounding box center [1115, 55] width 18 height 18
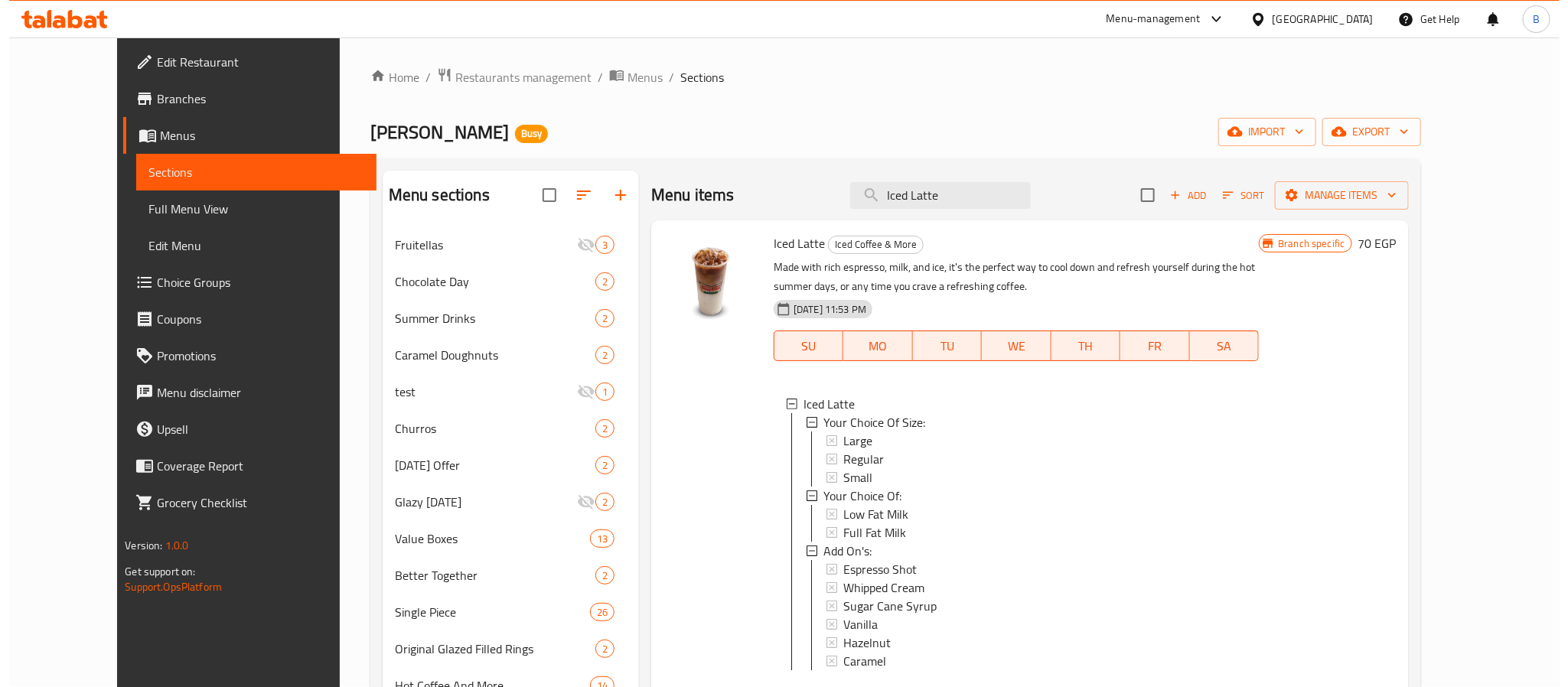
scroll to position [0, 0]
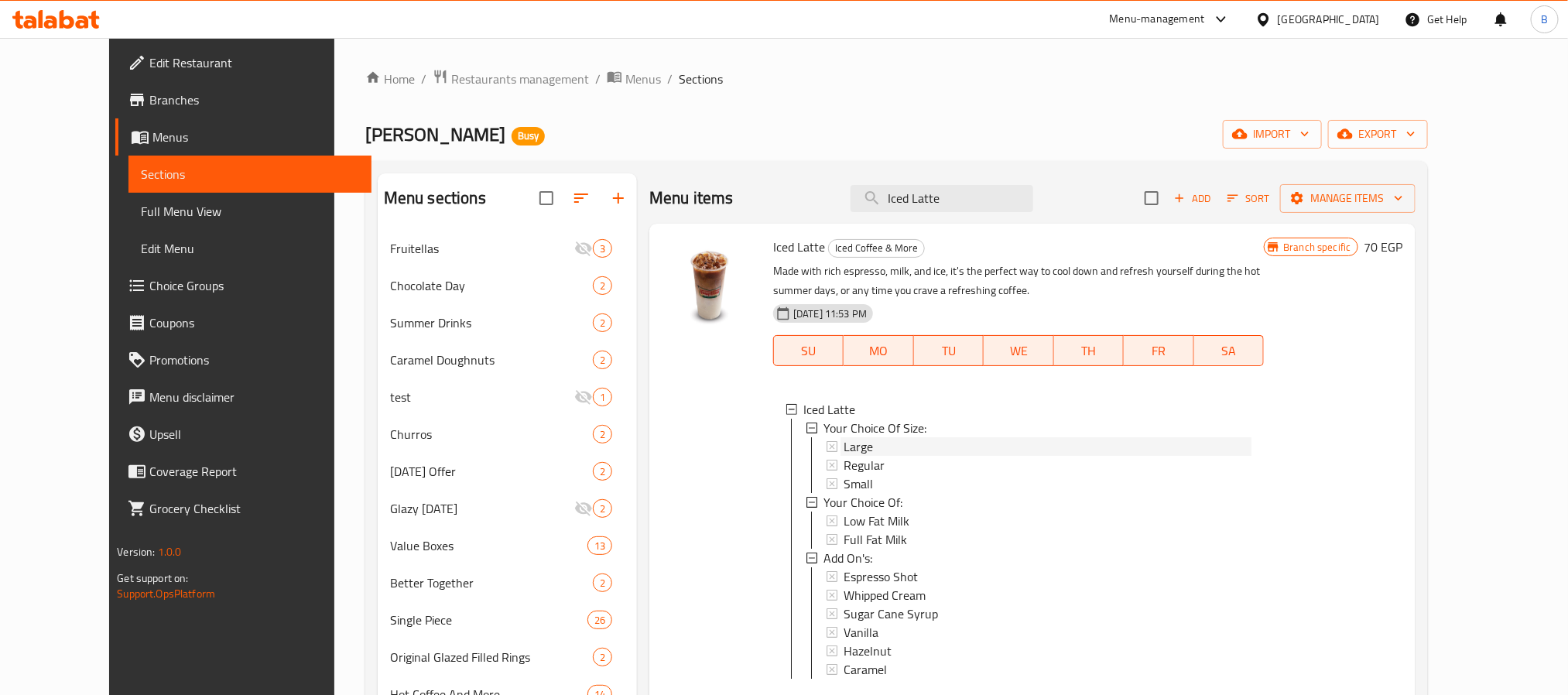
click at [844, 437] on span "Large" at bounding box center [859, 446] width 29 height 18
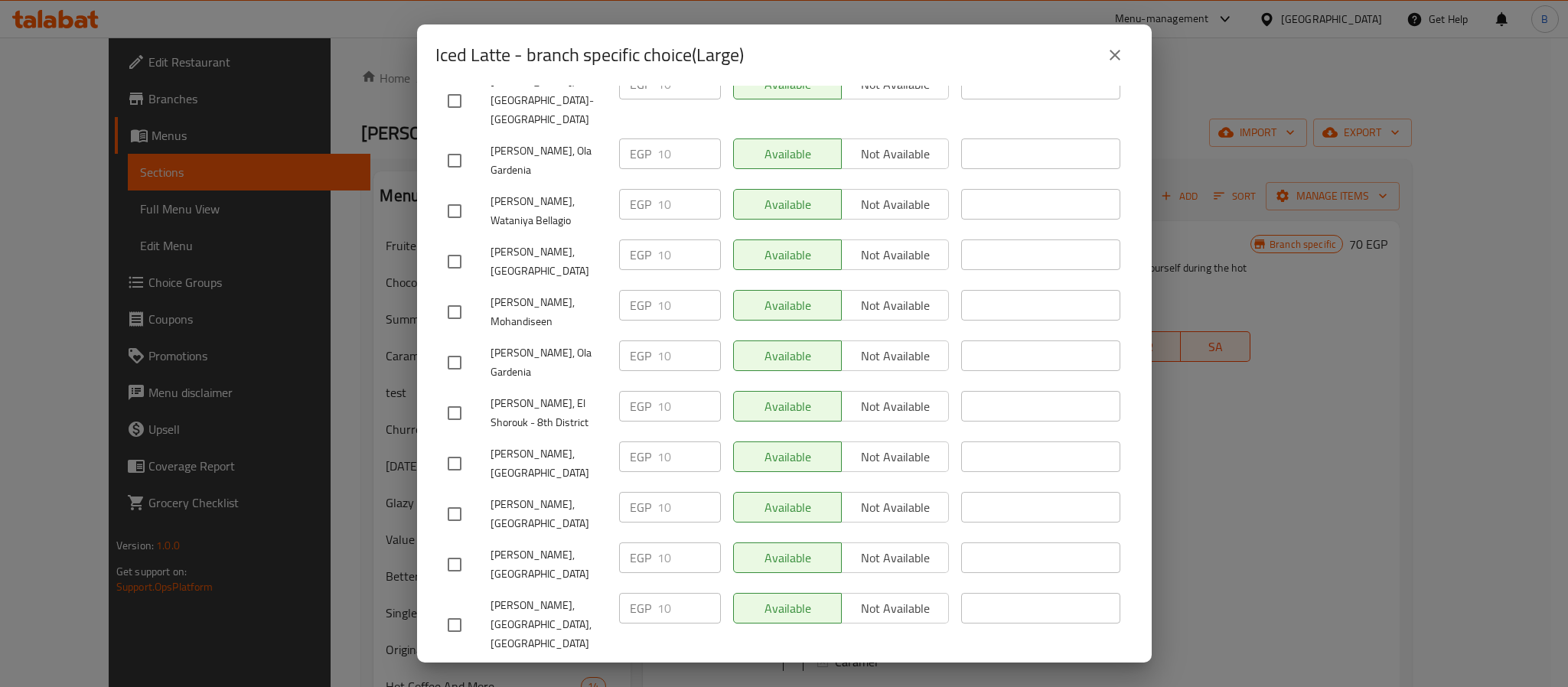
scroll to position [1551, 0]
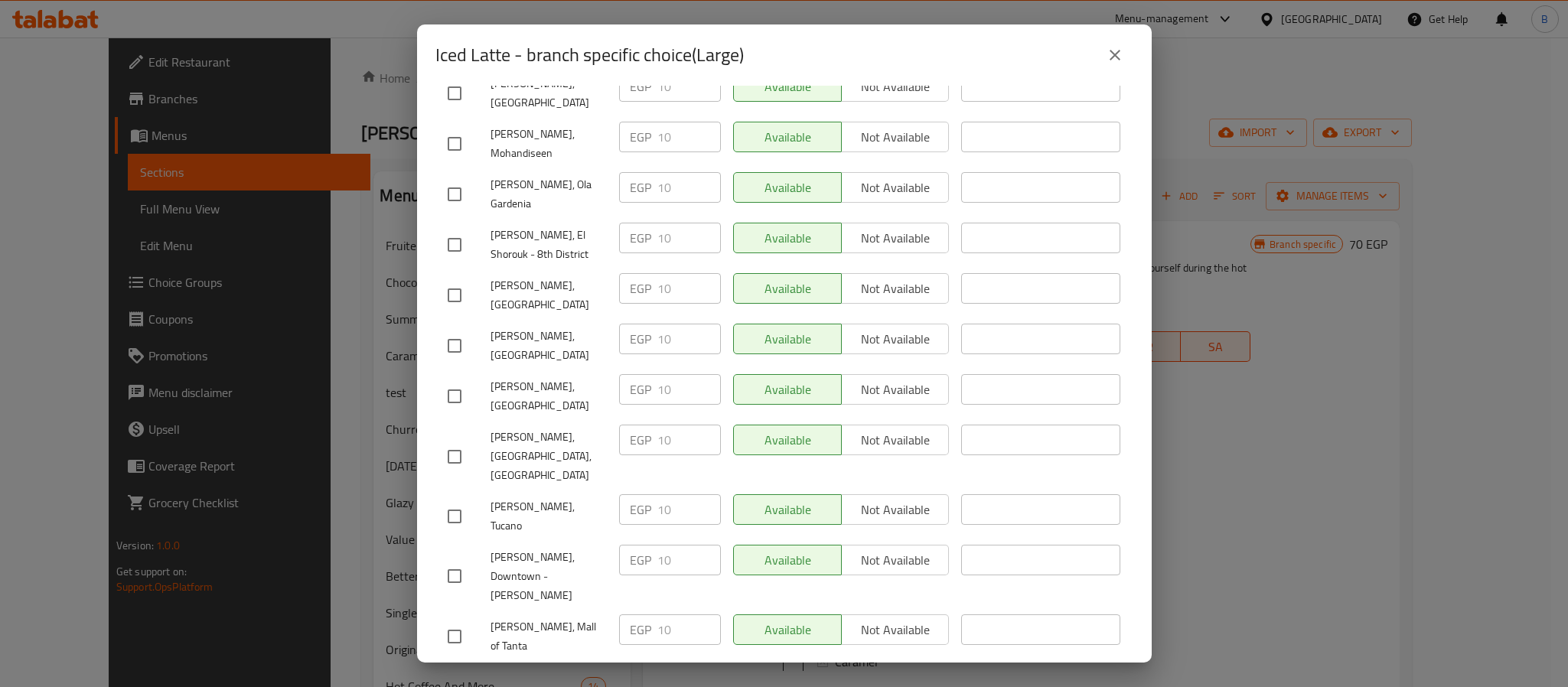
click at [1098, 56] on button "close" at bounding box center [1115, 55] width 36 height 36
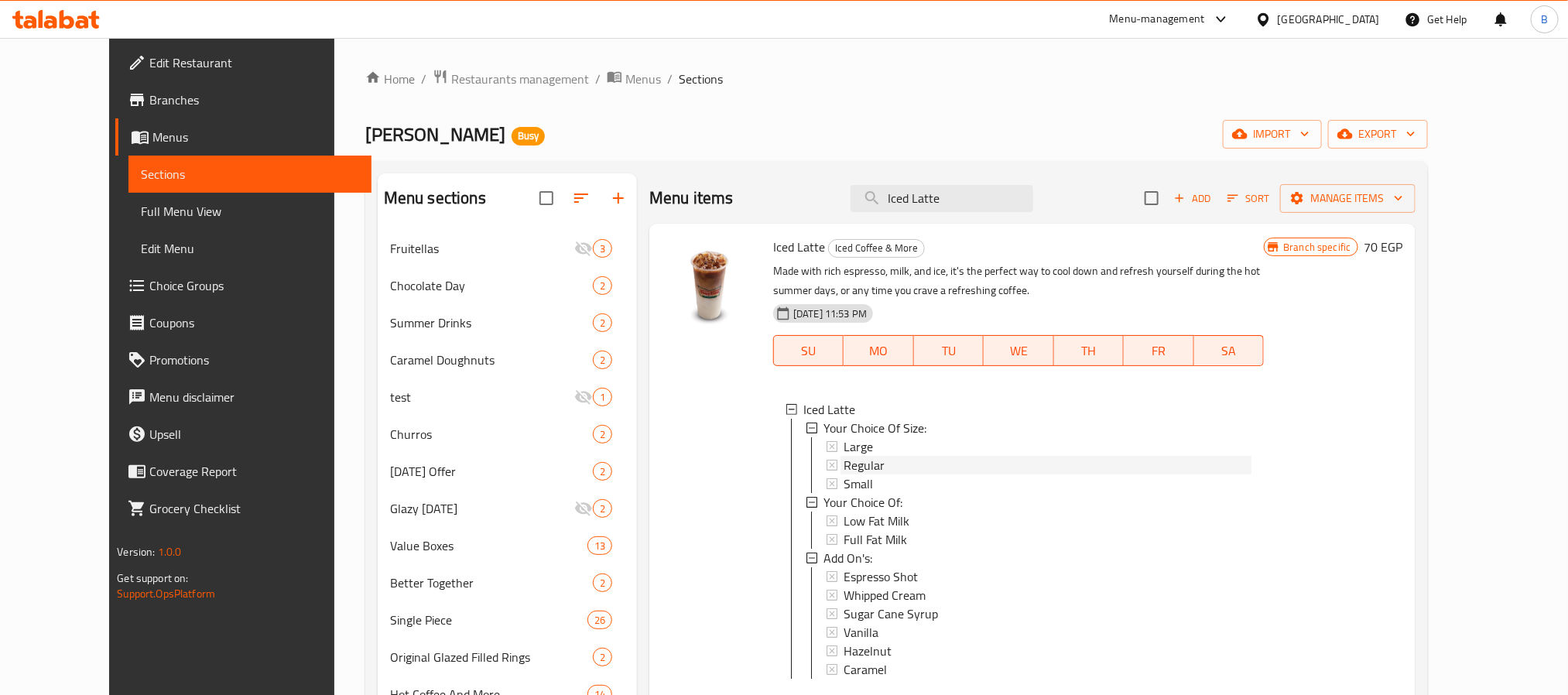
click at [870, 465] on div "Regular" at bounding box center [1047, 465] width 408 height 18
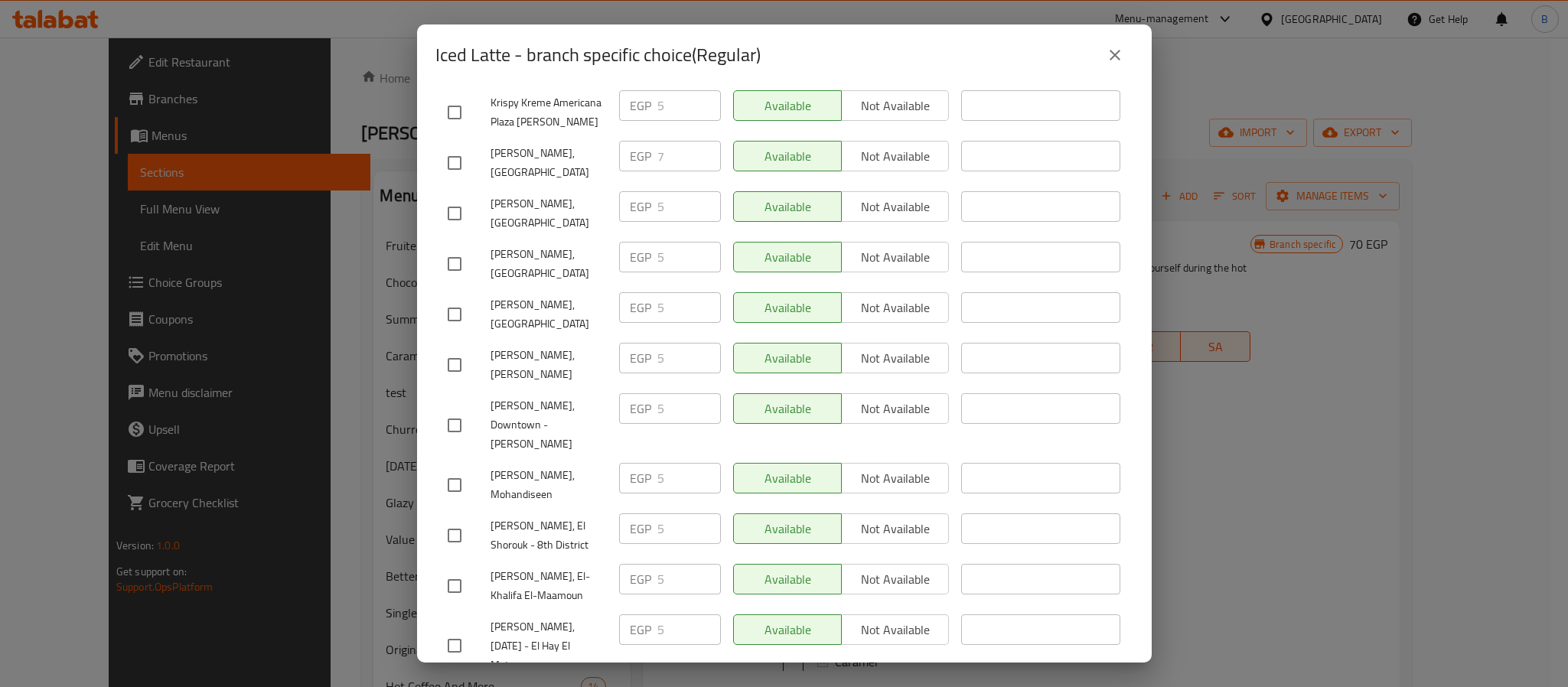
click at [1111, 44] on button "close" at bounding box center [1115, 55] width 36 height 36
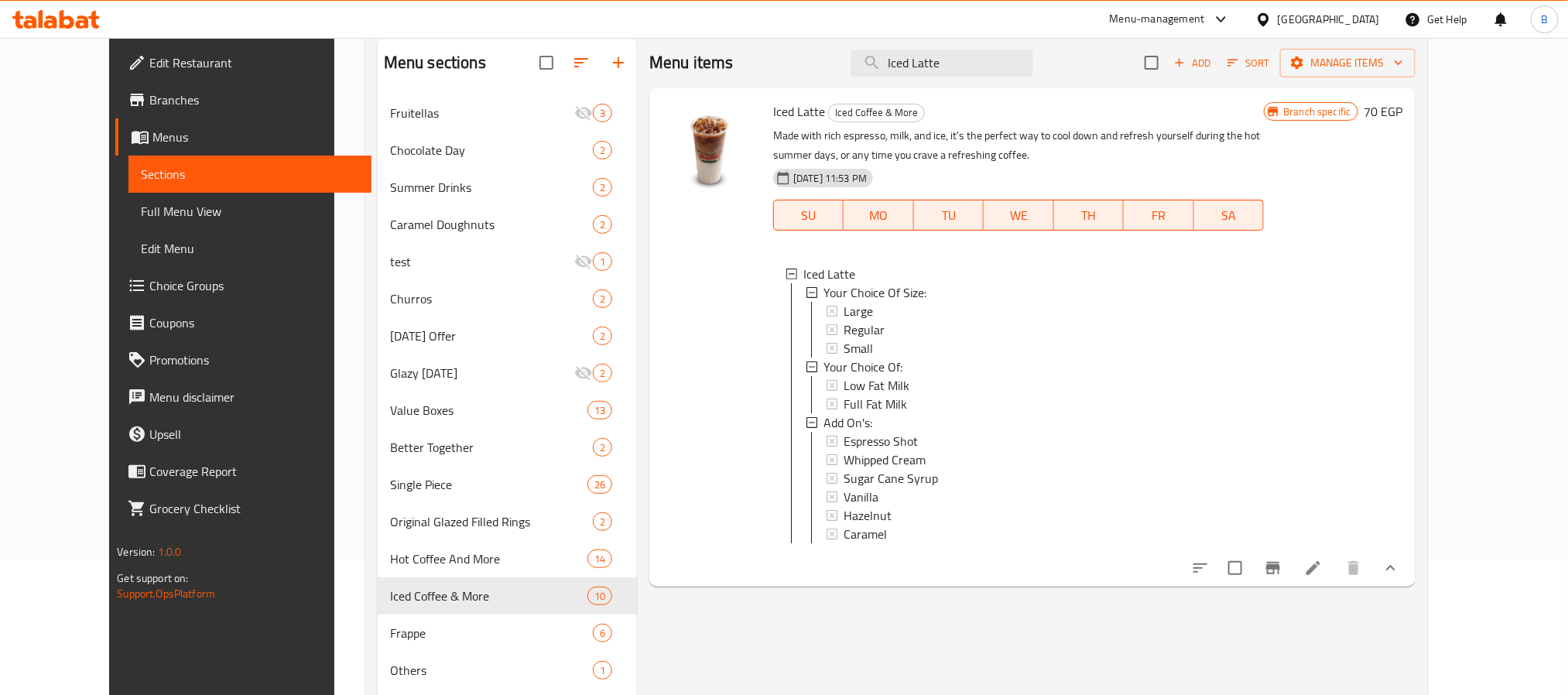
scroll to position [217, 0]
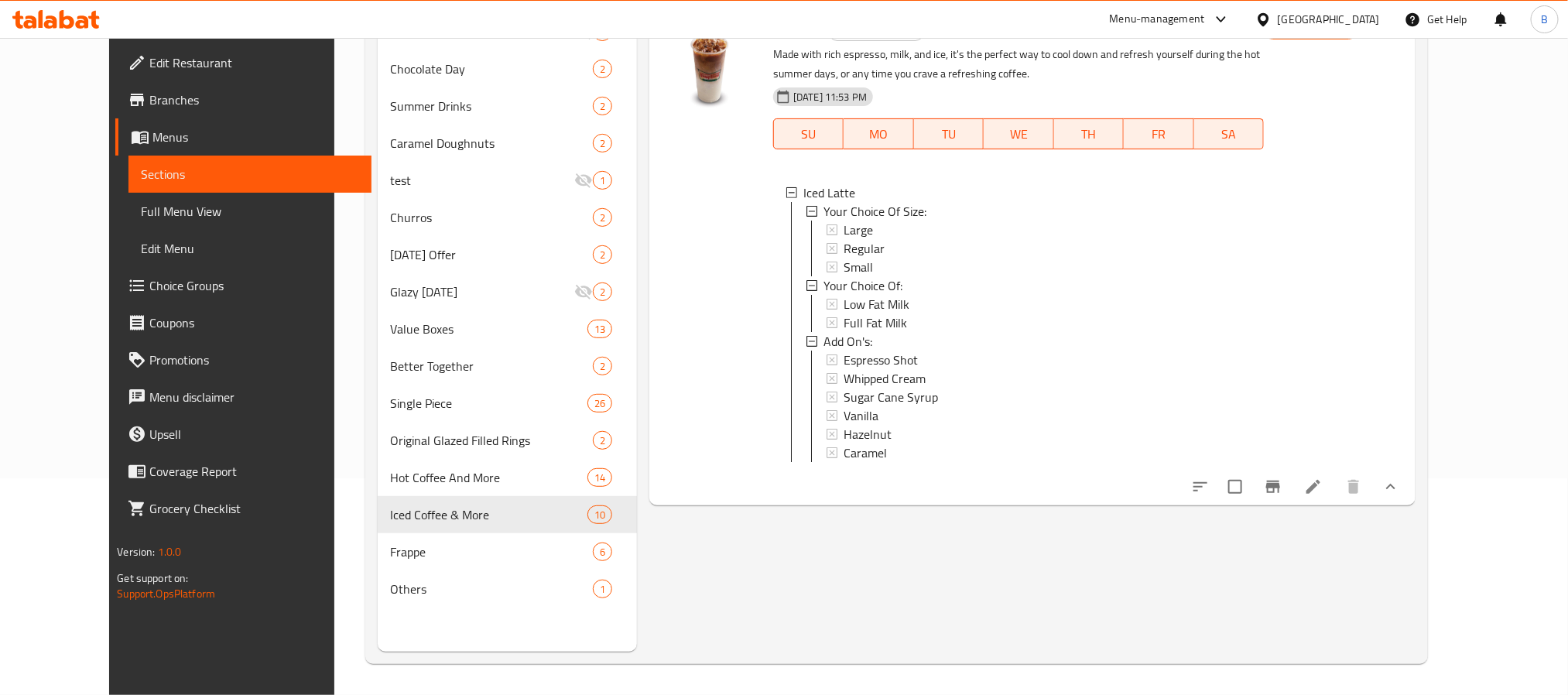
click at [1410, 505] on button "show more" at bounding box center [1390, 487] width 37 height 37
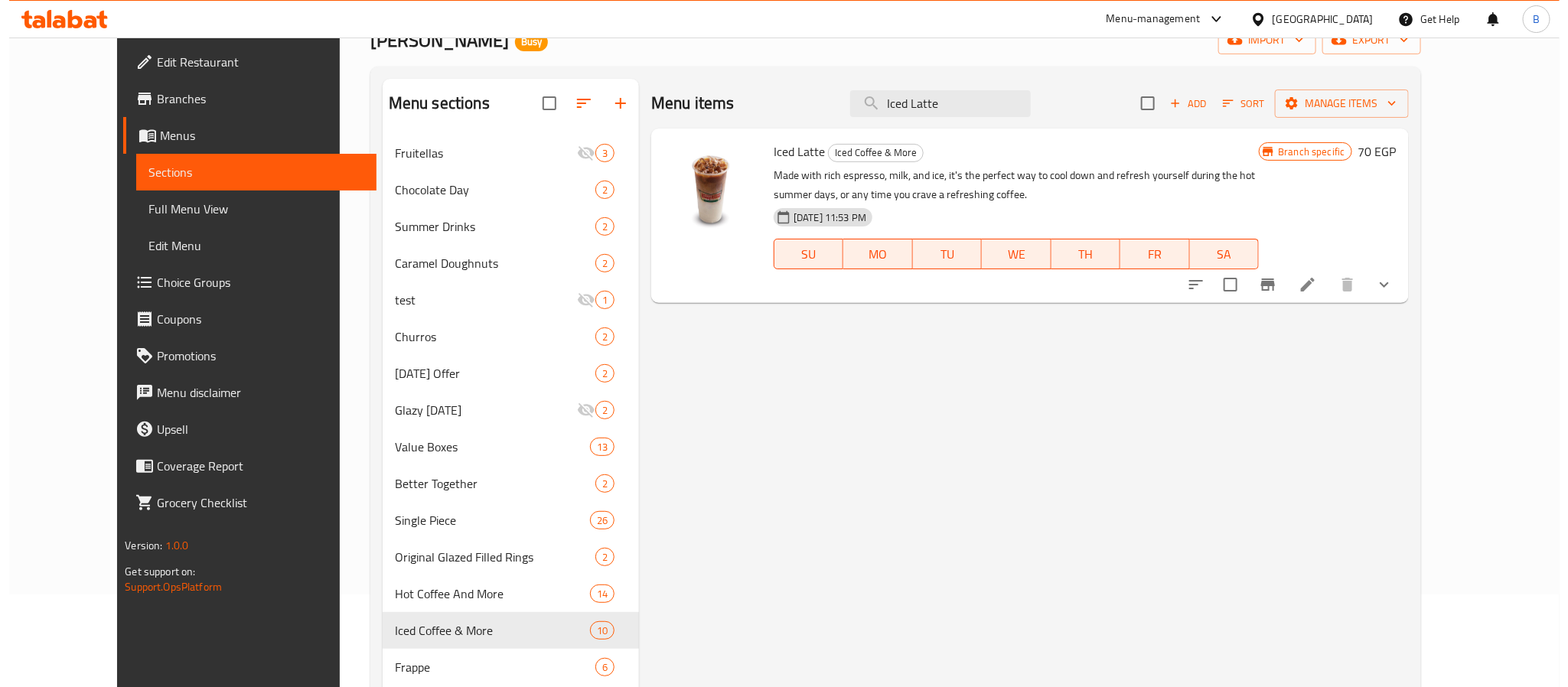
scroll to position [0, 0]
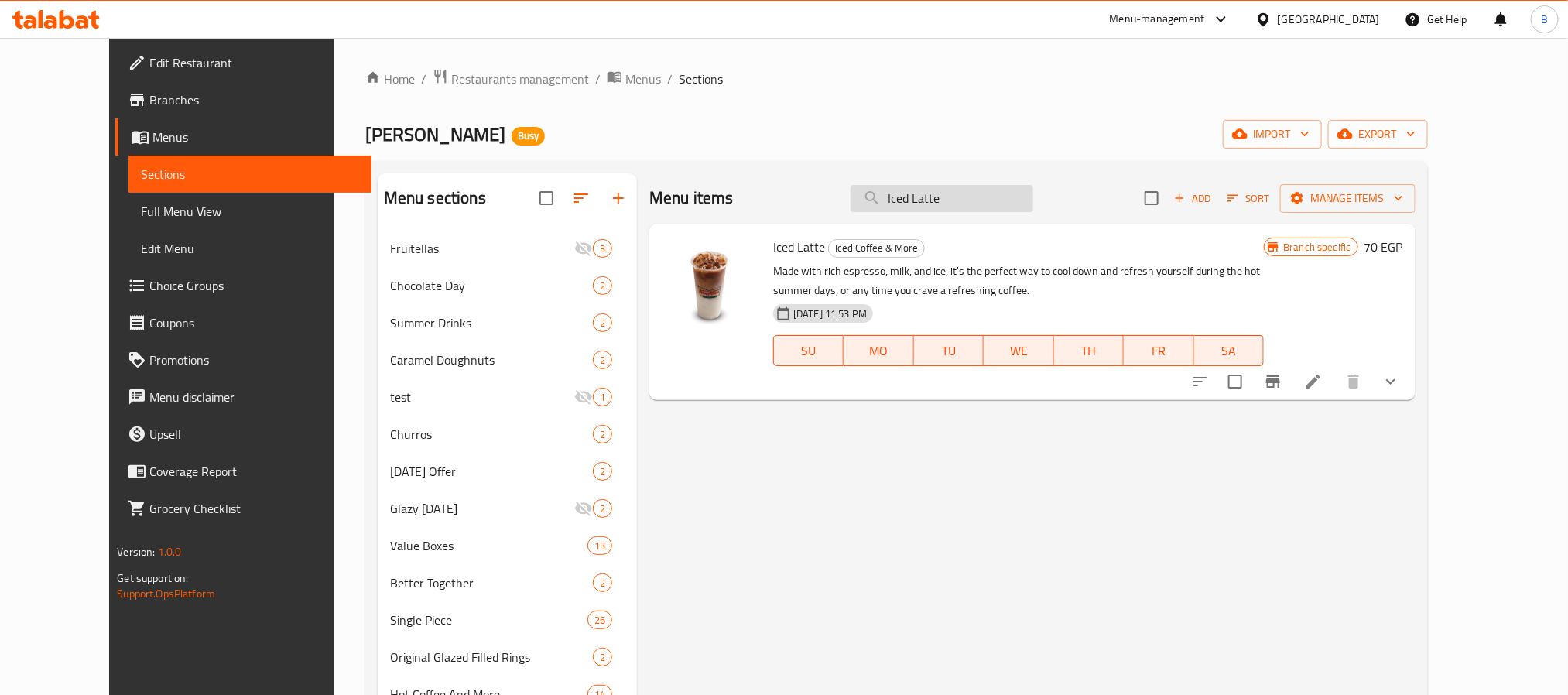
click at [989, 209] on input "Iced Latte" at bounding box center [941, 198] width 182 height 27
paste input "Caramel Macchiato"
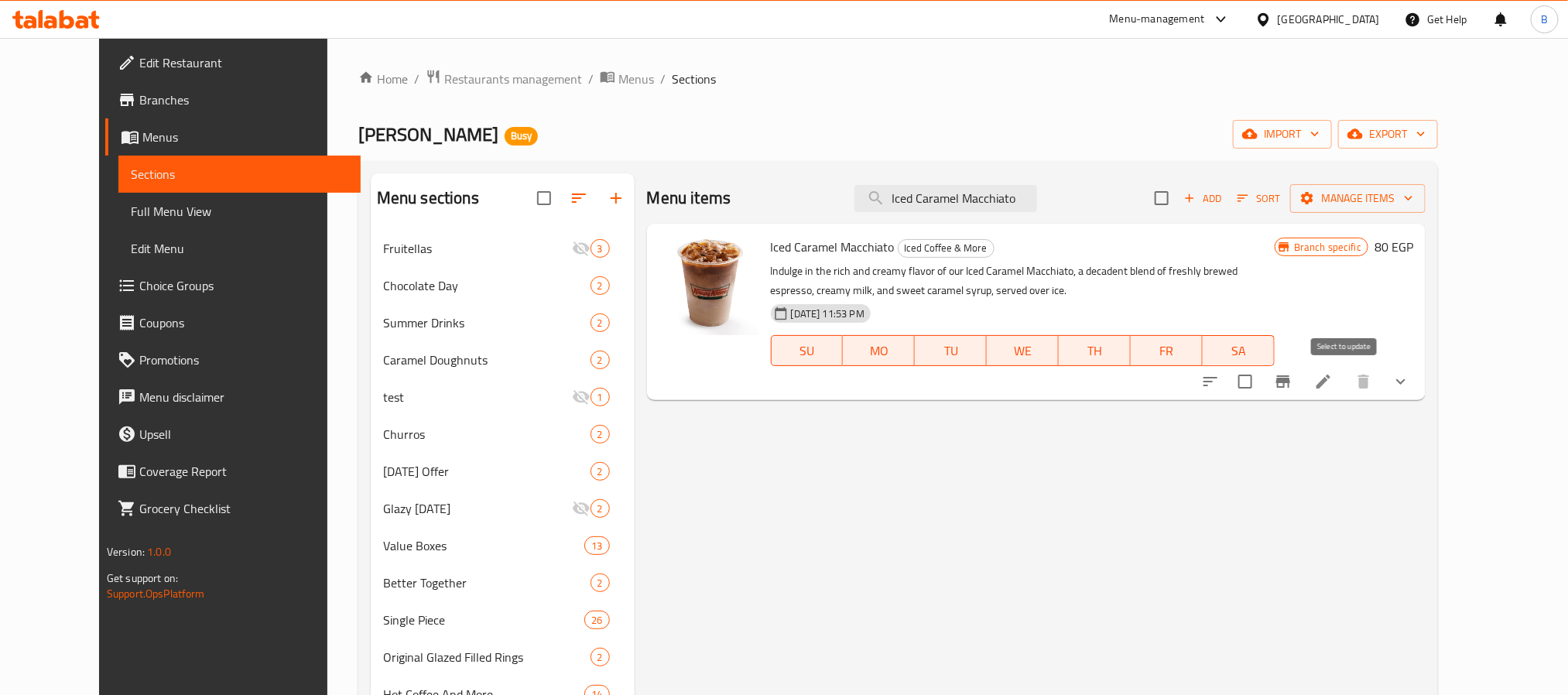
type input "Iced Caramel Macchiato"
click at [1302, 367] on button "Branch-specific-item" at bounding box center [1283, 381] width 37 height 37
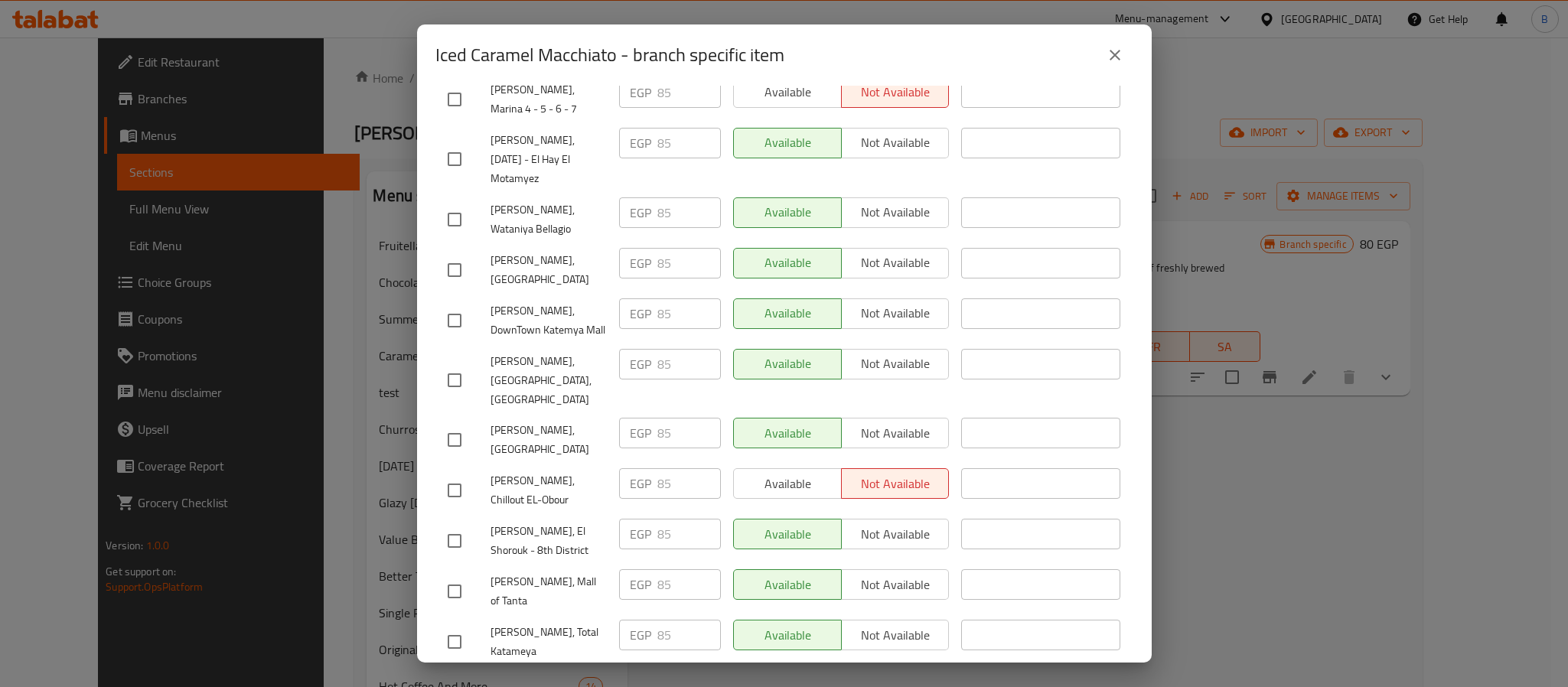
scroll to position [918, 0]
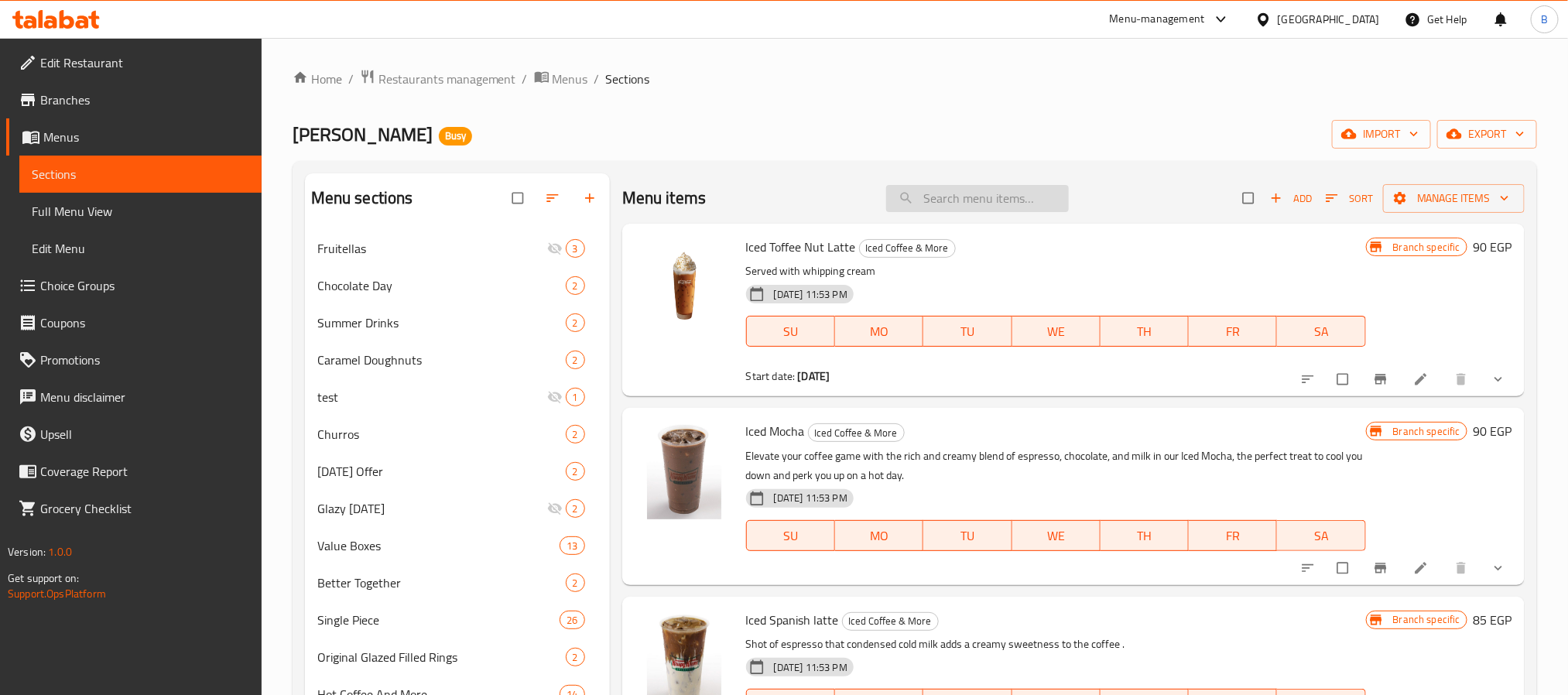
click at [995, 204] on input "search" at bounding box center [977, 198] width 182 height 27
paste input "Iced Caramel Macchiato"
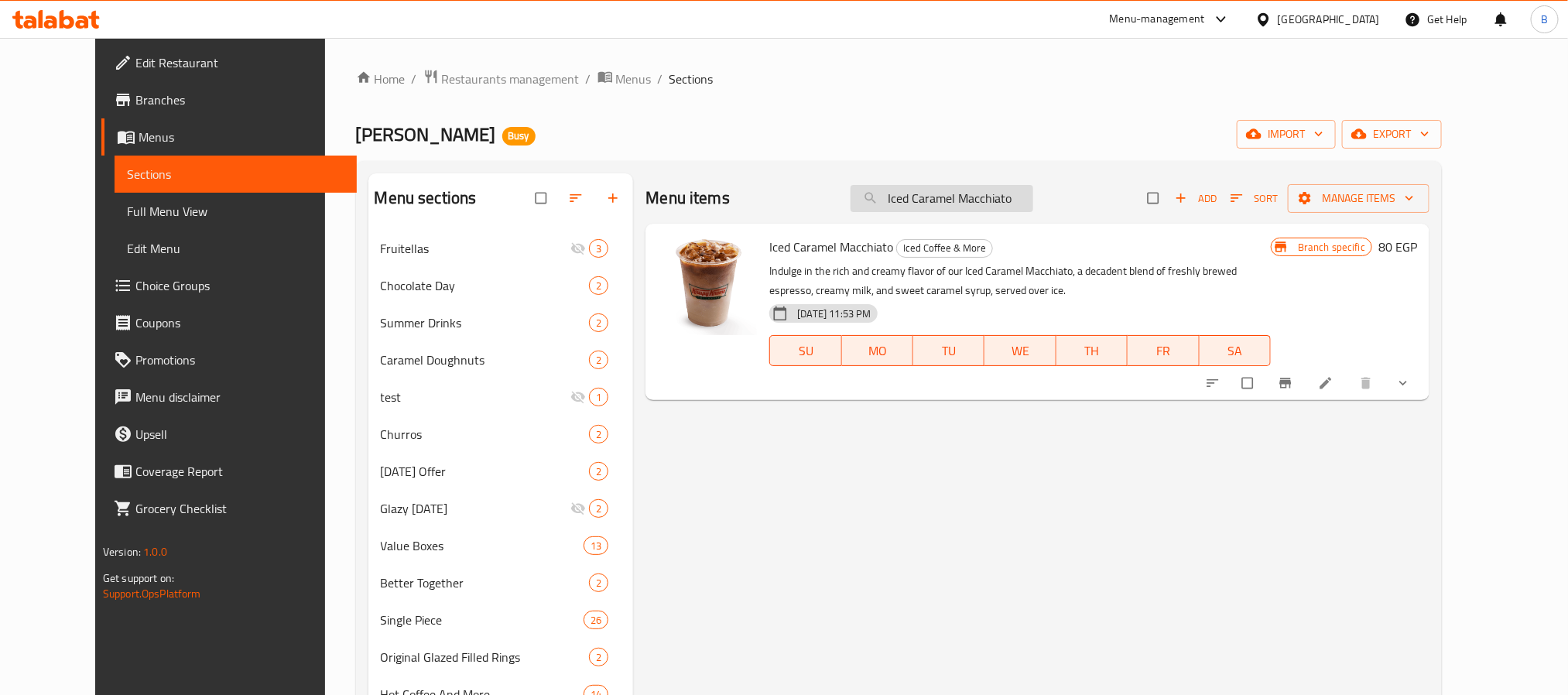
click at [980, 197] on input "Iced Caramel Macchiato" at bounding box center [941, 198] width 182 height 27
paste input "Spanish latte"
click at [980, 197] on input "Iced Caramel Macchiato" at bounding box center [941, 198] width 182 height 27
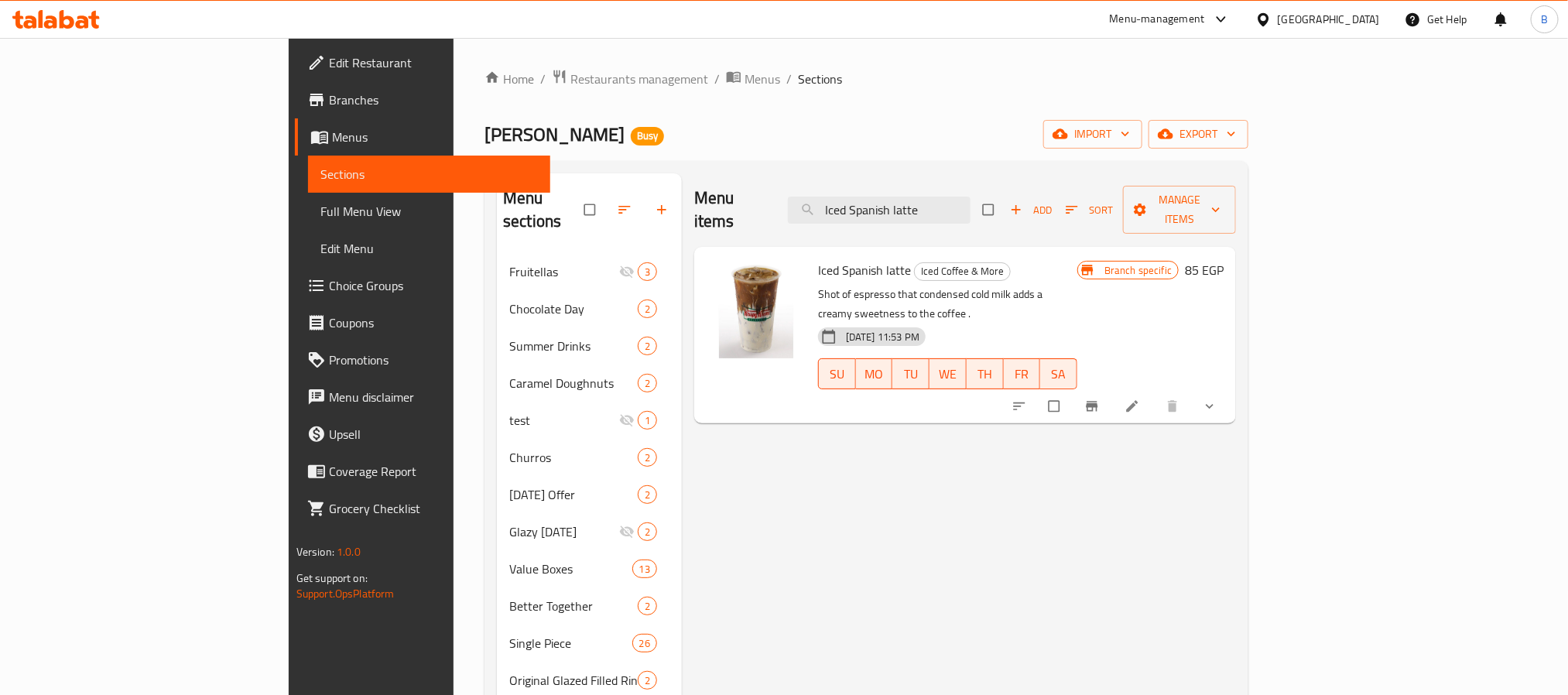
click at [1113, 389] on button "Branch-specific-item" at bounding box center [1093, 406] width 37 height 34
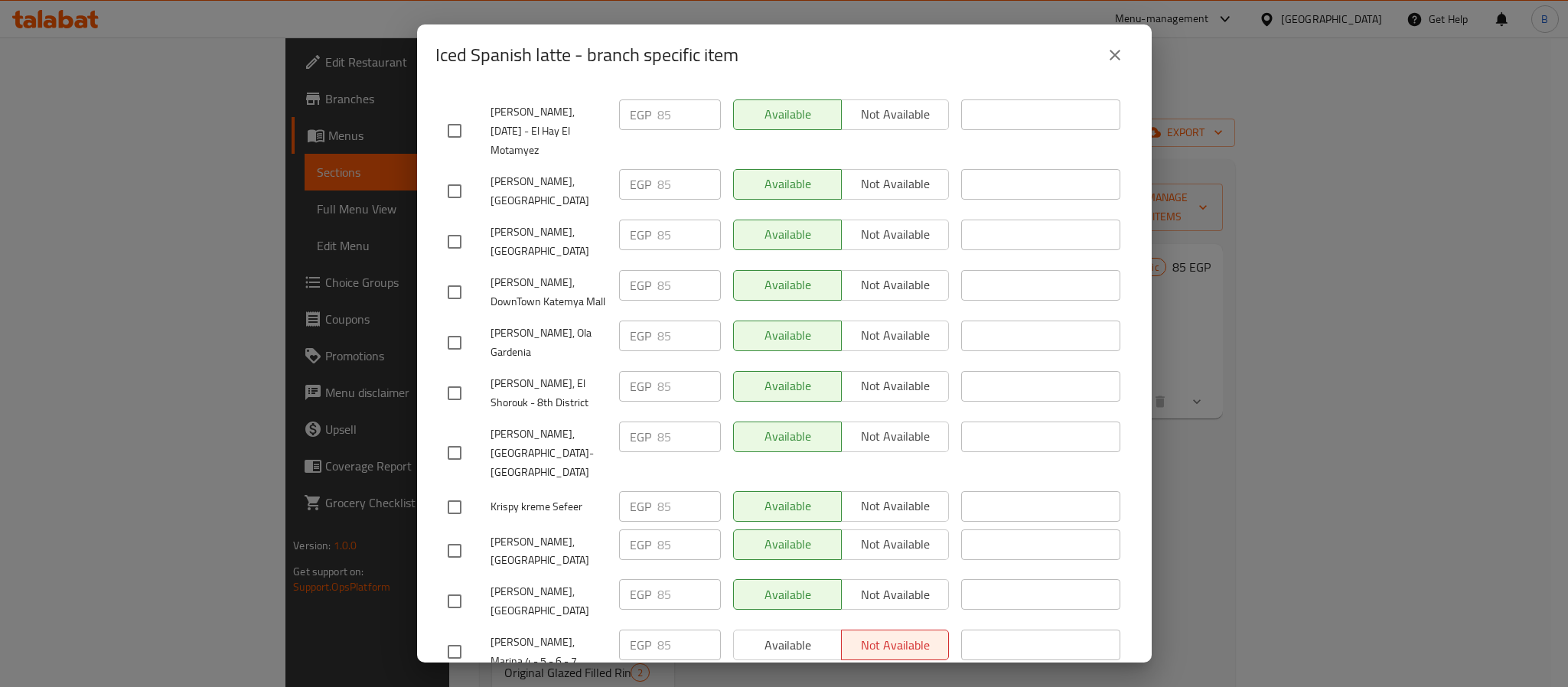
scroll to position [1263, 0]
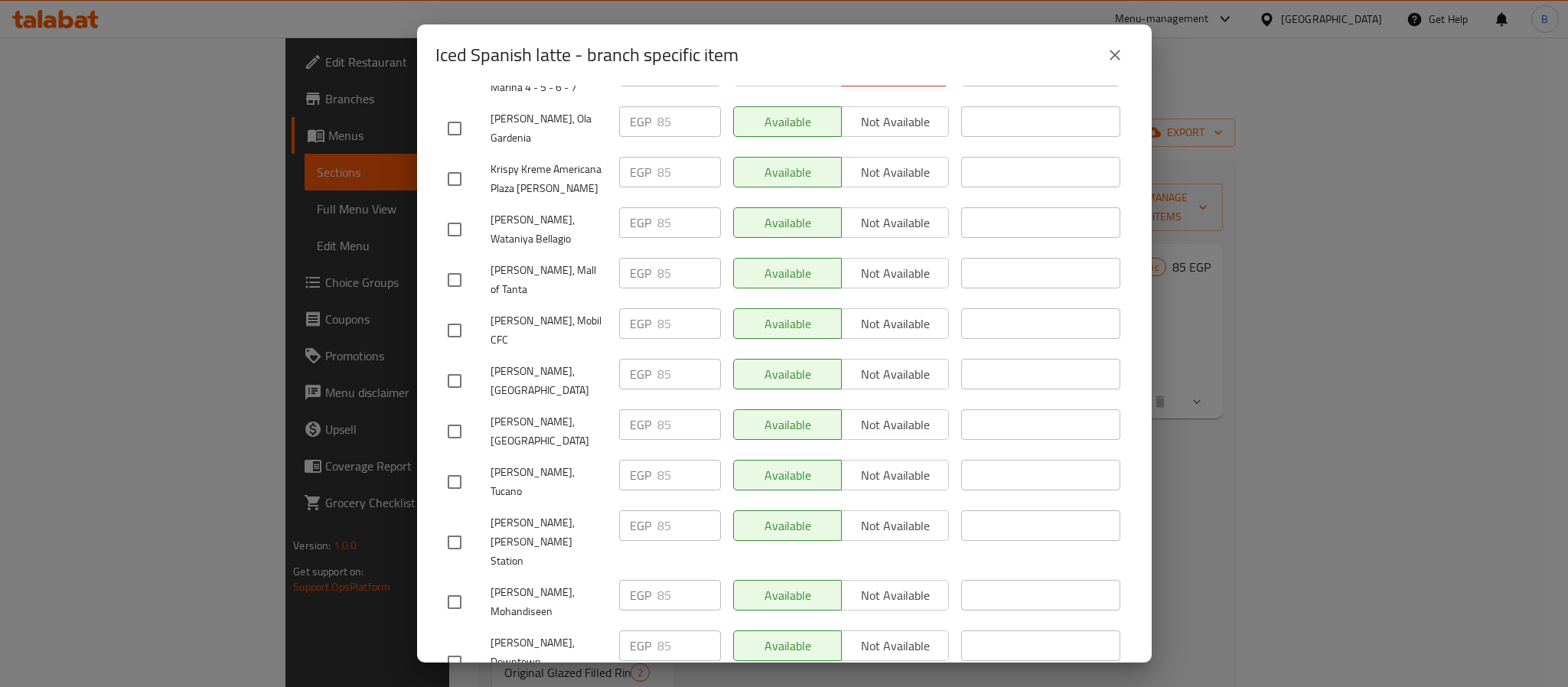
click at [1116, 49] on icon "close" at bounding box center [1115, 55] width 18 height 18
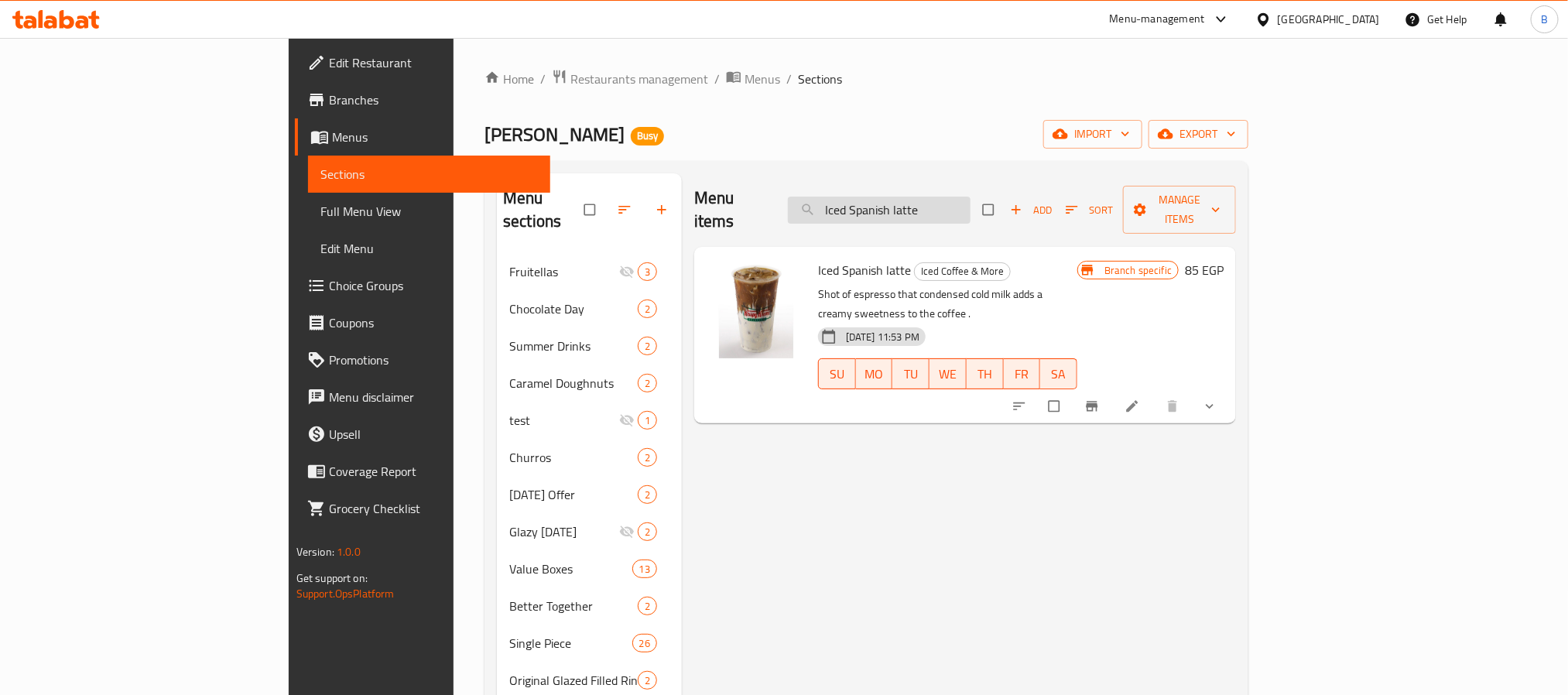
click at [971, 212] on input "Iced Spanish latte" at bounding box center [879, 210] width 182 height 27
paste input "Caramel Macchiato"
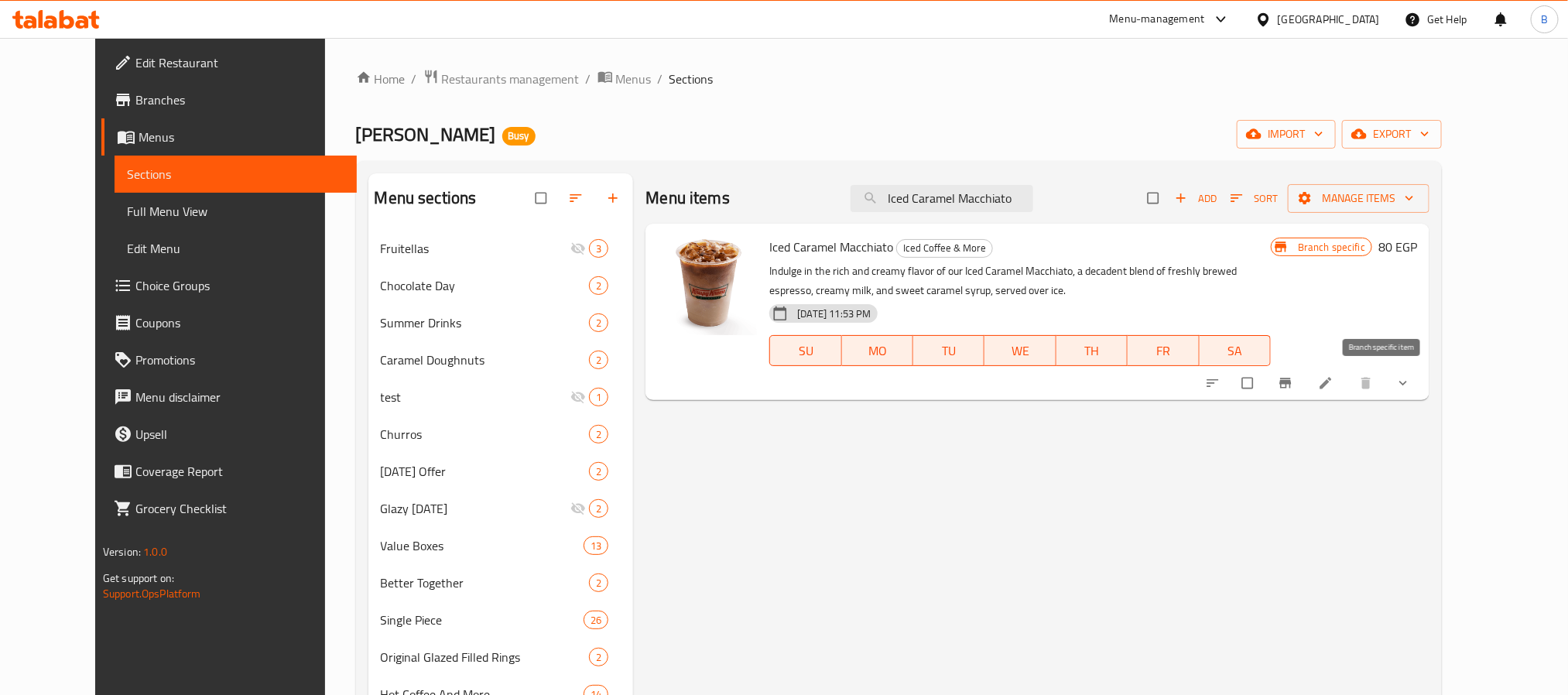
type input "Iced Caramel Macchiato"
click at [1292, 388] on icon "Branch-specific-item" at bounding box center [1286, 383] width 12 height 10
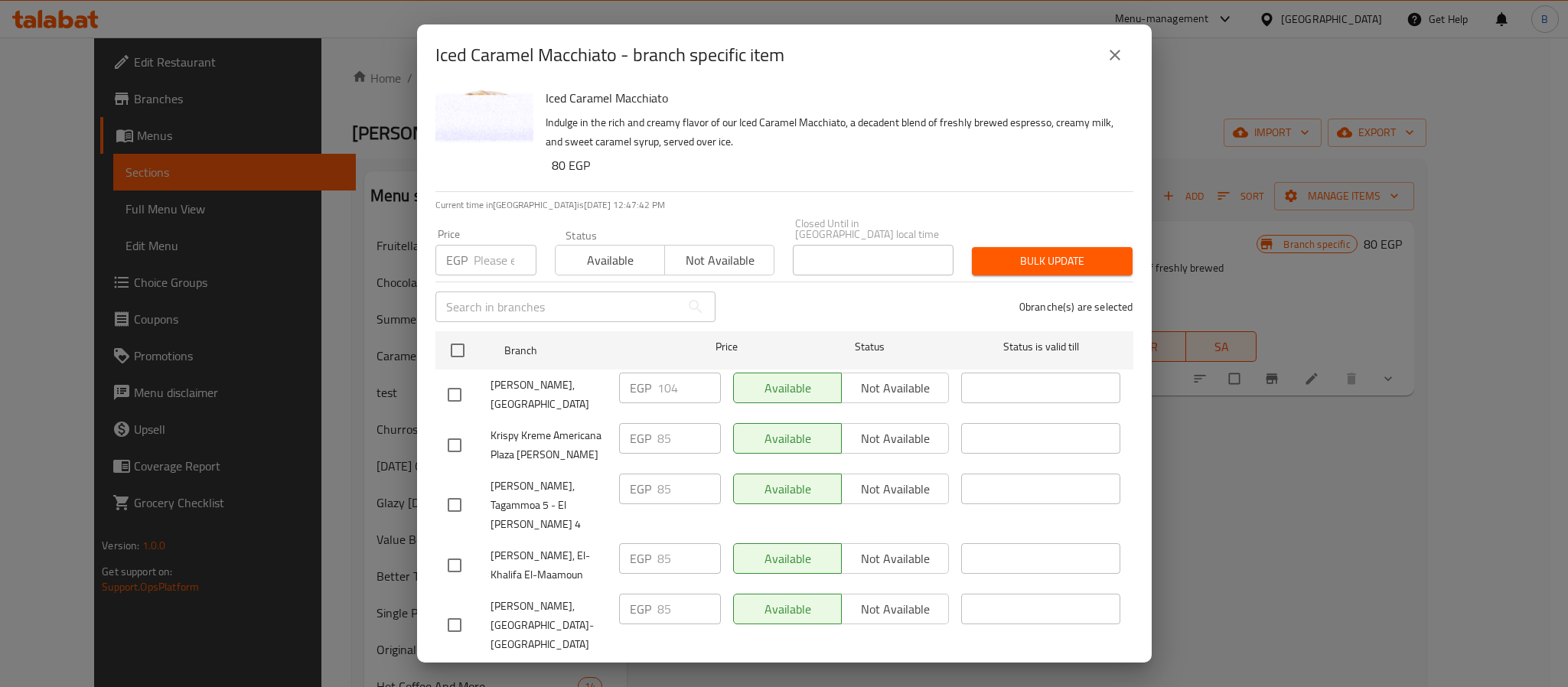
scroll to position [0, 0]
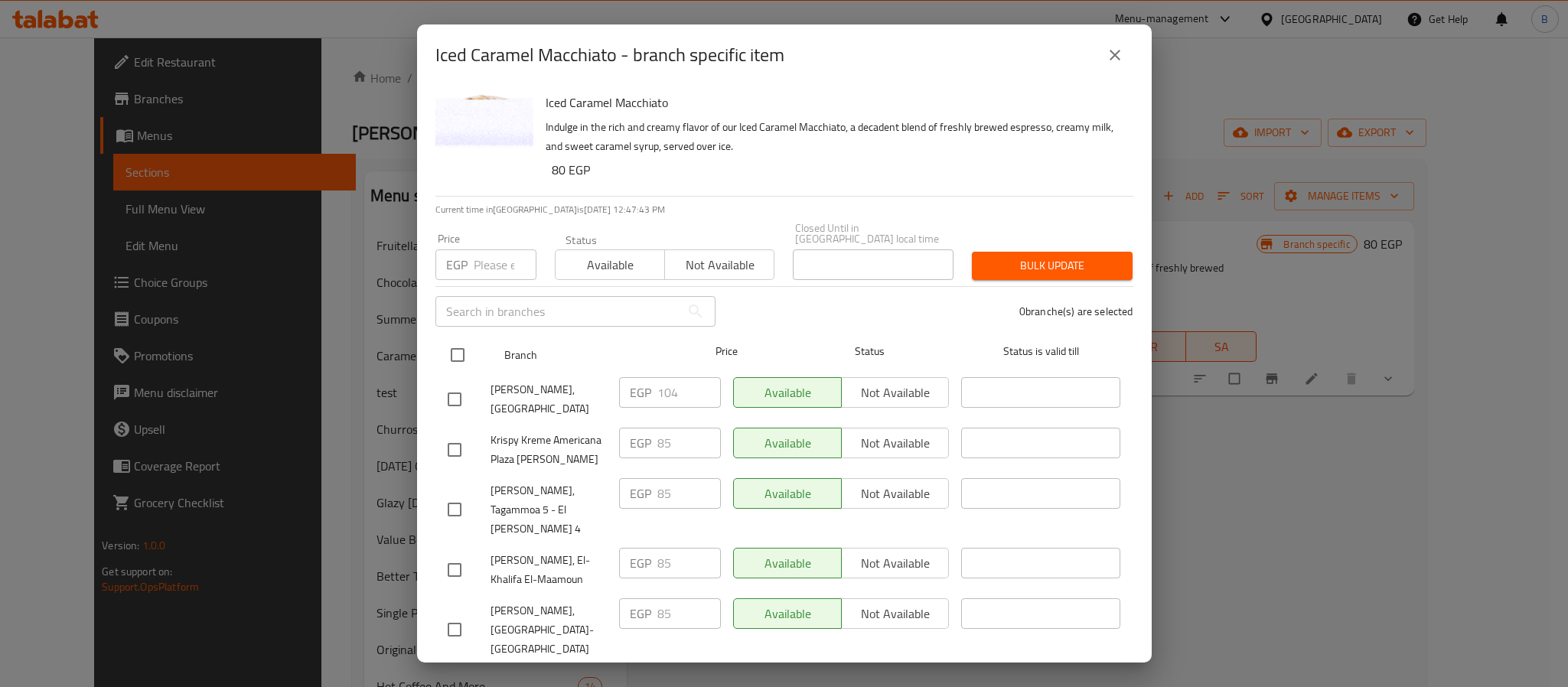
click at [461, 345] on input "checkbox" at bounding box center [457, 355] width 32 height 32
checkbox input "true"
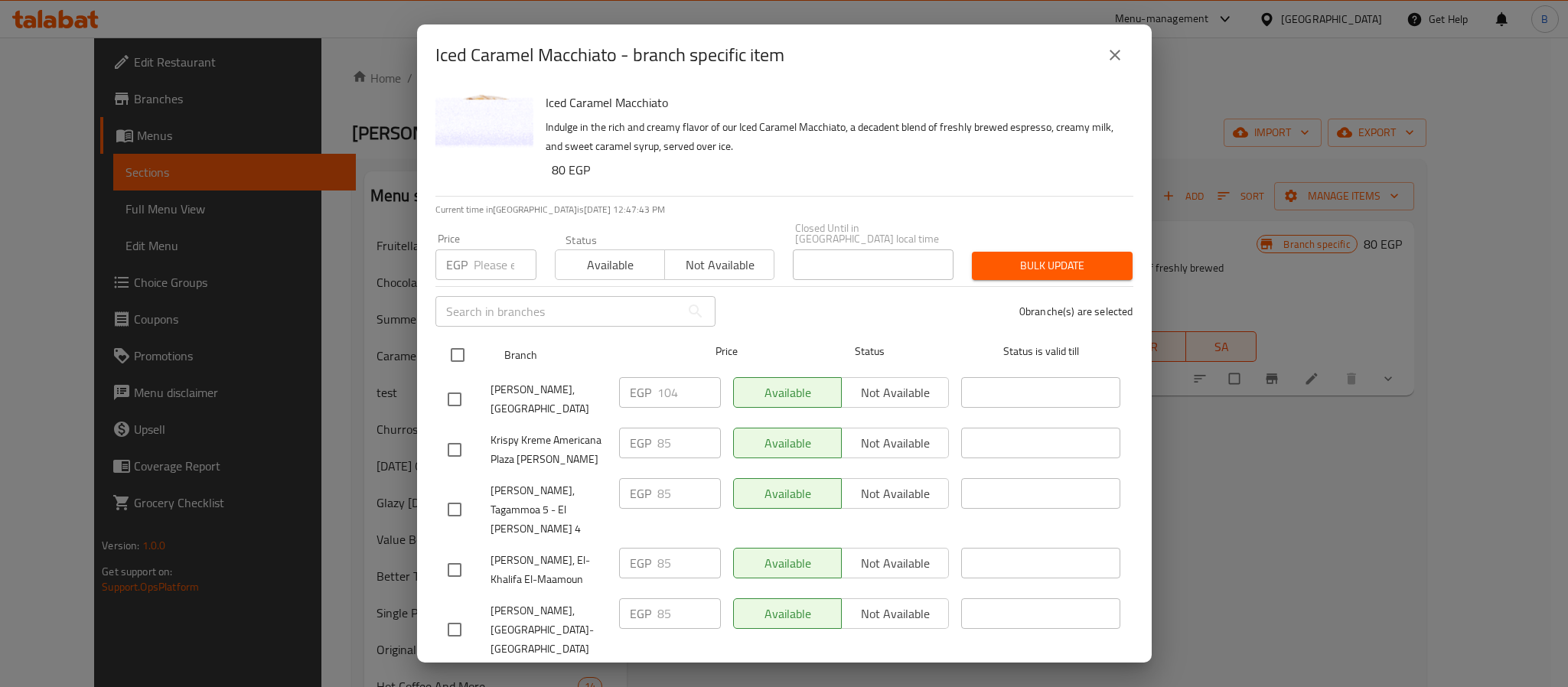
checkbox input "true"
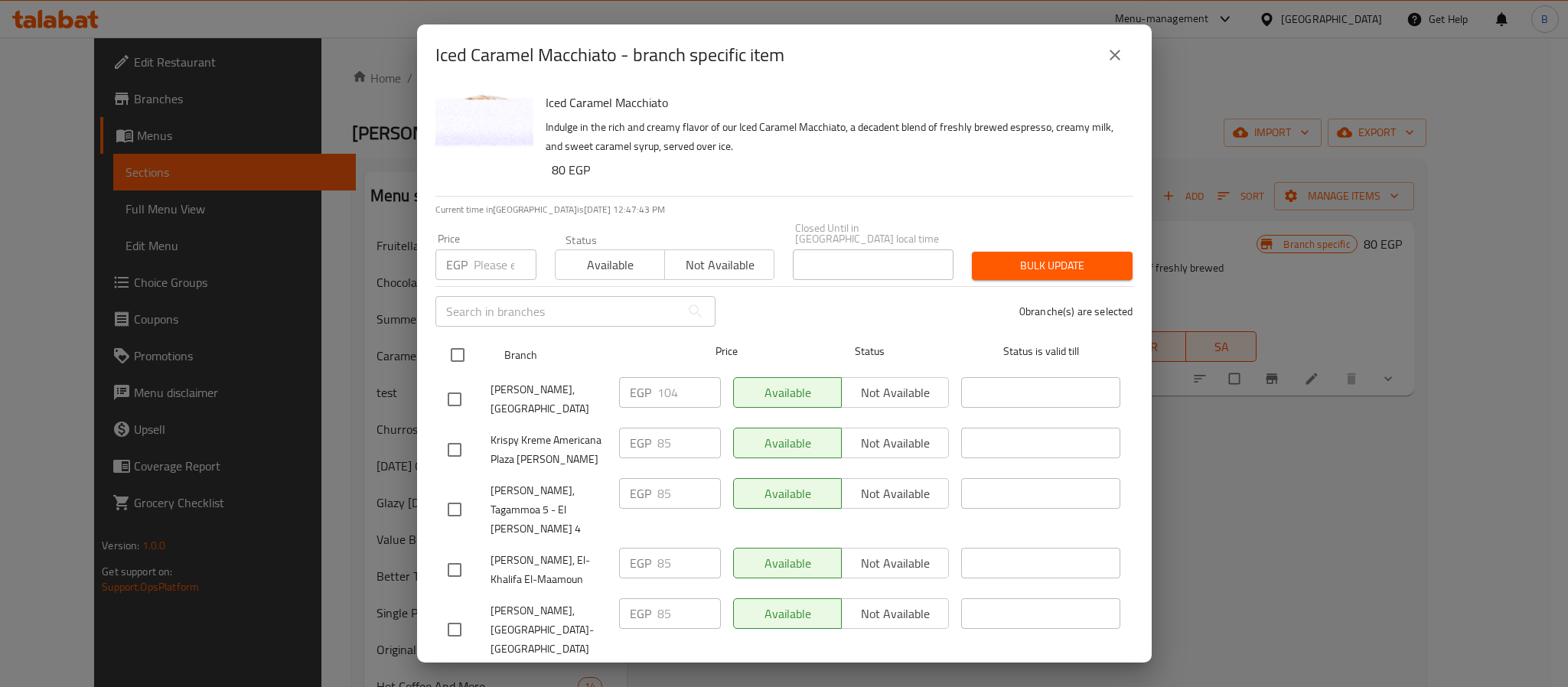
checkbox input "true"
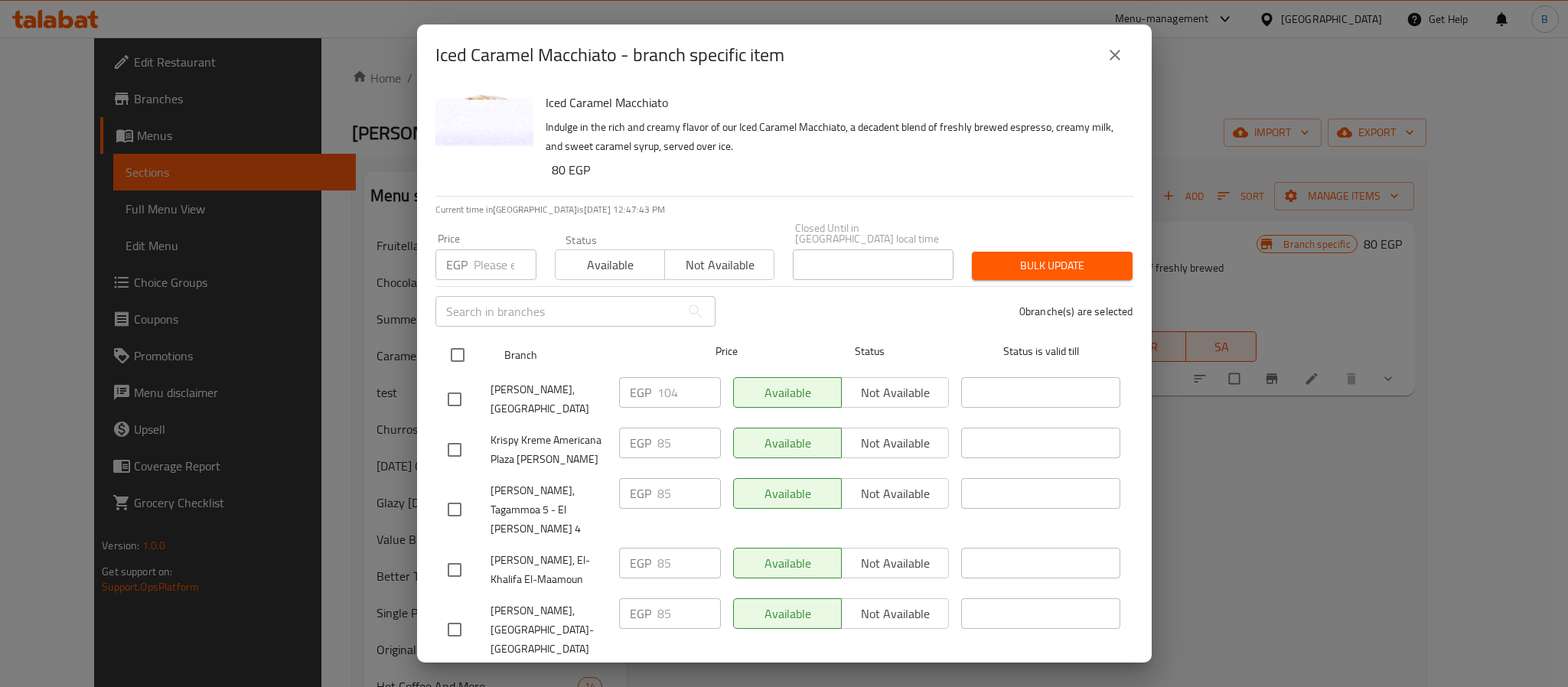
checkbox input "true"
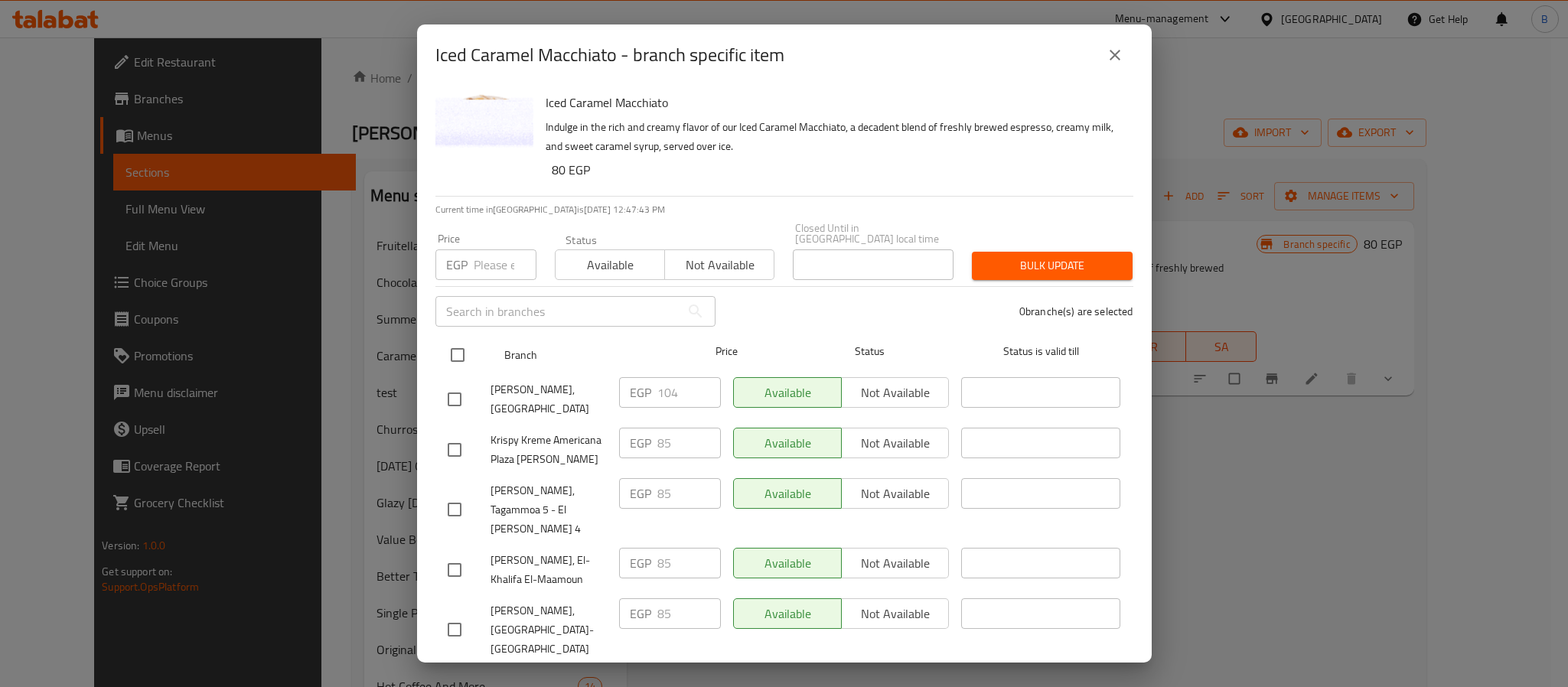
checkbox input "true"
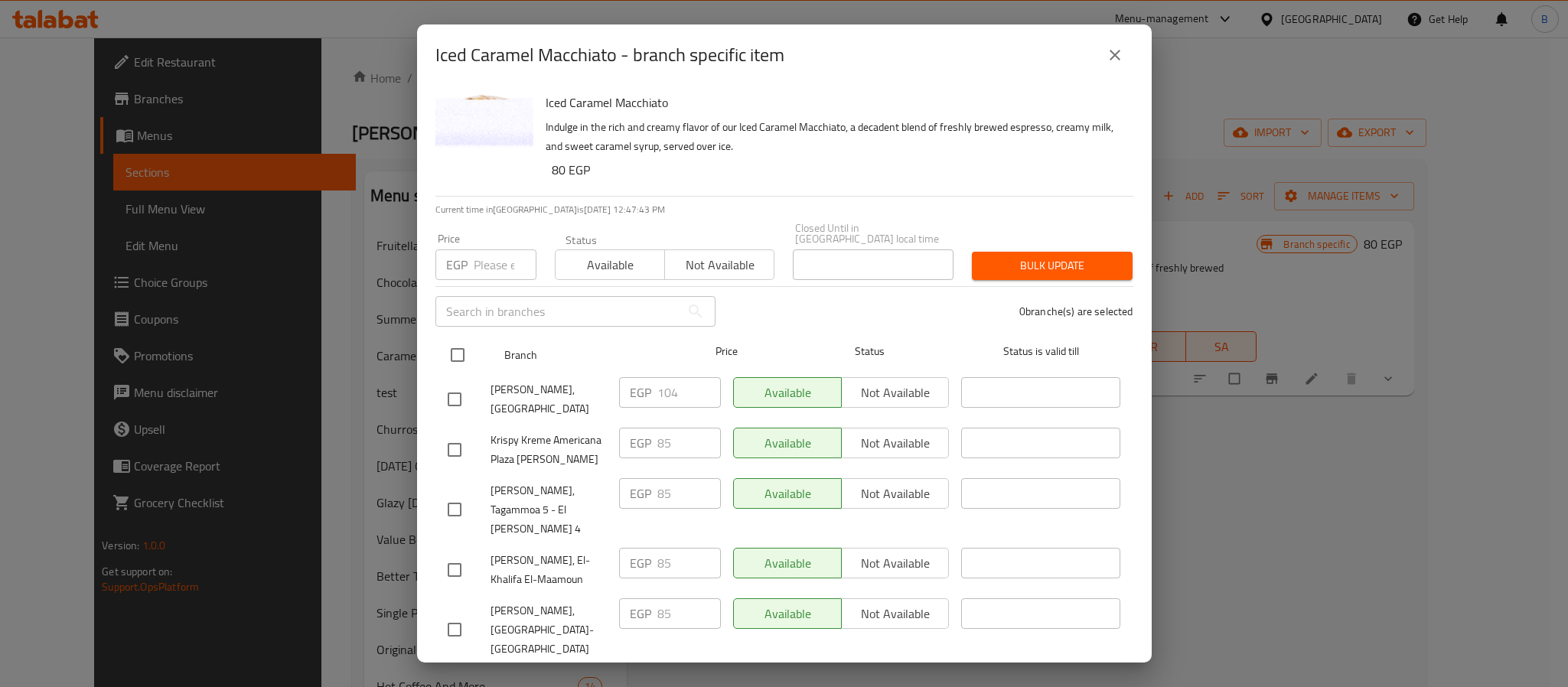
checkbox input "true"
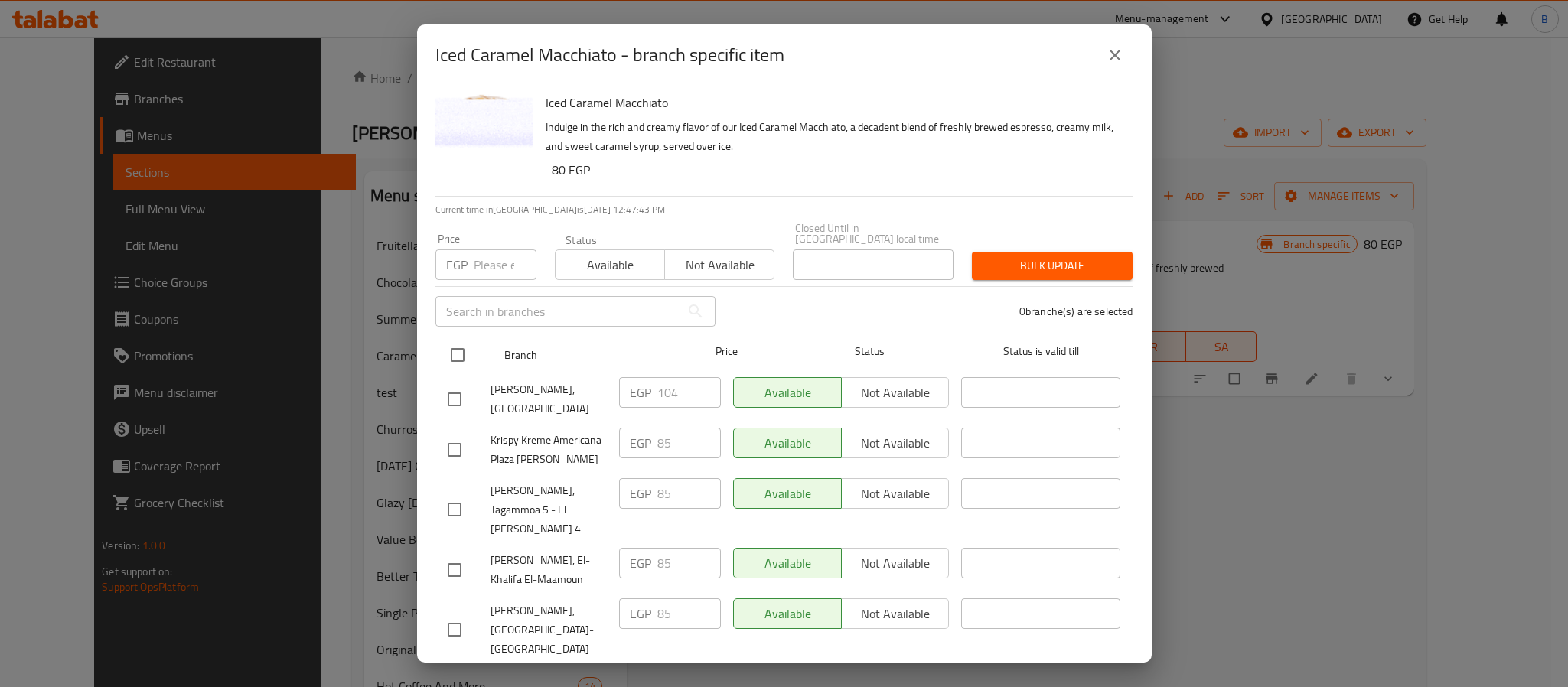
checkbox input "true"
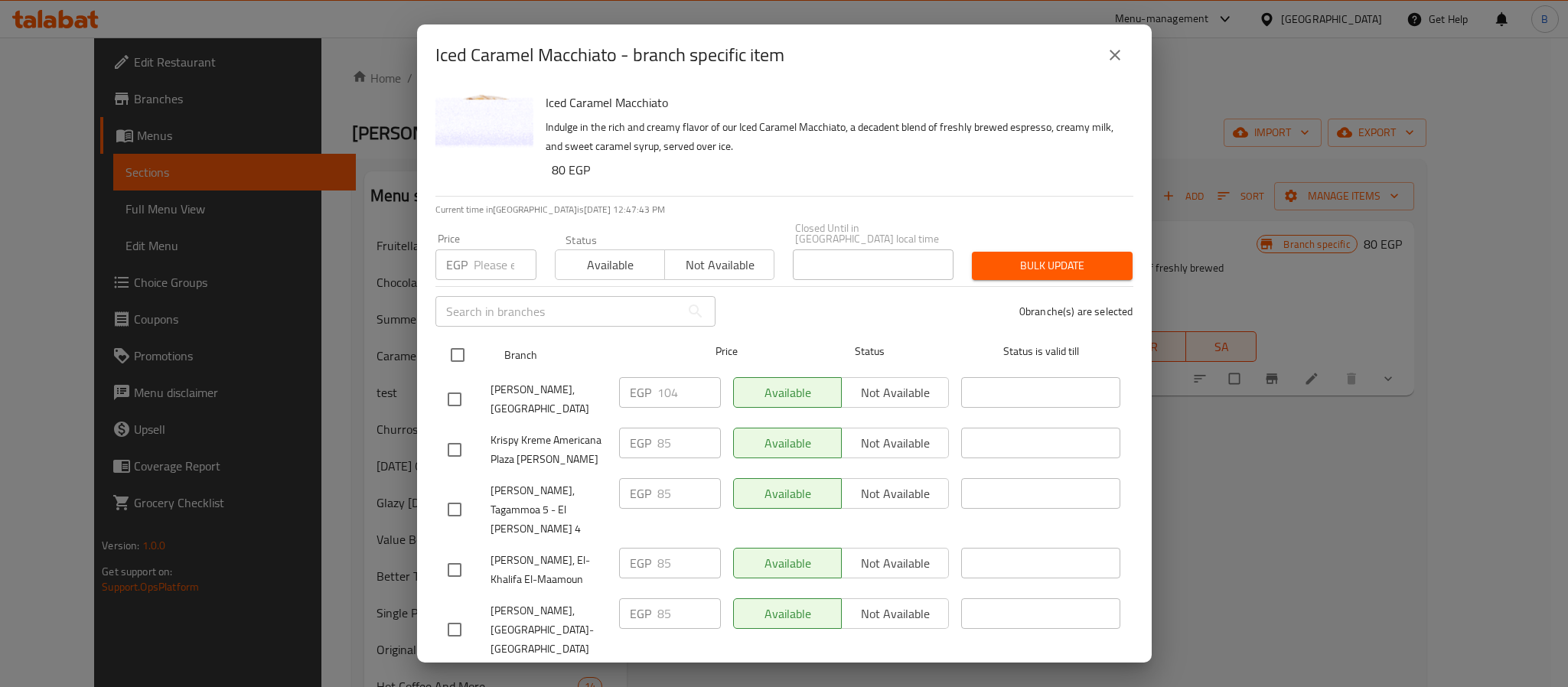
checkbox input "true"
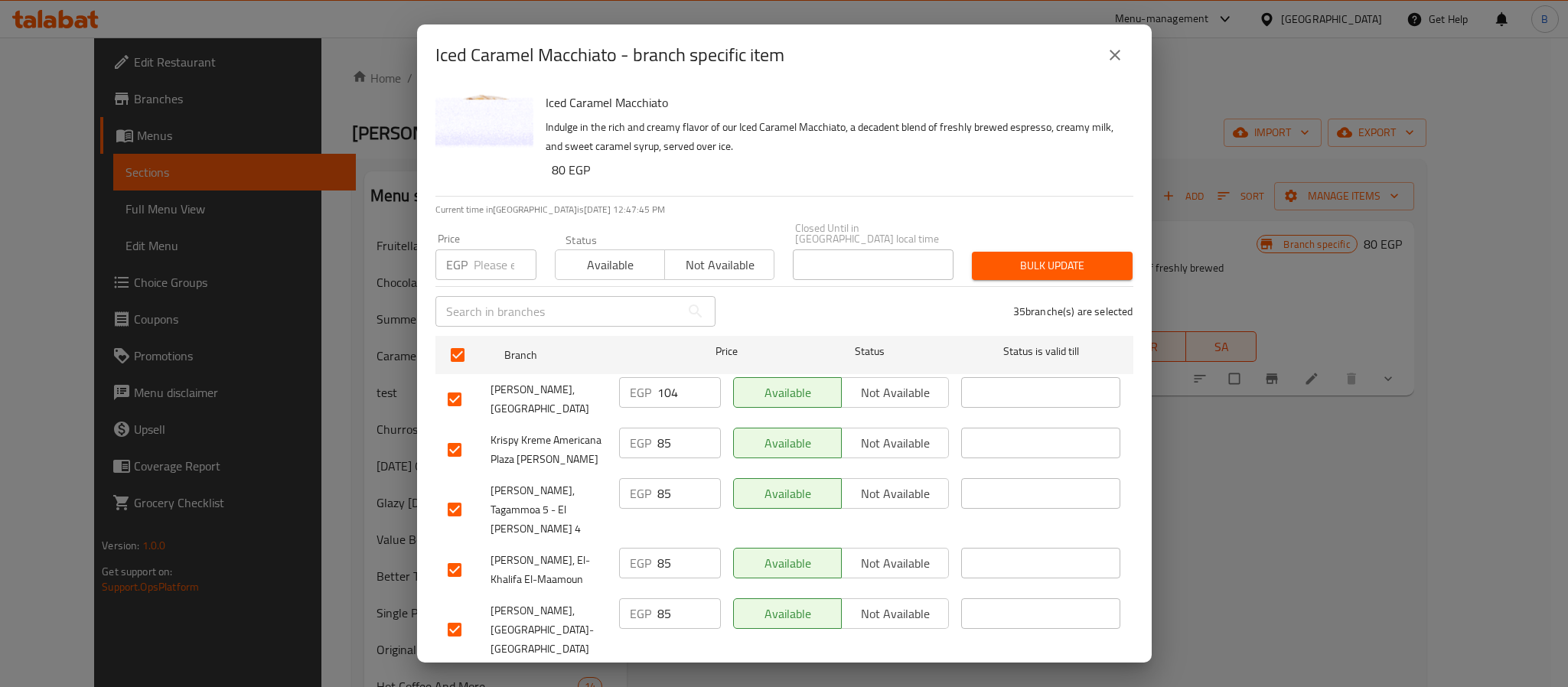
click at [460, 383] on input "checkbox" at bounding box center [454, 399] width 32 height 32
checkbox input "false"
click at [493, 258] on input "number" at bounding box center [505, 265] width 63 height 31
type input "80"
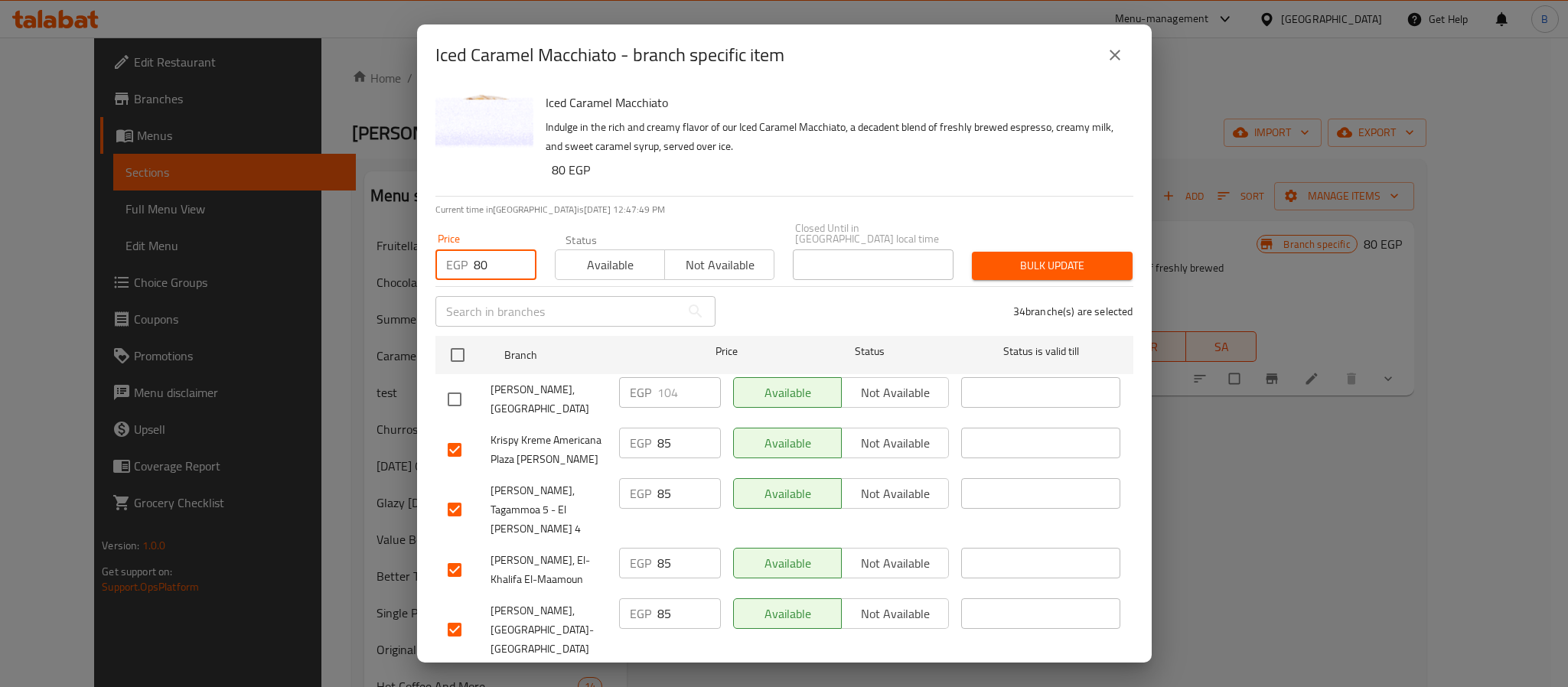
click at [898, 176] on h6 "80 EGP" at bounding box center [836, 170] width 570 height 22
click at [1063, 252] on button "Bulk update" at bounding box center [1052, 266] width 161 height 28
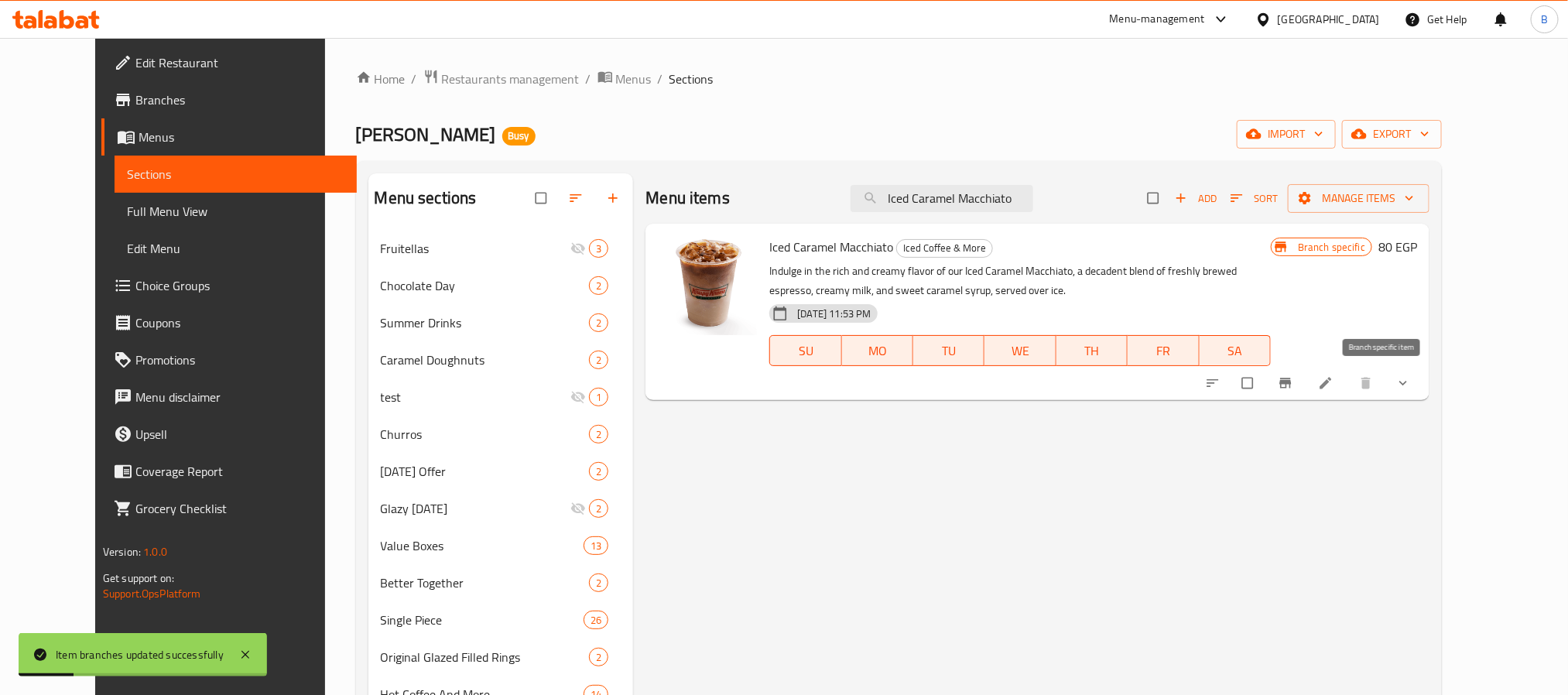
click at [1306, 391] on button "Branch-specific-item" at bounding box center [1287, 383] width 37 height 34
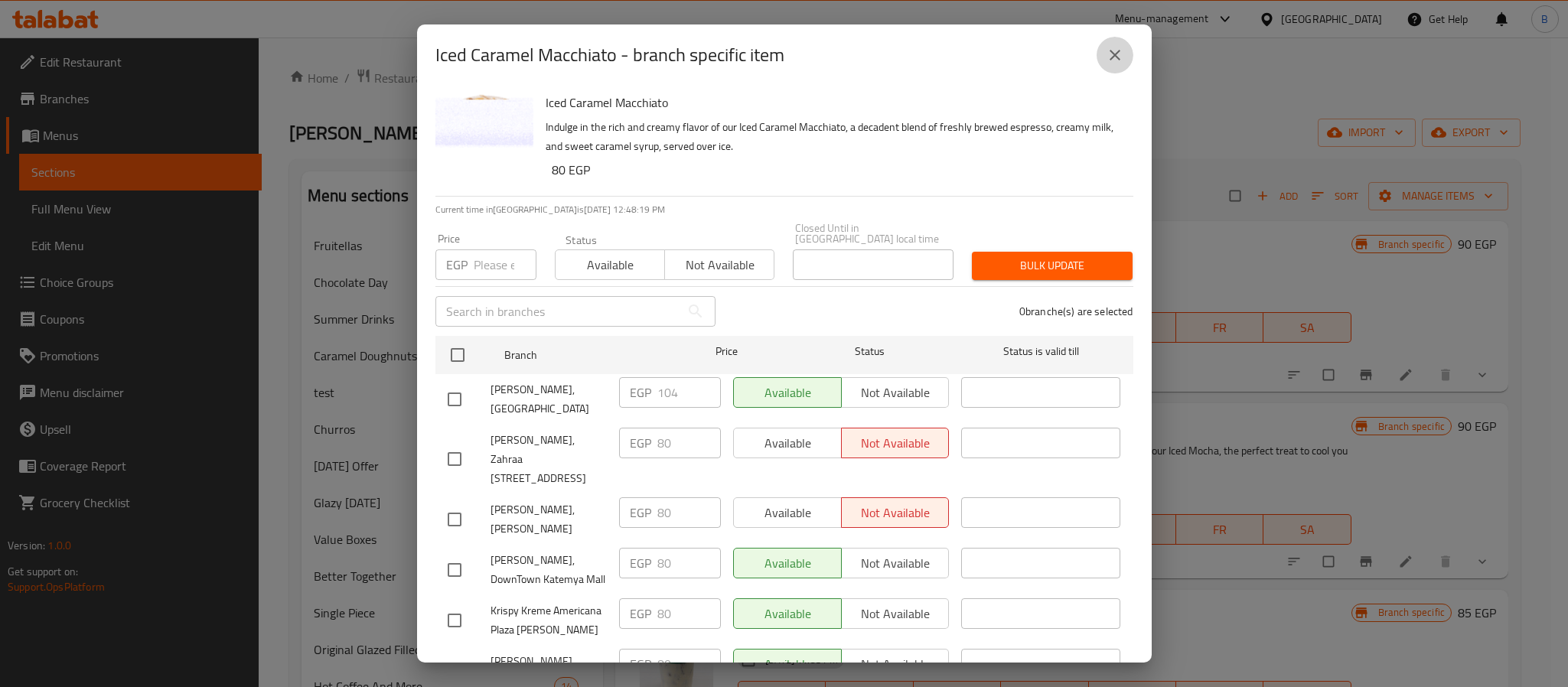
click at [1117, 62] on icon "close" at bounding box center [1115, 55] width 18 height 18
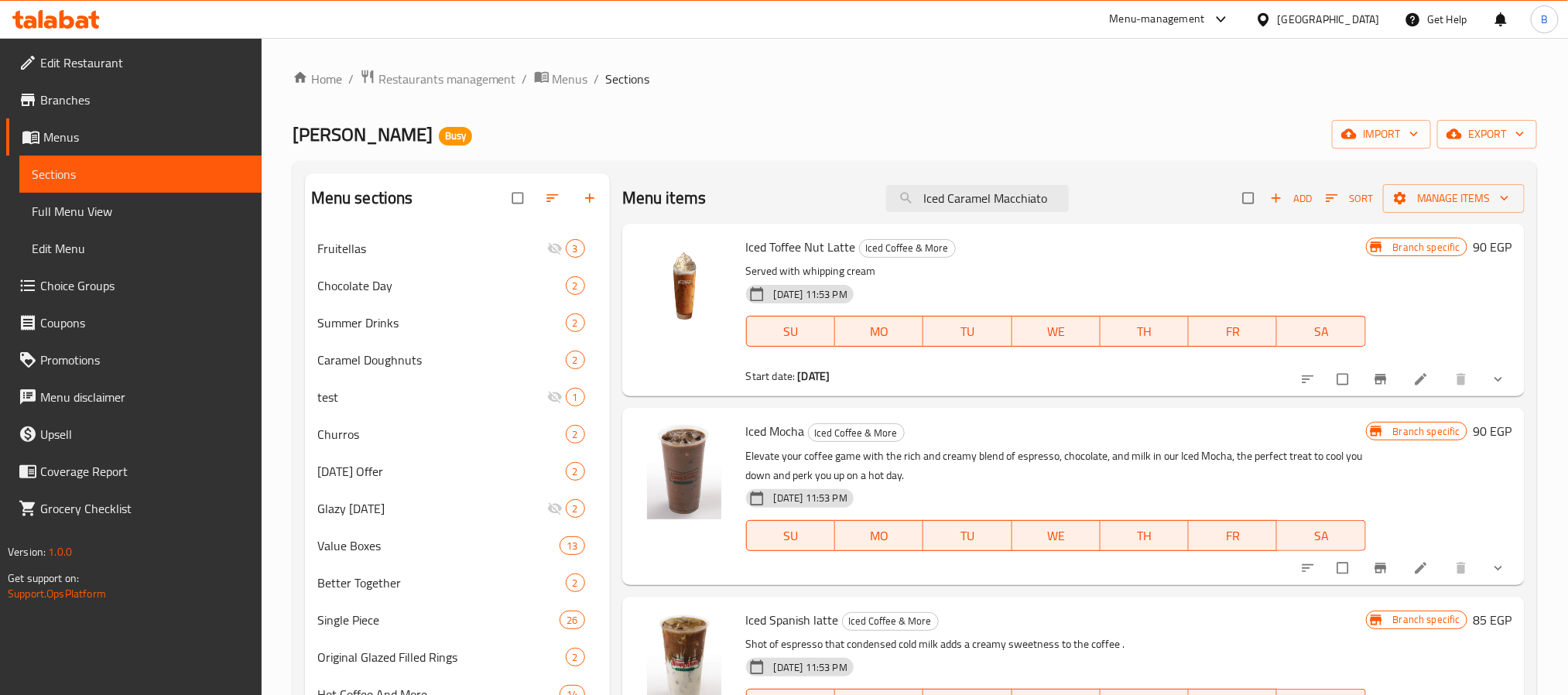
click at [982, 224] on div "Iced Toffee Nut Latte Iced Coffee & More Served with [MEDICAL_DATA] cream [DATE…" at bounding box center [1073, 310] width 903 height 173
click at [994, 205] on input "Iced Caramel Macchiato" at bounding box center [977, 198] width 182 height 27
paste input "Latte"
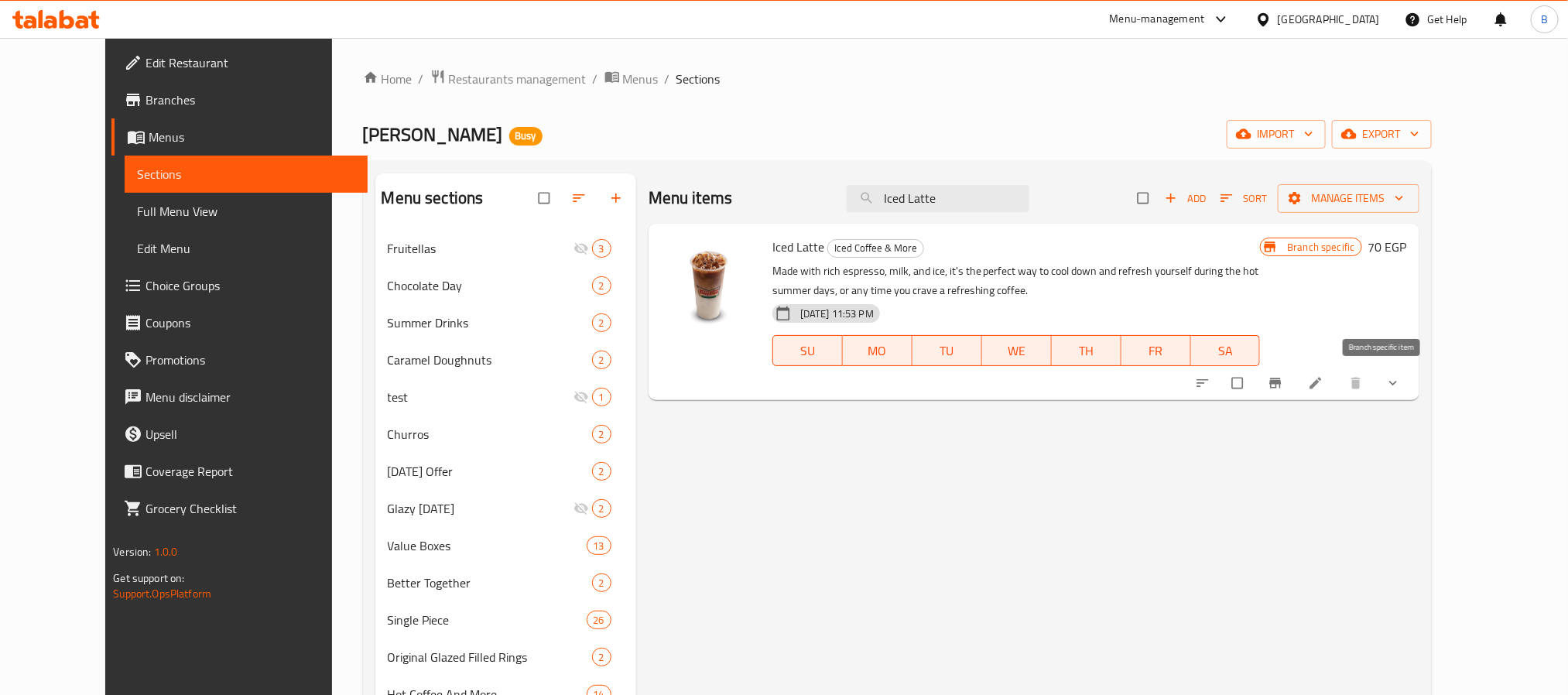
type input "Iced Latte"
click at [1284, 377] on icon "Branch-specific-item" at bounding box center [1275, 383] width 16 height 16
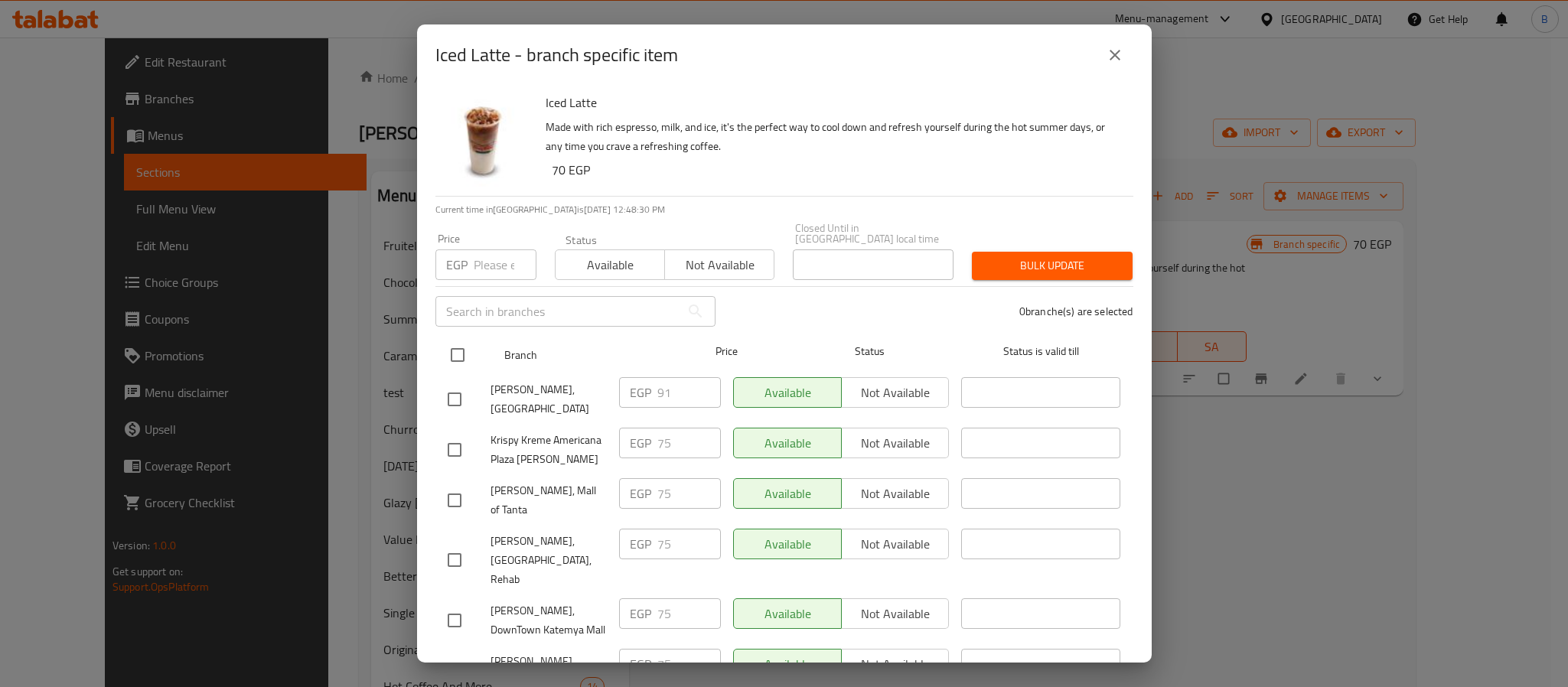
click at [466, 339] on input "checkbox" at bounding box center [457, 355] width 32 height 32
checkbox input "true"
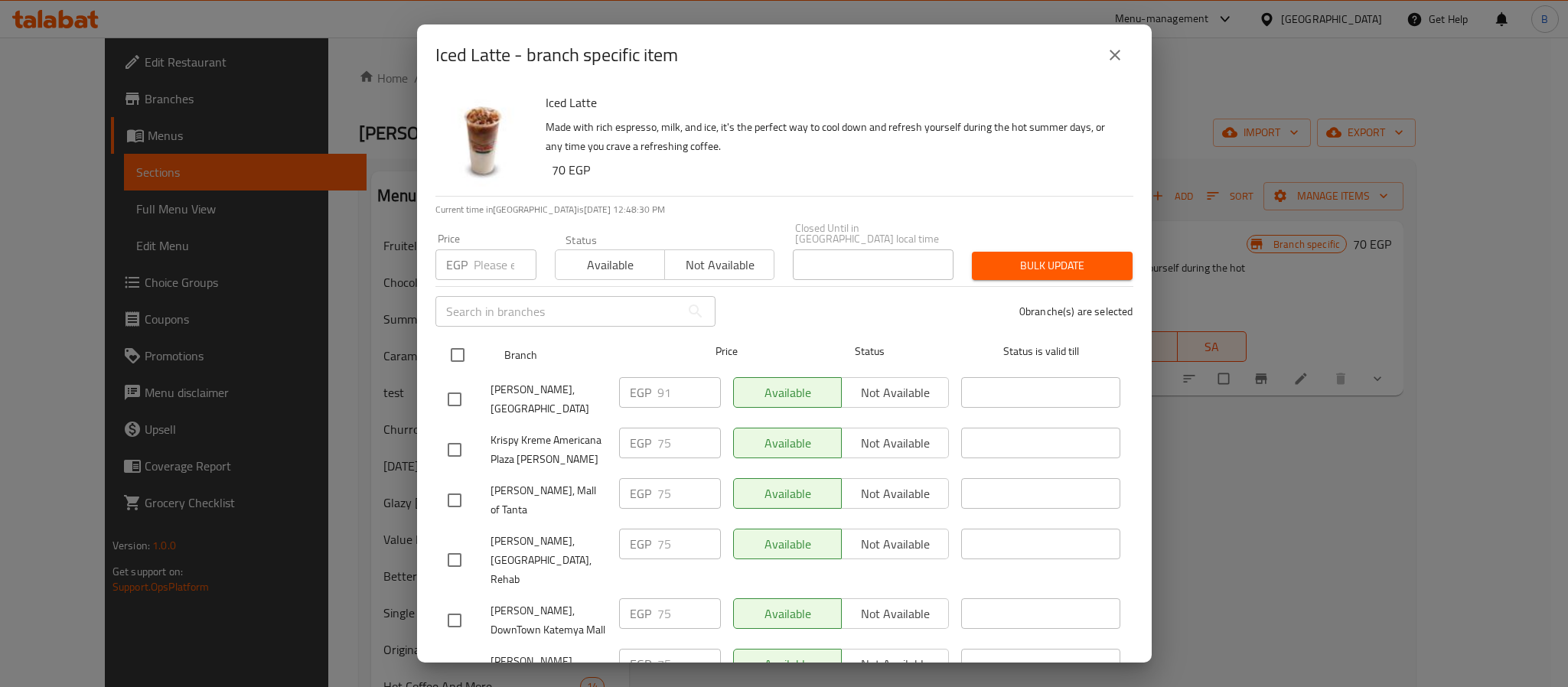
checkbox input "true"
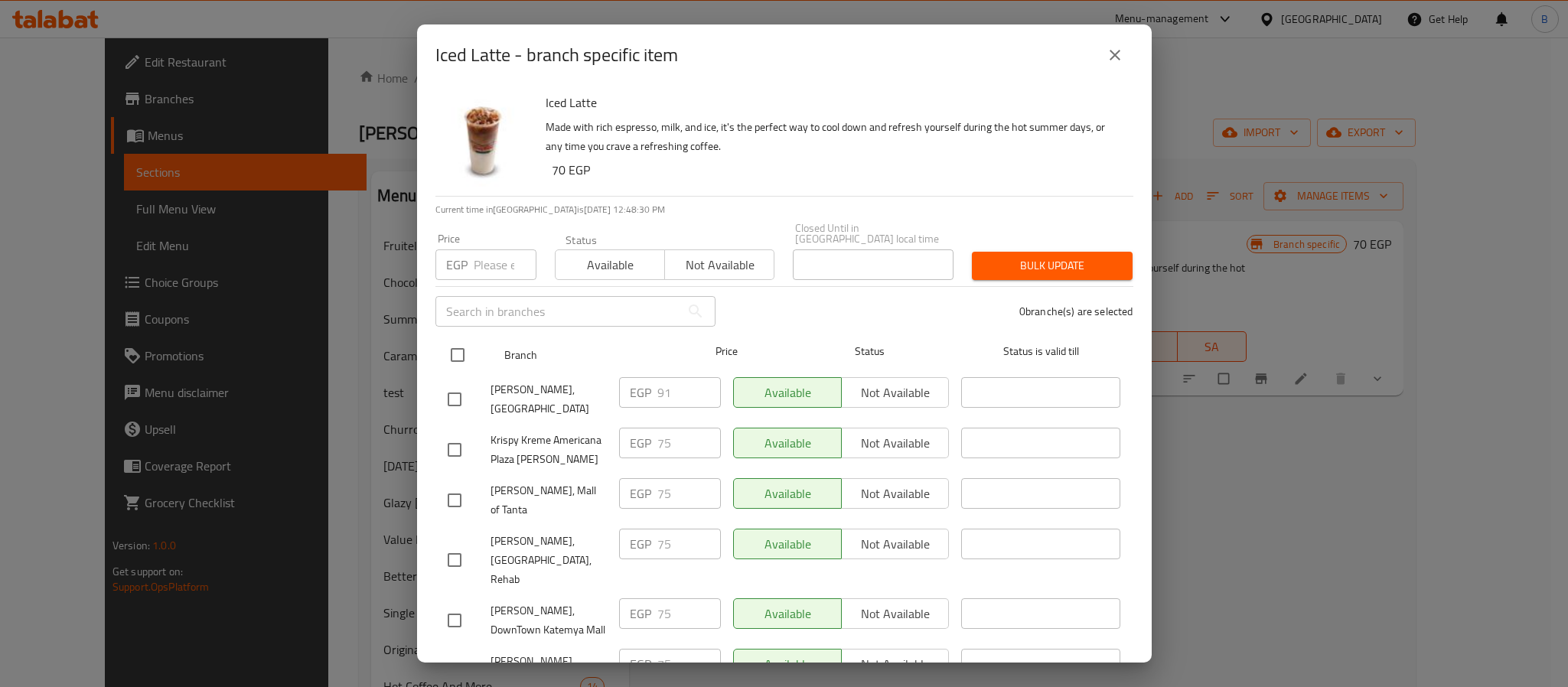
checkbox input "true"
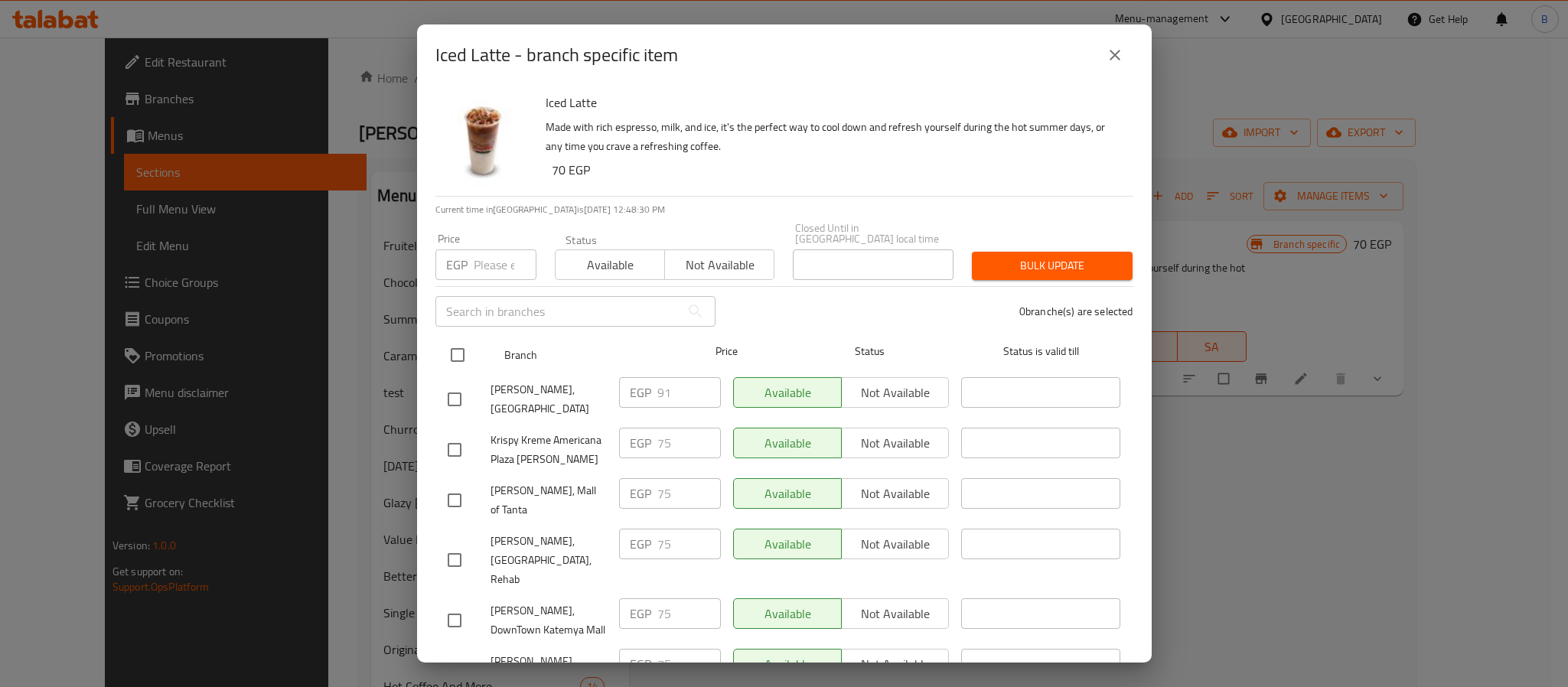
checkbox input "true"
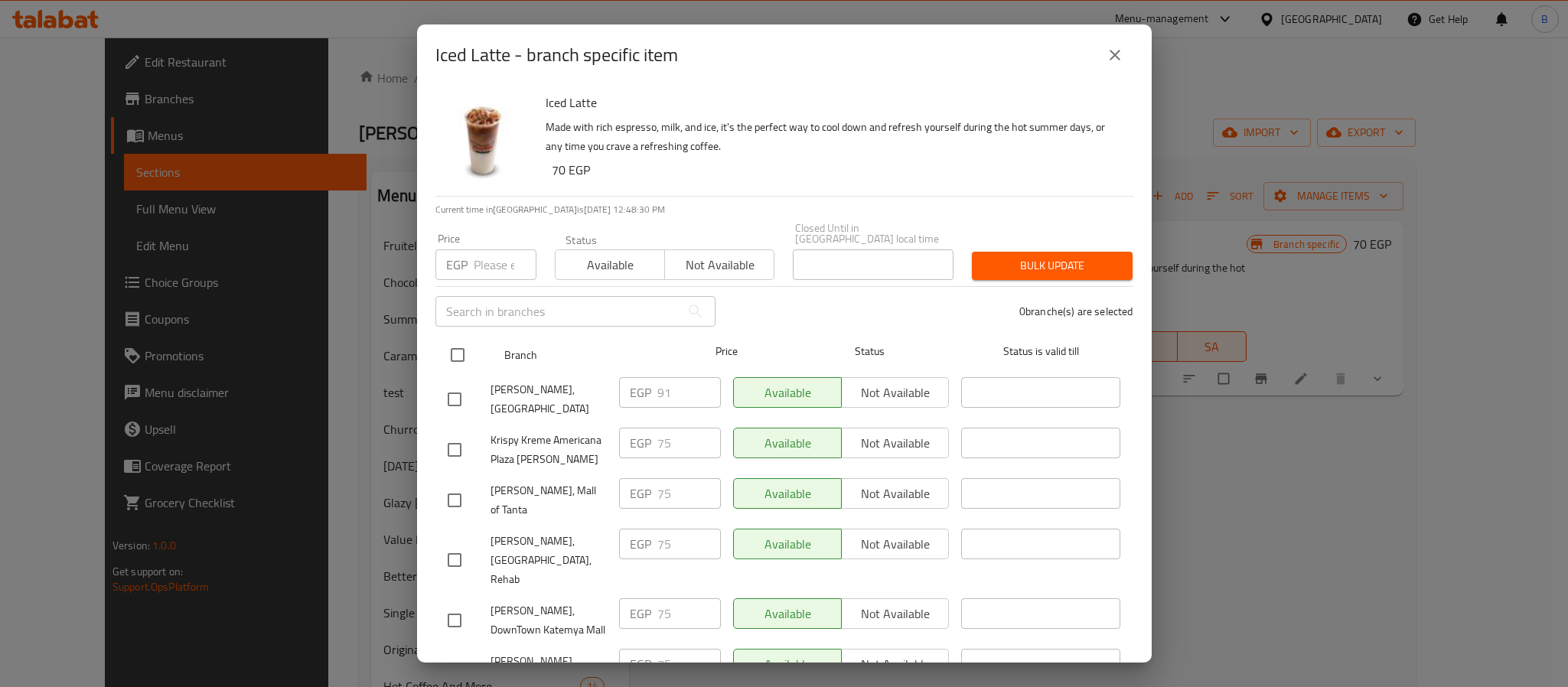
checkbox input "true"
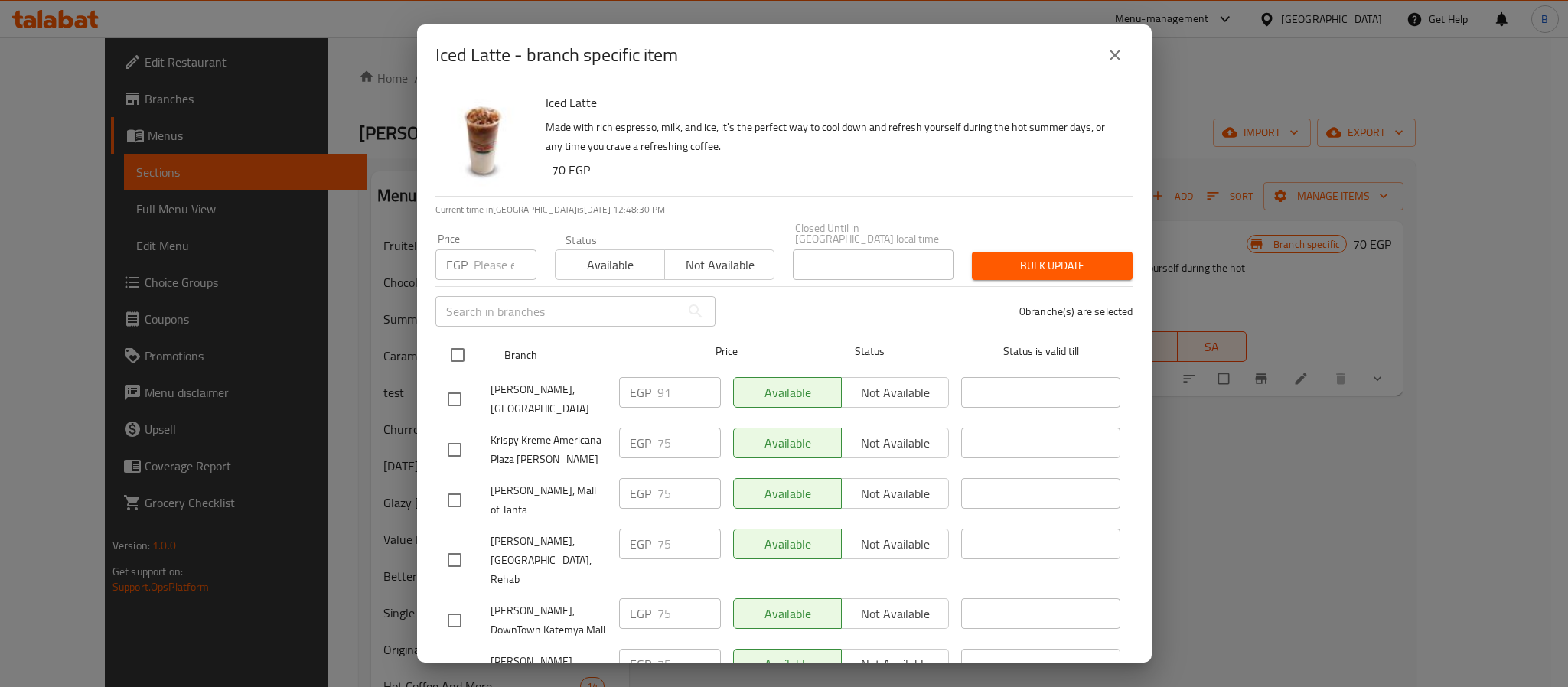
checkbox input "true"
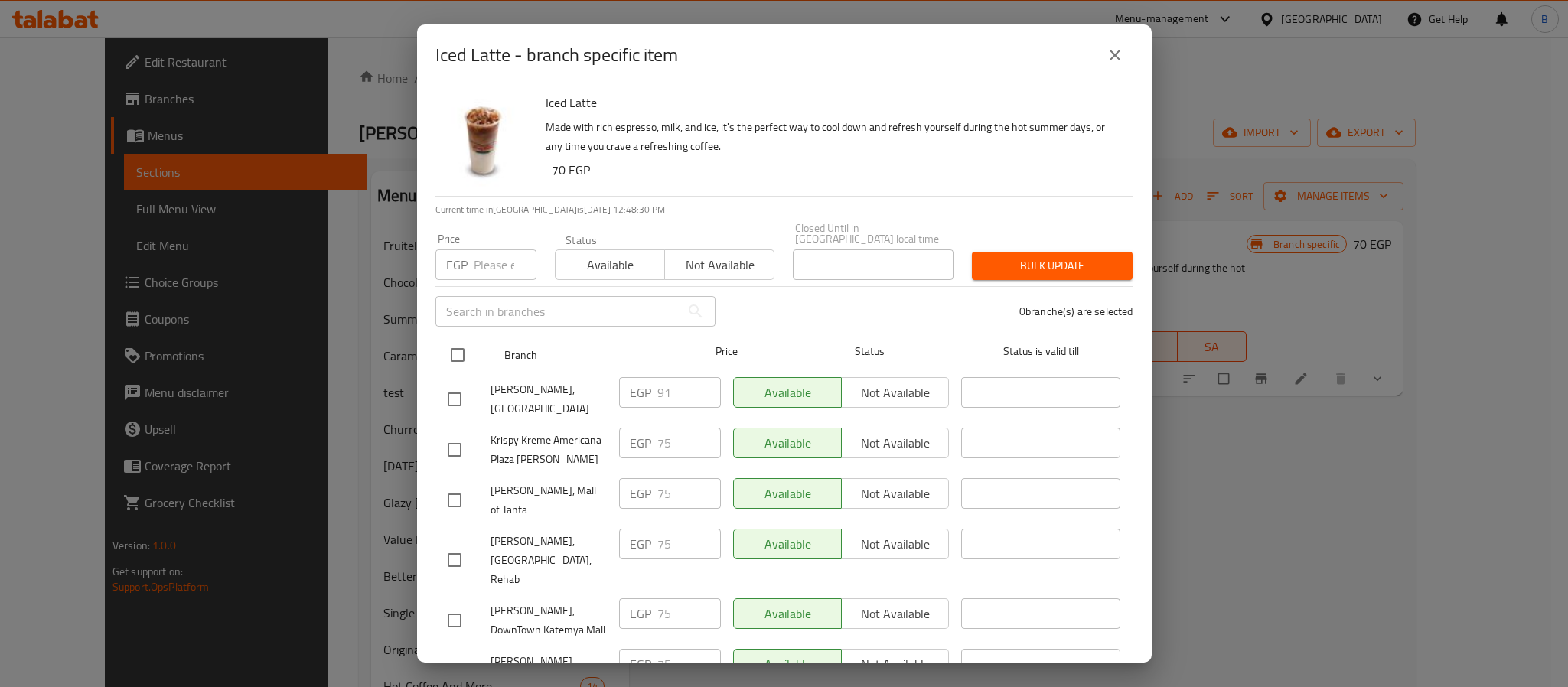
checkbox input "true"
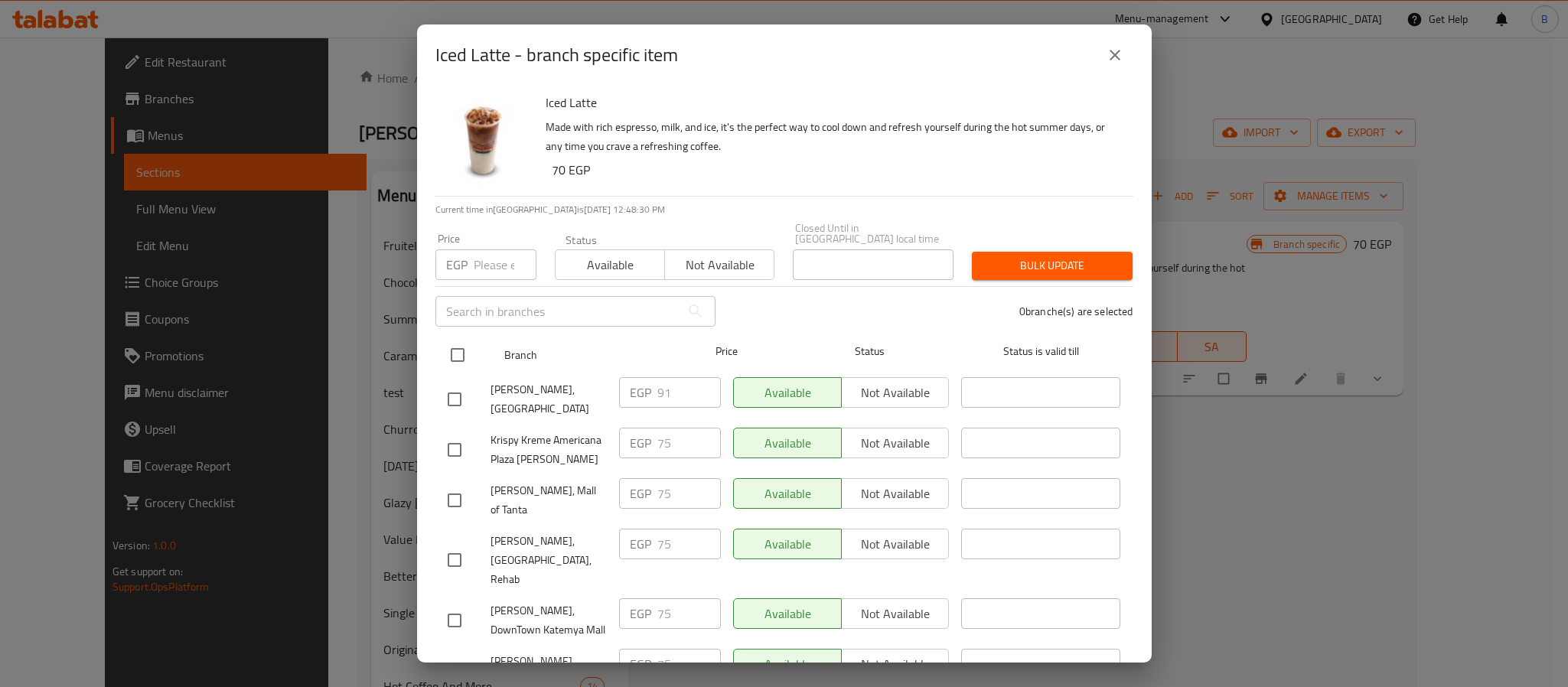
checkbox input "true"
drag, startPoint x: 457, startPoint y: 386, endPoint x: 494, endPoint y: 326, distance: 70.5
click at [455, 386] on input "checkbox" at bounding box center [454, 399] width 32 height 32
checkbox input "false"
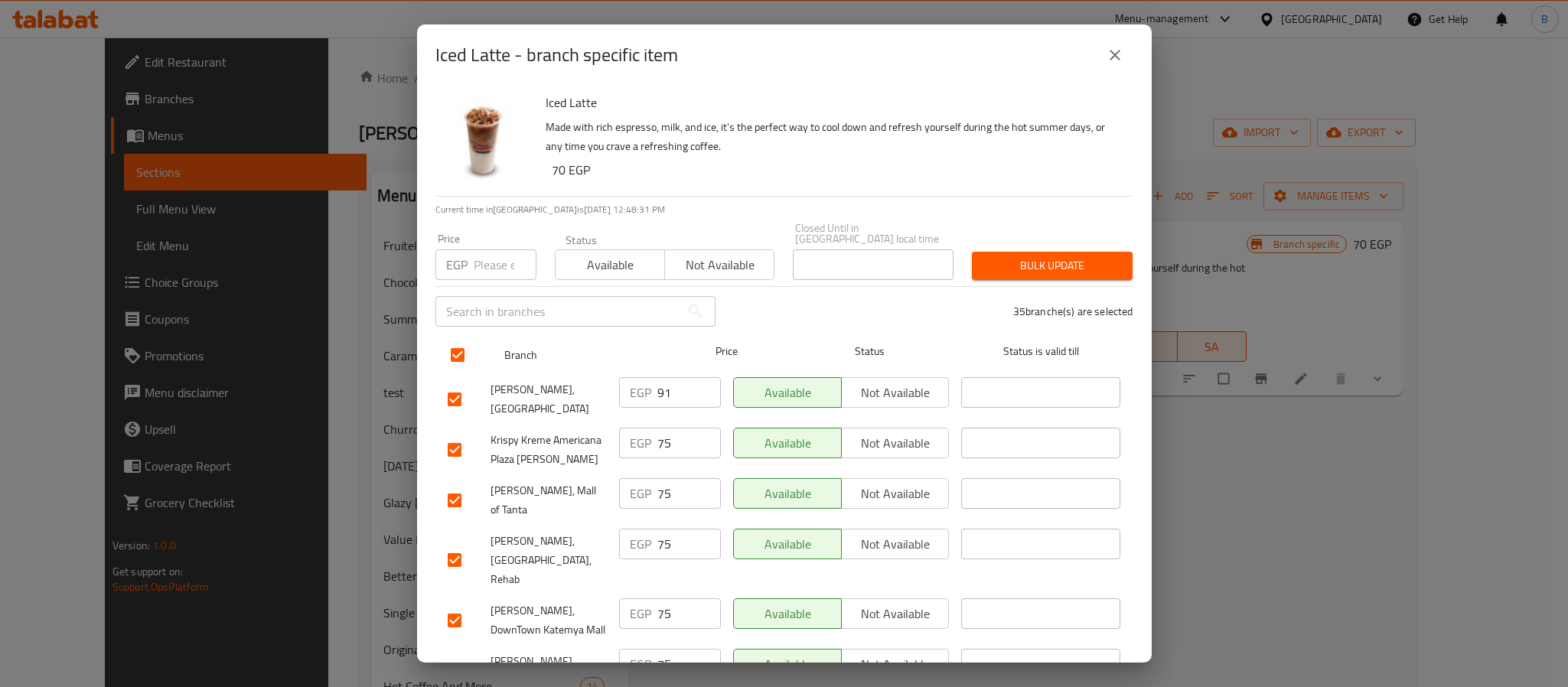
checkbox input "false"
click at [487, 249] on input "number" at bounding box center [505, 265] width 63 height 31
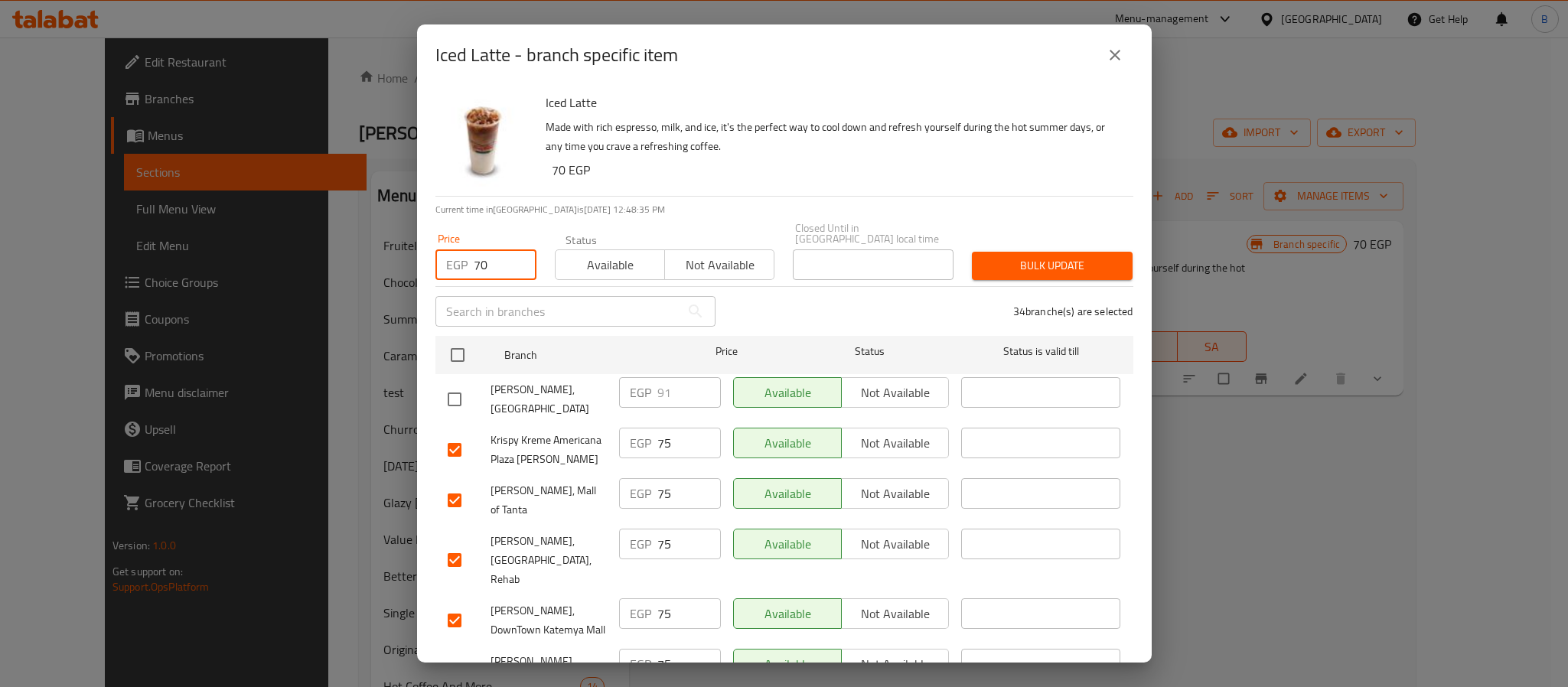
type input "70"
click at [832, 200] on div "Iced Latte Made with rich espresso, milk, and ice, it's the perfect way to cool…" at bounding box center [784, 374] width 734 height 577
click at [1031, 258] on span "Bulk update" at bounding box center [1053, 266] width 137 height 19
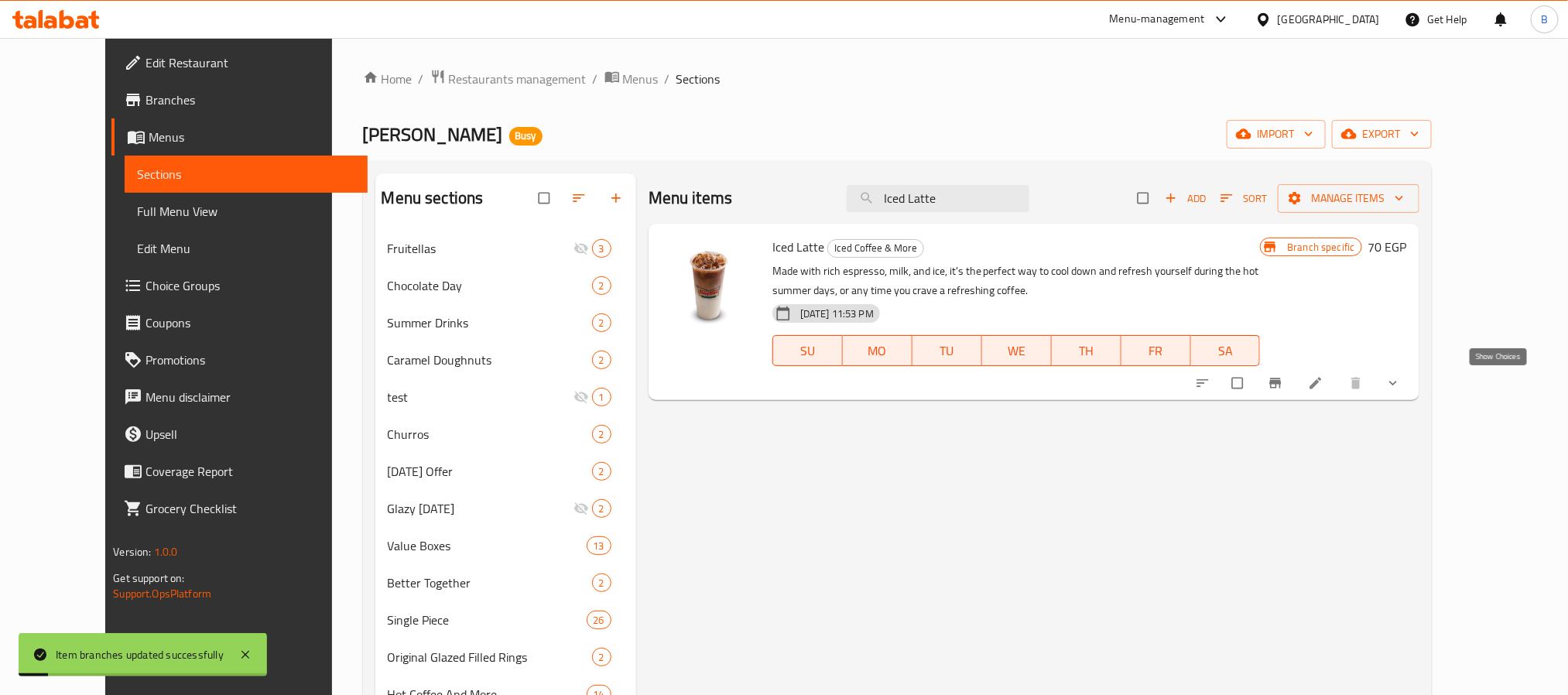
click at [1401, 388] on icon "show more" at bounding box center [1393, 383] width 16 height 16
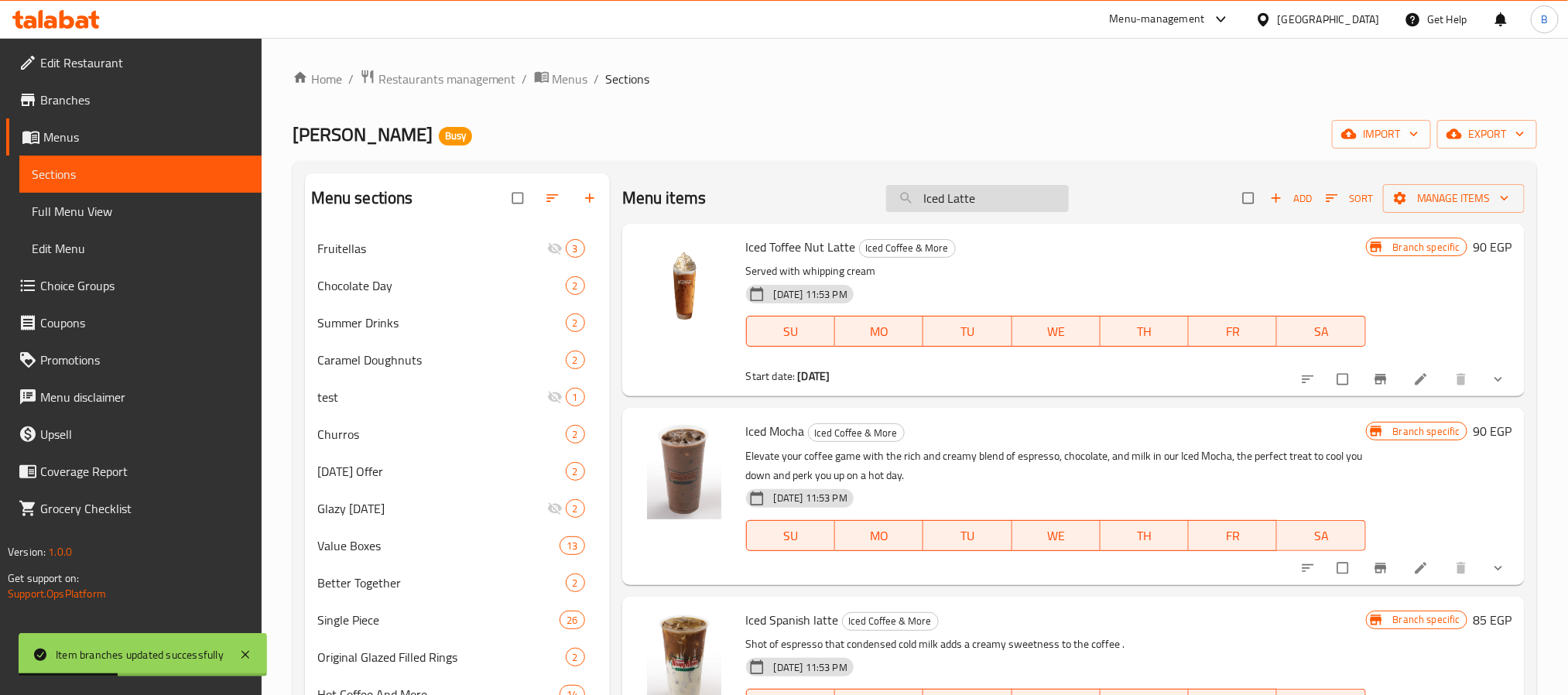
click at [1015, 189] on input "Iced Latte" at bounding box center [977, 198] width 182 height 27
paste input "Iced Latte"
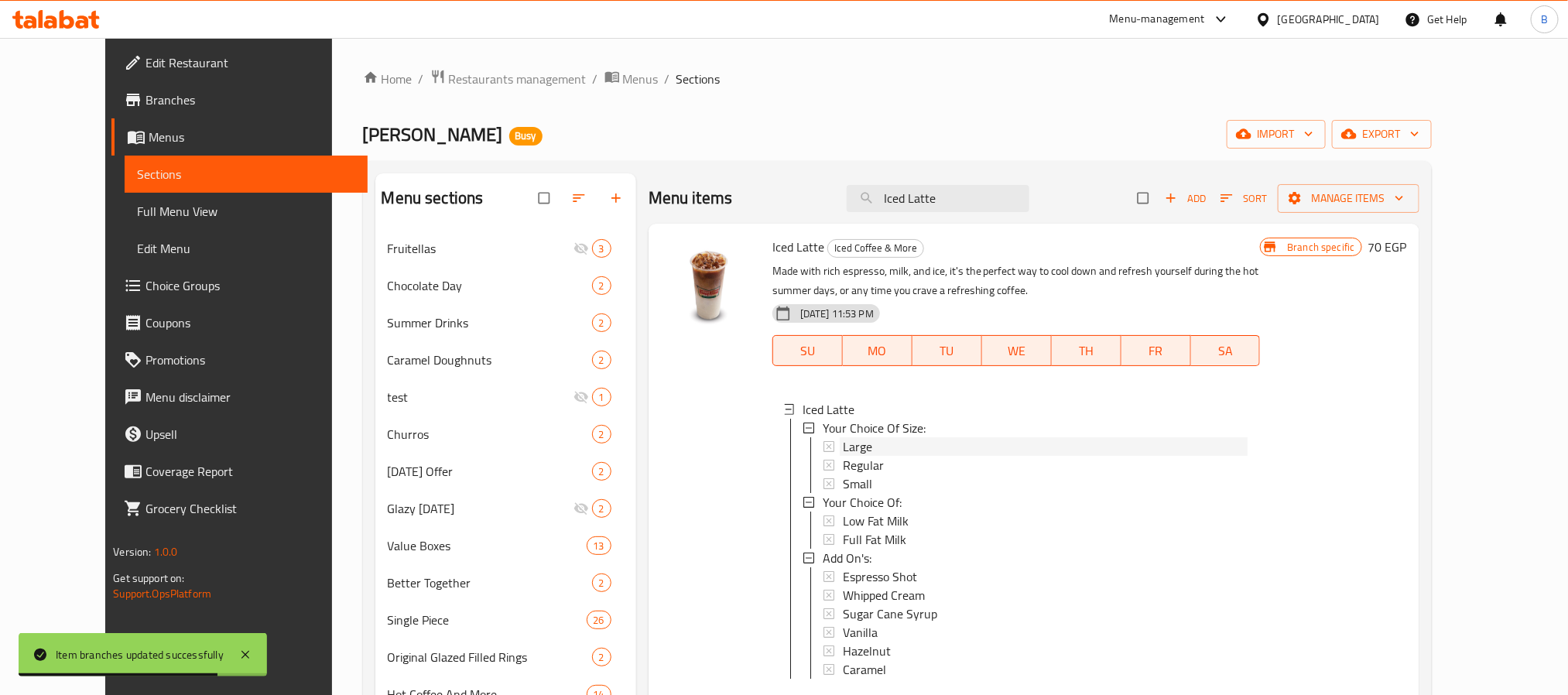
click at [855, 444] on div "Large" at bounding box center [1045, 446] width 406 height 18
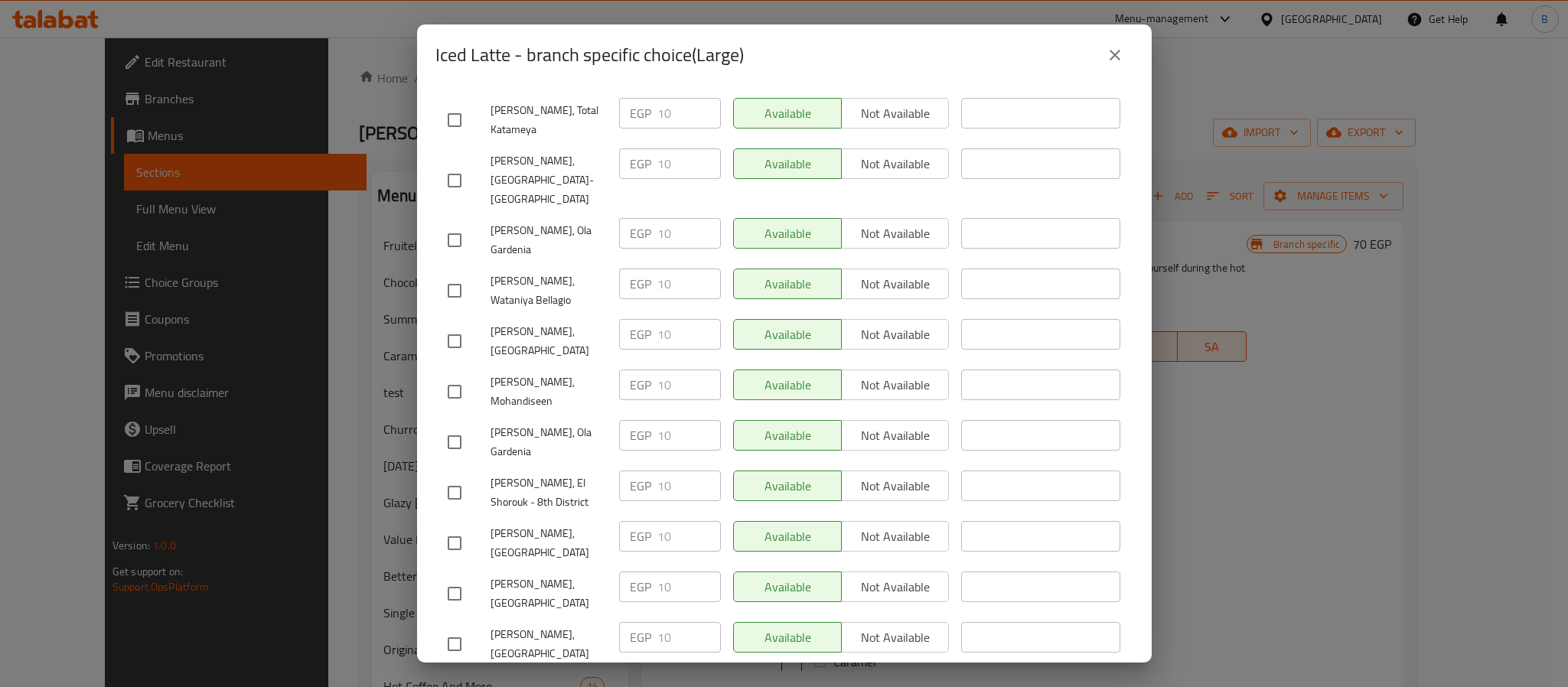
scroll to position [1551, 0]
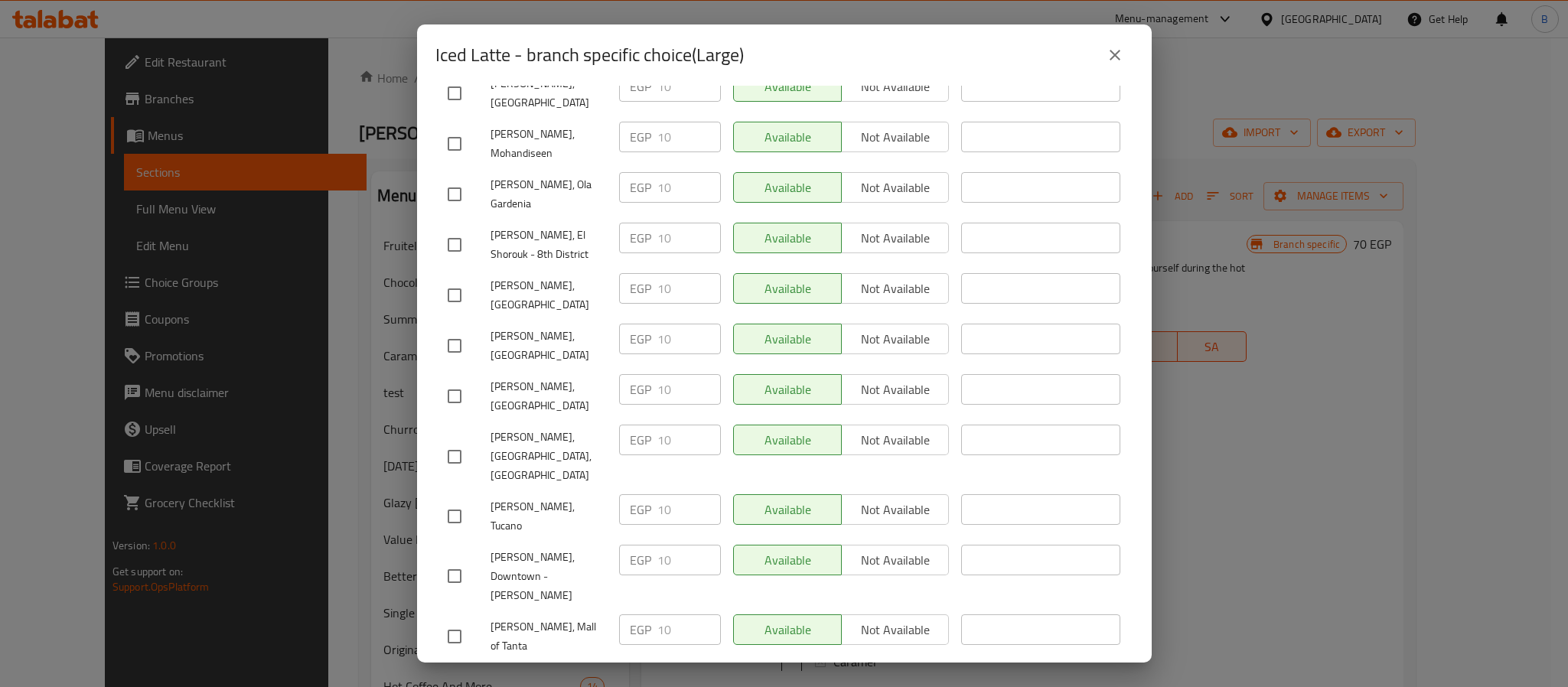
drag, startPoint x: 1135, startPoint y: 51, endPoint x: 1125, endPoint y: 57, distance: 11.7
click at [1126, 57] on div "Iced Latte - branch specific choice(Large)" at bounding box center [784, 55] width 734 height 61
click at [1125, 58] on button "close" at bounding box center [1115, 55] width 36 height 36
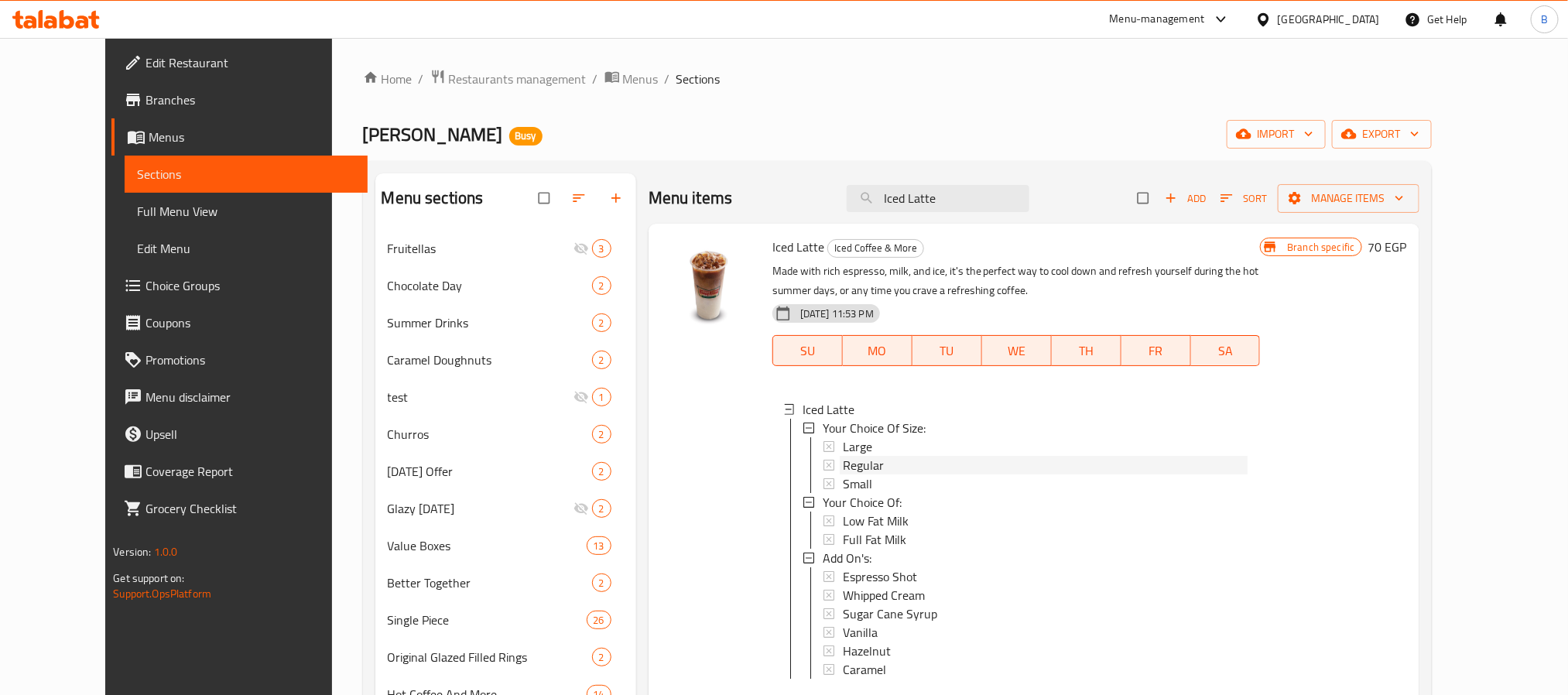
click at [887, 469] on div "Regular" at bounding box center [1045, 465] width 406 height 18
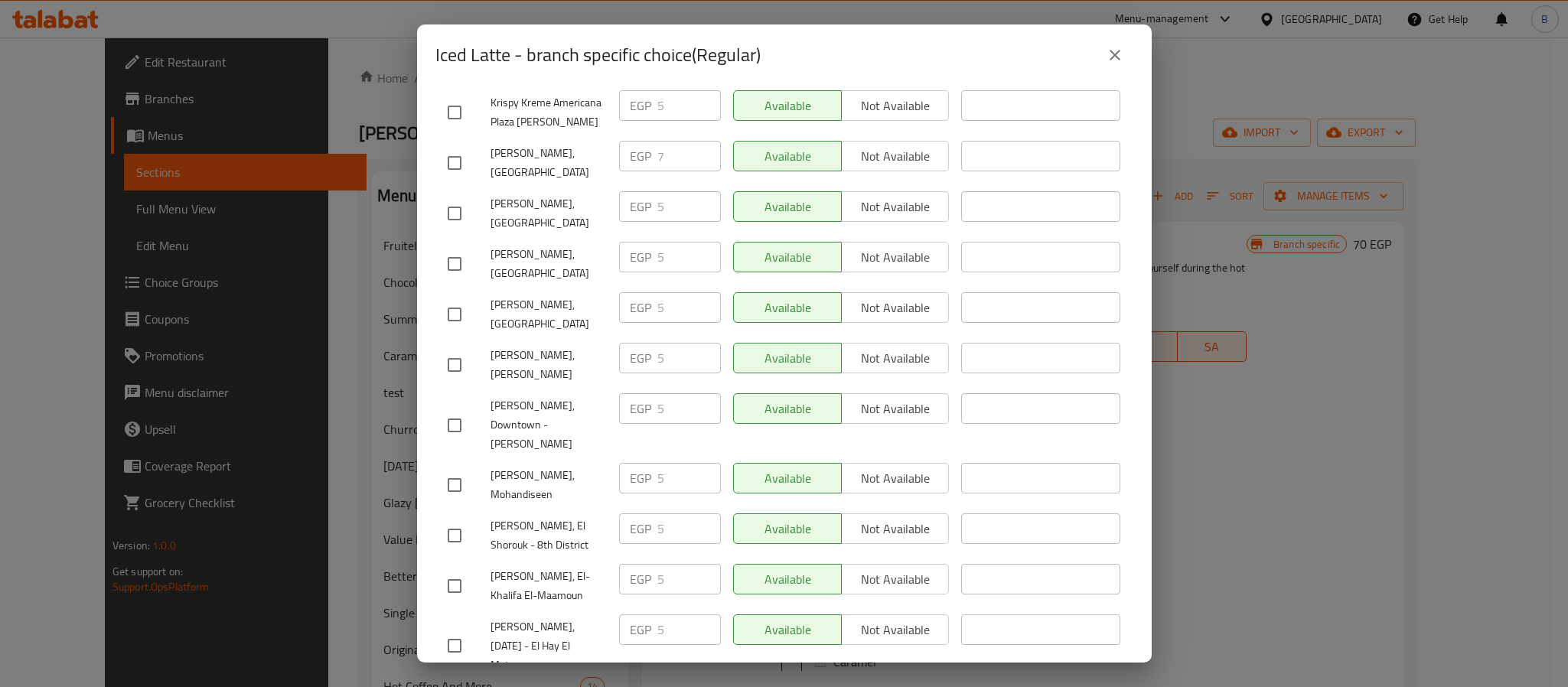
drag, startPoint x: 795, startPoint y: 69, endPoint x: 1038, endPoint y: 26, distance: 246.8
click at [1038, 26] on div "Iced Latte - branch specific choice(Regular)" at bounding box center [784, 55] width 734 height 61
click at [448, 63] on h2 "Iced Latte - branch specific choice(Regular)" at bounding box center [598, 55] width 325 height 25
click at [443, 65] on h2 "Iced Latte - branch specific choice(Regular)" at bounding box center [598, 55] width 325 height 25
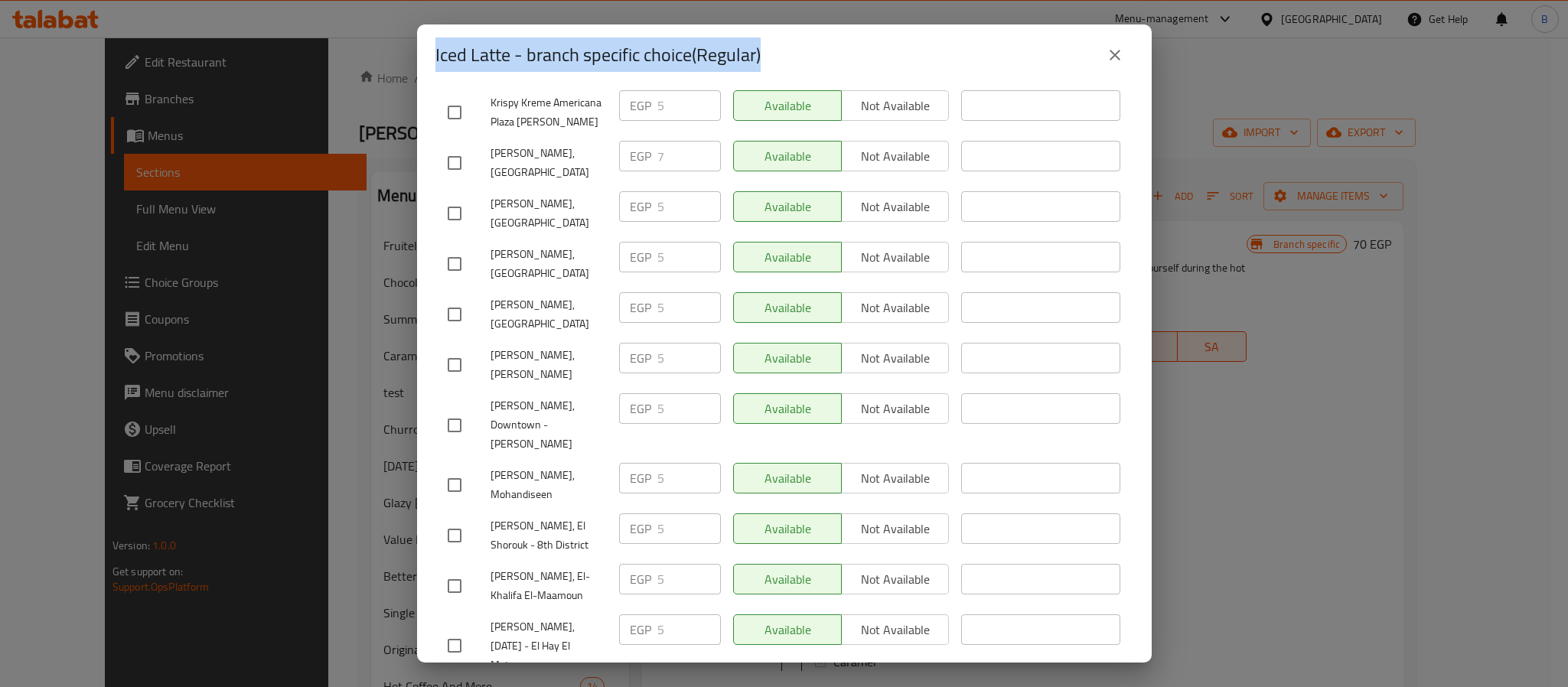
drag, startPoint x: 788, startPoint y: 41, endPoint x: 423, endPoint y: 39, distance: 365.0
click at [423, 39] on div "Iced Latte - branch specific choice(Regular)" at bounding box center [784, 55] width 734 height 61
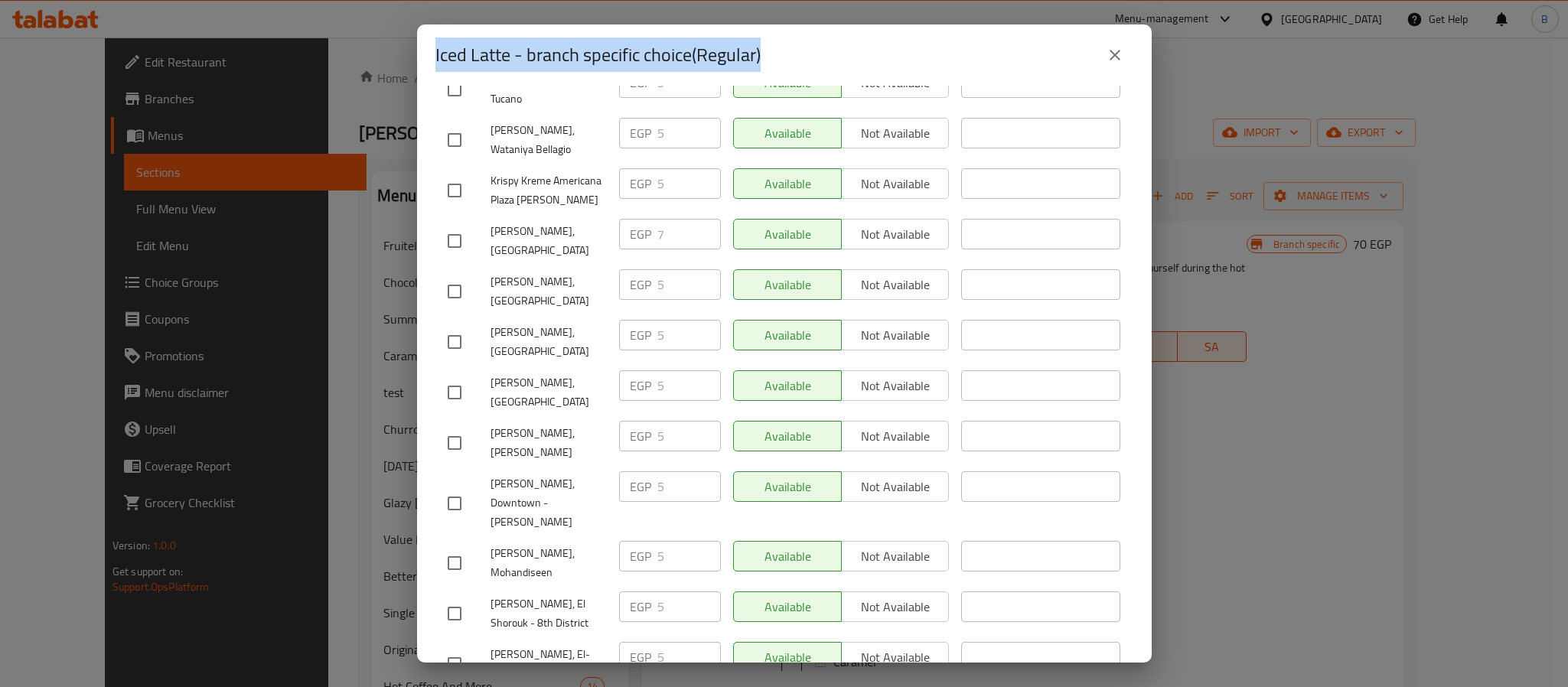
scroll to position [1436, 0]
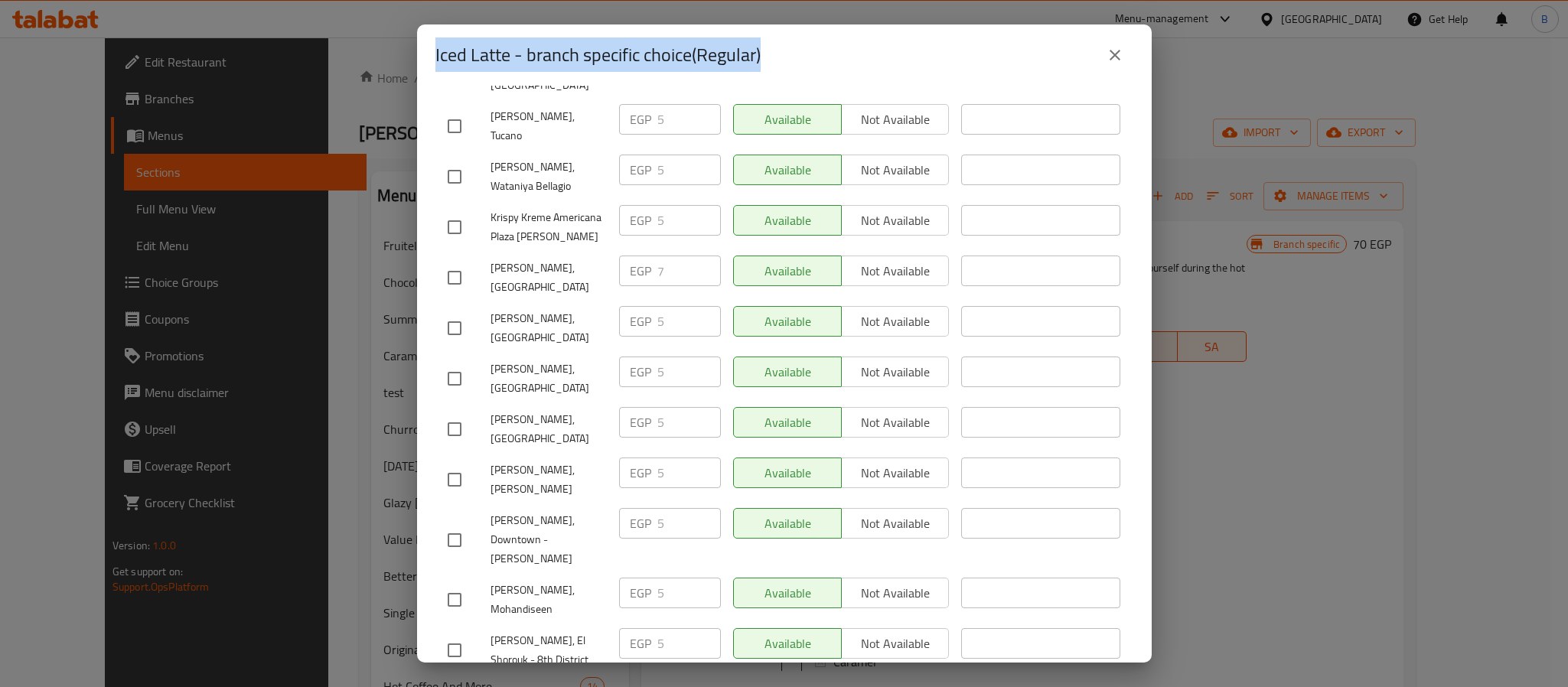
click at [774, 53] on div "Iced Latte - branch specific choice(Regular)" at bounding box center [784, 55] width 698 height 36
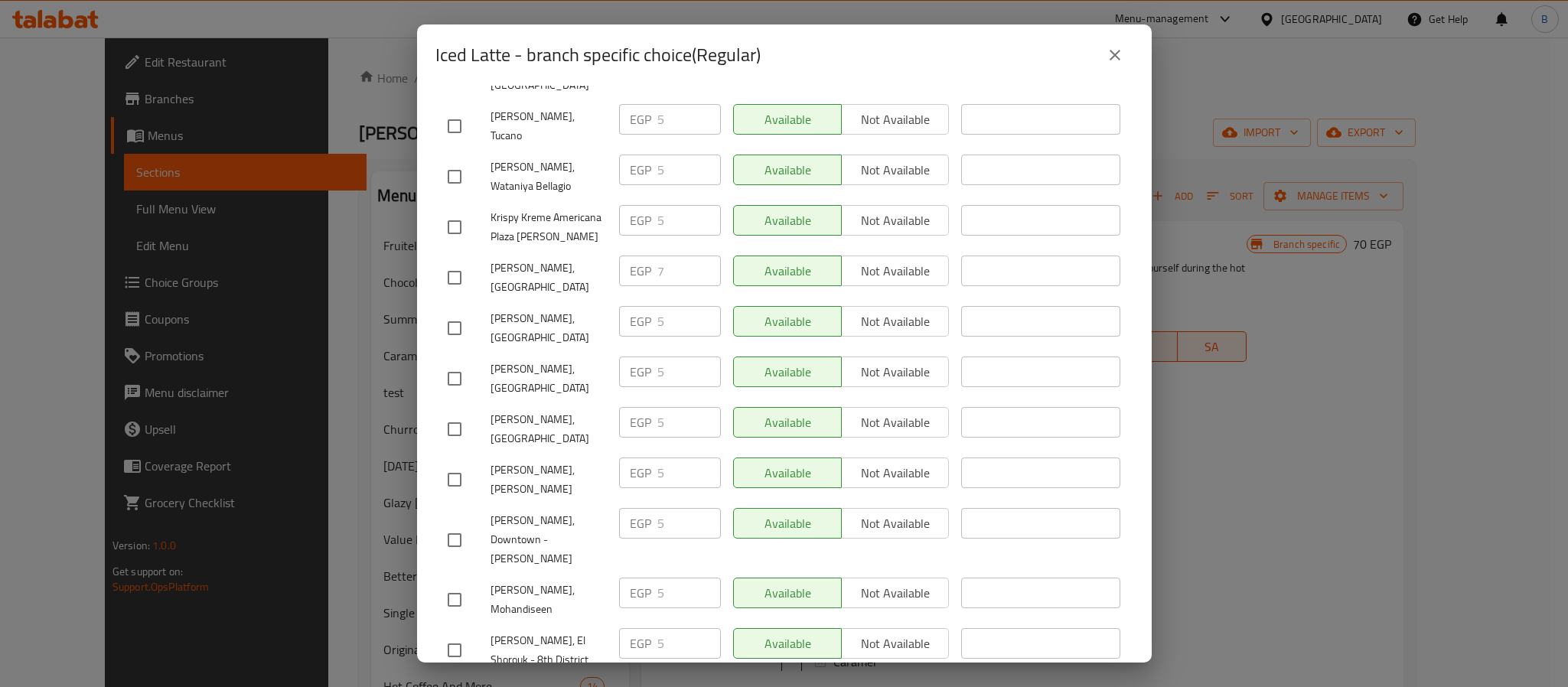
click at [774, 53] on div "Iced Latte - branch specific choice(Regular)" at bounding box center [784, 55] width 698 height 36
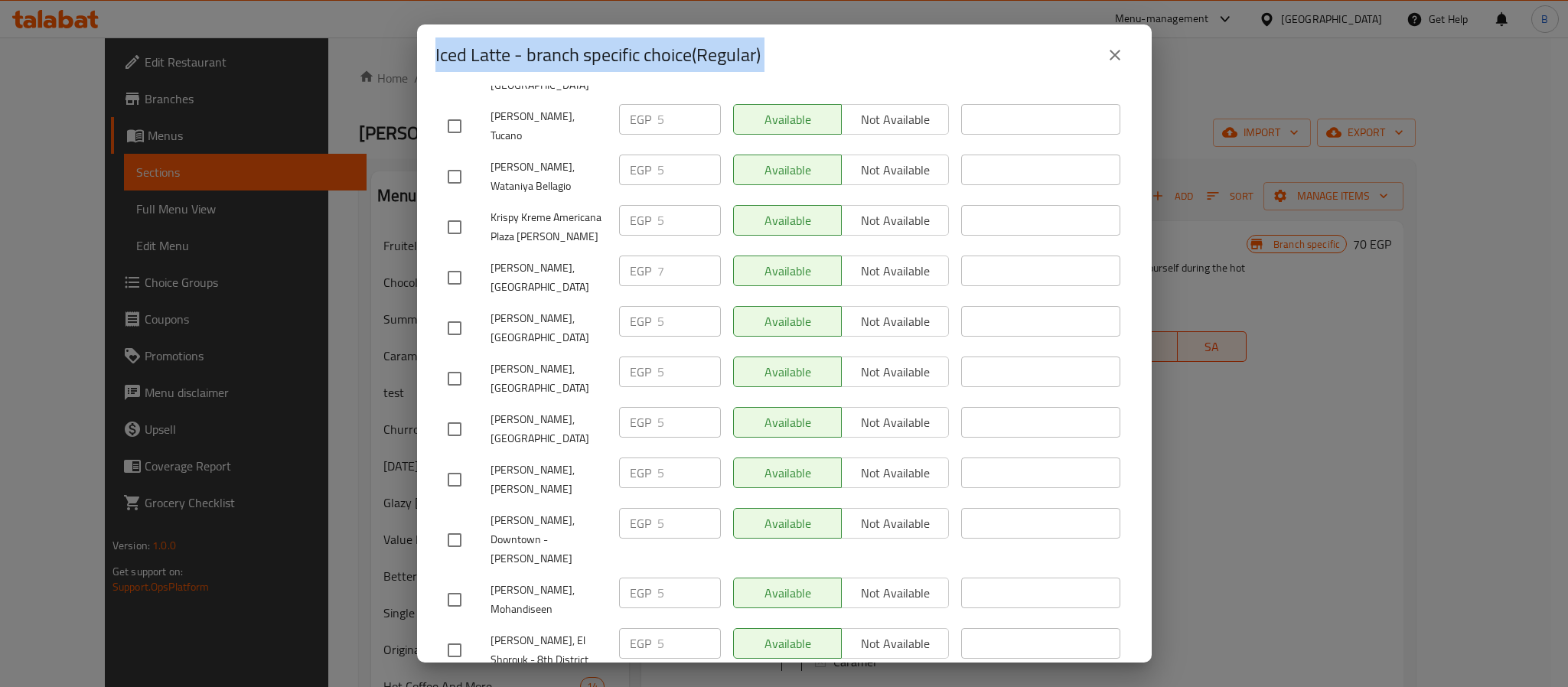
click at [774, 53] on div "Iced Latte - branch specific choice(Regular)" at bounding box center [784, 55] width 698 height 36
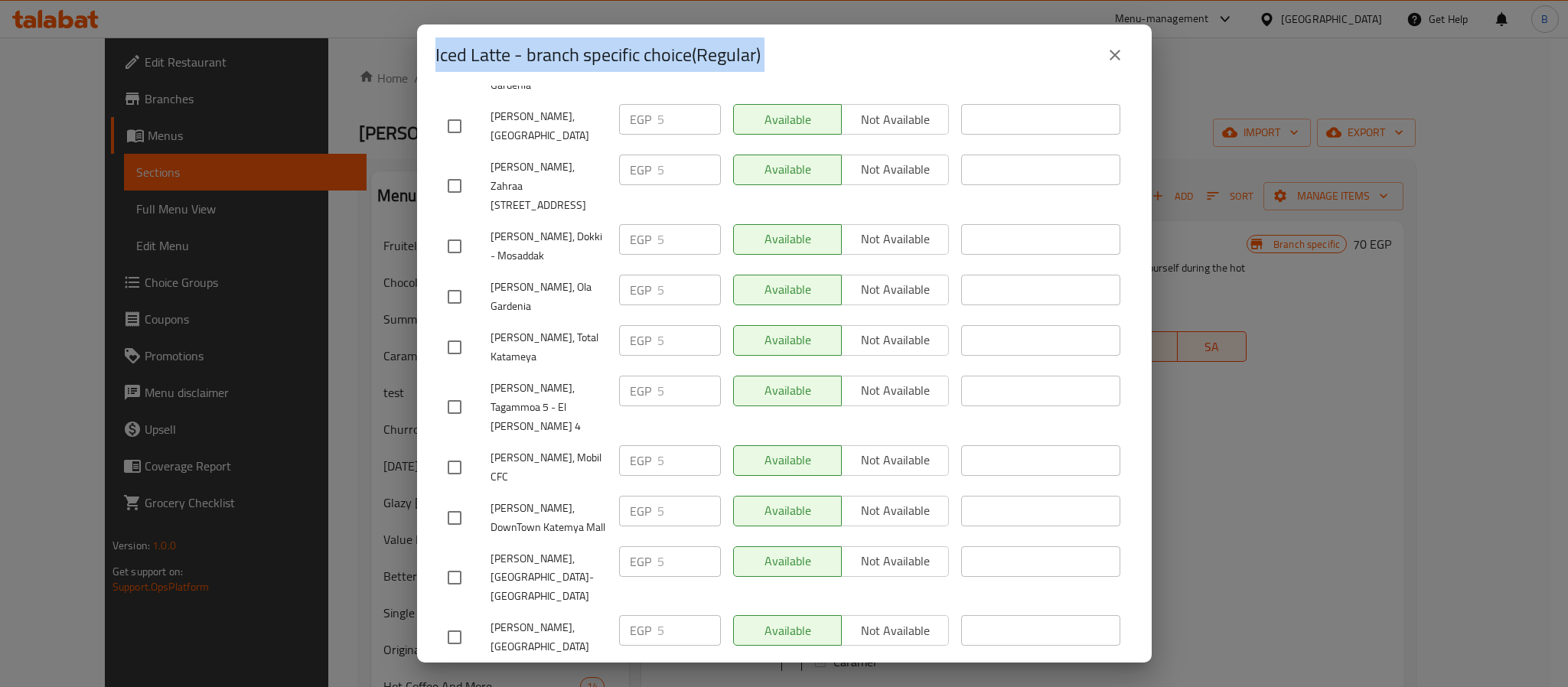
scroll to position [0, 0]
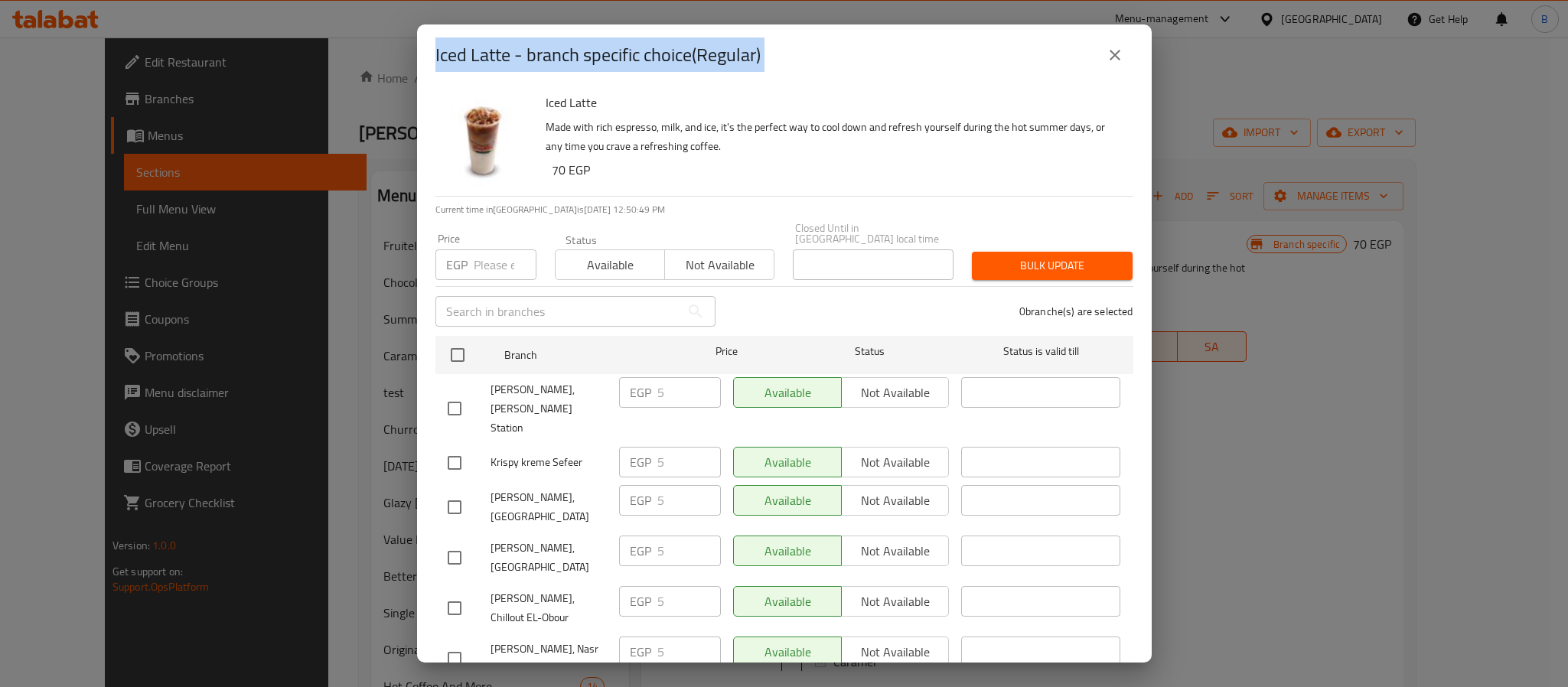
click at [1110, 60] on icon "close" at bounding box center [1115, 55] width 18 height 18
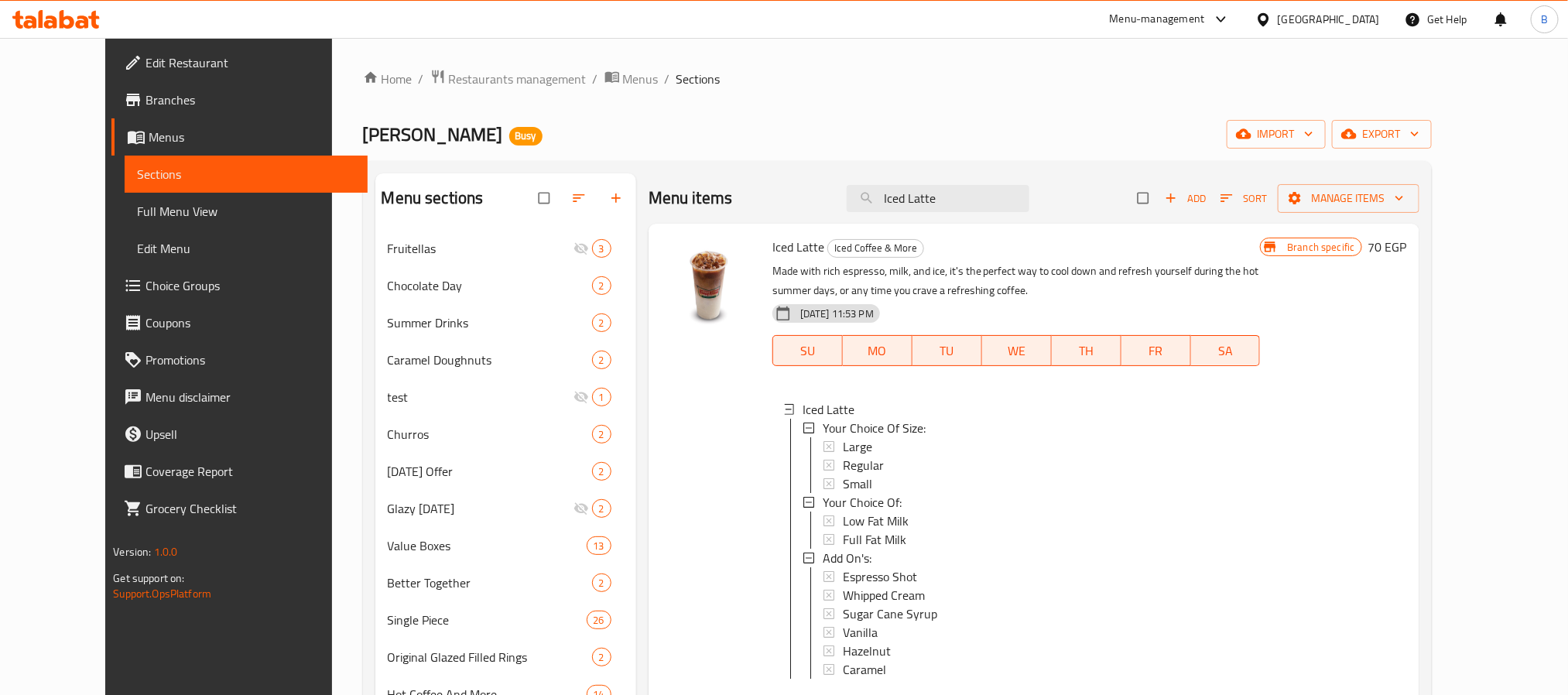
click at [973, 180] on div "Menu items Iced Latte Add Sort Manage items" at bounding box center [1034, 198] width 771 height 51
click at [975, 198] on input "Iced Latte" at bounding box center [938, 198] width 182 height 27
paste input "Toffee Nut"
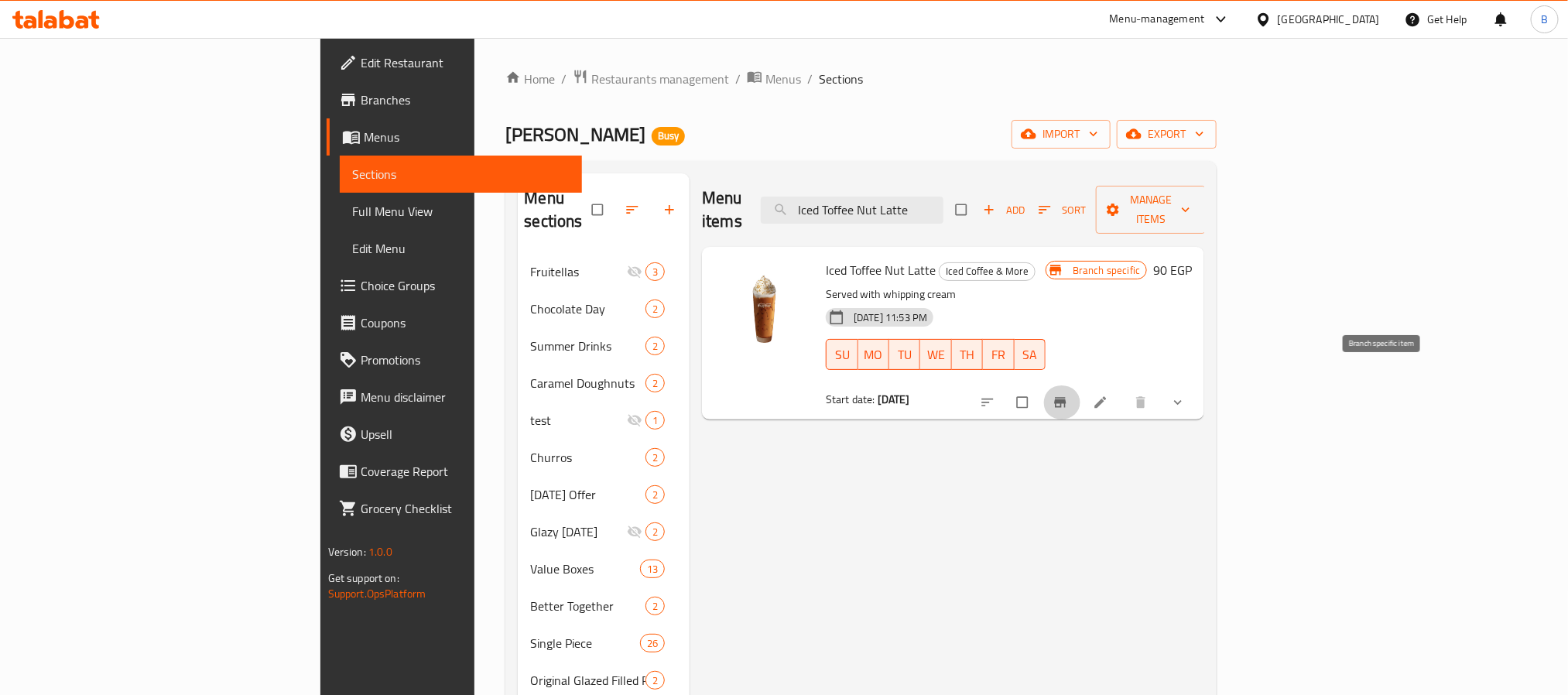
click at [1080, 386] on button "Branch-specific-item" at bounding box center [1062, 402] width 37 height 34
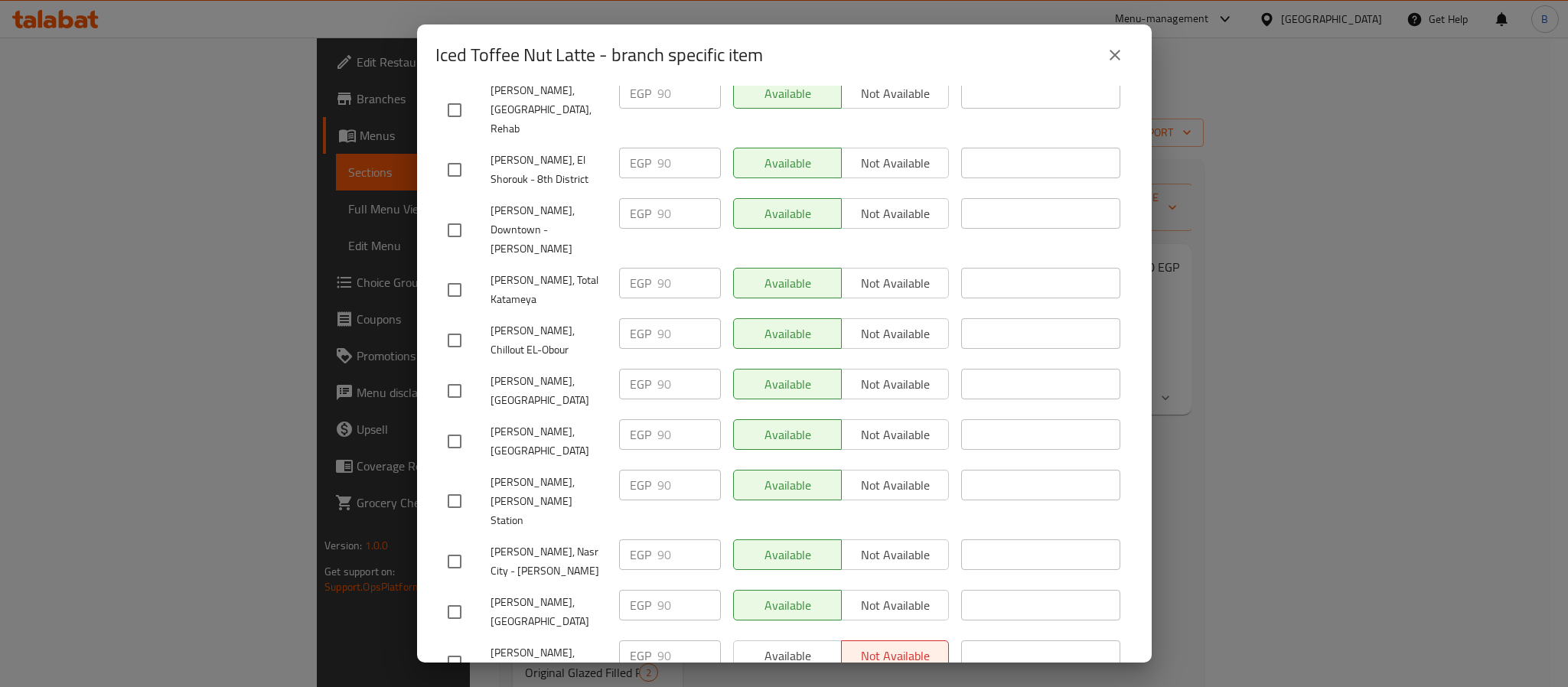
scroll to position [1551, 0]
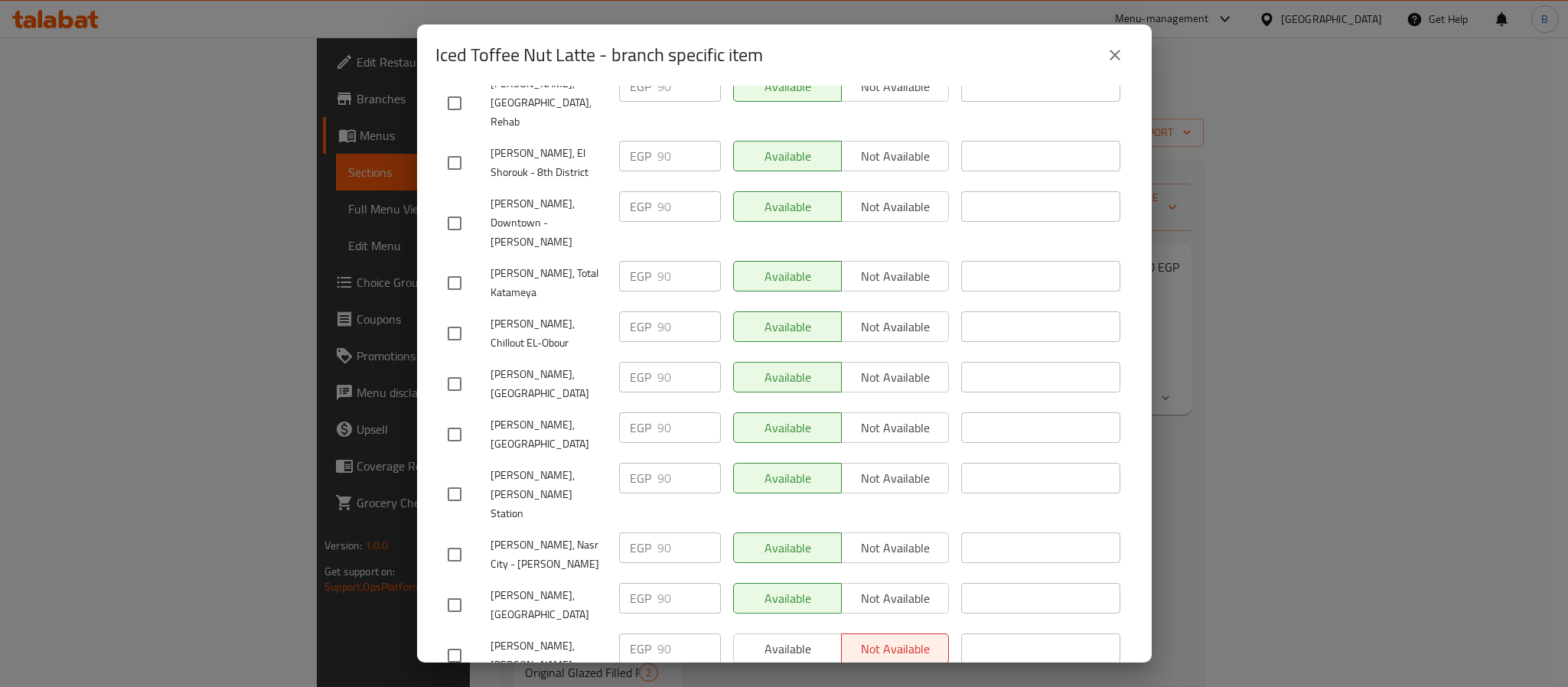
click at [1123, 54] on icon "close" at bounding box center [1115, 55] width 18 height 18
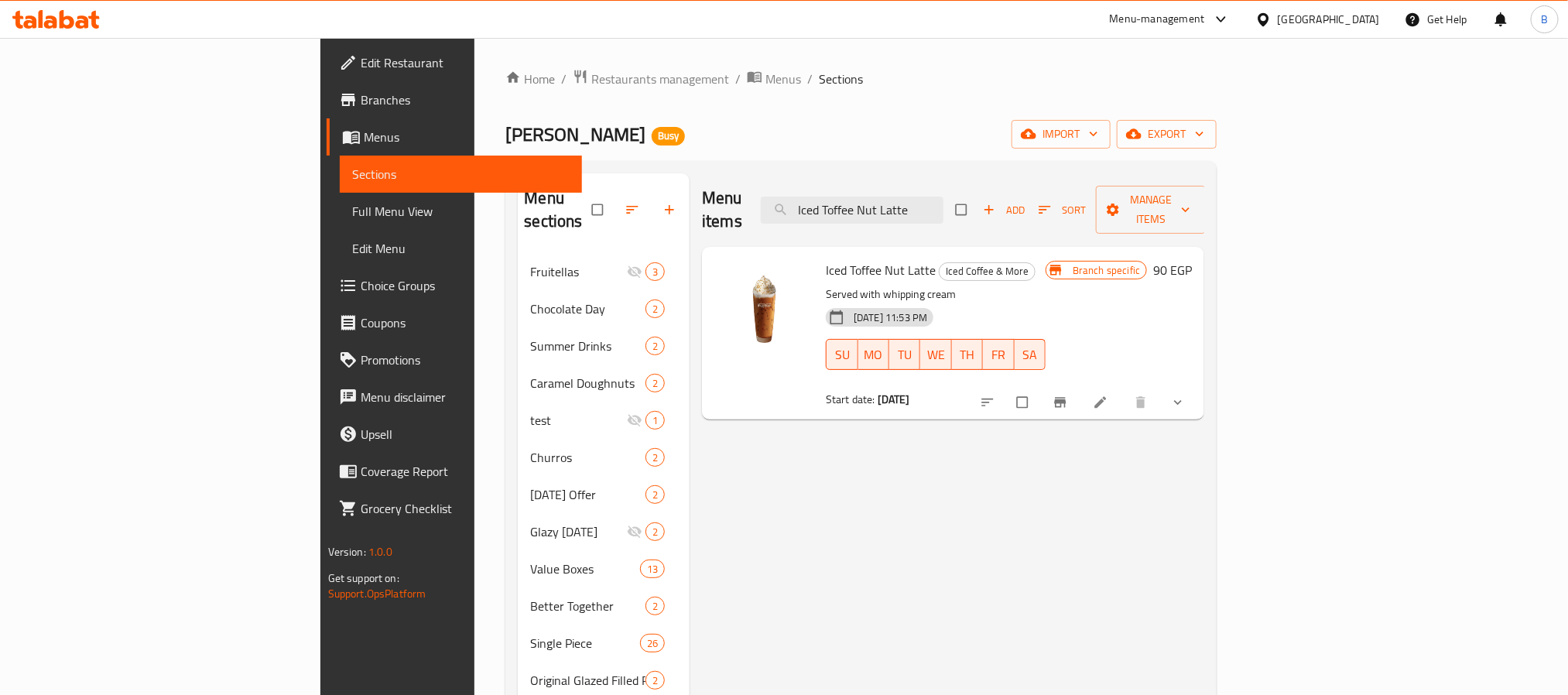
click at [1186, 395] on icon "show more" at bounding box center [1178, 402] width 16 height 16
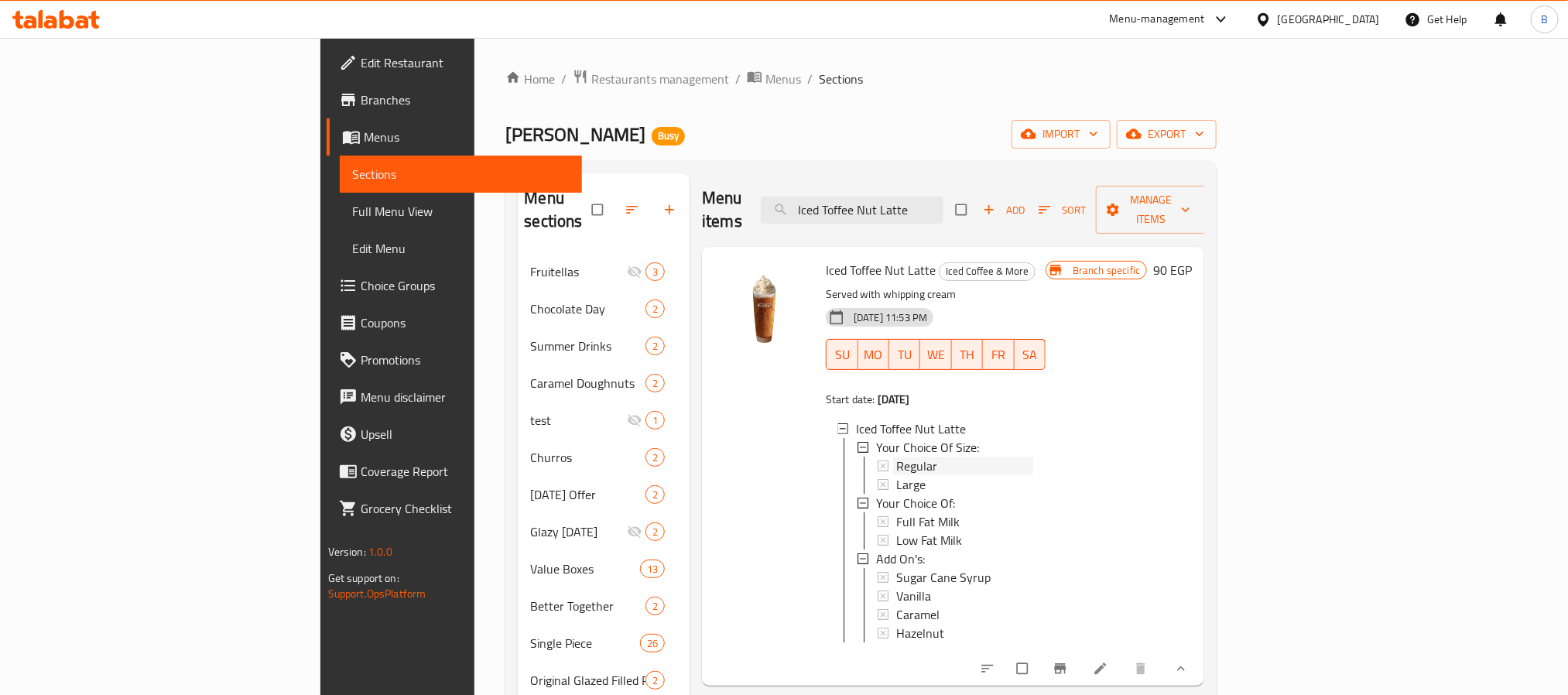
click at [896, 457] on span "Regular" at bounding box center [917, 466] width 41 height 18
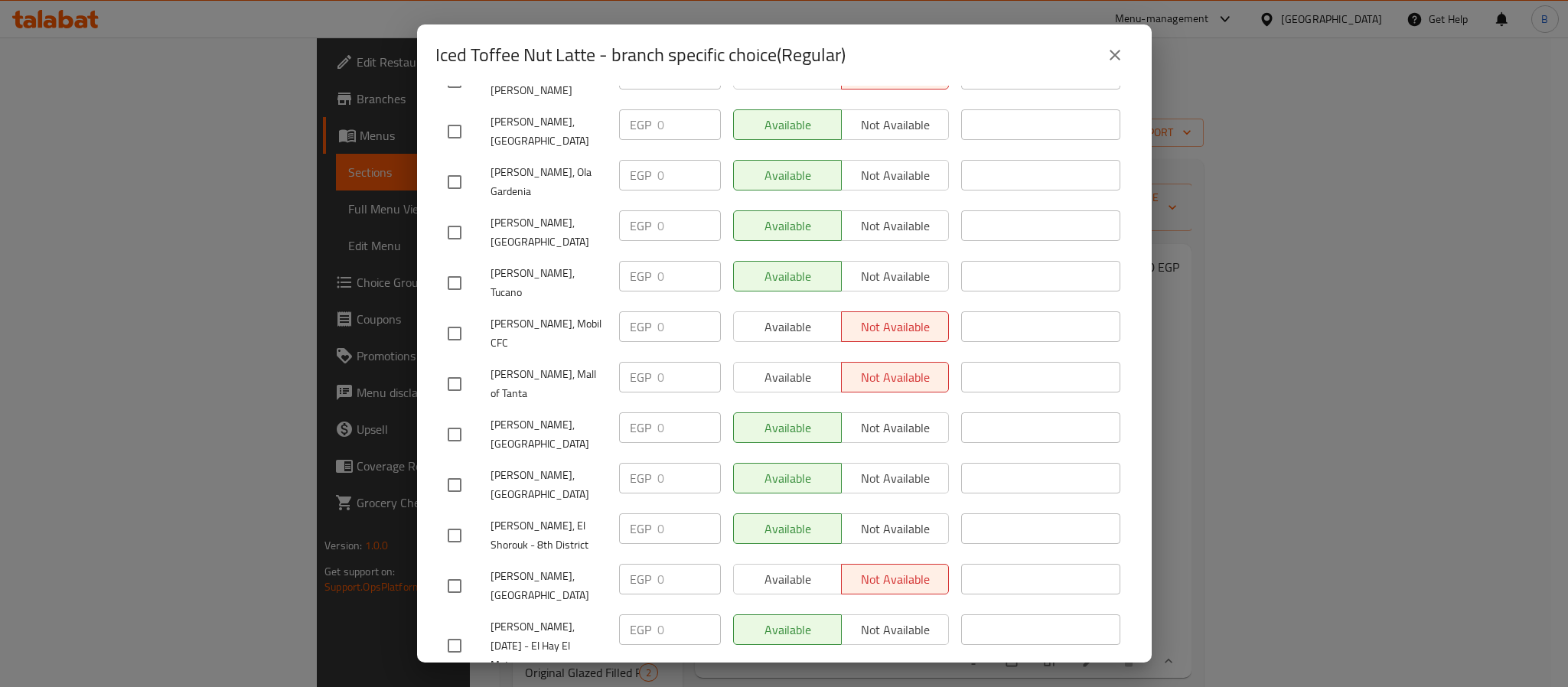
click at [1108, 60] on icon "close" at bounding box center [1115, 55] width 18 height 18
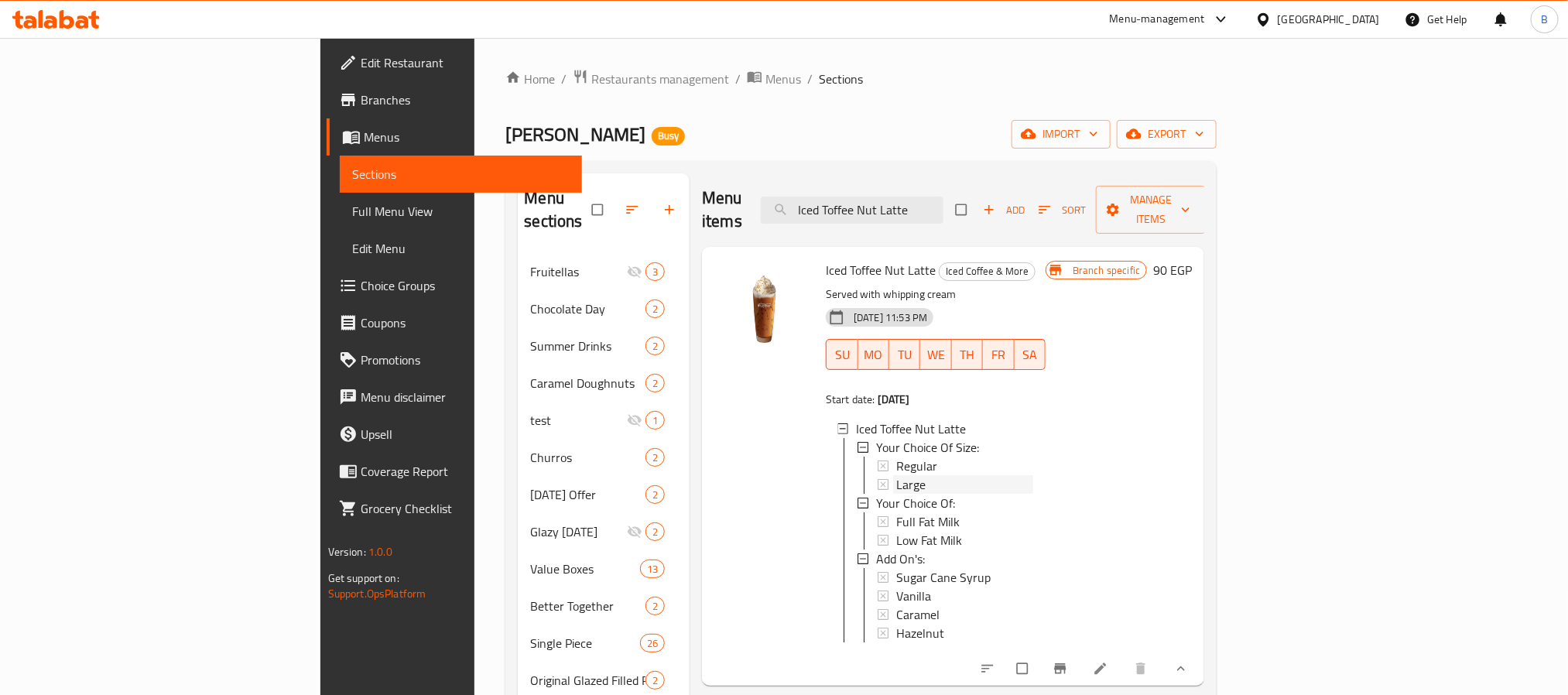
click at [896, 475] on span "Large" at bounding box center [911, 484] width 29 height 18
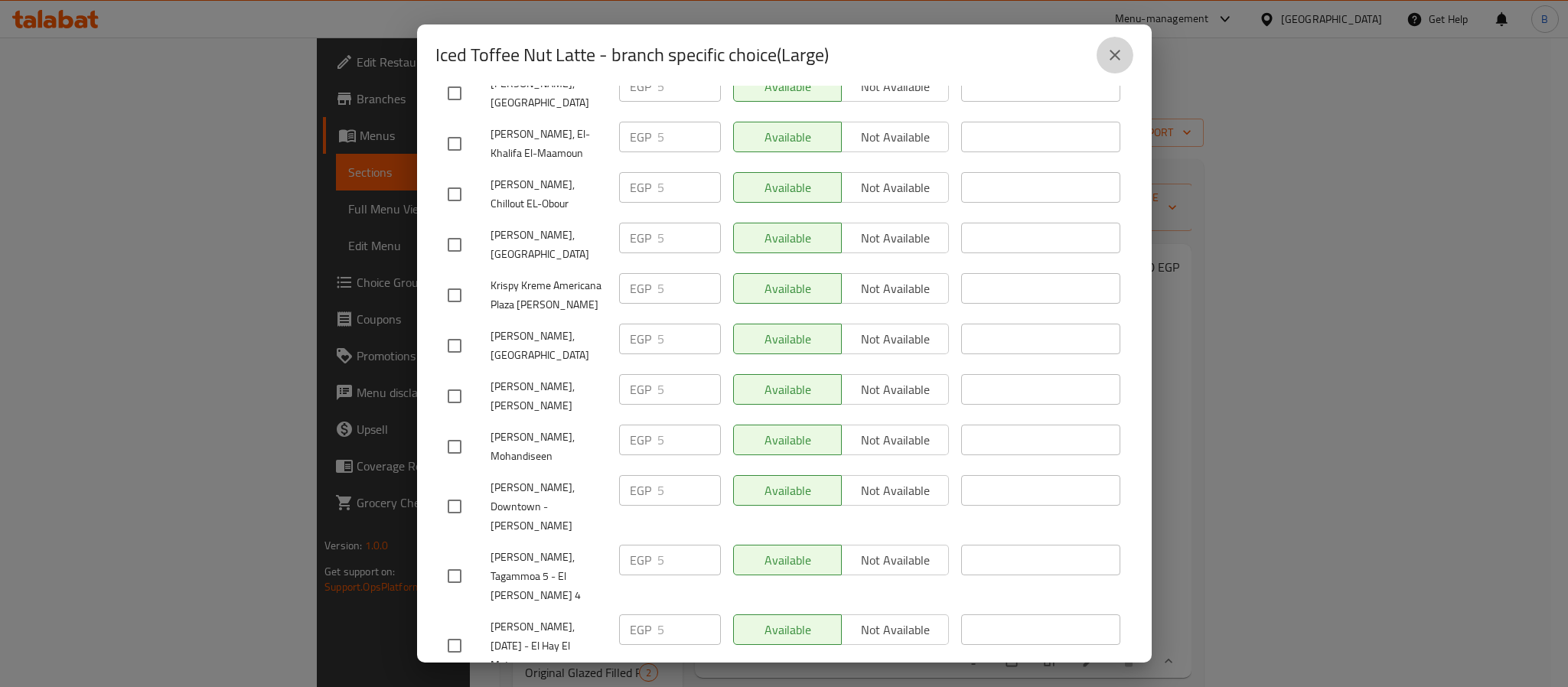
click at [1115, 57] on icon "close" at bounding box center [1115, 55] width 18 height 18
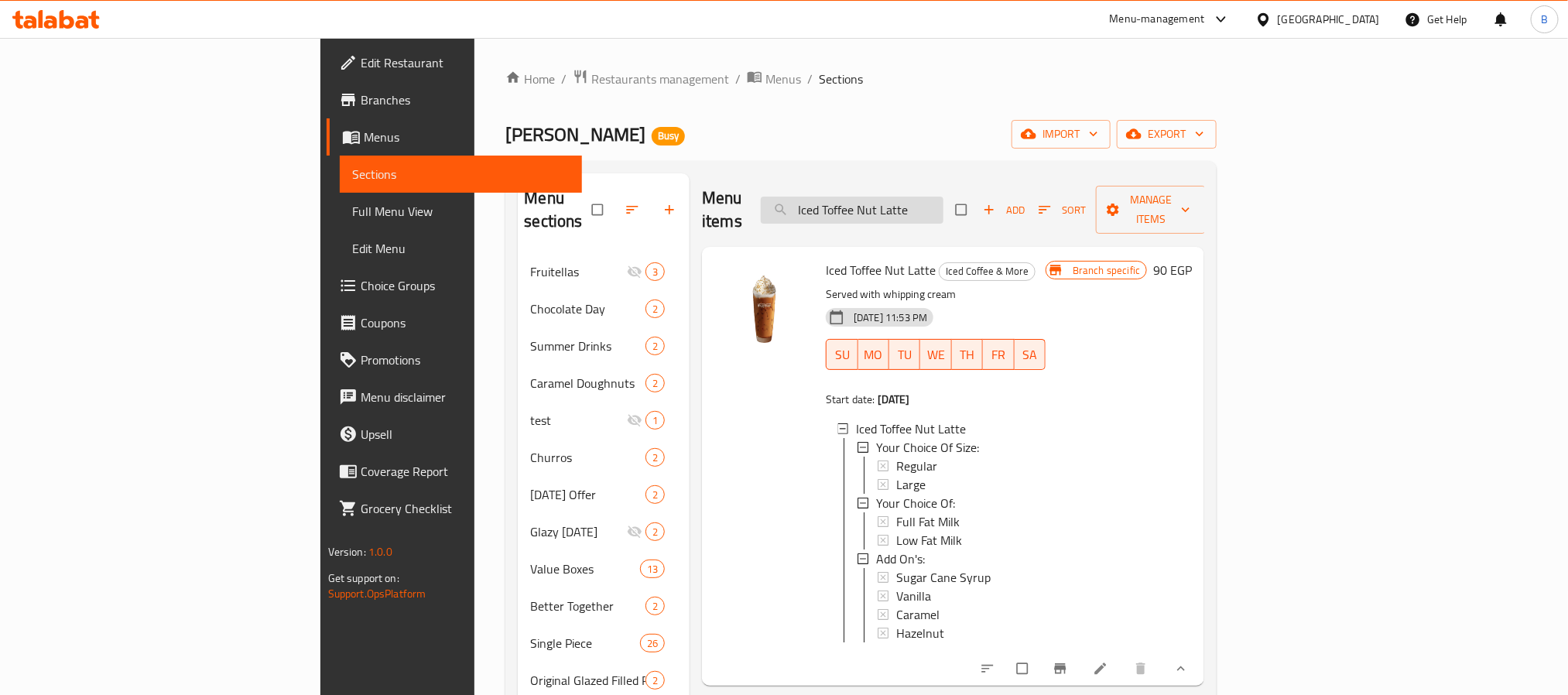
click at [943, 203] on input "Iced Toffee Nut Latte" at bounding box center [852, 210] width 182 height 27
paste input "Spanish l"
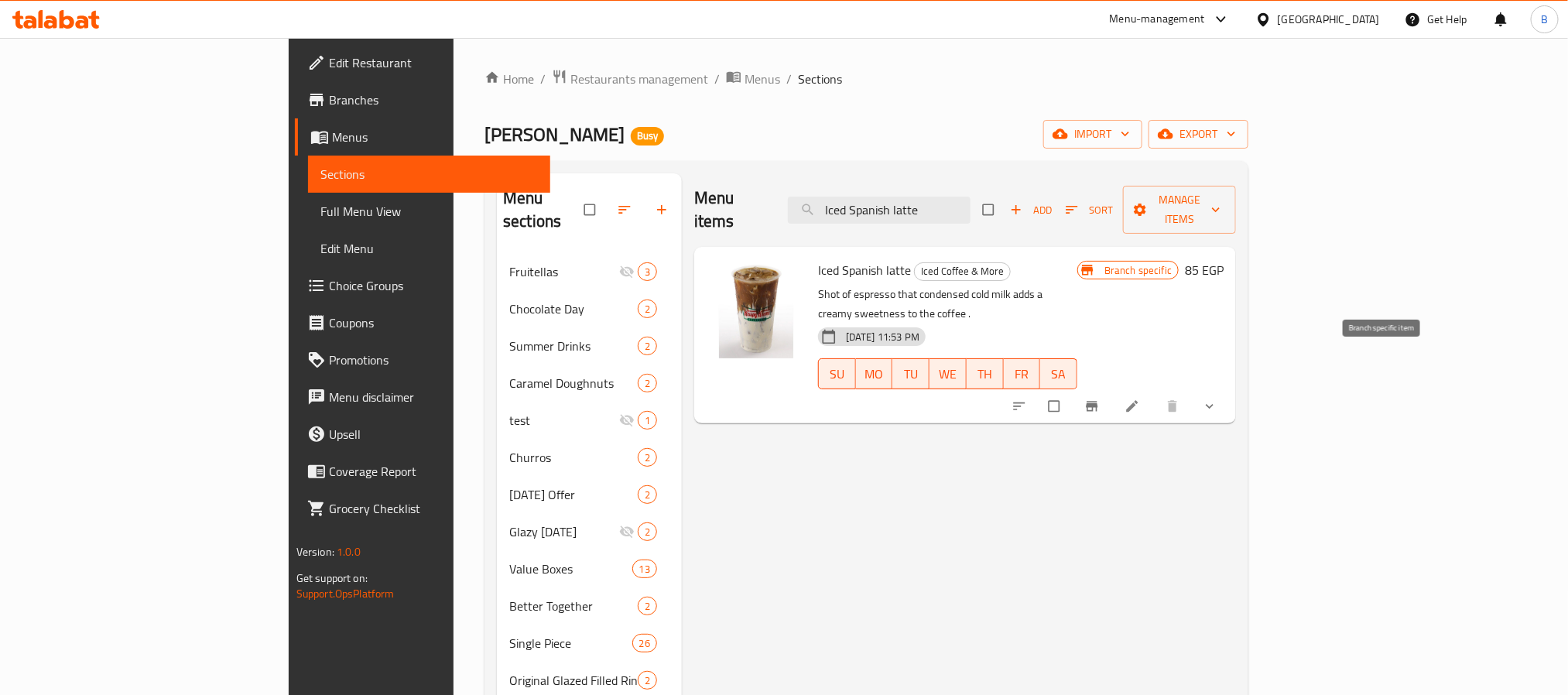
click at [1098, 402] on icon "Branch-specific-item" at bounding box center [1092, 407] width 12 height 10
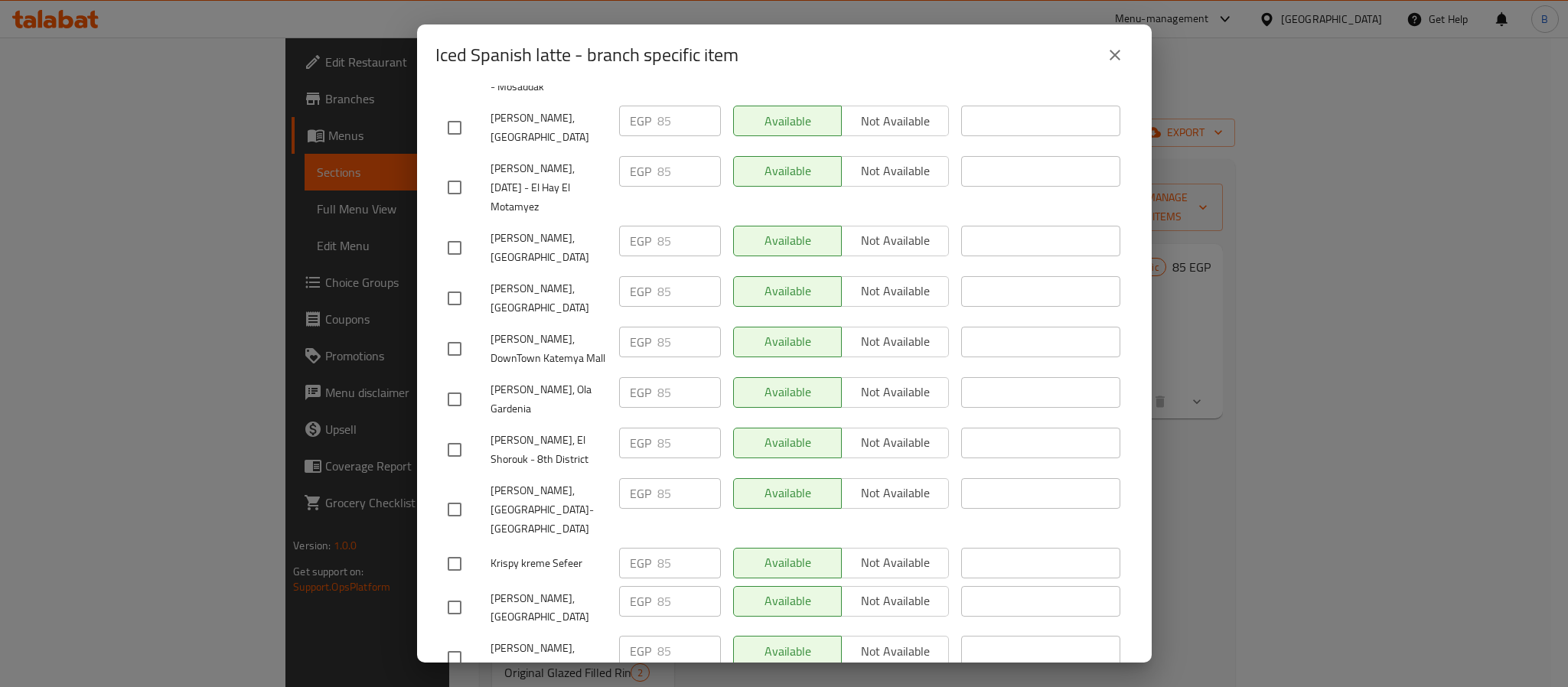
scroll to position [0, 0]
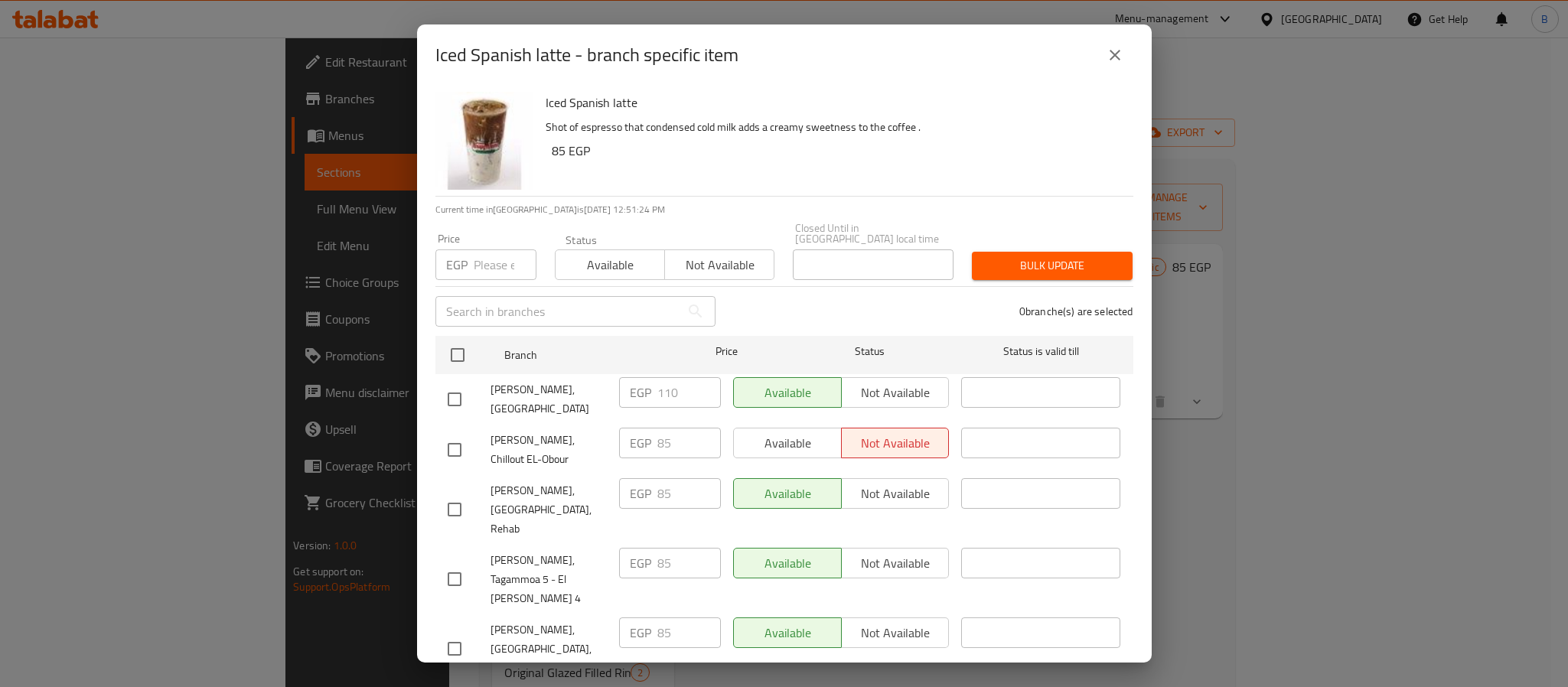
click at [1111, 51] on icon "close" at bounding box center [1115, 55] width 18 height 18
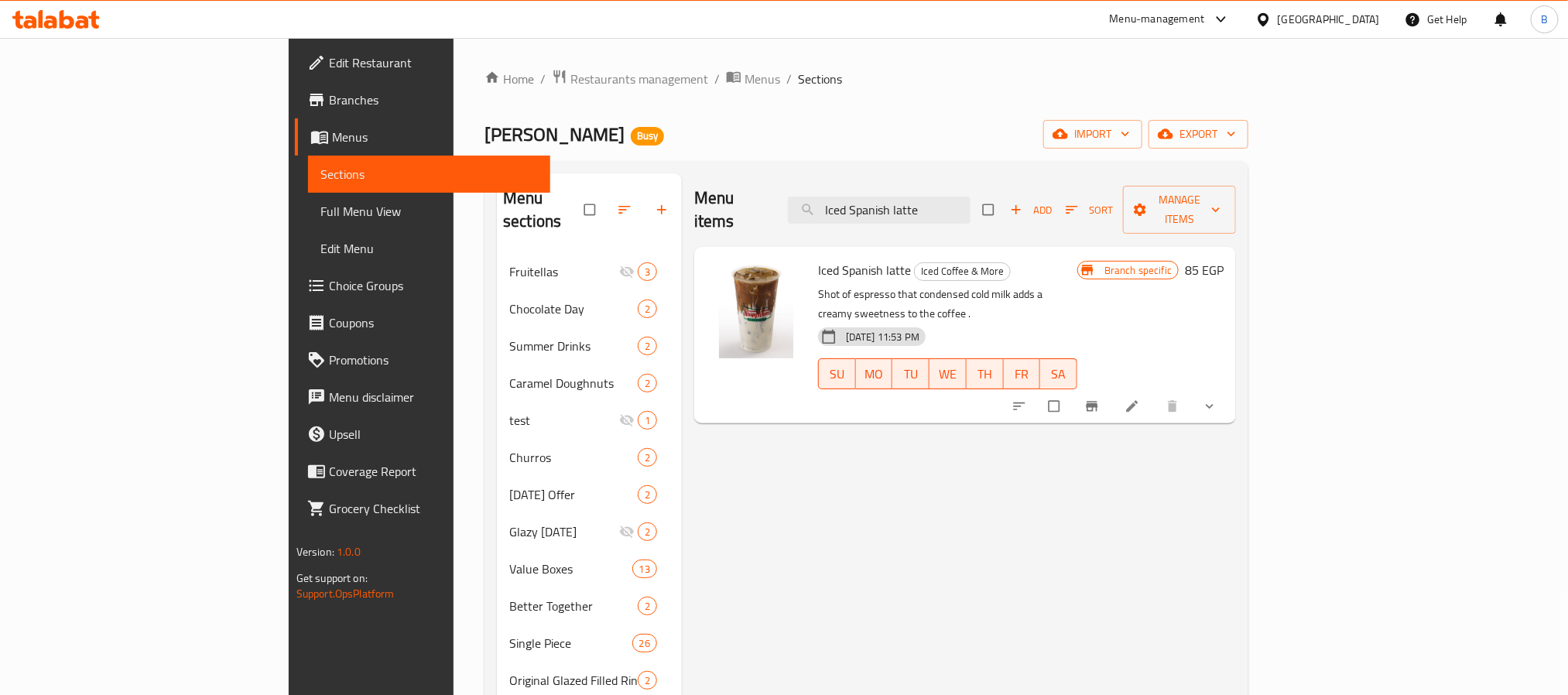
click at [1217, 399] on icon "show more" at bounding box center [1209, 406] width 16 height 16
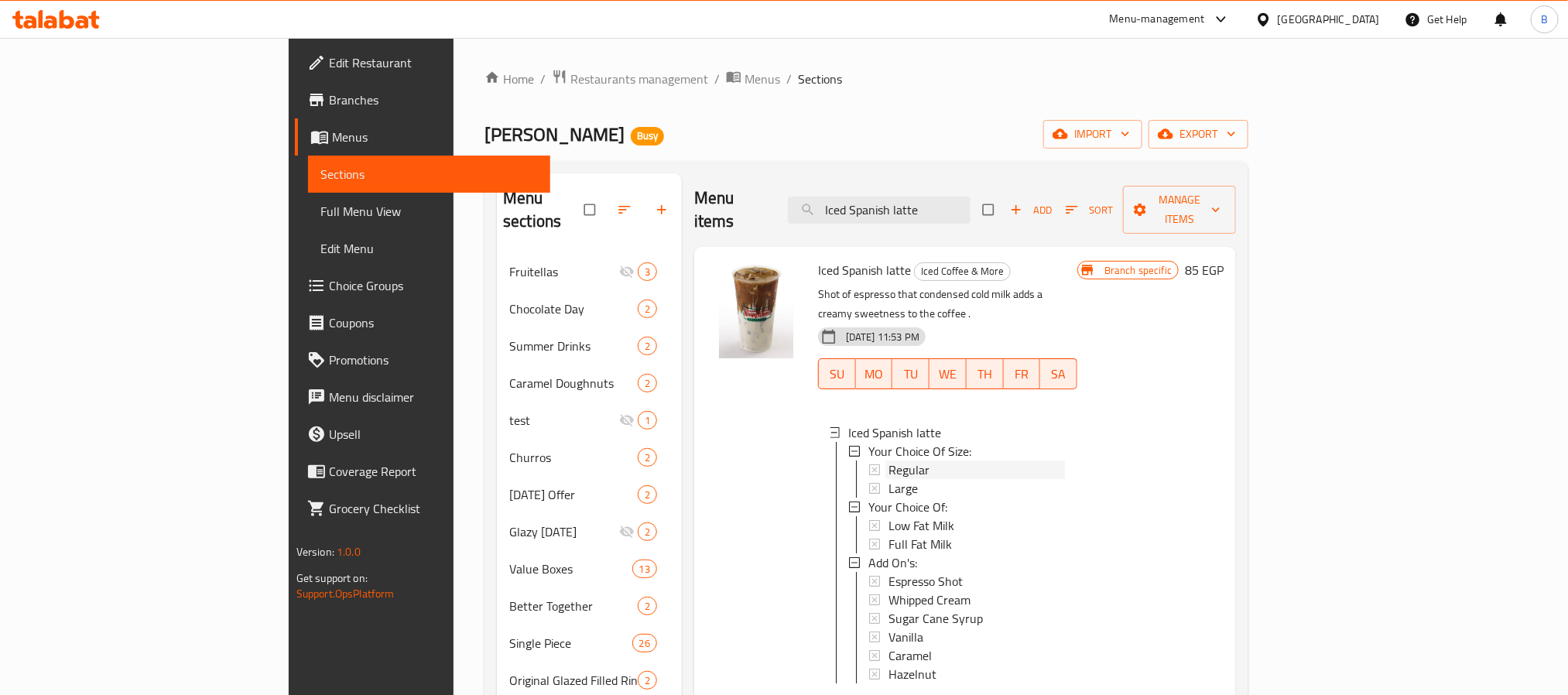
click at [919, 460] on div "Regular" at bounding box center [977, 469] width 177 height 18
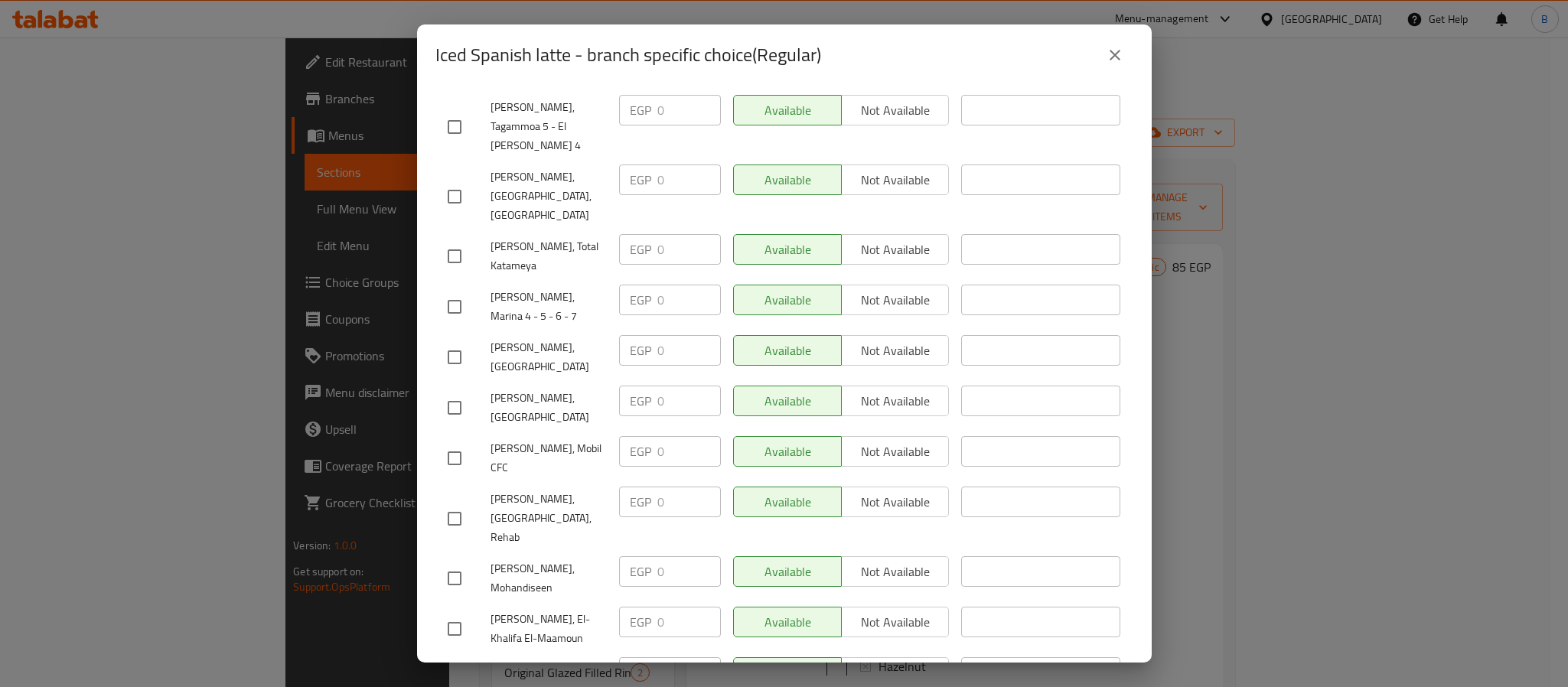
scroll to position [1551, 0]
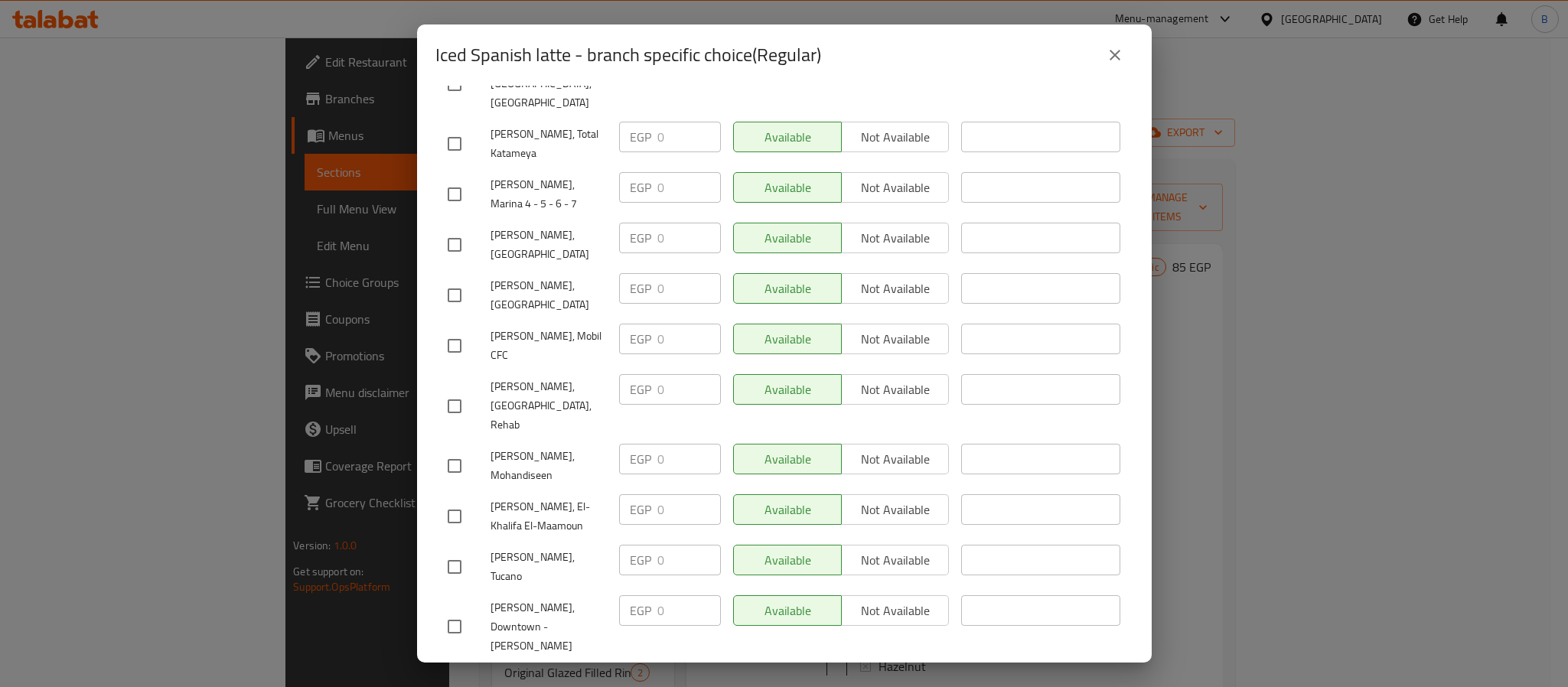
click at [1132, 44] on div "Iced Spanish latte - branch specific choice(Regular)" at bounding box center [784, 55] width 698 height 36
click at [1120, 51] on icon "close" at bounding box center [1115, 55] width 18 height 18
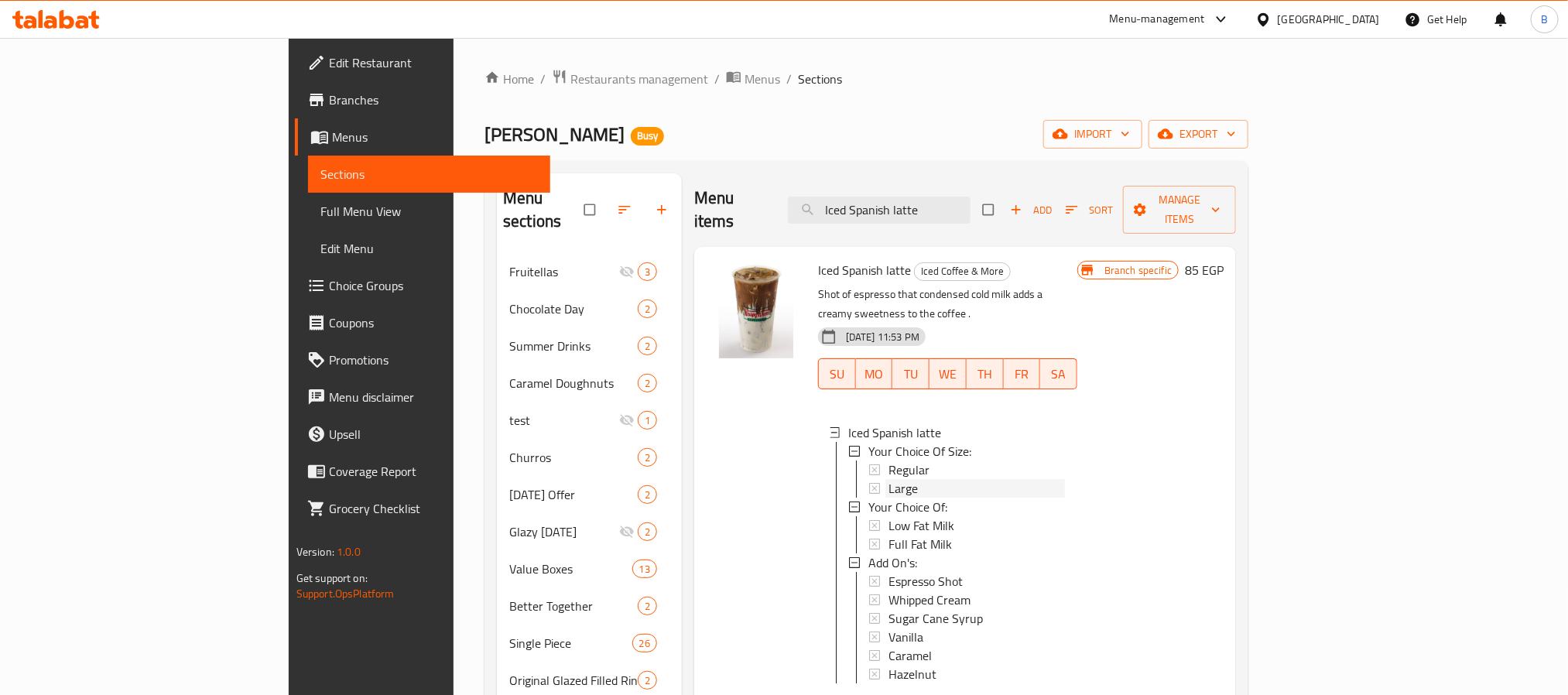
click at [889, 480] on div "Large" at bounding box center [977, 489] width 177 height 18
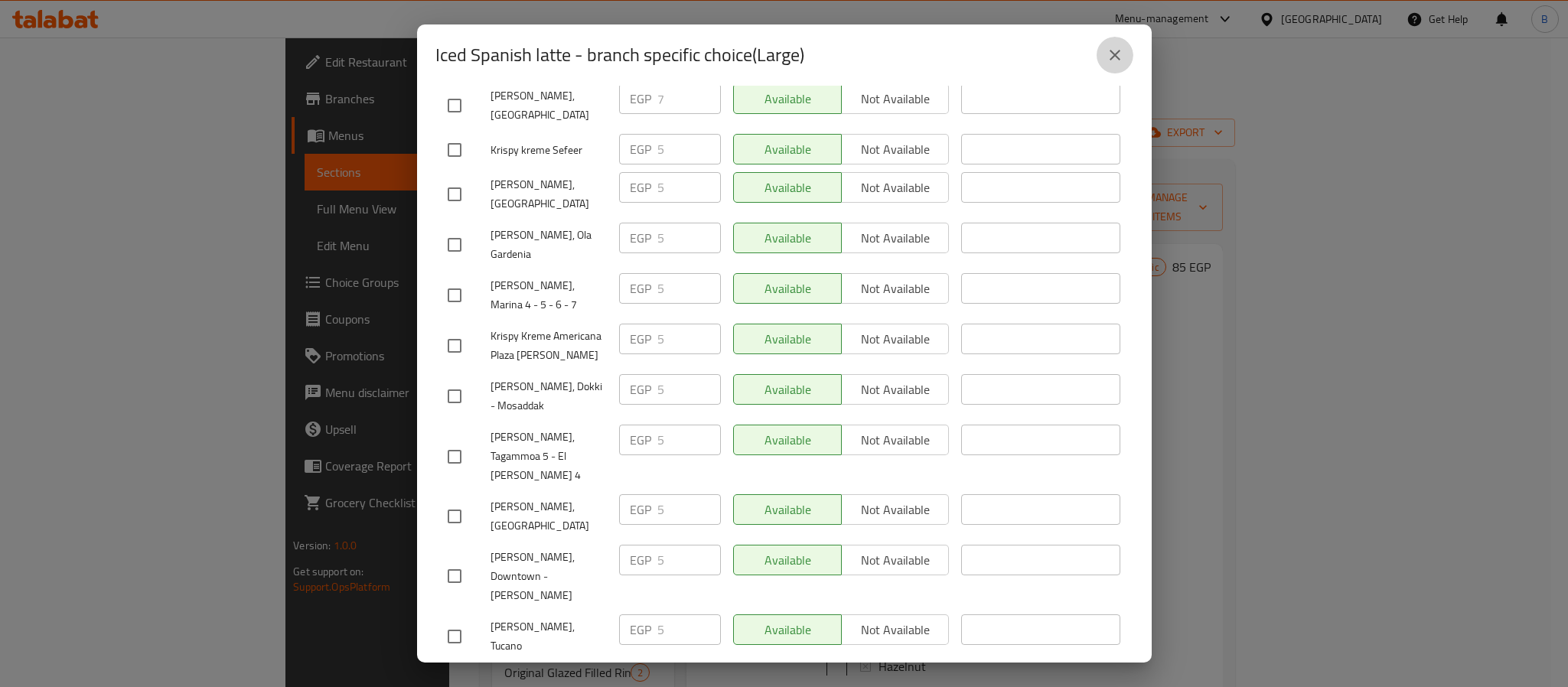
click at [1107, 57] on icon "close" at bounding box center [1115, 55] width 18 height 18
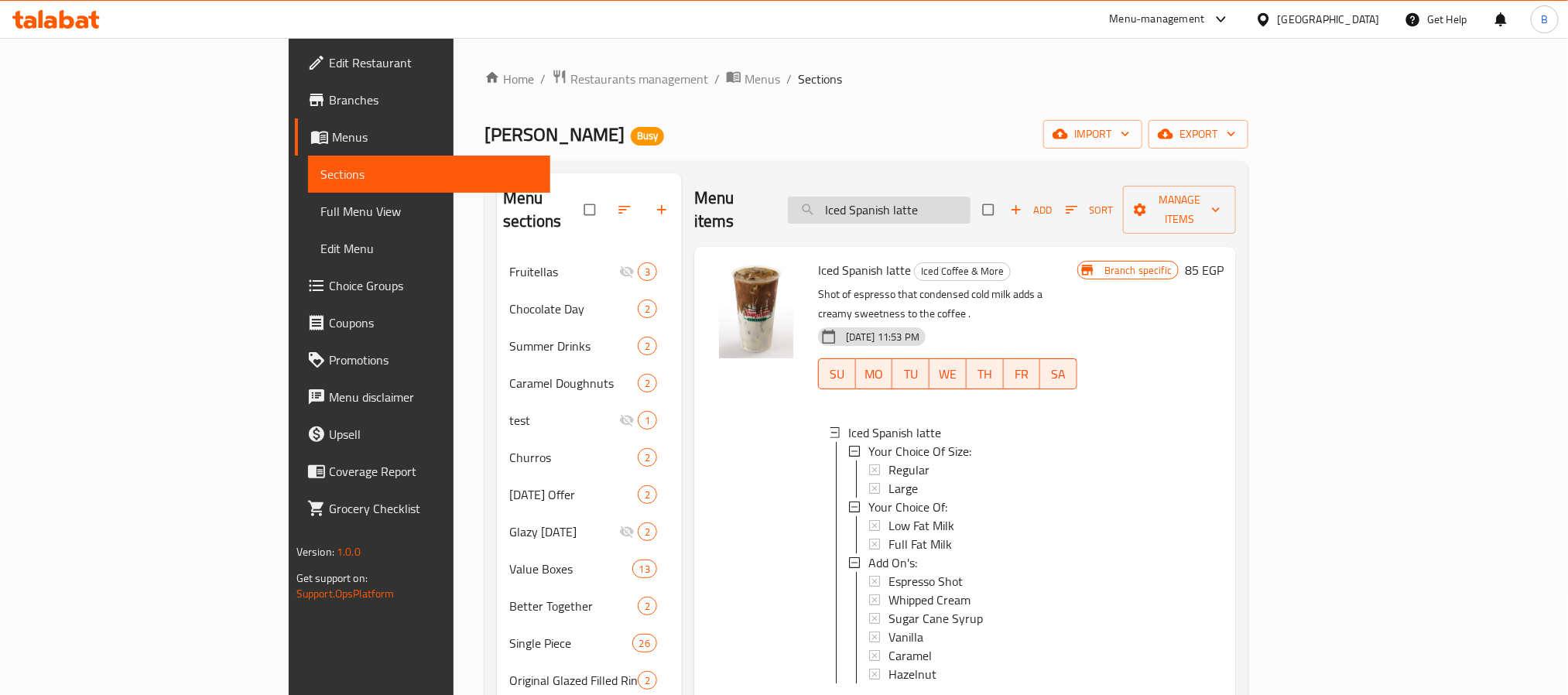
click at [931, 197] on input "Iced Spanish latte" at bounding box center [879, 210] width 182 height 27
paste input "Caramel Macchiato"
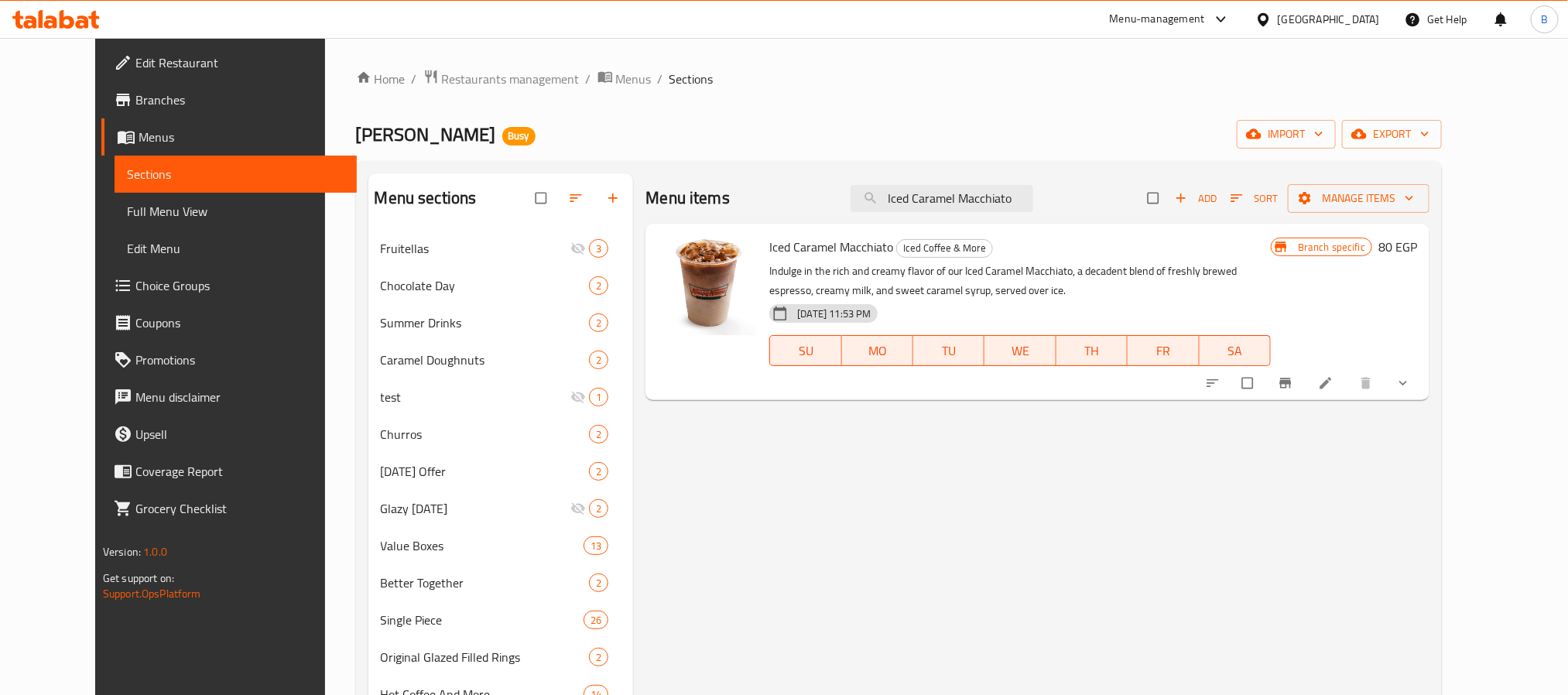
type input "Iced Caramel Macchiato"
click at [1293, 381] on icon "Branch-specific-item" at bounding box center [1286, 383] width 16 height 16
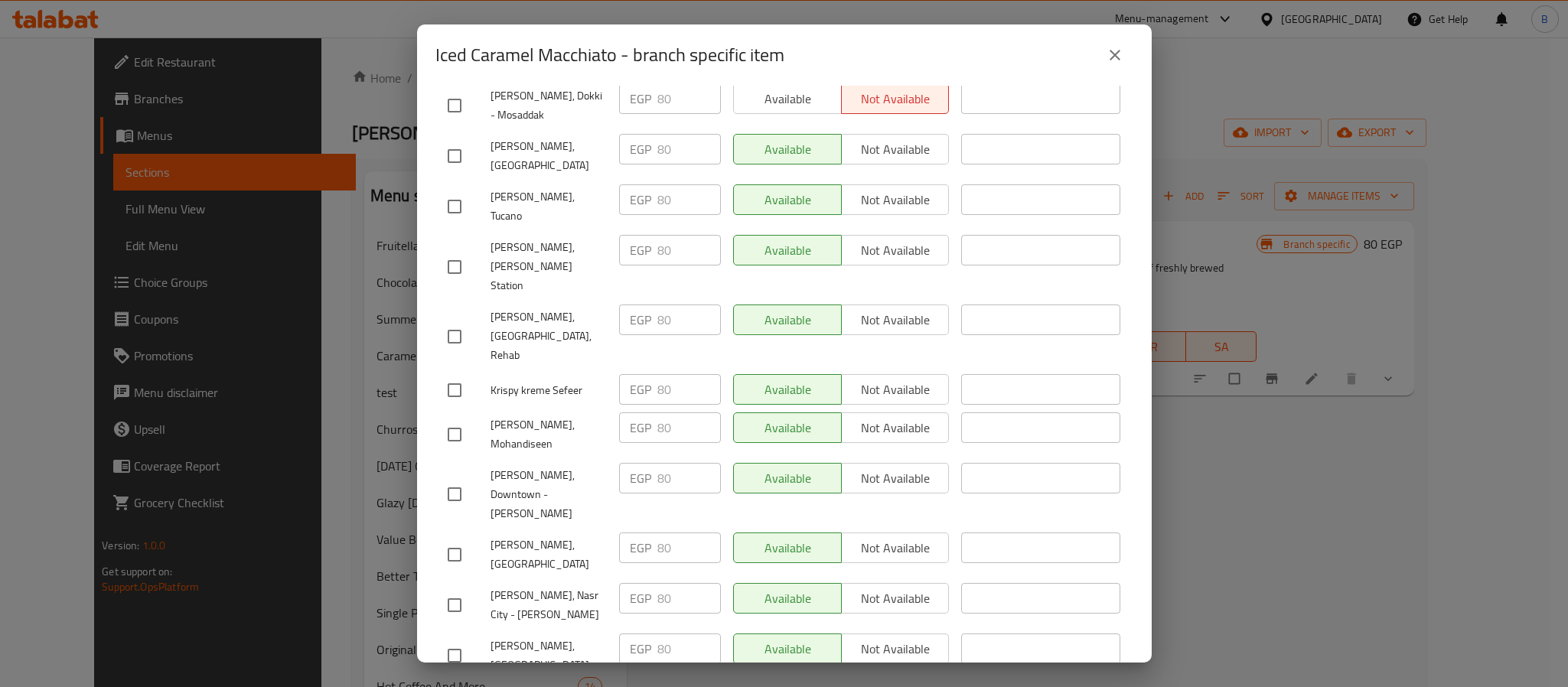
click at [1112, 58] on icon "close" at bounding box center [1115, 55] width 18 height 18
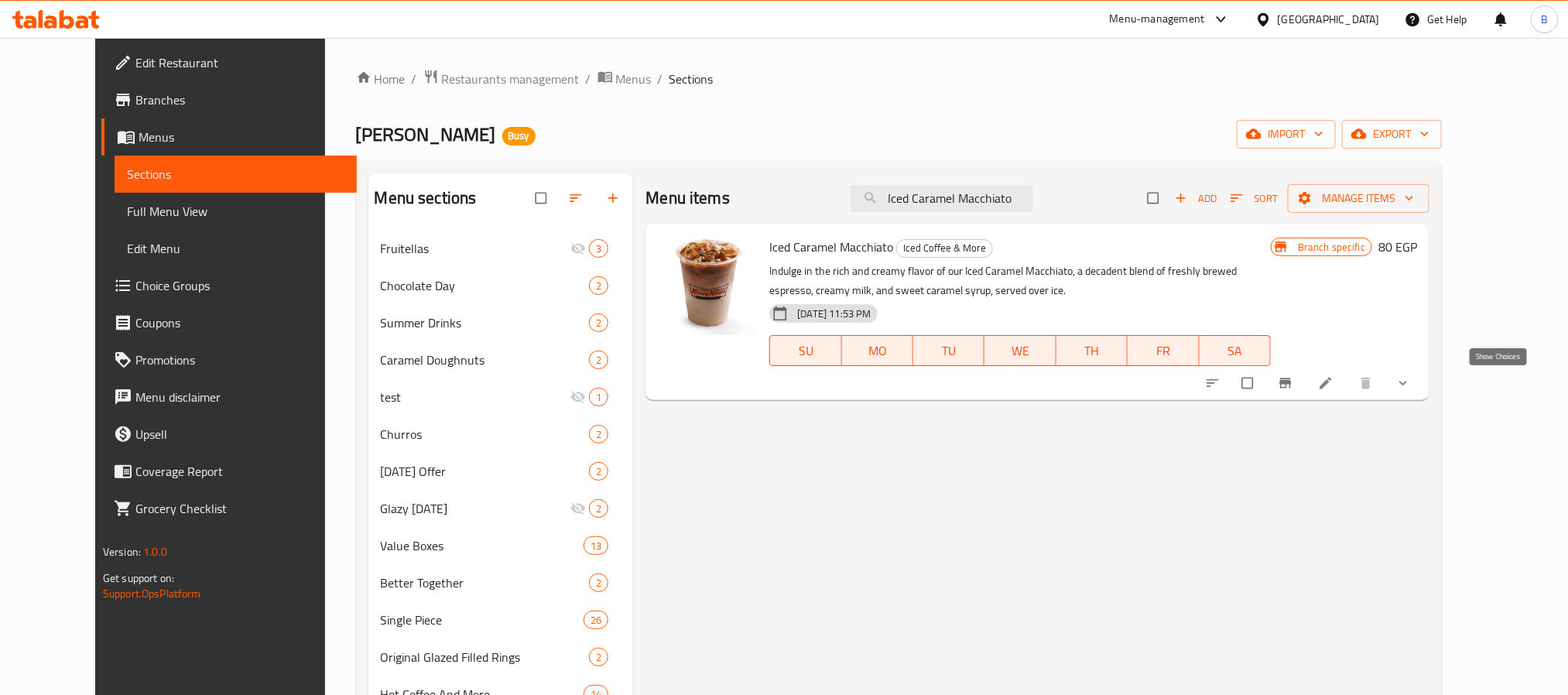
click at [1411, 390] on icon "show more" at bounding box center [1402, 383] width 16 height 16
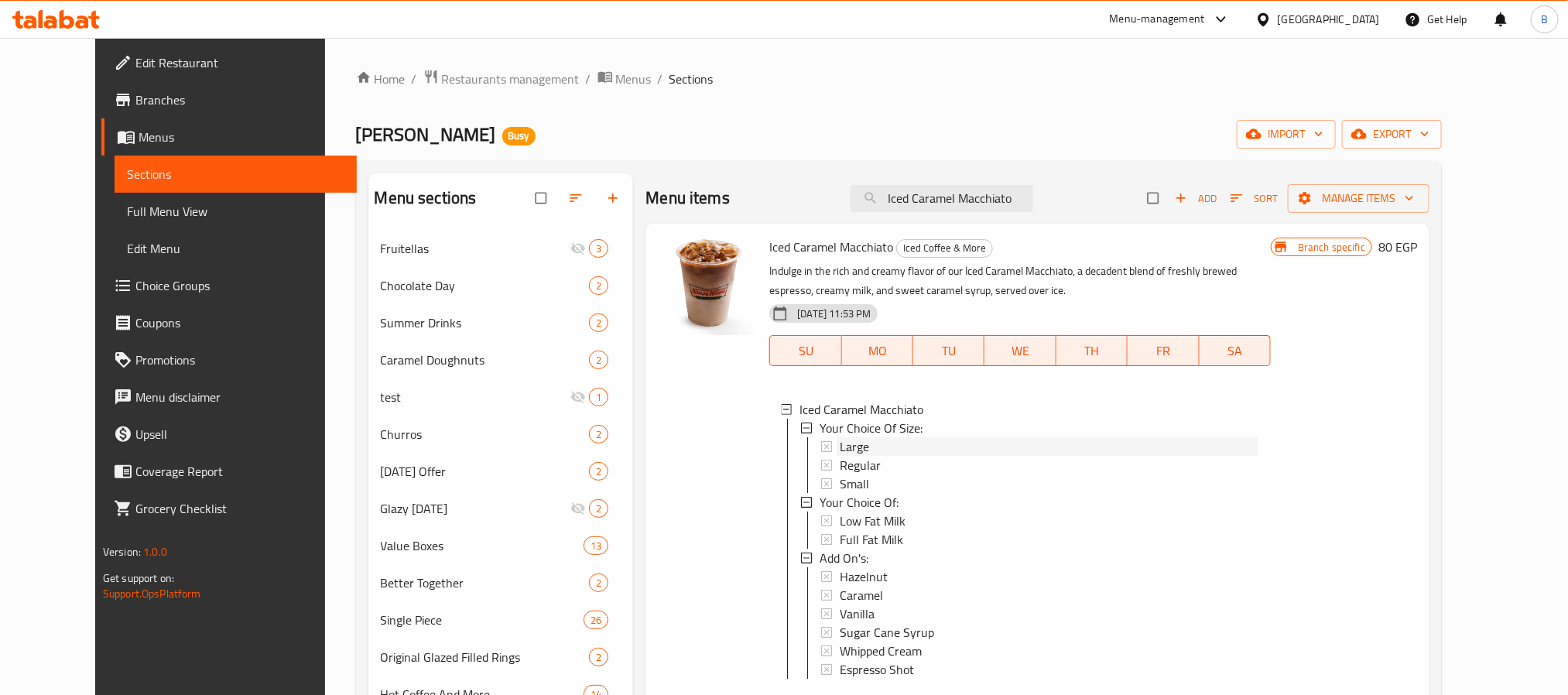
click at [850, 448] on div "Large" at bounding box center [1049, 446] width 418 height 18
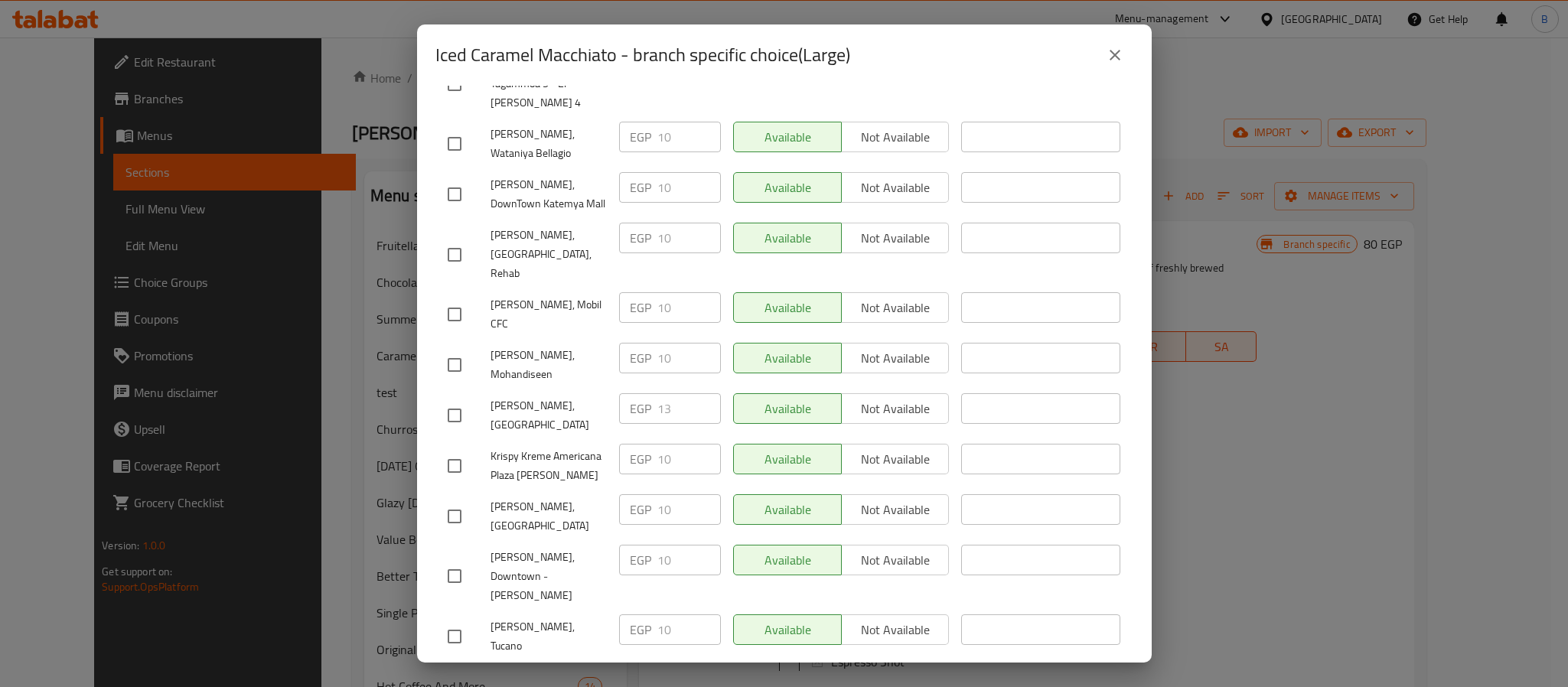
click at [1121, 58] on icon "close" at bounding box center [1115, 55] width 18 height 18
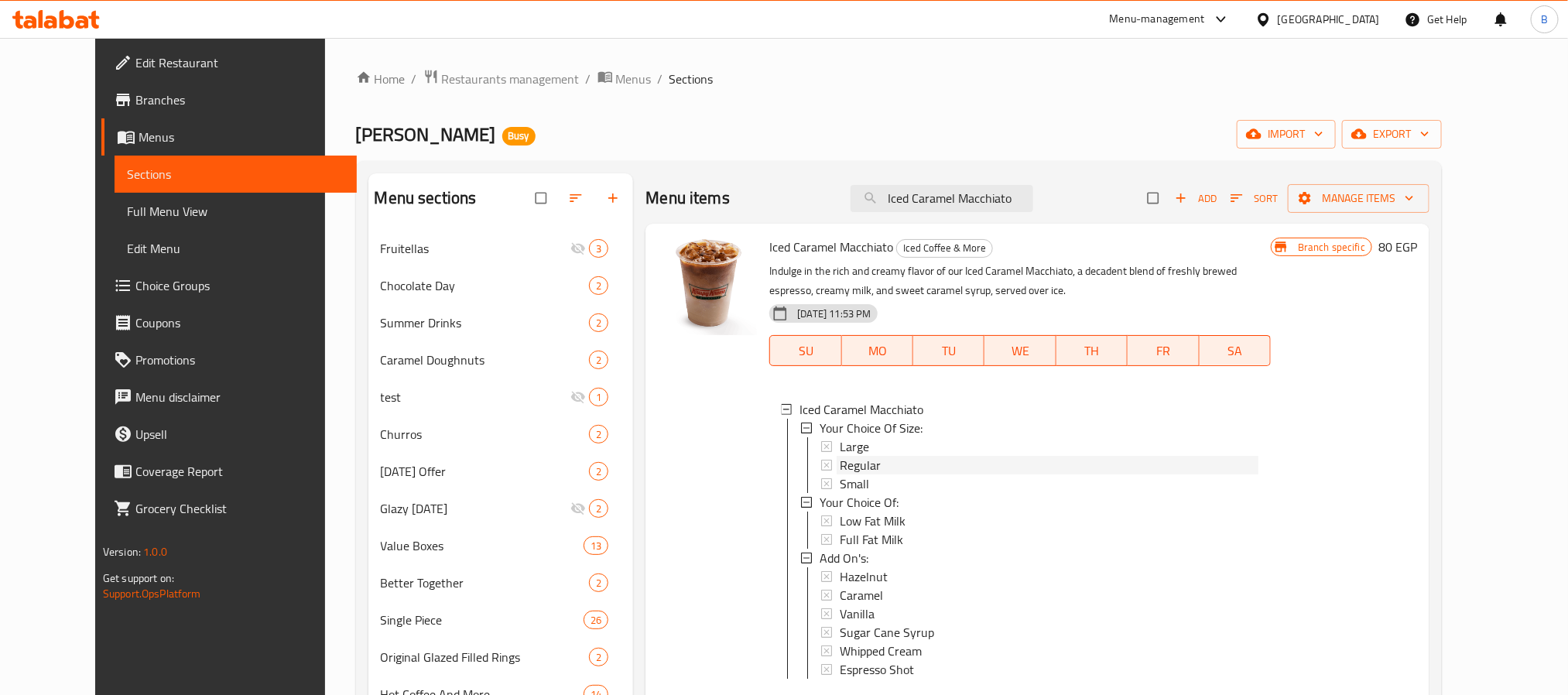
click at [852, 469] on span "Regular" at bounding box center [860, 465] width 41 height 18
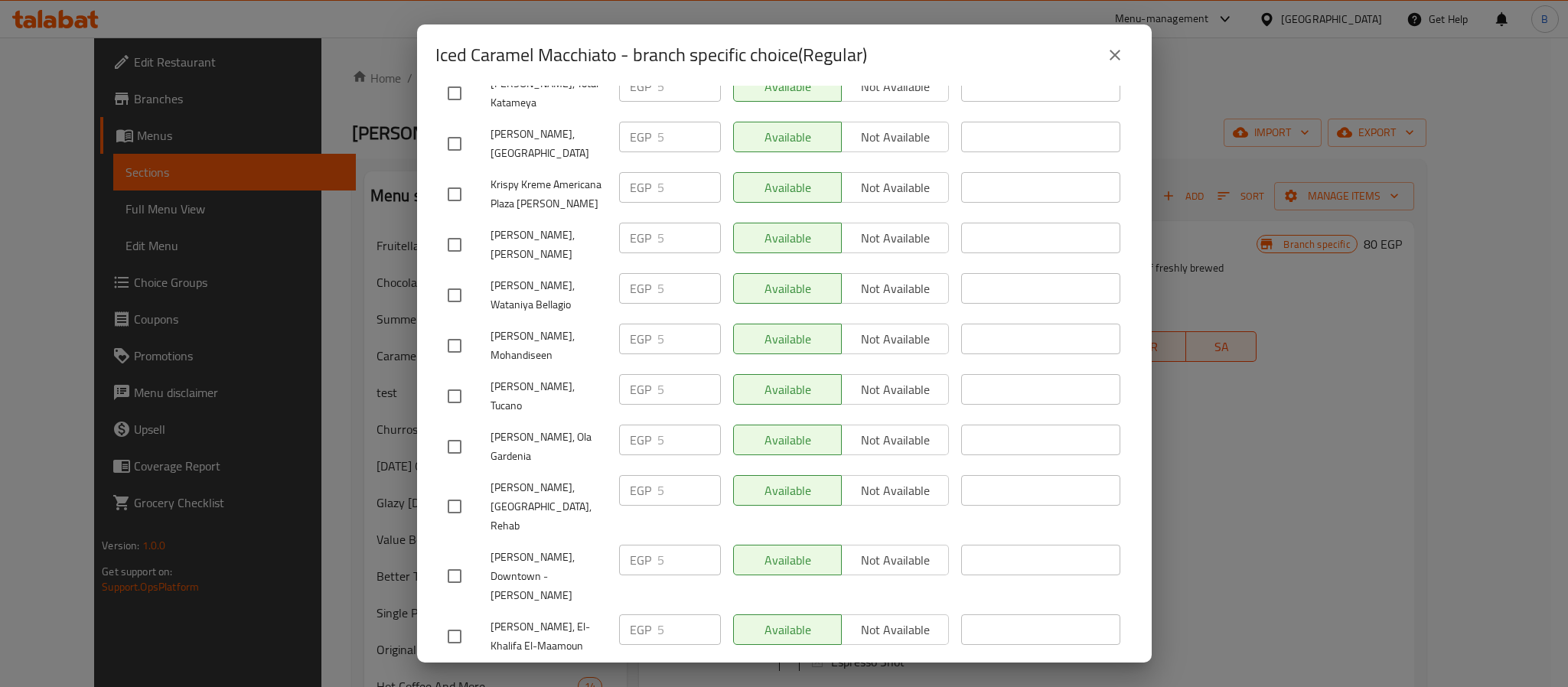
click at [1114, 56] on icon "close" at bounding box center [1115, 55] width 18 height 18
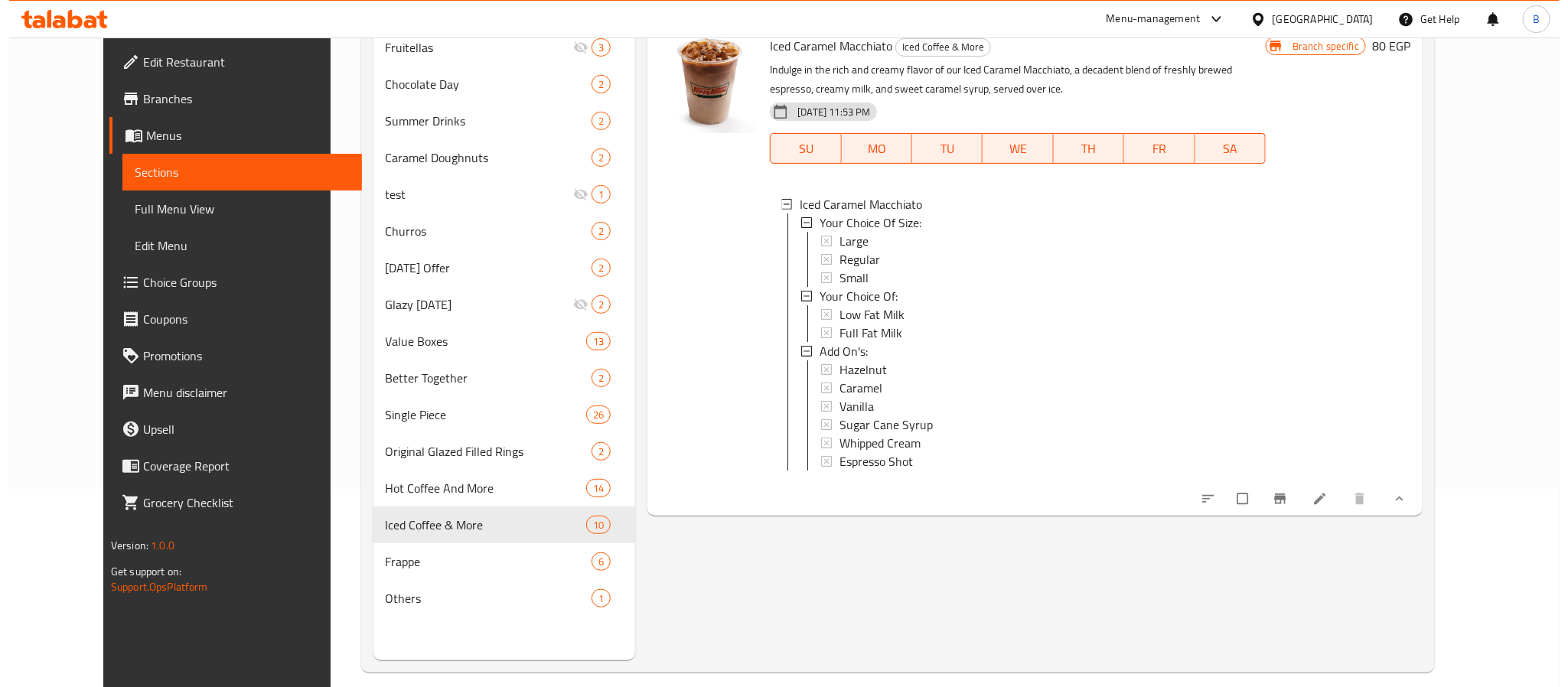
scroll to position [215, 0]
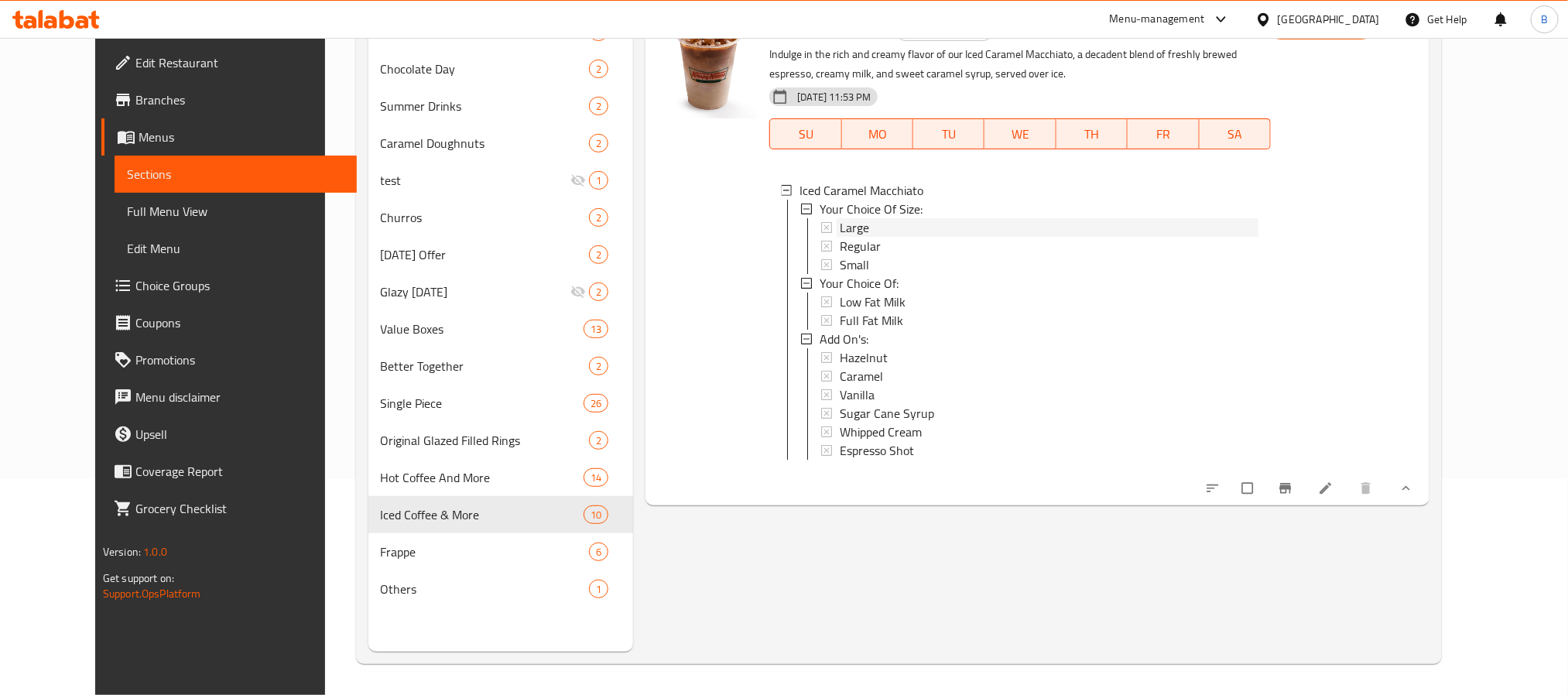
click at [850, 227] on div "Large" at bounding box center [1049, 227] width 418 height 18
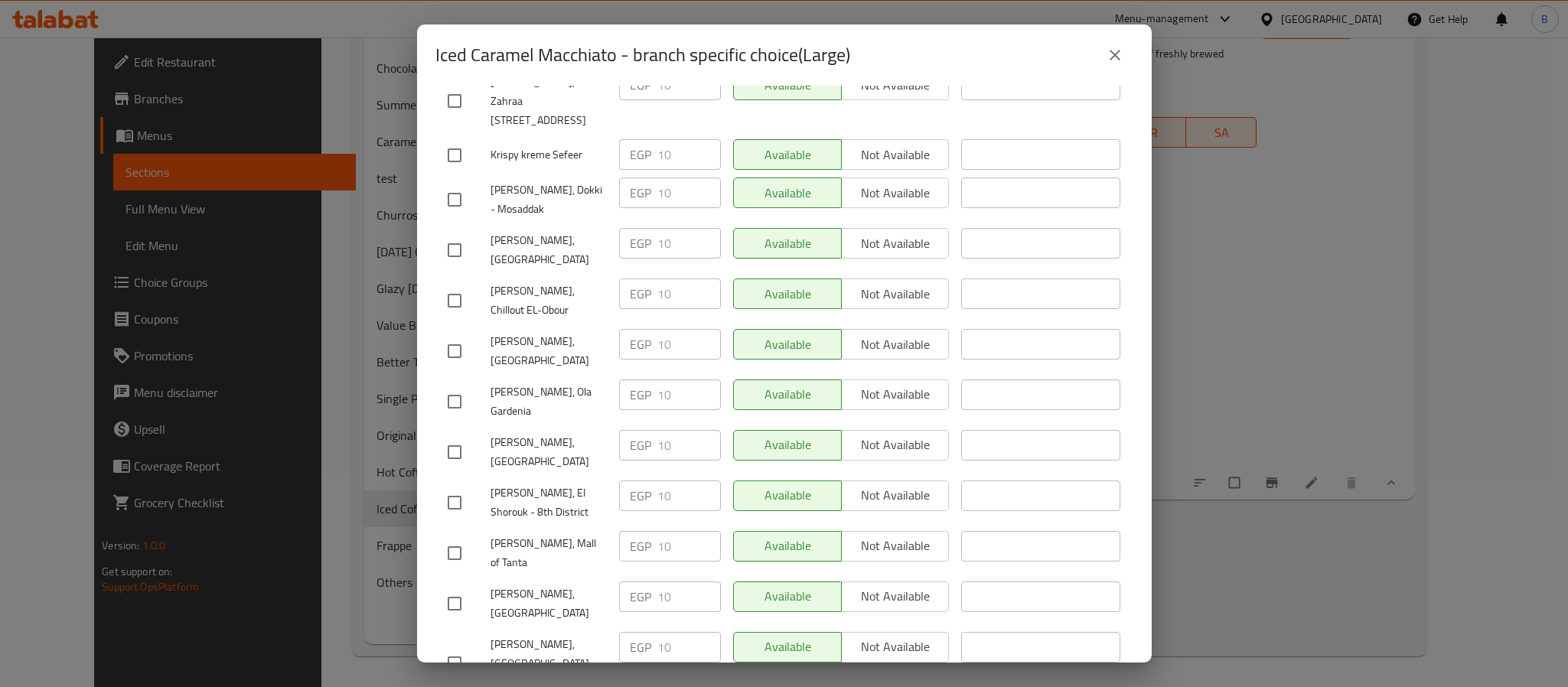
scroll to position [1148, 0]
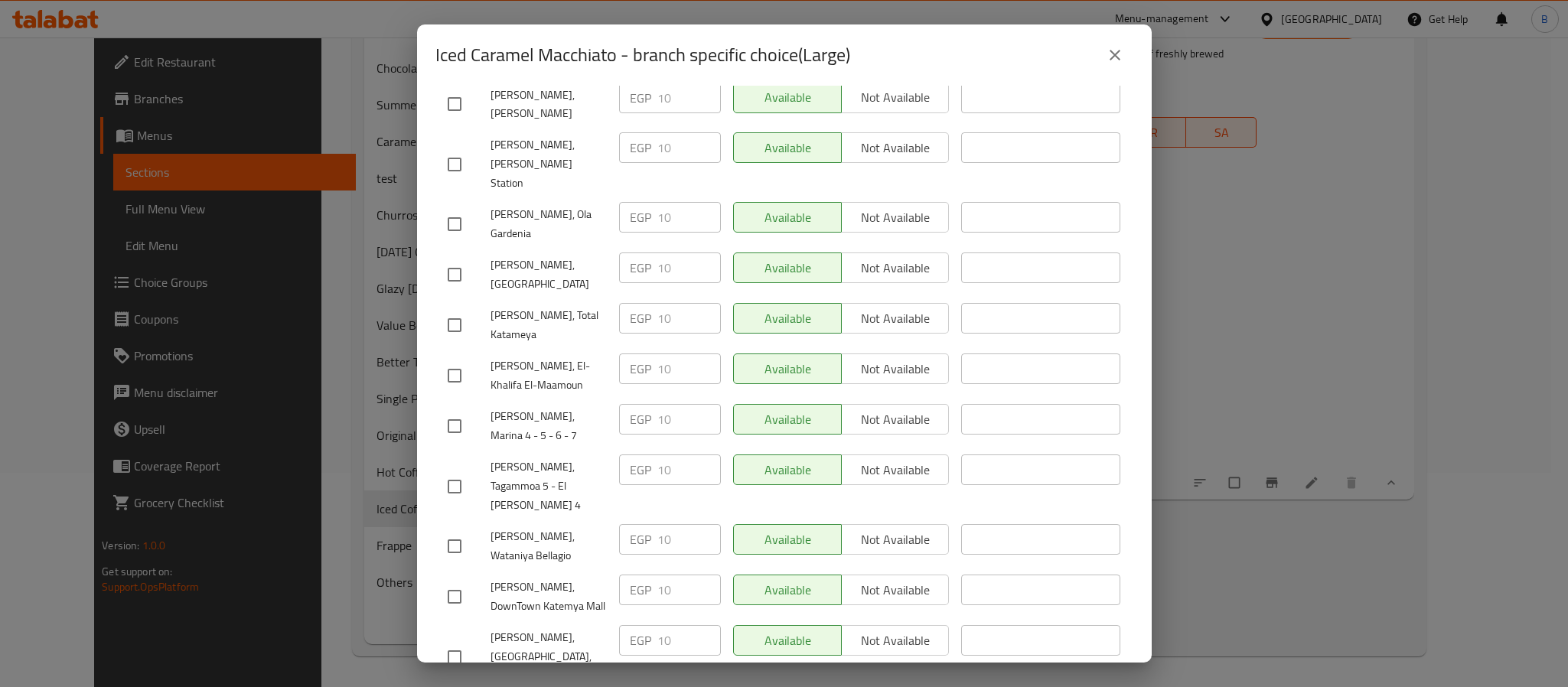
click at [1119, 54] on icon "close" at bounding box center [1115, 55] width 18 height 18
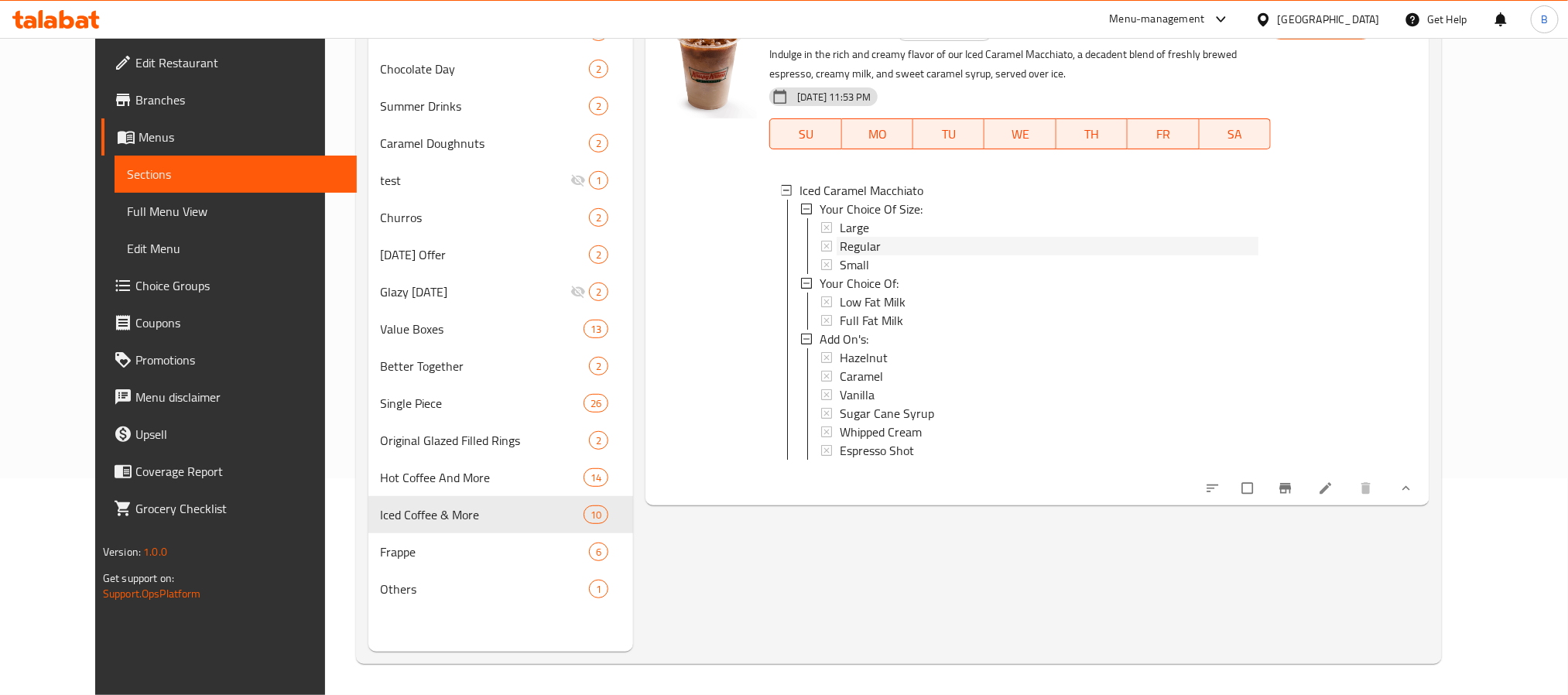
click at [850, 249] on span "Regular" at bounding box center [860, 246] width 41 height 18
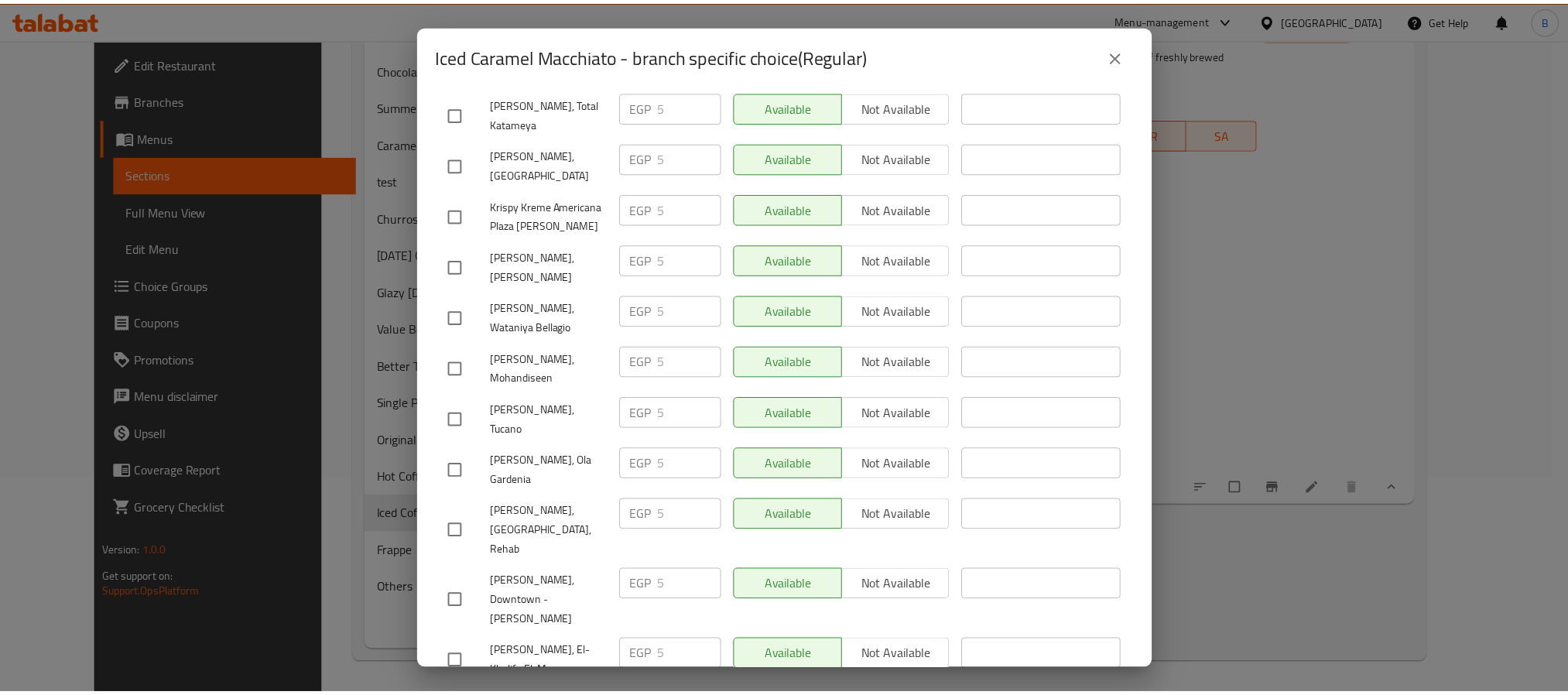
scroll to position [1569, 0]
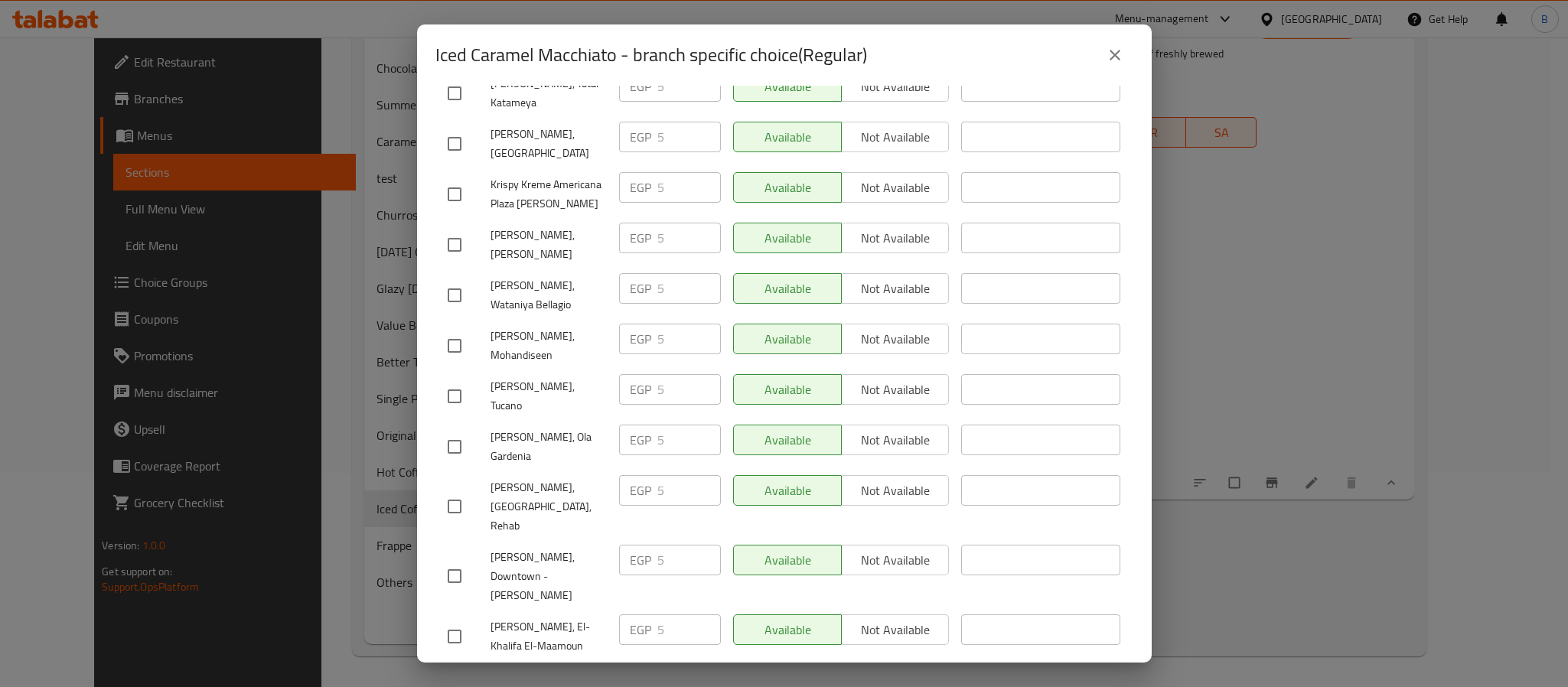
click at [1120, 44] on button "close" at bounding box center [1115, 55] width 36 height 36
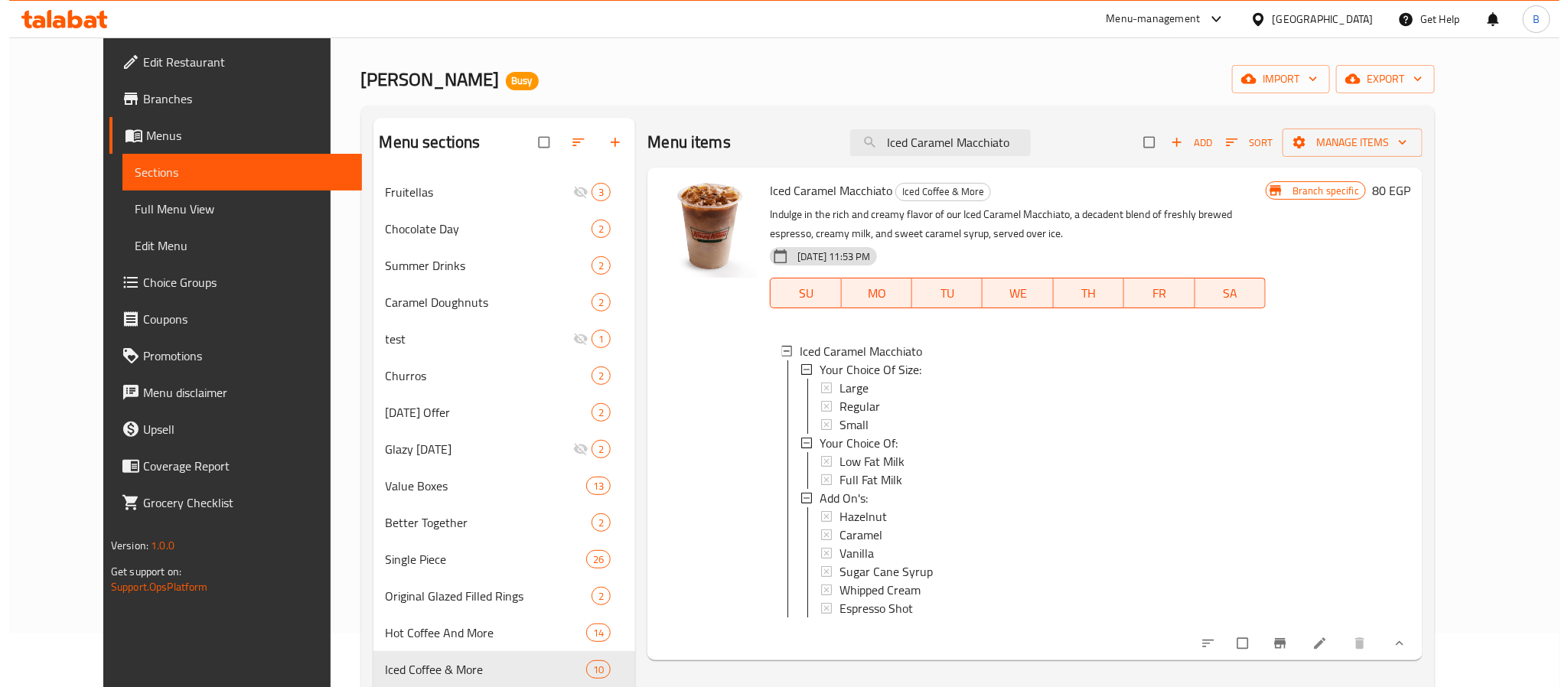
scroll to position [0, 0]
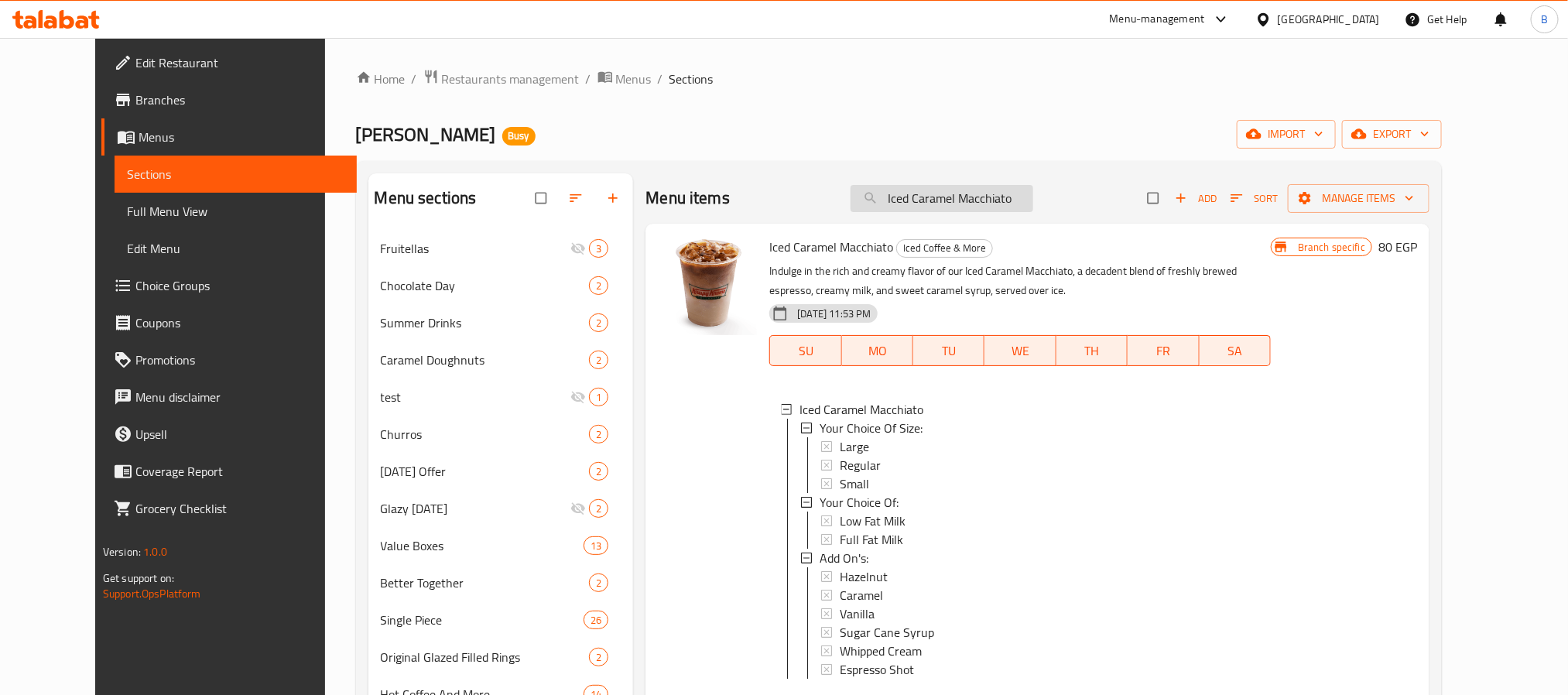
click at [973, 207] on input "Iced Caramel Macchiato" at bounding box center [941, 198] width 182 height 27
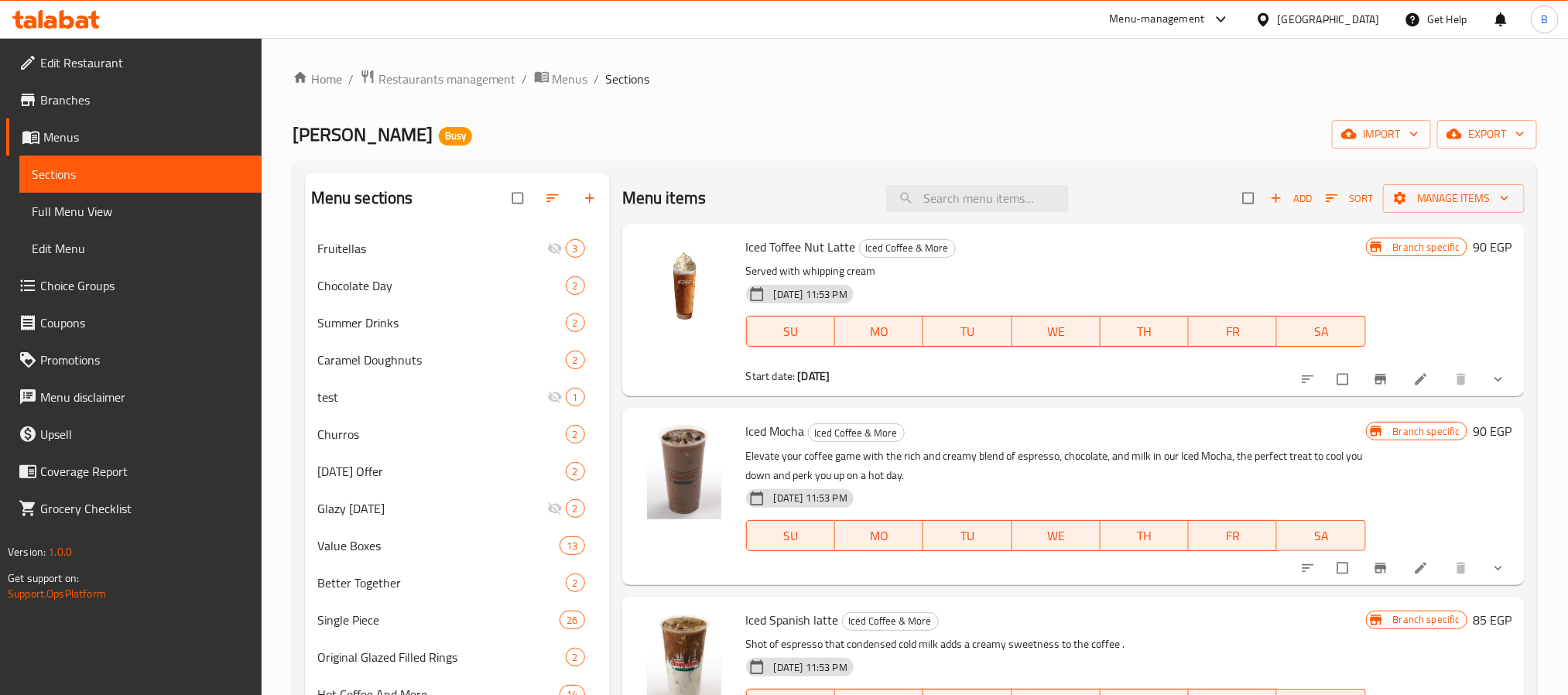
paste input "Iced Latte"
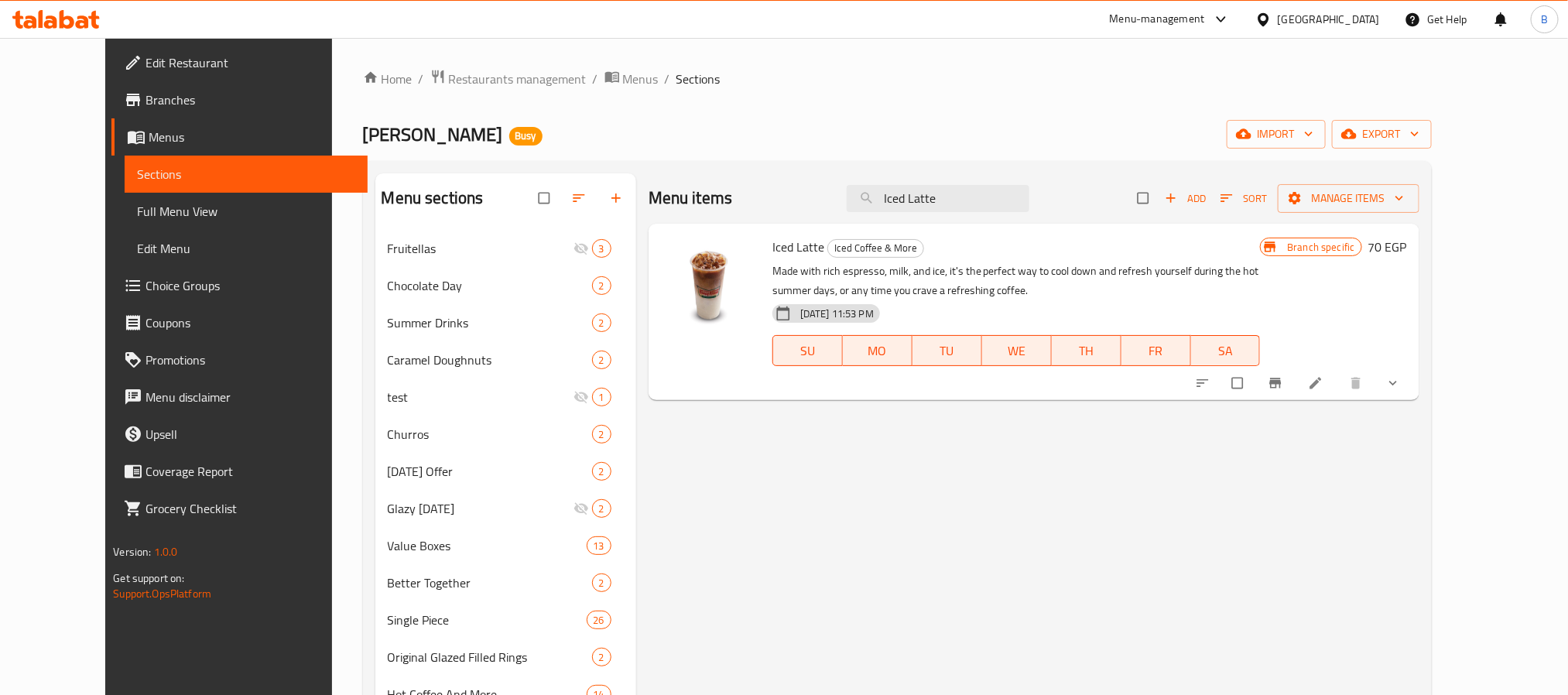
click at [1296, 388] on button "Branch-specific-item" at bounding box center [1277, 383] width 37 height 34
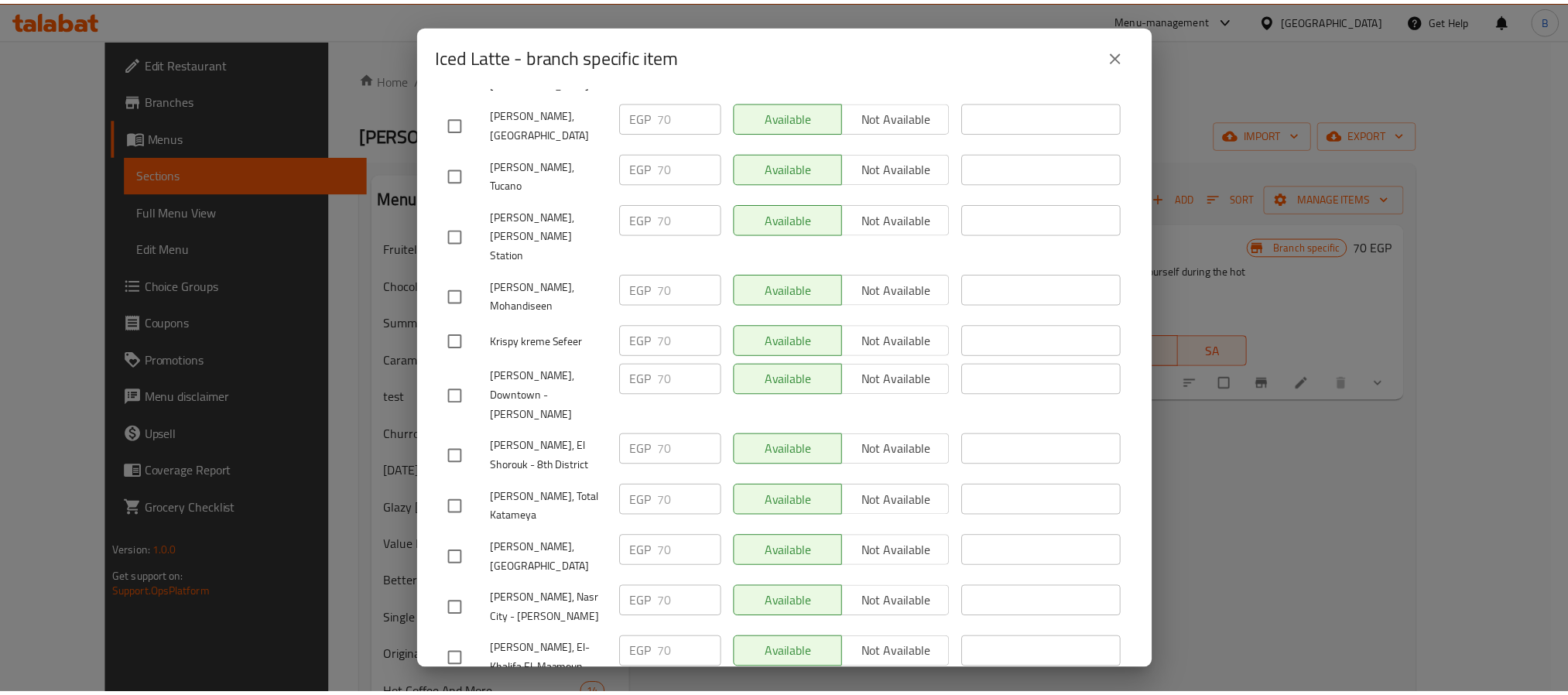
scroll to position [1569, 0]
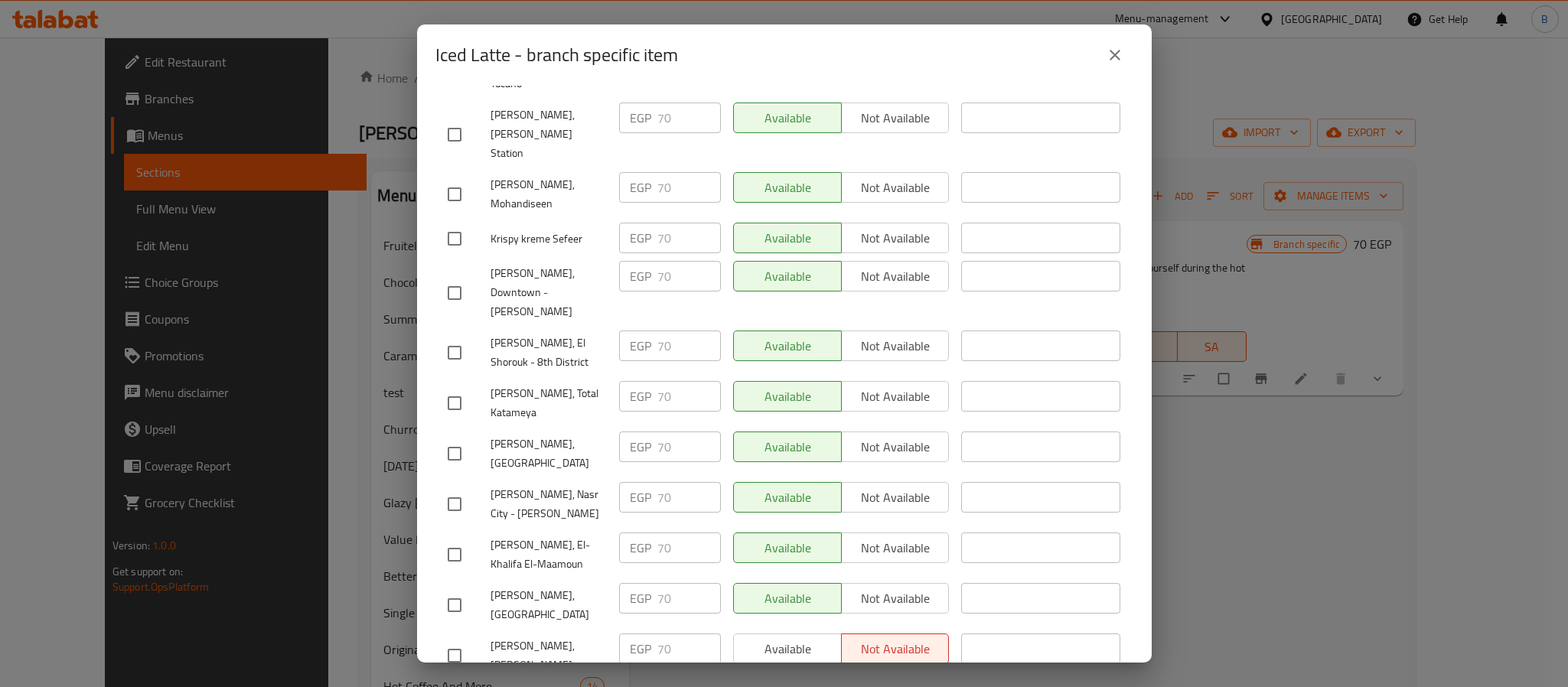
click at [1117, 66] on button "close" at bounding box center [1115, 55] width 36 height 36
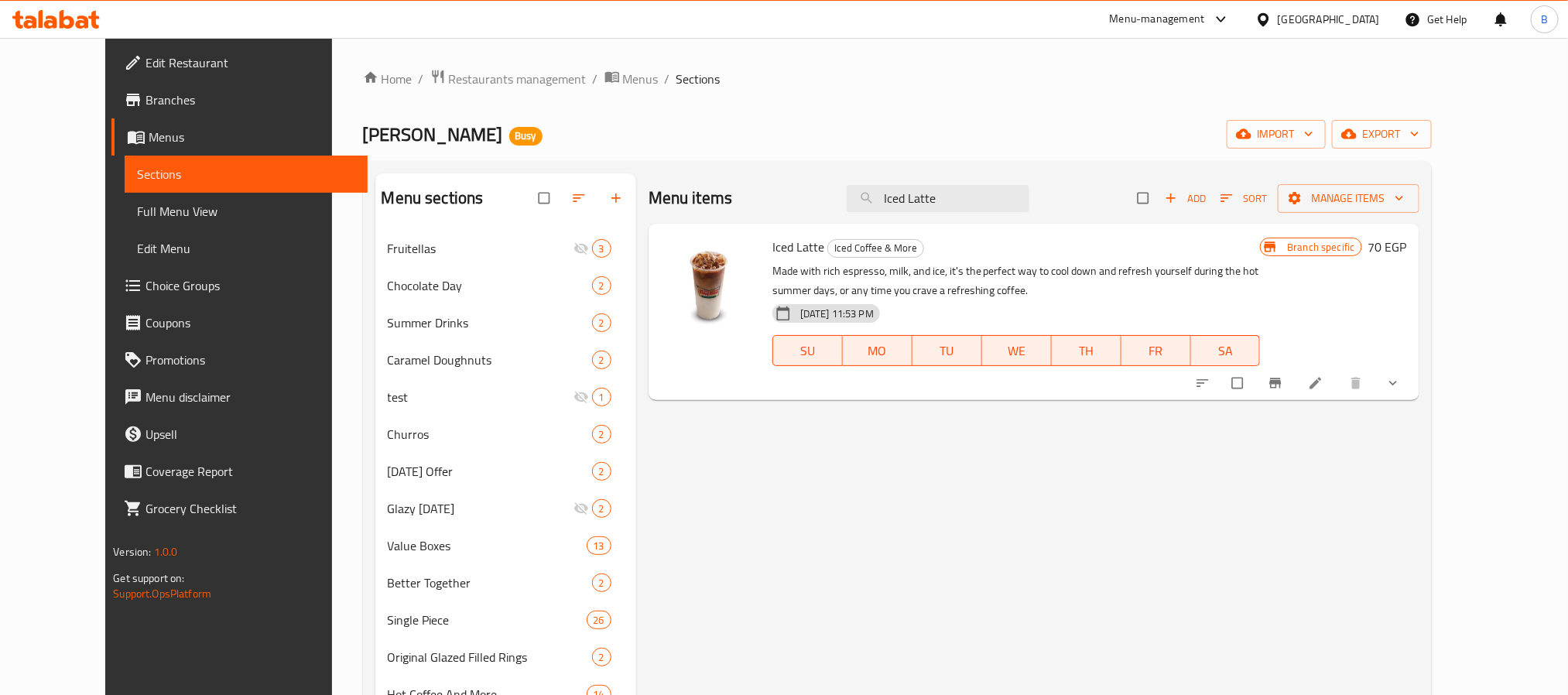
click at [1413, 392] on button "show more" at bounding box center [1394, 383] width 37 height 34
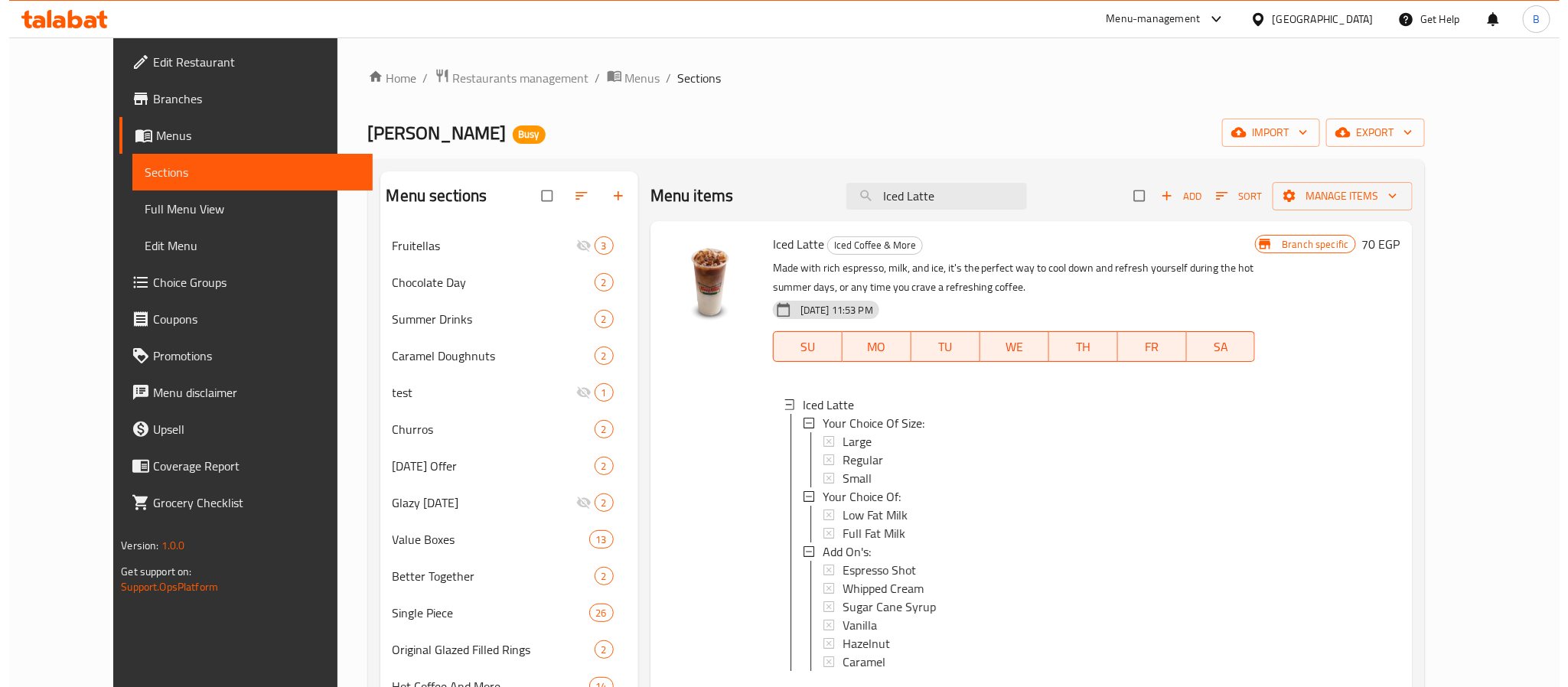
scroll to position [3, 0]
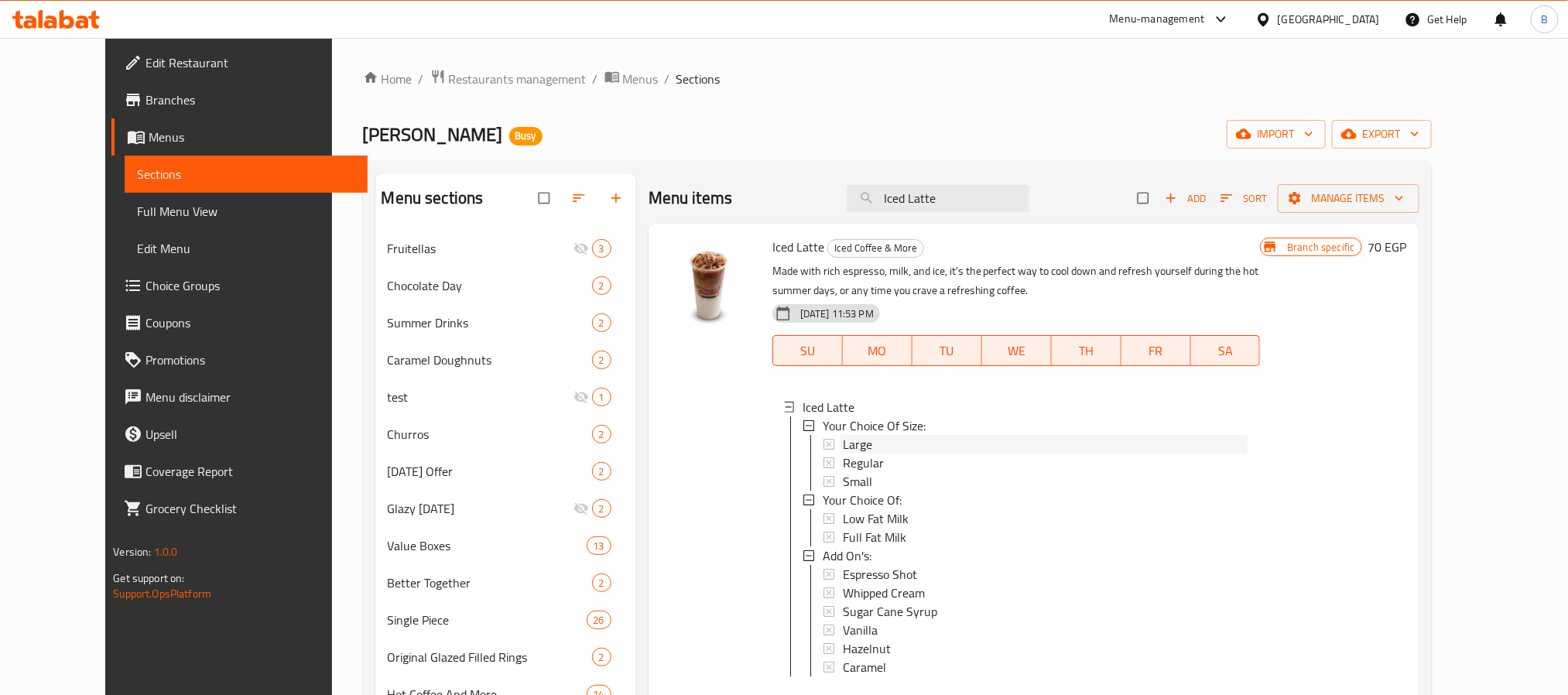
click at [848, 441] on div "Large" at bounding box center [1045, 445] width 406 height 18
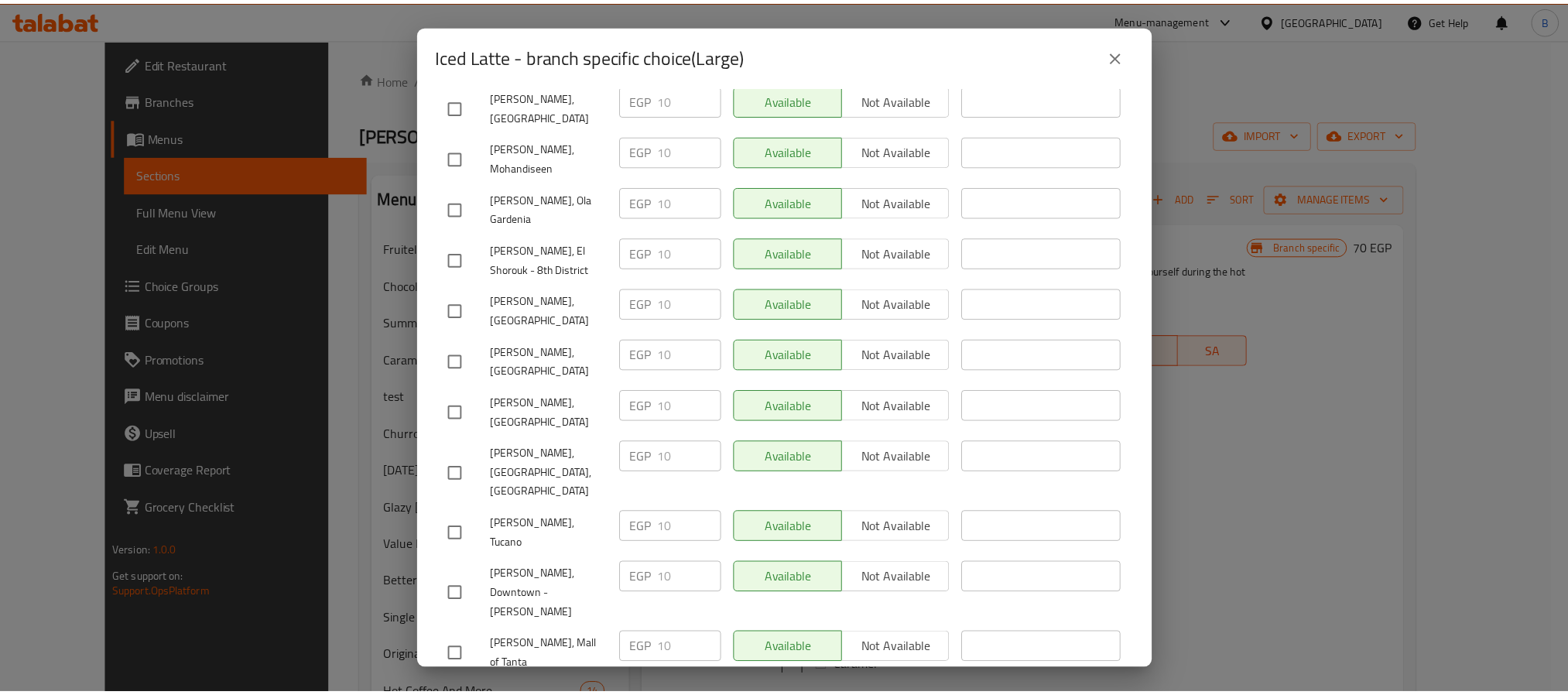
scroll to position [1569, 0]
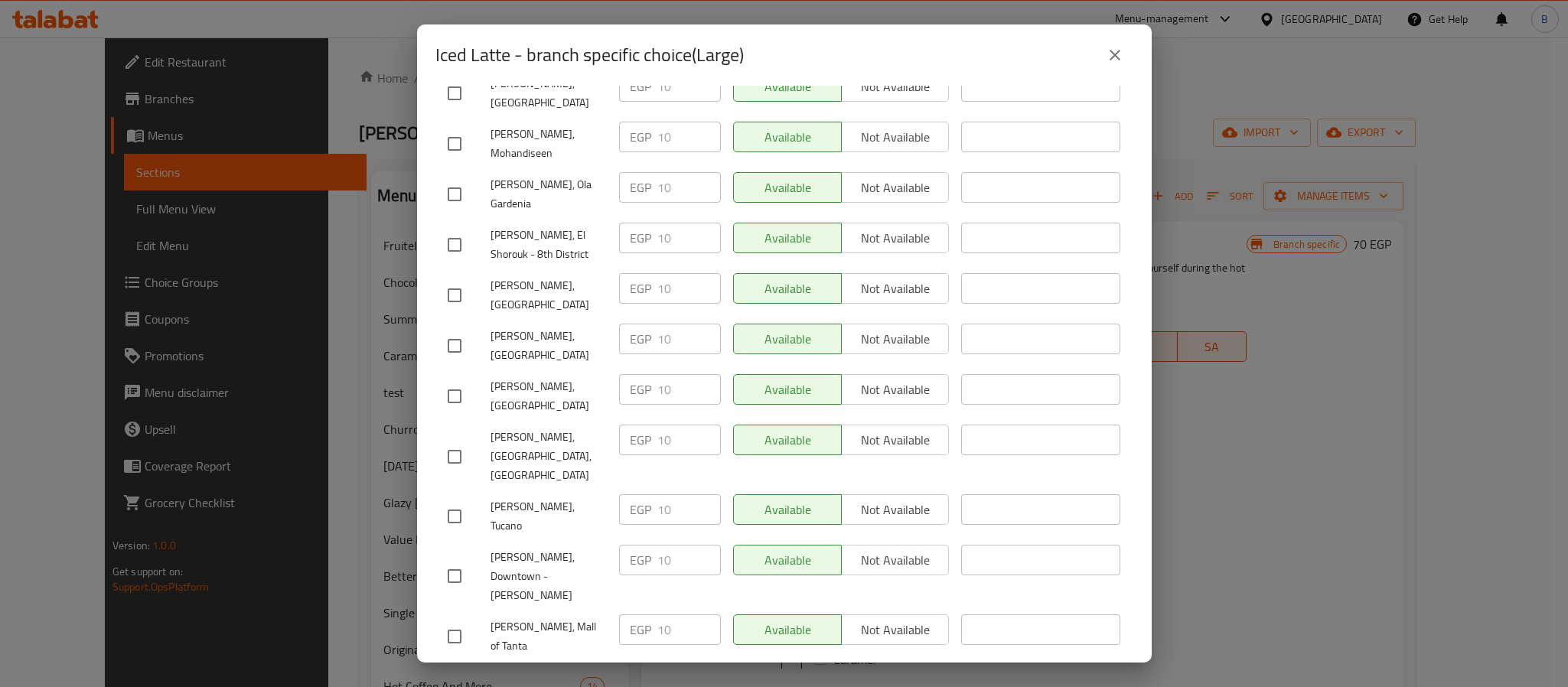
click at [1105, 51] on button "close" at bounding box center [1115, 55] width 36 height 36
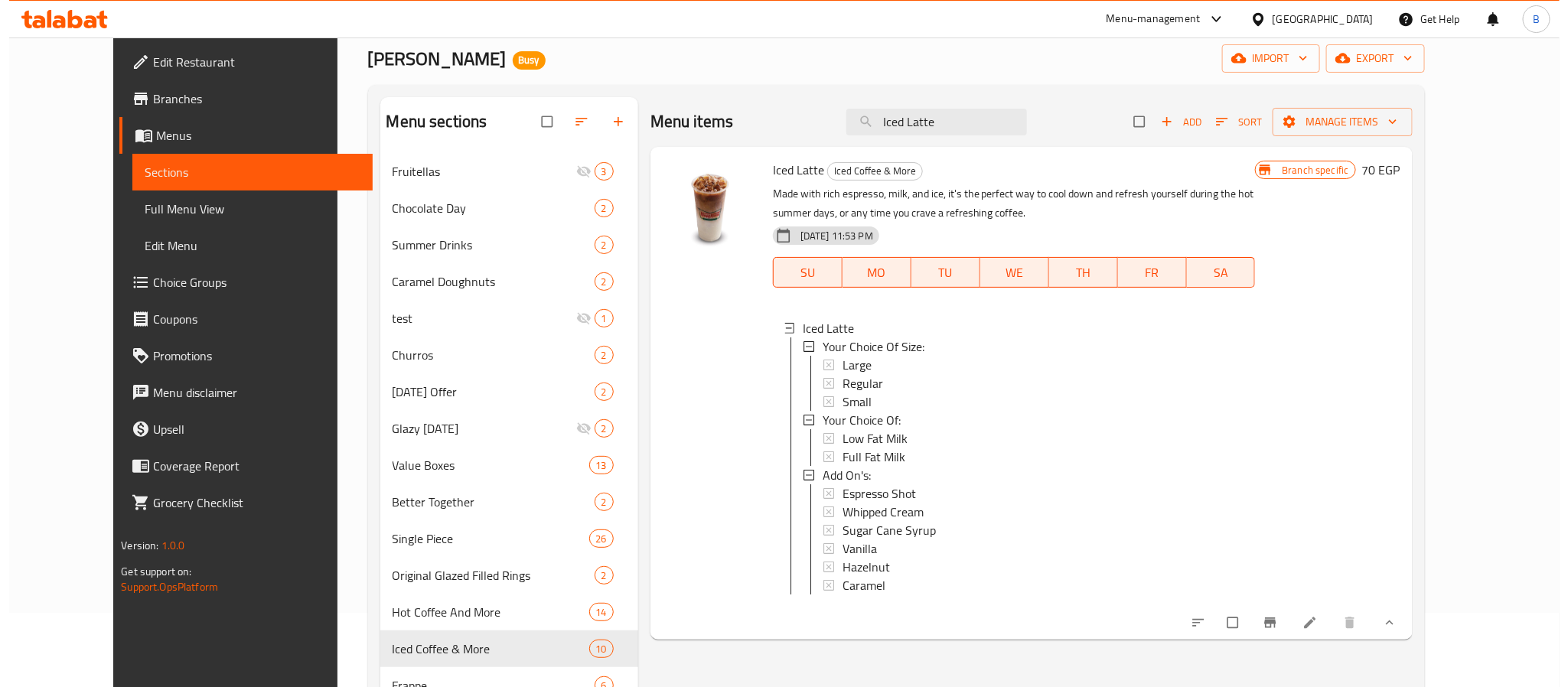
scroll to position [115, 0]
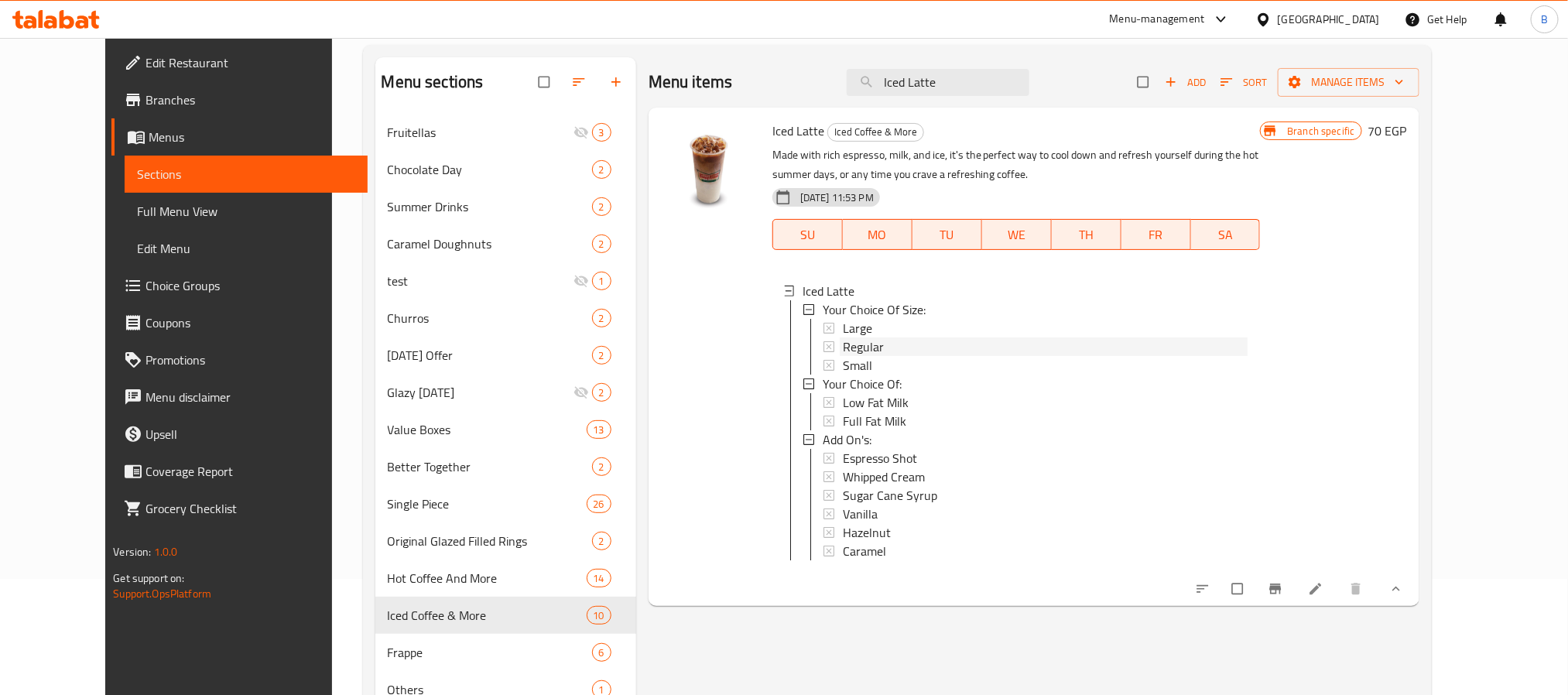
click at [864, 347] on div "Regular" at bounding box center [1045, 347] width 406 height 18
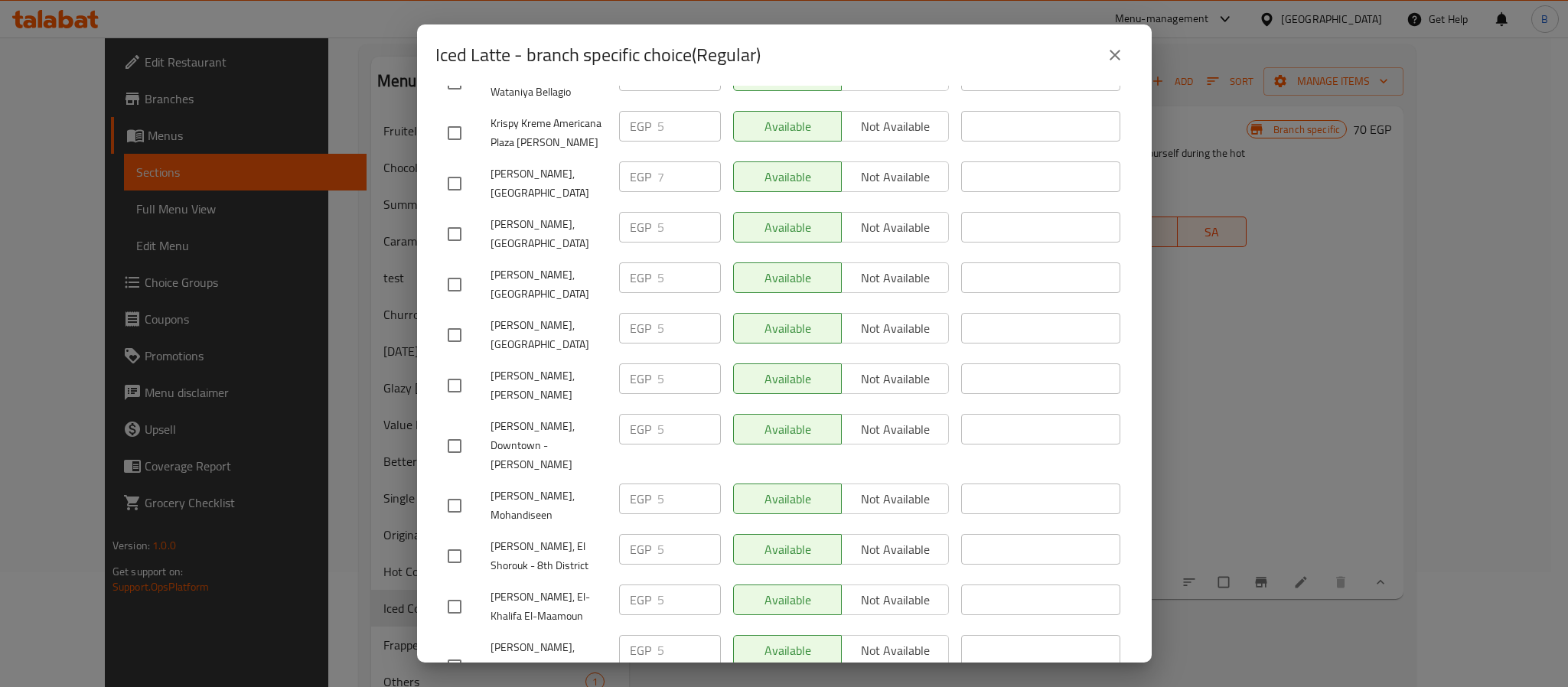
scroll to position [1551, 0]
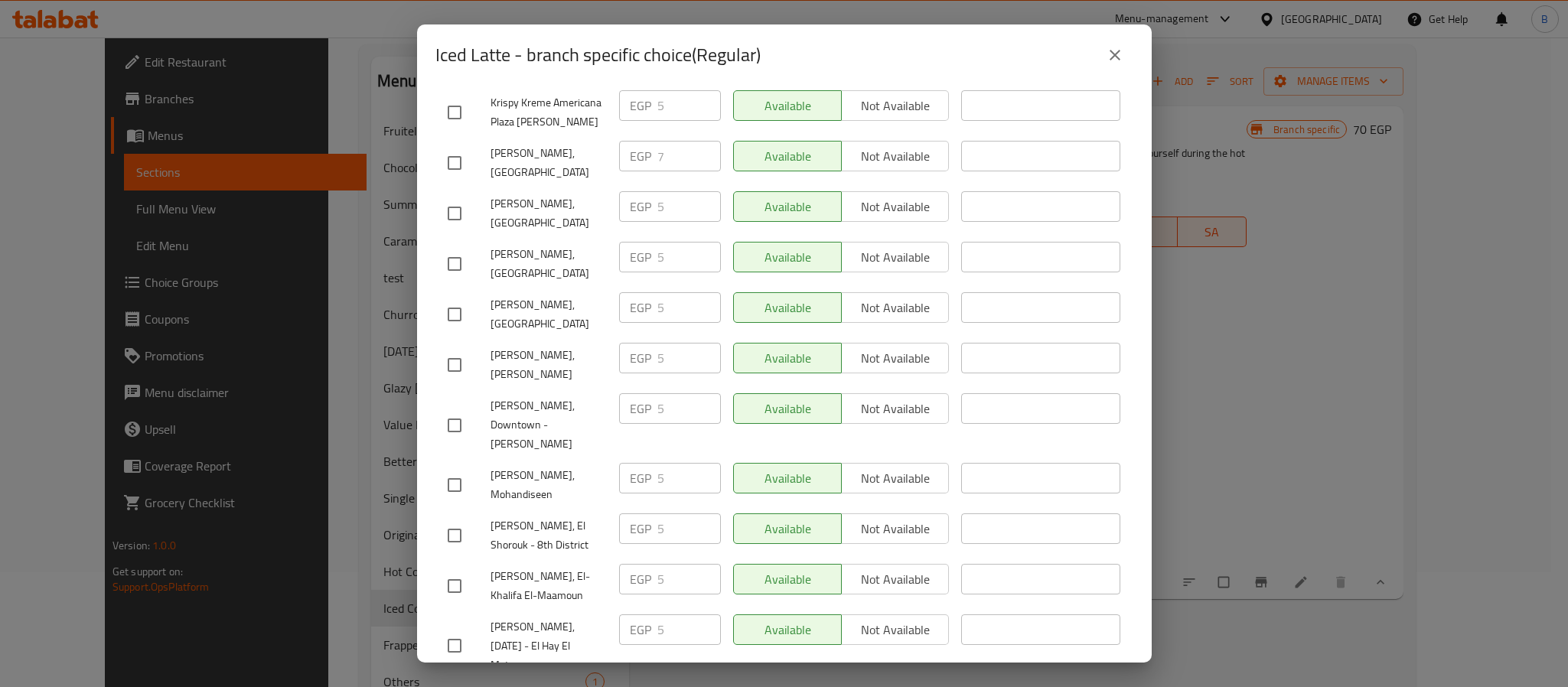
click at [1108, 67] on button "close" at bounding box center [1115, 55] width 36 height 36
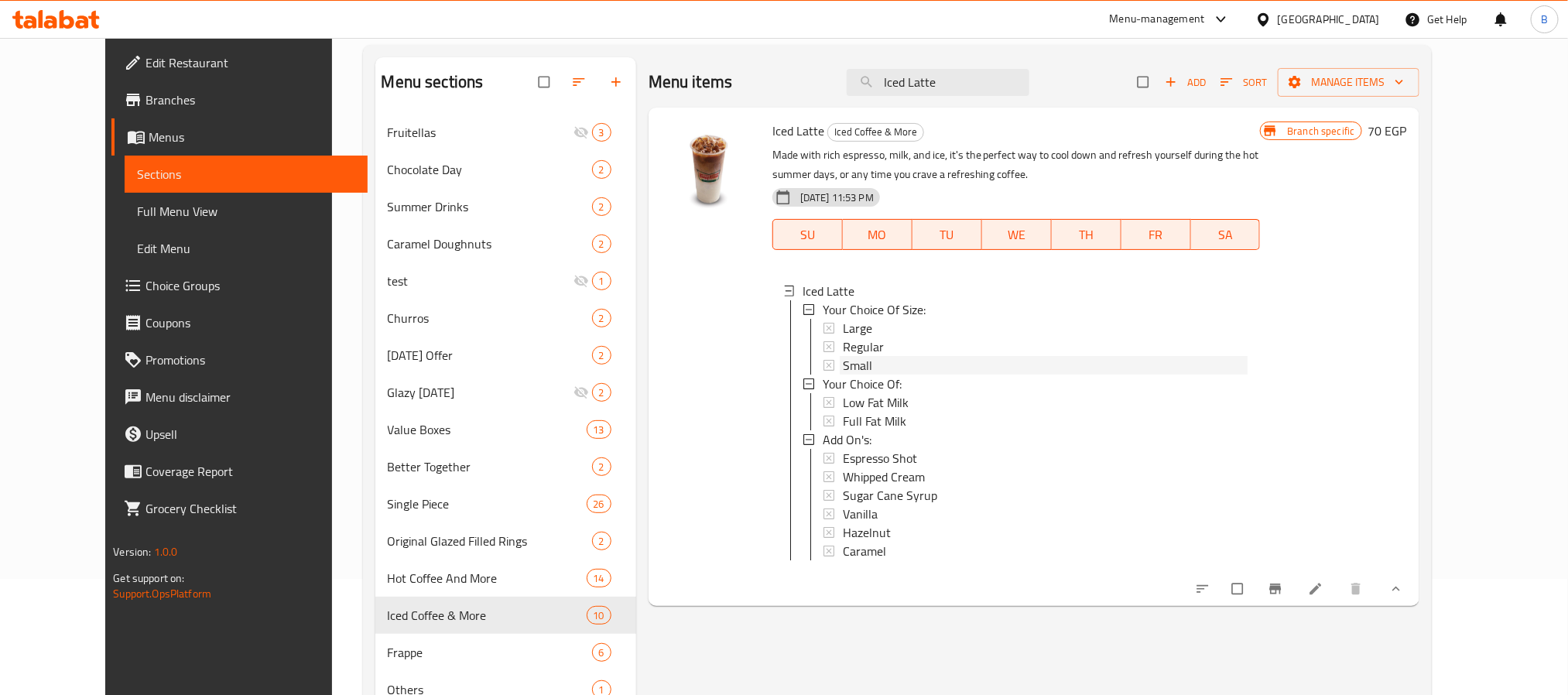
click at [844, 358] on span "Small" at bounding box center [858, 365] width 29 height 18
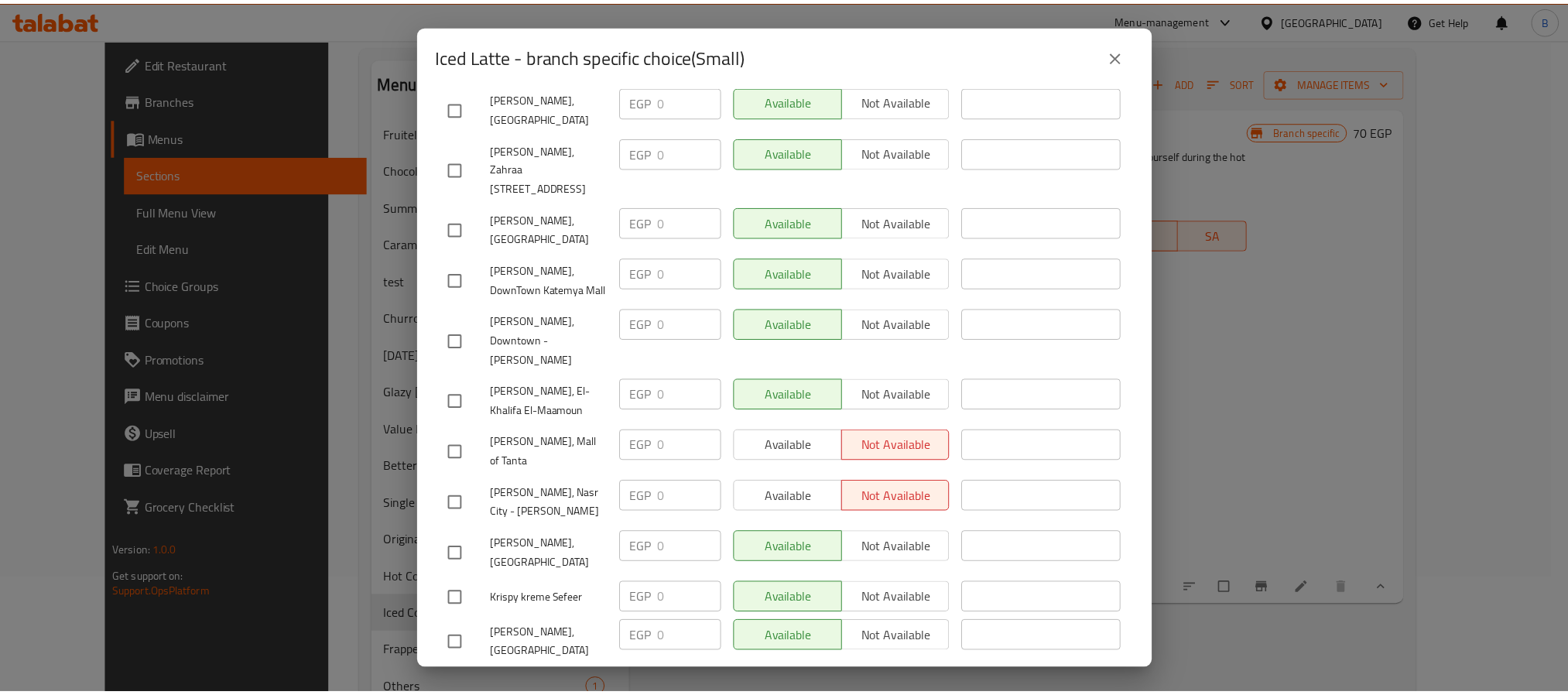
scroll to position [1162, 0]
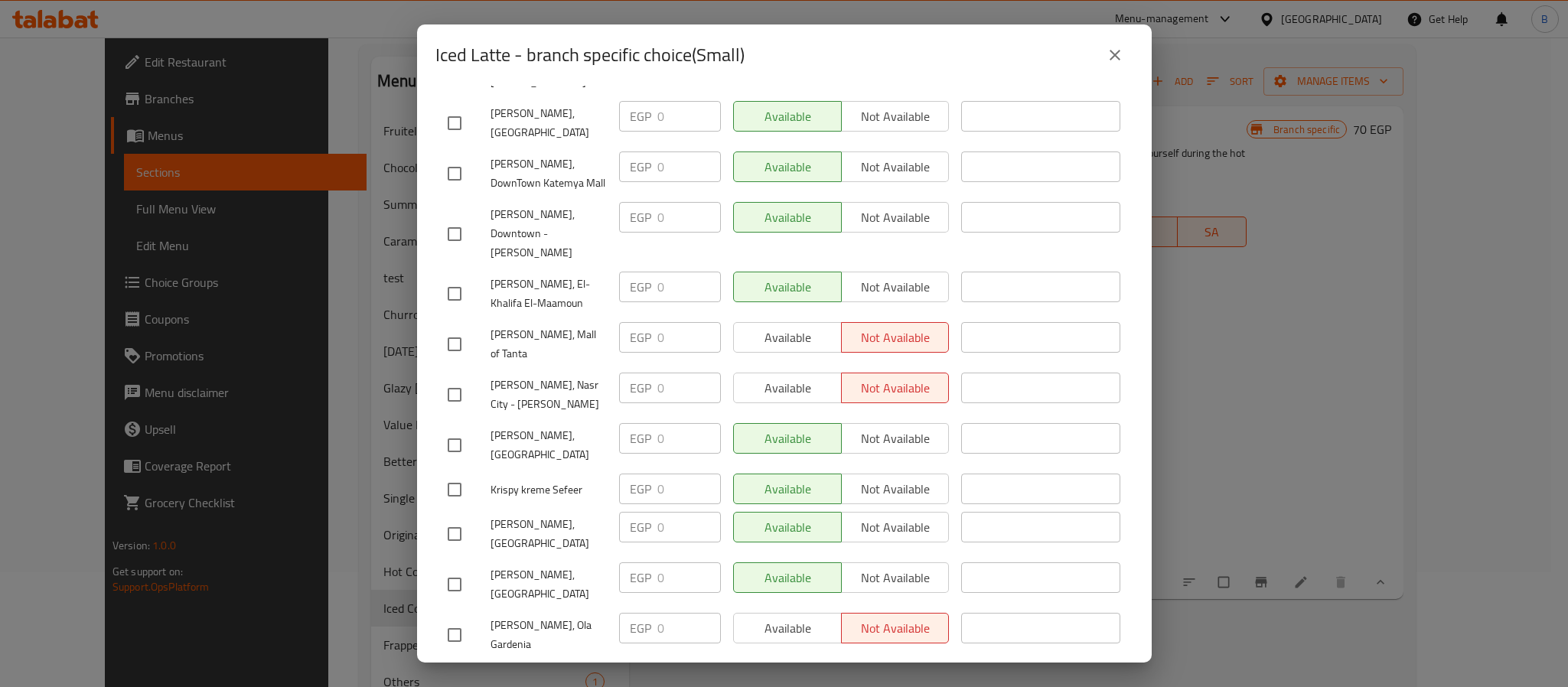
click at [1110, 63] on icon "close" at bounding box center [1115, 55] width 18 height 18
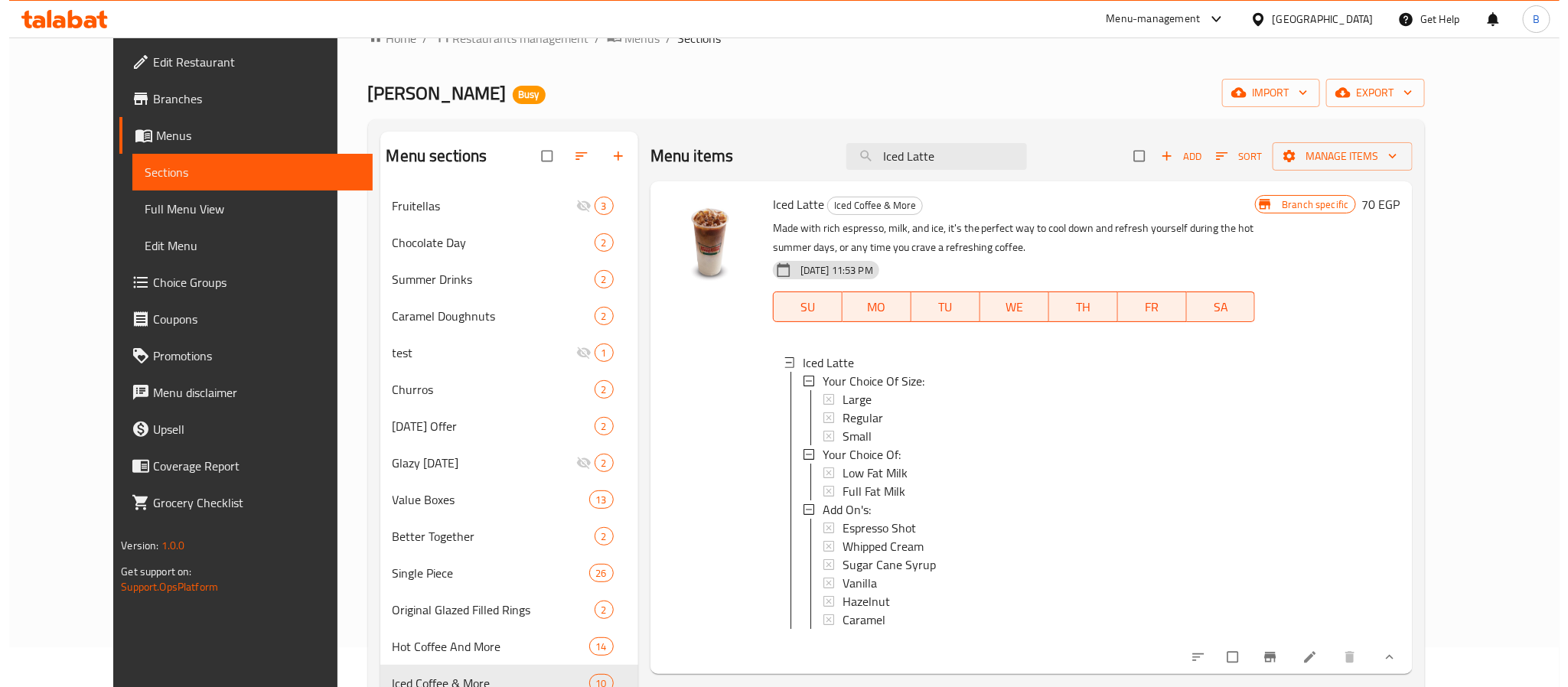
scroll to position [0, 0]
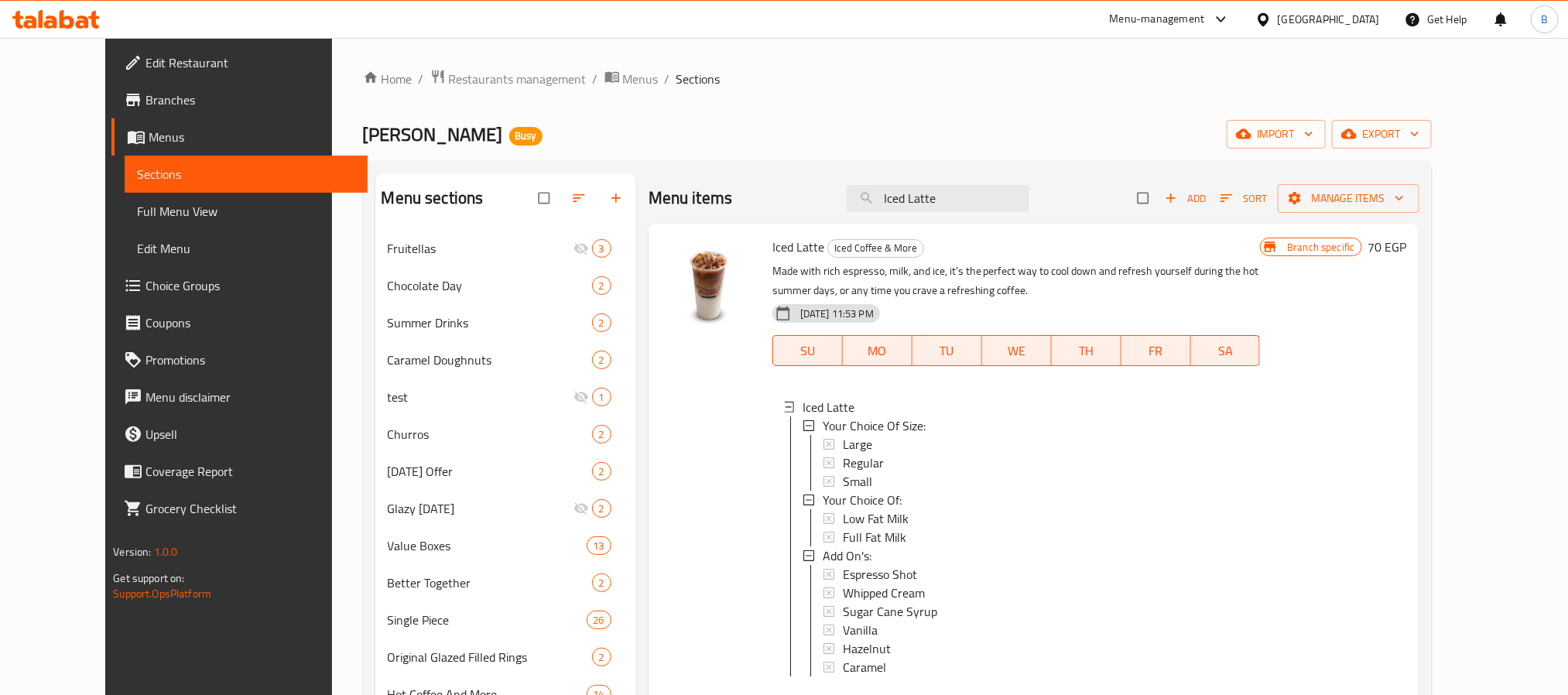
click at [991, 217] on div "Menu items Iced Latte Add Sort Manage items" at bounding box center [1034, 198] width 771 height 51
click at [996, 209] on input "Iced Latte" at bounding box center [938, 198] width 182 height 27
paste input "Americano"
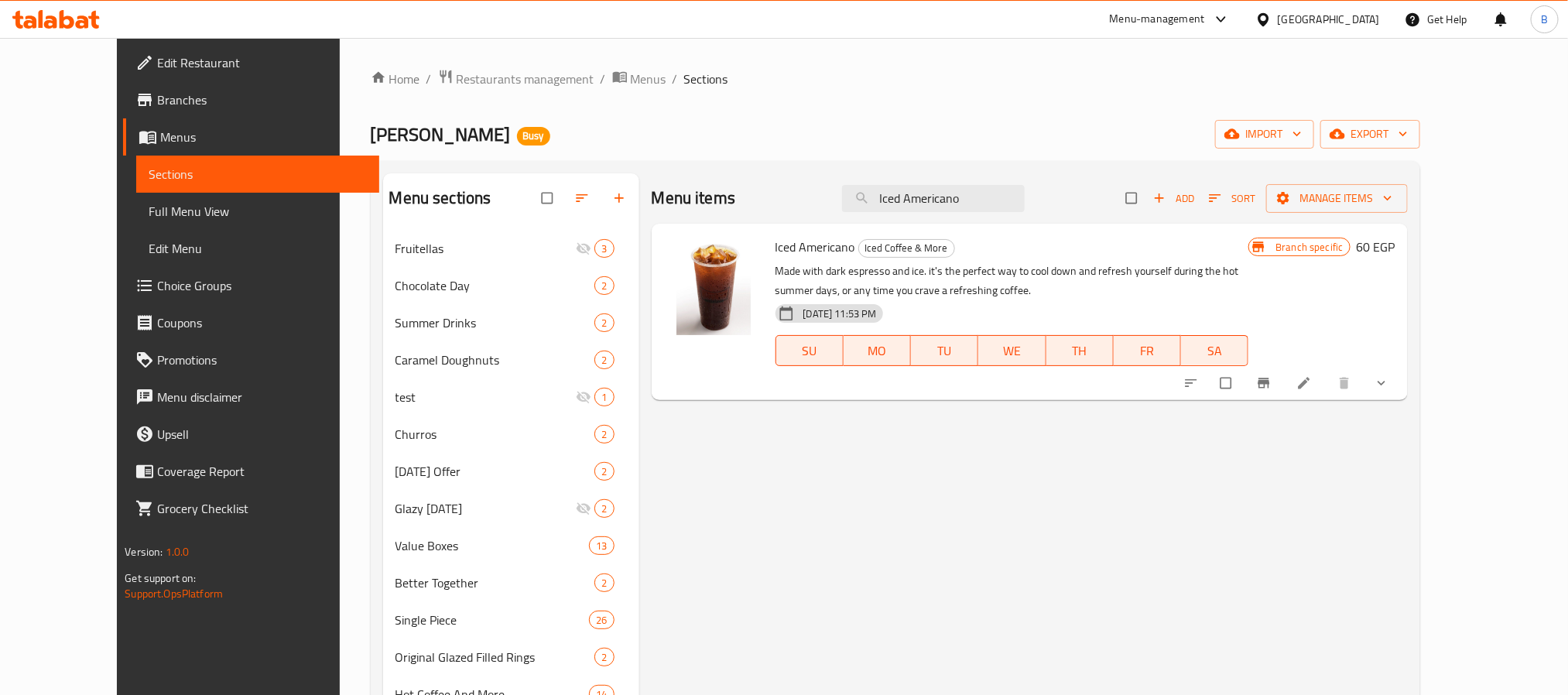
type input "Iced Americano"
click at [1284, 375] on button "Branch-specific-item" at bounding box center [1265, 383] width 37 height 34
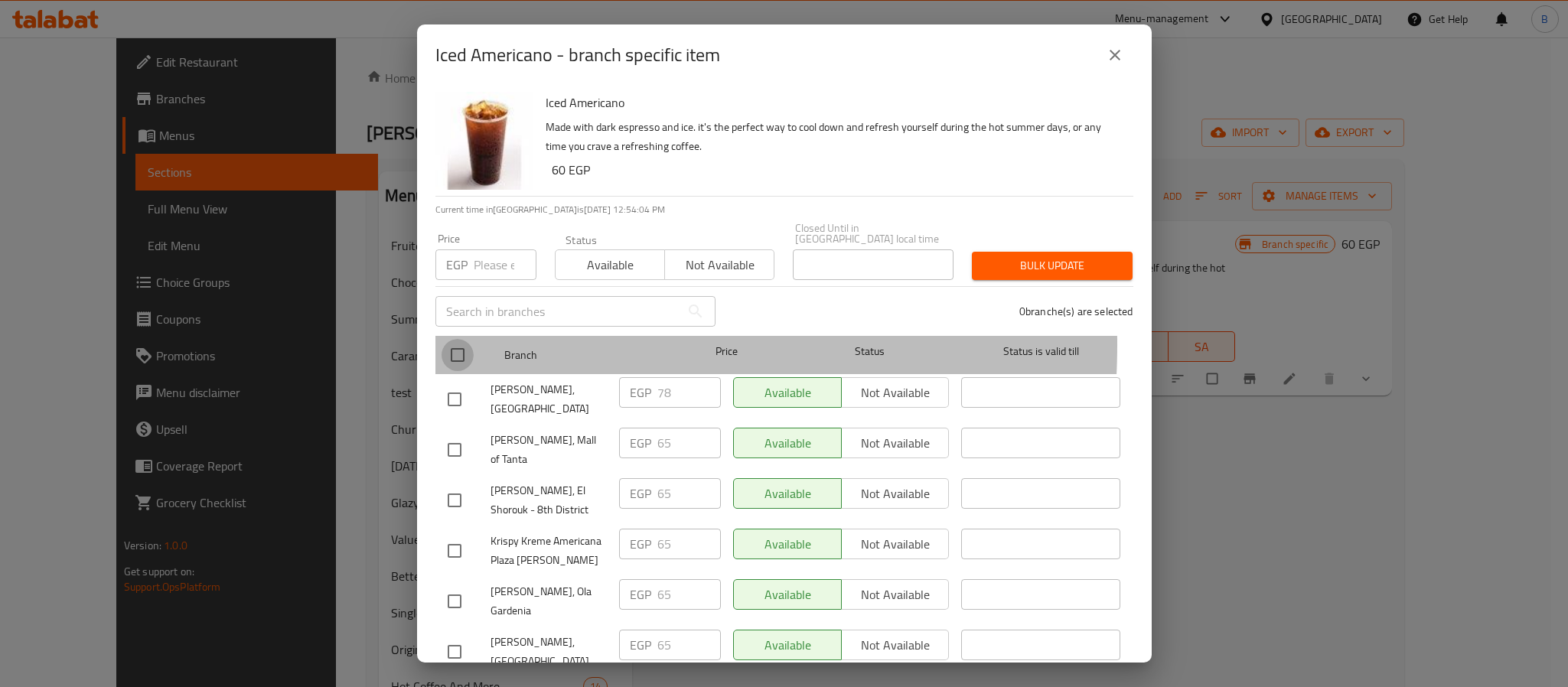
click at [462, 339] on input "checkbox" at bounding box center [457, 355] width 32 height 32
checkbox input "true"
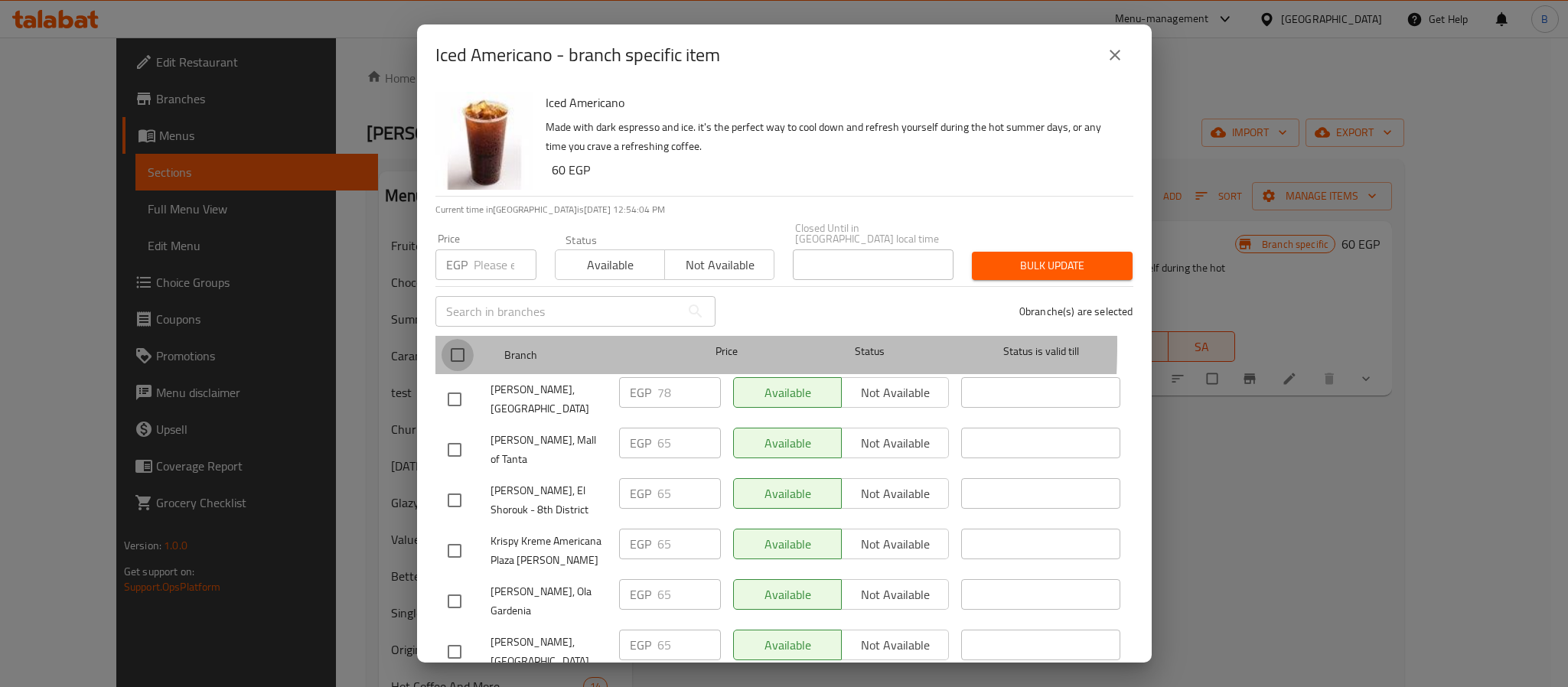
checkbox input "true"
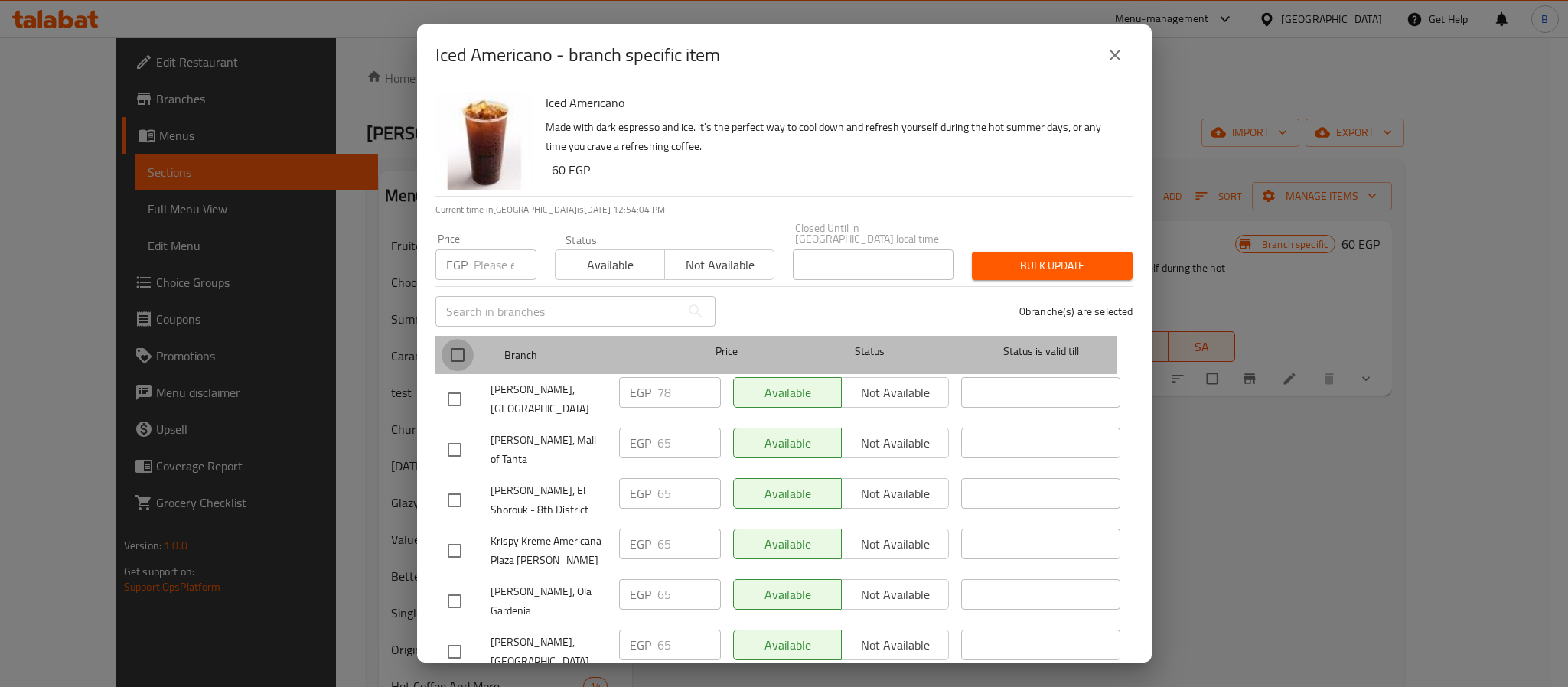
checkbox input "true"
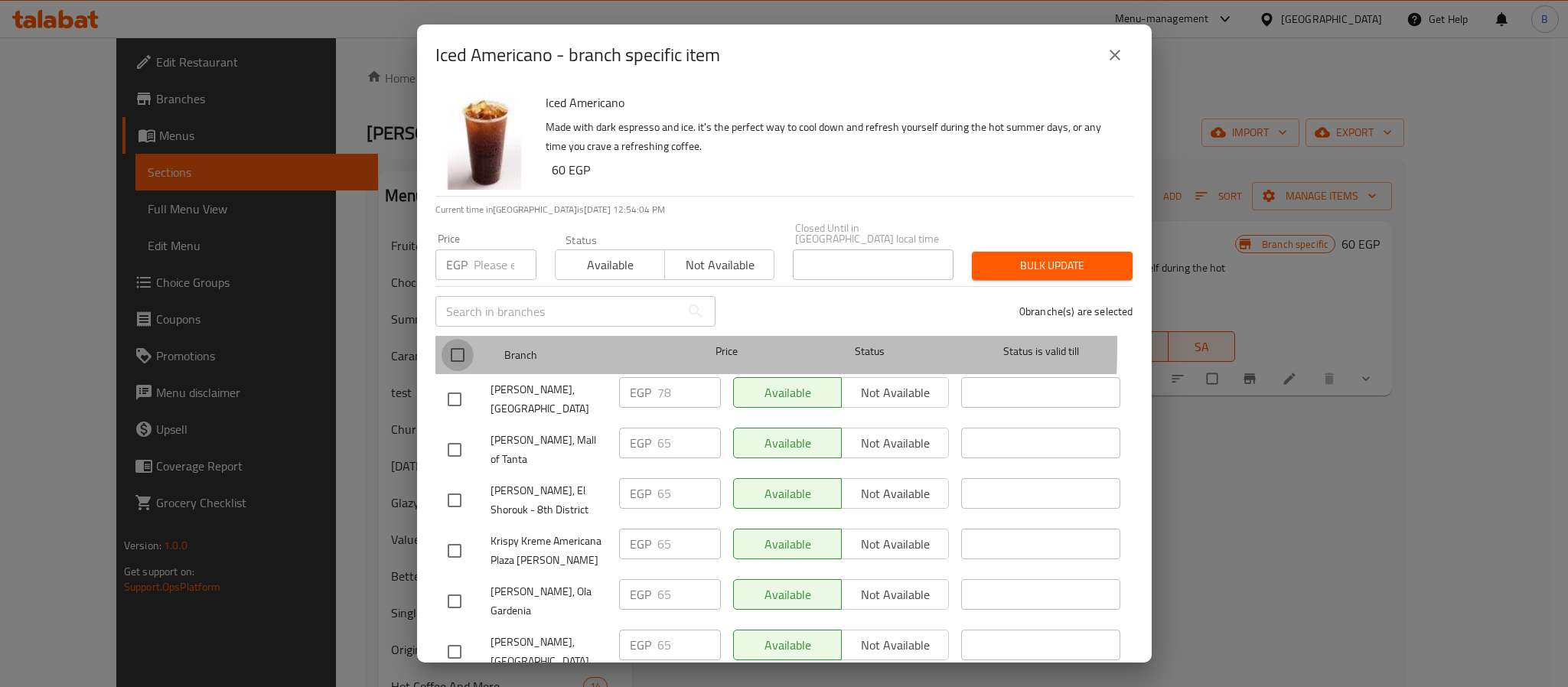
checkbox input "true"
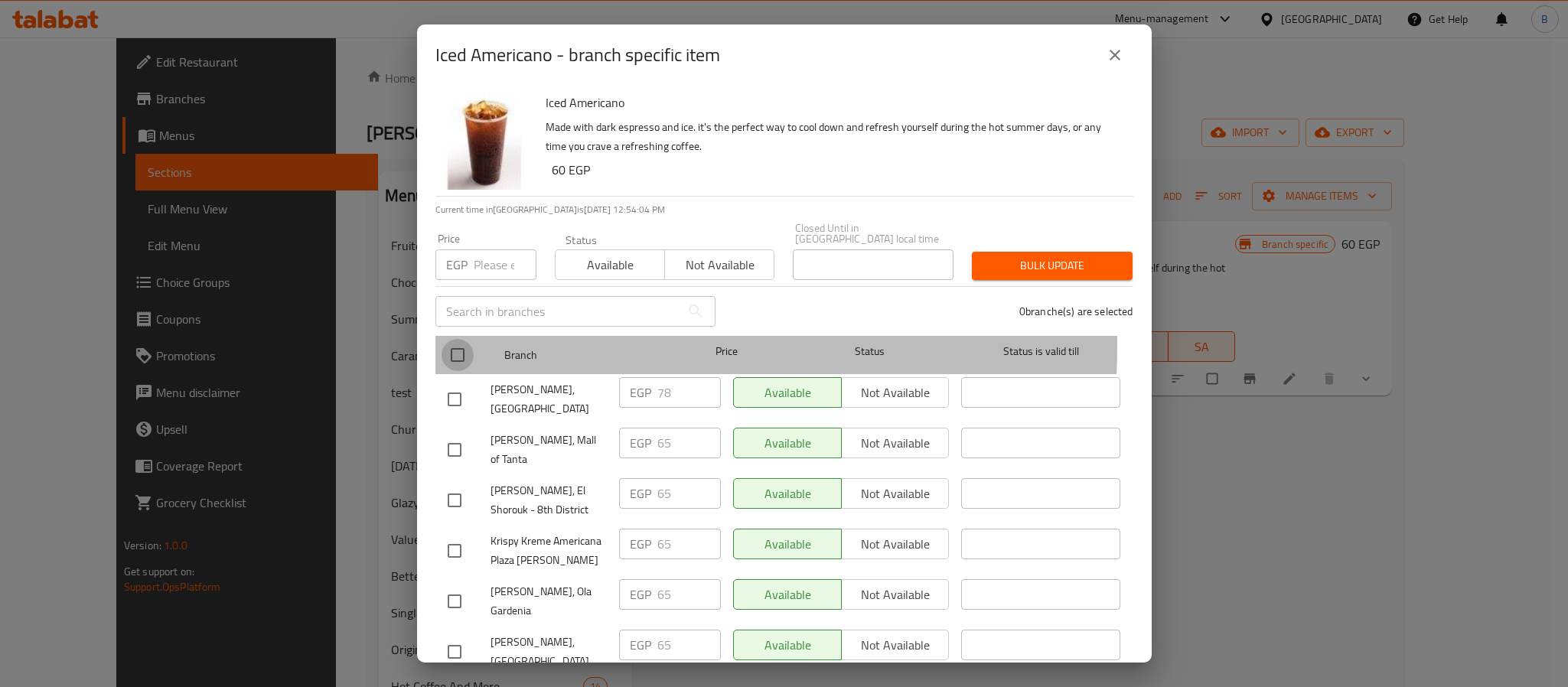
checkbox input "true"
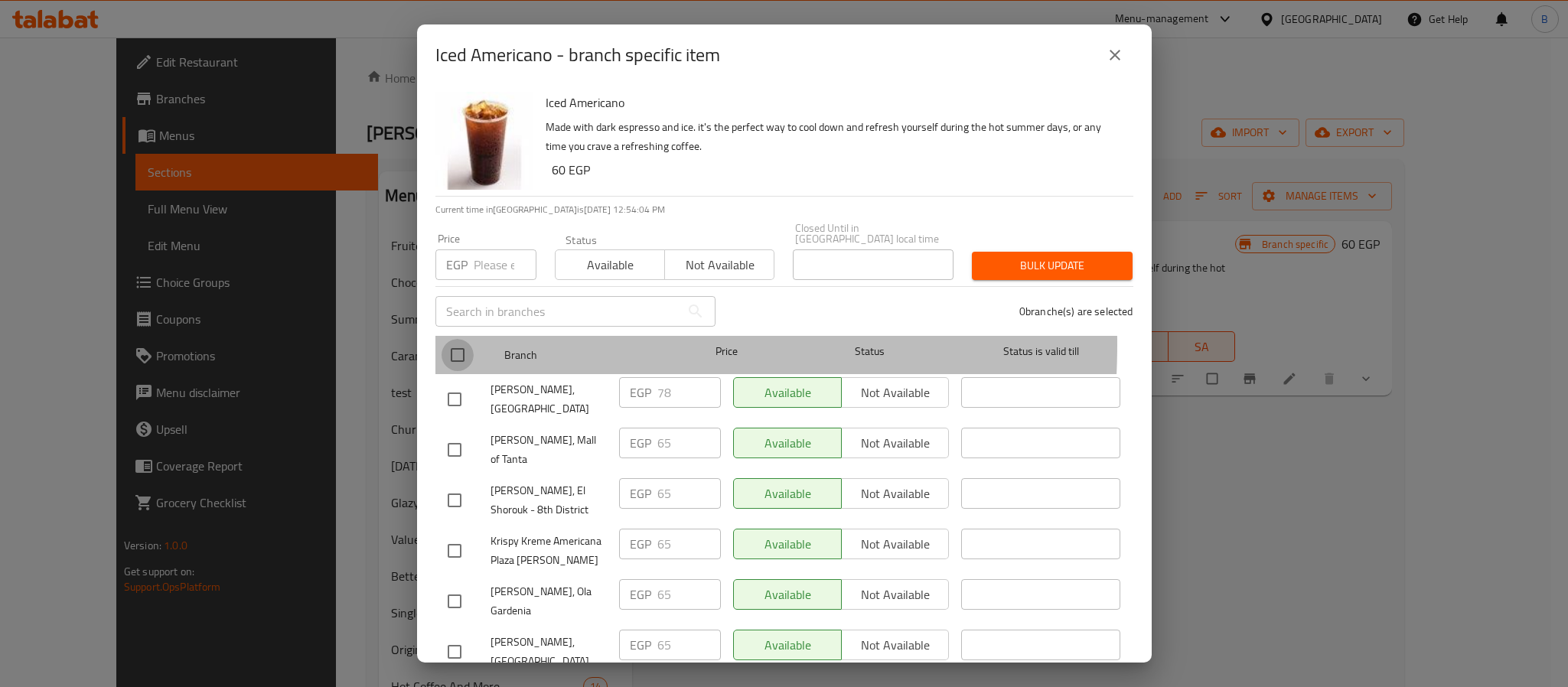
checkbox input "true"
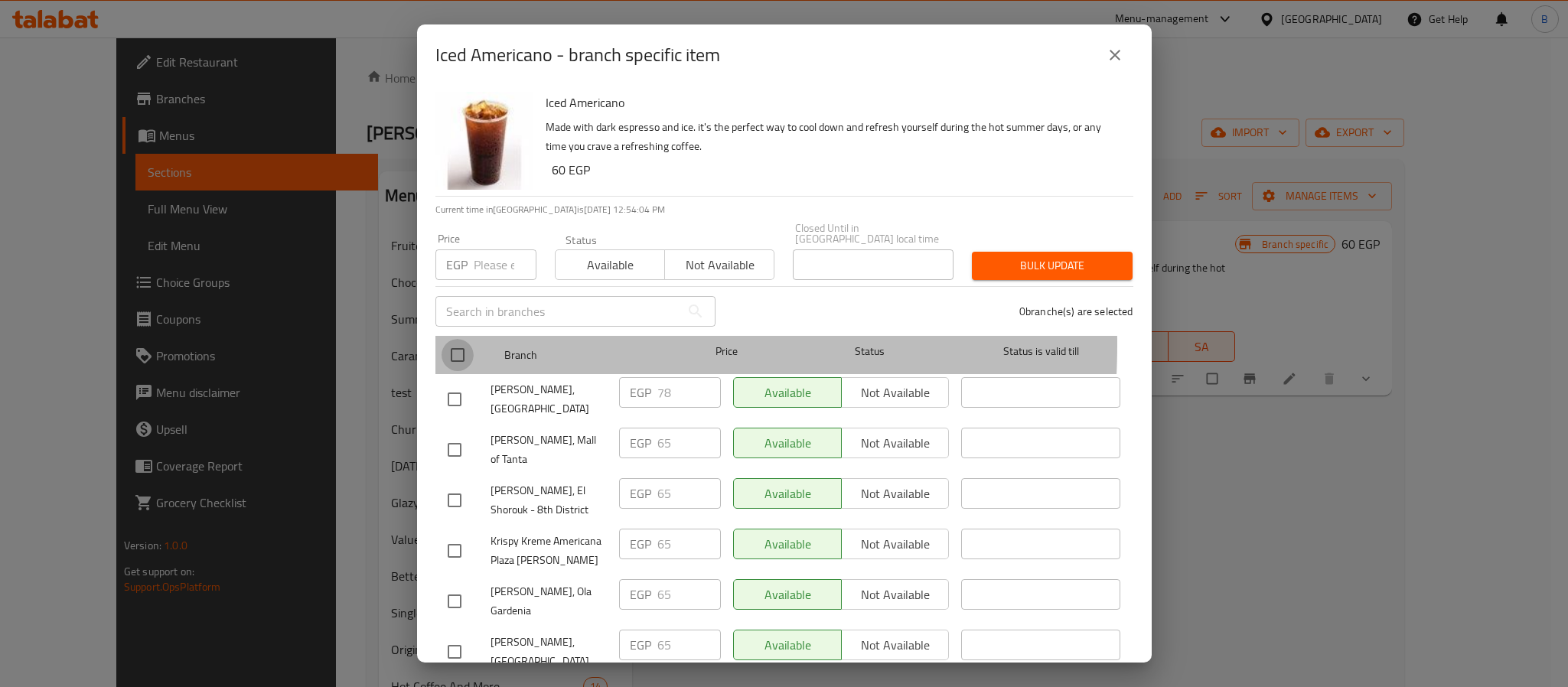
checkbox input "true"
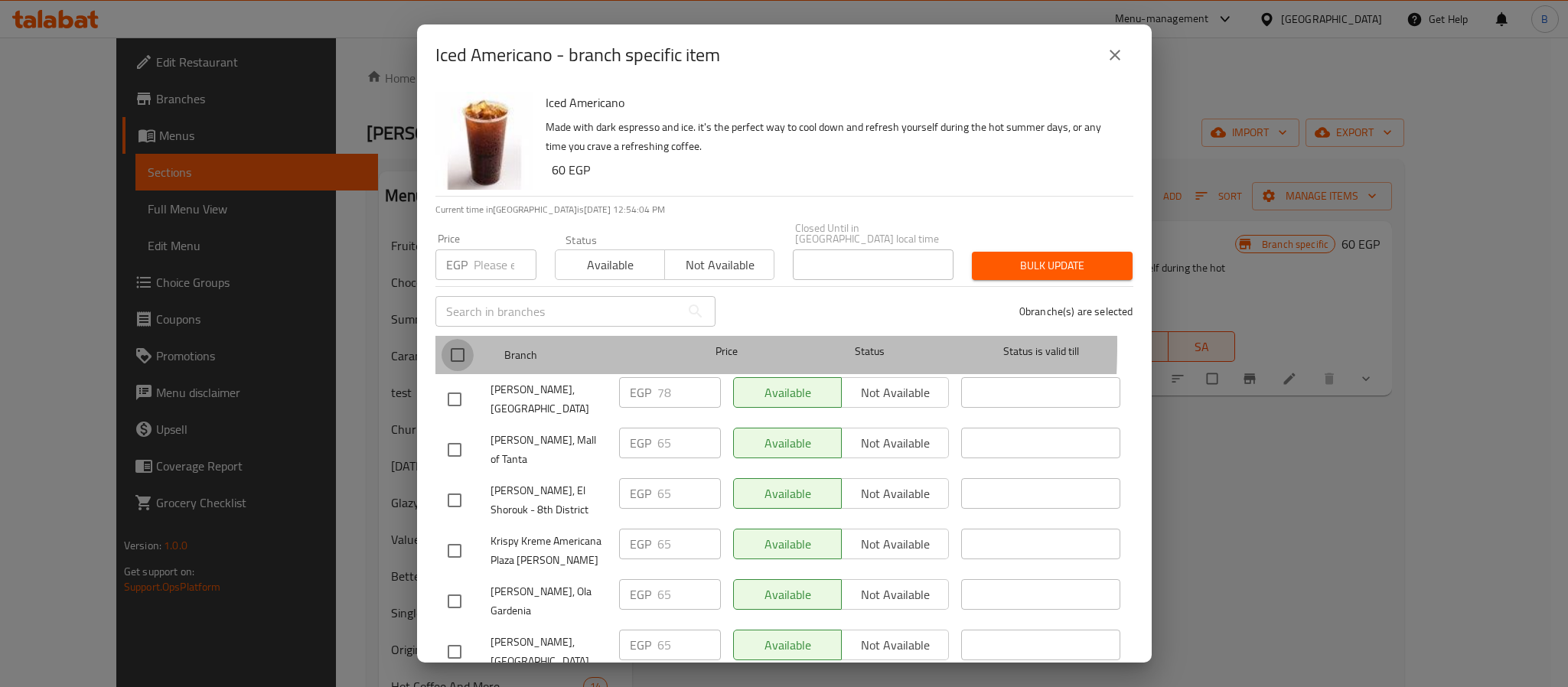
checkbox input "true"
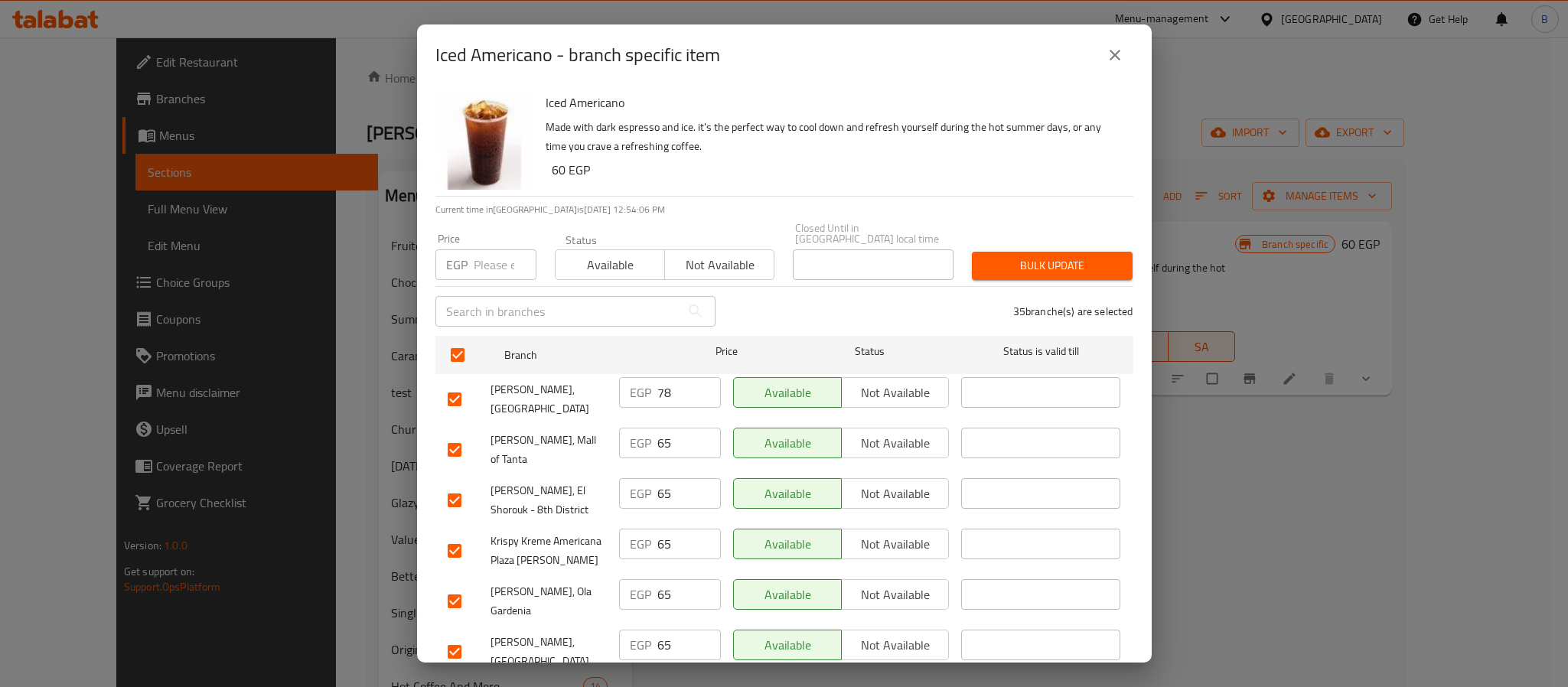
click at [441, 390] on input "checkbox" at bounding box center [454, 399] width 32 height 32
checkbox input "false"
click at [488, 253] on input "number" at bounding box center [505, 265] width 63 height 31
type input "60"
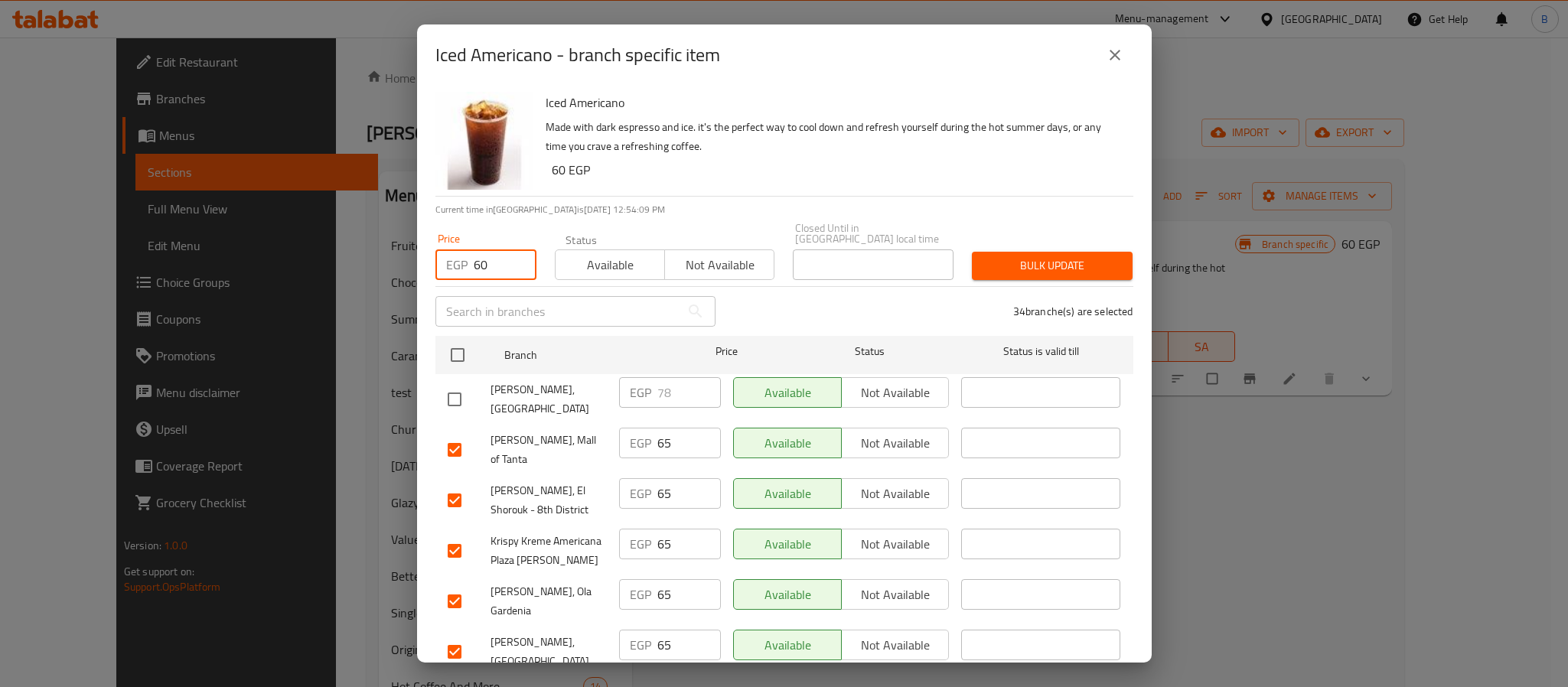
click at [1033, 262] on span "Bulk update" at bounding box center [1053, 266] width 137 height 19
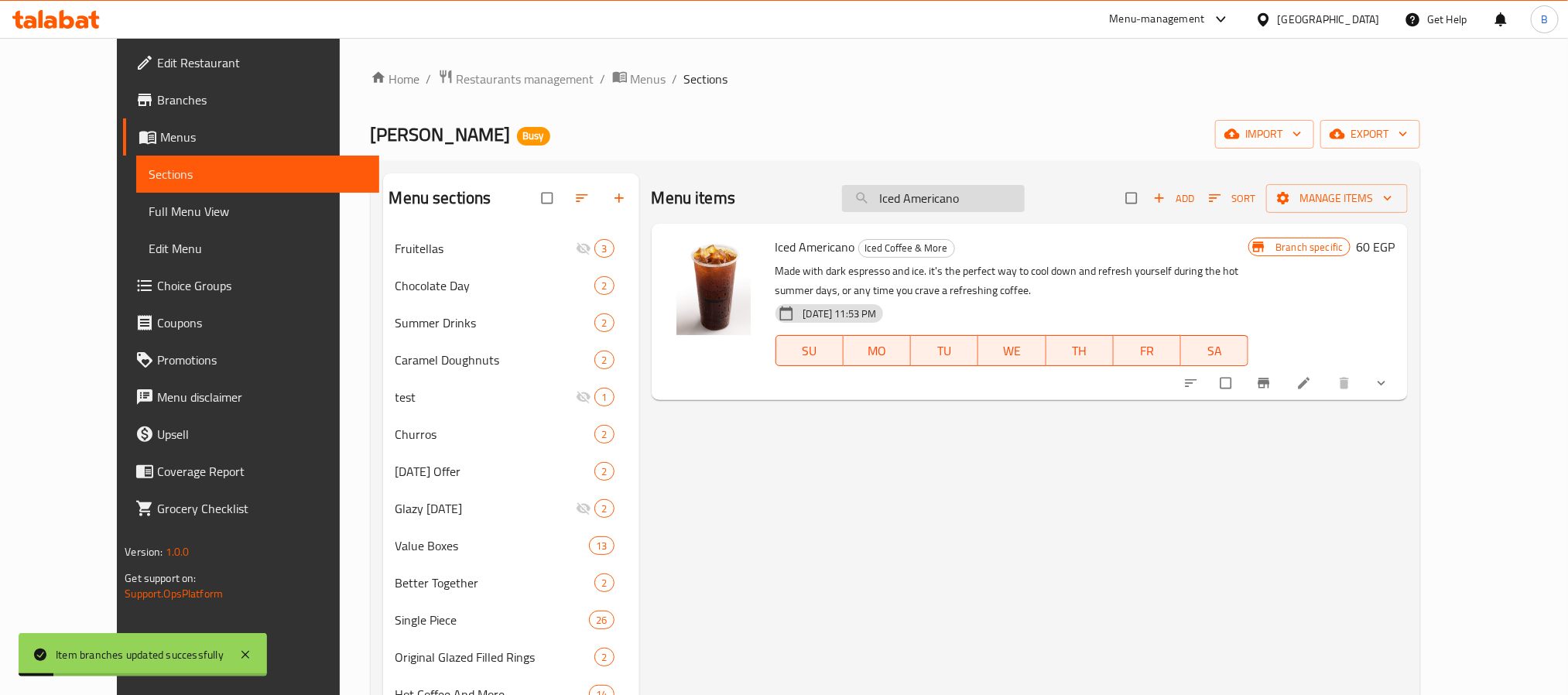
click at [1001, 205] on input "Iced Americano" at bounding box center [933, 198] width 182 height 27
paste input "Iced Americano"
type input "Iced Americano"
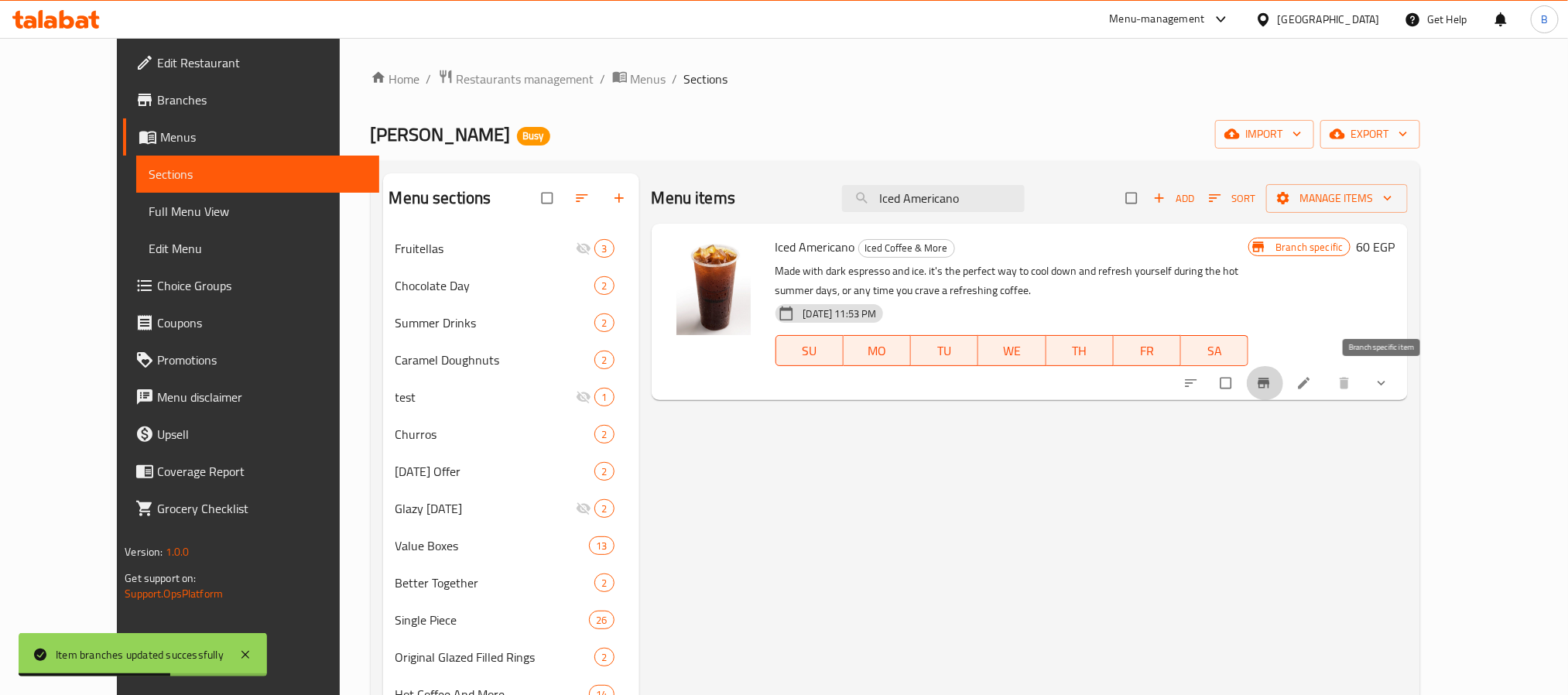
click at [1269, 382] on icon "Branch-specific-item" at bounding box center [1263, 383] width 12 height 10
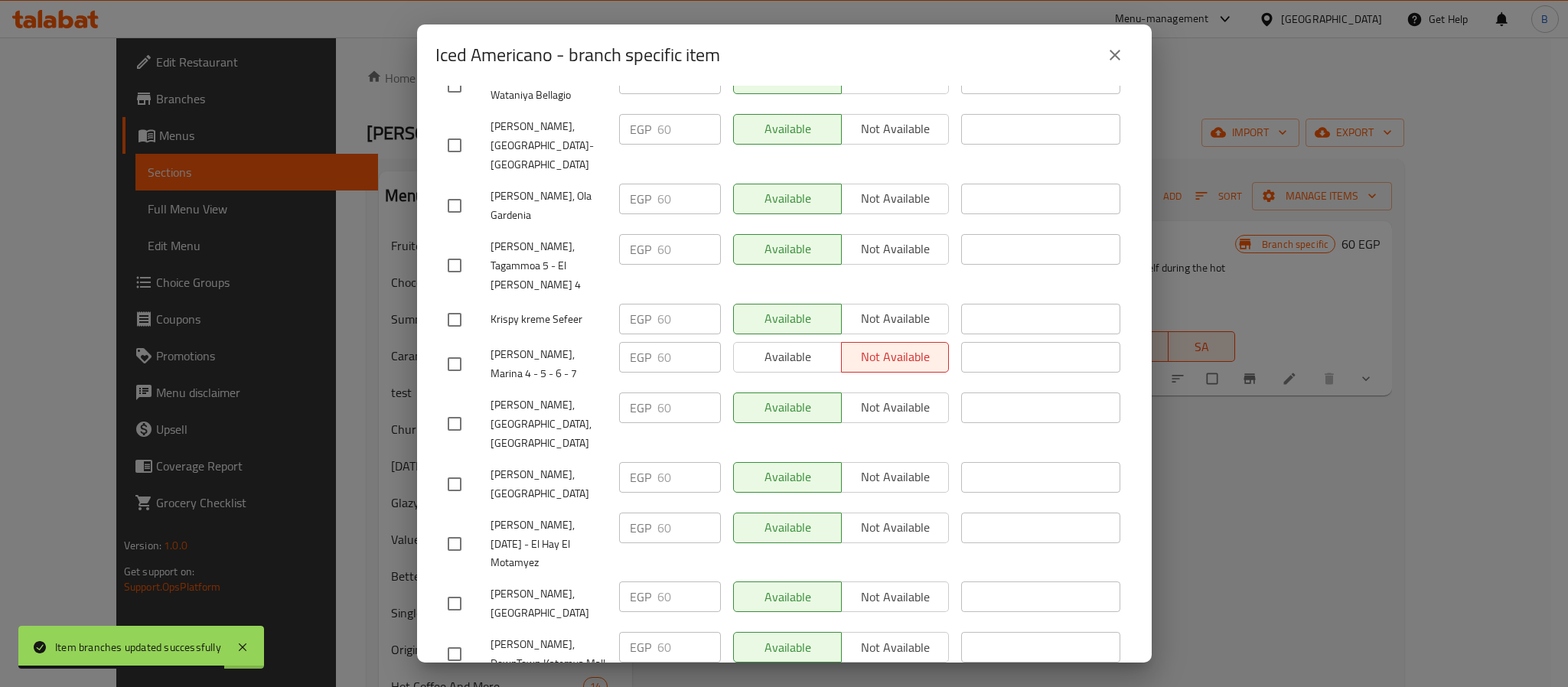
scroll to position [518, 0]
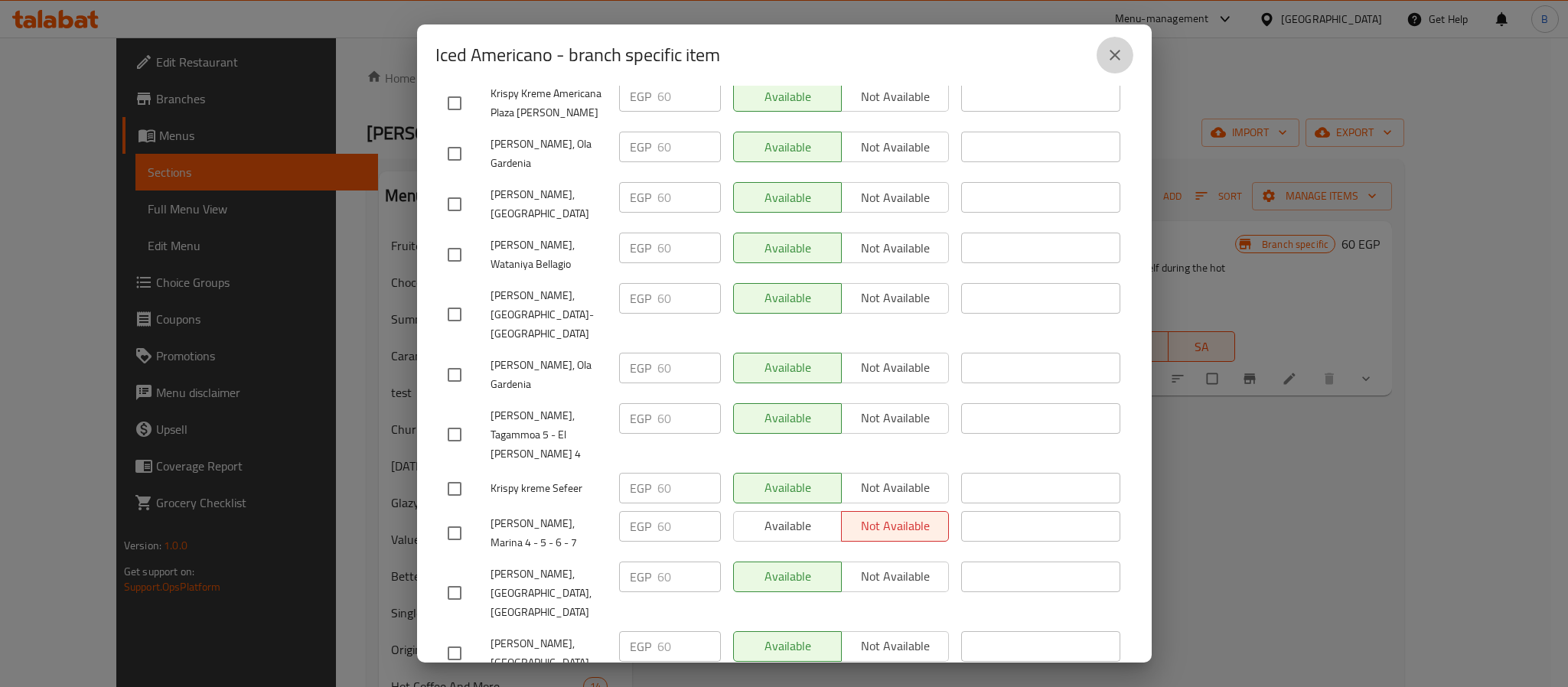
click at [1123, 49] on icon "close" at bounding box center [1115, 55] width 18 height 18
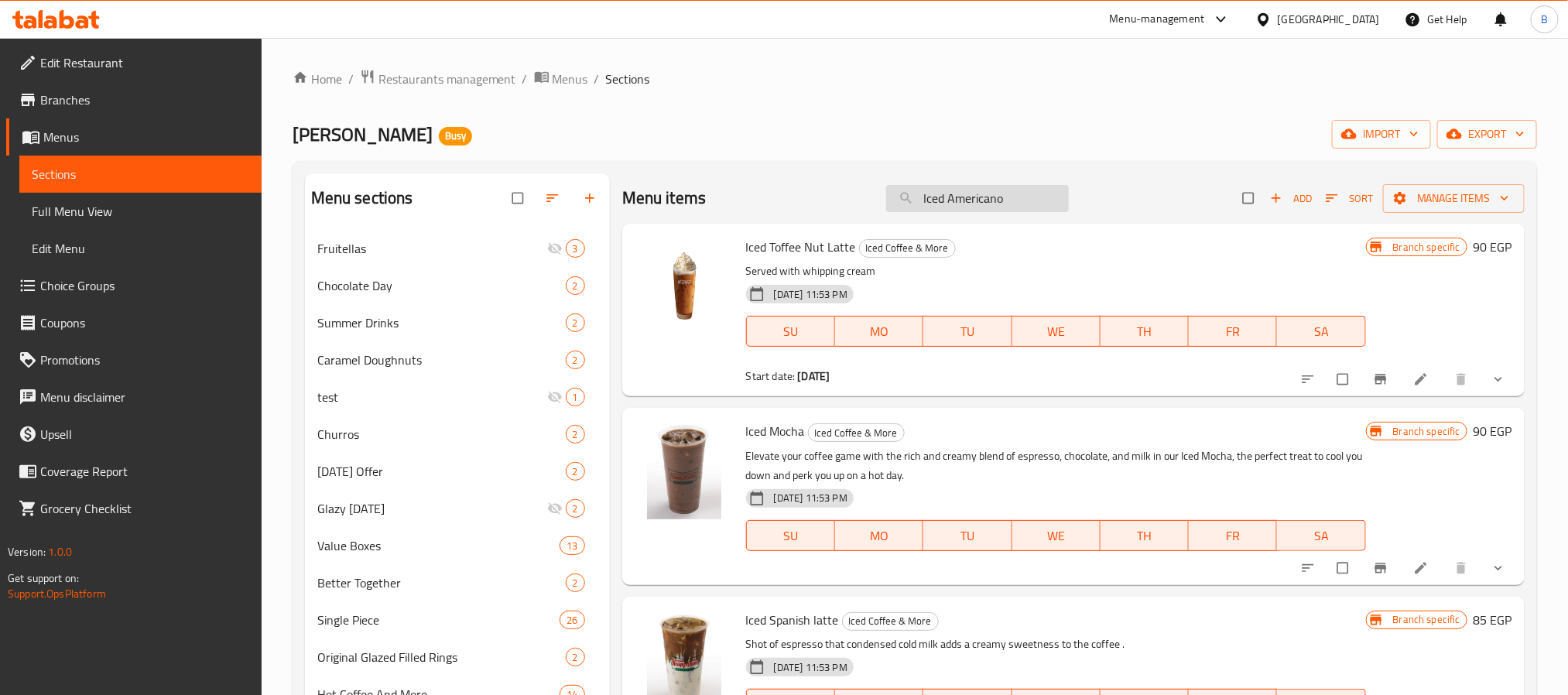
click at [1043, 212] on input "Iced Americano" at bounding box center [977, 198] width 182 height 27
click at [969, 193] on input "Iced Americano" at bounding box center [977, 198] width 182 height 27
paste input "search"
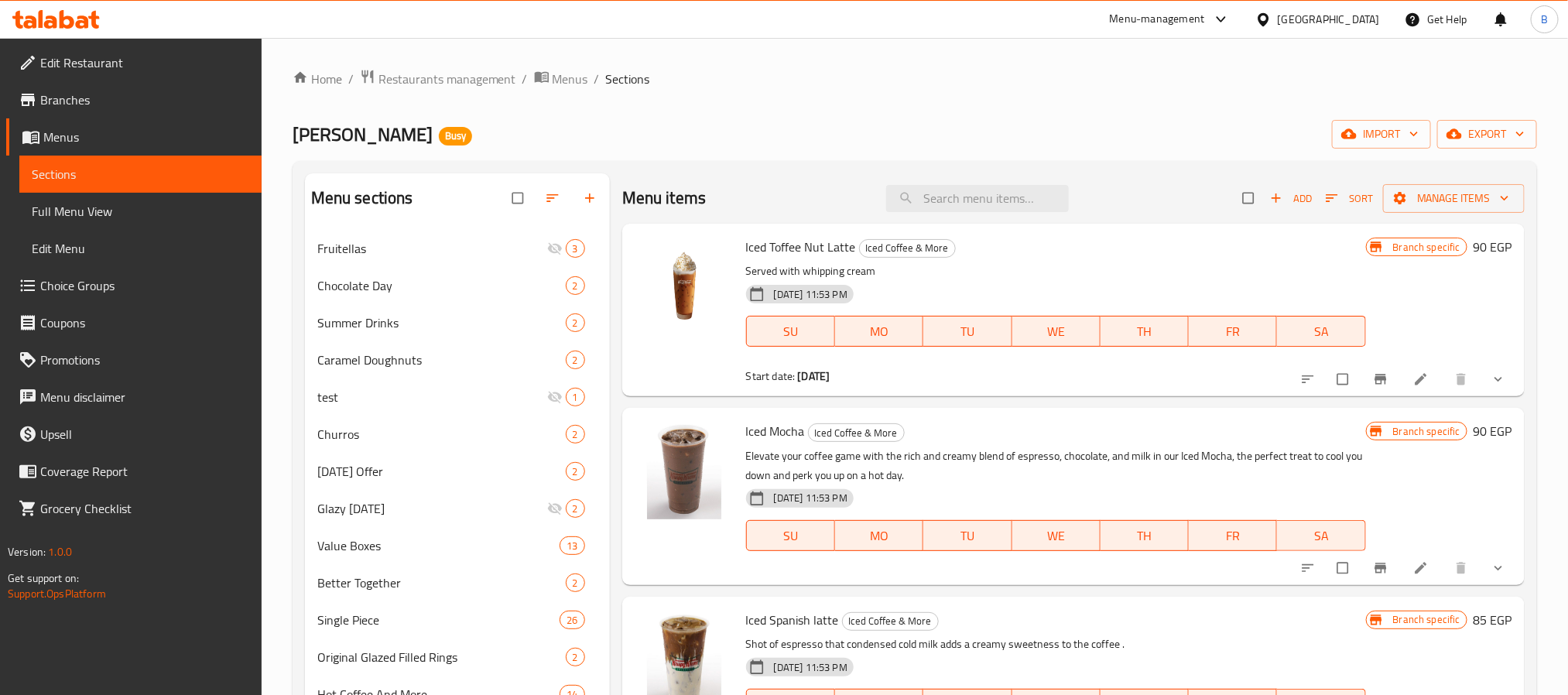
paste input "Iced Americano"
type input "Iced Americano"
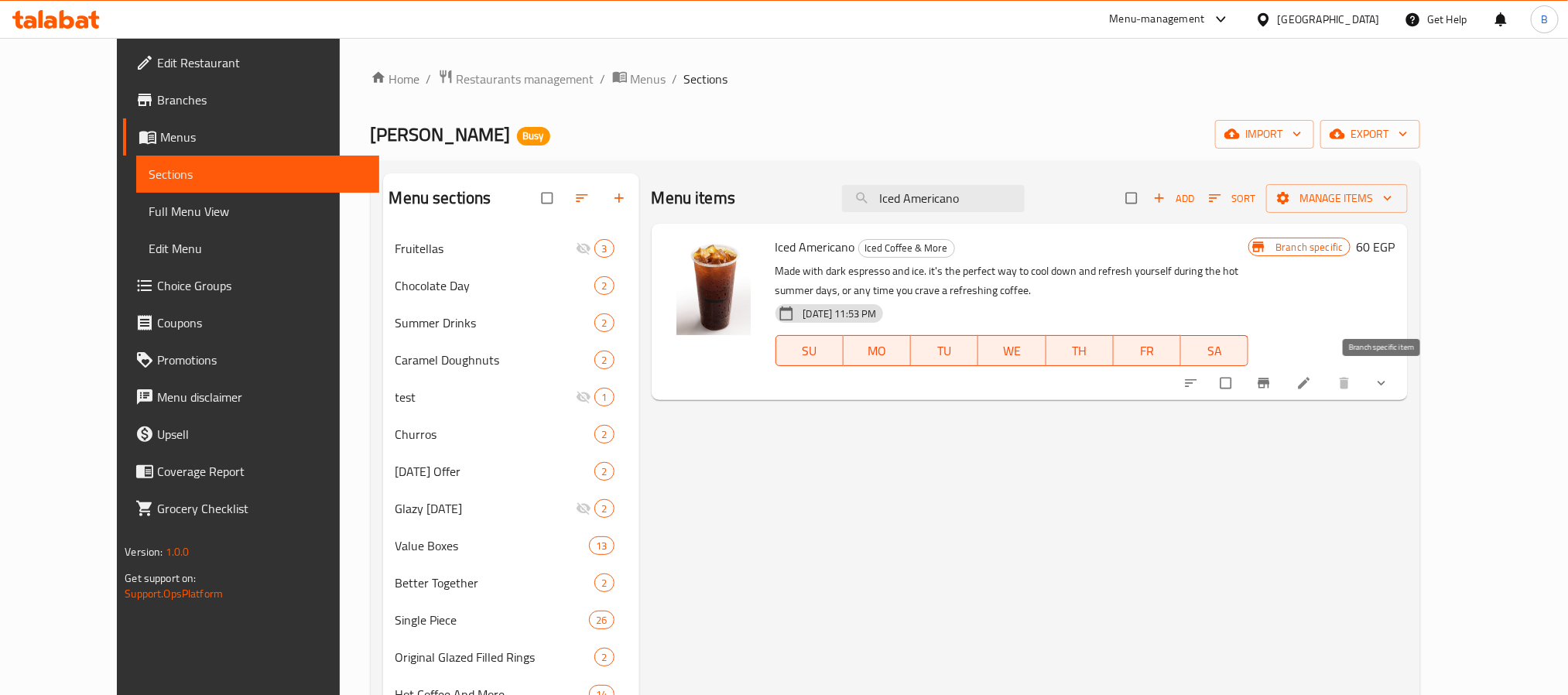
click at [1269, 379] on icon "Branch-specific-item" at bounding box center [1263, 383] width 12 height 10
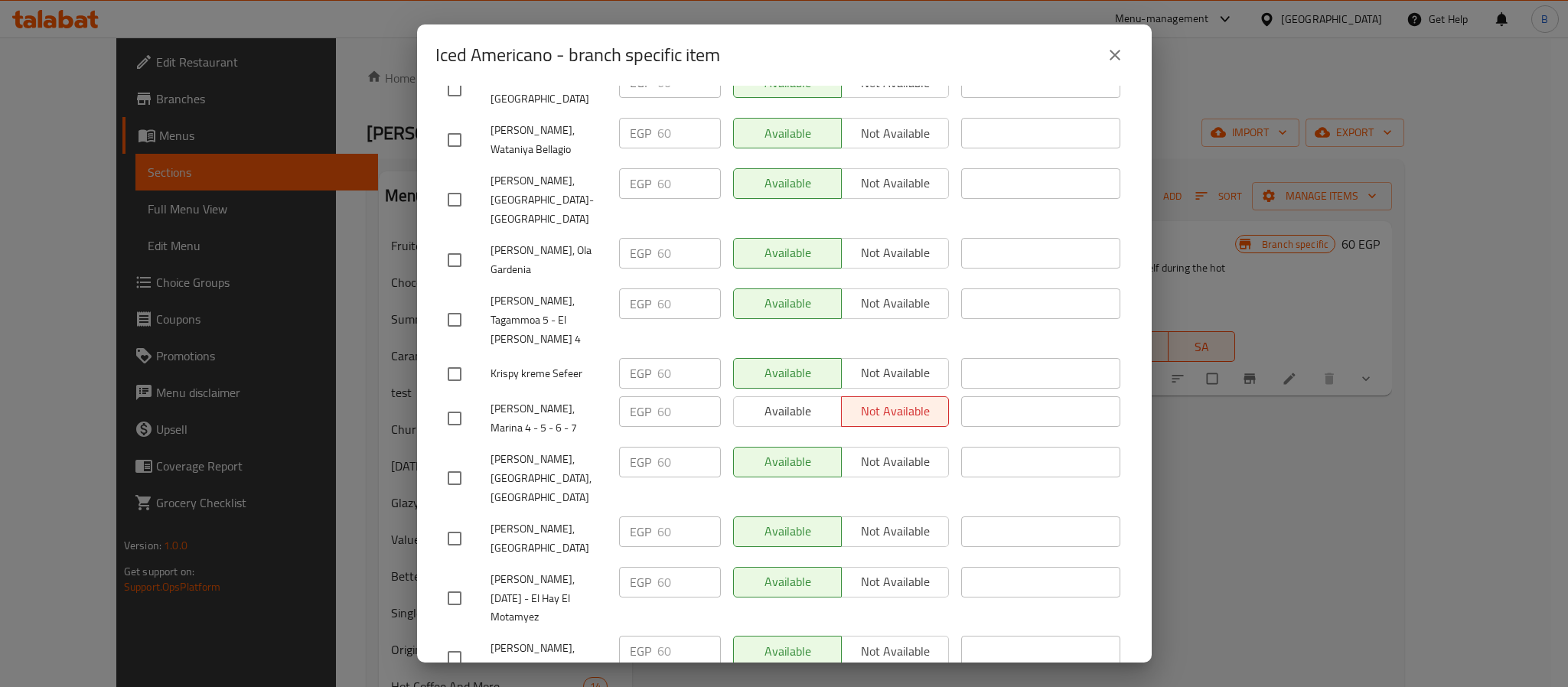
scroll to position [58, 0]
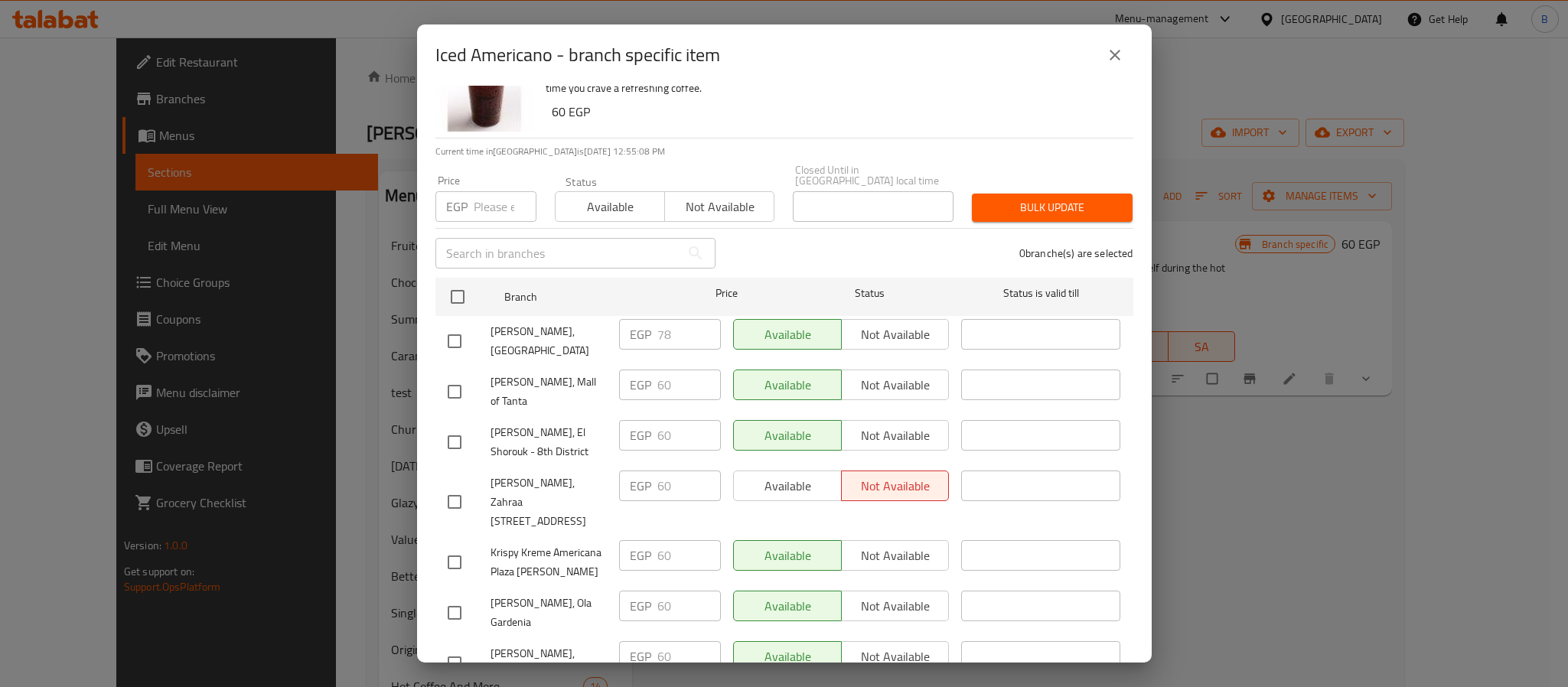
click at [1108, 58] on icon "close" at bounding box center [1115, 55] width 18 height 18
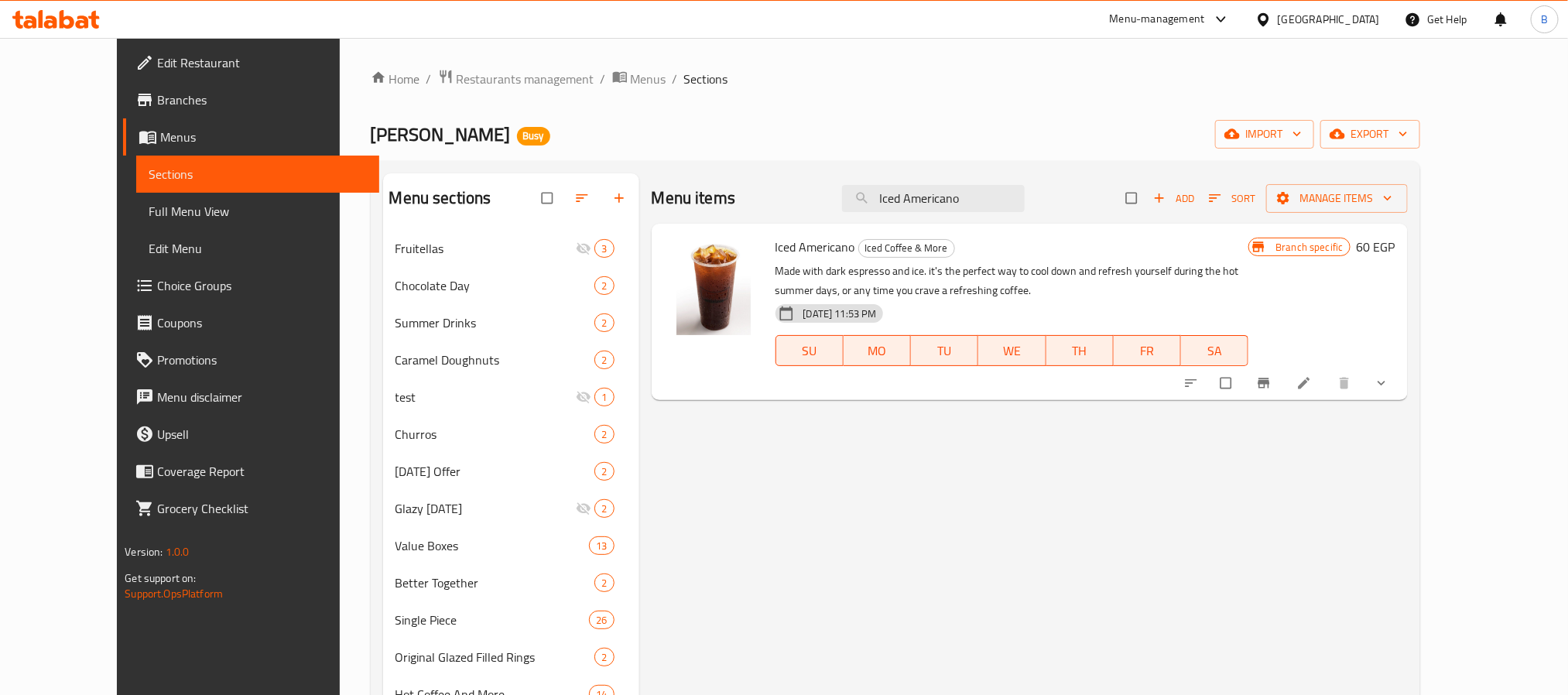
click at [1284, 379] on button "Branch-specific-item" at bounding box center [1265, 383] width 37 height 34
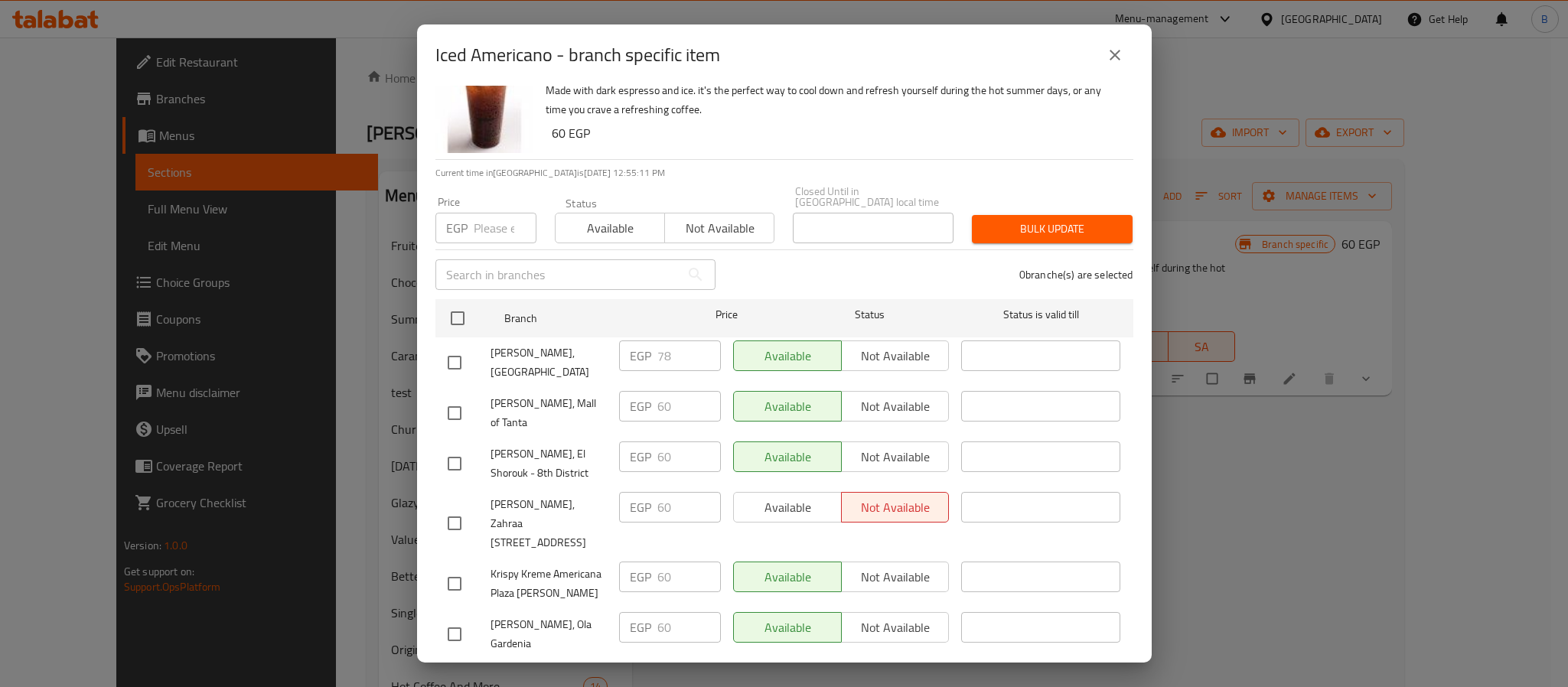
scroll to position [0, 0]
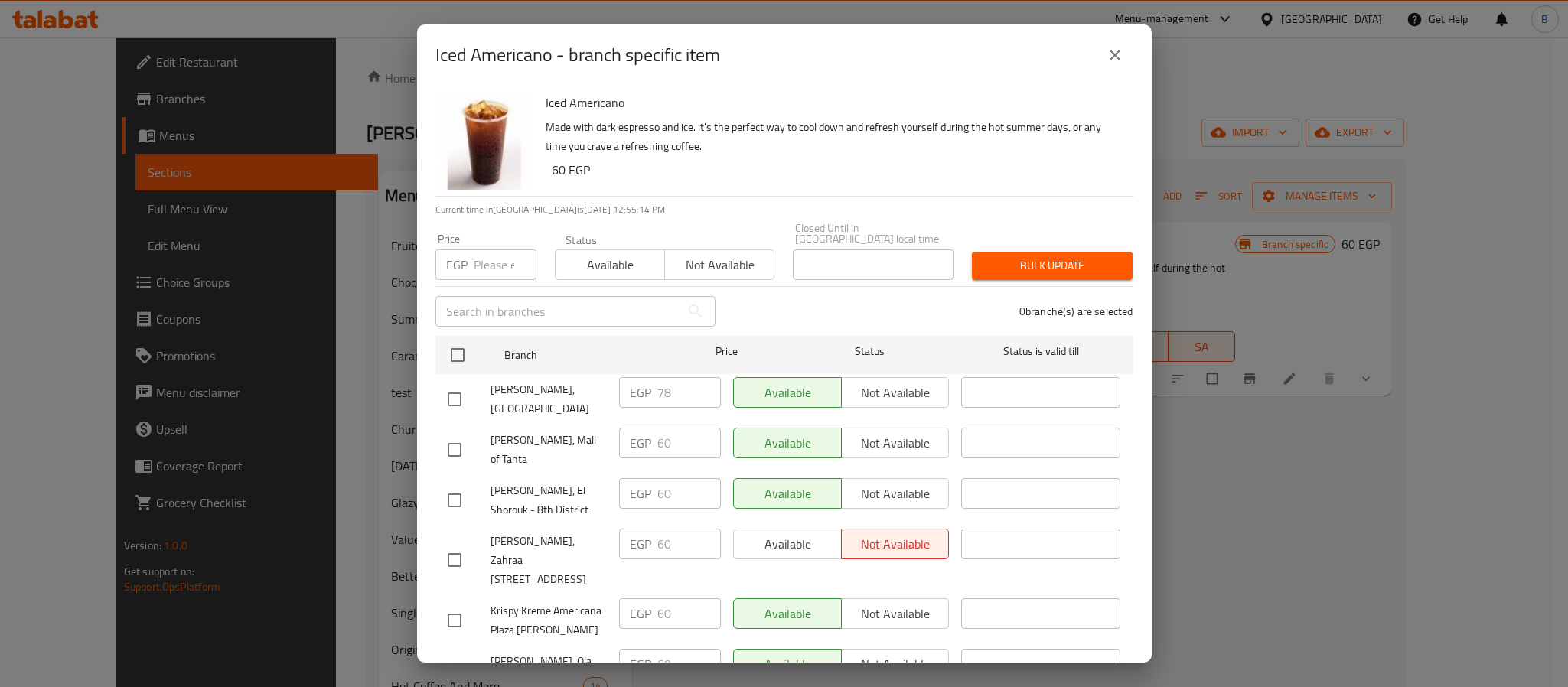
click at [1115, 49] on icon "close" at bounding box center [1115, 55] width 18 height 18
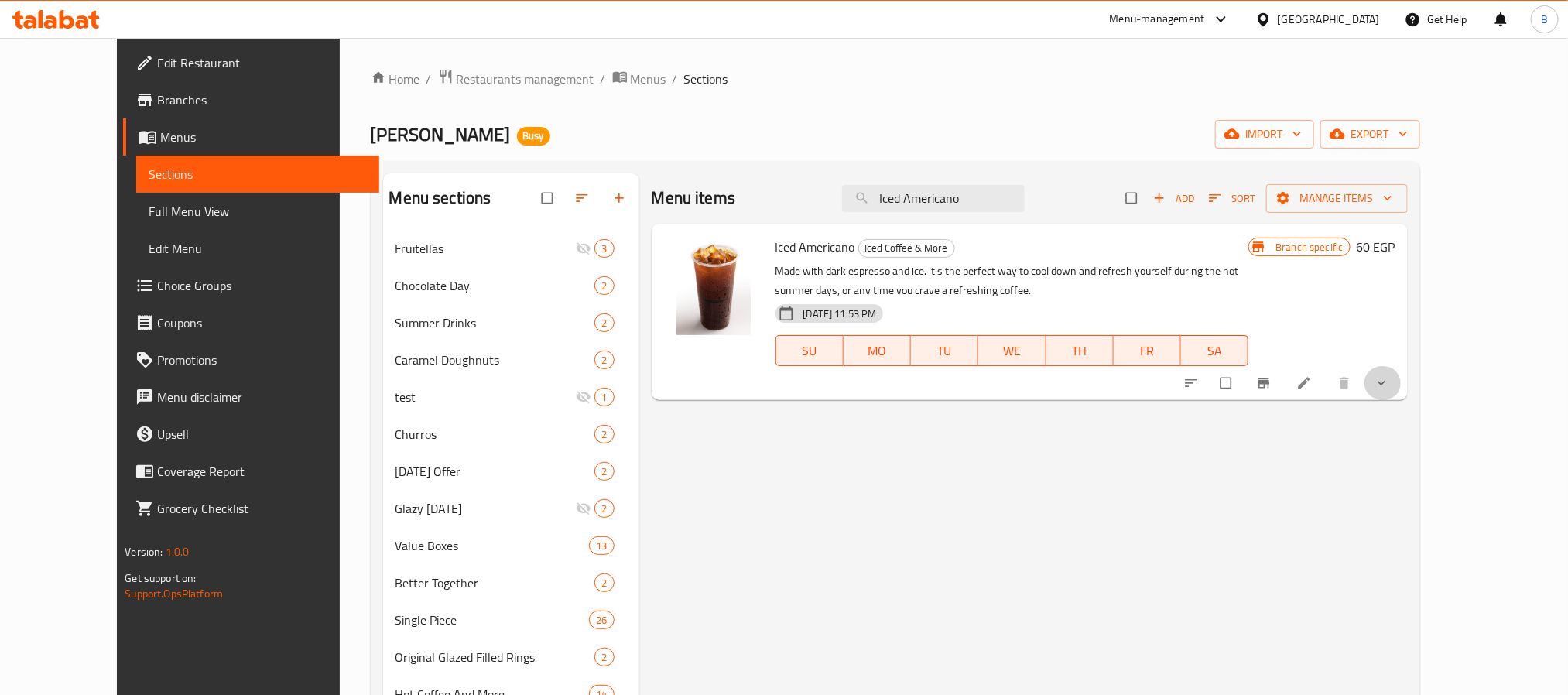
click at [1401, 392] on button "show more" at bounding box center [1383, 383] width 37 height 34
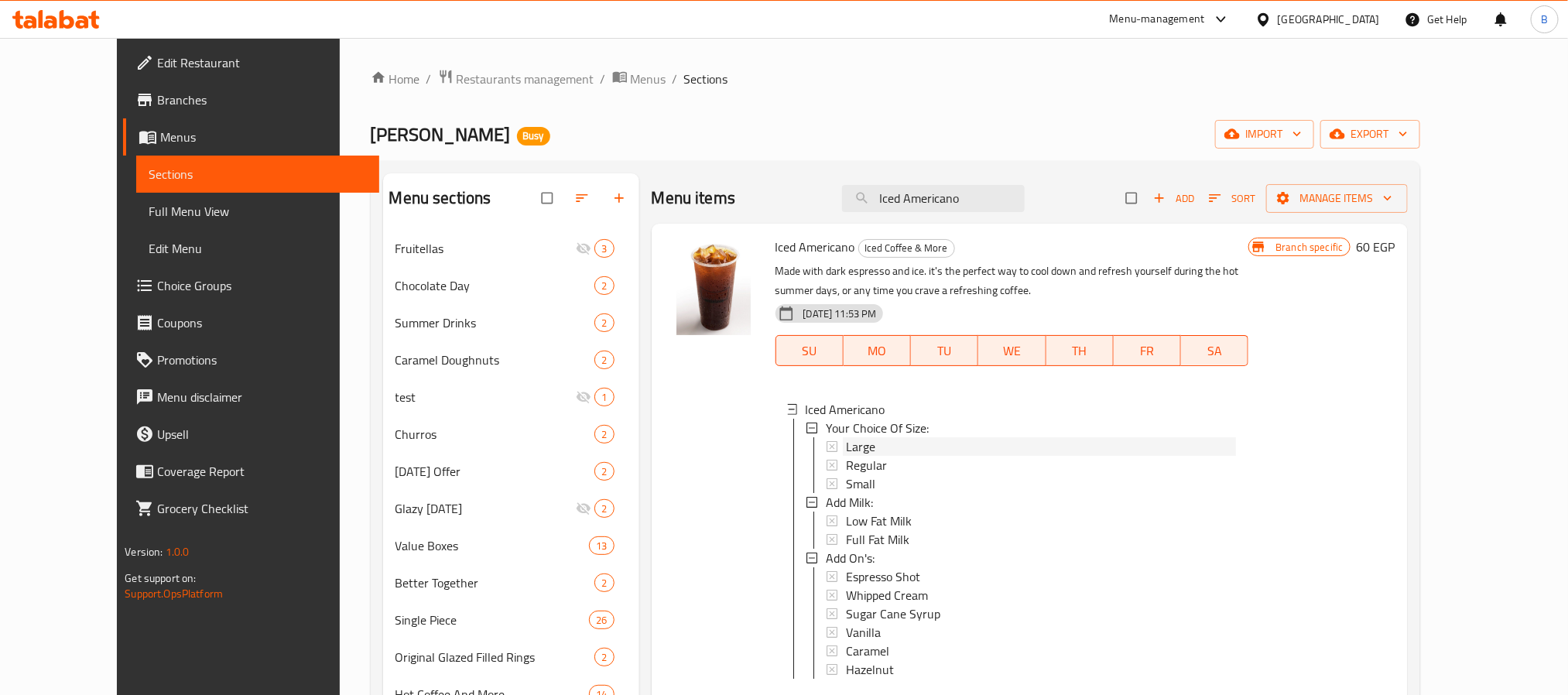
click at [925, 449] on div "Large" at bounding box center [1041, 446] width 391 height 18
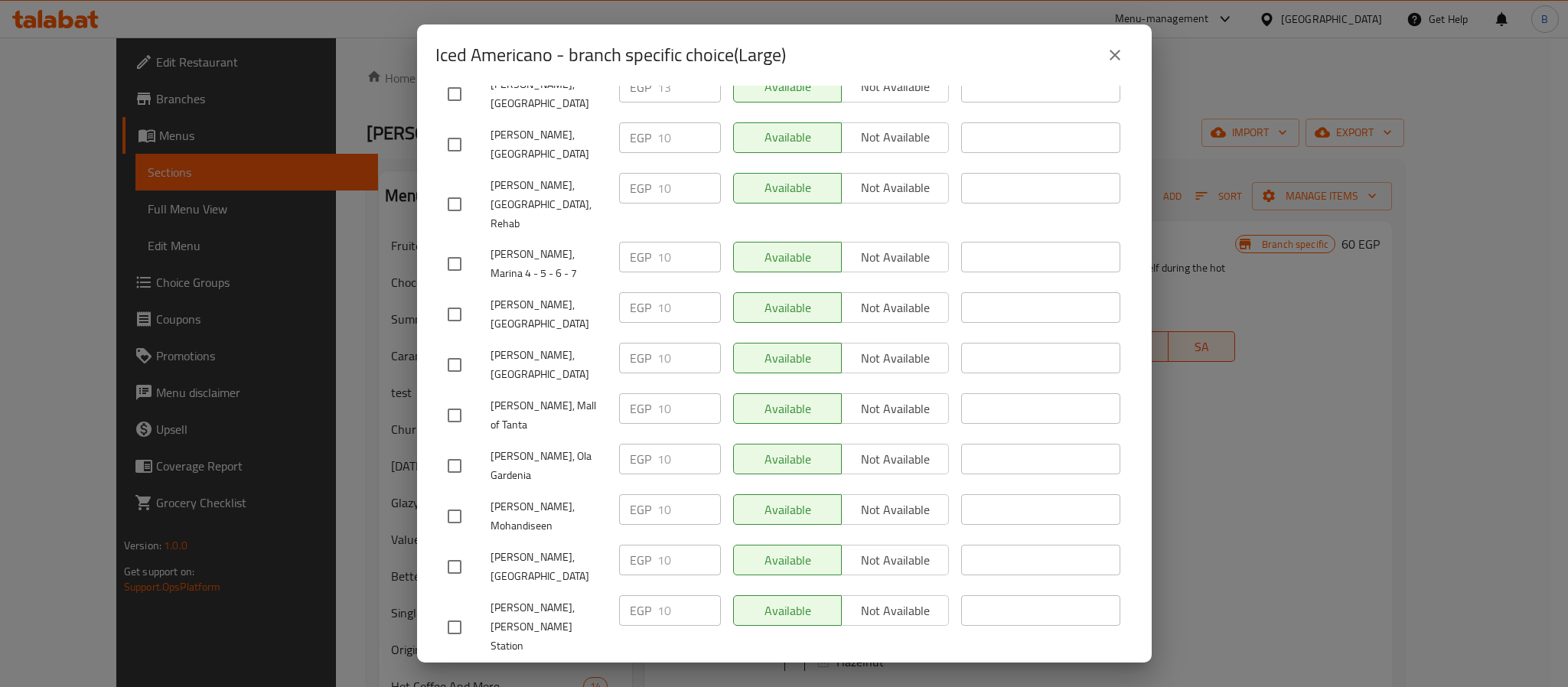
scroll to position [747, 0]
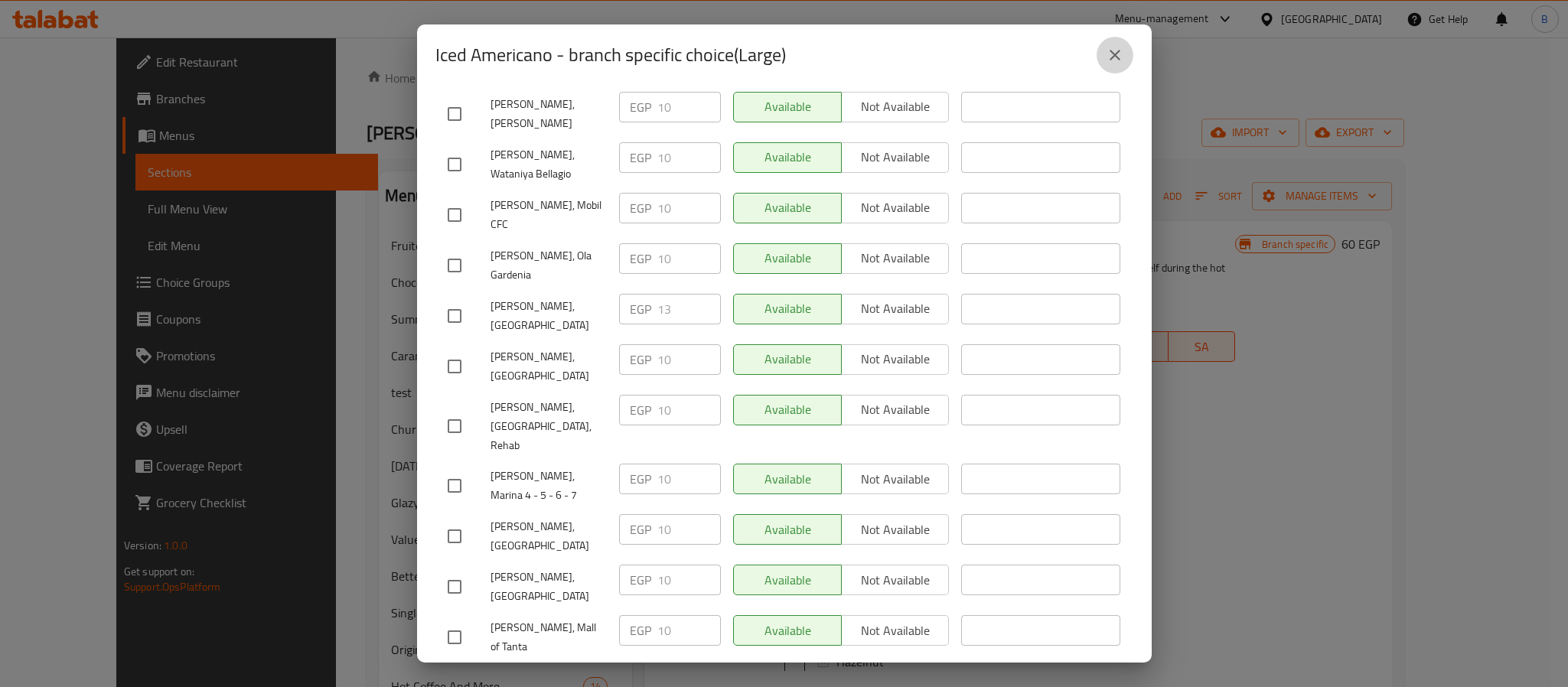
click at [1112, 58] on icon "close" at bounding box center [1115, 55] width 18 height 18
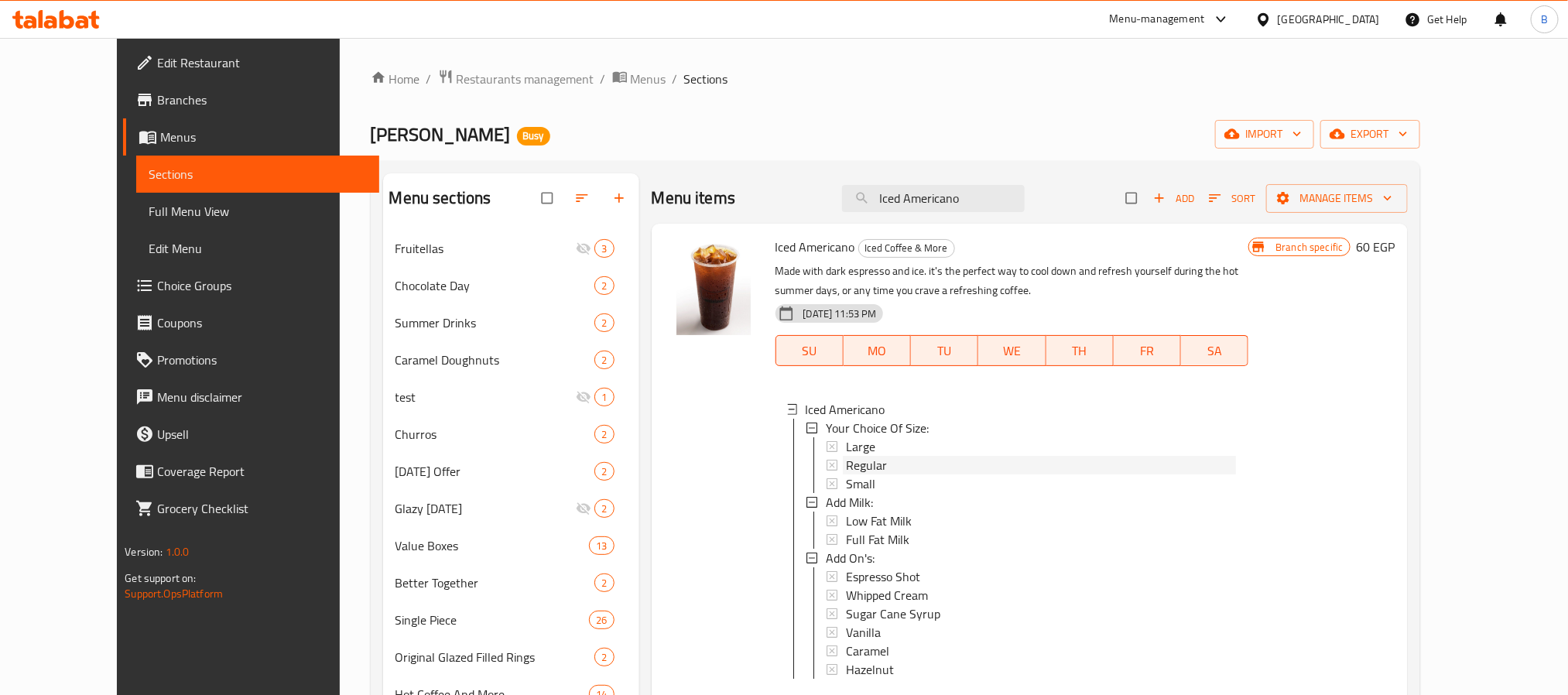
click at [871, 465] on div "Regular" at bounding box center [1041, 465] width 391 height 18
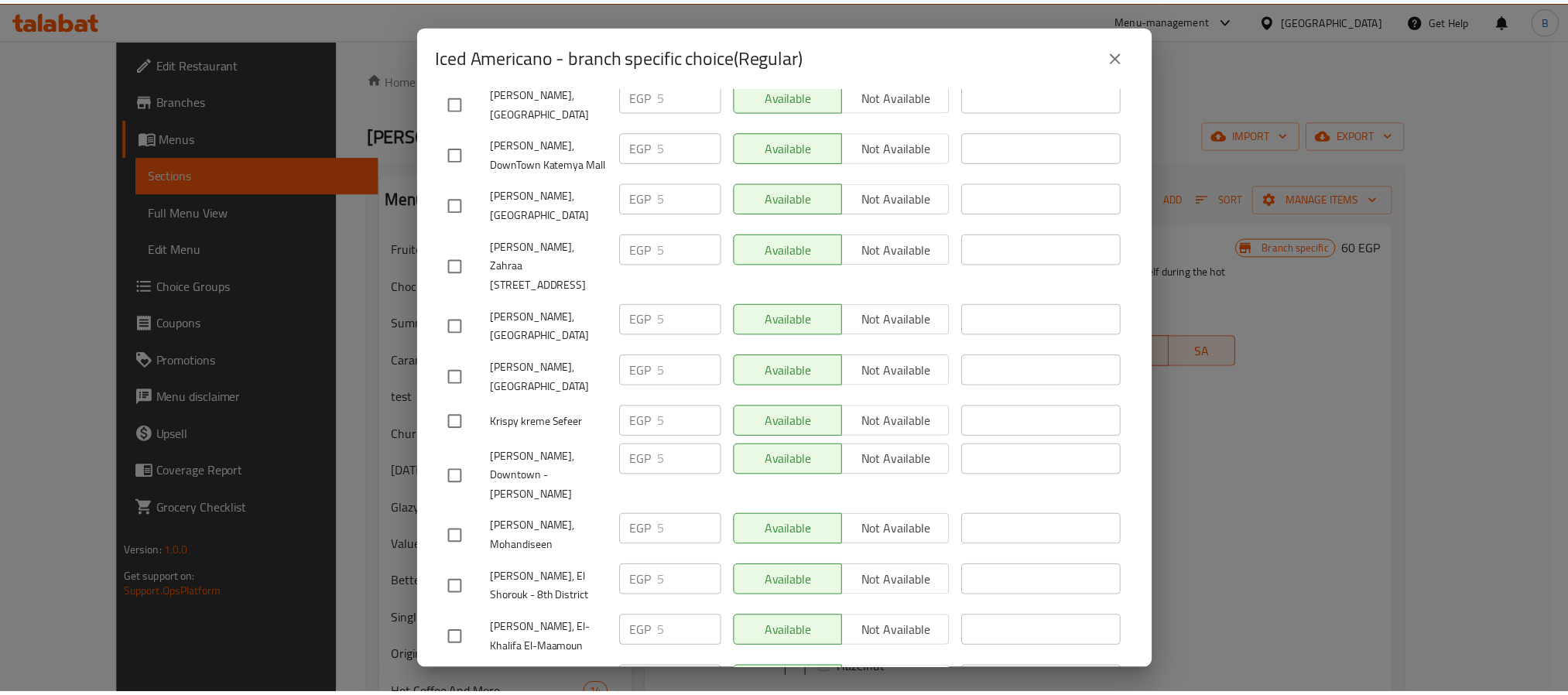
scroll to position [1569, 0]
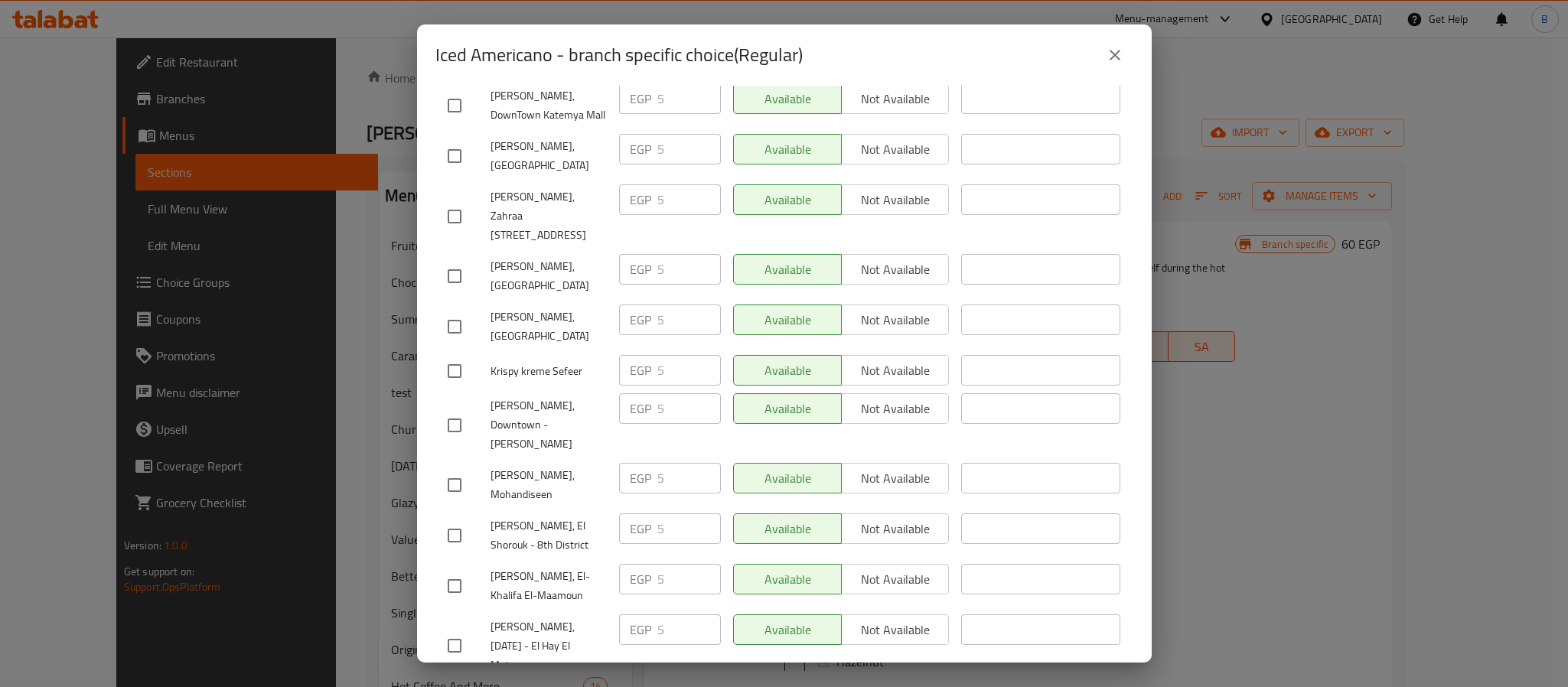
click at [1124, 62] on button "close" at bounding box center [1115, 55] width 36 height 36
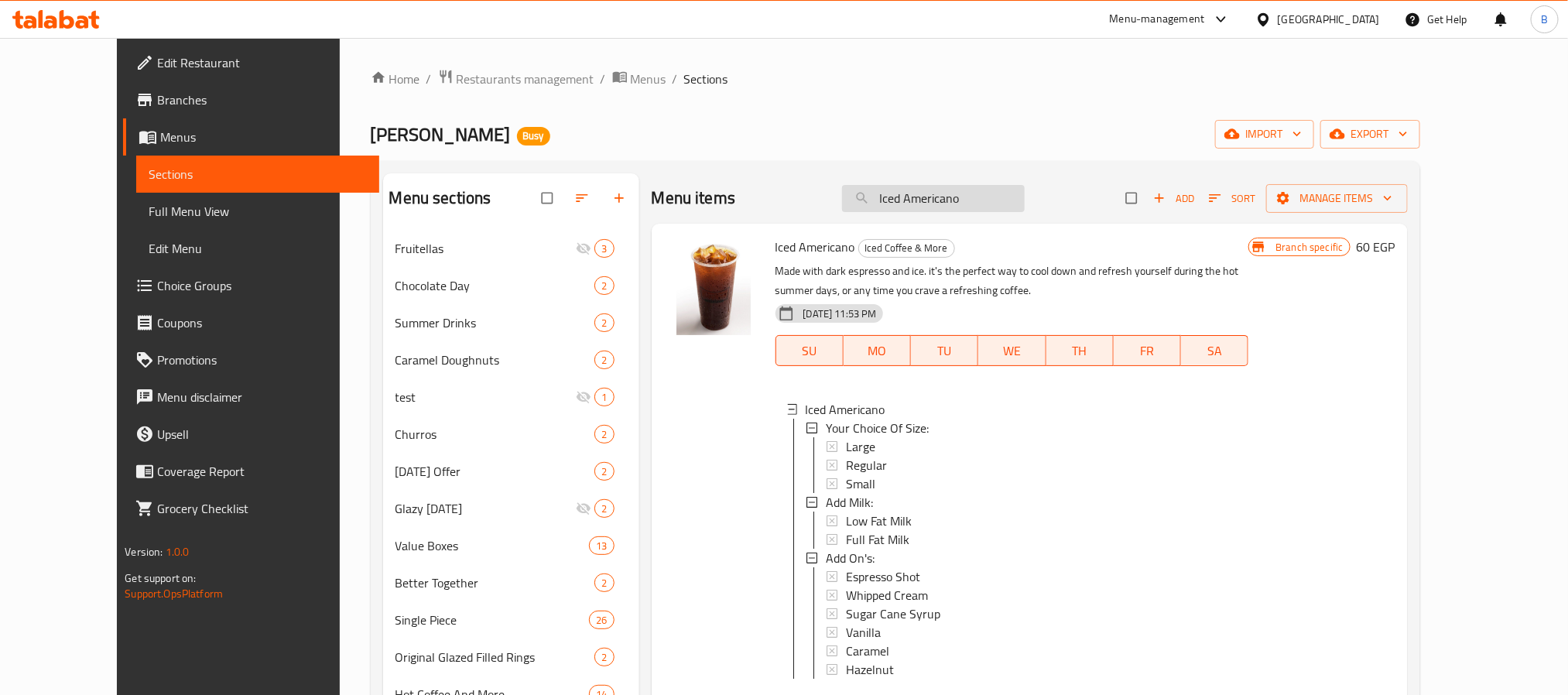
click at [1021, 203] on input "Iced Americano" at bounding box center [933, 198] width 182 height 27
paste input "Mocha"
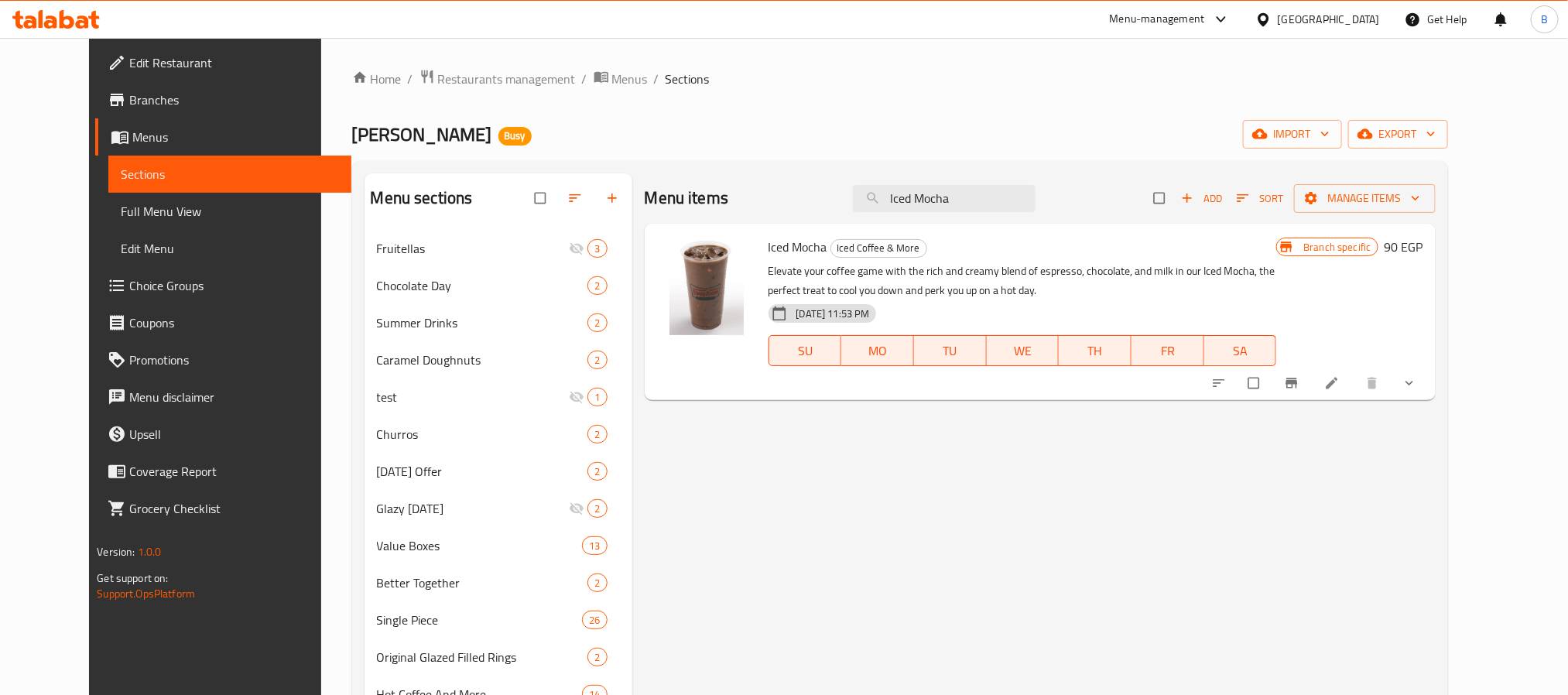
type input "Iced Mocha"
